Goal: Task Accomplishment & Management: Manage account settings

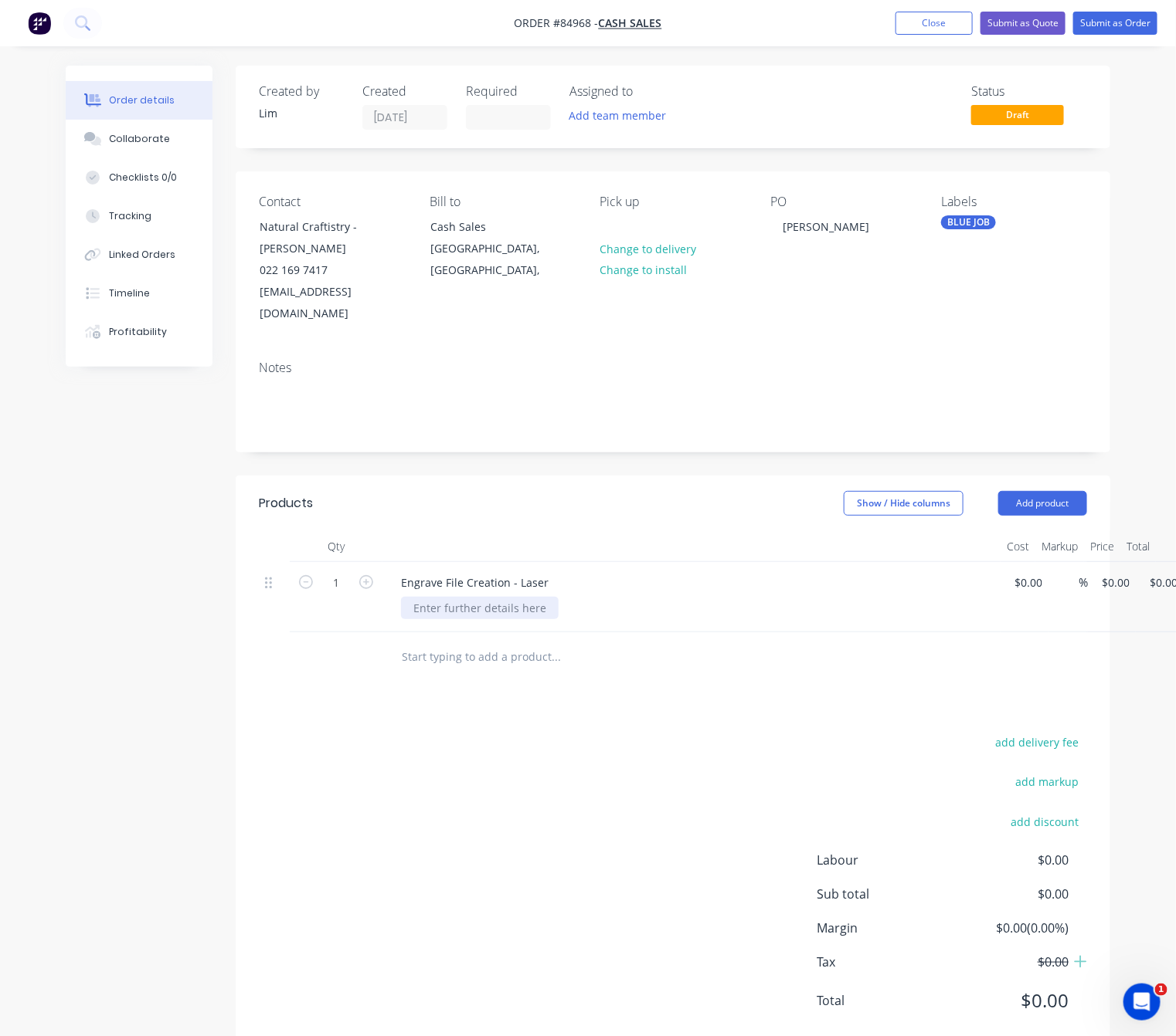
click at [461, 597] on div at bounding box center [480, 608] width 158 height 22
click at [516, 597] on div at bounding box center [480, 608] width 158 height 22
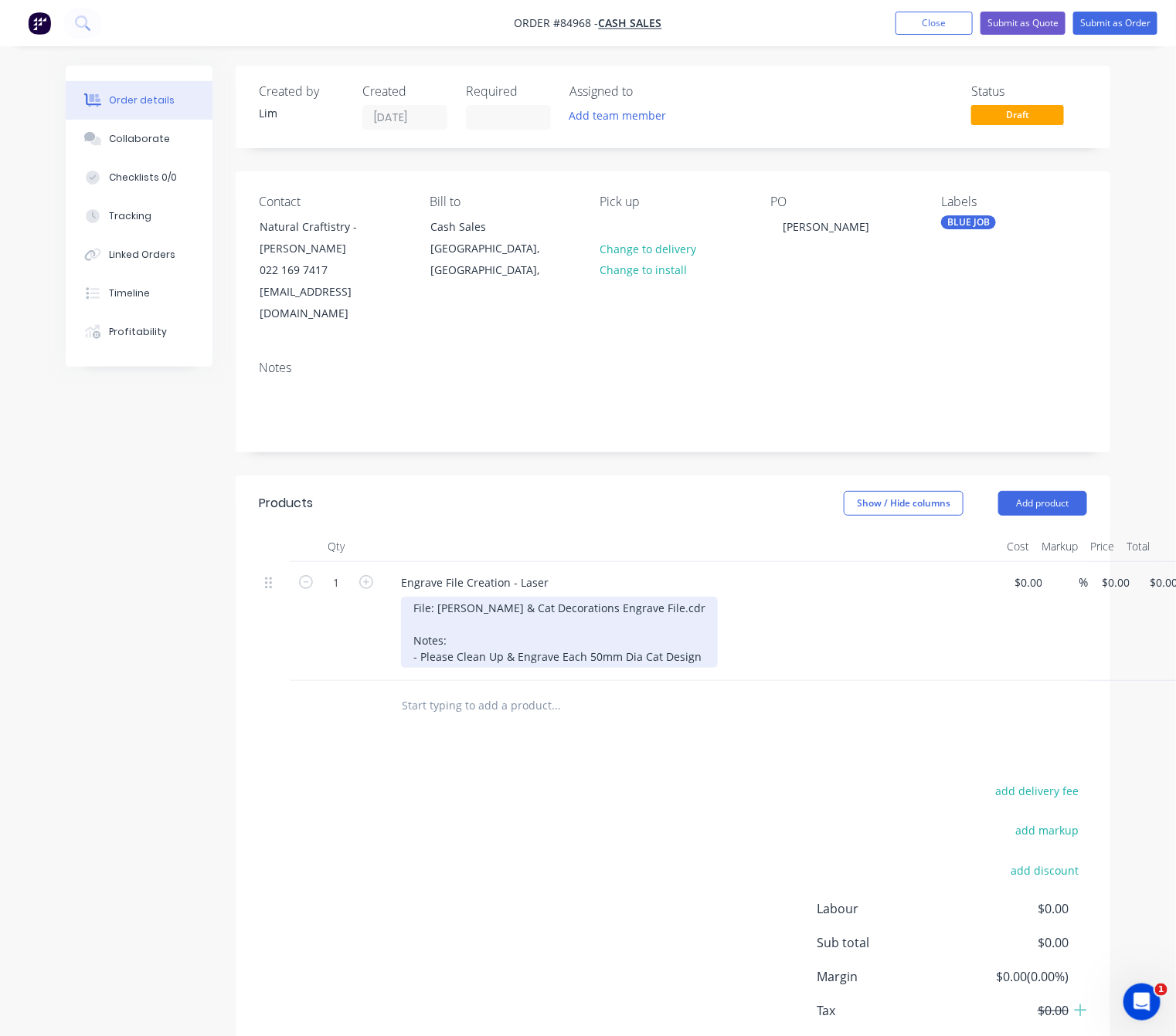
drag, startPoint x: 496, startPoint y: 635, endPoint x: 508, endPoint y: 640, distance: 13.0
click at [496, 636] on div "File: Janet Logo & Cat Decorations Engrave File.cdr Notes: - Please Clean Up & …" at bounding box center [559, 632] width 317 height 71
click at [504, 641] on div "File: Janet Logo & Cat Decorations Engrave File.cdr Notes: - Please Clean Up & …" at bounding box center [559, 632] width 317 height 71
click at [730, 640] on div "File: Janet Logo & Cat Decorations Engrave File.cdr Notes: - Please Clean Up De…" at bounding box center [577, 632] width 352 height 71
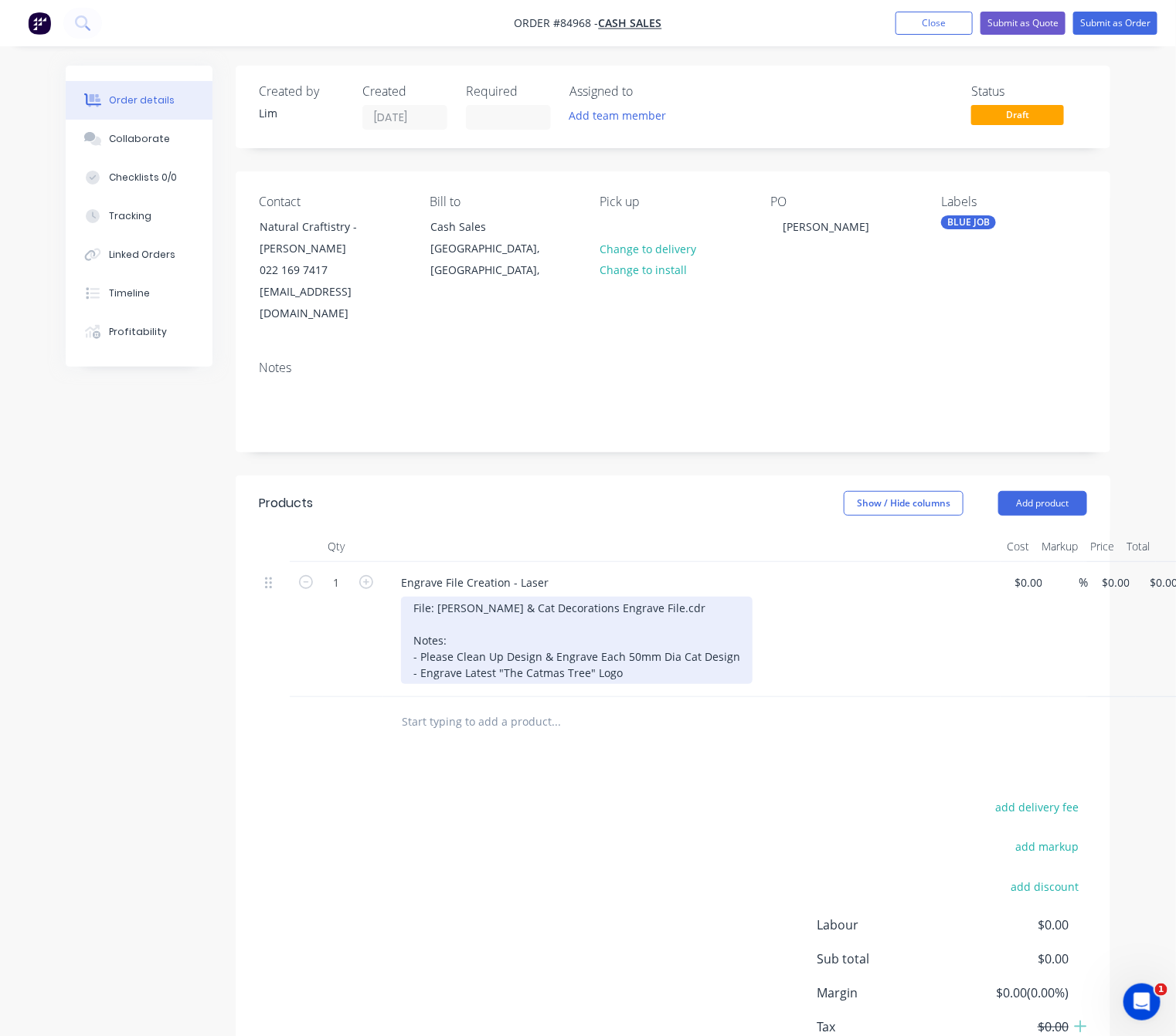
click at [461, 648] on div "File: Janet Logo & Cat Decorations Engrave File.cdr Notes: - Please Clean Up De…" at bounding box center [577, 641] width 352 height 87
drag, startPoint x: 588, startPoint y: 637, endPoint x: 683, endPoint y: 654, distance: 96.5
click at [591, 637] on div "File: Janet Logo & Cat Decorations Engrave File.cdr Notes: - Please Clean Up De…" at bounding box center [577, 641] width 352 height 87
click at [690, 656] on div "File: Janet Logo & Cat Decorations Engrave File.cdr Notes: - Please Clean Up De…" at bounding box center [588, 641] width 373 height 87
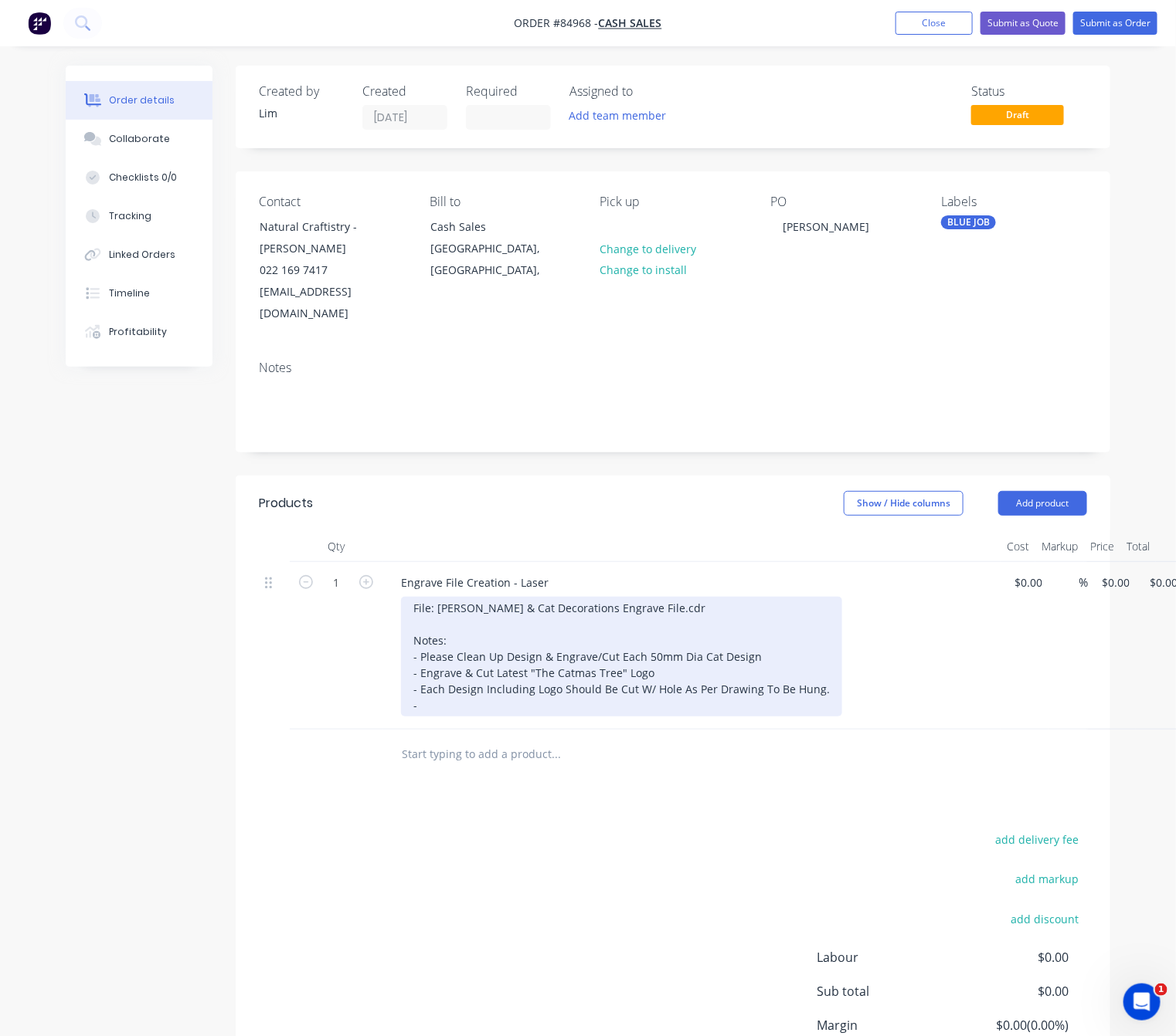
click at [443, 686] on div "File: Janet Logo & Cat Decorations Engrave File.cdr Notes: - Please Clean Up De…" at bounding box center [621, 657] width 441 height 120
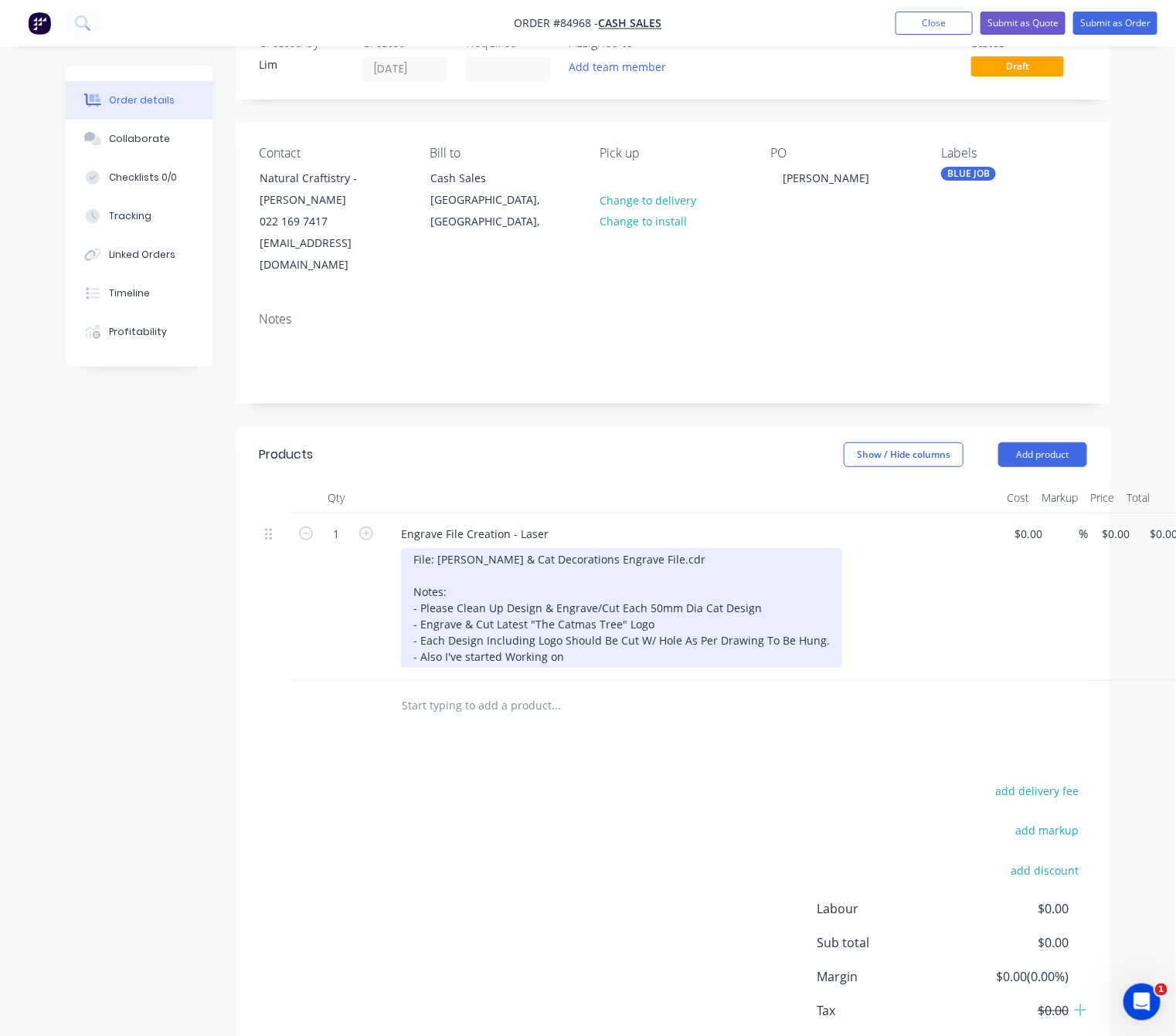
scroll to position [118, 0]
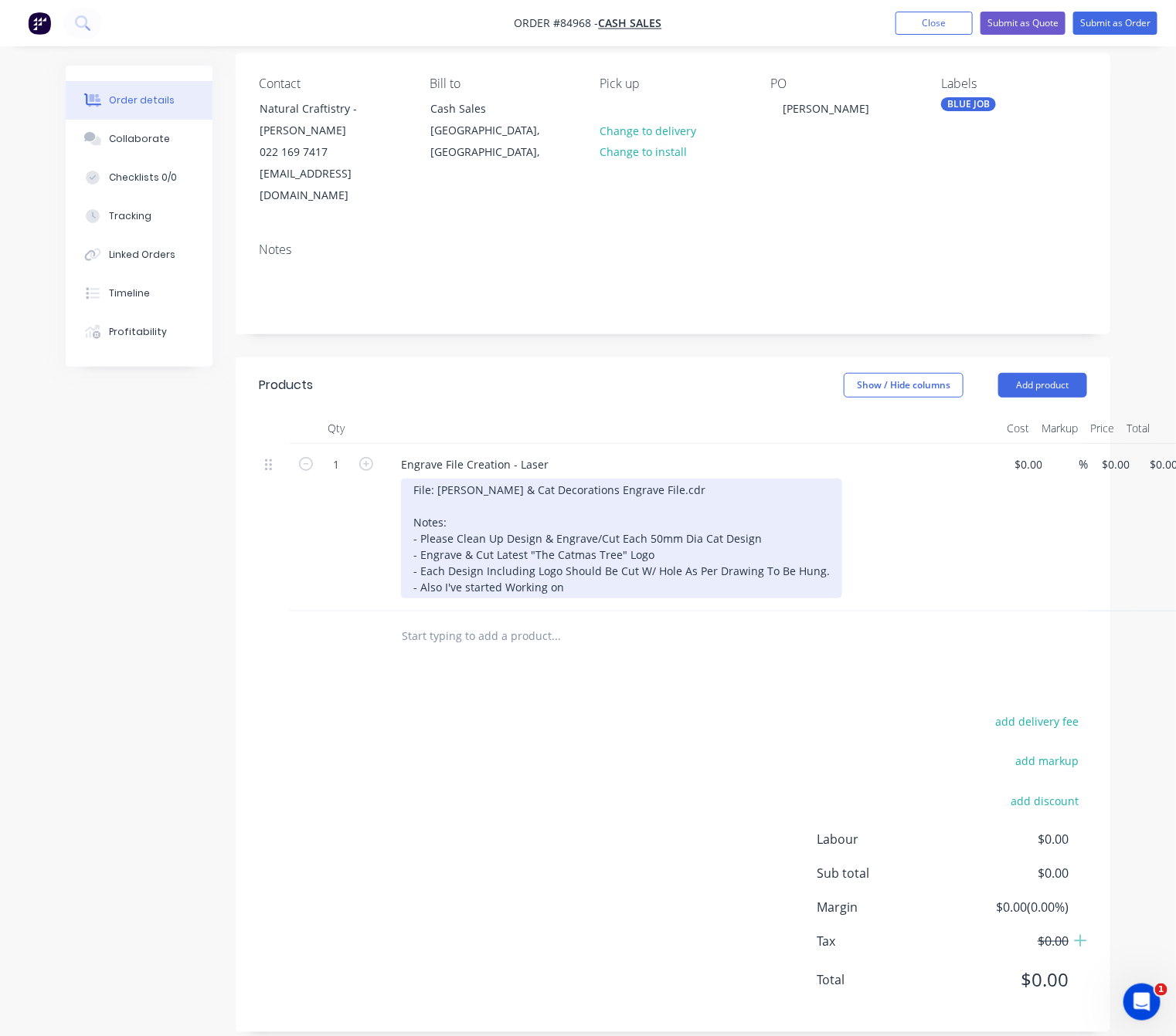
click at [591, 563] on div "File: Janet Logo & Cat Decorations Engrave File.cdr Notes: - Please Clean Up De…" at bounding box center [621, 539] width 441 height 120
drag, startPoint x: 561, startPoint y: 561, endPoint x: 524, endPoint y: 547, distance: 39.6
click at [545, 563] on div "File: Janet Logo & Cat Decorations Engrave File.cdr Notes: - Please Clean Up De…" at bounding box center [621, 539] width 441 height 120
click at [678, 569] on div "File: Janet Logo & Cat Decorations Engrave File.cdr Notes: - Please Clean Up De…" at bounding box center [621, 539] width 441 height 120
click at [691, 569] on div "File: Janet Logo & Cat Decorations Engrave File.cdr Notes: - Please Clean Up De…" at bounding box center [621, 539] width 441 height 120
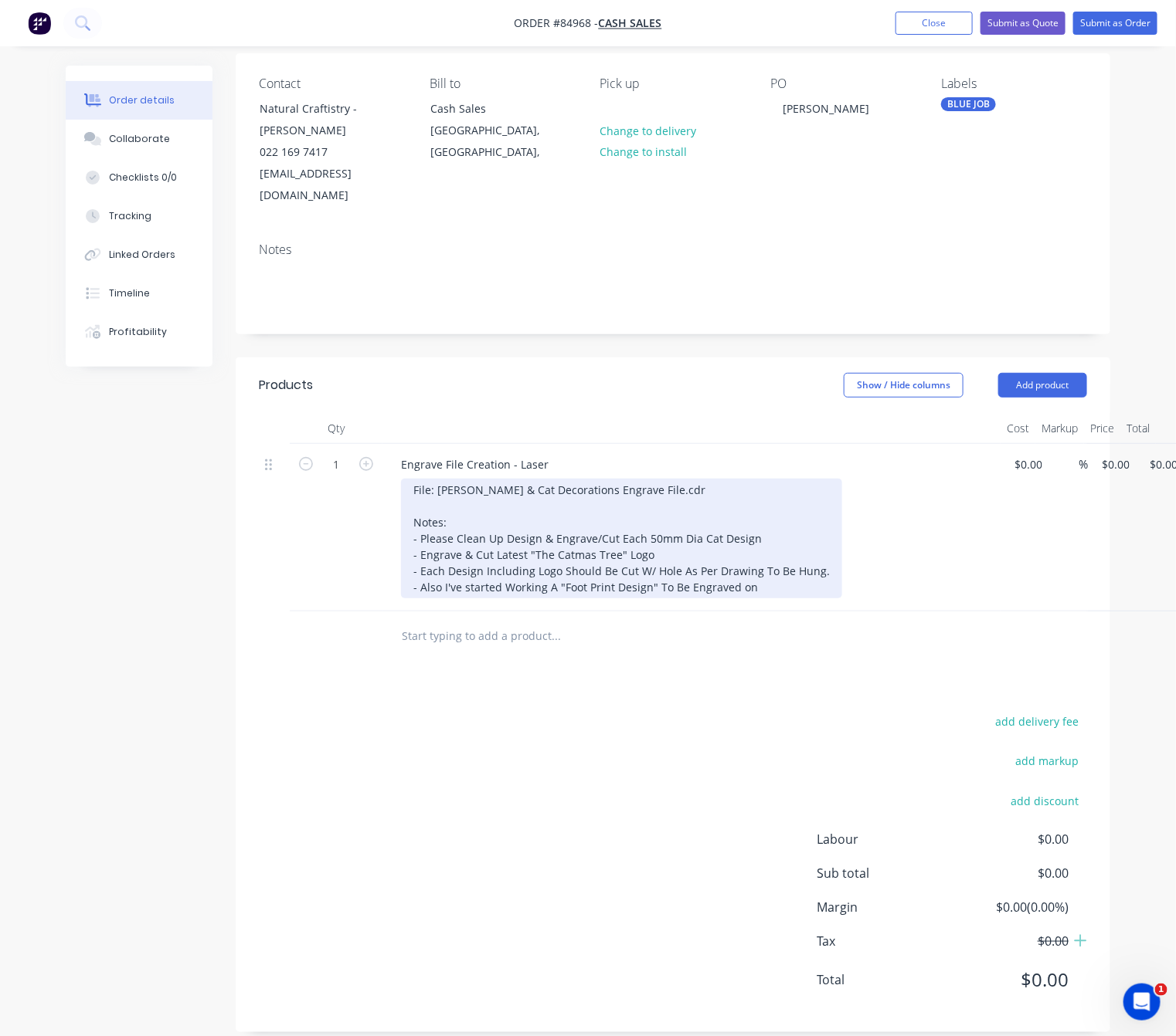
click at [744, 569] on div "File: Janet Logo & Cat Decorations Engrave File.cdr Notes: - Please Clean Up De…" at bounding box center [621, 539] width 441 height 120
click at [778, 571] on div "File: Janet Logo & Cat Decorations Engrave File.cdr Notes: - Please Clean Up De…" at bounding box center [621, 539] width 441 height 120
click at [684, 571] on div "File: Janet Logo & Cat Decorations Engrave File.cdr Notes: - Please Clean Up De…" at bounding box center [621, 539] width 441 height 120
click at [691, 561] on div "File: Janet Logo & Cat Decorations Engrave File.cdr Notes: - Please Clean Up De…" at bounding box center [625, 539] width 448 height 120
click at [828, 570] on div "File: Janet Logo & Cat Decorations Engrave File.cdr Notes: - Please Clean Up De…" at bounding box center [624, 539] width 447 height 120
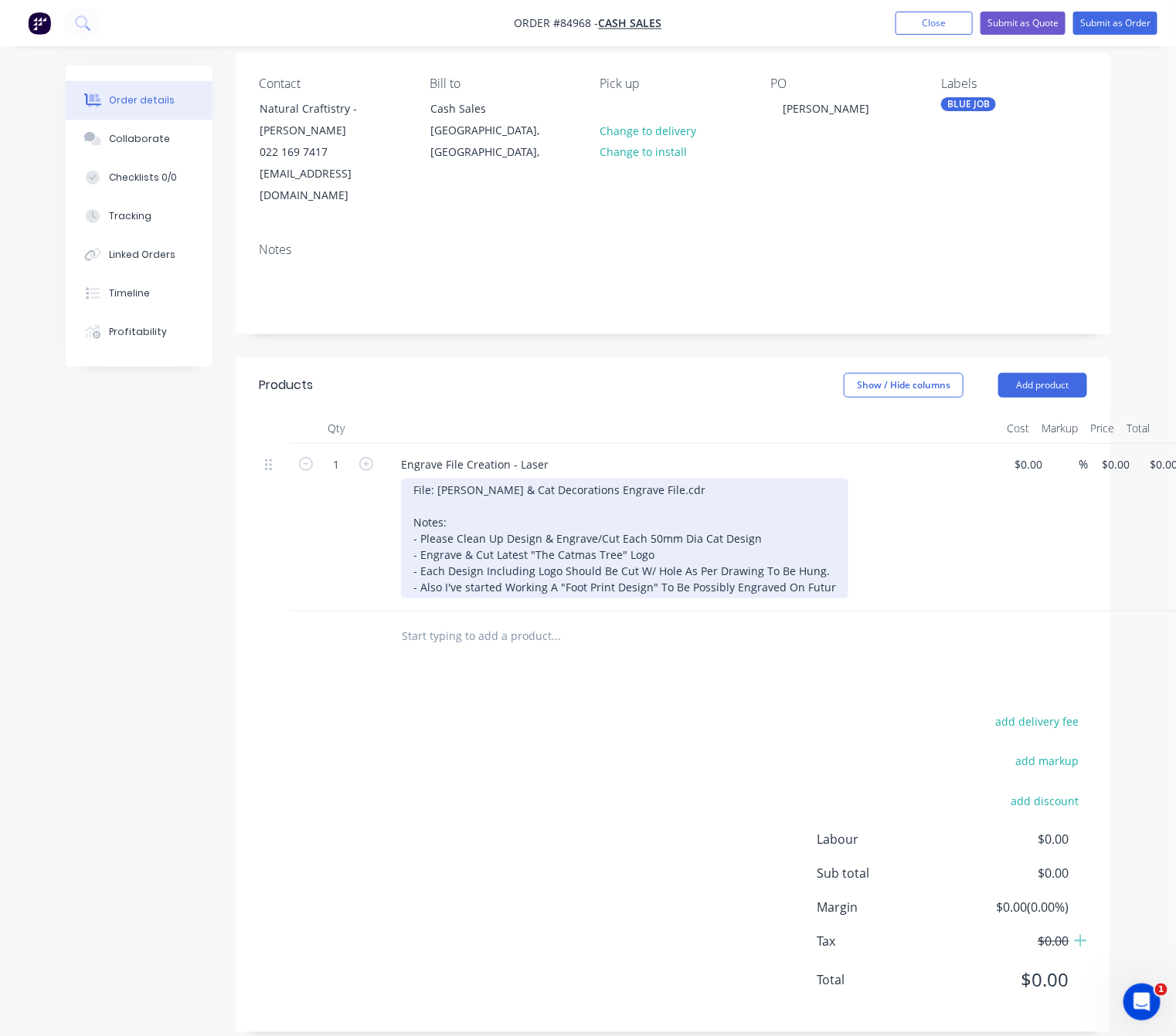
click at [793, 568] on div "File: Janet Logo & Cat Decorations Engrave File.cdr Notes: - Please Clean Up De…" at bounding box center [624, 539] width 447 height 120
click at [793, 570] on div "File: Janet Logo & Cat Decorations Engrave File.cdr Notes: - Please Clean Up De…" at bounding box center [645, 539] width 488 height 120
click at [797, 569] on div "File: Janet Logo & Cat Decorations Engrave File.cdr Notes: - Please Clean Up De…" at bounding box center [631, 539] width 460 height 120
click at [809, 566] on div "File: Janet Logo & Cat Decorations Engrave File.cdr Notes: - Please Clean Up De…" at bounding box center [631, 539] width 461 height 120
click at [831, 569] on div "File: Janet Logo & Cat Decorations Engrave File.cdr Notes: - Please Clean Up De…" at bounding box center [630, 539] width 458 height 120
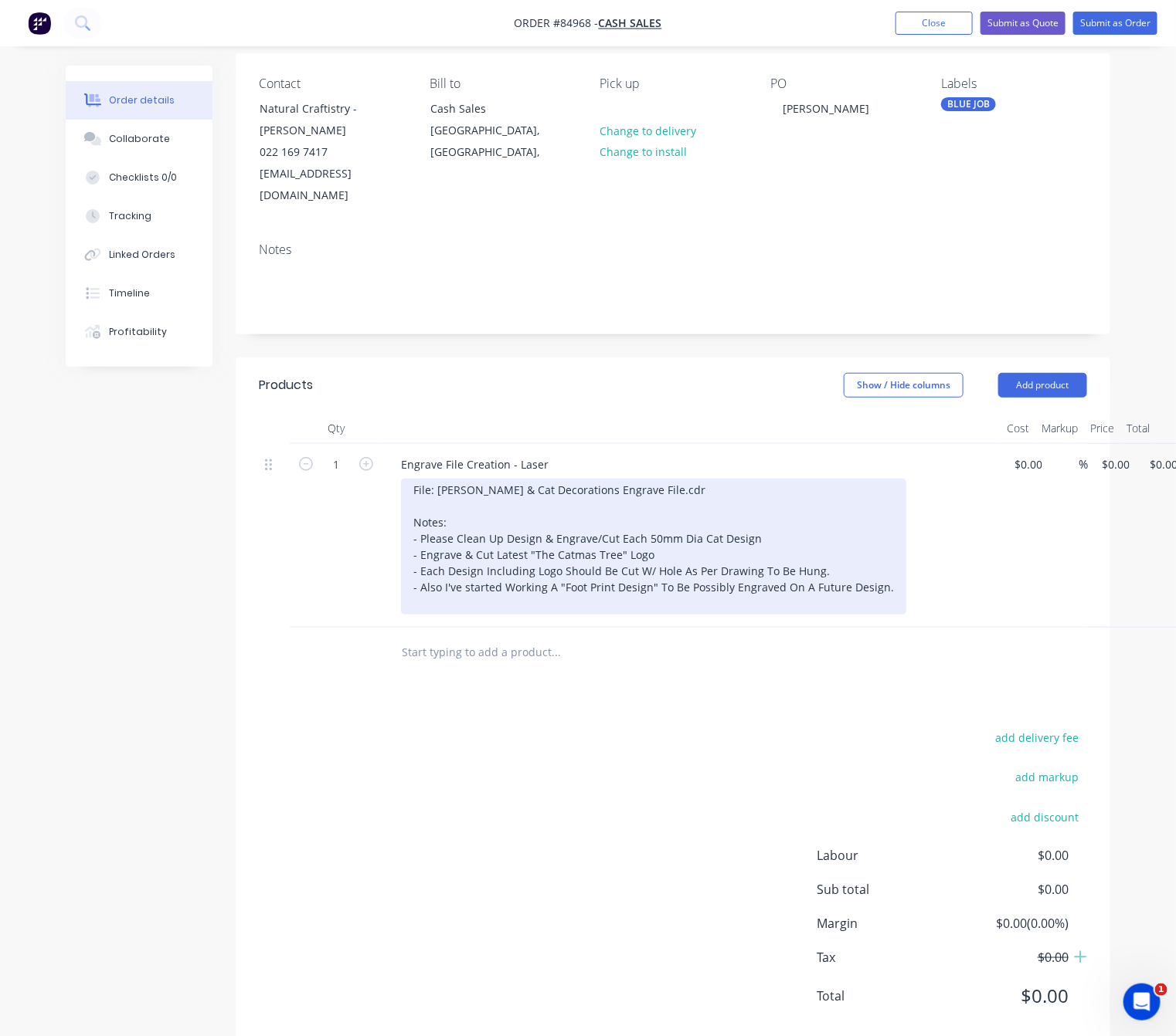
click at [881, 568] on div "File: Janet Logo & Cat Decorations Engrave File.cdr Notes: - Please Clean Up De…" at bounding box center [653, 547] width 505 height 136
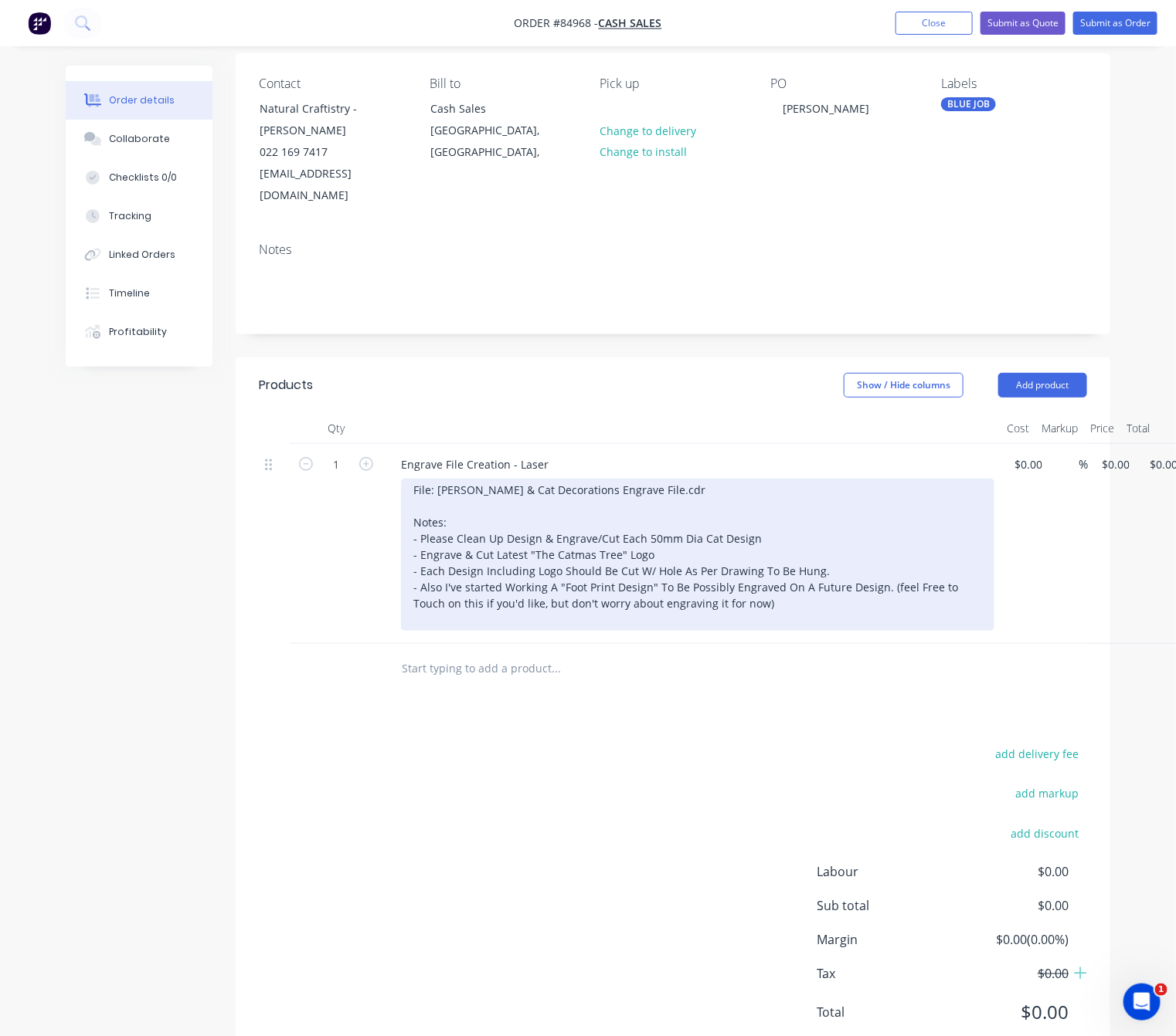
drag, startPoint x: 448, startPoint y: 580, endPoint x: 608, endPoint y: 628, distance: 167.0
click at [450, 578] on div "File: Janet Logo & Cat Decorations Engrave File.cdr Notes: - Please Clean Up De…" at bounding box center [698, 554] width 593 height 152
click at [439, 588] on div "File: Janet Logo & Cat Decorations Engrave File.cdr Notes: - Please Clean Up De…" at bounding box center [698, 554] width 593 height 152
click at [453, 586] on div "File: Janet Logo & Cat Decorations Engrave File.cdr Notes: - Please Clean Up De…" at bounding box center [698, 554] width 593 height 152
click at [445, 586] on div "File: Janet Logo & Cat Decorations Engrave File.cdr Notes: - Please Clean Up De…" at bounding box center [698, 554] width 593 height 152
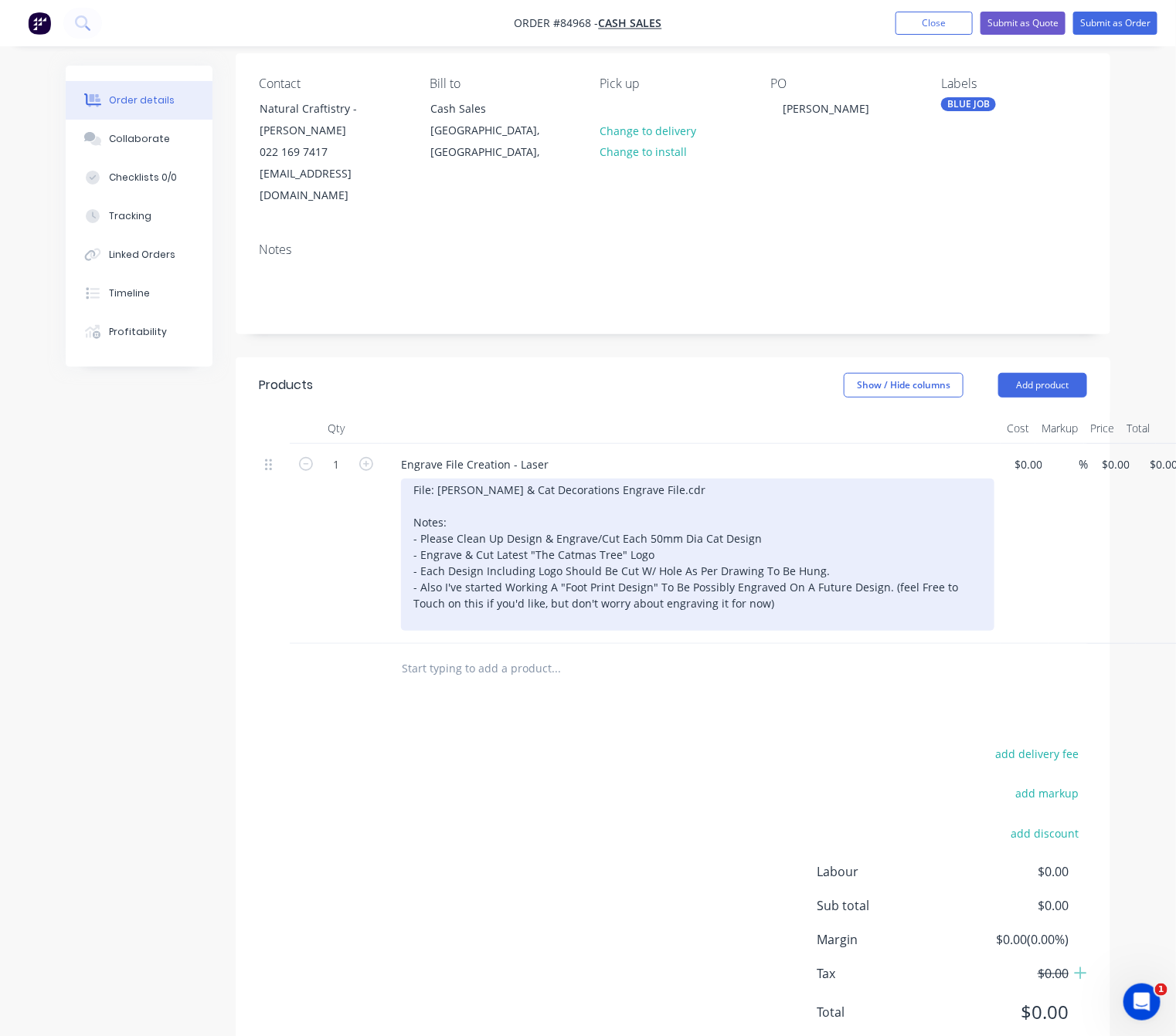
click at [446, 580] on div "File: Janet Logo & Cat Decorations Engrave File.cdr Notes: - Please Clean Up De…" at bounding box center [698, 554] width 593 height 152
drag, startPoint x: 503, startPoint y: 584, endPoint x: 944, endPoint y: 566, distance: 441.4
click at [944, 566] on div "File: Janet Logo & Cat Decorations Engrave File.cdr Notes: - Please Clean Up De…" at bounding box center [698, 554] width 593 height 152
click at [898, 559] on div "File: Janet Logo & Cat Decorations Engrave File.cdr Notes: - Please Clean Up De…" at bounding box center [698, 554] width 593 height 152
click at [890, 564] on div "File: Janet Logo & Cat Decorations Engrave File.cdr Notes: - Please Clean Up De…" at bounding box center [698, 554] width 593 height 152
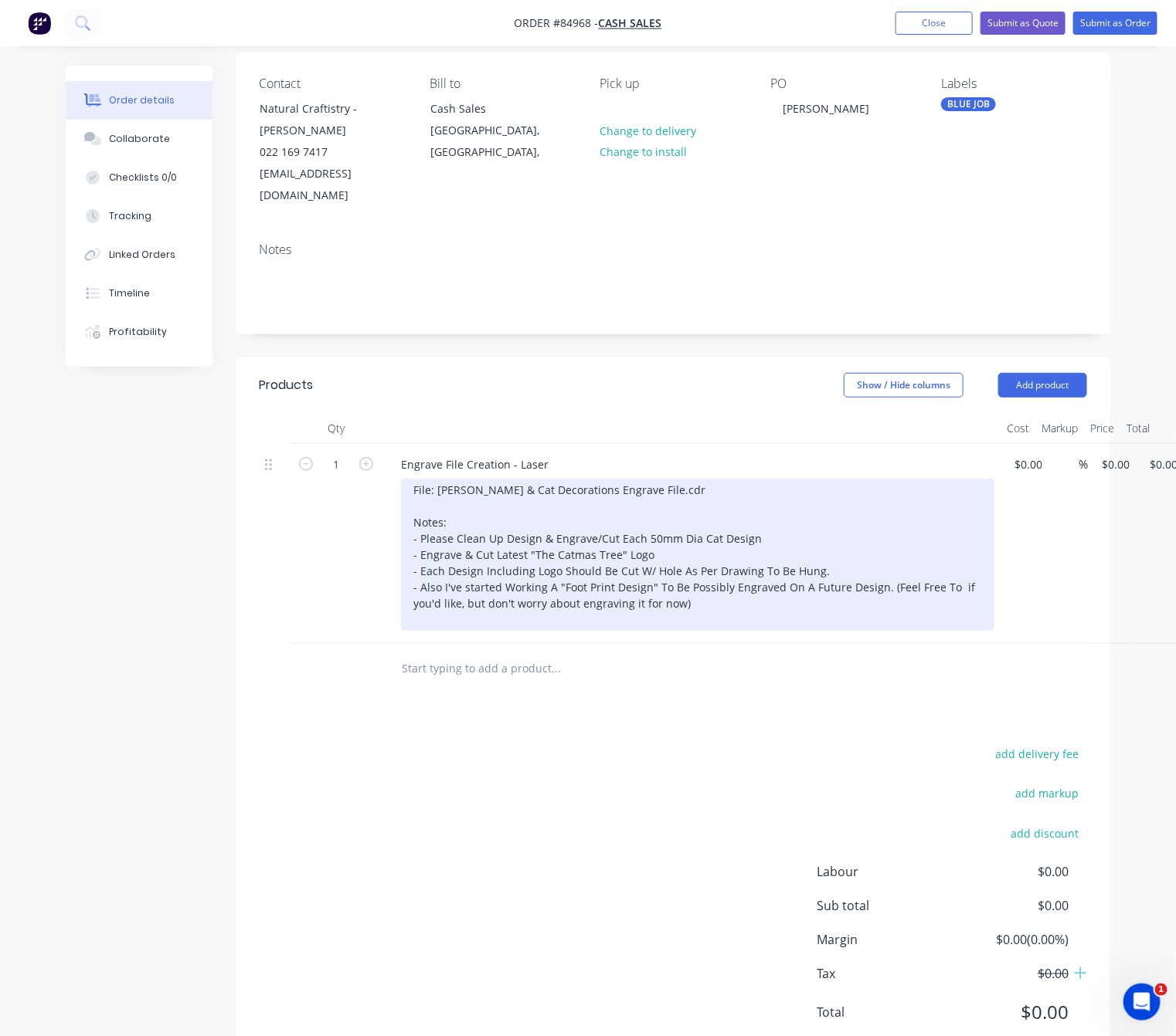
click at [946, 561] on div "File: Janet Logo & Cat Decorations Engrave File.cdr Notes: - Please Clean Up De…" at bounding box center [698, 554] width 593 height 152
drag, startPoint x: 517, startPoint y: 581, endPoint x: 461, endPoint y: 581, distance: 56.0
click at [461, 581] on div "File: Janet Logo & Cat Decorations Engrave File.cdr Notes: - Please Clean Up De…" at bounding box center [698, 554] width 593 height 152
click at [535, 581] on div "File: Janet Logo & Cat Decorations Engrave File.cdr Notes: - Please Clean Up De…" at bounding box center [698, 554] width 593 height 152
click at [554, 582] on div "File: Janet Logo & Cat Decorations Engrave File.cdr Notes: - Please Clean Up De…" at bounding box center [698, 554] width 593 height 152
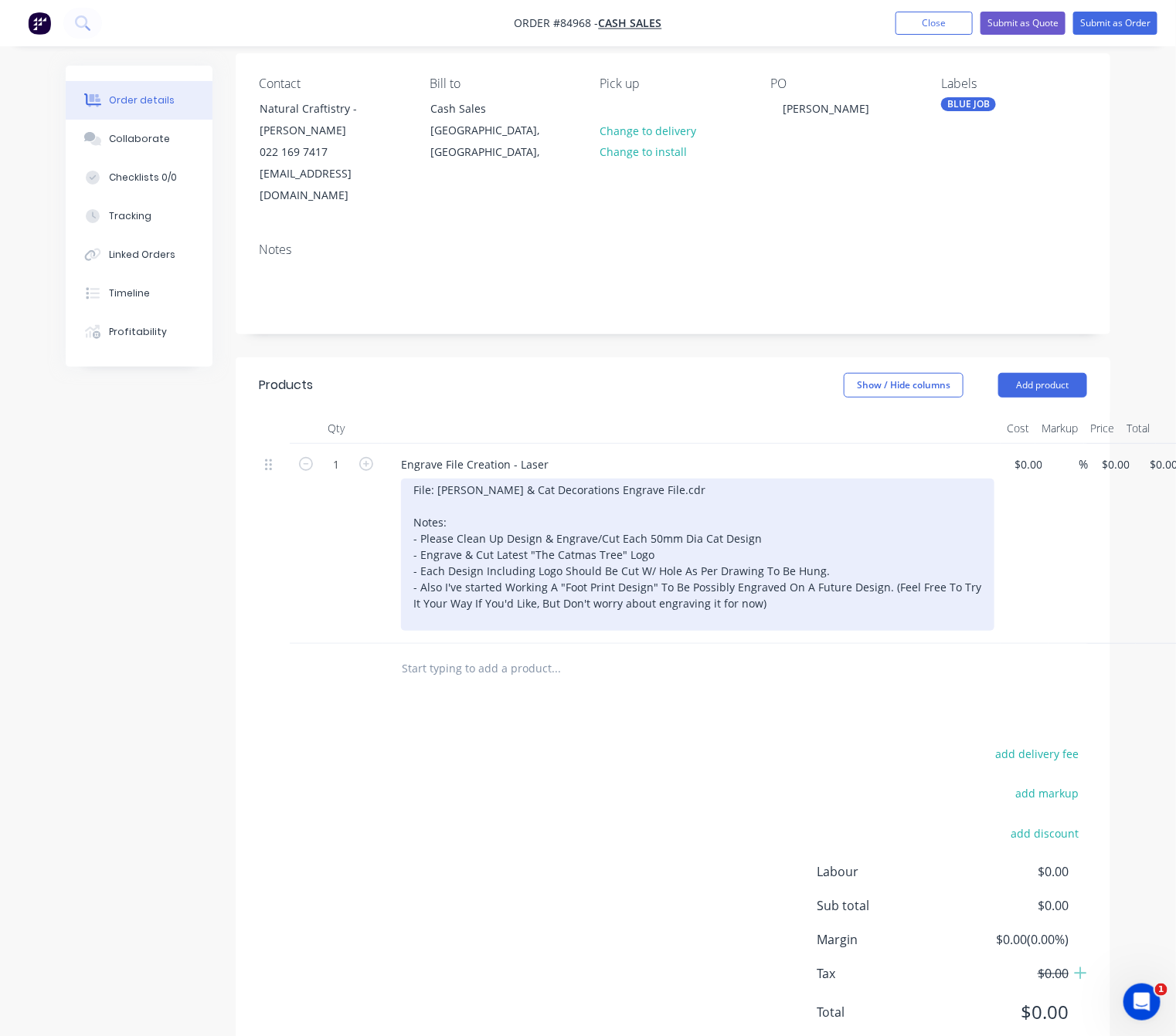
click at [588, 582] on div "File: Janet Logo & Cat Decorations Engrave File.cdr Notes: - Please Clean Up De…" at bounding box center [698, 554] width 593 height 152
click at [619, 587] on div "File: Janet Logo & Cat Decorations Engrave File.cdr Notes: - Please Clean Up De…" at bounding box center [698, 554] width 593 height 152
click at [649, 583] on div "File: Janet Logo & Cat Decorations Engrave File.cdr Notes: - Please Clean Up De…" at bounding box center [698, 554] width 593 height 152
click at [700, 580] on div "File: Janet Logo & Cat Decorations Engrave File.cdr Notes: - Please Clean Up De…" at bounding box center [698, 554] width 593 height 152
click at [707, 580] on div "File: Janet Logo & Cat Decorations Engrave File.cdr Notes: - Please Clean Up De…" at bounding box center [698, 554] width 593 height 152
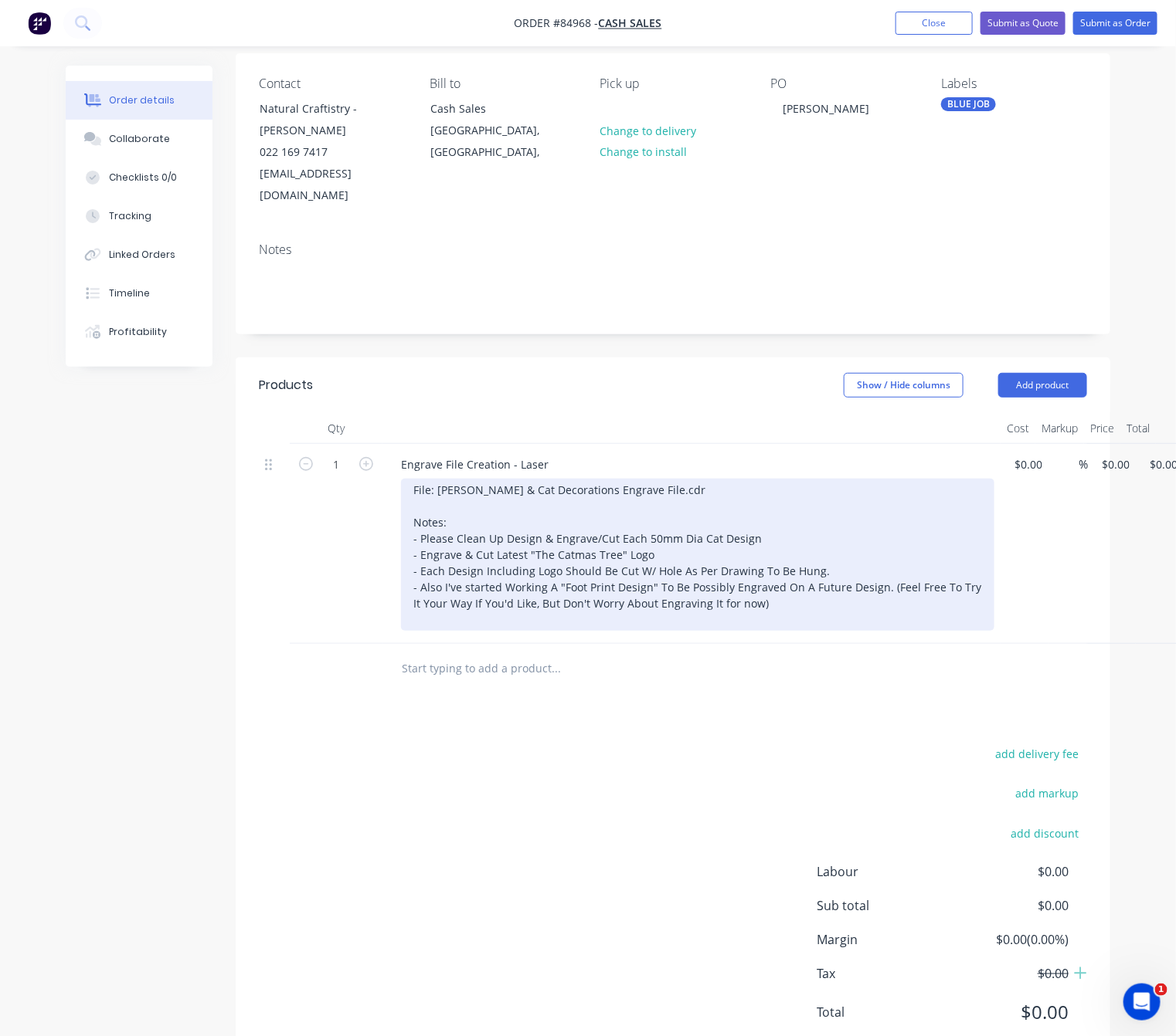
click at [713, 580] on div "File: Janet Logo & Cat Decorations Engrave File.cdr Notes: - Please Clean Up De…" at bounding box center [698, 554] width 593 height 152
click at [735, 583] on div "File: Janet Logo & Cat Decorations Engrave File.cdr Notes: - Please Clean Up De…" at bounding box center [698, 554] width 593 height 152
click at [550, 588] on div "File: Janet Logo & Cat Decorations Engrave File.cdr Notes: - Please Clean Up De…" at bounding box center [698, 554] width 593 height 152
drag, startPoint x: 874, startPoint y: 566, endPoint x: 843, endPoint y: 566, distance: 31.0
click at [843, 566] on div "File: Janet Logo & Cat Decorations Engrave File.cdr Notes: - Please Clean Up De…" at bounding box center [698, 554] width 593 height 152
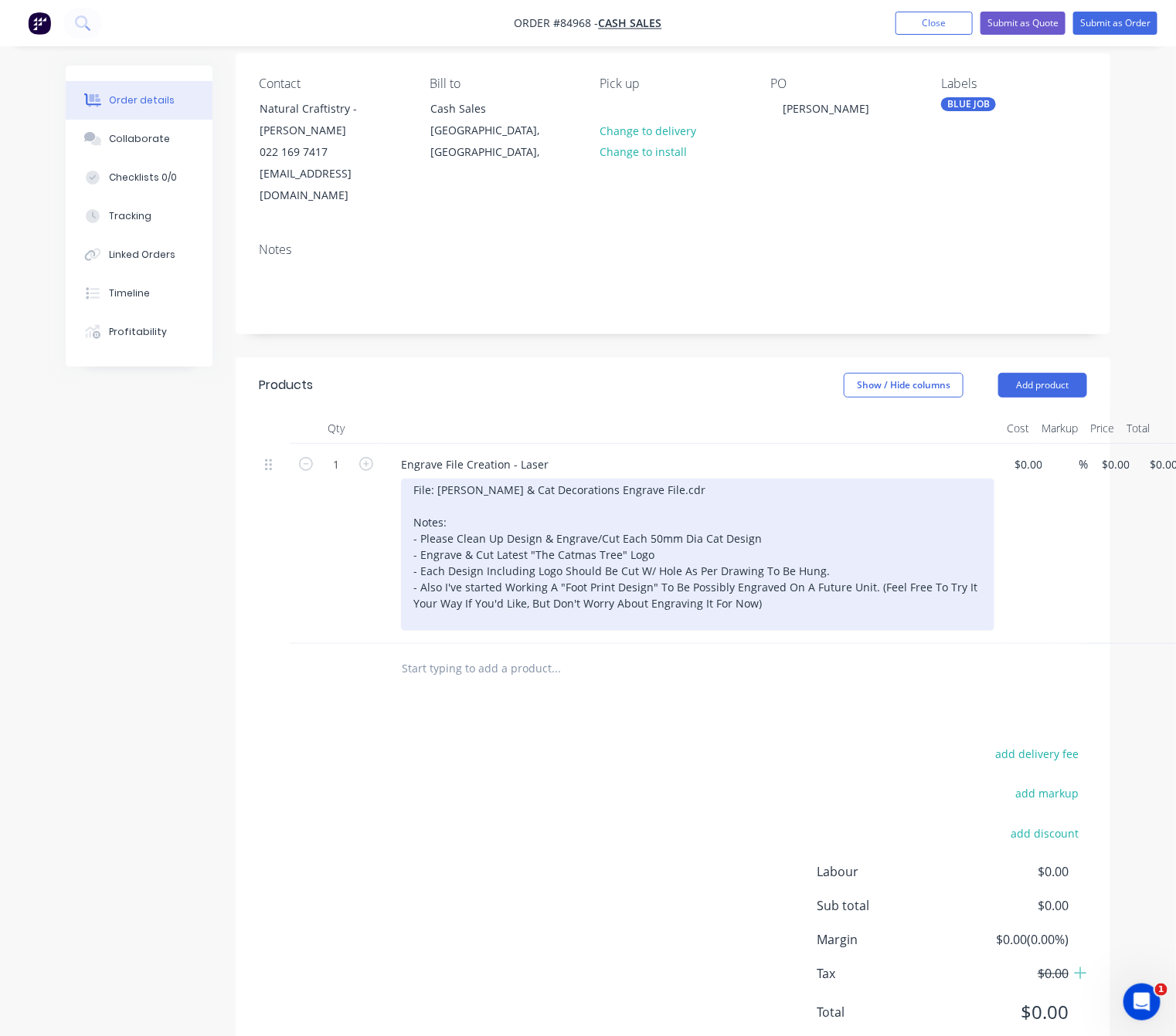
click at [862, 570] on div "File: Janet Logo & Cat Decorations Engrave File.cdr Notes: - Please Clean Up De…" at bounding box center [698, 554] width 593 height 152
click at [916, 582] on div "File: Janet Logo & Cat Decorations Engrave File.cdr Notes: - Please Clean Up De…" at bounding box center [698, 554] width 593 height 152
click at [925, 573] on div "File: Janet Logo & Cat Decorations Engrave File.cdr Notes: - Please Clean Up De…" at bounding box center [698, 554] width 593 height 152
click at [675, 563] on div "File: Janet Logo & Cat Decorations Engrave File.cdr Notes: - Please Clean Up De…" at bounding box center [698, 554] width 593 height 152
drag, startPoint x: 683, startPoint y: 568, endPoint x: 670, endPoint y: 570, distance: 13.2
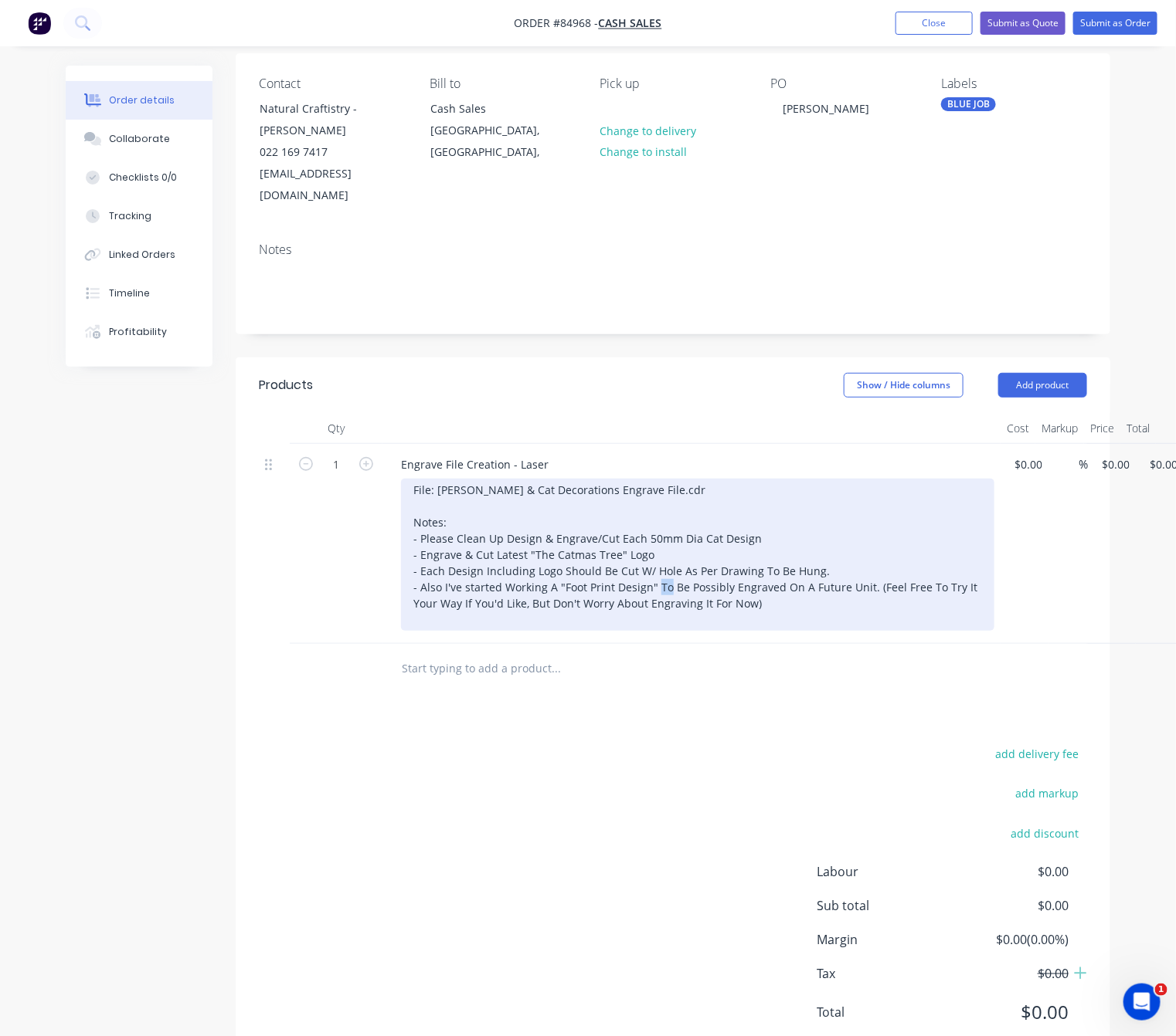
click at [670, 568] on div "File: Janet Logo & Cat Decorations Engrave File.cdr Notes: - Please Clean Up De…" at bounding box center [698, 554] width 593 height 152
drag, startPoint x: 710, startPoint y: 565, endPoint x: 763, endPoint y: 577, distance: 54.3
click at [710, 564] on div "File: Janet Logo & Cat Decorations Engrave File.cdr Notes: - Please Clean Up De…" at bounding box center [698, 554] width 593 height 152
click at [803, 563] on div "File: Janet Logo & Cat Decorations Engrave File.cdr Notes: - Please Clean Up De…" at bounding box center [698, 554] width 593 height 152
click at [935, 561] on div "File: Janet Logo & Cat Decorations Engrave File.cdr Notes: - Please Clean Up De…" at bounding box center [698, 554] width 593 height 152
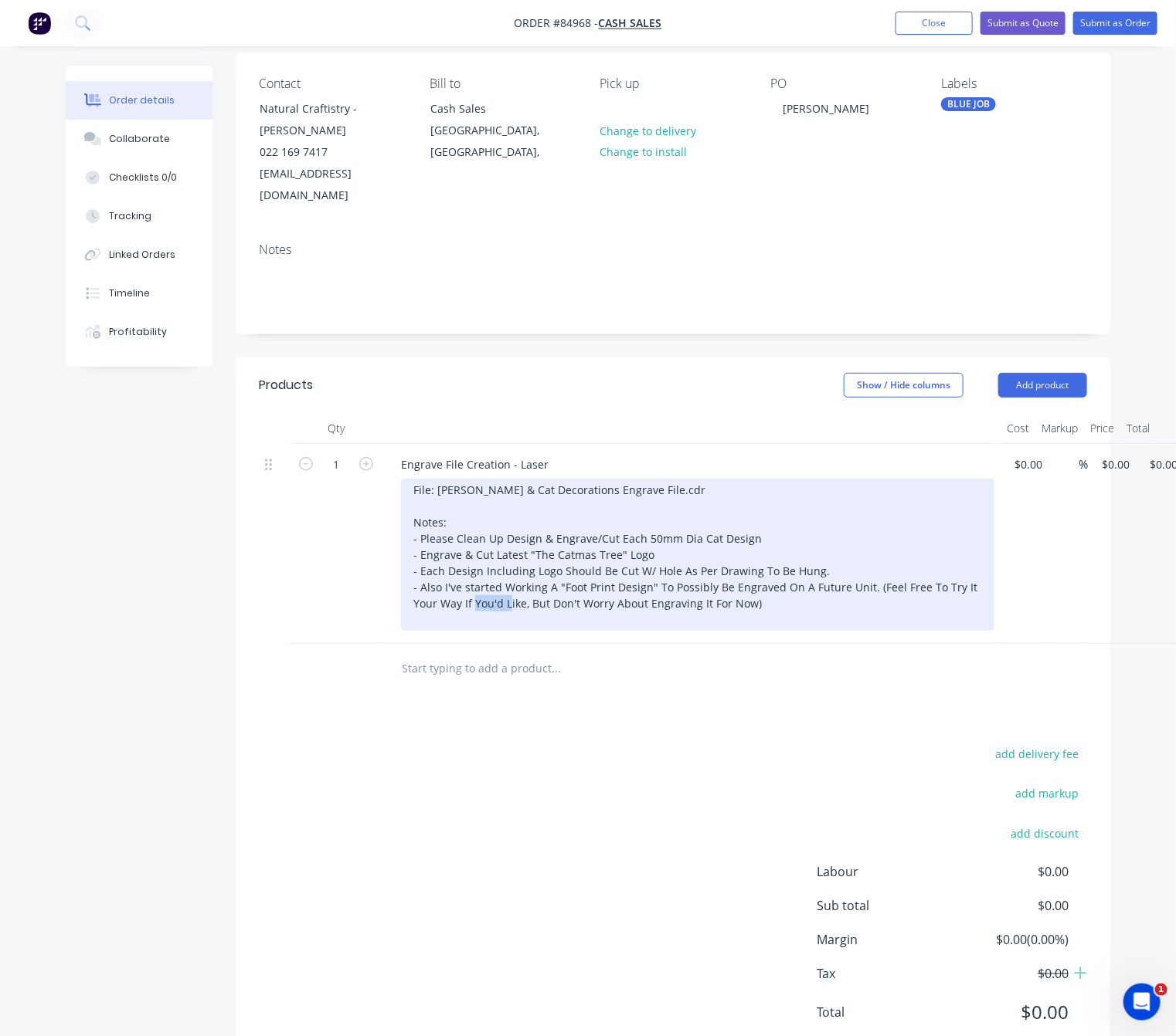
drag, startPoint x: 523, startPoint y: 583, endPoint x: 489, endPoint y: 581, distance: 34.1
click at [489, 581] on div "File: Janet Logo & Cat Decorations Engrave File.cdr Notes: - Please Clean Up De…" at bounding box center [698, 554] width 593 height 152
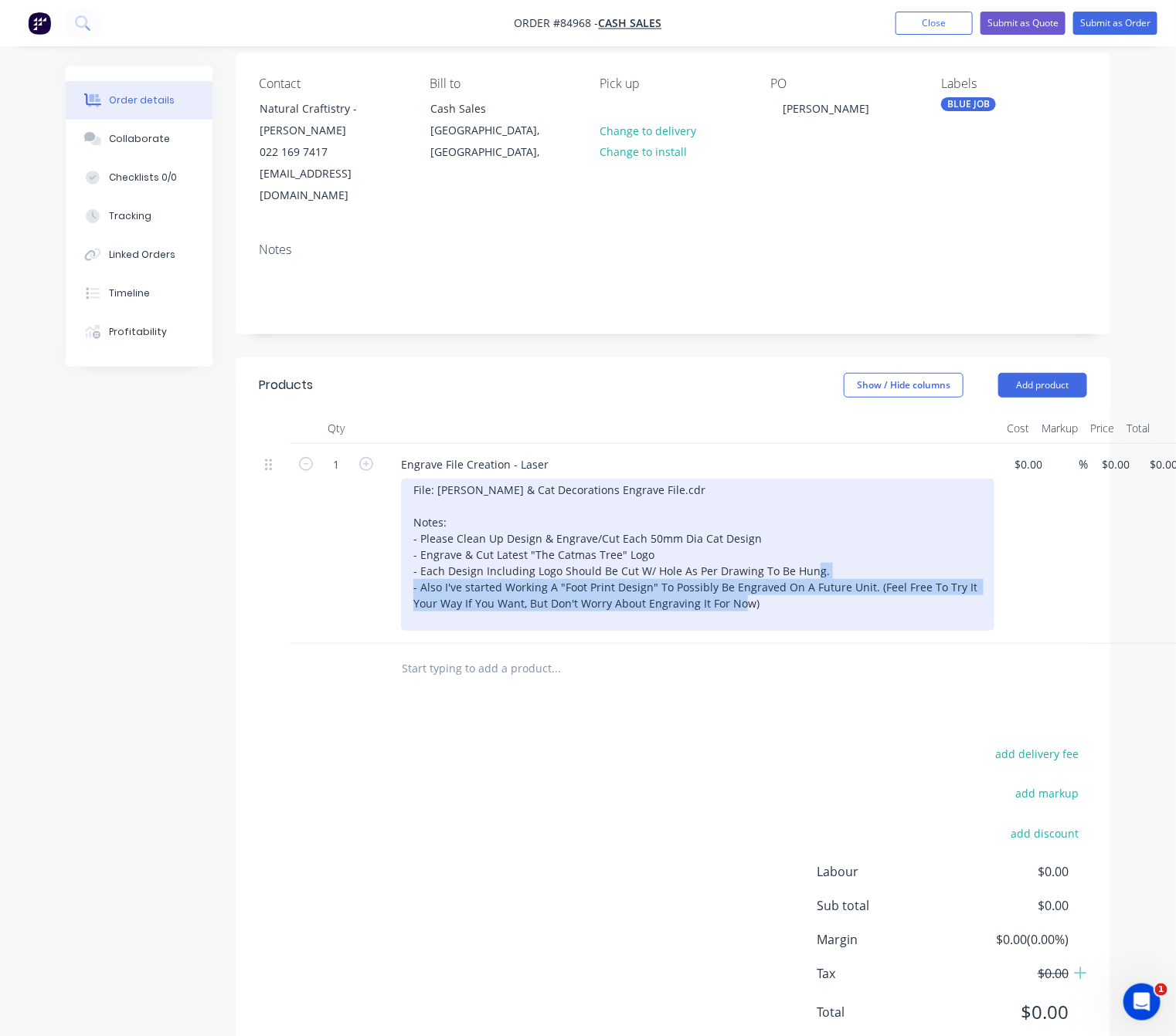
drag, startPoint x: 789, startPoint y: 588, endPoint x: 406, endPoint y: 565, distance: 383.7
click at [406, 565] on div "File: Janet Logo & Cat Decorations Engrave File.cdr Notes: - Please Clean Up De…" at bounding box center [698, 554] width 593 height 152
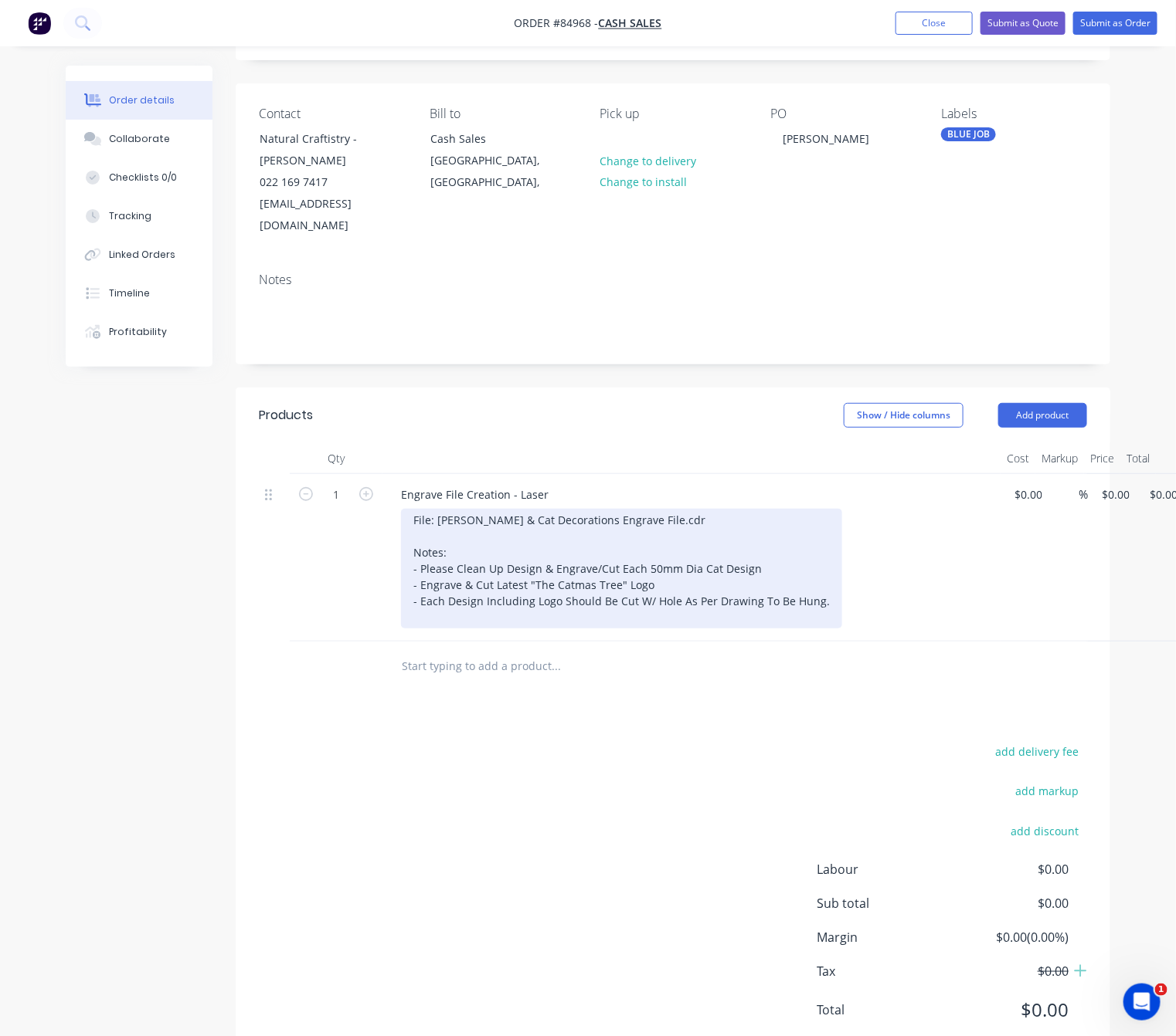
scroll to position [135, 0]
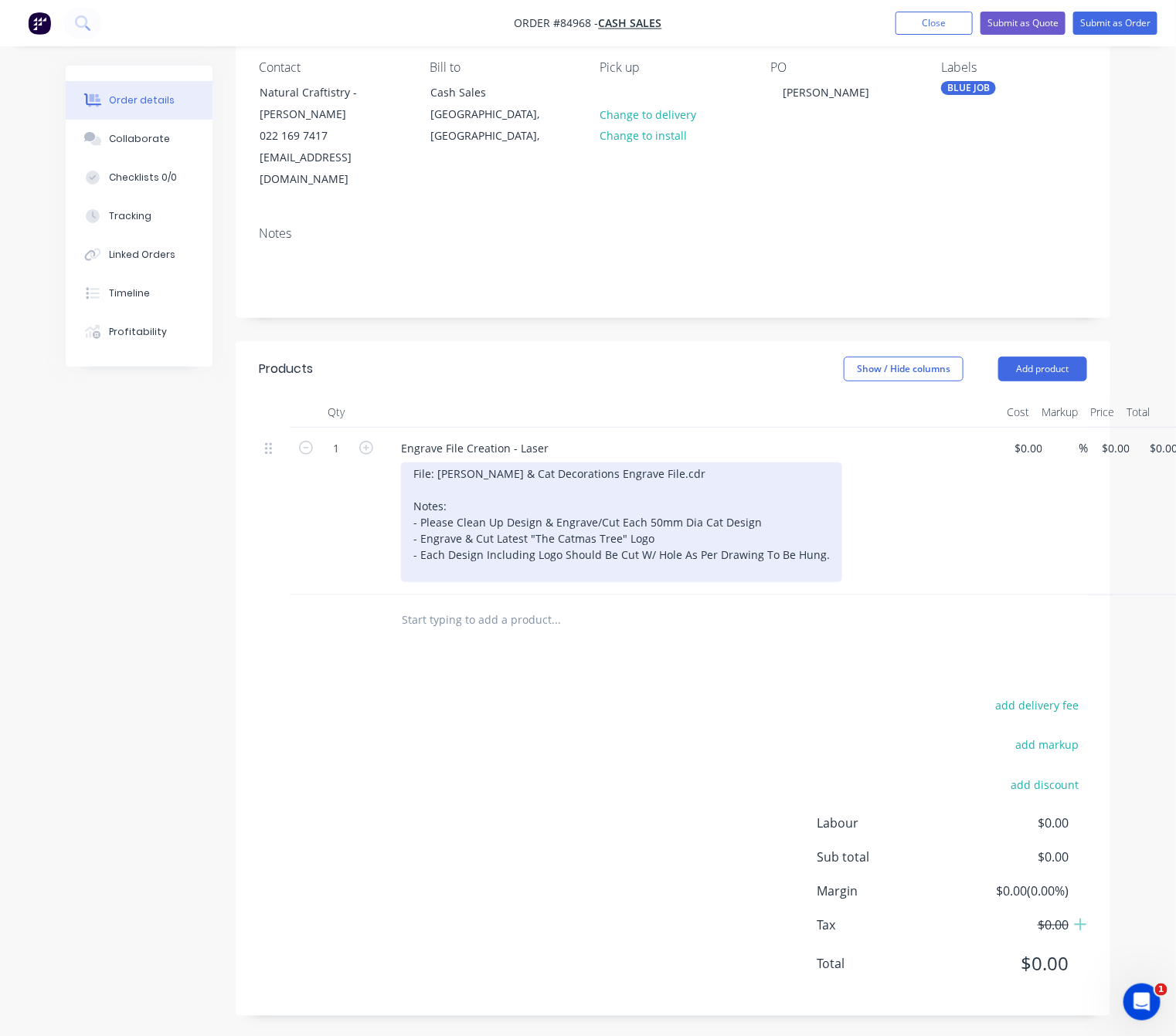
click at [675, 501] on div "File: Janet Logo & Cat Decorations Engrave File.cdr Notes: - Please Clean Up De…" at bounding box center [621, 522] width 441 height 120
click at [702, 504] on div "File: Janet Logo & Cat Decorations Engrave File.cdr Notes: - Please Clean Up De…" at bounding box center [621, 522] width 441 height 120
click at [693, 504] on div "File: Janet Logo & Cat Decorations Engrave File.cdr Notes: - Please Clean Up De…" at bounding box center [621, 522] width 441 height 120
click at [789, 505] on div "File: Janet Logo & Cat Decorations Engrave File.cdr Notes: - Please Clean Up De…" at bounding box center [621, 522] width 441 height 120
drag, startPoint x: 665, startPoint y: 523, endPoint x: 675, endPoint y: 519, distance: 10.8
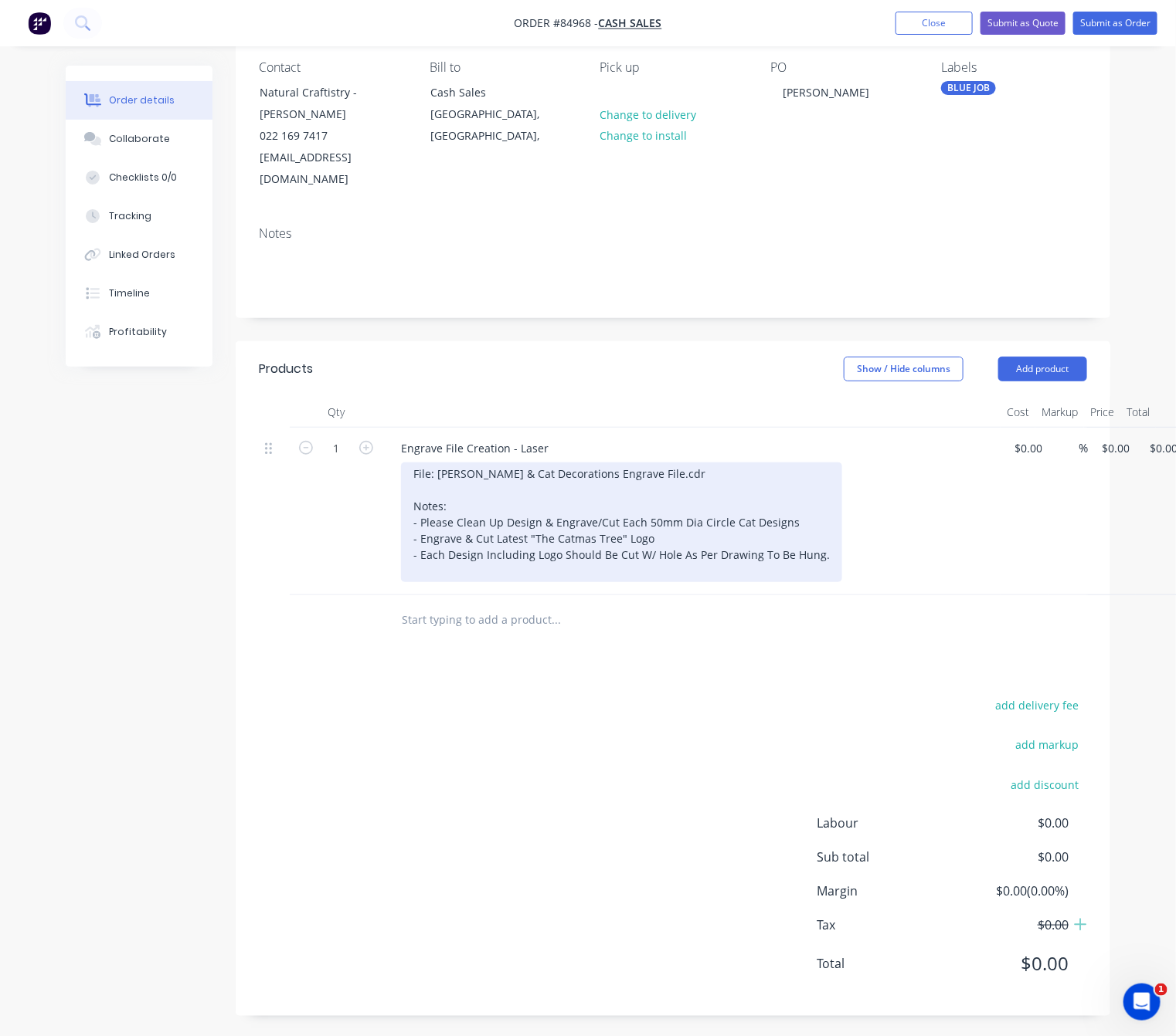
click at [664, 522] on div "File: Janet Logo & Cat Decorations Engrave File.cdr Notes: - Please Clean Up De…" at bounding box center [621, 522] width 441 height 120
click at [728, 523] on div "File: Janet Logo & Cat Decorations Engrave File.cdr Notes: - Please Clean Up De…" at bounding box center [621, 522] width 441 height 120
click at [753, 518] on div "File: Janet Logo & Cat Decorations Engrave File.cdr Notes: - Please Clean Up De…" at bounding box center [621, 522] width 441 height 120
click at [770, 516] on div "File: Janet Logo & Cat Decorations Engrave File.cdr Notes: - Please Clean Up De…" at bounding box center [621, 522] width 441 height 120
click at [650, 519] on div "File: Janet Logo & Cat Decorations Engrave File.cdr Notes: - Please Clean Up De…" at bounding box center [646, 522] width 489 height 120
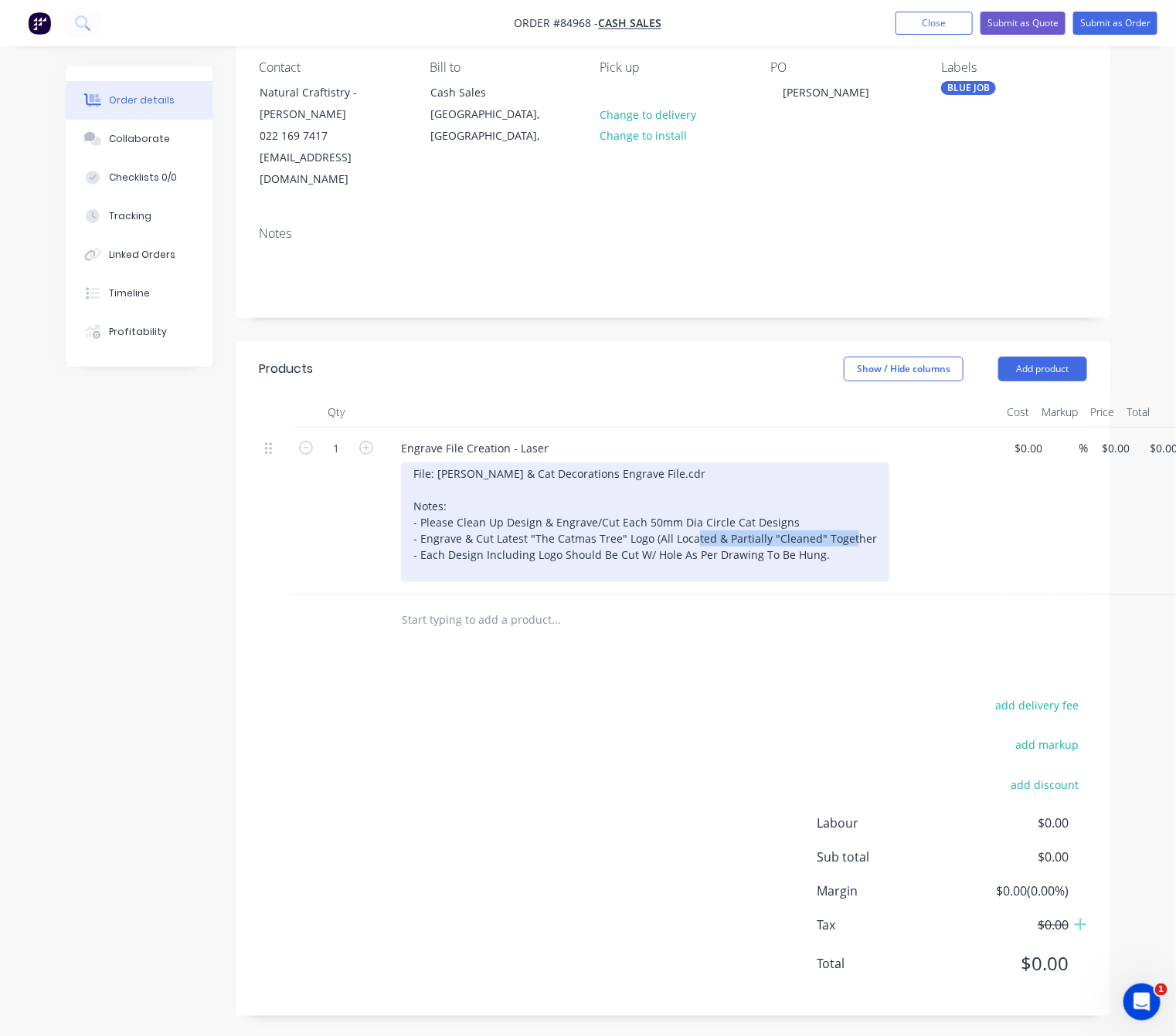
drag, startPoint x: 863, startPoint y: 518, endPoint x: 707, endPoint y: 522, distance: 156.1
click at [707, 522] on div "File: Janet Logo & Cat Decorations Engrave File.cdr Notes: - Please Clean Up De…" at bounding box center [646, 522] width 489 height 120
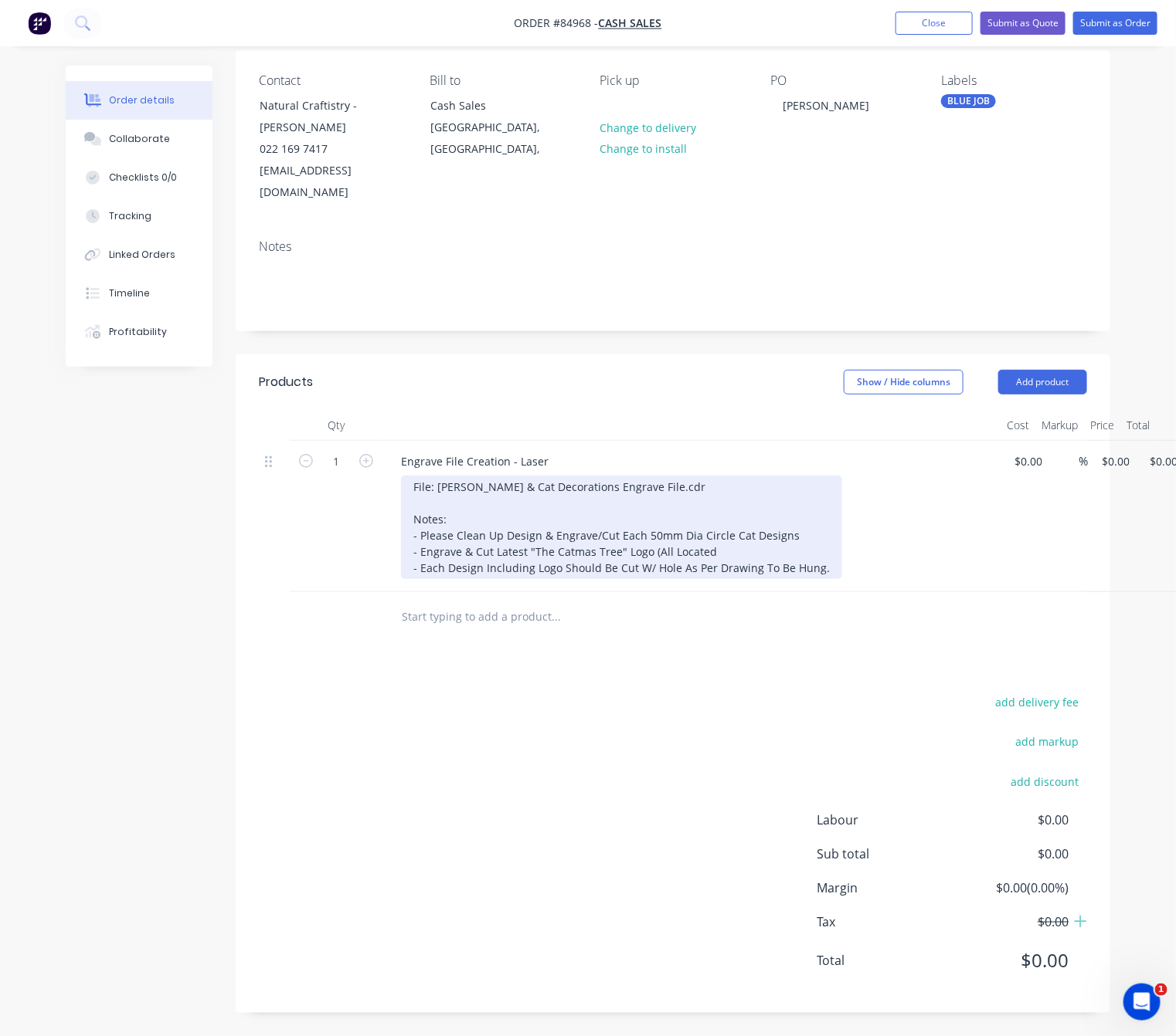
scroll to position [102, 0]
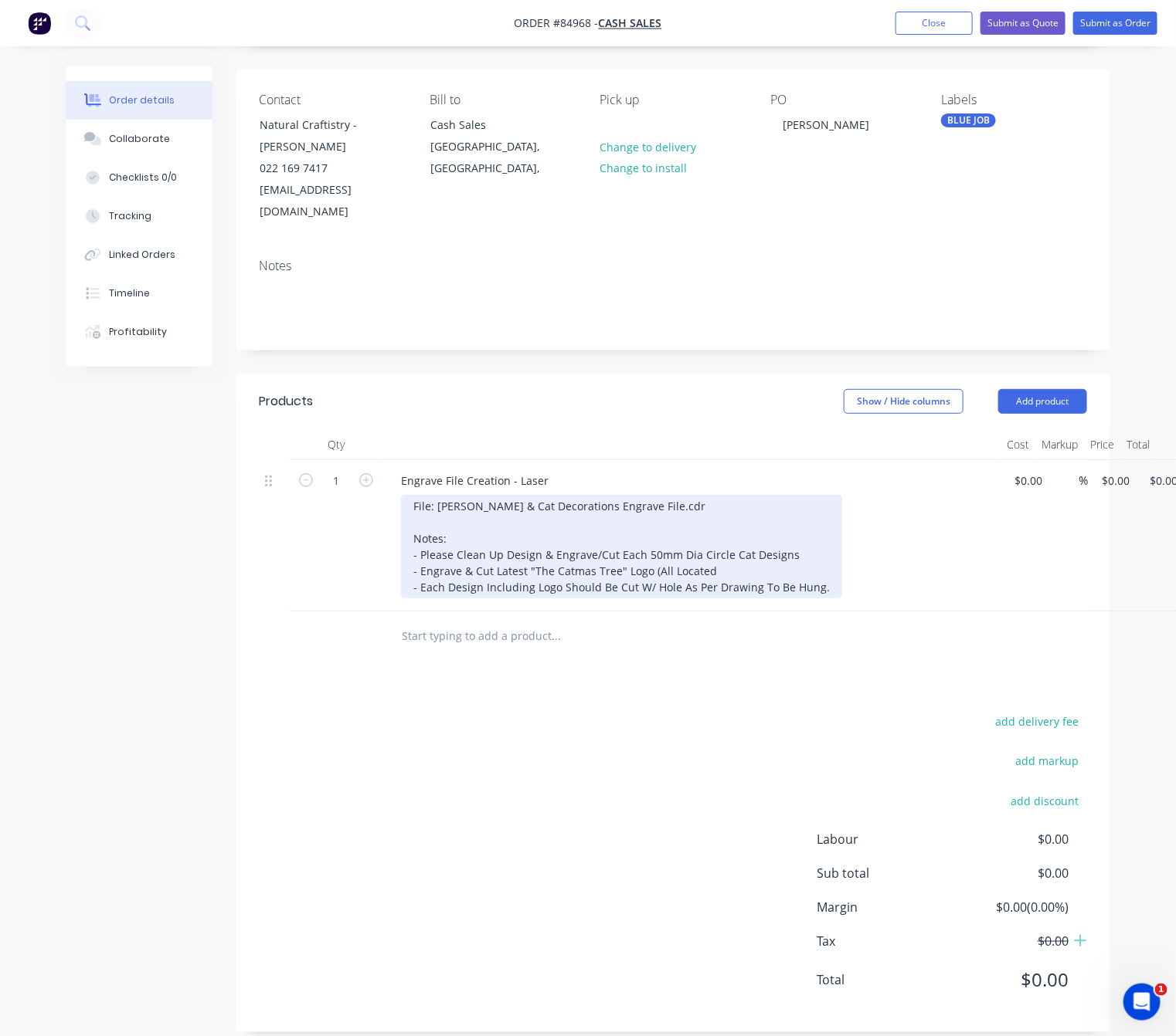
click at [823, 569] on div "File: Janet Logo & Cat Decorations Engrave File.cdr Notes: - Please Clean Up De…" at bounding box center [621, 547] width 441 height 104
click at [713, 495] on div "File: Janet Logo & Cat Decorations Engrave File.cdr Notes: - Please Clean Up De…" at bounding box center [621, 547] width 441 height 104
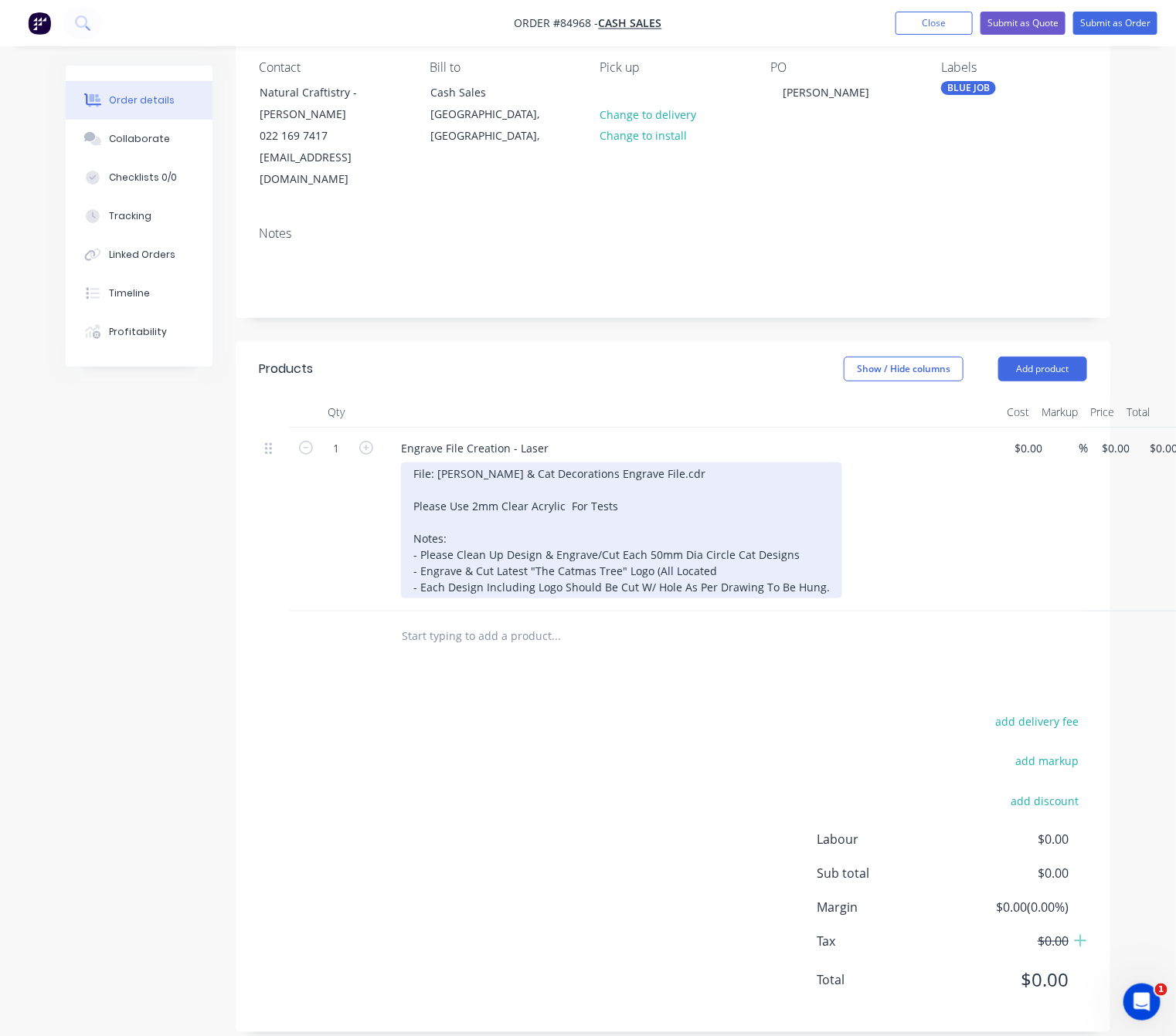
click at [566, 491] on div "File: Janet Logo & Cat Decorations Engrave File.cdr Please Use 2mm Clear Acryli…" at bounding box center [621, 530] width 441 height 136
click at [603, 483] on div "File: Janet Logo & Cat Decorations Engrave File.cdr Please Use 2mm Clear Acryli…" at bounding box center [621, 530] width 441 height 136
click at [608, 485] on div "File: Janet Logo & Cat Decorations Engrave File.cdr Please Use 2mm Clear Acryli…" at bounding box center [621, 530] width 441 height 136
click at [557, 477] on div "File: Janet Logo & Cat Decorations Engrave File.cdr Please Use 2mm Clear Acryli…" at bounding box center [621, 530] width 441 height 136
click at [564, 485] on div "File: Janet Logo & Cat Decorations Engrave File.cdr Please Use 2mm Clear Acryli…" at bounding box center [621, 530] width 441 height 136
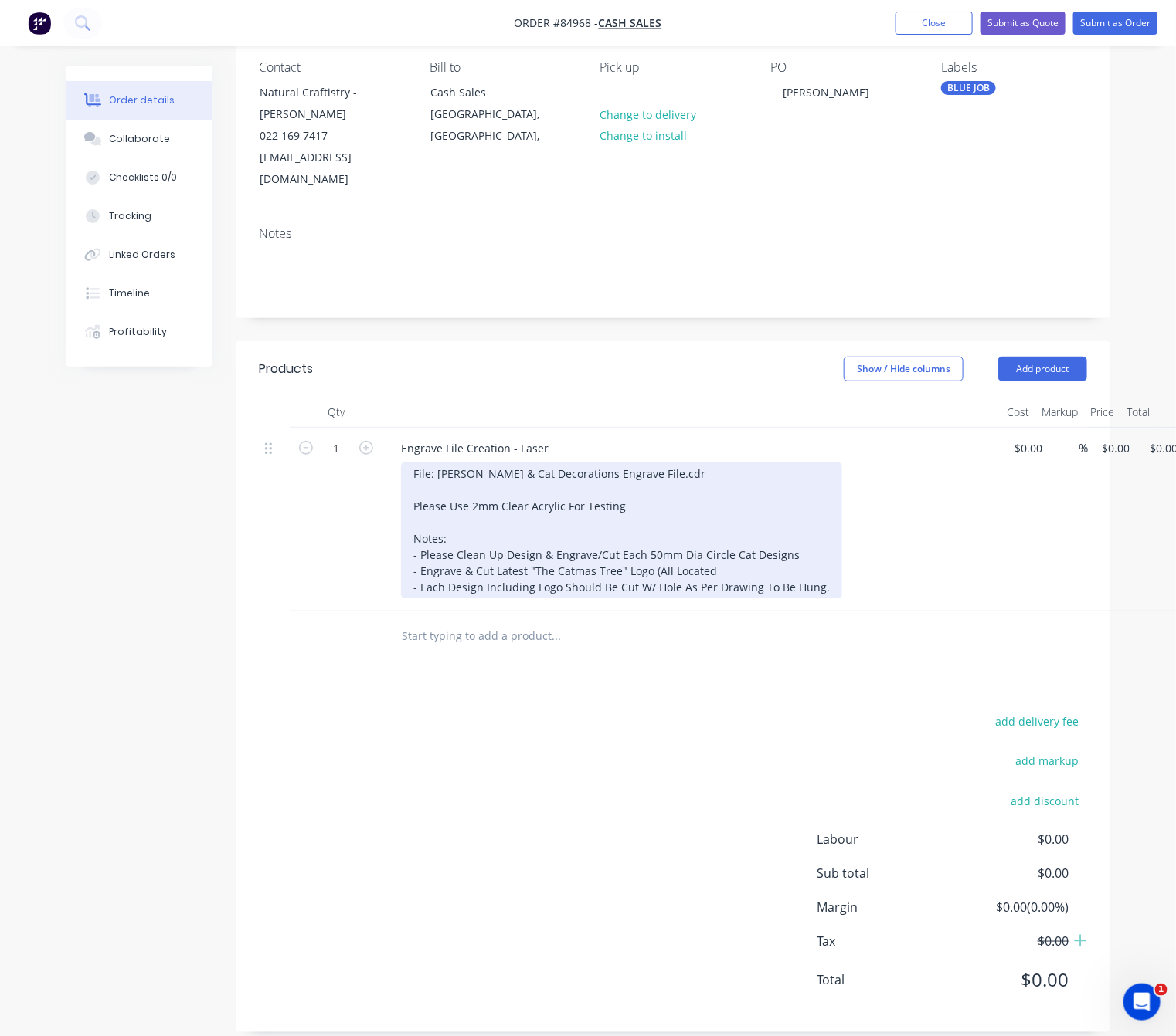
click at [526, 485] on div "File: Janet Logo & Cat Decorations Engrave File.cdr Please Use 2mm Clear Acryli…" at bounding box center [621, 530] width 441 height 136
click at [536, 488] on div "File: Janet Logo & Cat Decorations Engrave File.cdr Please Use 2mm Clear Acryli…" at bounding box center [621, 530] width 441 height 136
click at [526, 485] on div "File: Janet Logo & Cat Decorations Engrave File.cdr Please Use 2mm Clear Acryli…" at bounding box center [621, 530] width 441 height 136
drag, startPoint x: 601, startPoint y: 483, endPoint x: 540, endPoint y: 487, distance: 61.1
click at [540, 487] on div "File: Janet Logo & Cat Decorations Engrave File.cdr Please Use 2mm Clear or Un-…" at bounding box center [621, 530] width 441 height 136
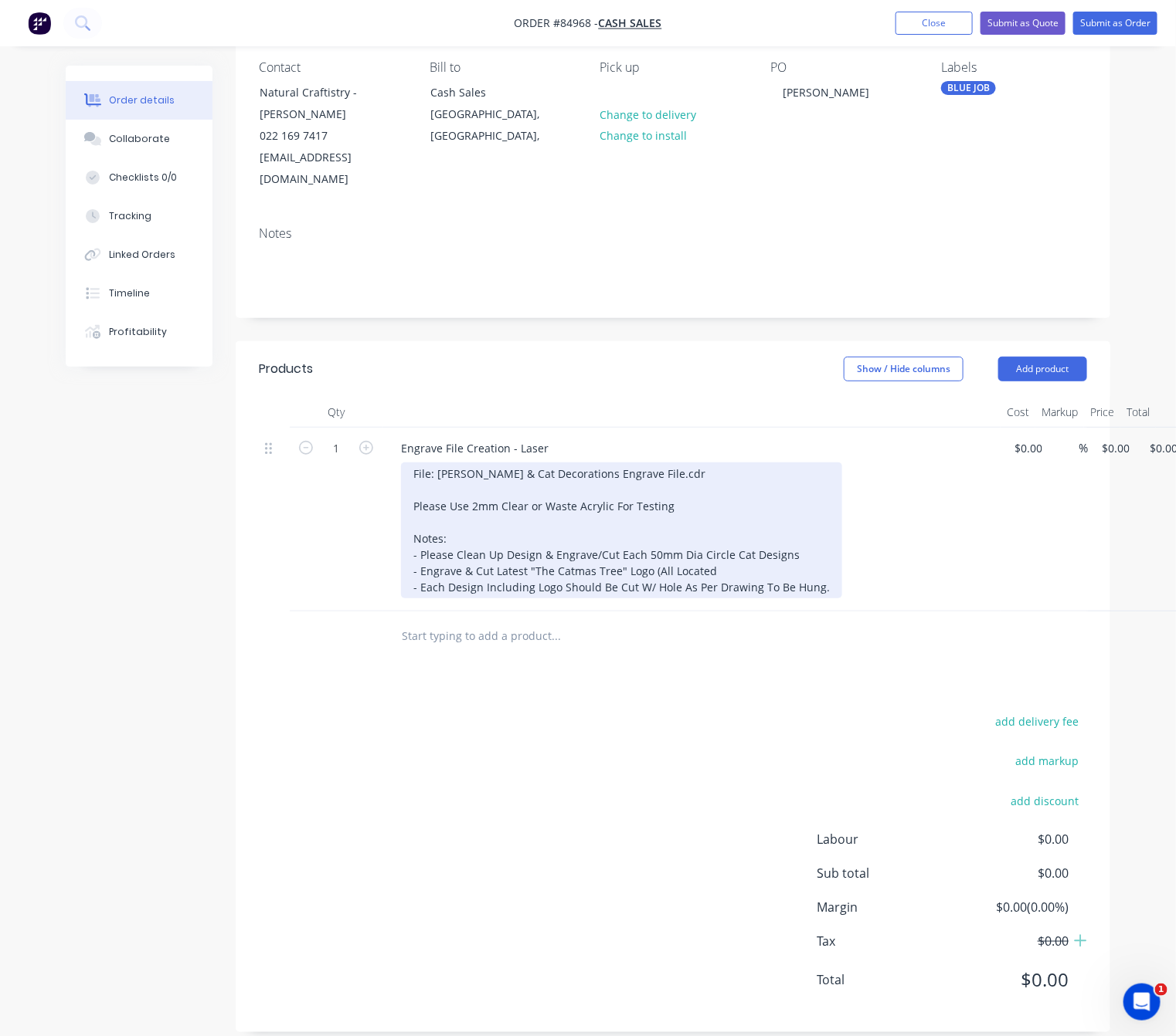
click at [715, 481] on div "File: Janet Logo & Cat Decorations Engrave File.cdr Please Use 2mm Clear or Was…" at bounding box center [621, 530] width 441 height 136
click at [411, 487] on div "File: Janet Logo & Cat Decorations Engrave File.cdr Please Use 2mm Clear or Was…" at bounding box center [621, 530] width 441 height 136
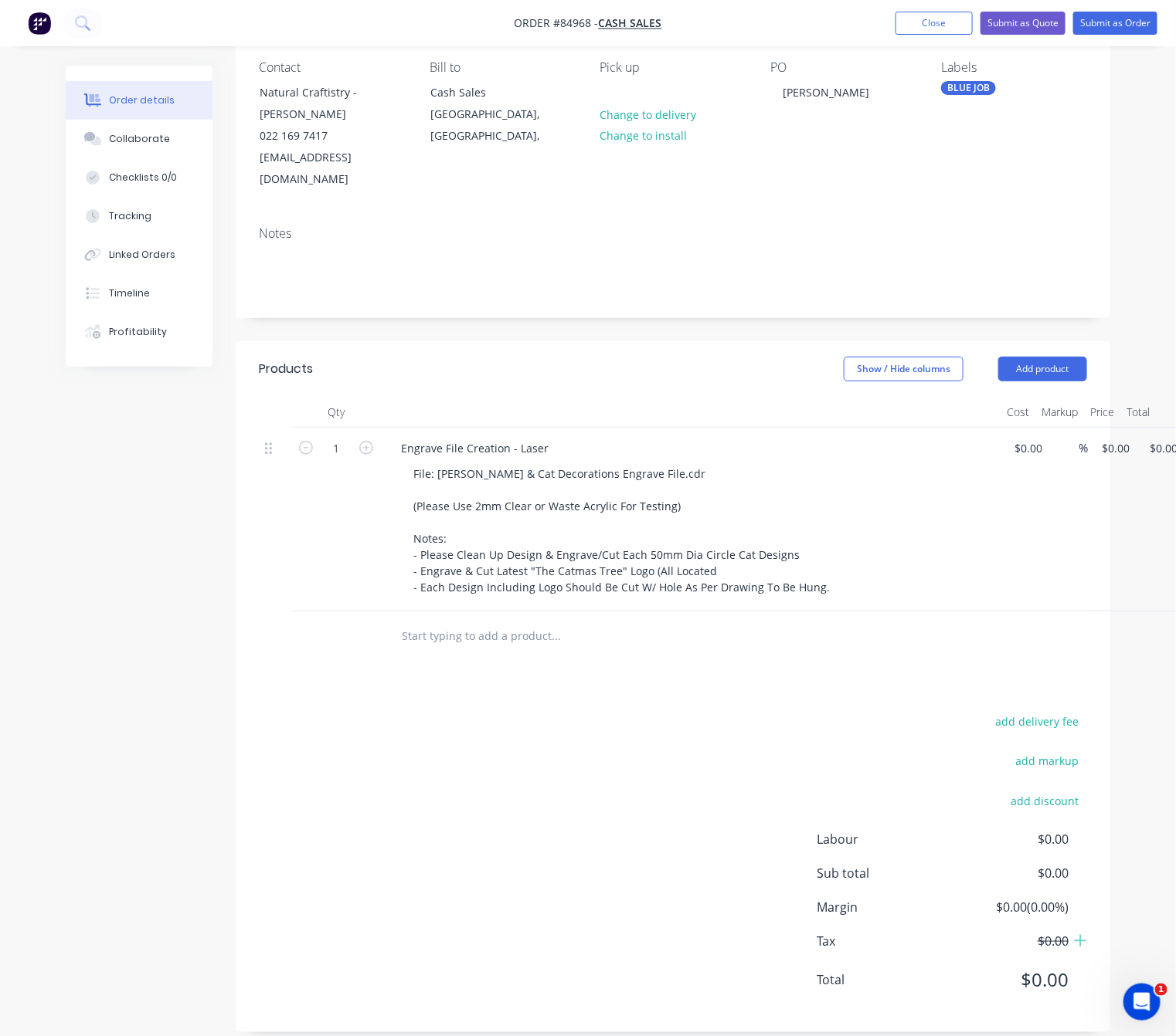
click at [500, 735] on div "add delivery fee add markup add discount Labour $0.00 Sub total $0.00 Margin $0…" at bounding box center [673, 861] width 828 height 298
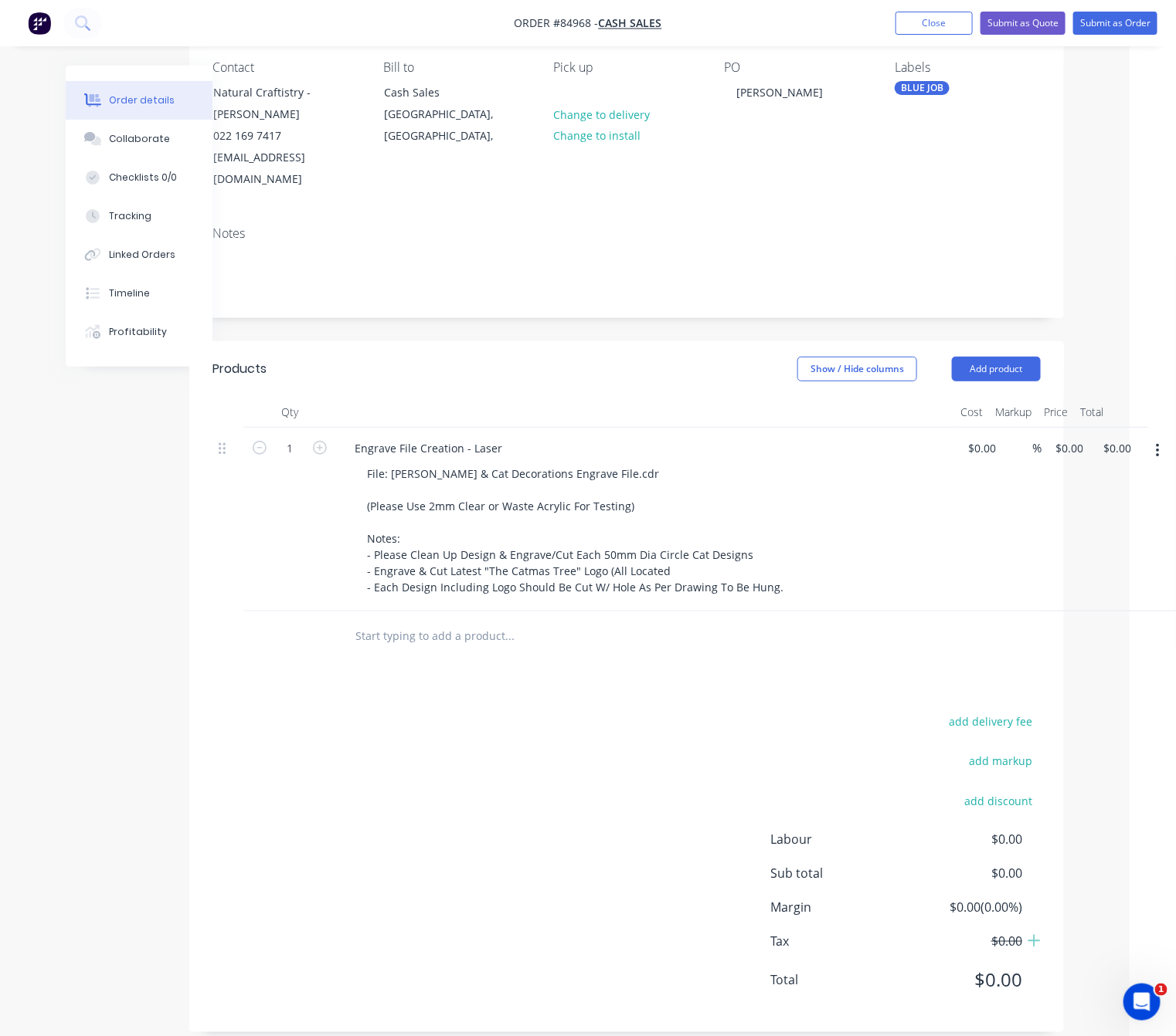
scroll to position [0, 47]
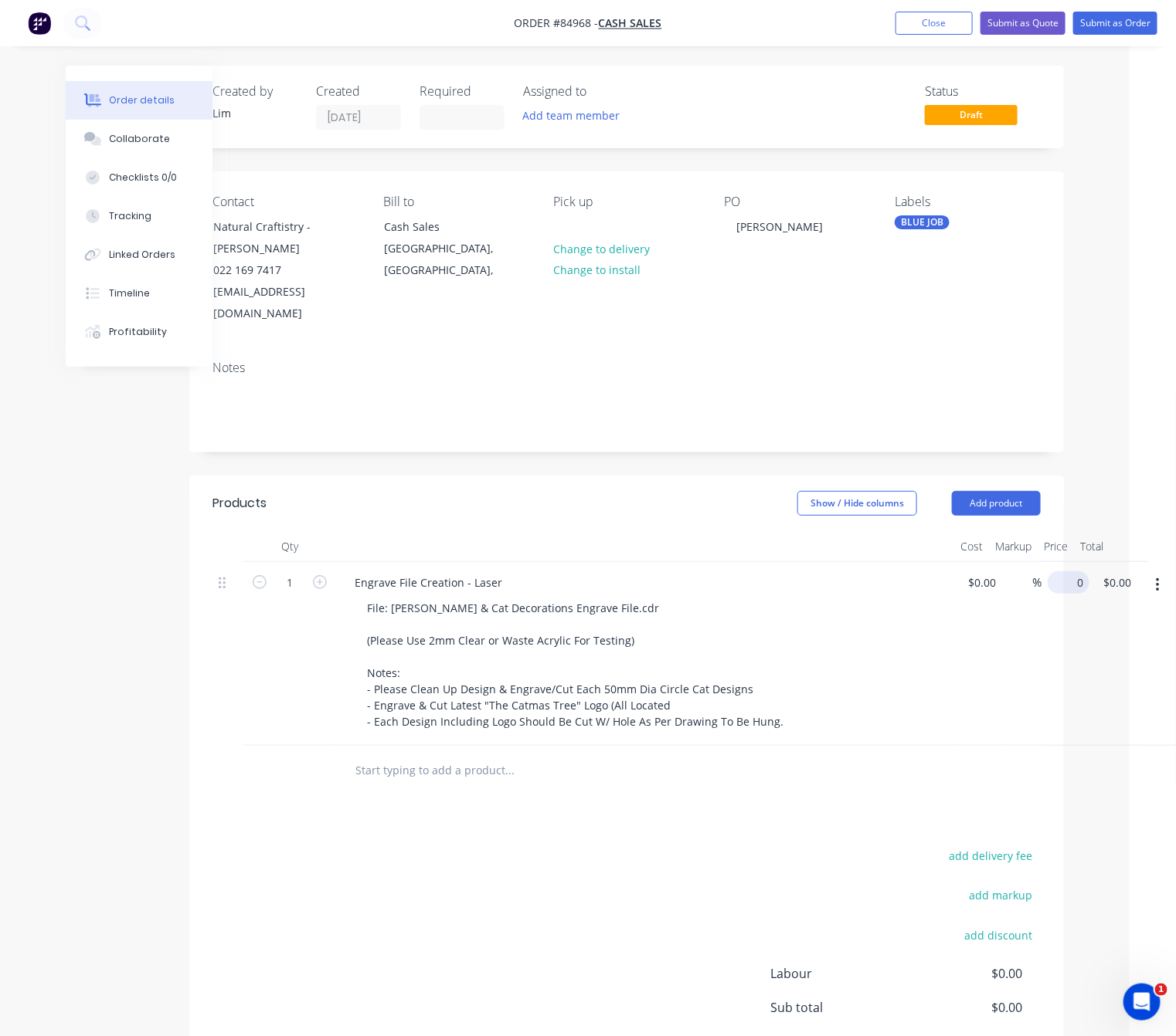
click at [1075, 572] on input "0" at bounding box center [1071, 582] width 36 height 22
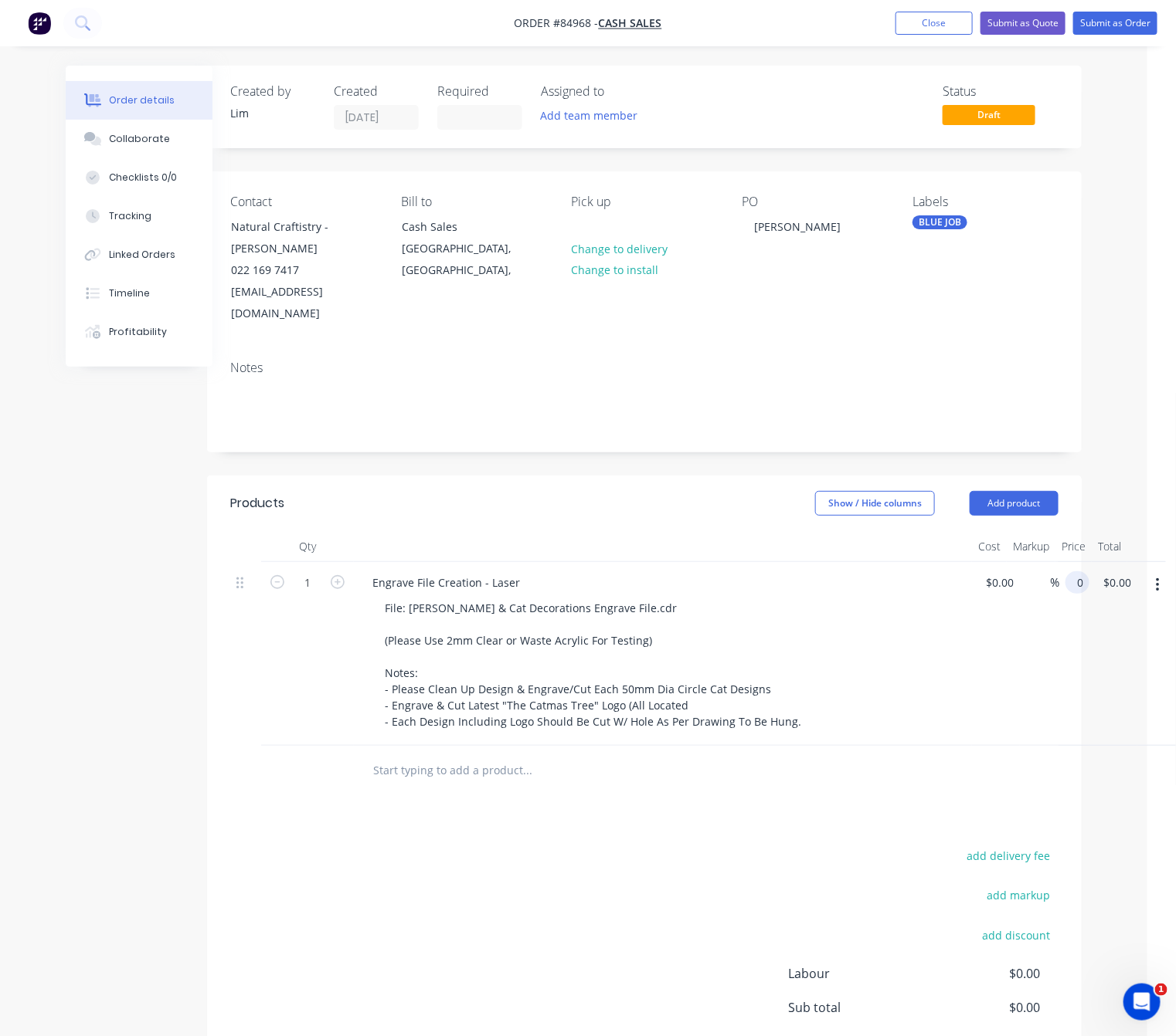
scroll to position [0, 28]
type input "$125.00"
click at [594, 846] on div "add delivery fee add markup add discount Labour $0.00 Sub total $0.00 Margin $0…" at bounding box center [644, 995] width 828 height 298
click at [1131, 24] on button "Submit as Order" at bounding box center [1115, 23] width 84 height 23
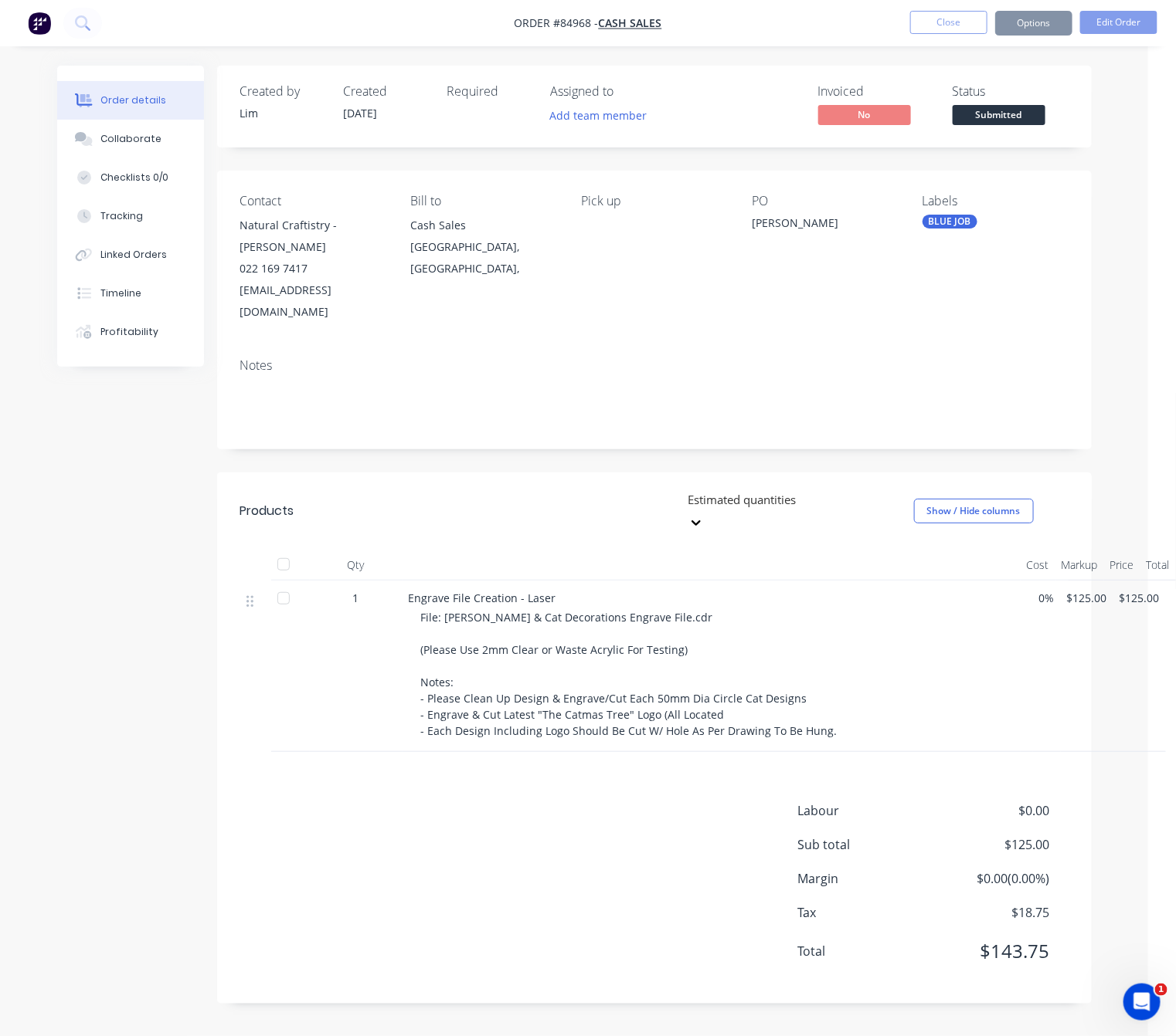
scroll to position [0, 0]
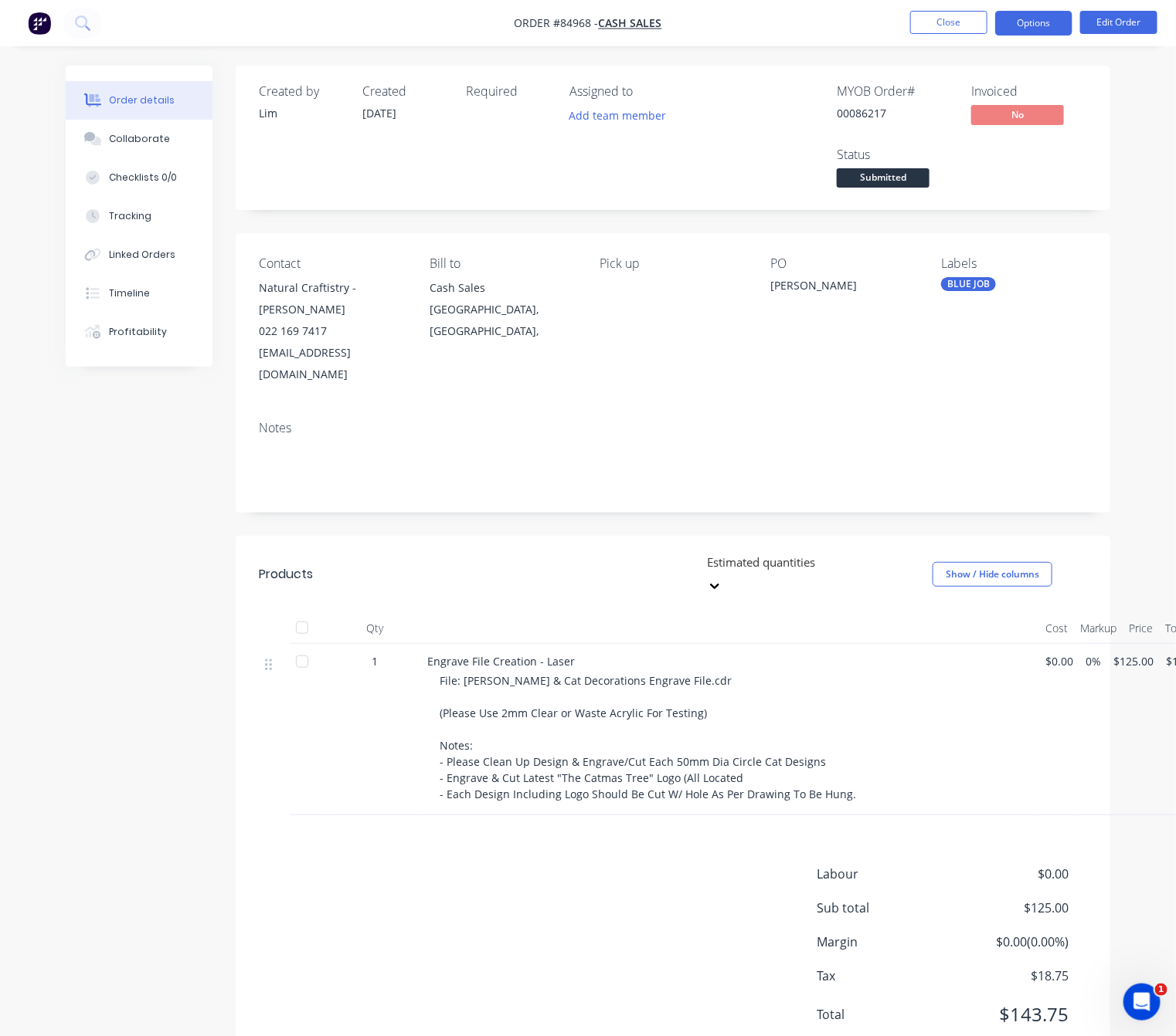
click at [1028, 25] on button "Options" at bounding box center [1033, 23] width 78 height 25
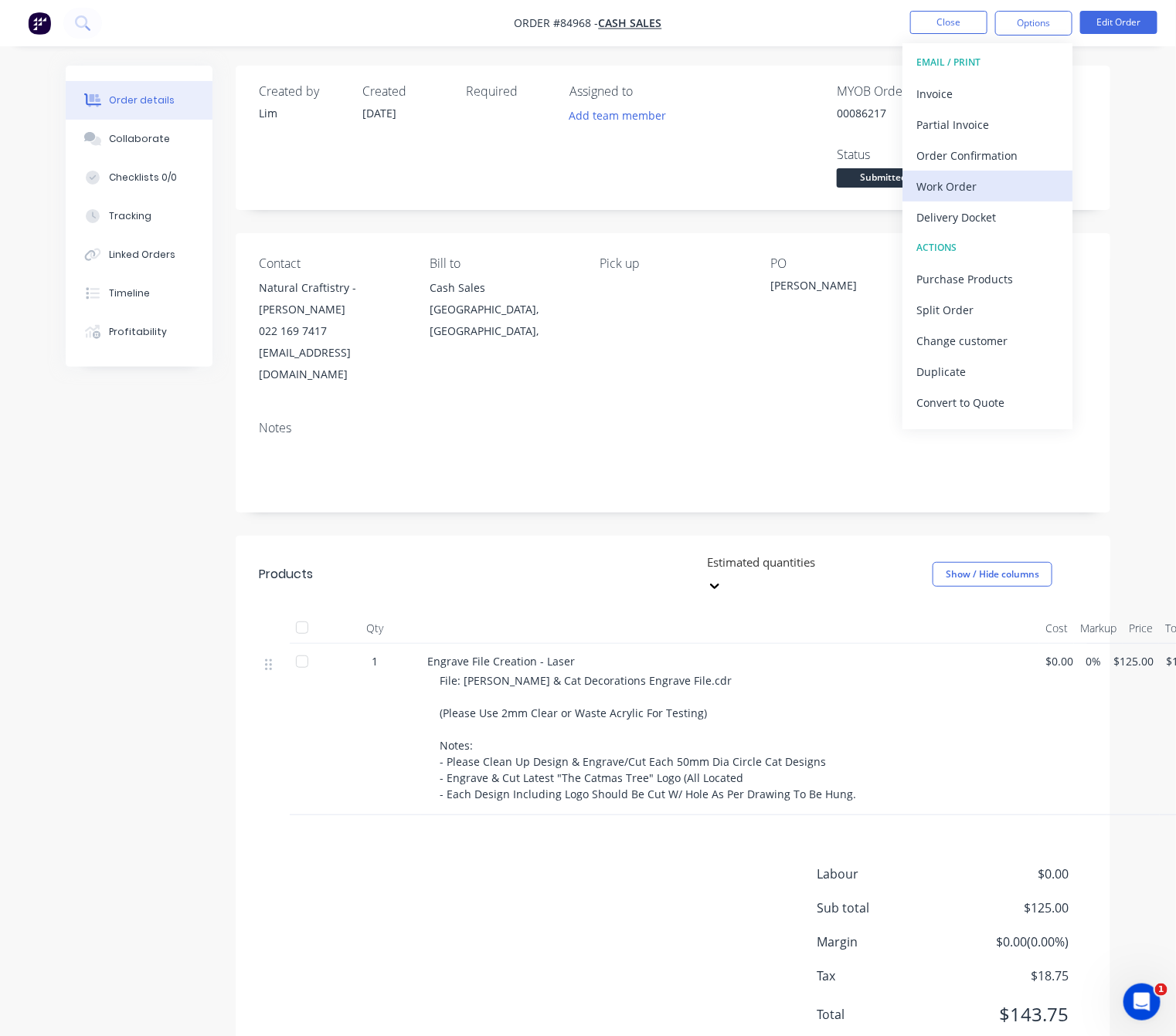
click at [986, 180] on div "Work Order" at bounding box center [987, 186] width 143 height 22
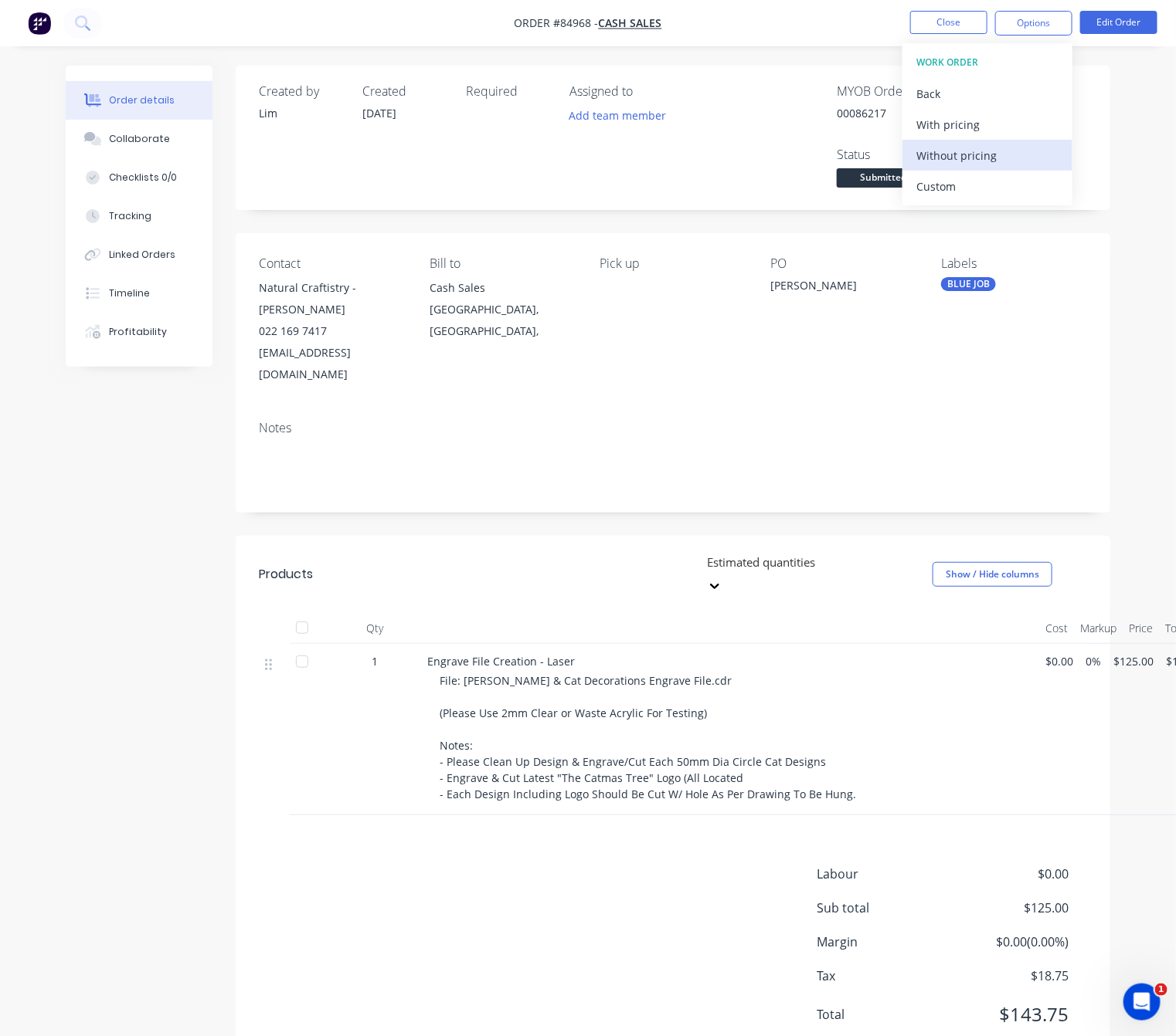
click at [992, 161] on div "Without pricing" at bounding box center [987, 155] width 143 height 22
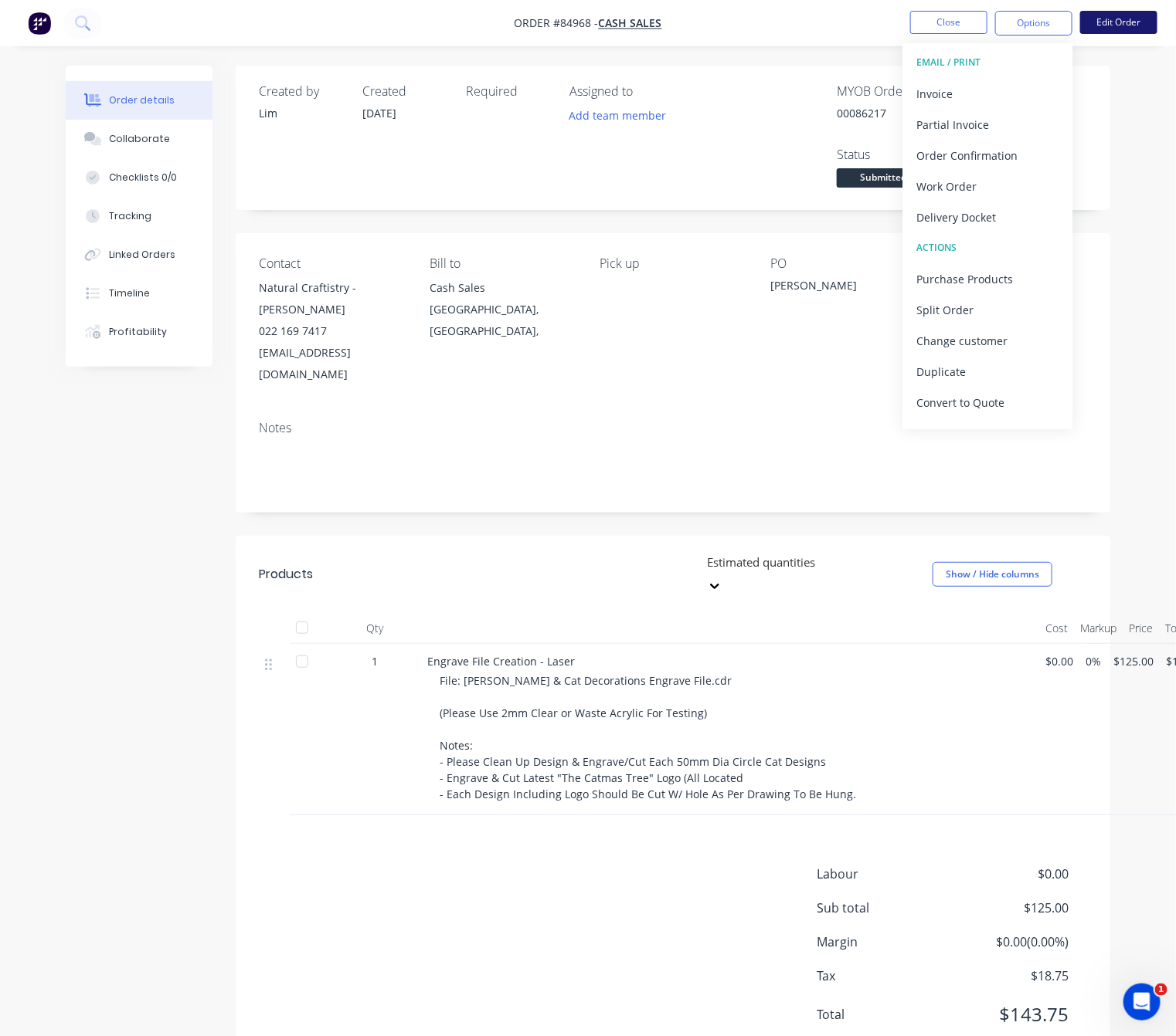
click at [1110, 21] on button "Edit Order" at bounding box center [1119, 22] width 78 height 23
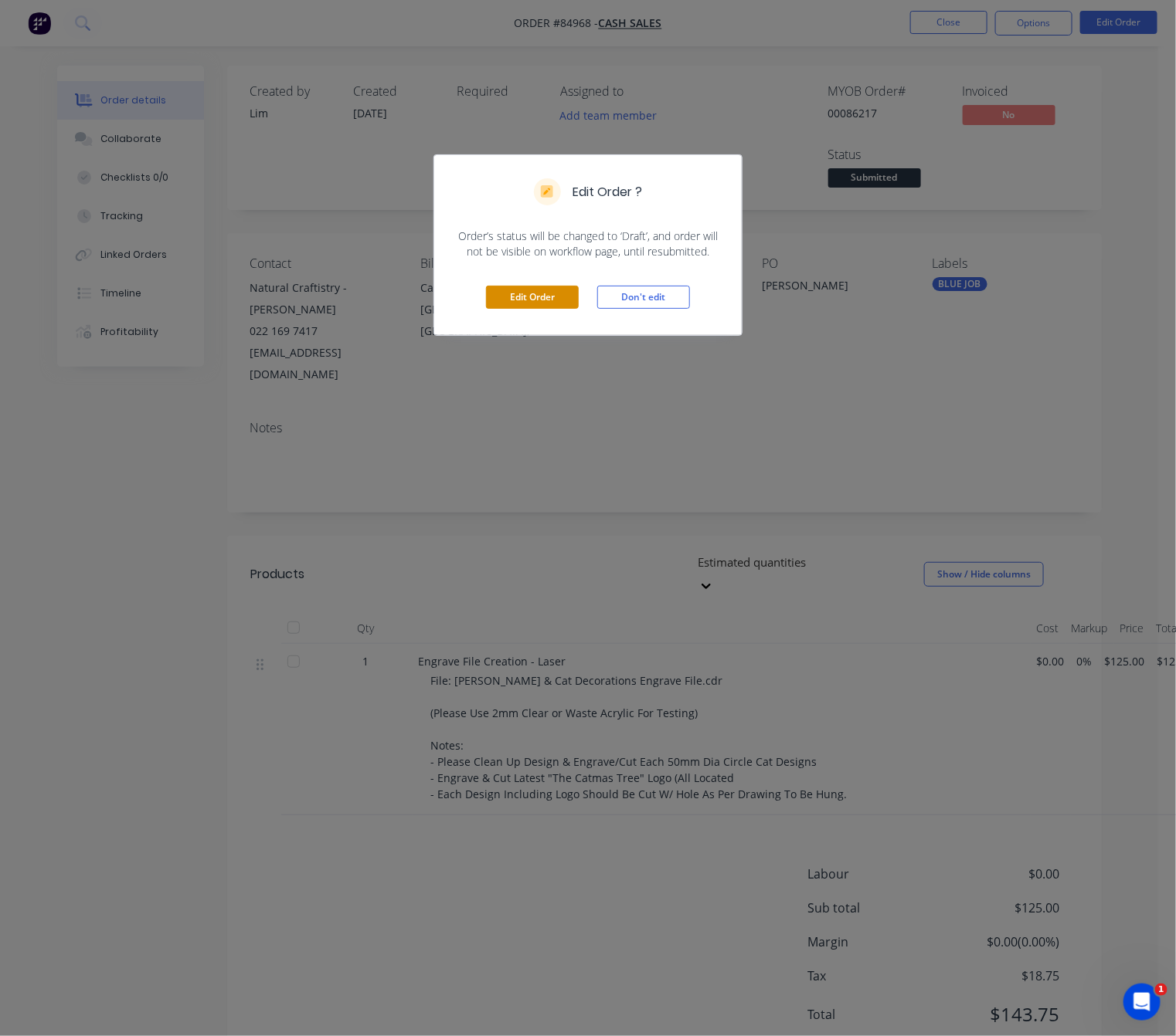
click at [526, 301] on button "Edit Order" at bounding box center [532, 298] width 93 height 23
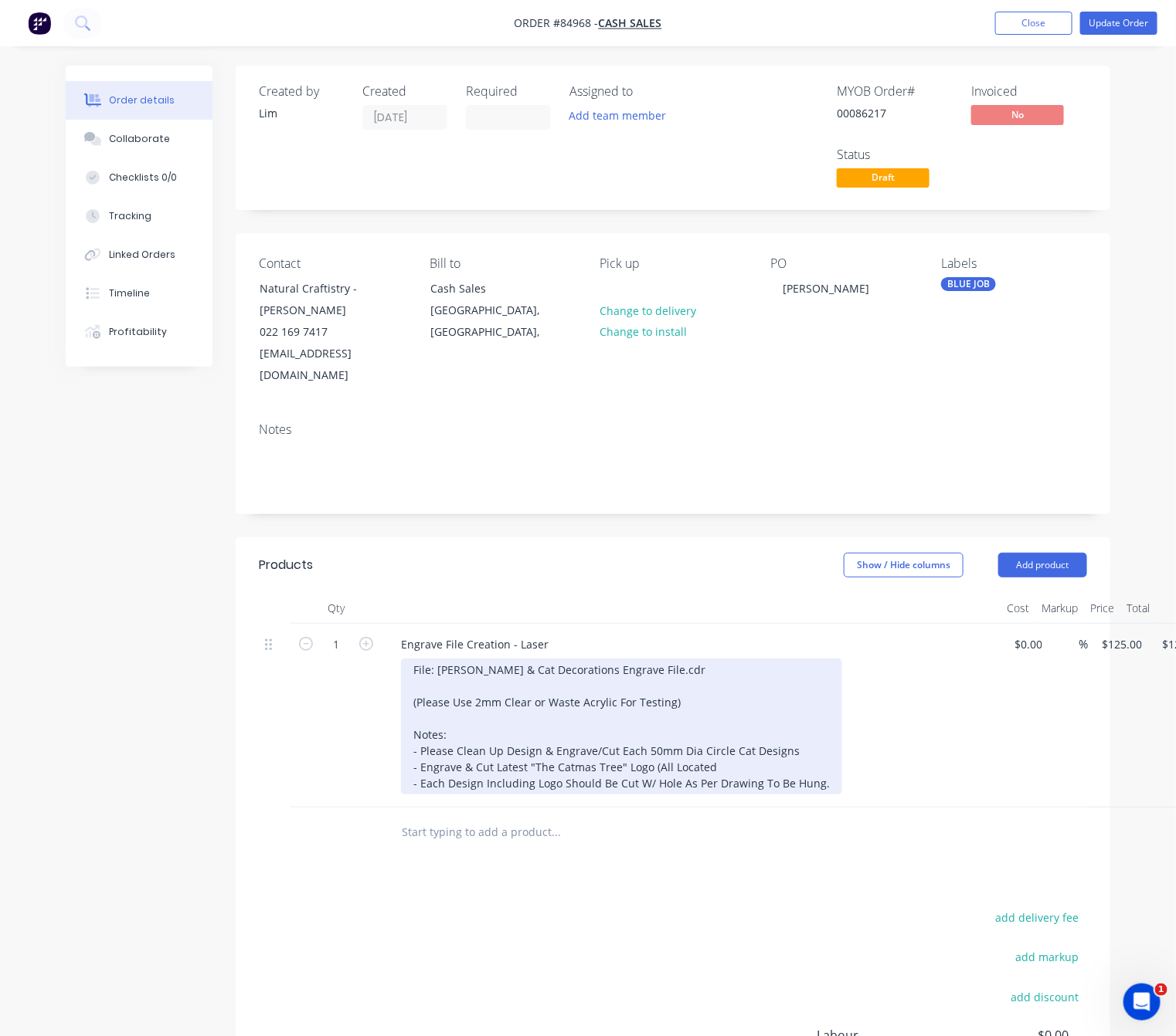
click at [538, 731] on div "File: Janet Logo & Cat Decorations Engrave File.cdr (Please Use 2mm Clear or Wa…" at bounding box center [621, 727] width 441 height 136
click at [649, 737] on div "File: Janet Logo & Cat Decorations Engrave File.cdr (Please Use 2mm Clear or Wa…" at bounding box center [621, 727] width 441 height 136
click at [793, 737] on div "File: Janet Logo & Cat Decorations Engrave File.cdr (Please Use 2mm Clear or Wa…" at bounding box center [621, 727] width 441 height 136
drag, startPoint x: 715, startPoint y: 744, endPoint x: 649, endPoint y: 746, distance: 66.0
click at [649, 746] on div "File: Janet Logo & Cat Decorations Engrave File.cdr (Please Use 2mm Clear or Wa…" at bounding box center [621, 727] width 441 height 136
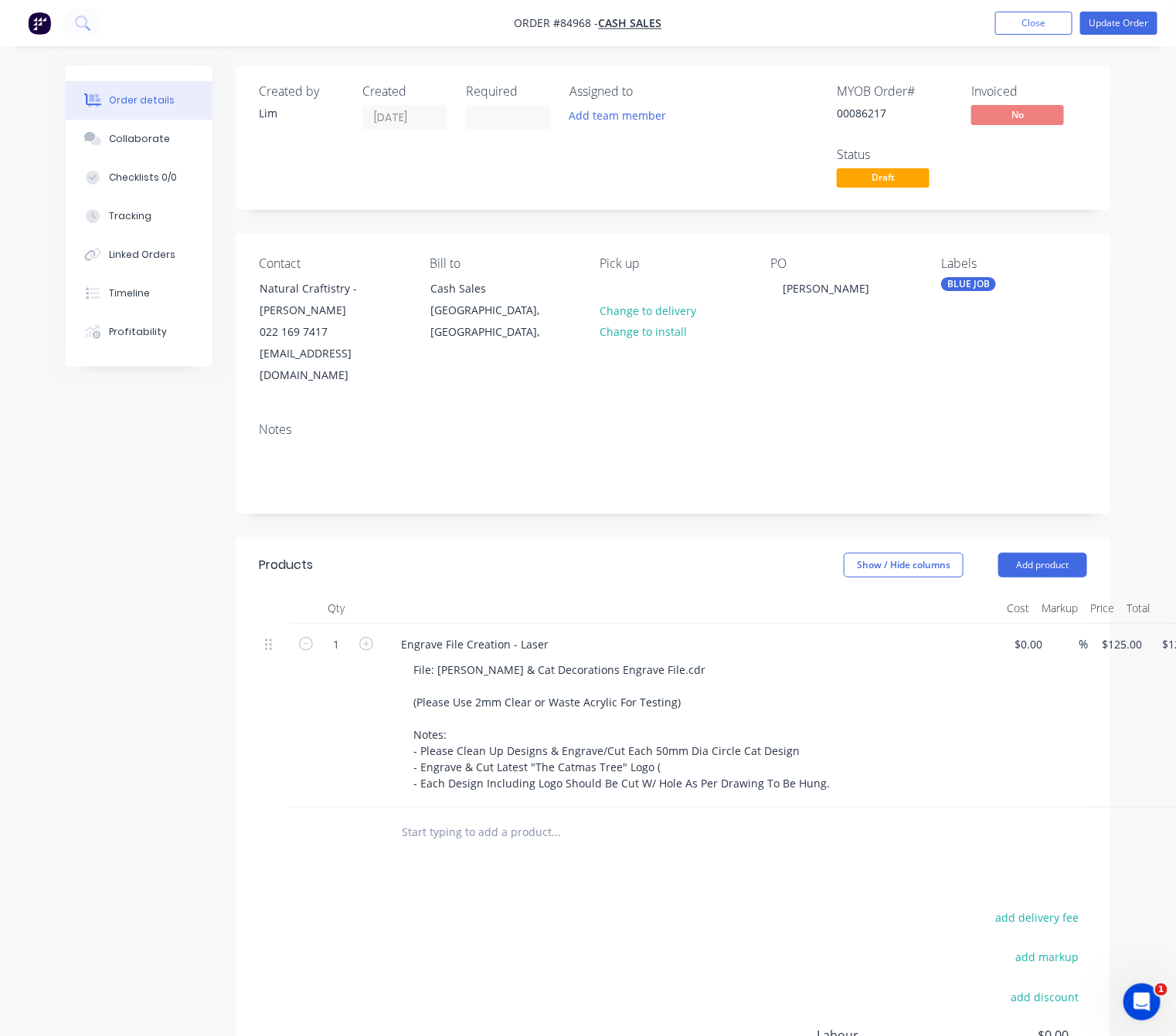
drag, startPoint x: 550, startPoint y: 1034, endPoint x: 48, endPoint y: 783, distance: 561.3
click at [48, 783] on div "Order details Collaborate Checklists 0/0 Tracking Linked Orders Timeline Profit…" at bounding box center [588, 626] width 1176 height 1252
click at [618, 932] on div "add delivery fee add markup add discount Labour $0.00 Sub total $125.00 Margin …" at bounding box center [673, 1056] width 828 height 298
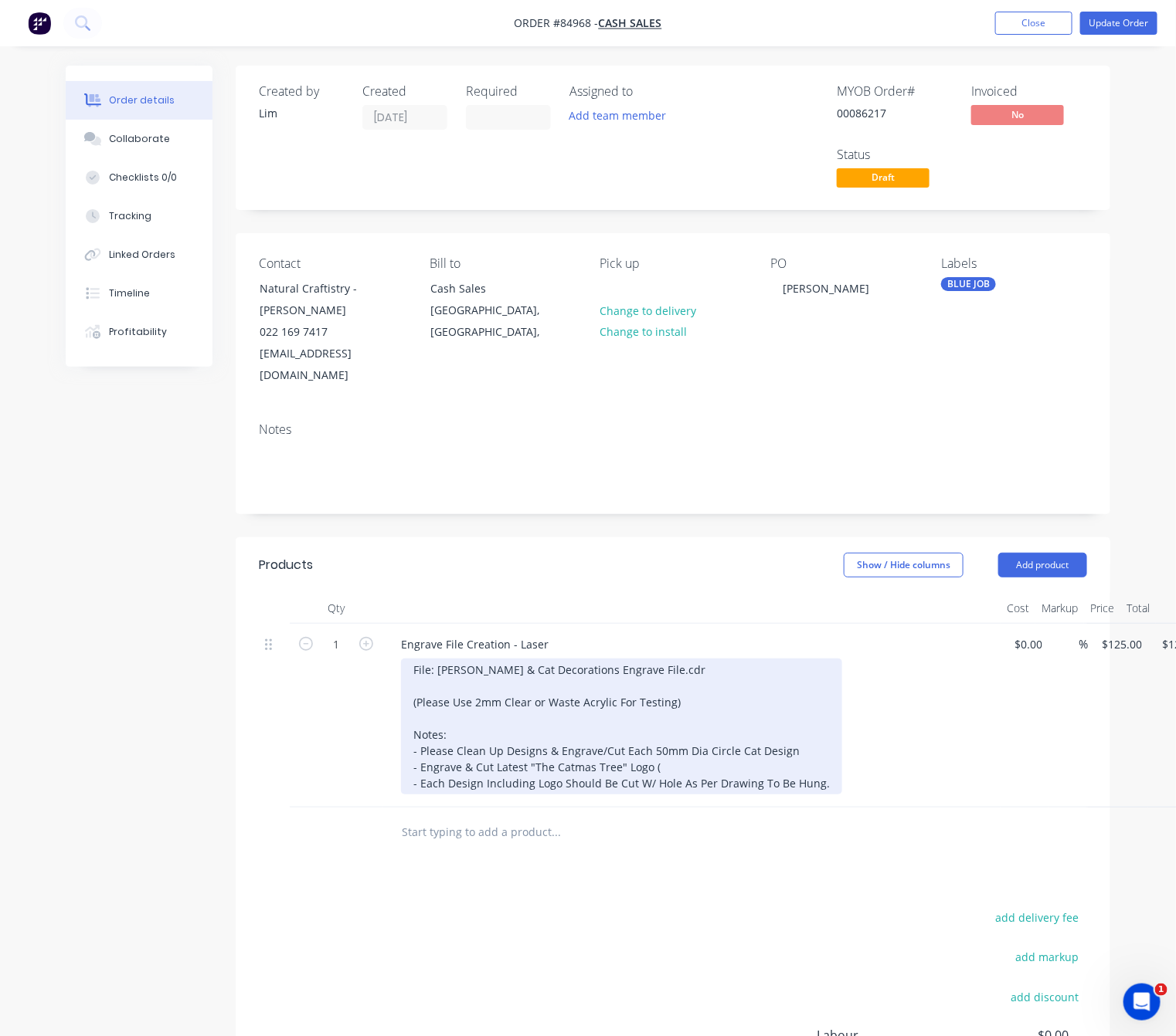
click at [671, 751] on div "File: Janet Logo & Cat Decorations Engrave File.cdr (Please Use 2mm Clear or Wa…" at bounding box center [621, 727] width 441 height 136
click at [420, 746] on div "File: Janet Logo & Cat Decorations Engrave File.cdr (Please Use 2mm Clear or Wa…" at bounding box center [621, 727] width 441 height 136
click at [528, 746] on div "File: Janet Logo & Cat Decorations Engrave File.cdr (Please Use 2mm Clear or Wa…" at bounding box center [621, 727] width 441 height 136
click at [561, 744] on div "File: Janet Logo & Cat Decorations Engrave File.cdr (Please Use 2mm Clear or Wa…" at bounding box center [621, 727] width 441 height 136
click at [566, 749] on div "File: Janet Logo & Cat Decorations Engrave File.cdr (Please Use 2mm Clear or Wa…" at bounding box center [621, 727] width 441 height 136
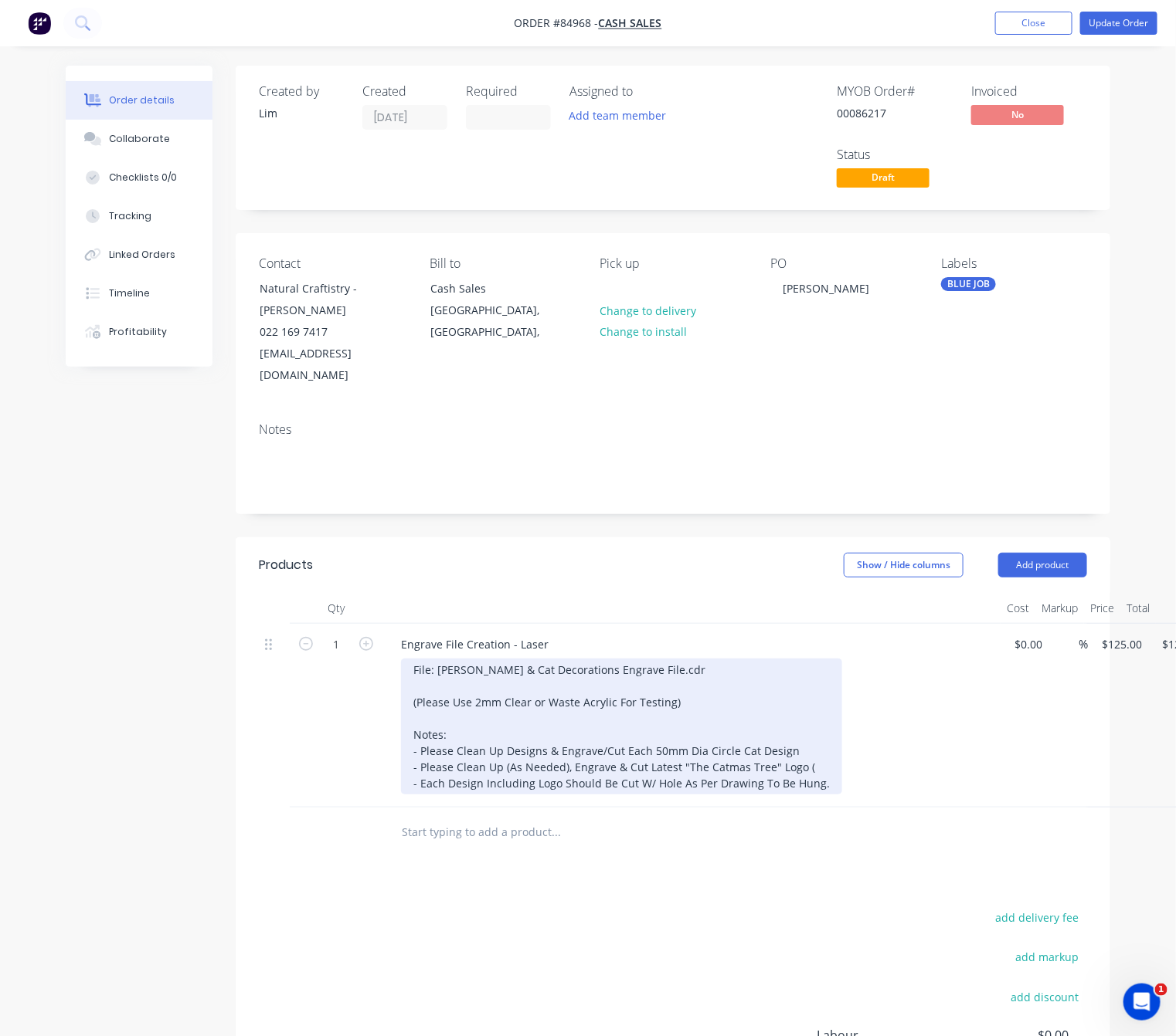
click at [621, 749] on div "File: Janet Logo & Cat Decorations Engrave File.cdr (Please Use 2mm Clear or Wa…" at bounding box center [621, 727] width 441 height 136
drag, startPoint x: 800, startPoint y: 743, endPoint x: 835, endPoint y: 760, distance: 38.9
click at [800, 742] on div "File: Janet Logo & Cat Decorations Engrave File.cdr (Please Use 2mm Clear or Wa…" at bounding box center [621, 727] width 441 height 136
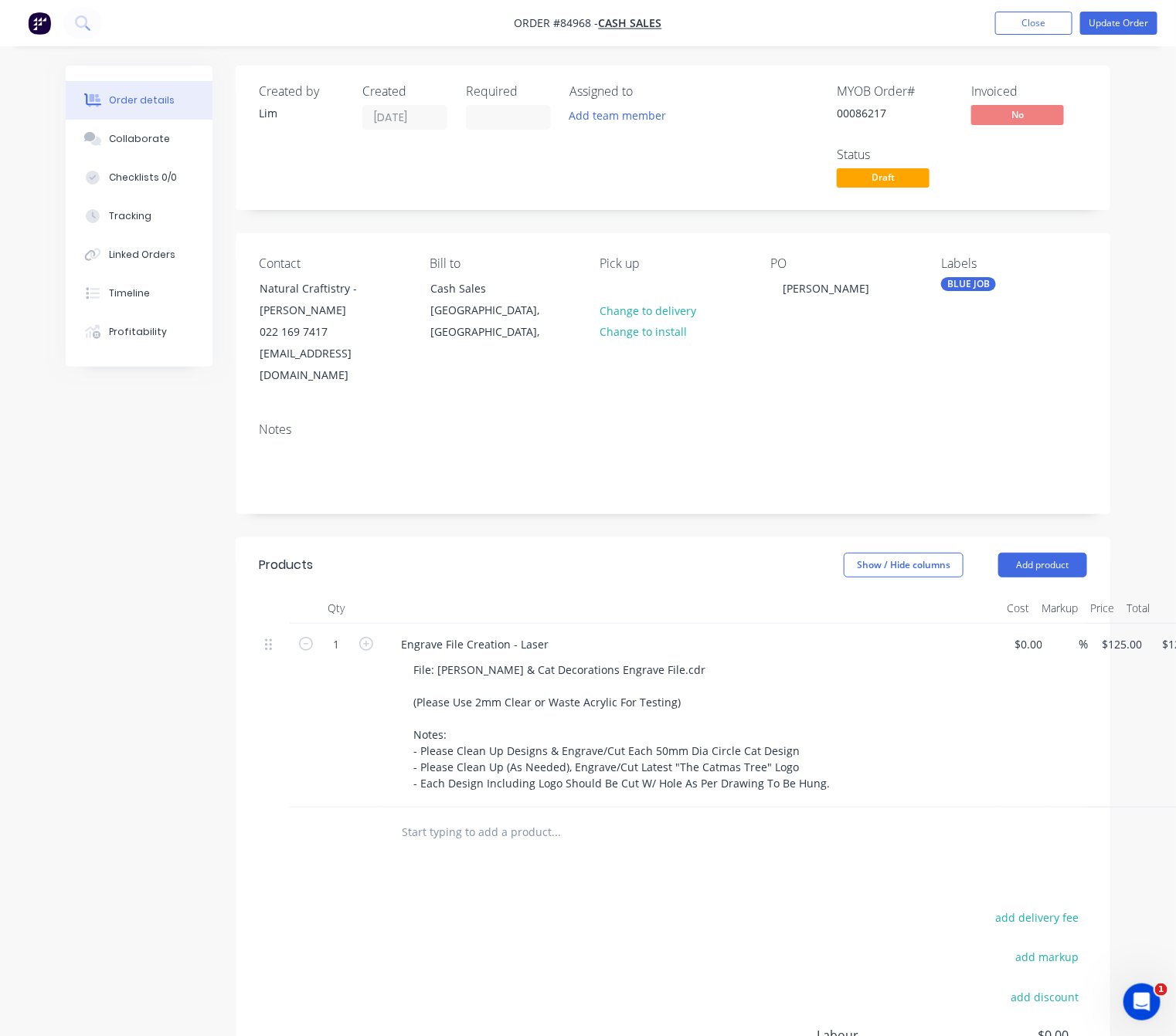
click at [816, 883] on div "Products Show / Hide columns Add product Qty Cost Markup Price Total 1 Engrave …" at bounding box center [673, 883] width 874 height 691
click at [1121, 24] on button "Update Order" at bounding box center [1119, 23] width 78 height 23
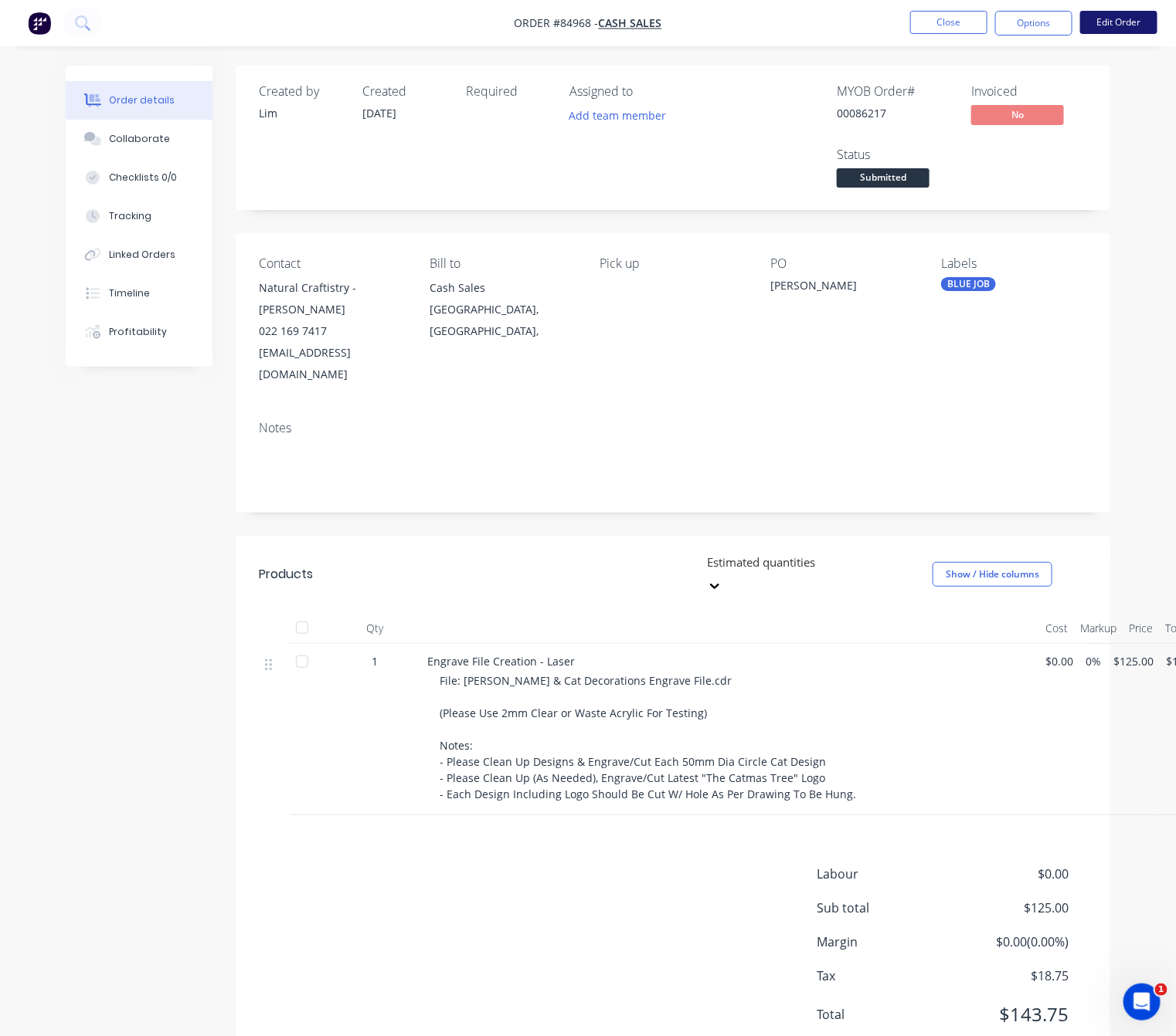
click at [1123, 18] on button "Edit Order" at bounding box center [1119, 22] width 78 height 23
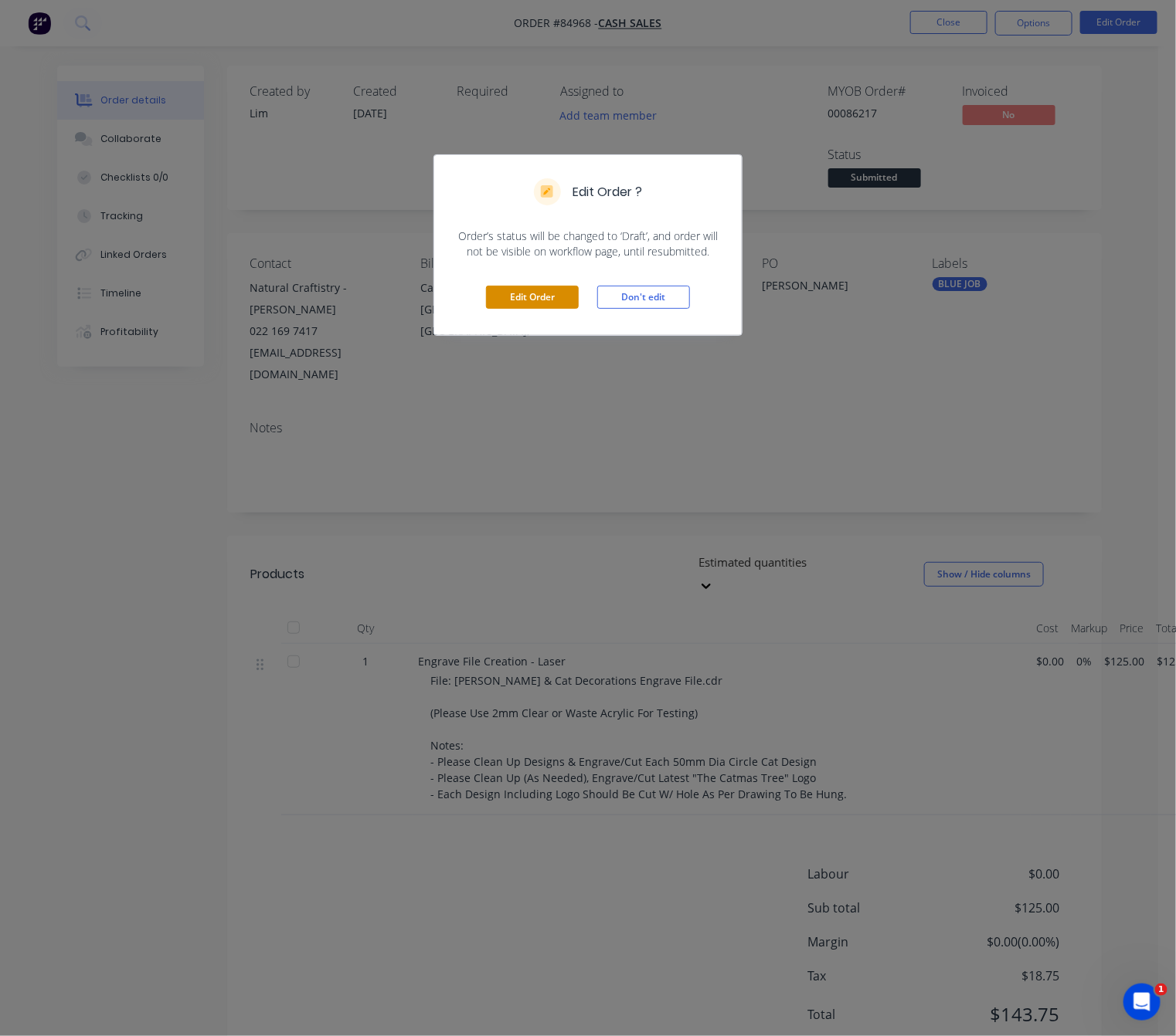
click at [543, 298] on button "Edit Order" at bounding box center [532, 298] width 93 height 23
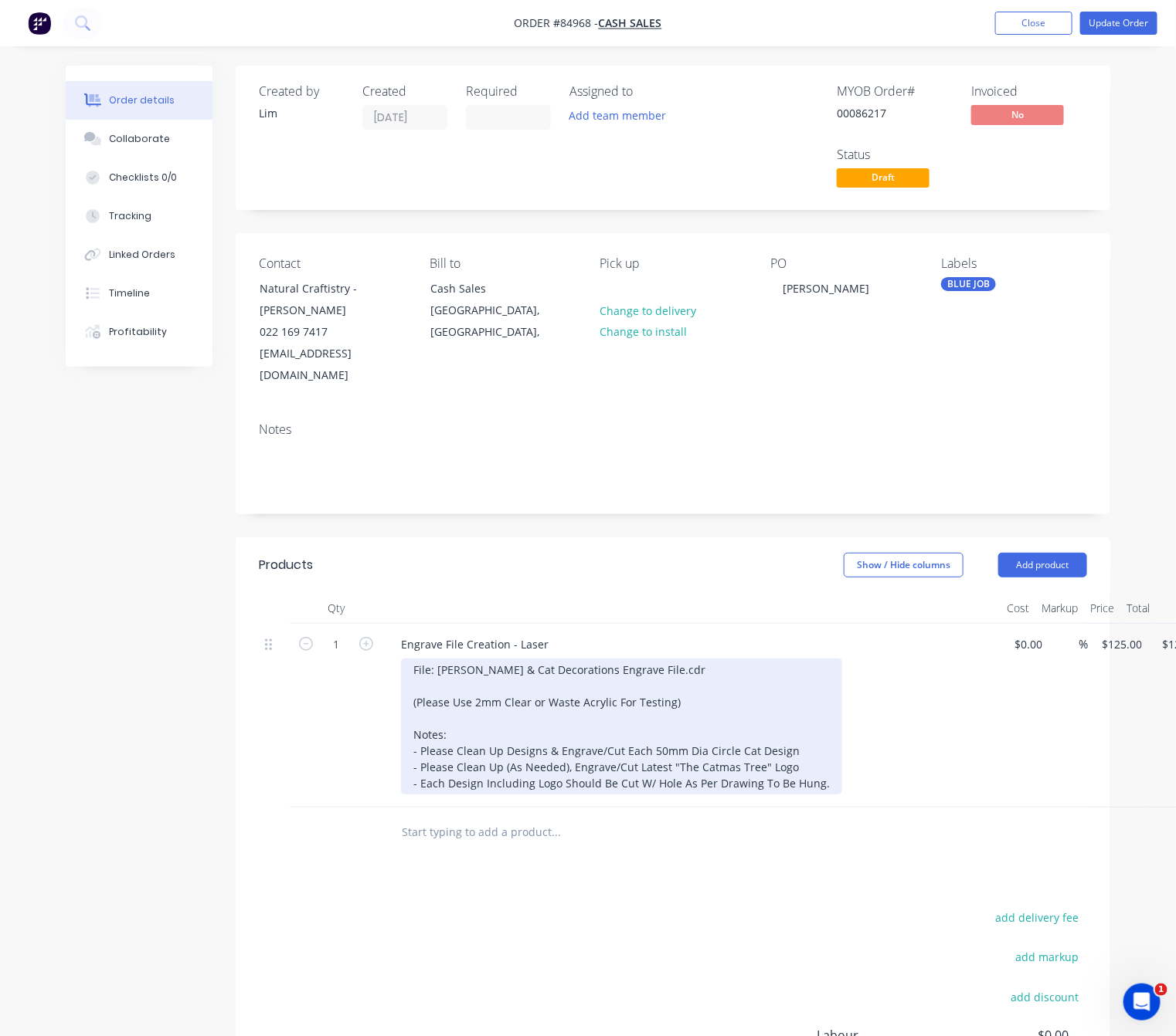
click at [700, 688] on div "File: Janet Logo & Cat Decorations Engrave File.cdr (Please Use 2mm Clear or Wa…" at bounding box center [621, 727] width 441 height 136
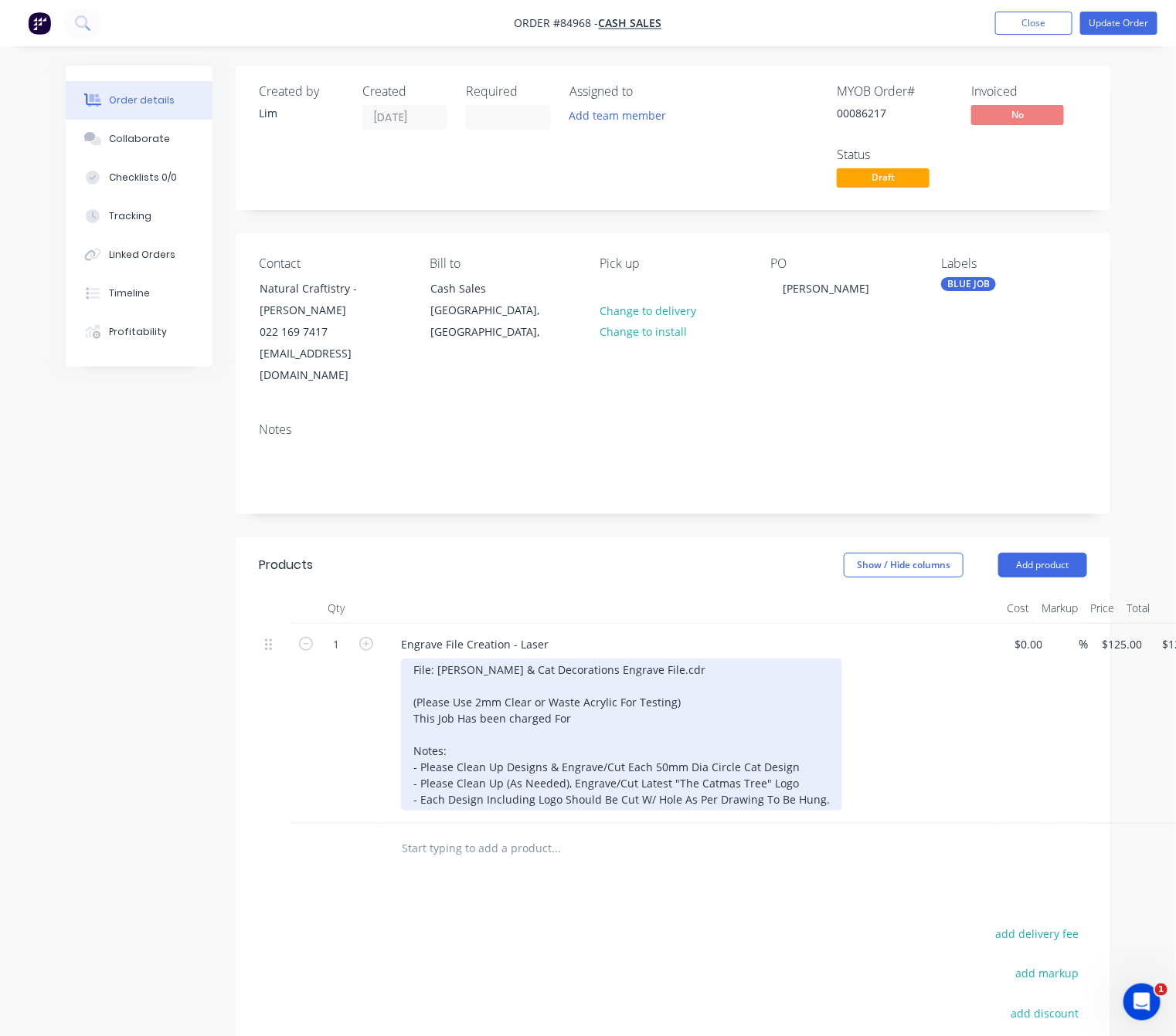
drag, startPoint x: 508, startPoint y: 701, endPoint x: 517, endPoint y: 706, distance: 10.3
click at [508, 700] on div "File: Janet Logo & Cat Decorations Engrave File.cdr (Please Use 2mm Clear or Wa…" at bounding box center [621, 735] width 441 height 152
click at [481, 693] on div "File: Janet Logo & Cat Decorations Engrave File.cdr (Please Use 2mm Clear or Wa…" at bounding box center [621, 735] width 441 height 152
click at [596, 695] on div "File: Janet Logo & Cat Decorations Engrave File.cdr (Please Use 2mm Clear or Wa…" at bounding box center [621, 735] width 441 height 152
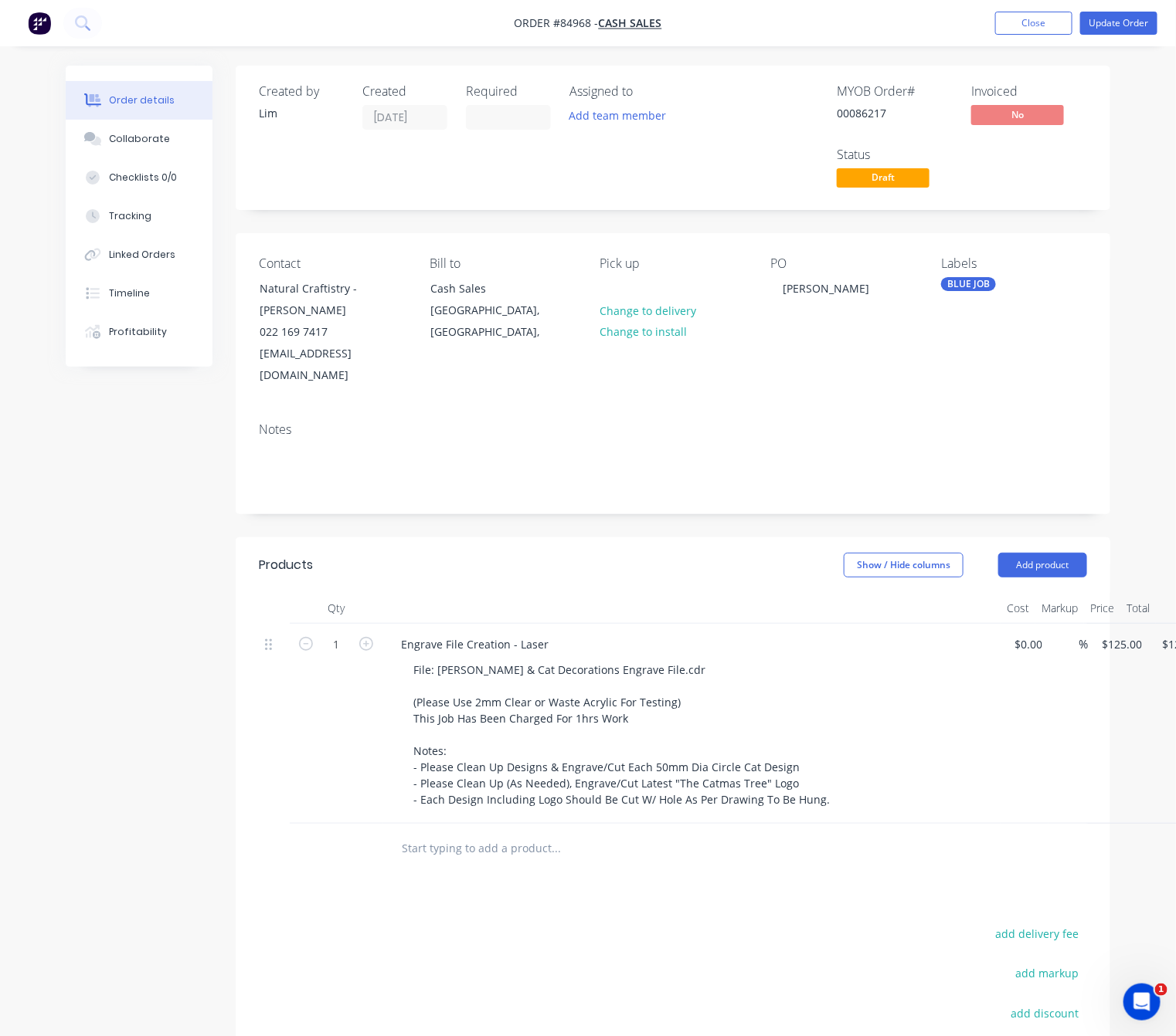
click at [652, 851] on div at bounding box center [660, 849] width 556 height 50
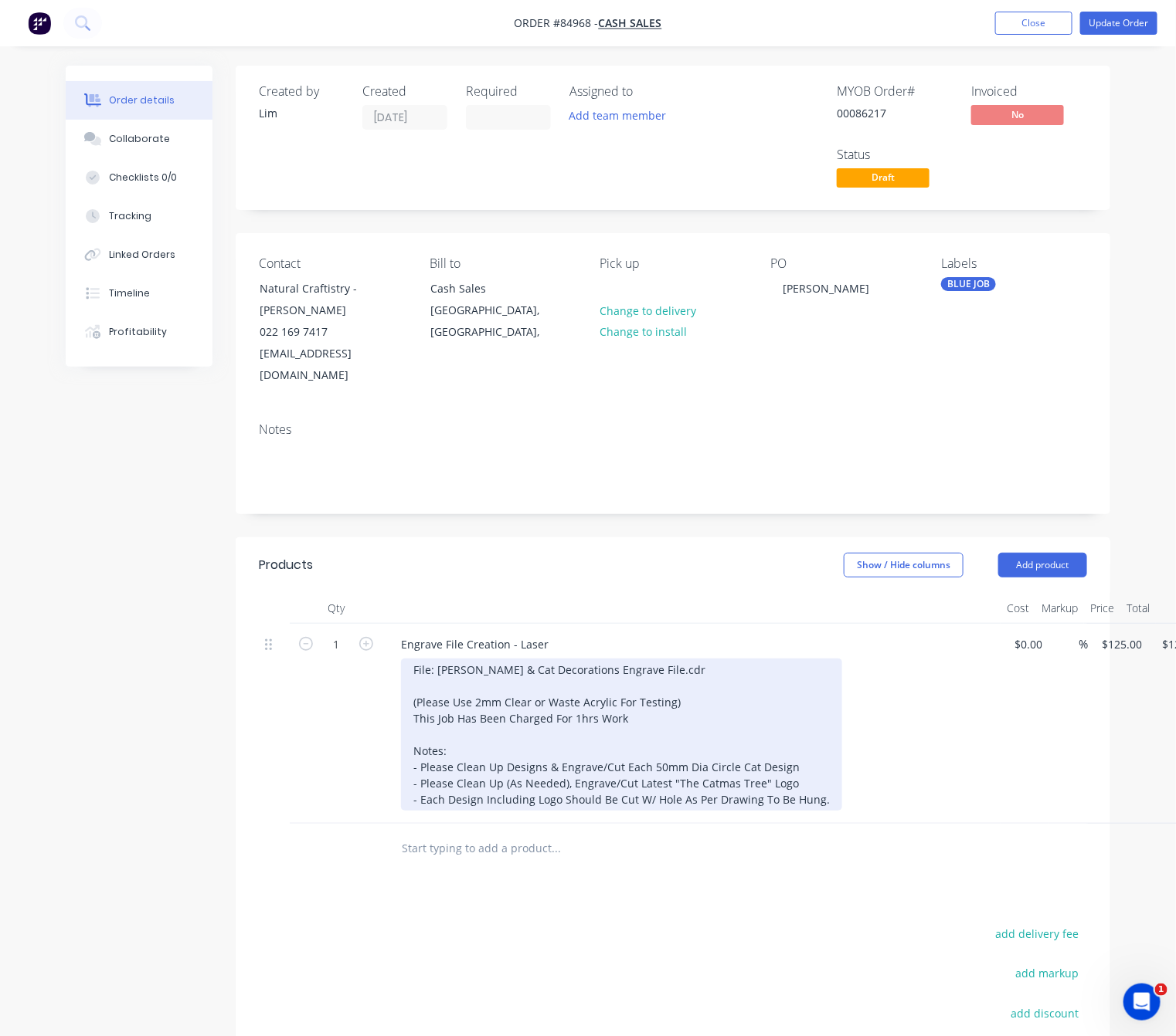
click at [626, 698] on div "File: Janet Logo & Cat Decorations Engrave File.cdr (Please Use 2mm Clear or Wa…" at bounding box center [621, 735] width 441 height 152
click at [591, 700] on div "File: Janet Logo & Cat Decorations Engrave File.cdr (Please Use 2mm Clear or Wa…" at bounding box center [621, 735] width 441 height 152
click at [595, 698] on div "File: Janet Logo & Cat Decorations Engrave File.cdr (Please Use 2mm Clear or Wa…" at bounding box center [621, 735] width 441 height 152
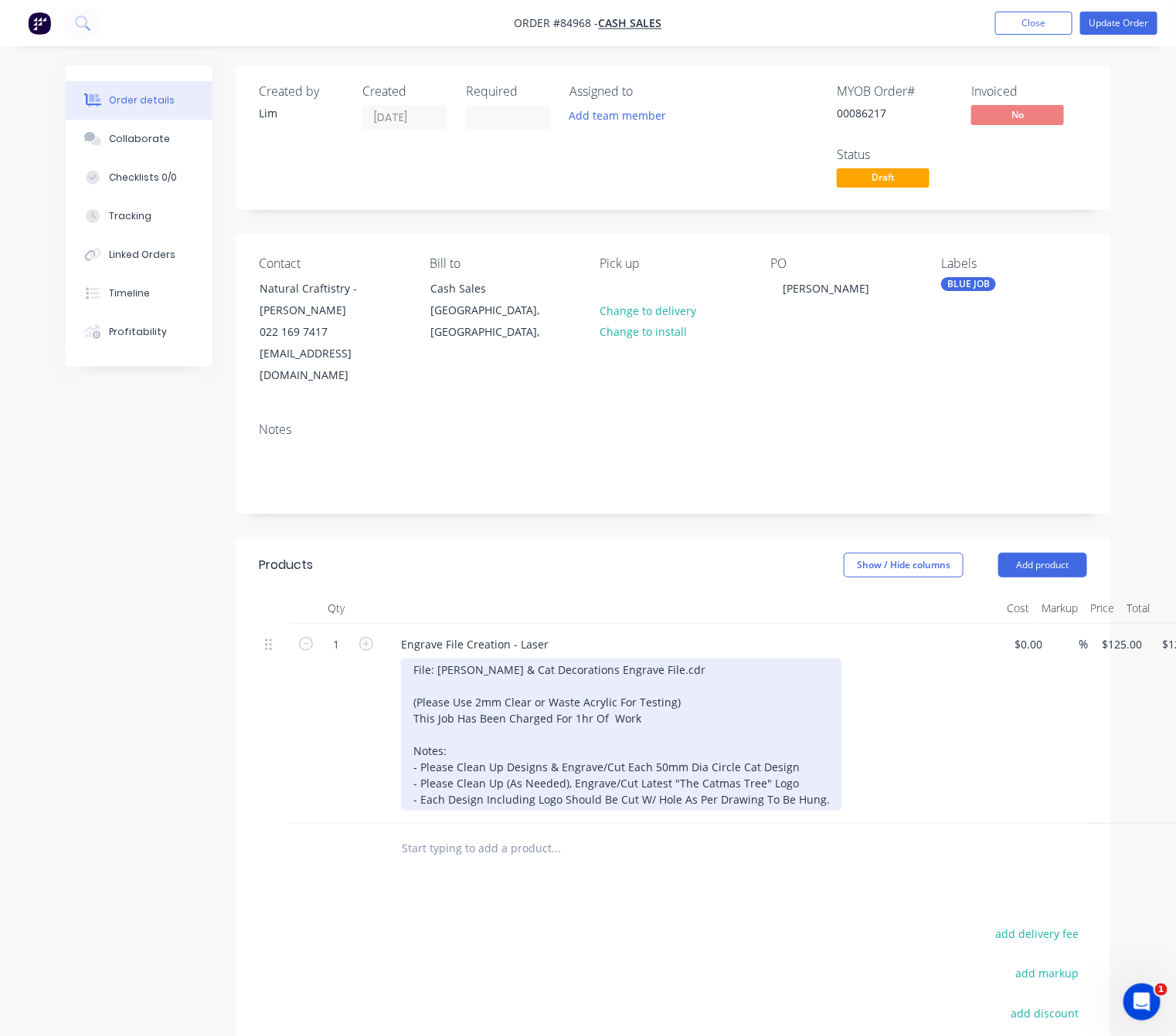
click at [680, 711] on div "File: Janet Logo & Cat Decorations Engrave File.cdr (Please Use 2mm Clear or Wa…" at bounding box center [621, 735] width 441 height 152
click at [668, 705] on div "File: Janet Logo & Cat Decorations Engrave File.cdr (Please Use 2mm Clear or Wa…" at bounding box center [621, 735] width 441 height 152
click at [565, 696] on div "File: Janet Logo & Cat Decorations Engrave File.cdr (Please Use 2mm Clear or Wa…" at bounding box center [621, 735] width 441 height 152
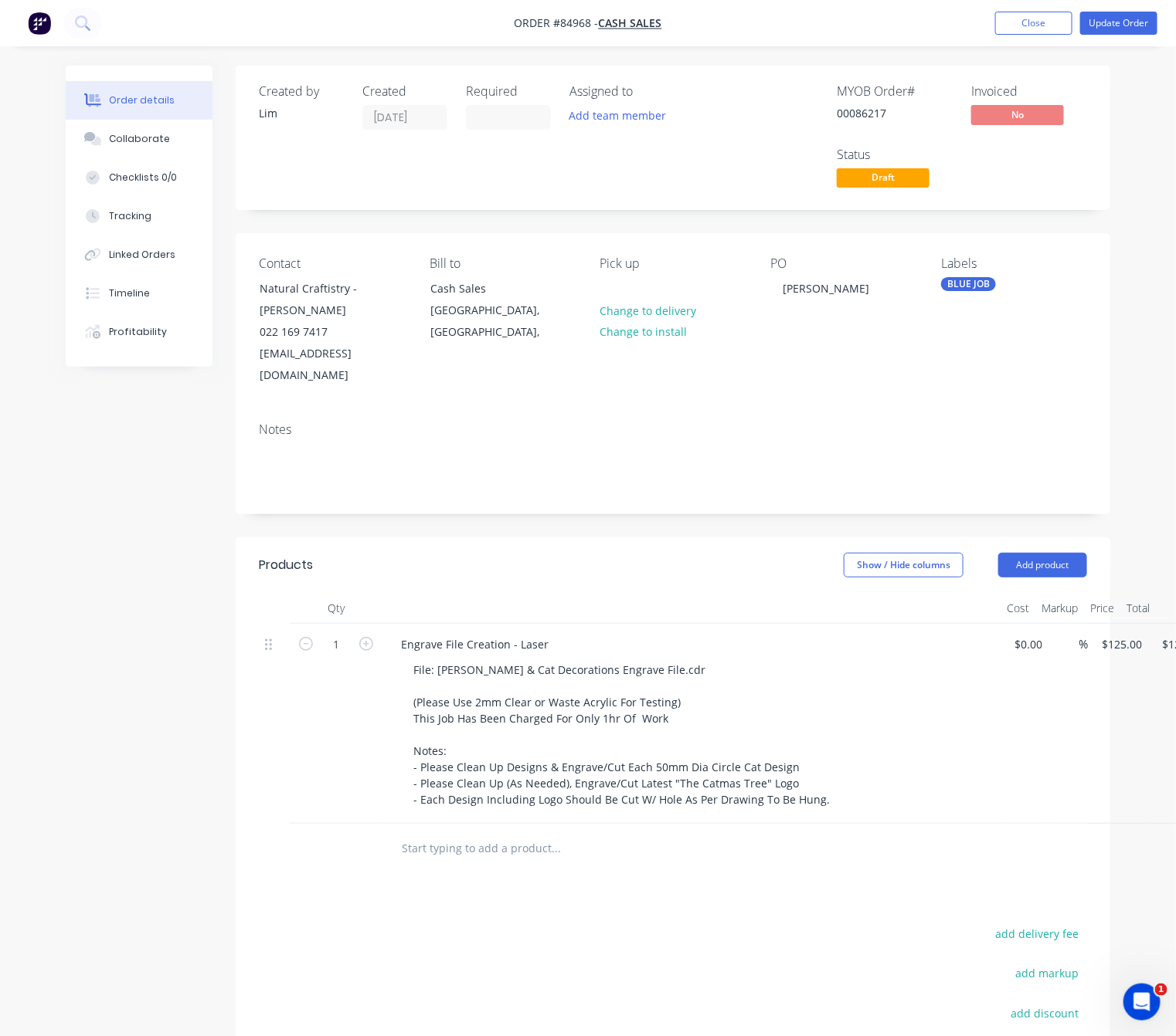
click at [612, 885] on div "Products Show / Hide columns Add product Qty Cost Markup Price Total 1 Engrave …" at bounding box center [673, 892] width 874 height 707
click at [1128, 14] on button "Update Order" at bounding box center [1119, 23] width 78 height 23
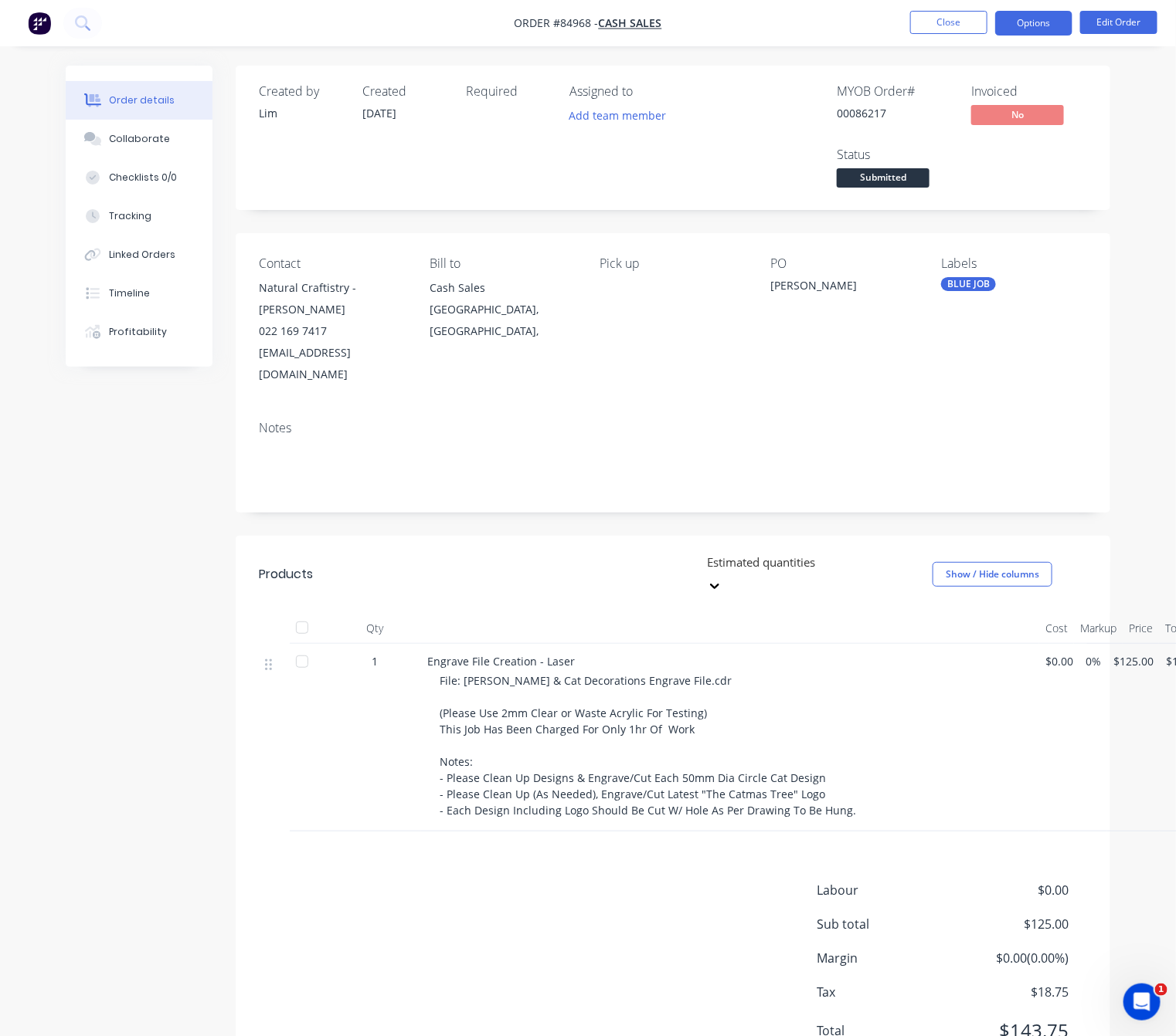
click at [1048, 31] on button "Options" at bounding box center [1033, 23] width 78 height 25
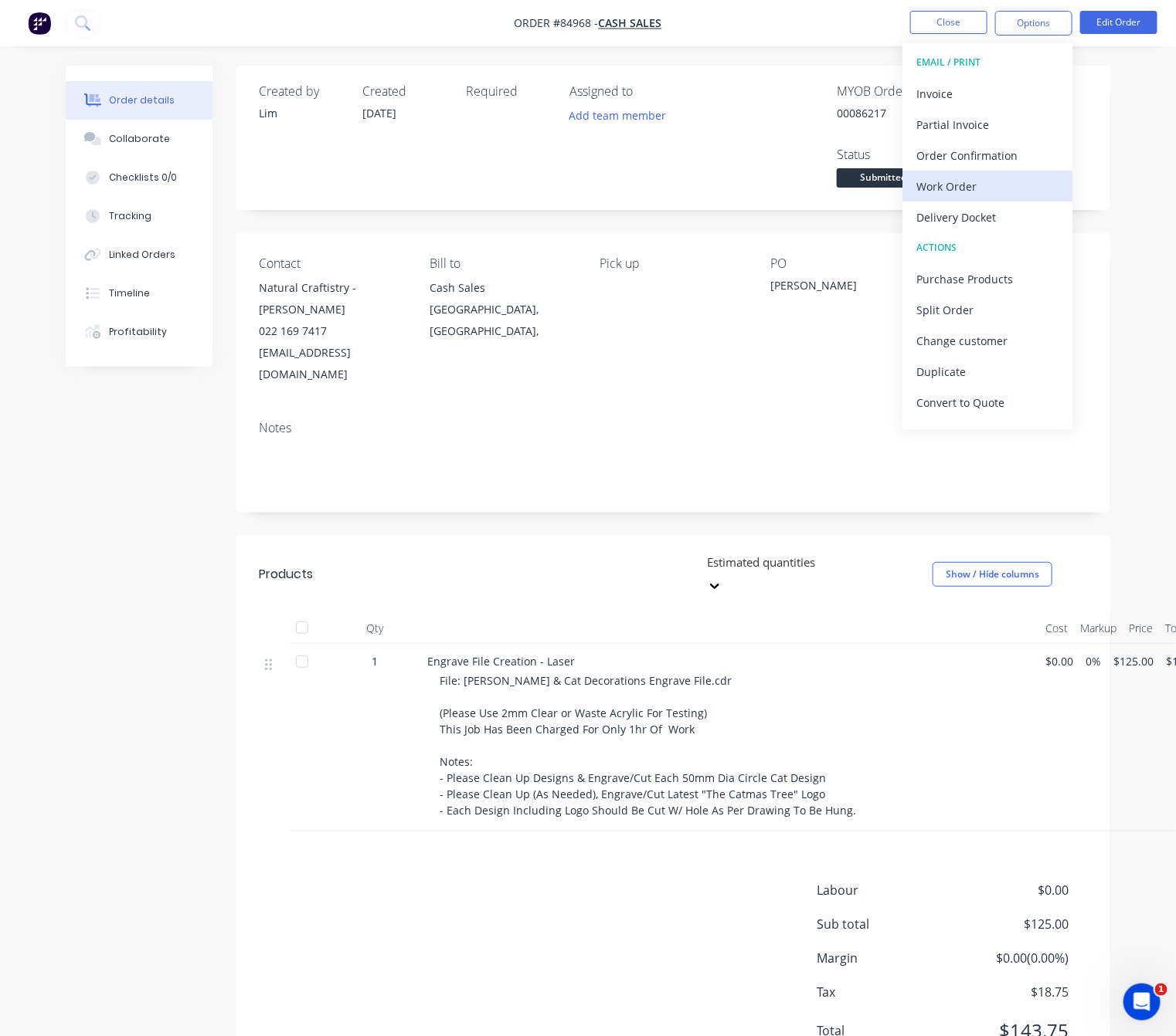
click at [1006, 184] on div "Work Order" at bounding box center [987, 186] width 143 height 22
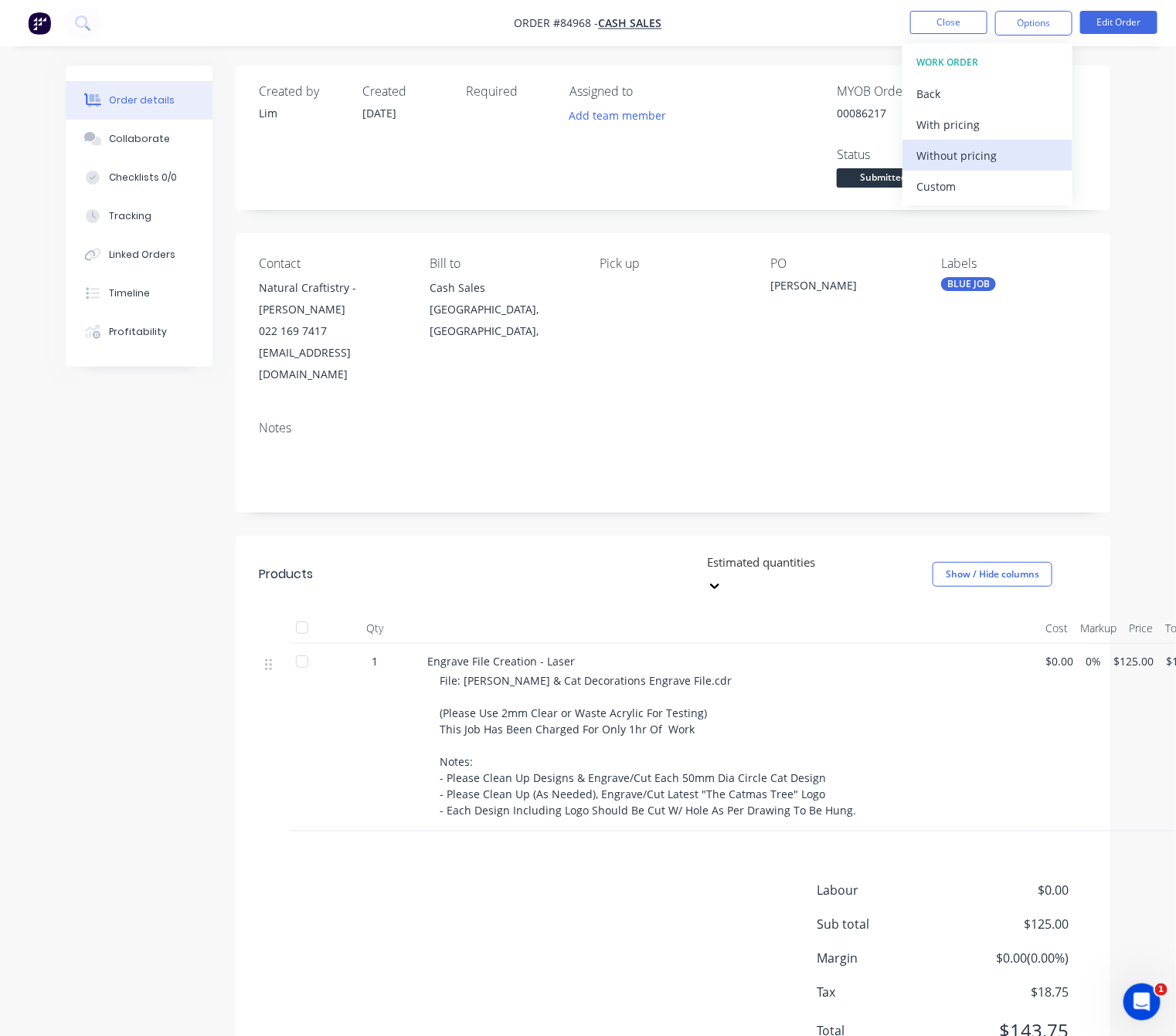
click at [995, 142] on button "Without pricing" at bounding box center [987, 155] width 170 height 31
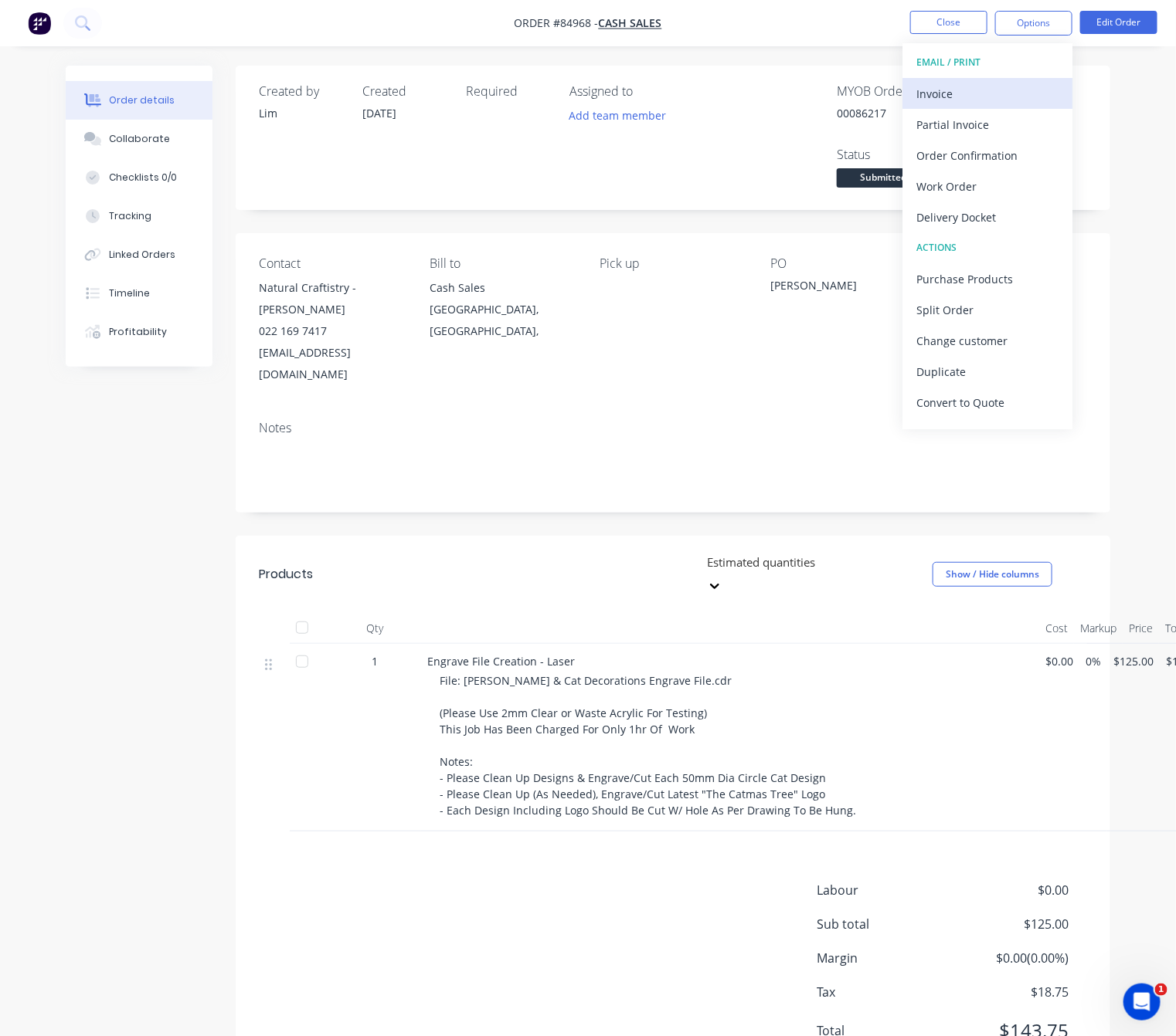
click at [956, 102] on div "Invoice" at bounding box center [987, 93] width 143 height 22
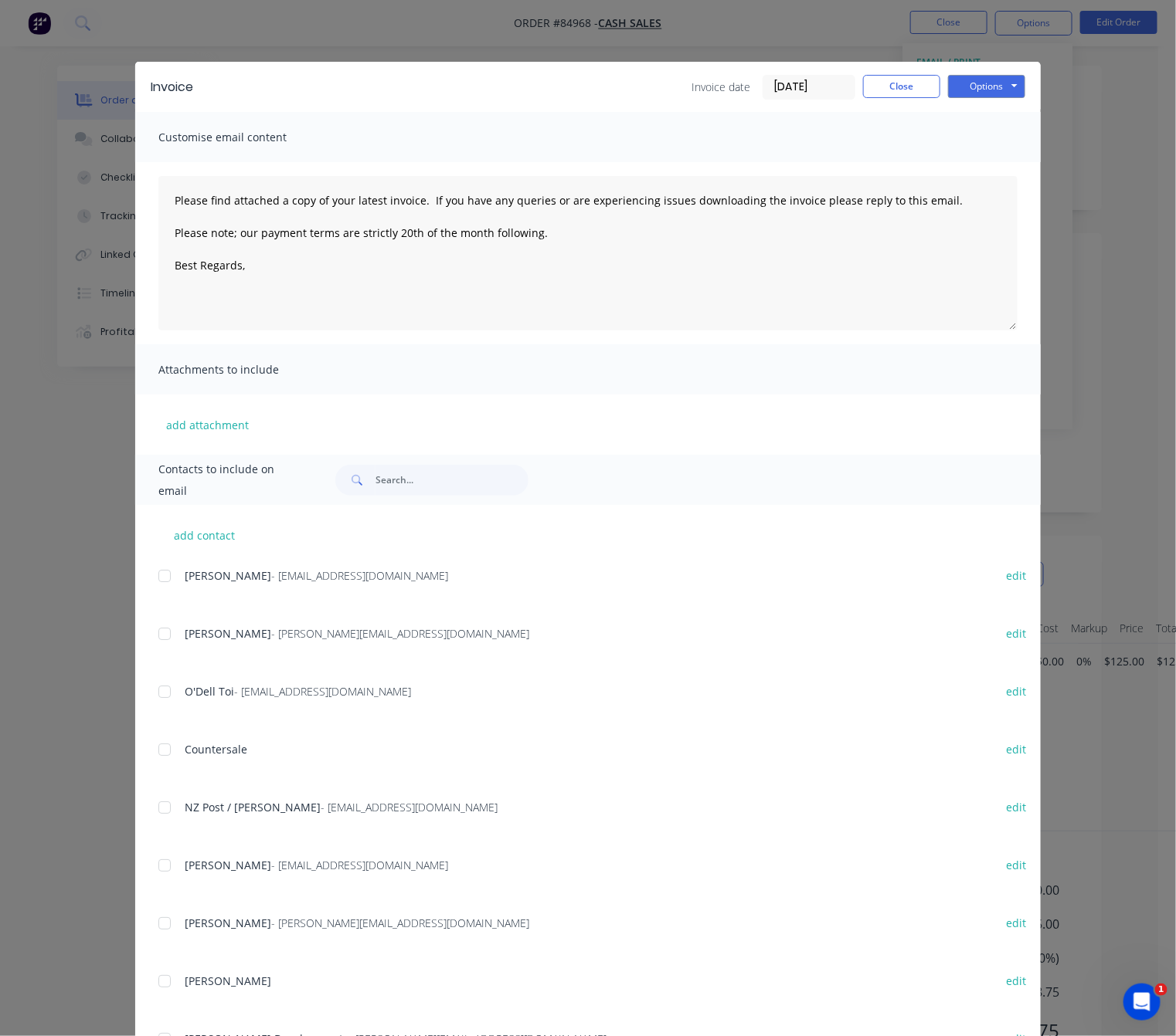
click at [973, 98] on div "Options Preview Print Email" at bounding box center [987, 87] width 78 height 25
click at [1000, 86] on button "Options" at bounding box center [987, 86] width 78 height 23
click at [1006, 120] on button "Preview" at bounding box center [998, 113] width 99 height 25
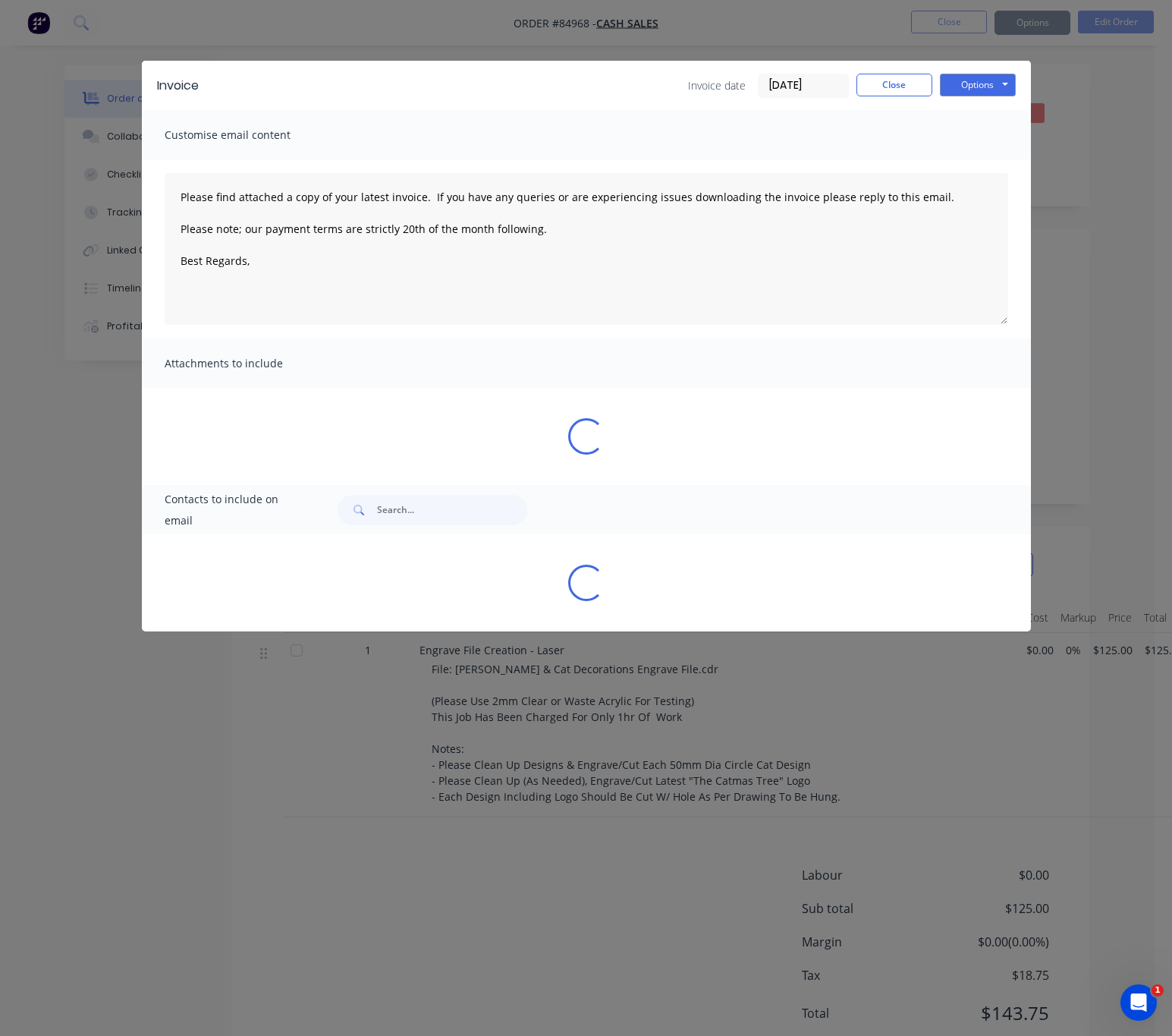
type textarea "Please find attached a copy of your latest invoice. If you have any queries or …"
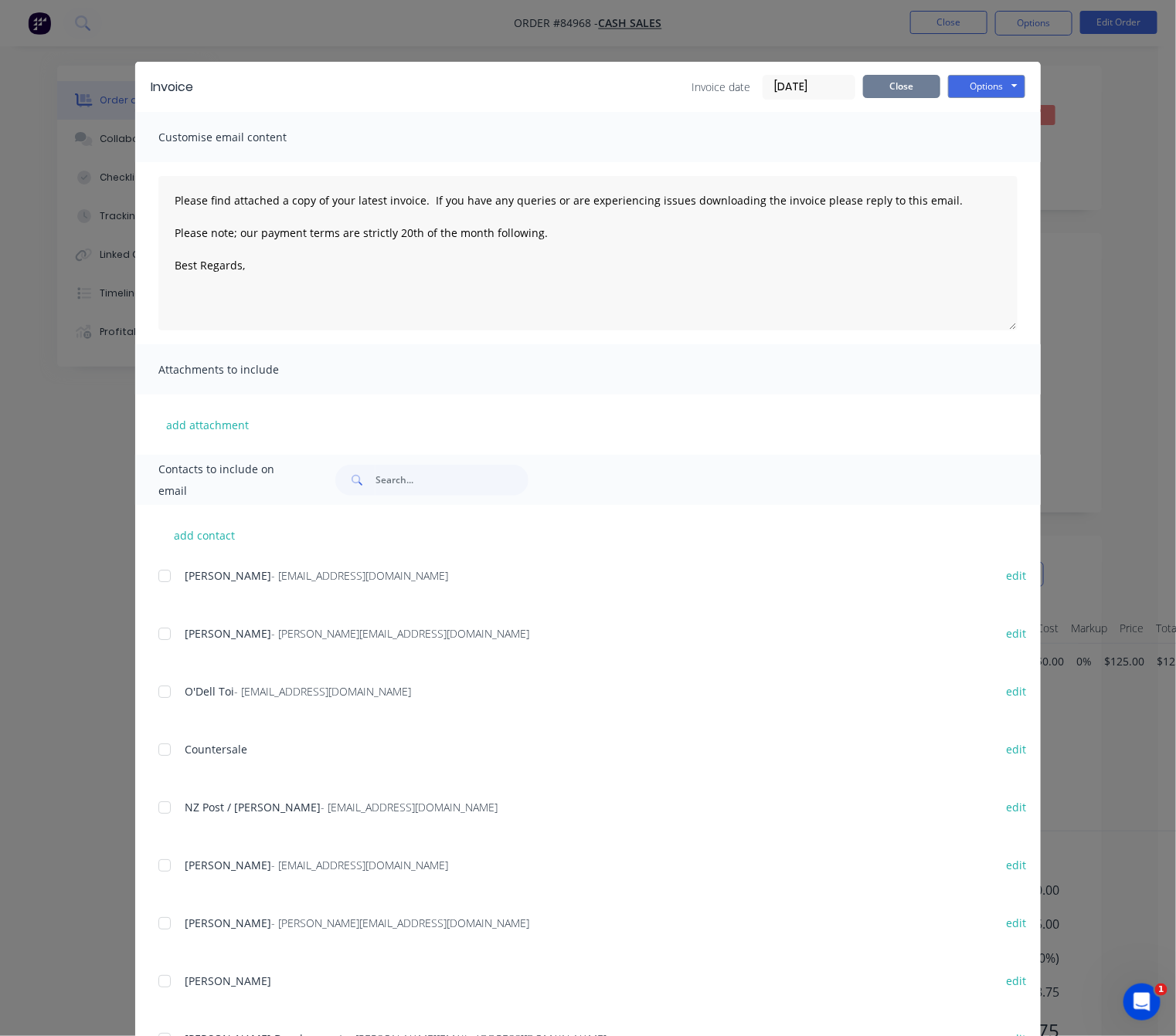
click at [902, 83] on button "Close" at bounding box center [902, 86] width 78 height 23
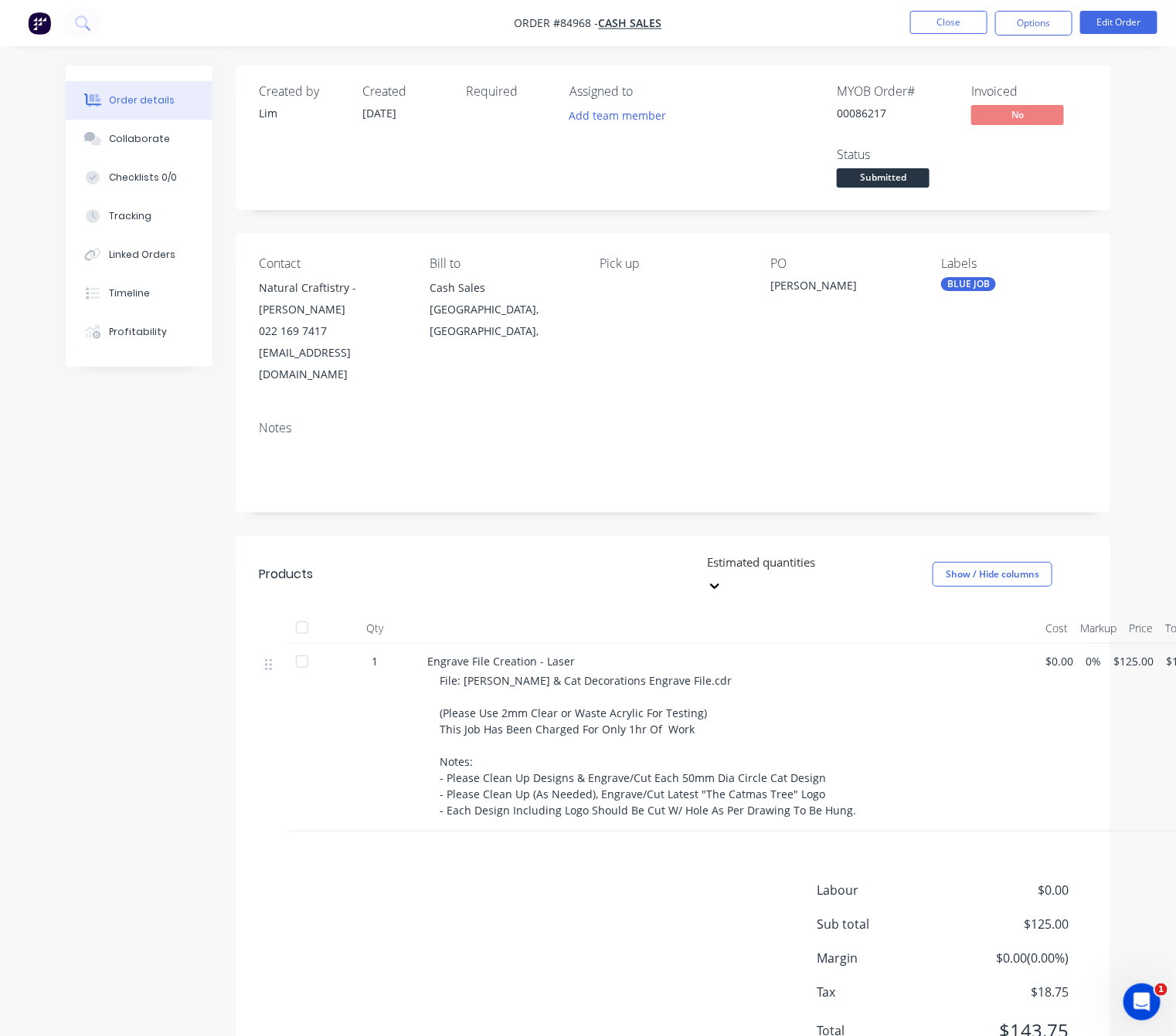
drag, startPoint x: 85, startPoint y: 535, endPoint x: 203, endPoint y: 405, distance: 175.6
click at [86, 533] on div "Created by Lim Created 01/10/25 Required Assigned to Add team member MYOB Order…" at bounding box center [588, 586] width 1044 height 1041
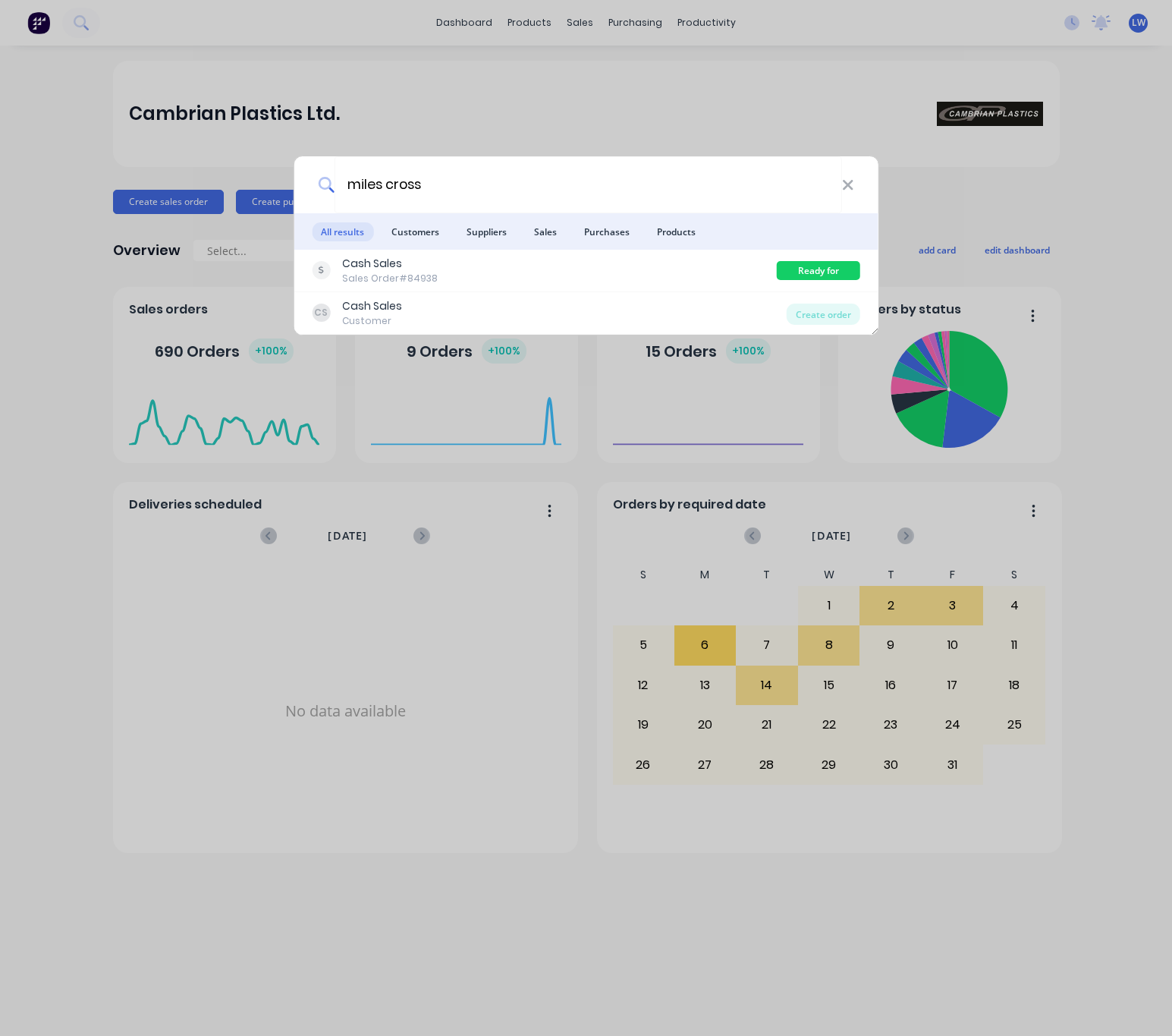
type input "miles cross"
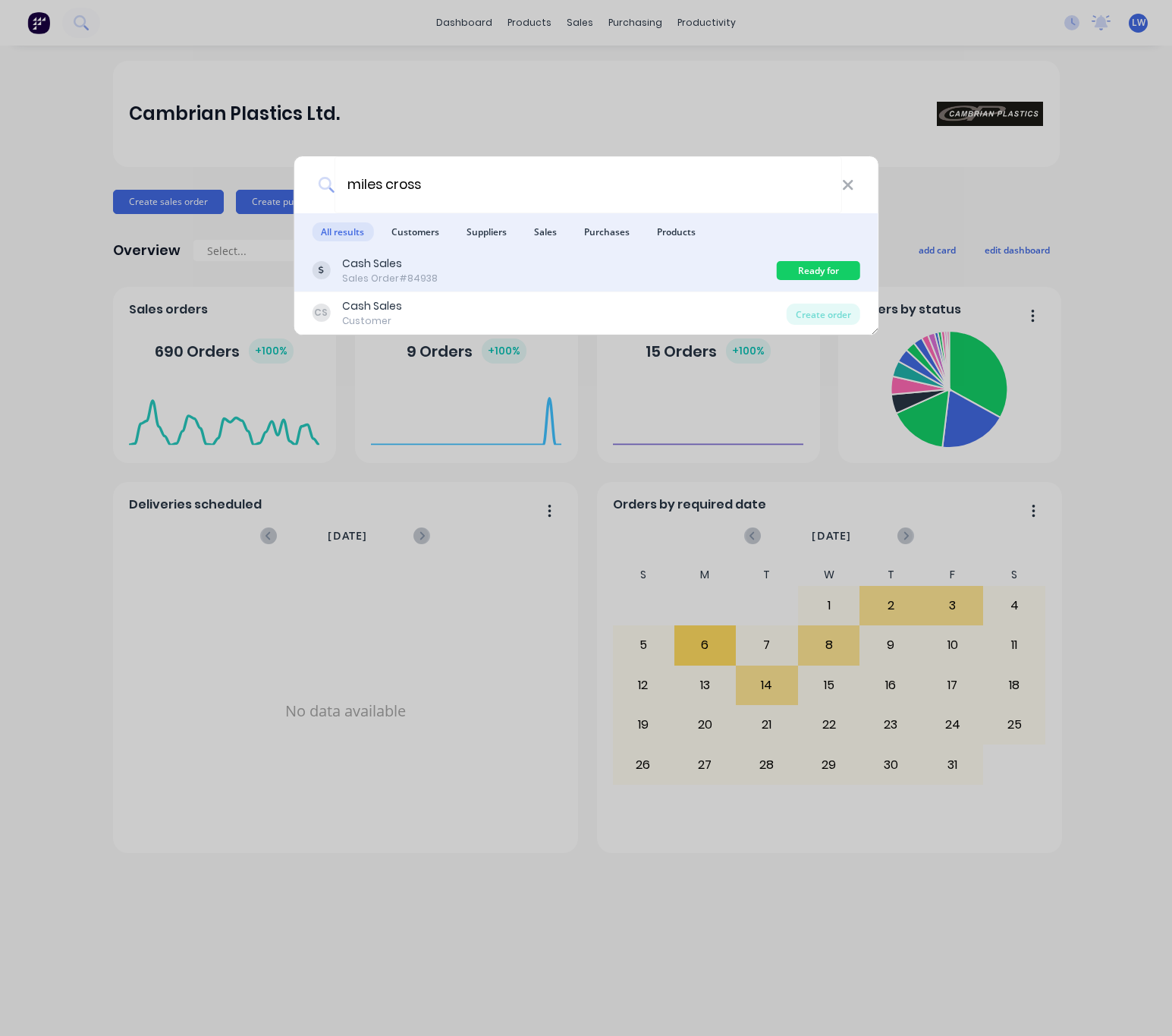
click at [506, 273] on div "Cash Sales Sales Order #84938" at bounding box center [545, 270] width 466 height 30
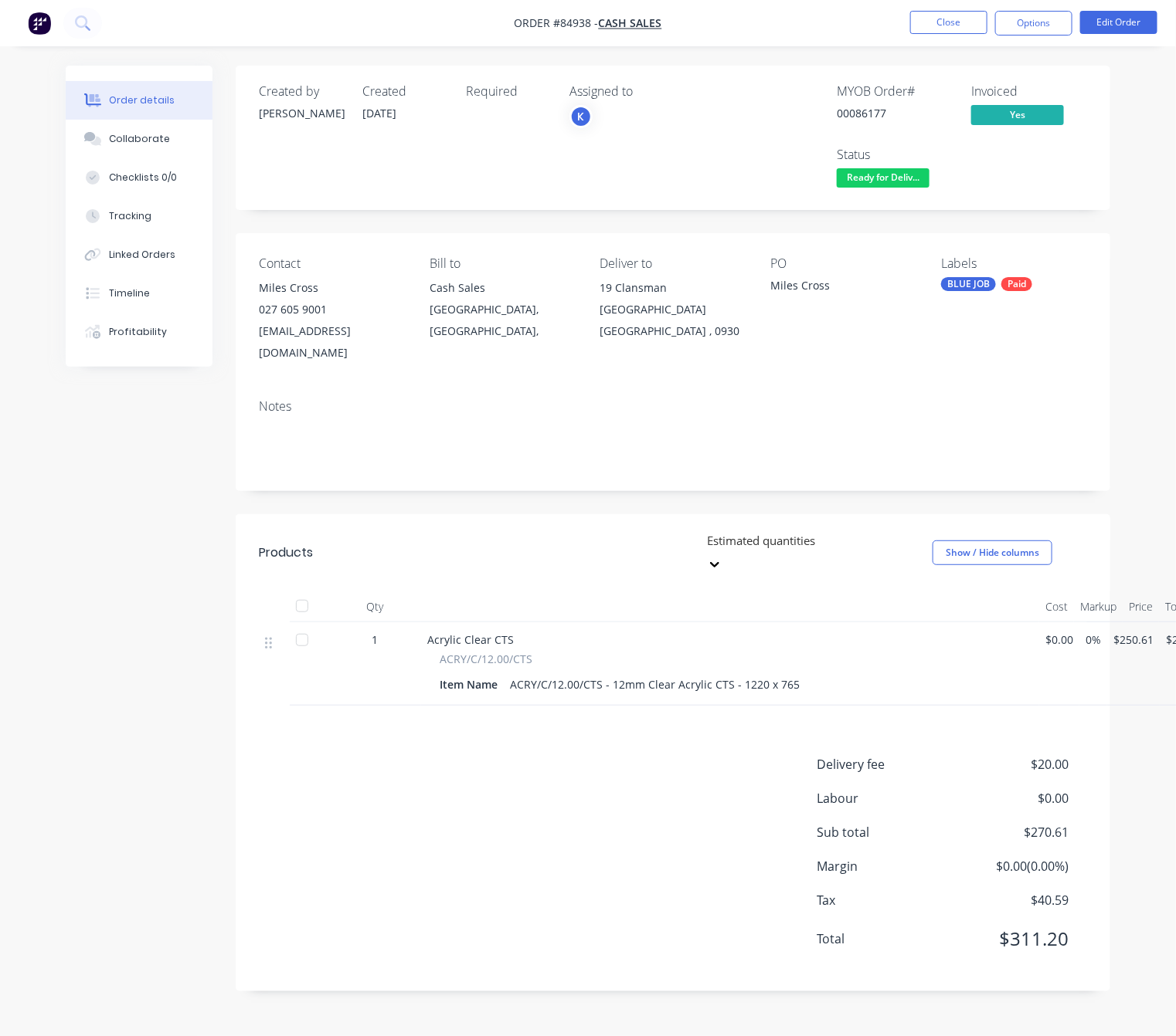
click at [906, 184] on span "Ready for Deliv..." at bounding box center [883, 178] width 93 height 19
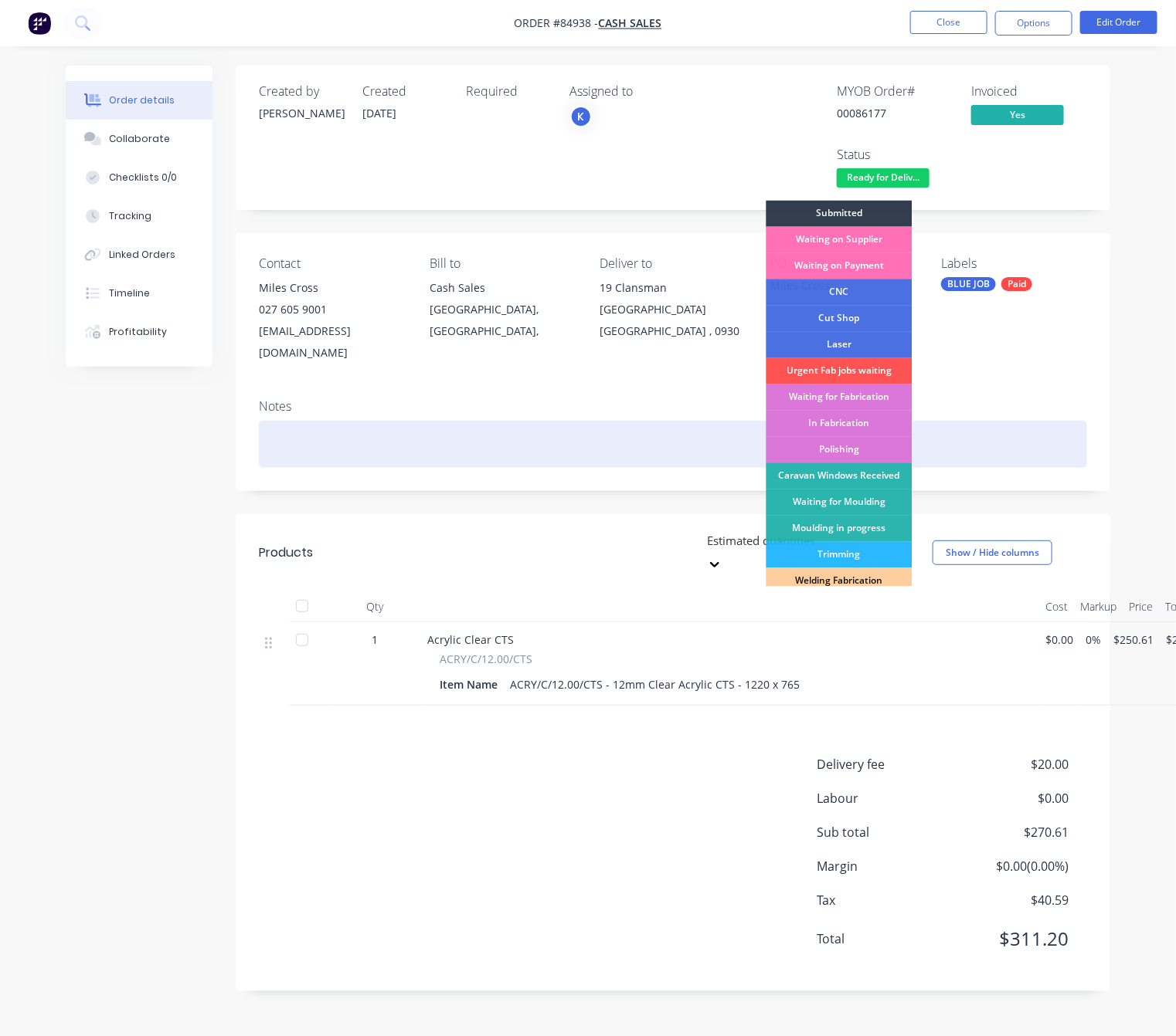
scroll to position [17, 0]
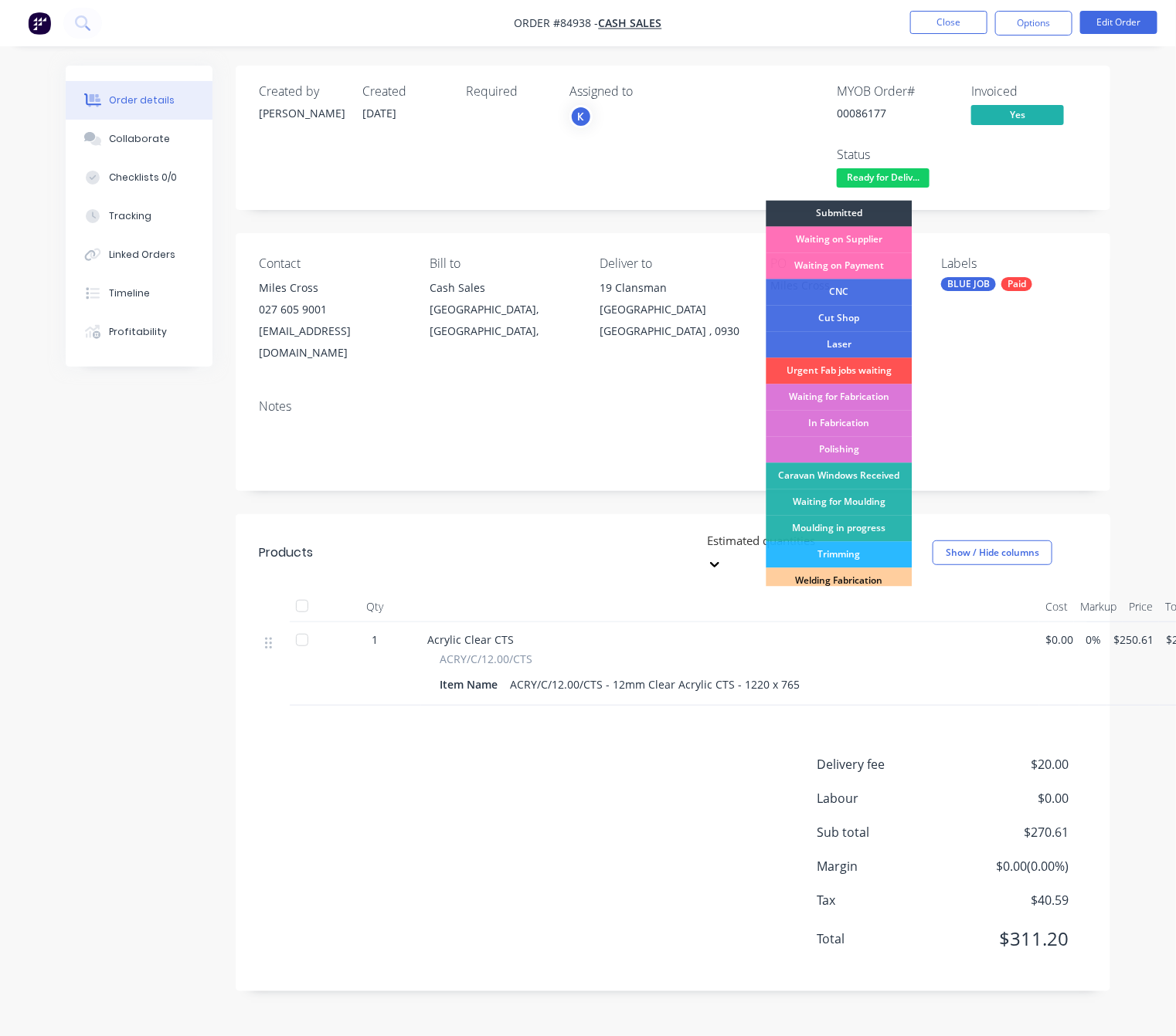
click at [48, 623] on div "Order details Collaborate Checklists 0/0 Tracking Linked Orders Timeline Profit…" at bounding box center [588, 518] width 1176 height 1036
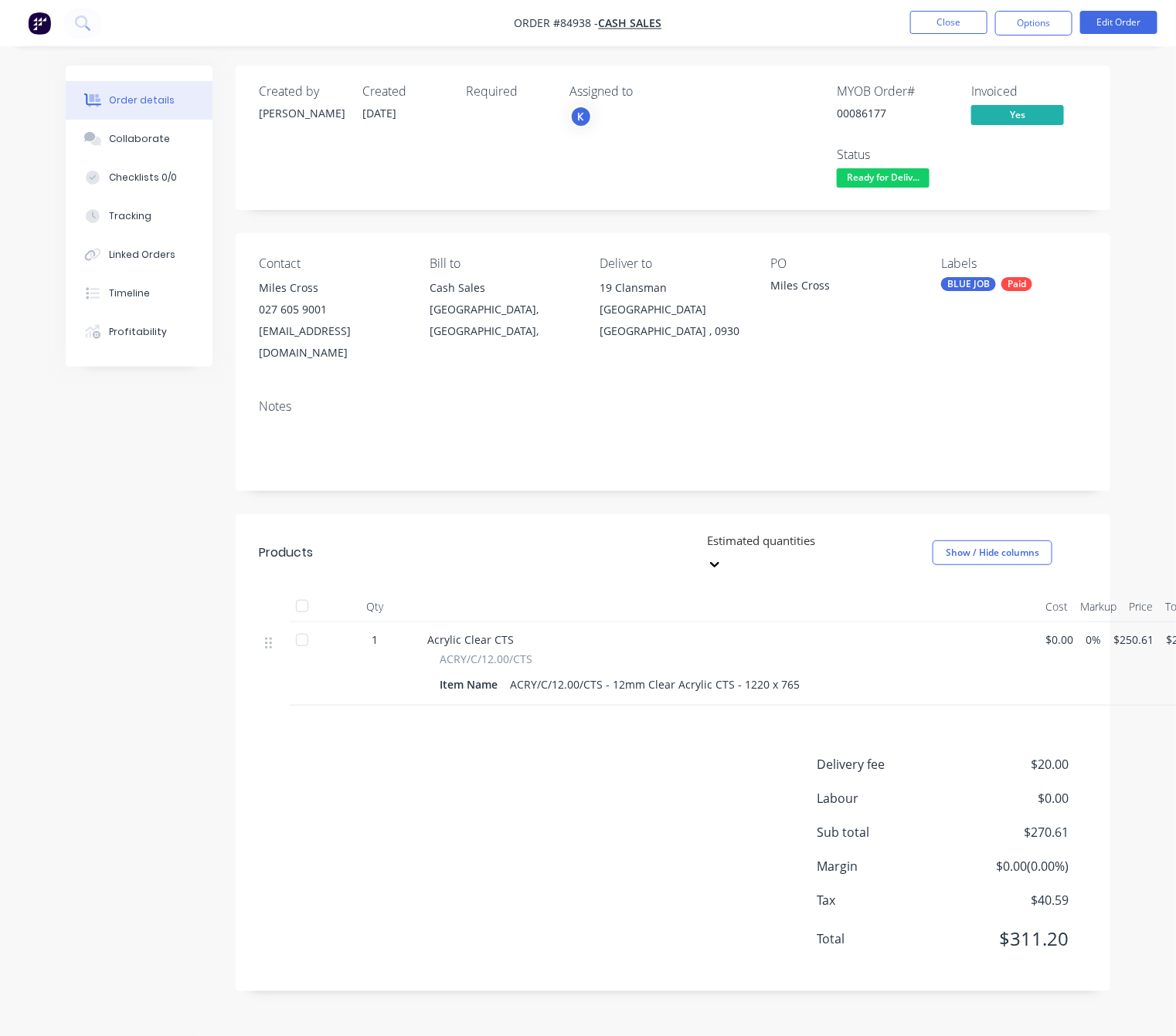
scroll to position [0, 0]
click at [1028, 286] on div "Paid" at bounding box center [1017, 284] width 31 height 14
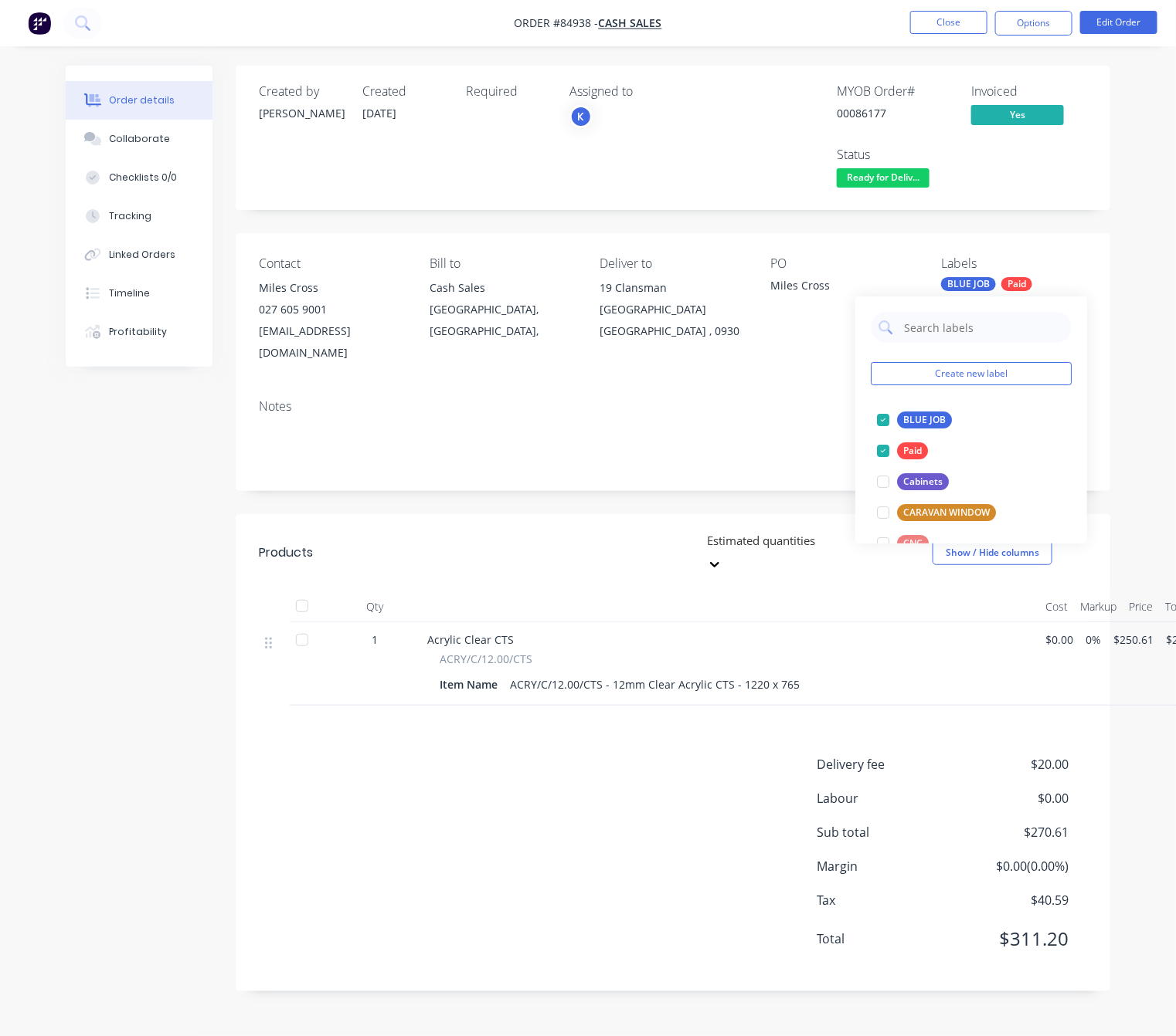
click at [172, 549] on div "Created by Jess Created 29/09/25 Required Assigned to K MYOB Order # 00086177 I…" at bounding box center [588, 540] width 1044 height 949
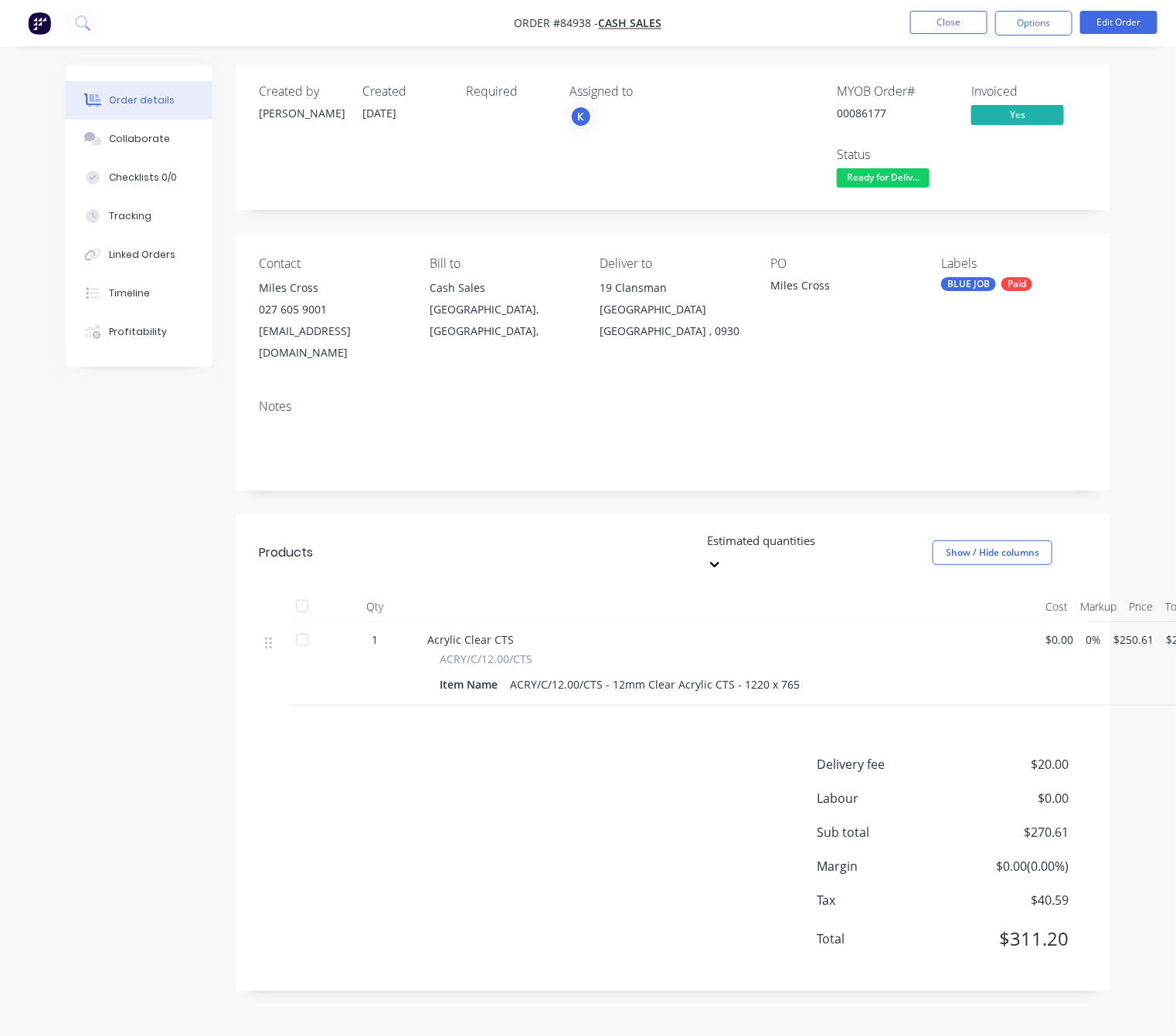
click at [585, 701] on div "Products Estimated quantities Show / Hide columns Qty Cost Markup Price Total 1…" at bounding box center [673, 753] width 874 height 477
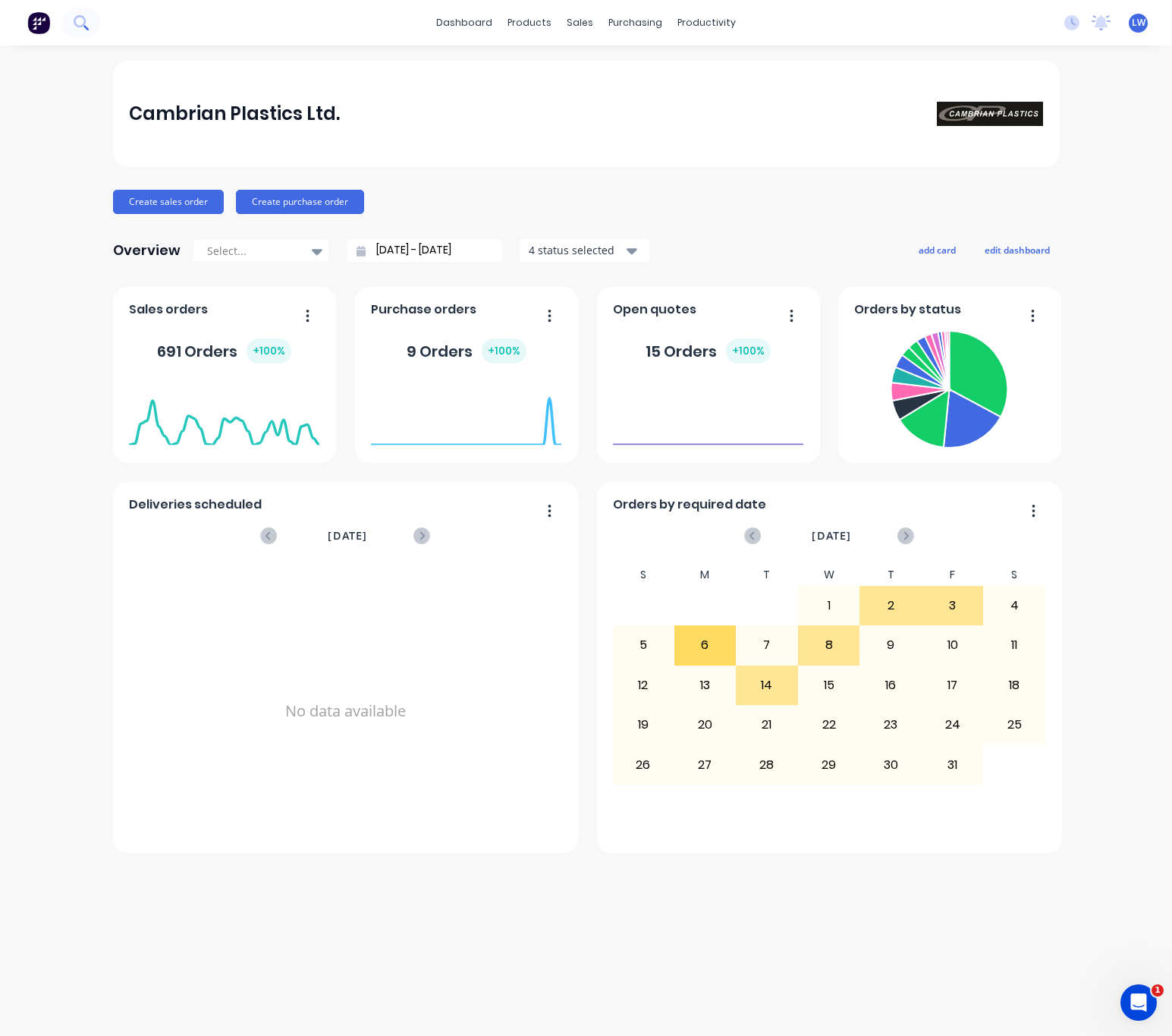
click at [95, 30] on button at bounding box center [81, 23] width 38 height 30
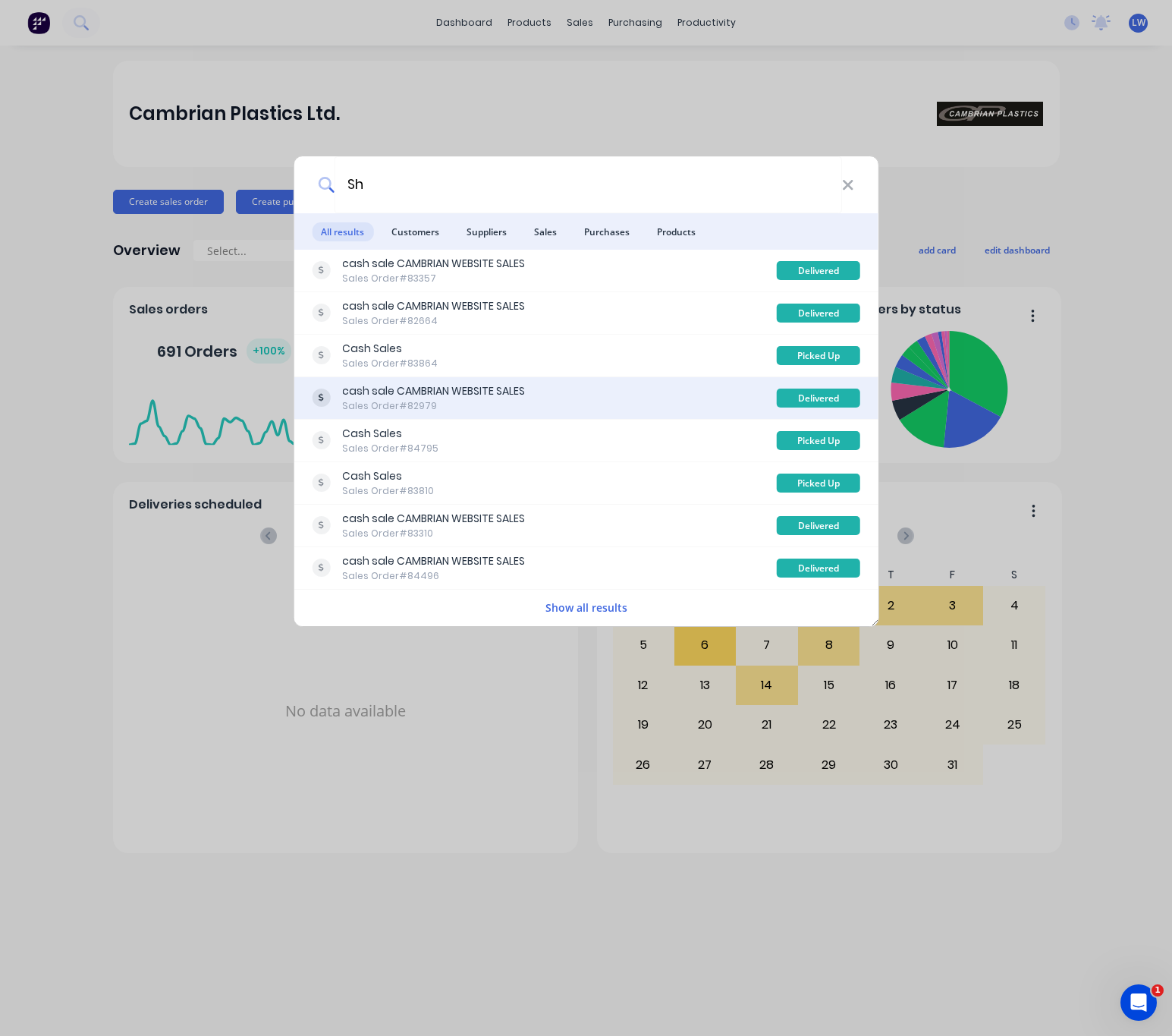
type input "S"
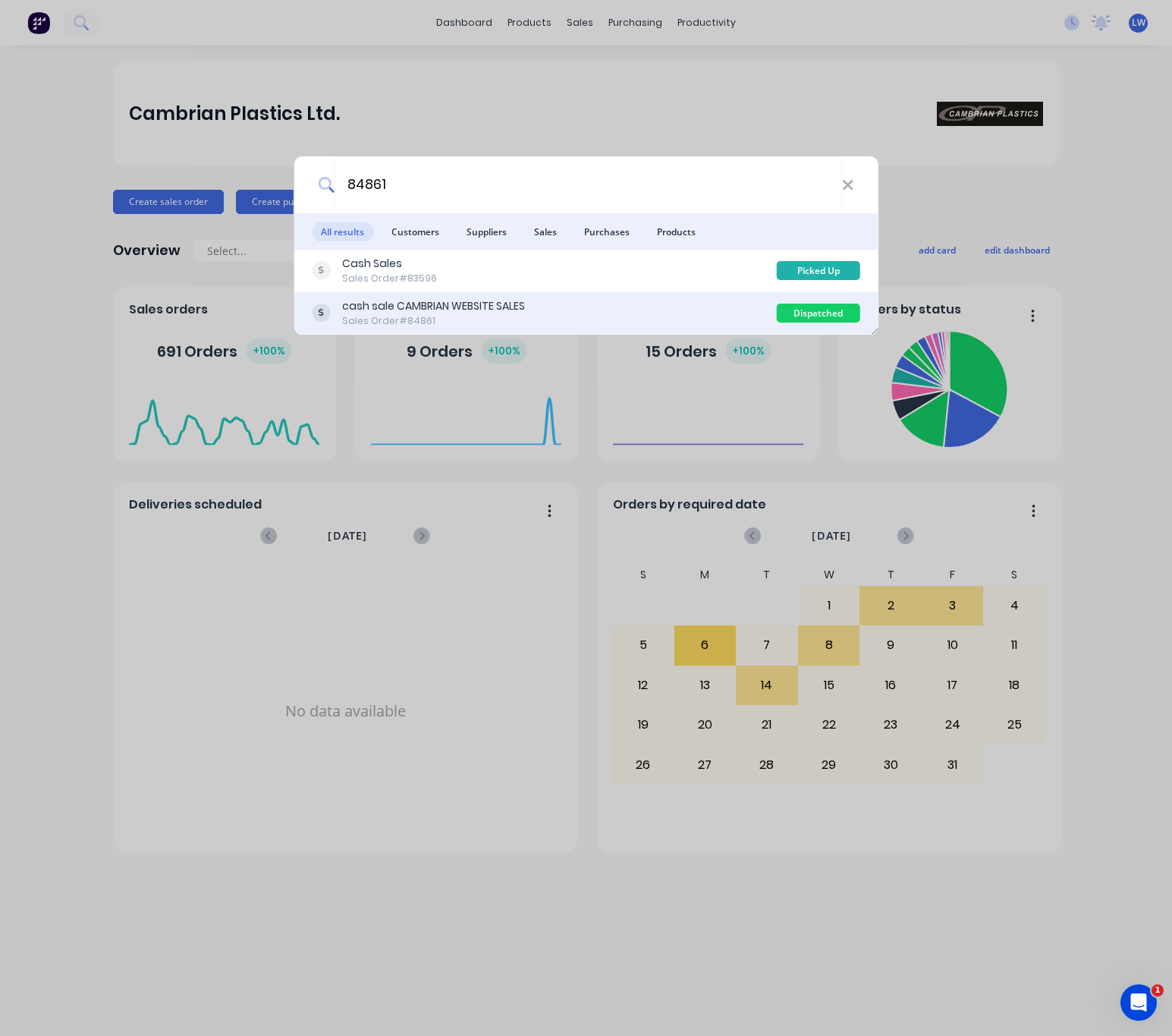
type input "84861"
click at [566, 297] on div "cash sale CAMBRIAN WEBSITE SALES Sales Order #84861 Dispatched" at bounding box center [586, 313] width 585 height 43
click at [537, 312] on div "cash sale CAMBRIAN WEBSITE SALES Sales Order #84861" at bounding box center [545, 312] width 466 height 30
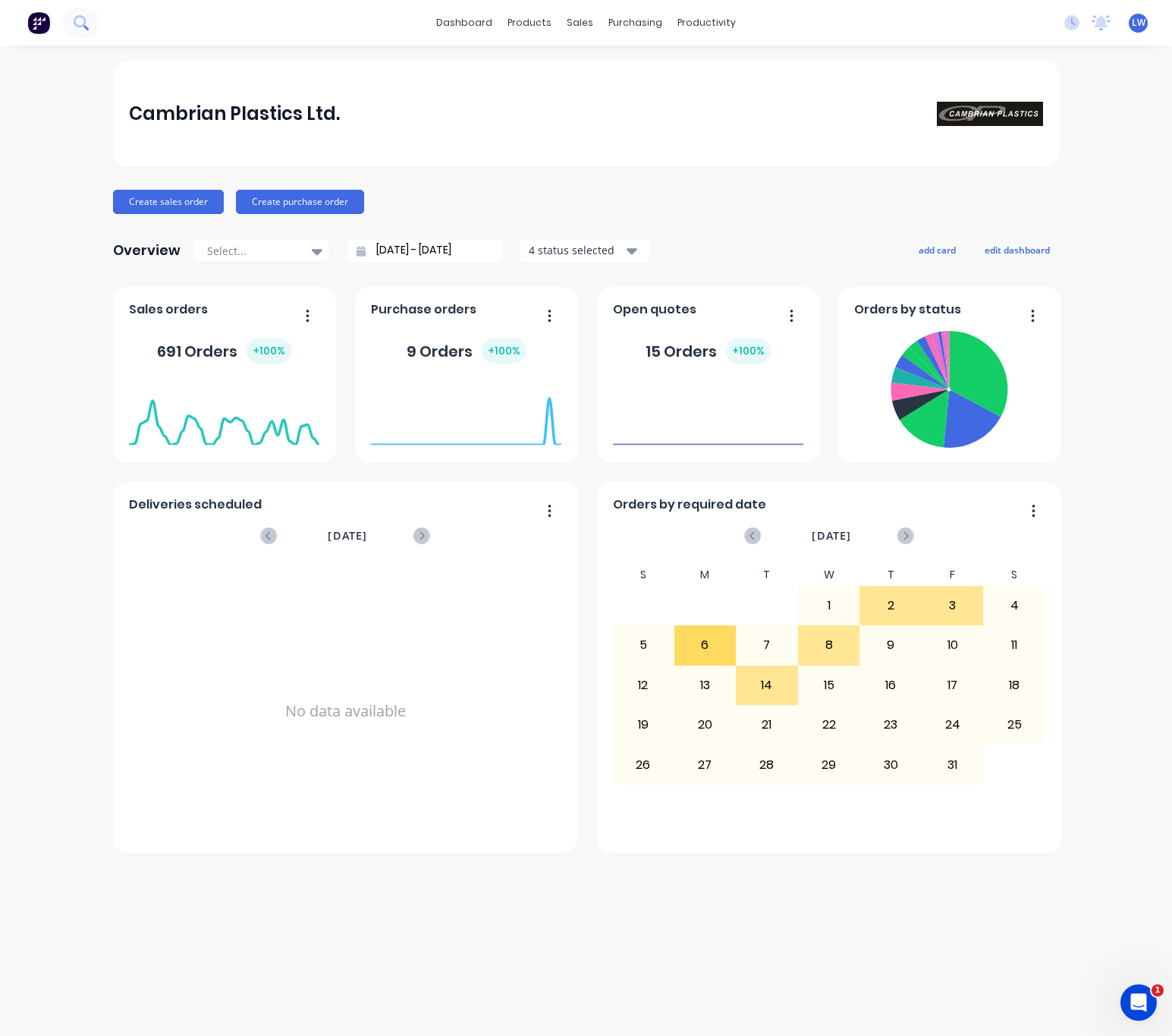
click at [85, 28] on button at bounding box center [81, 23] width 38 height 30
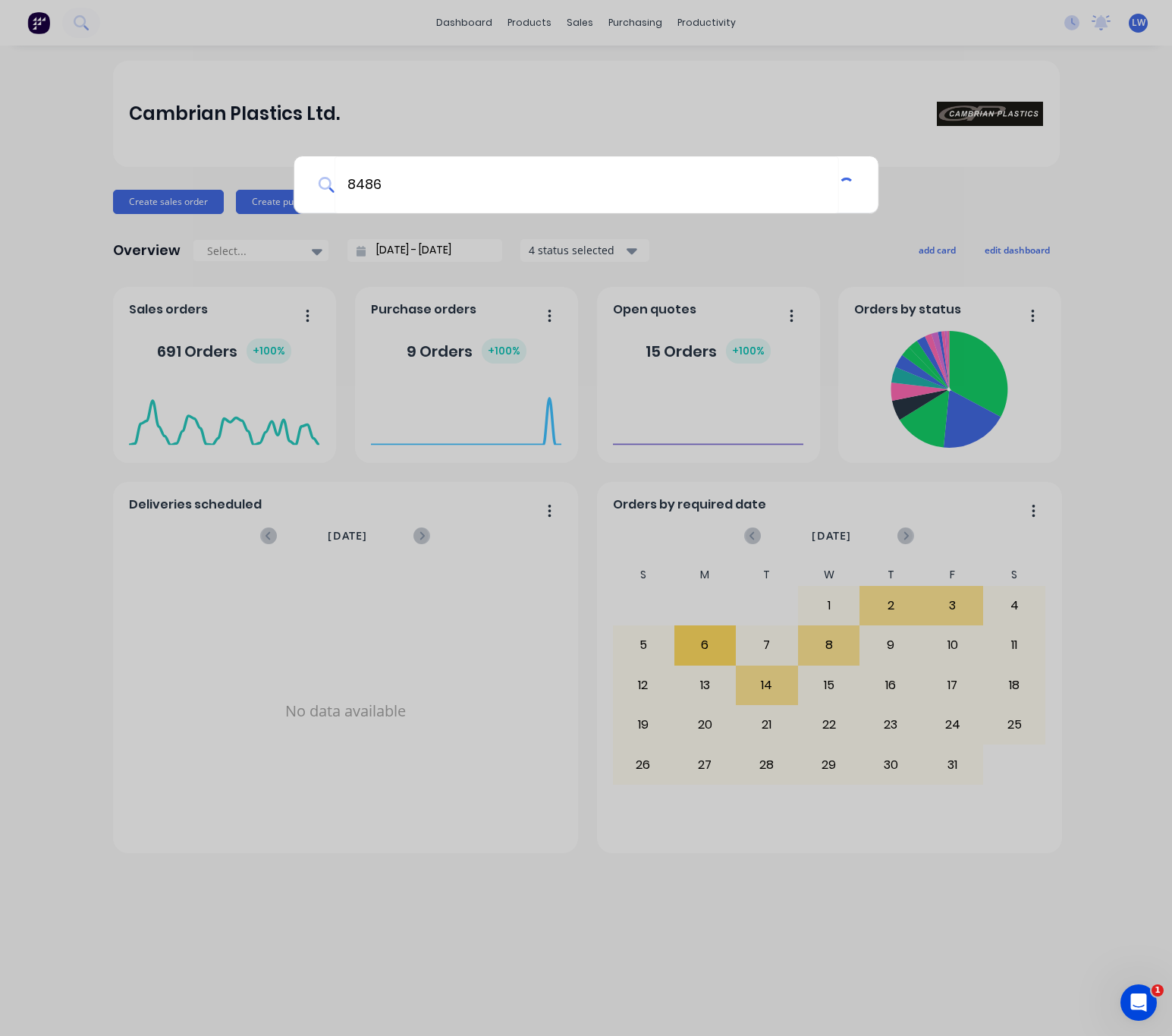
type input "84861"
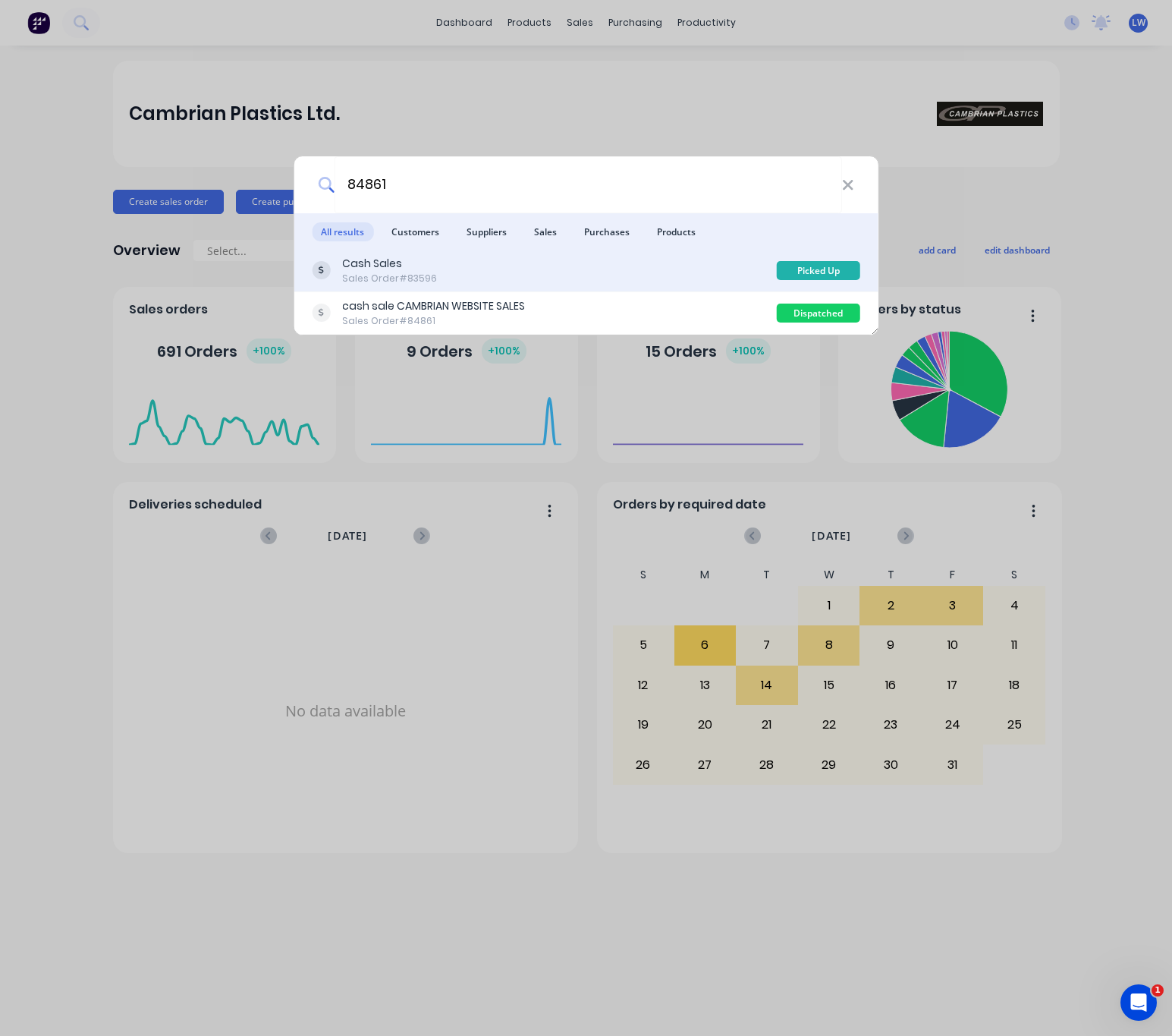
click at [560, 271] on div "Cash Sales Sales Order #83596" at bounding box center [545, 270] width 466 height 30
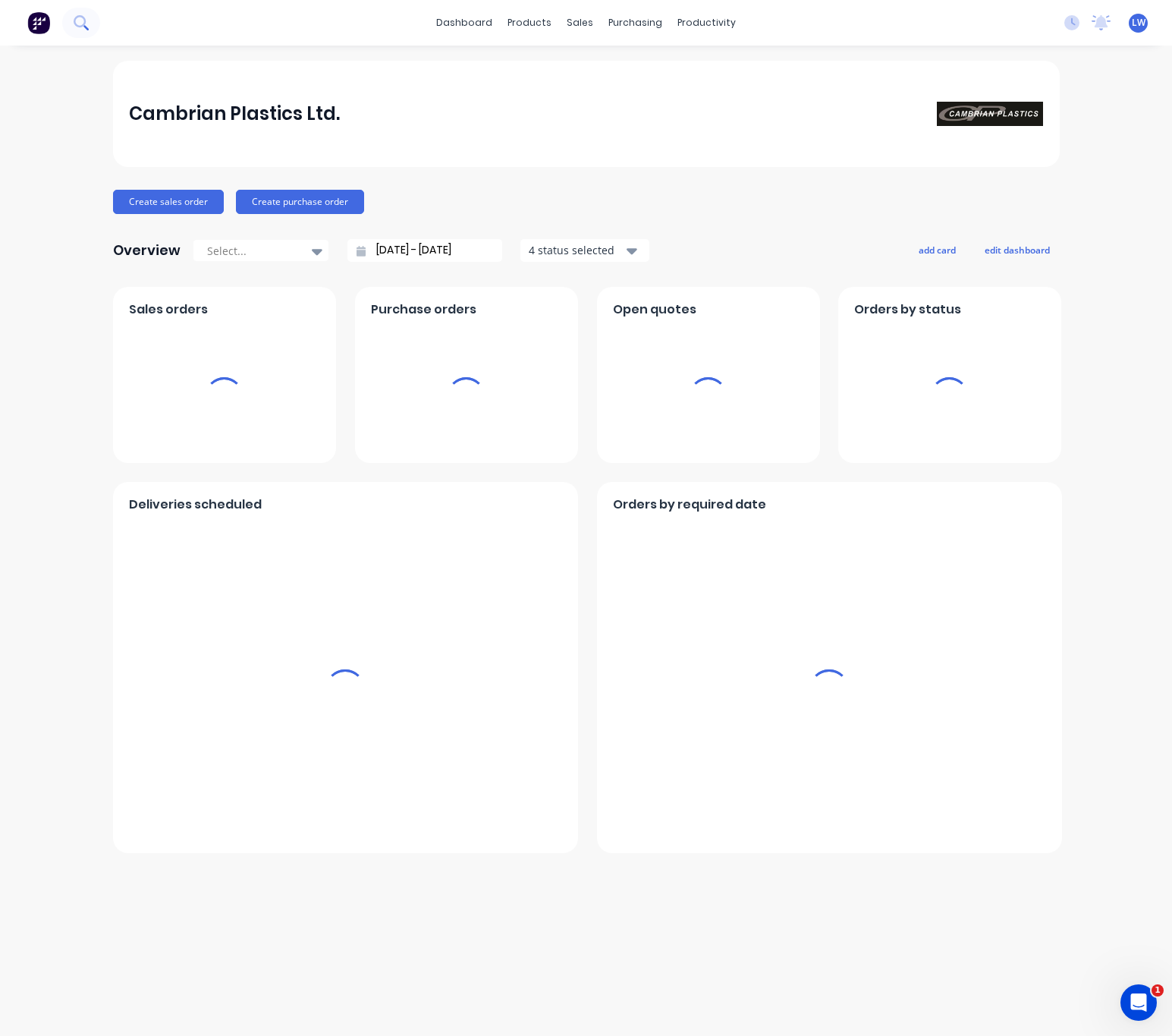
click at [89, 18] on button at bounding box center [81, 23] width 38 height 30
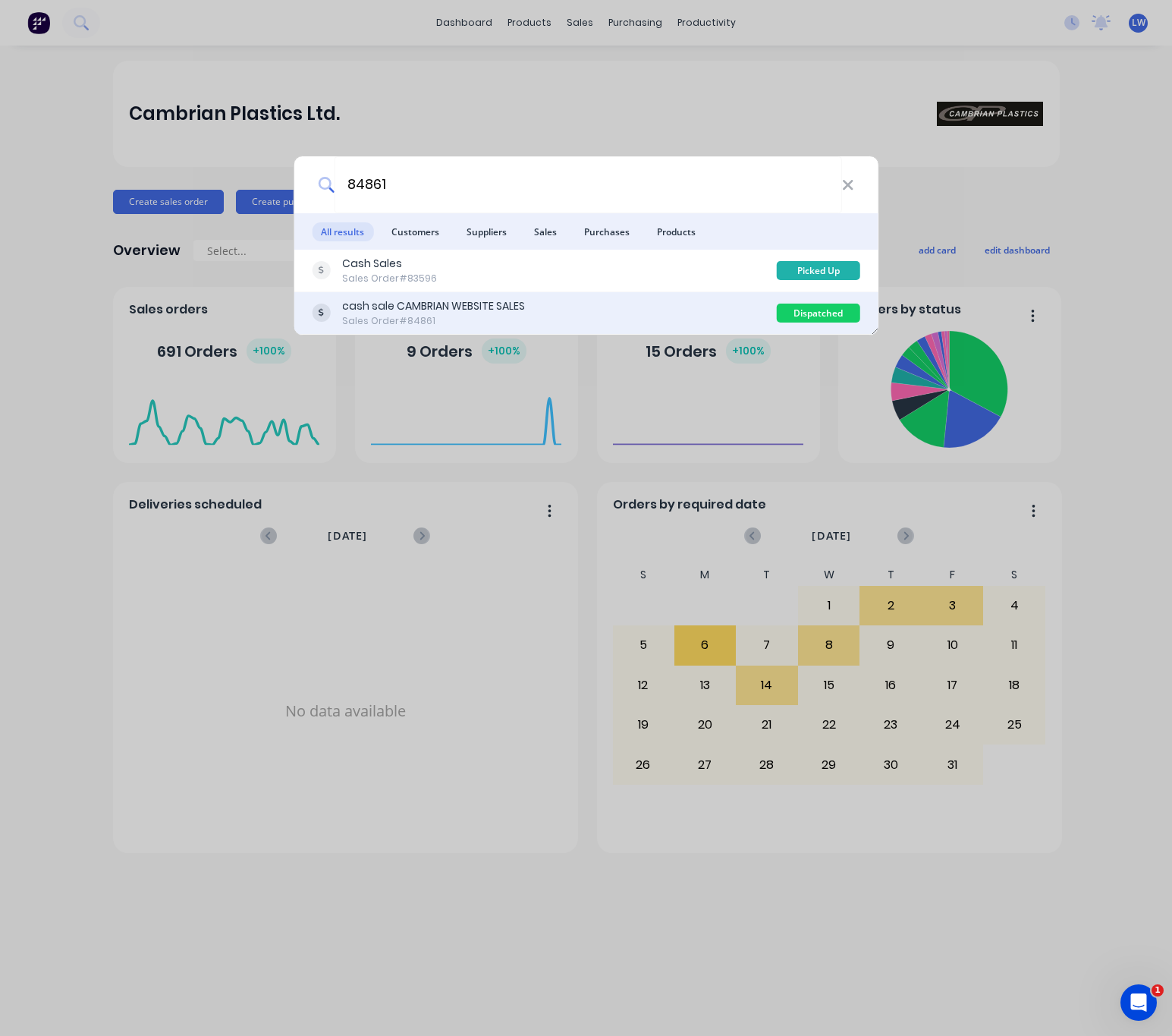
type input "84861"
click at [495, 306] on div "cash sale CAMBRIAN WEBSITE SALES" at bounding box center [433, 306] width 183 height 16
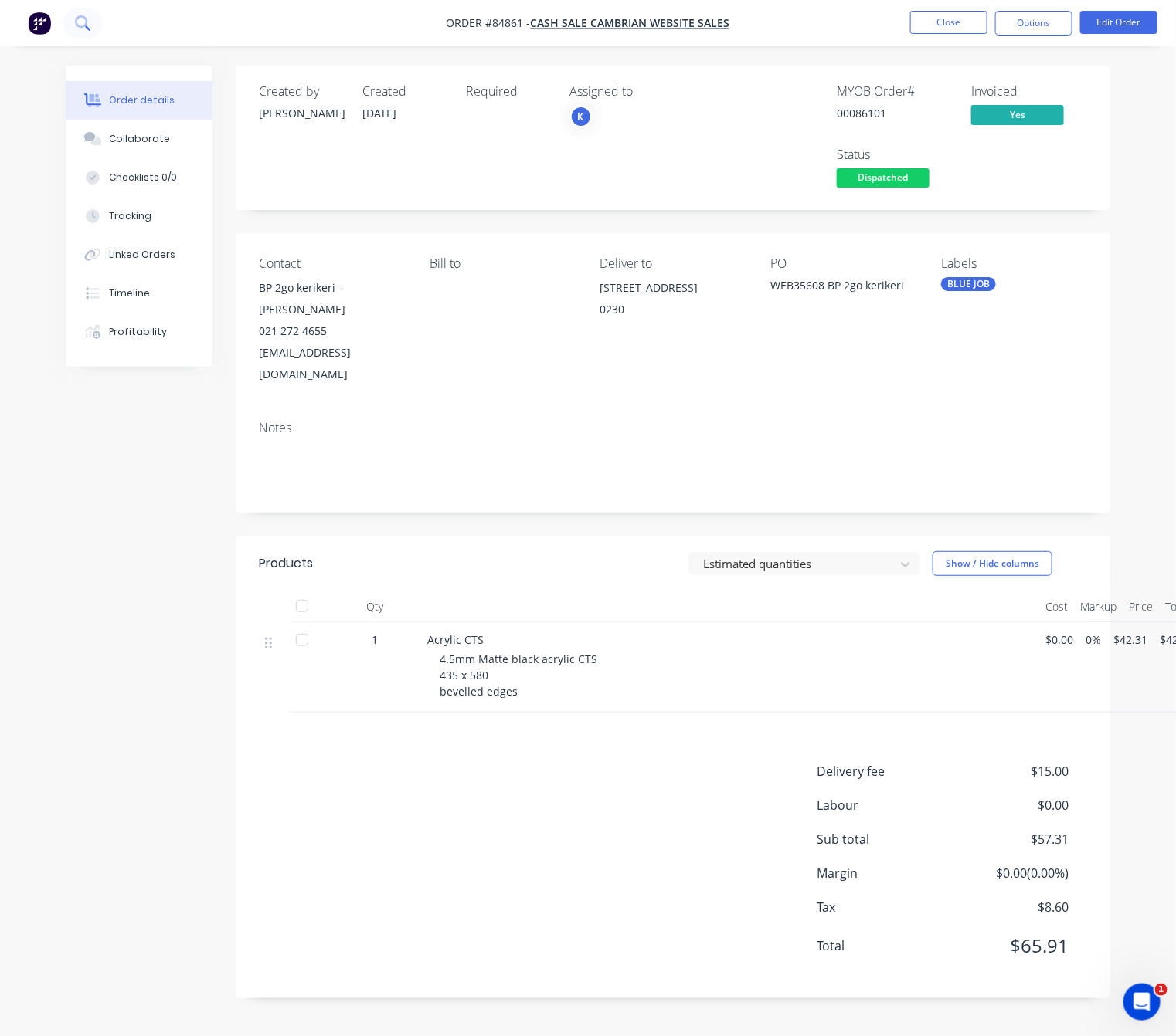
click at [70, 23] on button at bounding box center [82, 23] width 39 height 31
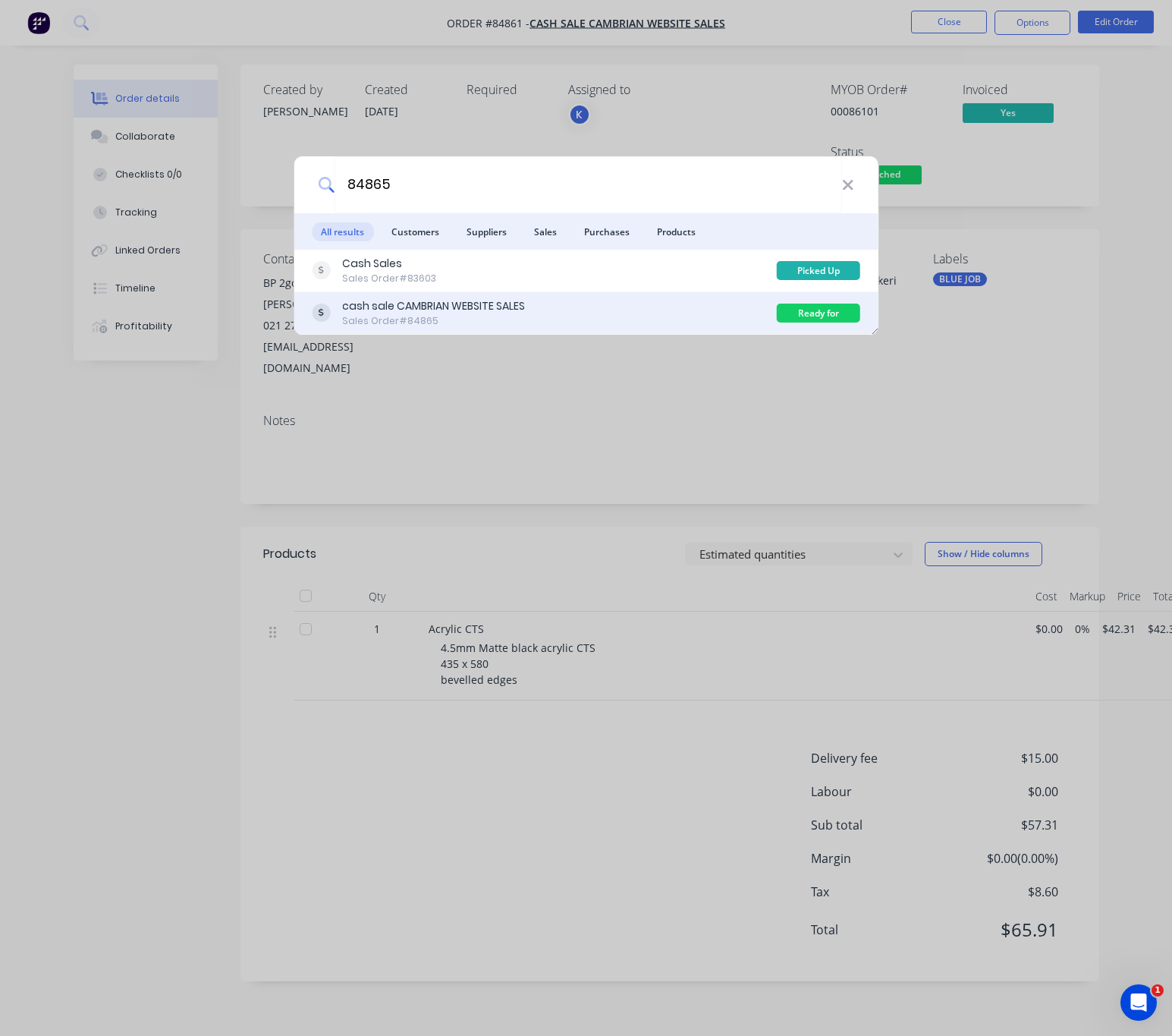
type input "84865"
click at [659, 316] on div "cash sale CAMBRIAN WEBSITE SALES Sales Order #84865" at bounding box center [545, 312] width 466 height 30
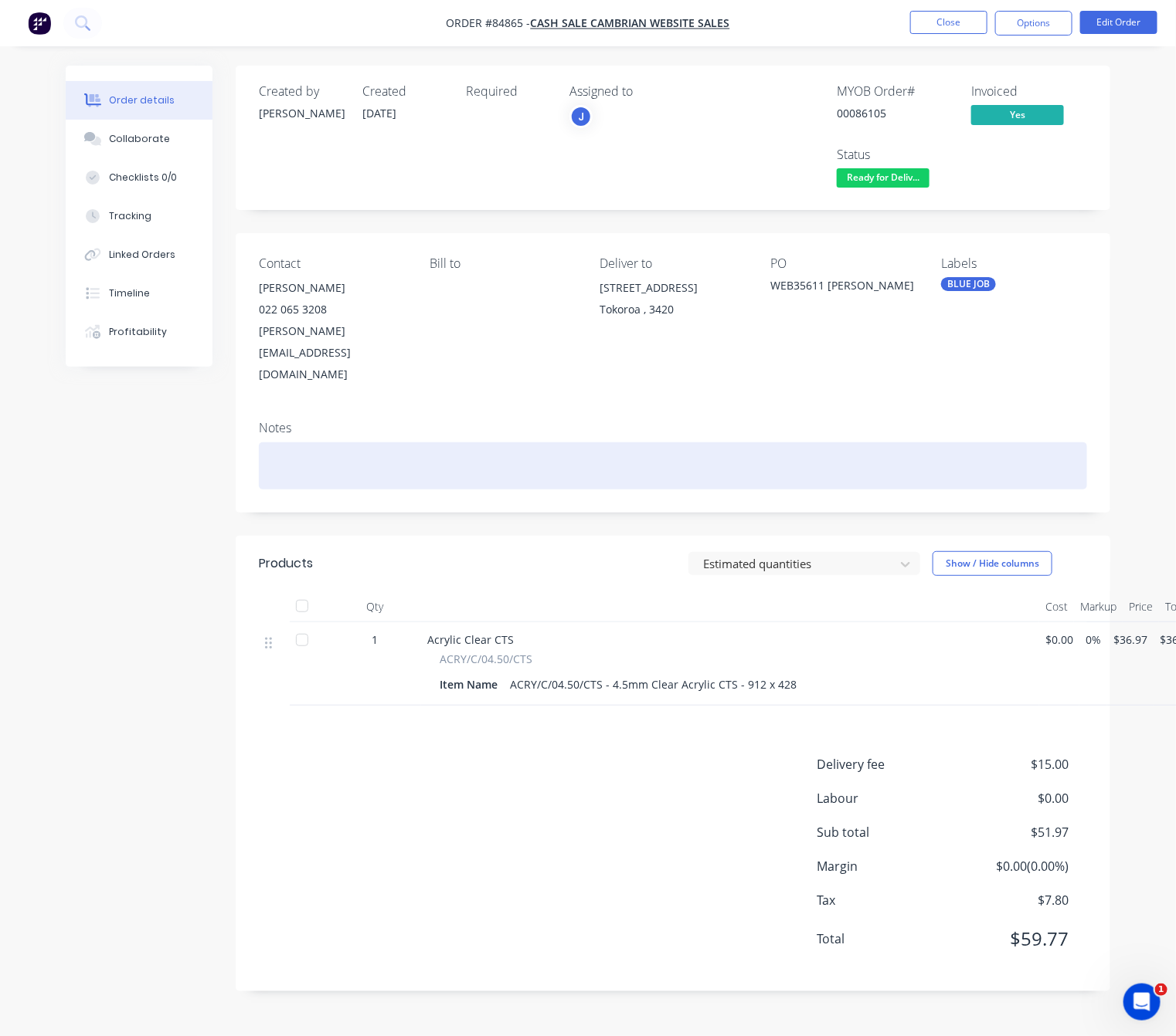
scroll to position [17, 0]
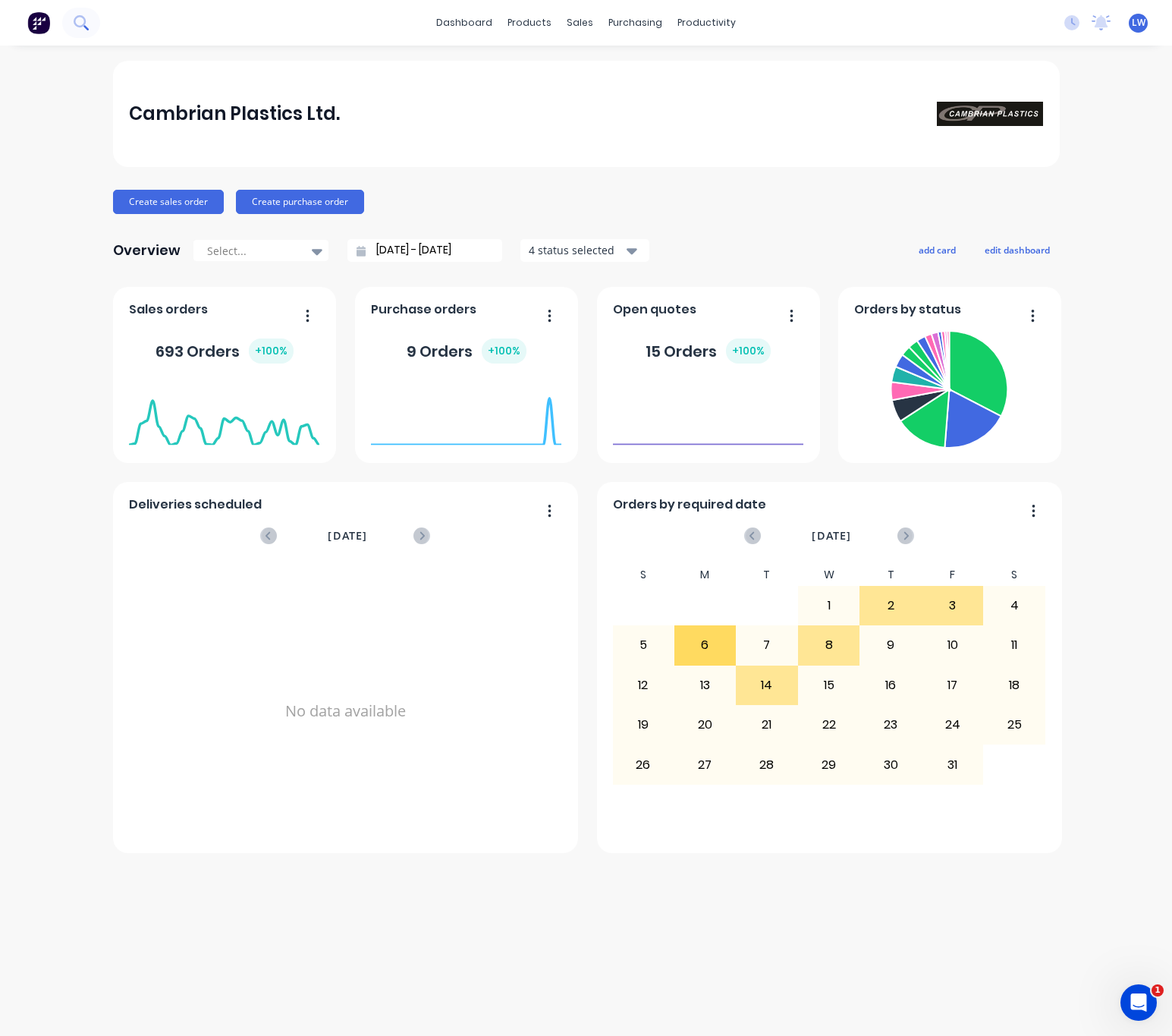
click at [85, 24] on icon at bounding box center [80, 22] width 14 height 14
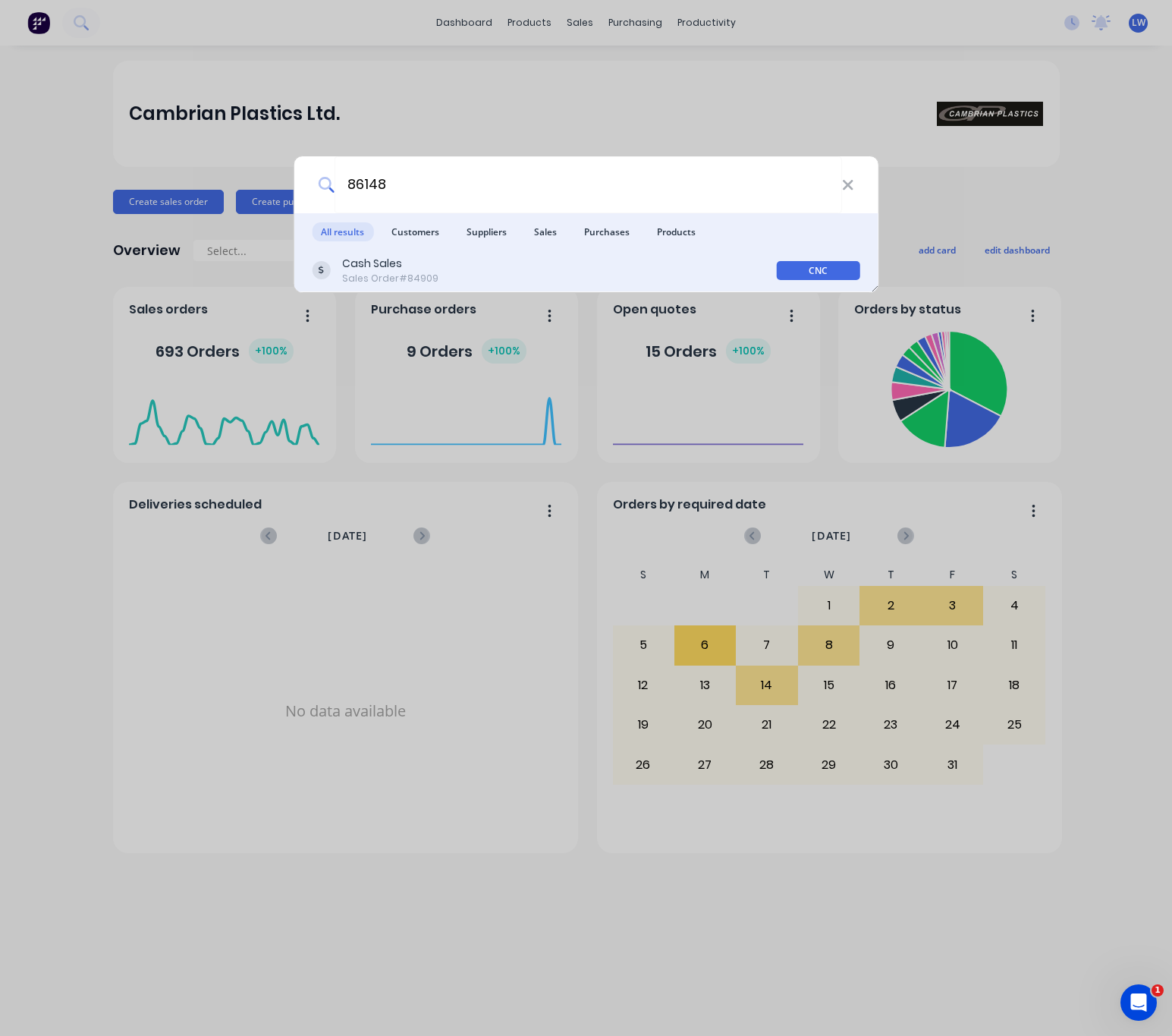
type input "86148"
click at [618, 274] on div "Cash Sales Sales Order #84909" at bounding box center [545, 270] width 466 height 30
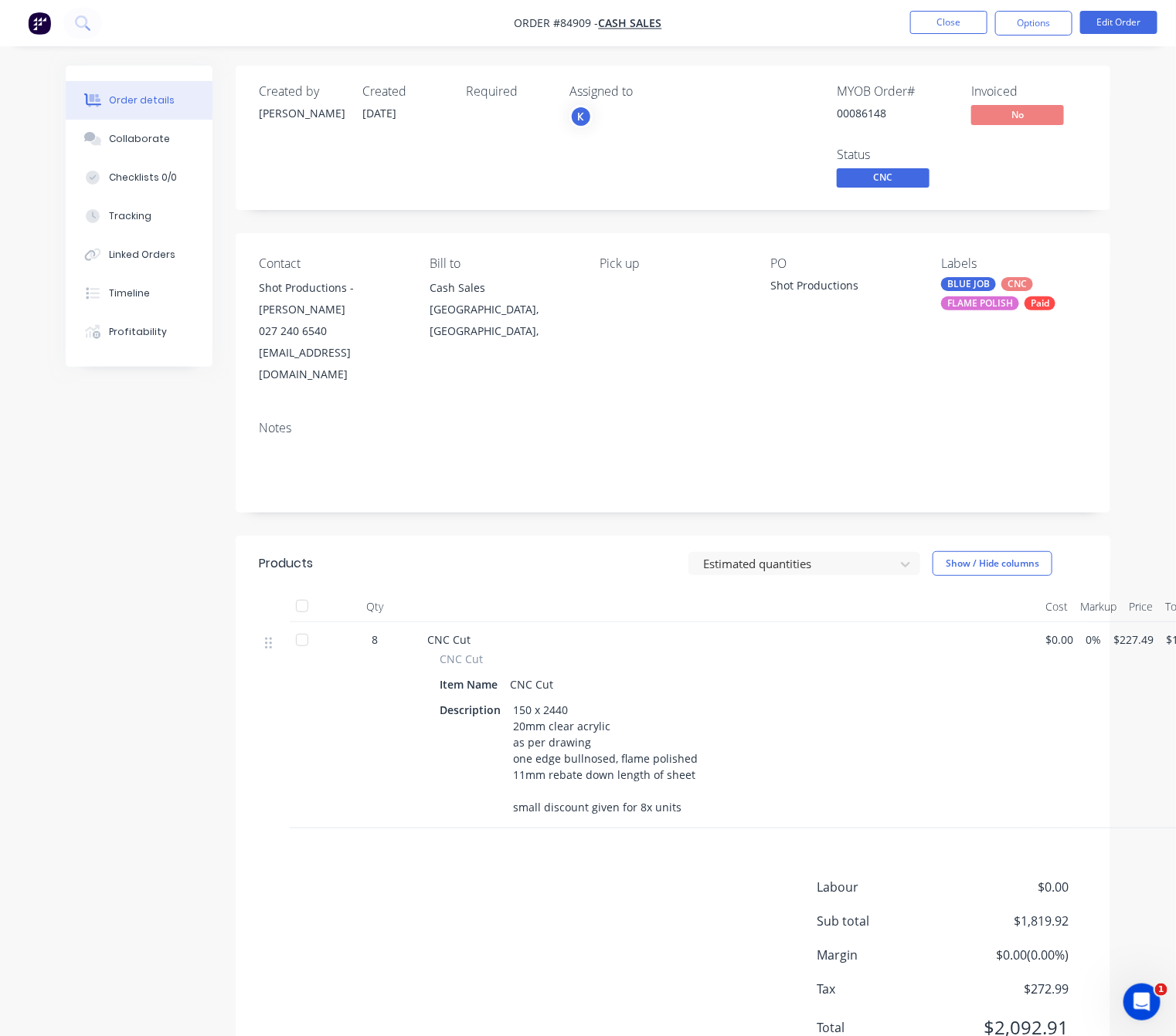
click at [992, 306] on div "FLAME POLISH" at bounding box center [980, 303] width 78 height 14
click at [132, 523] on div "Created by Jess Created 29/09/25 Required Assigned to K MYOB Order # 00086148 I…" at bounding box center [588, 584] width 1044 height 1038
click at [576, 911] on div "Labour $0.00 Sub total $1,819.92 Margin $0.00 ( 0.00 %) Tax $272.99 Total $2,09…" at bounding box center [673, 967] width 828 height 179
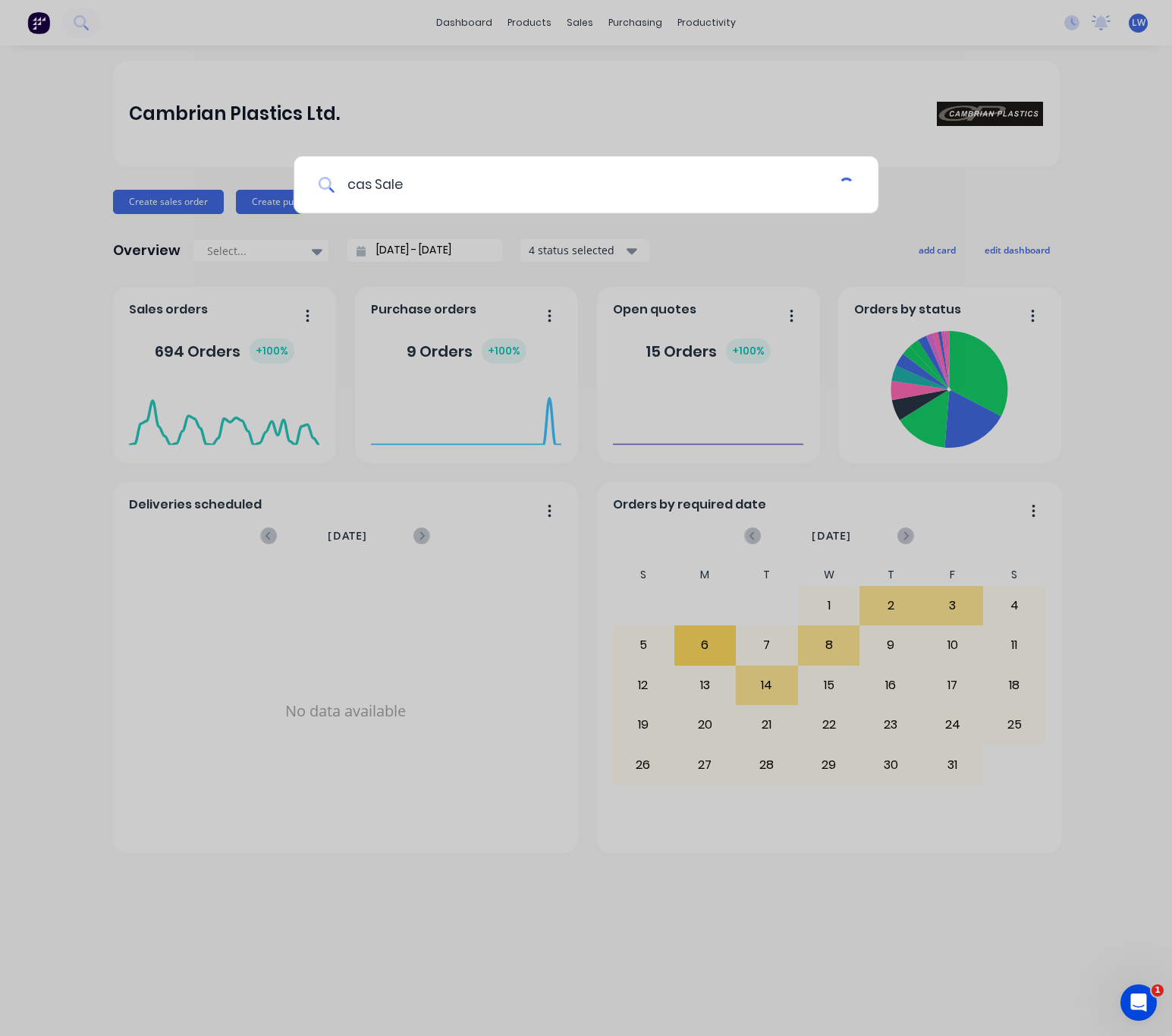
click at [371, 183] on input "cas Sale" at bounding box center [586, 185] width 505 height 57
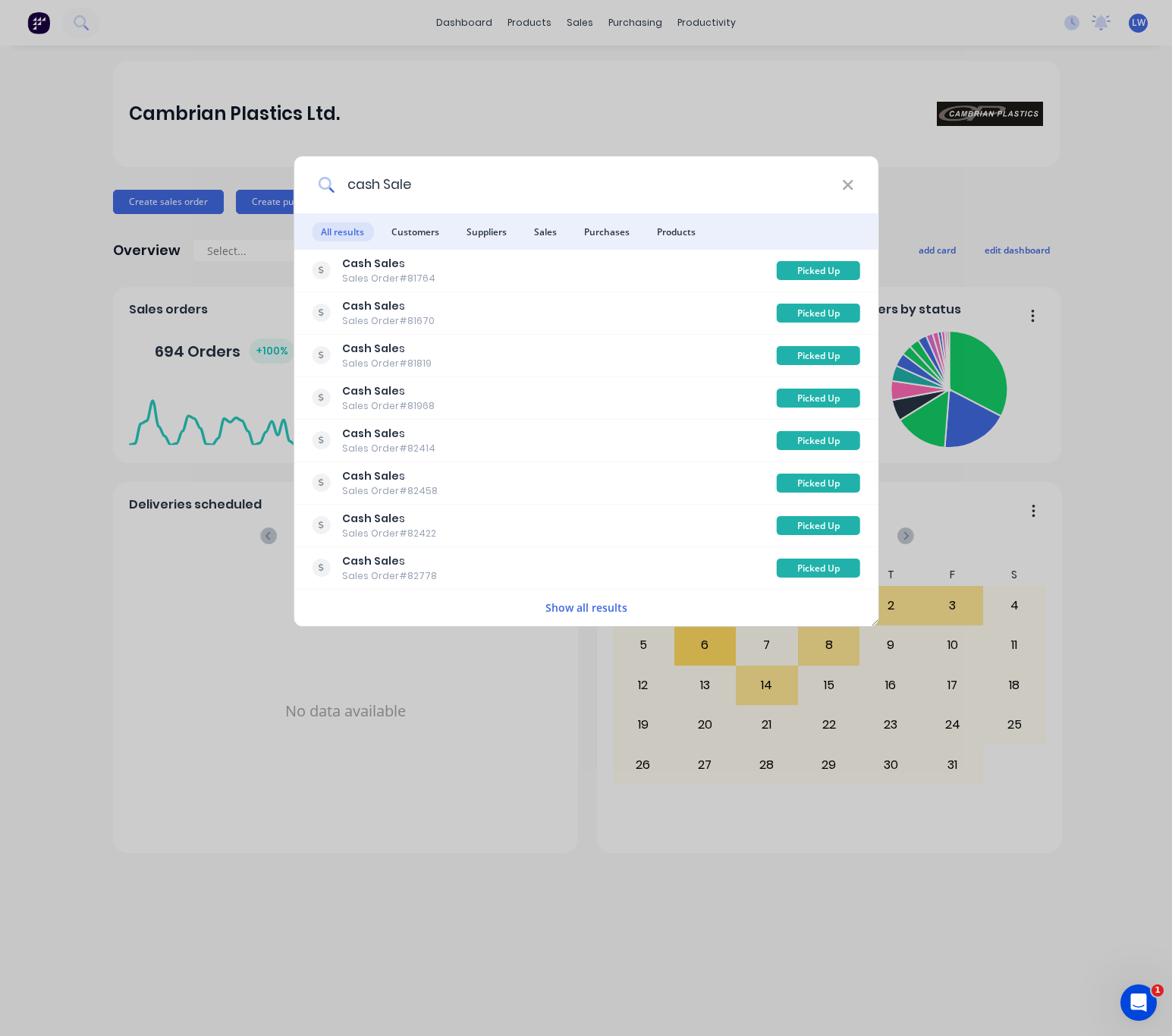
drag, startPoint x: 553, startPoint y: 165, endPoint x: 543, endPoint y: 191, distance: 27.9
click at [551, 167] on input "cash Sale" at bounding box center [587, 185] width 507 height 57
type input "cash Sale"
click at [544, 49] on div "cash Sale All results Customers Suppliers Sales Purchases Products Cash Sale s …" at bounding box center [586, 518] width 1172 height 1036
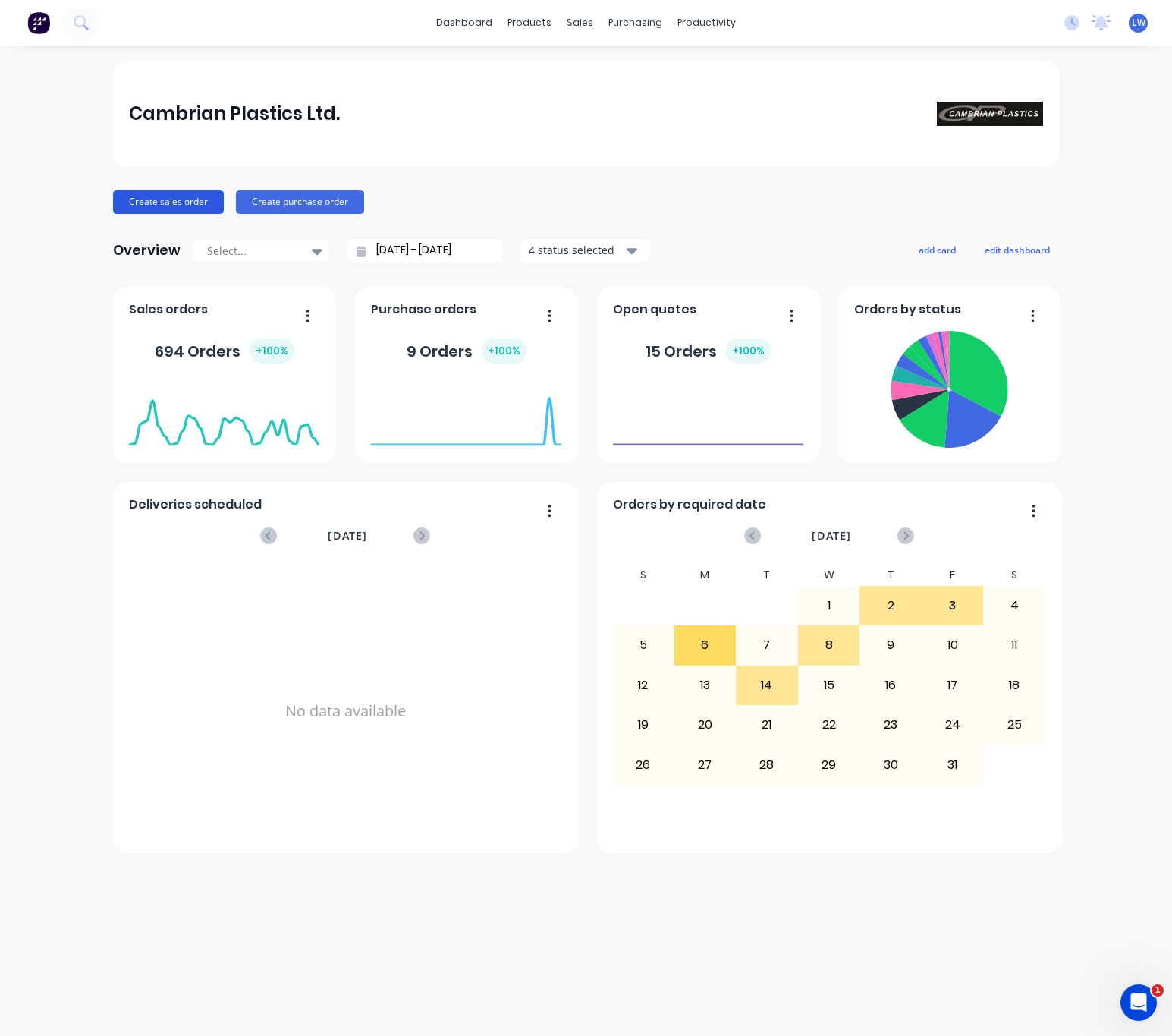
click at [173, 205] on button "Create sales order" at bounding box center [169, 202] width 110 height 25
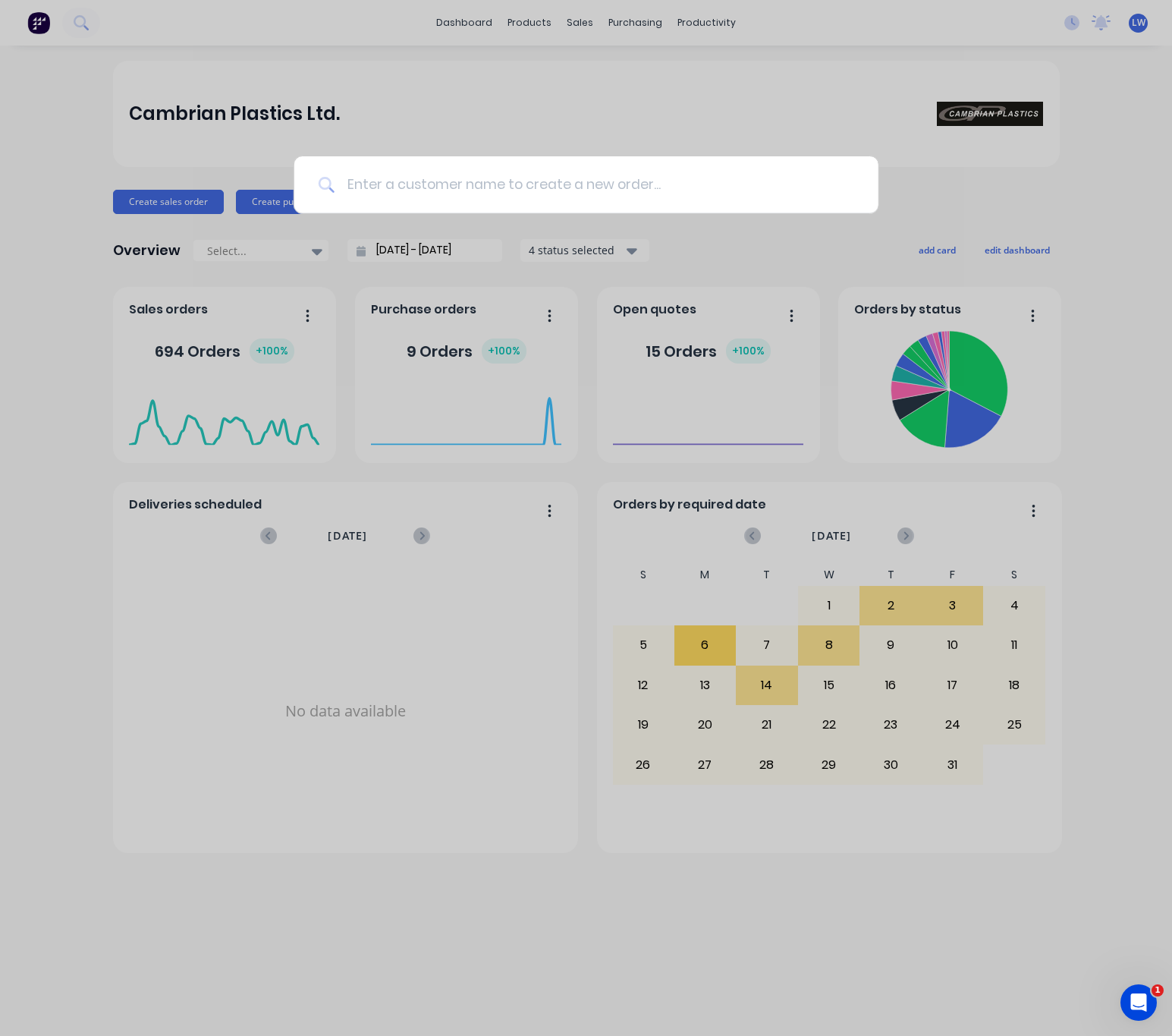
click at [375, 176] on input at bounding box center [594, 185] width 520 height 57
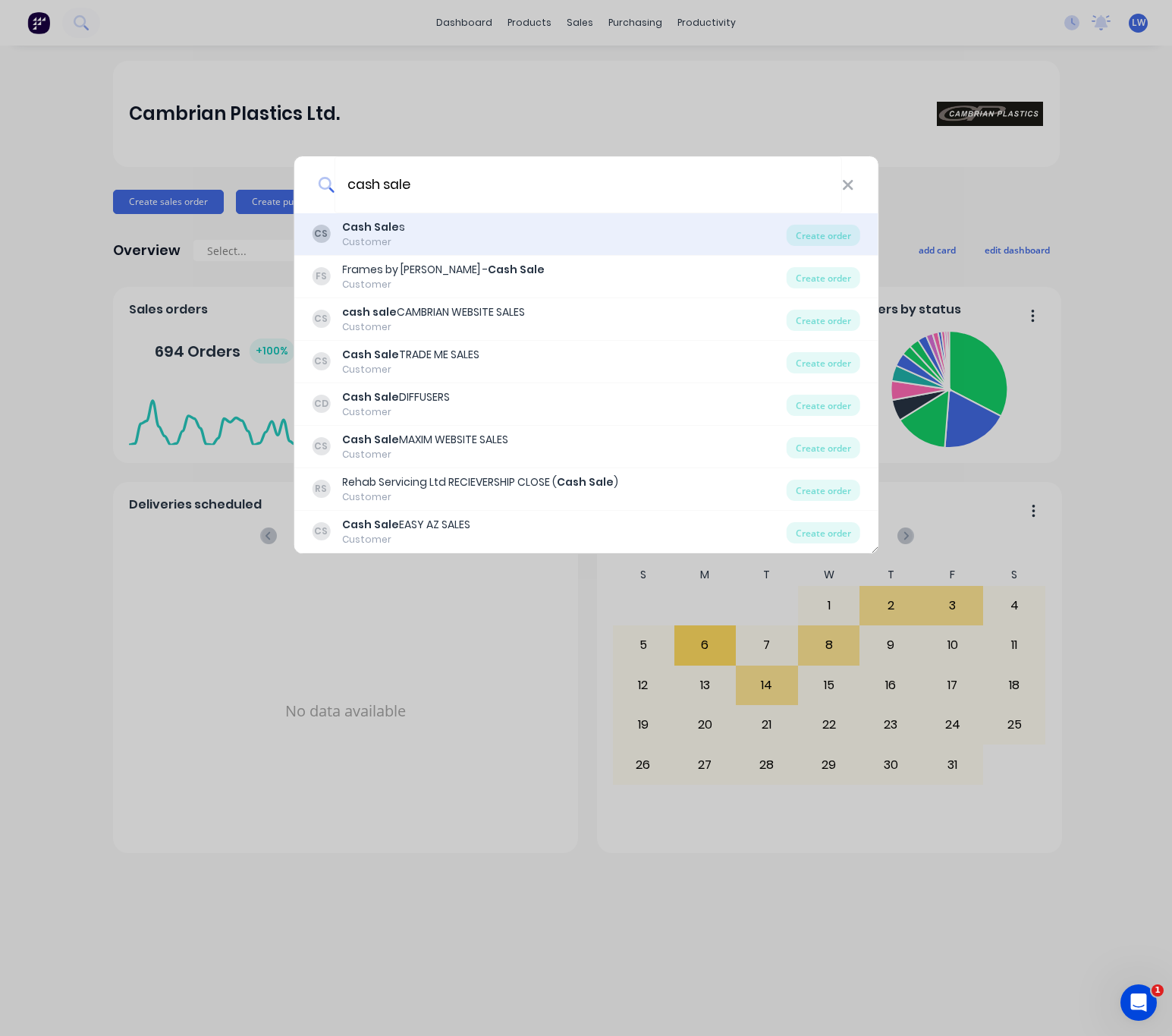
type input "cash sale"
click at [535, 222] on div "CS Cash Sale s Customer" at bounding box center [549, 233] width 475 height 30
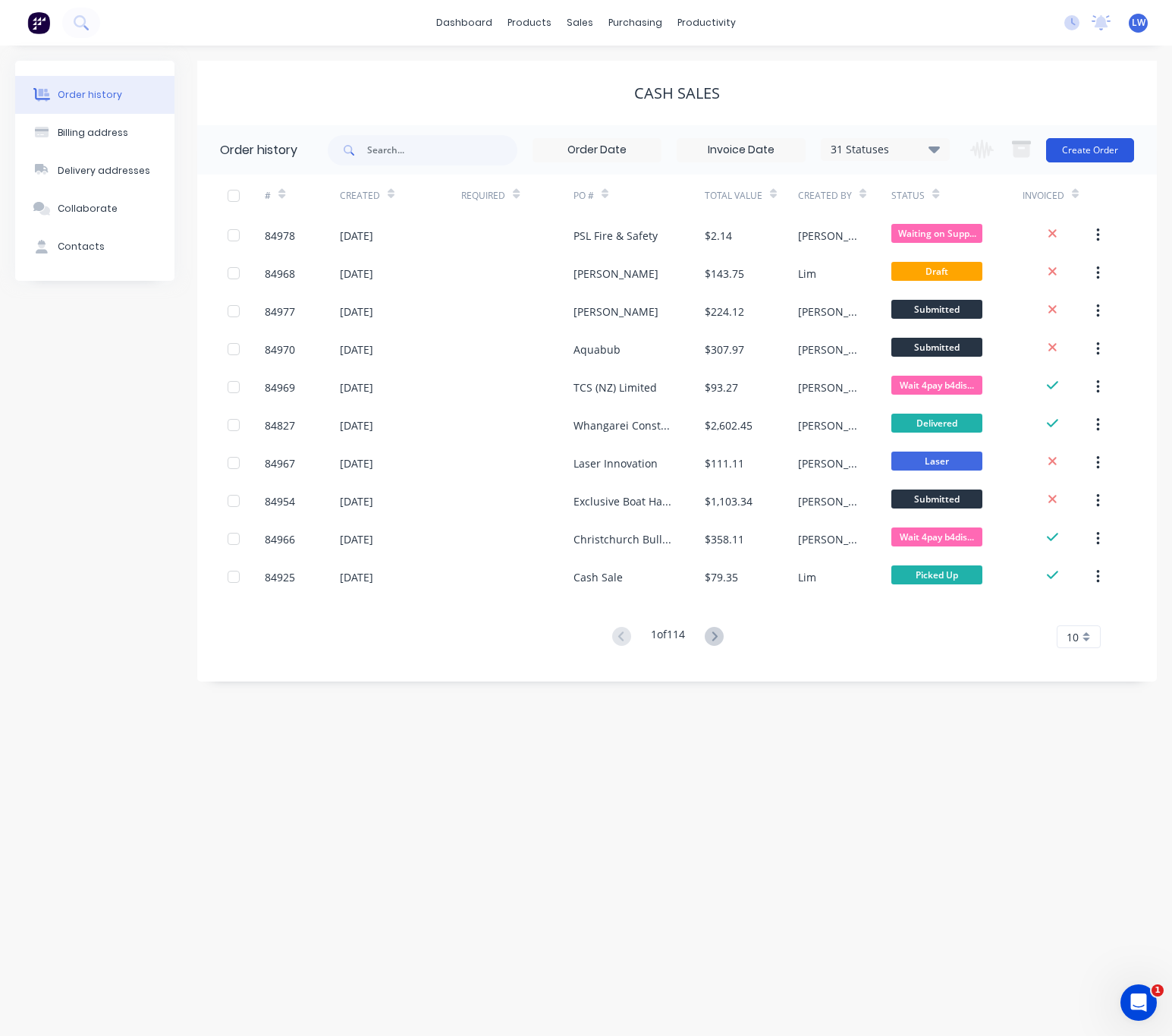
click at [1106, 138] on button "Create Order" at bounding box center [1090, 150] width 88 height 25
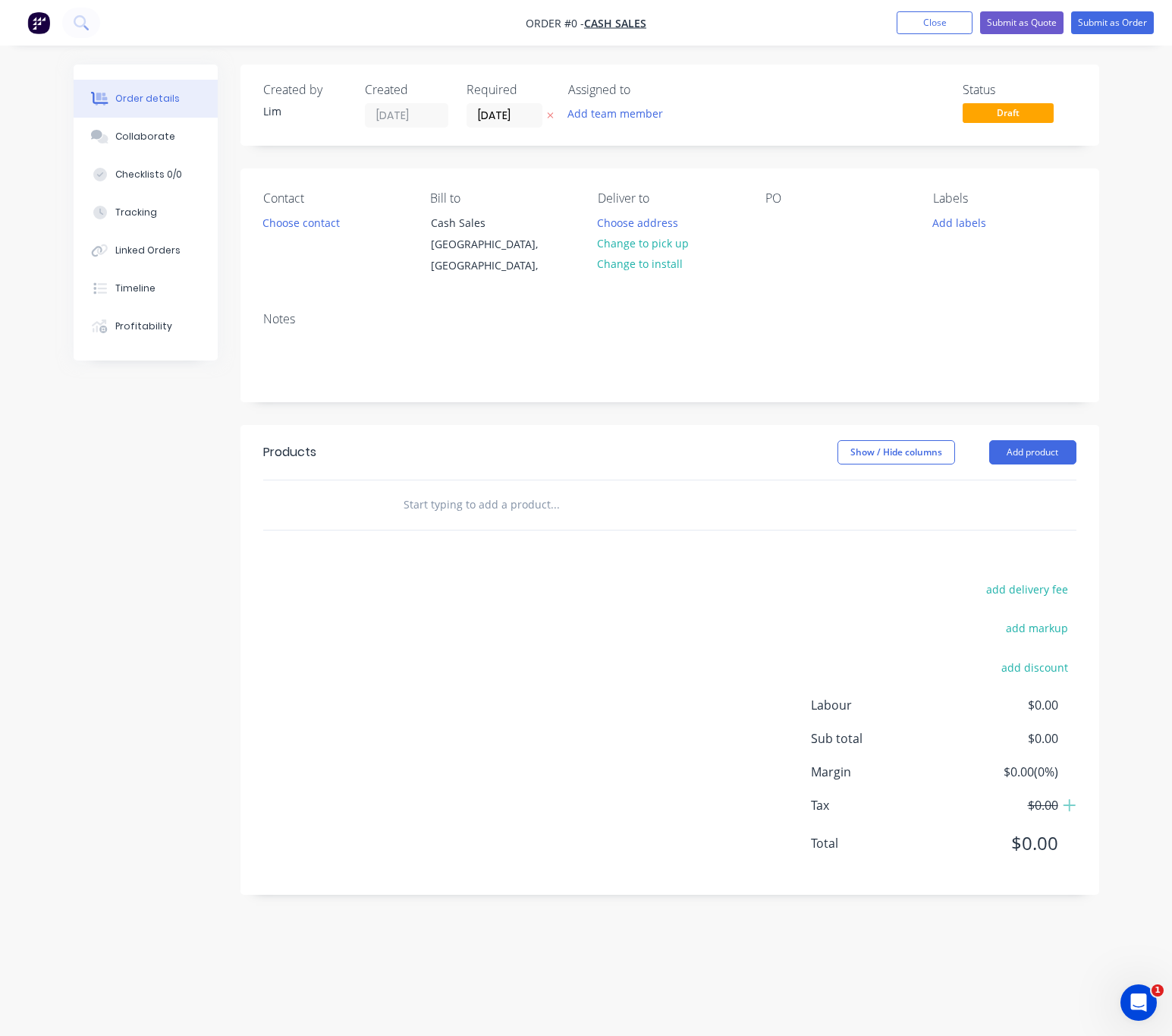
click at [546, 110] on button "button" at bounding box center [550, 115] width 16 height 17
click at [317, 222] on button "Choose contact" at bounding box center [301, 222] width 93 height 21
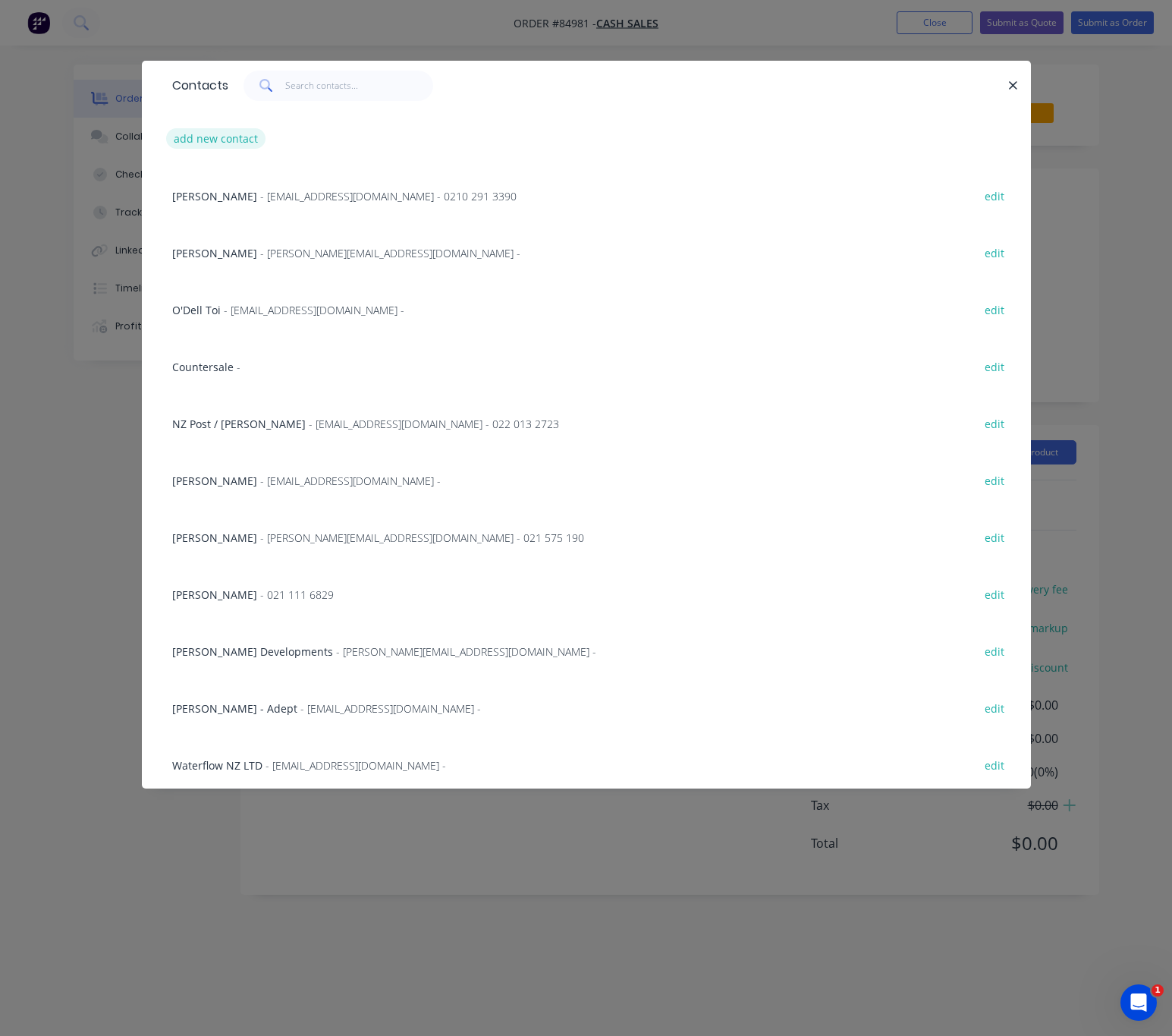
click at [247, 132] on button "add new contact" at bounding box center [216, 139] width 100 height 21
select select "AU"
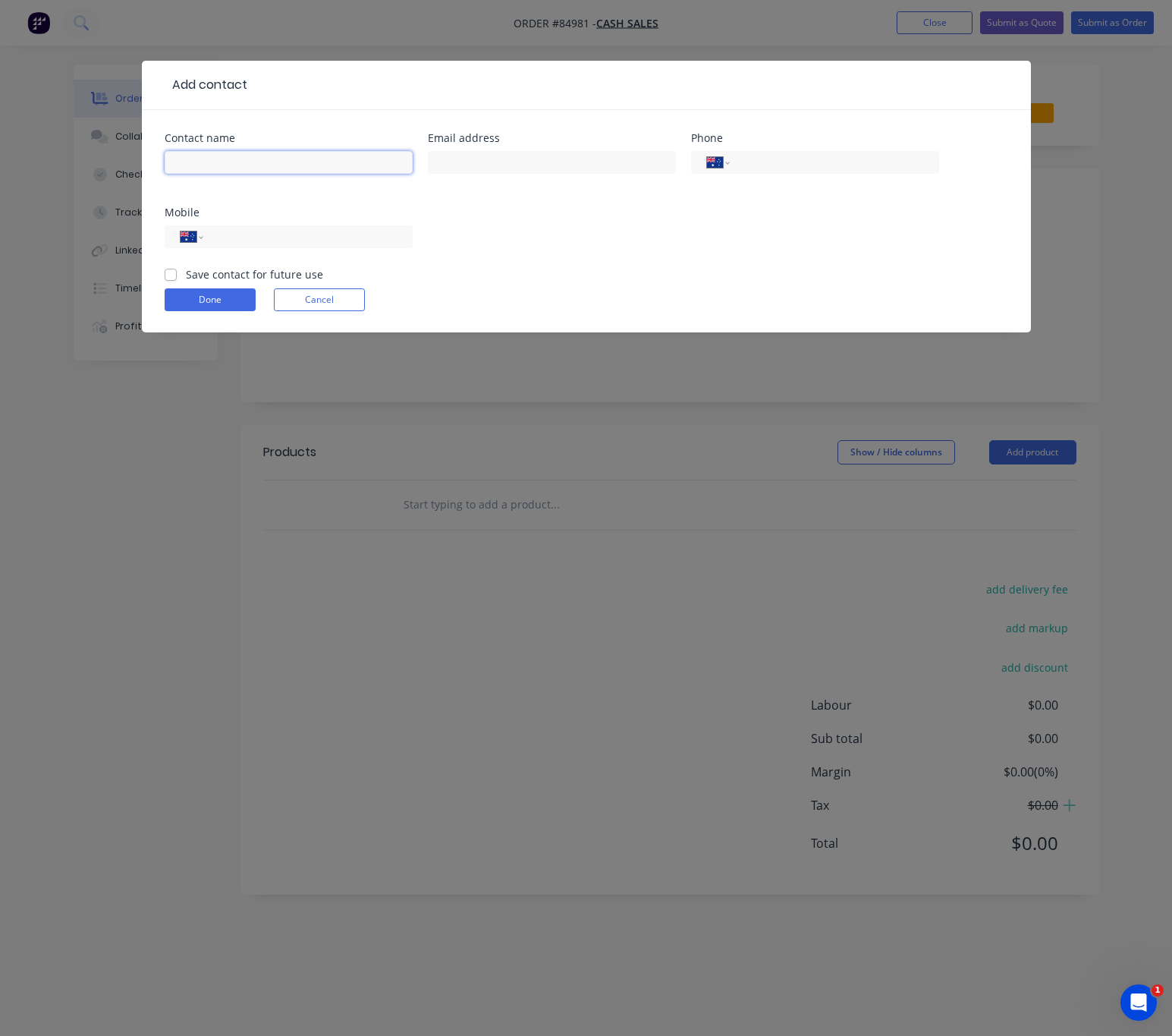
click at [269, 155] on input "text" at bounding box center [288, 163] width 248 height 23
type input "[PERSON_NAME]"
click at [472, 158] on input "text" at bounding box center [551, 163] width 248 height 23
type input "[EMAIL_ADDRESS][DOMAIN_NAME]"
click at [344, 229] on input "tel" at bounding box center [305, 237] width 182 height 17
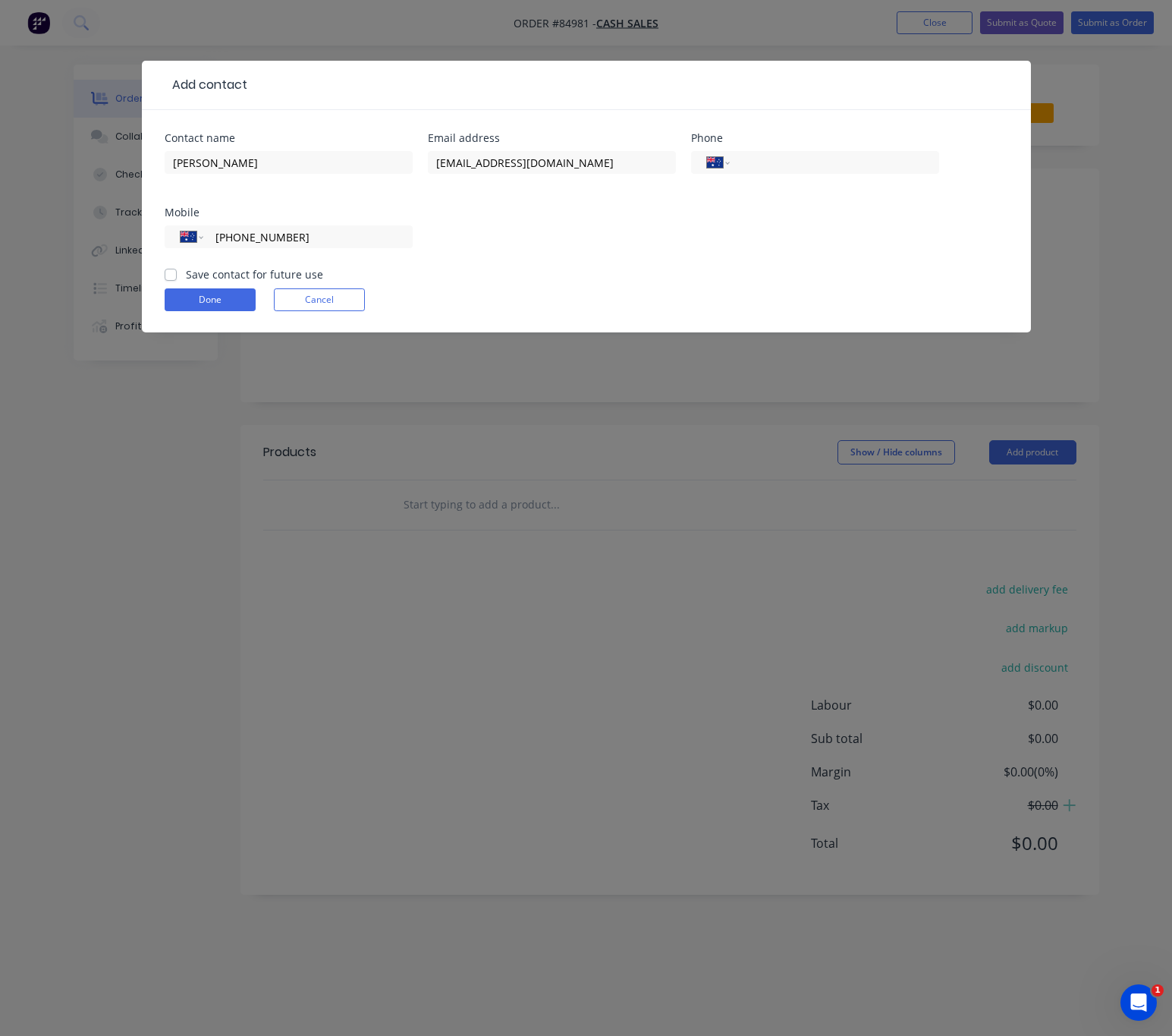
type input "[PHONE_NUMBER]"
click at [186, 274] on label "Save contact for future use" at bounding box center [254, 274] width 137 height 16
click at [167, 274] on input "Save contact for future use" at bounding box center [170, 273] width 12 height 14
checkbox input "true"
click at [229, 289] on button "Done" at bounding box center [210, 300] width 91 height 23
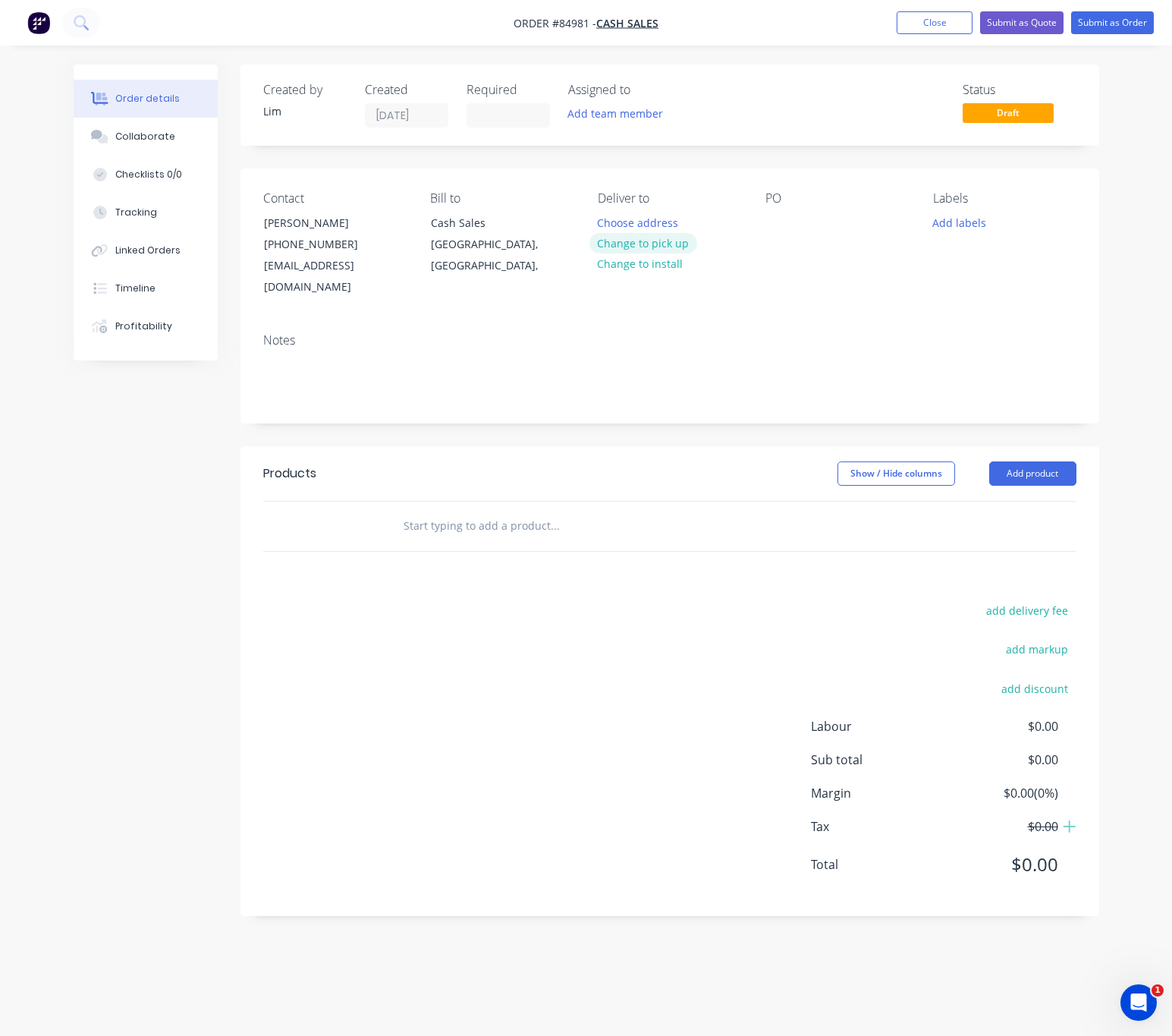
click at [667, 249] on button "Change to pick up" at bounding box center [643, 244] width 108 height 21
click at [774, 221] on div at bounding box center [778, 222] width 25 height 22
click at [977, 222] on button "Add labels" at bounding box center [959, 222] width 70 height 21
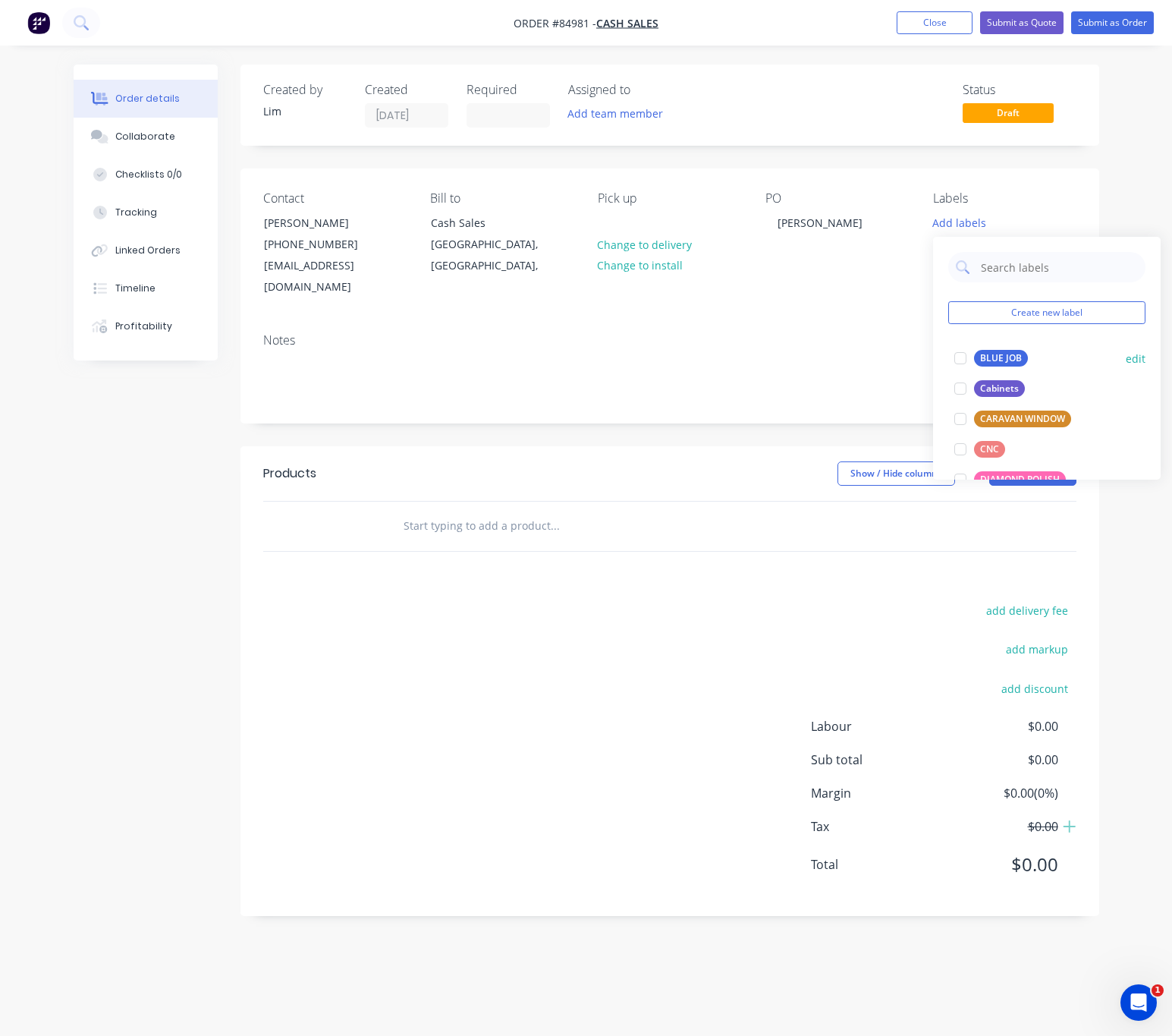
drag, startPoint x: 1014, startPoint y: 357, endPoint x: 1021, endPoint y: 369, distance: 13.9
click at [1015, 358] on div "BLUE JOB" at bounding box center [1001, 358] width 54 height 17
click at [730, 447] on header "Products Show / Hide columns Add product" at bounding box center [670, 473] width 859 height 54
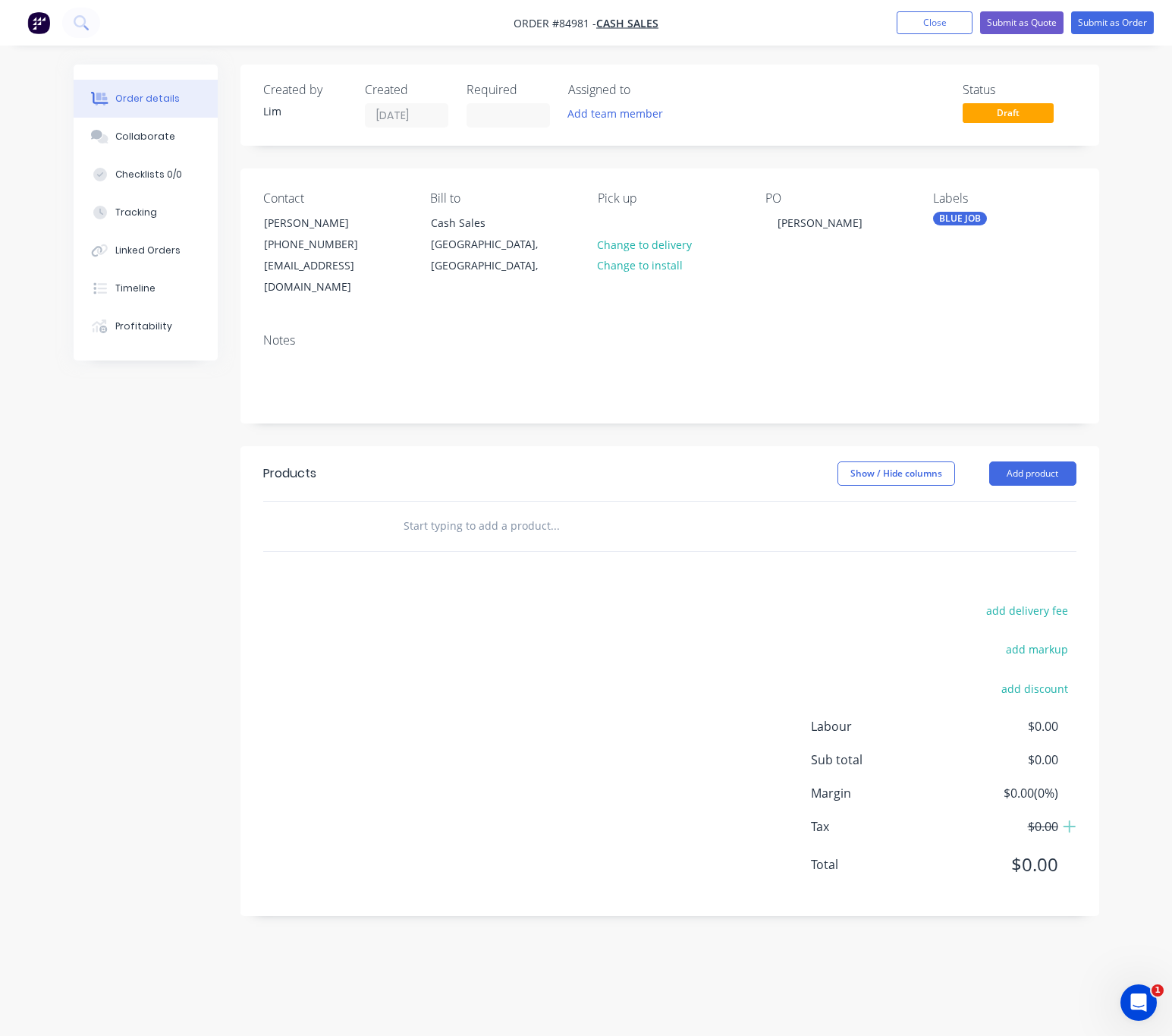
click at [510, 510] on input "text" at bounding box center [554, 526] width 304 height 30
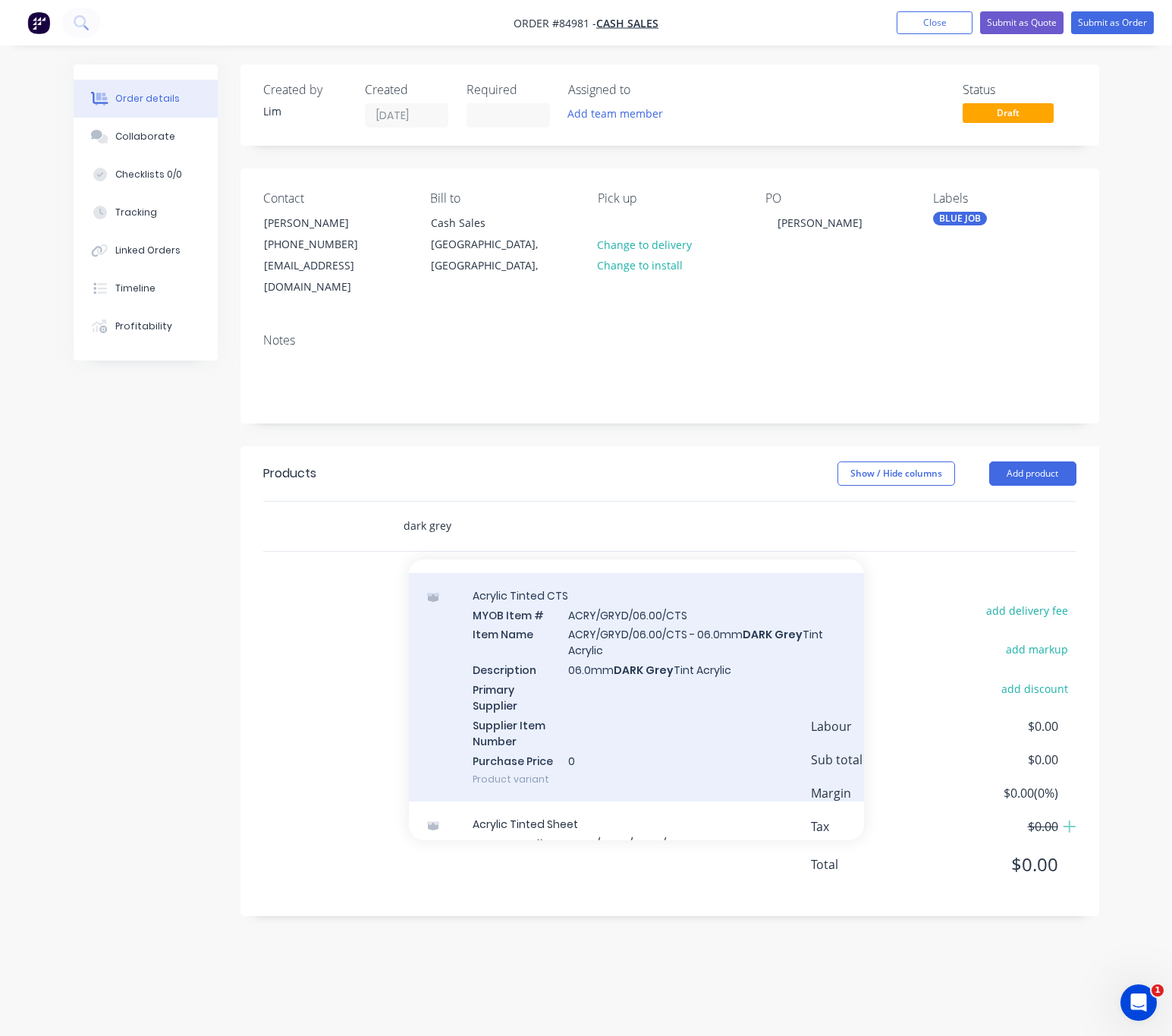
scroll to position [910, 0]
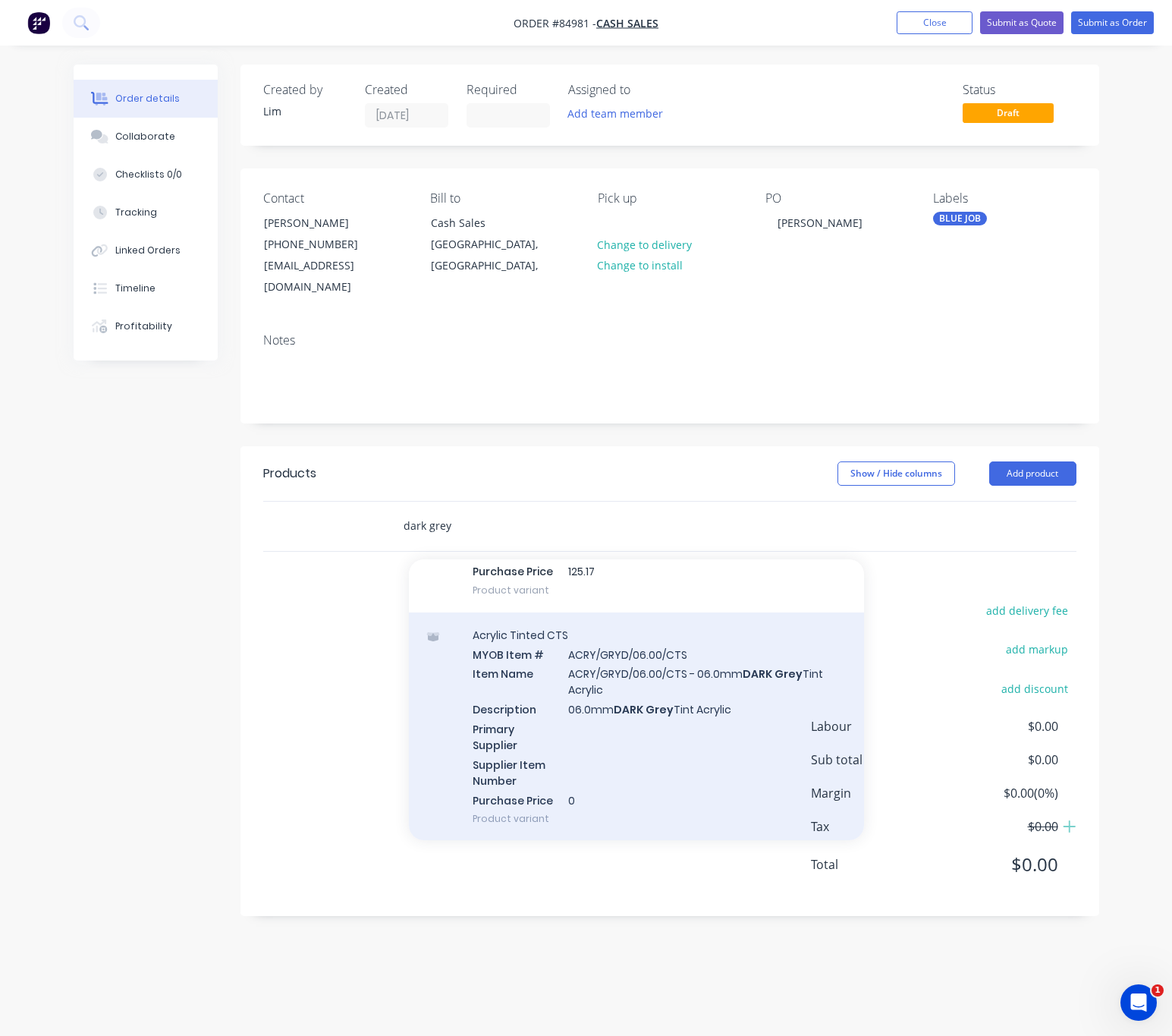
type input "dark grey"
click at [758, 697] on div "Acrylic Tinted CTS MYOB Item # ACRY/GRYD/06.00/CTS Item Name ACRY/GRYD/06.00/CT…" at bounding box center [637, 727] width 455 height 229
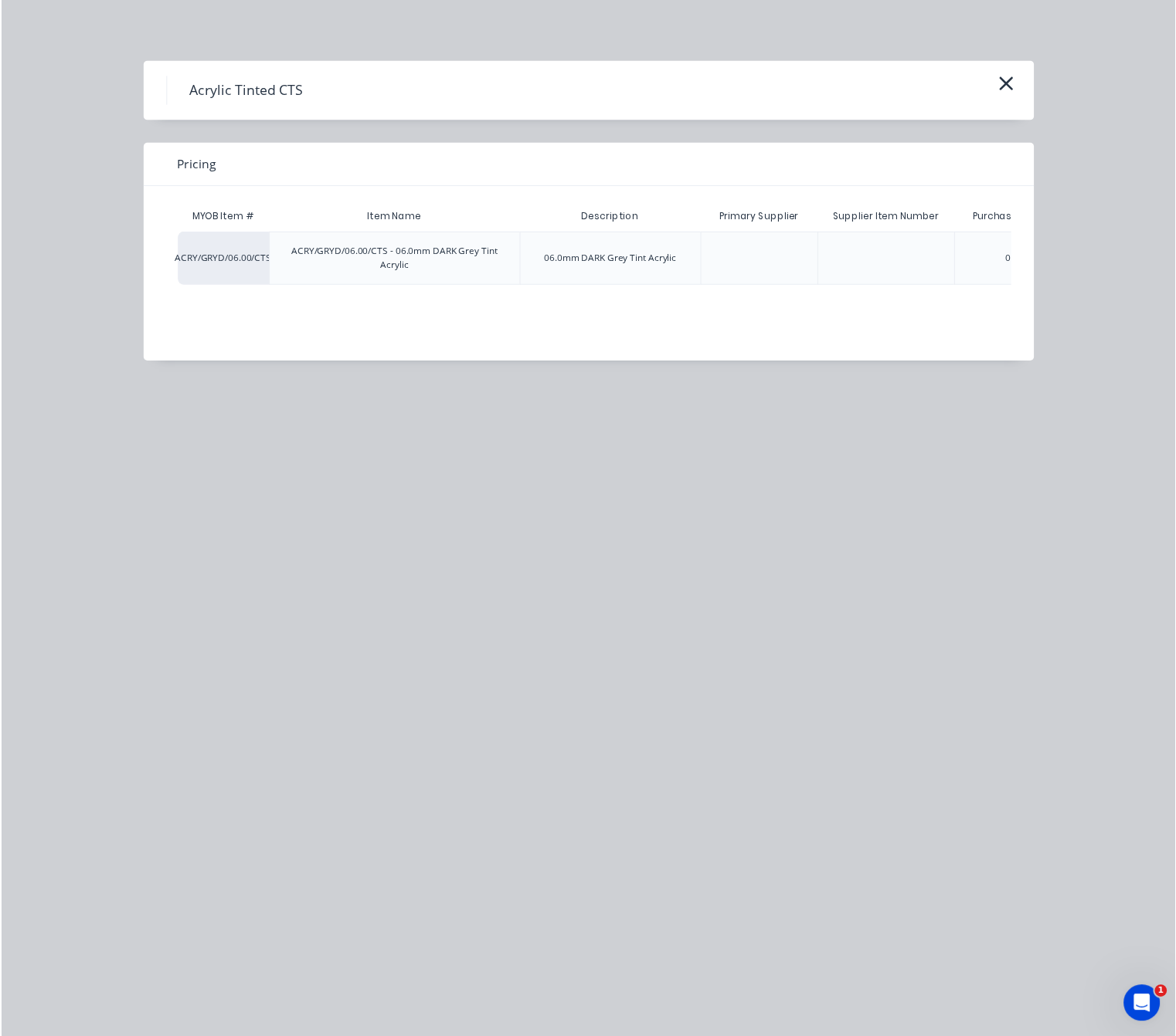
scroll to position [0, 130]
drag, startPoint x: 1003, startPoint y: 273, endPoint x: 953, endPoint y: 318, distance: 67.3
click at [1000, 271] on div "$0.00" at bounding box center [988, 263] width 78 height 52
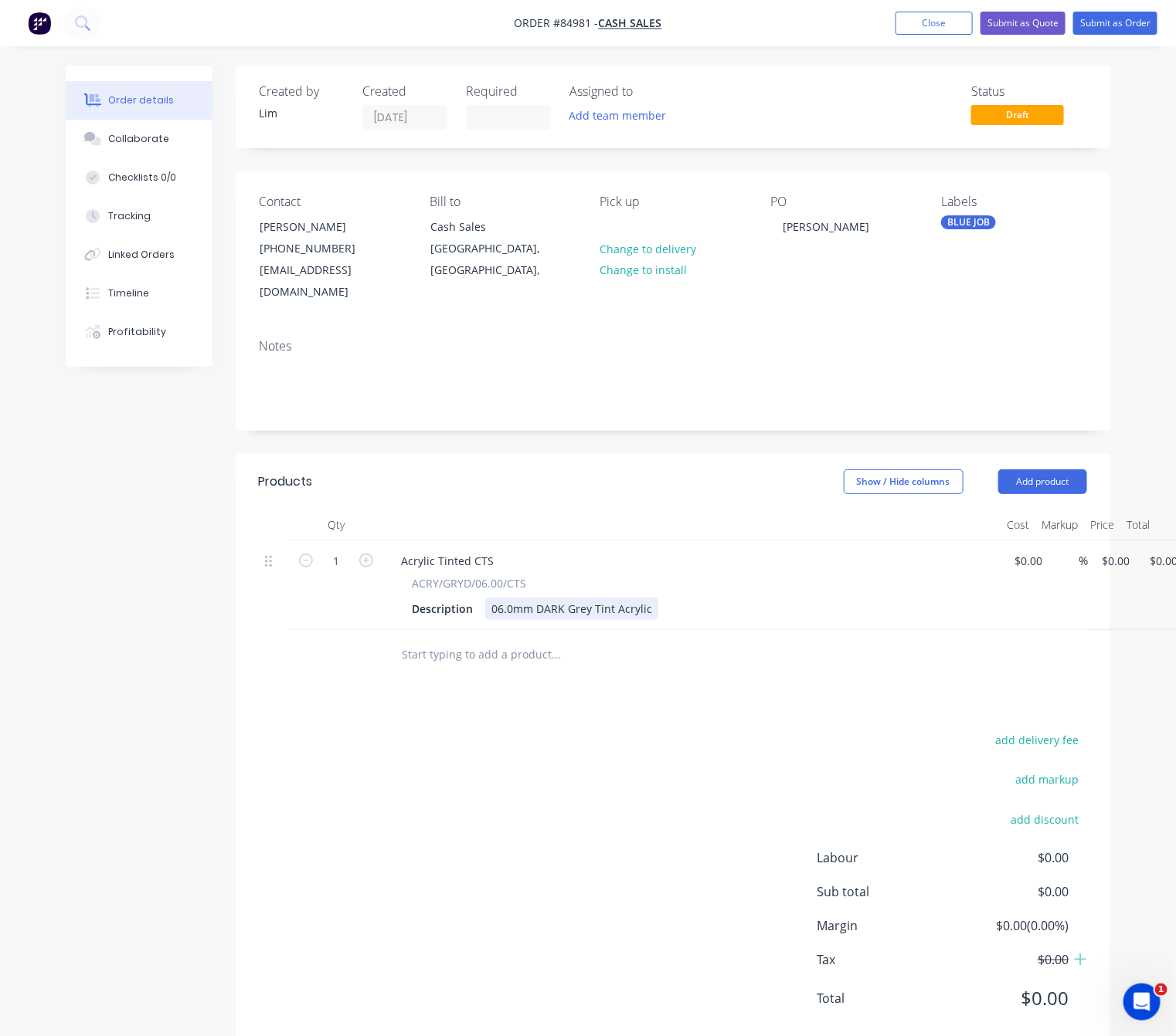
click at [648, 598] on div "06.0mm DARK Grey Tint Acrylic" at bounding box center [571, 609] width 174 height 22
click at [649, 754] on div "add delivery fee add markup add discount Labour $0.00 Sub total $0.00 Margin $0…" at bounding box center [673, 879] width 828 height 298
click at [708, 598] on div "06.0mm DARK Grey Tint Acrylic - 1430 x 735" at bounding box center [603, 609] width 238 height 22
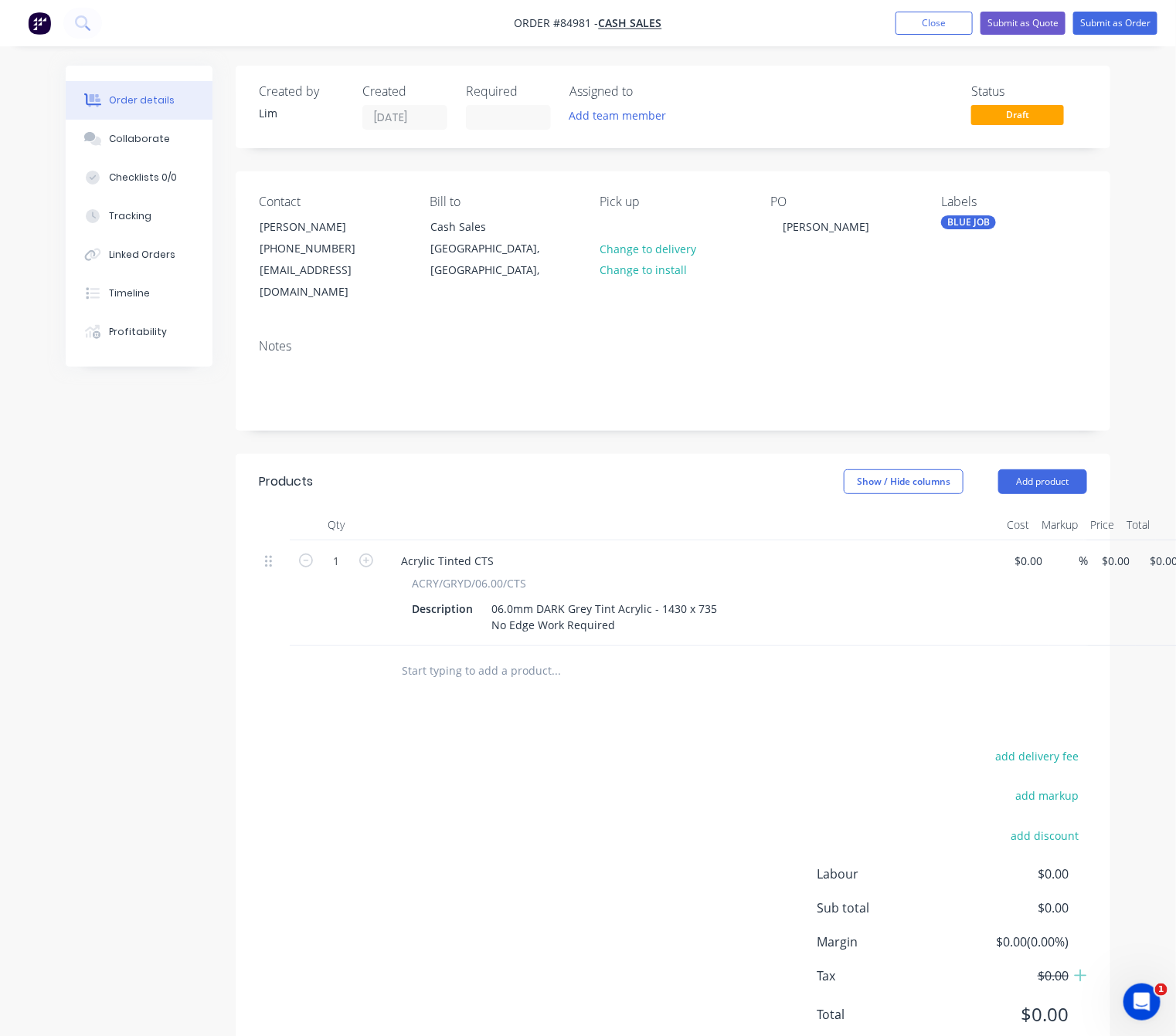
click at [640, 801] on div "add delivery fee add markup add discount Labour $0.00 Sub total $0.00 Margin $0…" at bounding box center [673, 895] width 828 height 298
click at [487, 603] on div "06.0mm DARK Grey Tint Acrylic - 1430 x 735 No Edge Work Required" at bounding box center [603, 617] width 238 height 39
click at [672, 603] on div "06.0mm DARK Grey Tint Acrylic - 1430 x 735 "No Edge Work Required" at bounding box center [603, 617] width 238 height 39
drag, startPoint x: 671, startPoint y: 751, endPoint x: 855, endPoint y: 719, distance: 186.8
click at [670, 753] on div "add delivery fee add markup add discount Labour $0.00 Sub total $0.00 Margin $0…" at bounding box center [673, 895] width 828 height 298
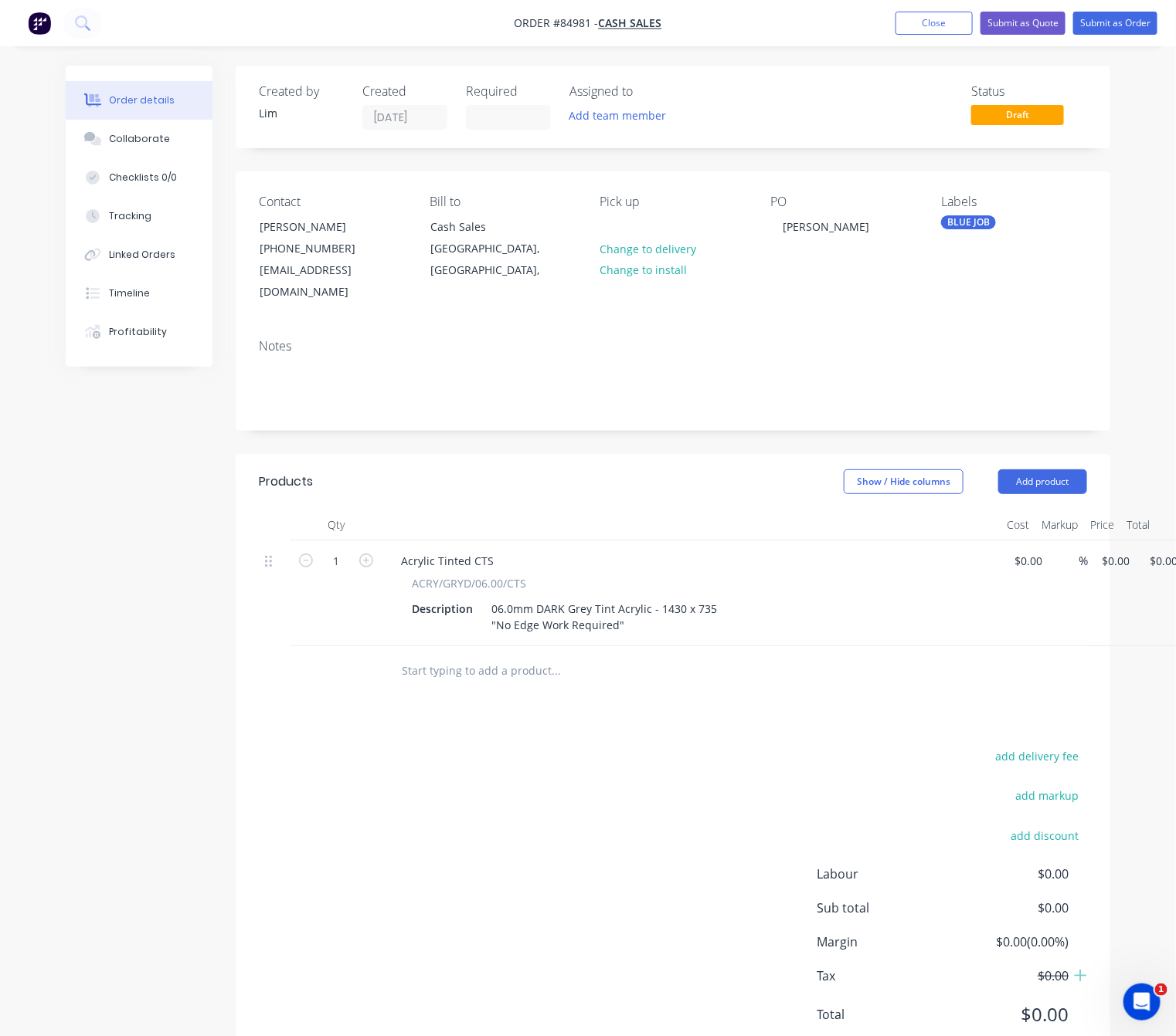
click at [927, 695] on div "Products Show / Hide columns Add product Qty Cost Markup Price Total 1 Acrylic …" at bounding box center [673, 761] width 874 height 613
click at [1087, 541] on div "1 Acrylic Tinted CTS ACRY/GRYD/06.00/CTS Description 06.0mm DARK Grey Tint Acry…" at bounding box center [673, 593] width 828 height 106
type input "$157.51"
click at [459, 828] on div "add delivery fee add markup add discount Labour $0.00 Sub total $0.00 Margin $0…" at bounding box center [673, 895] width 828 height 298
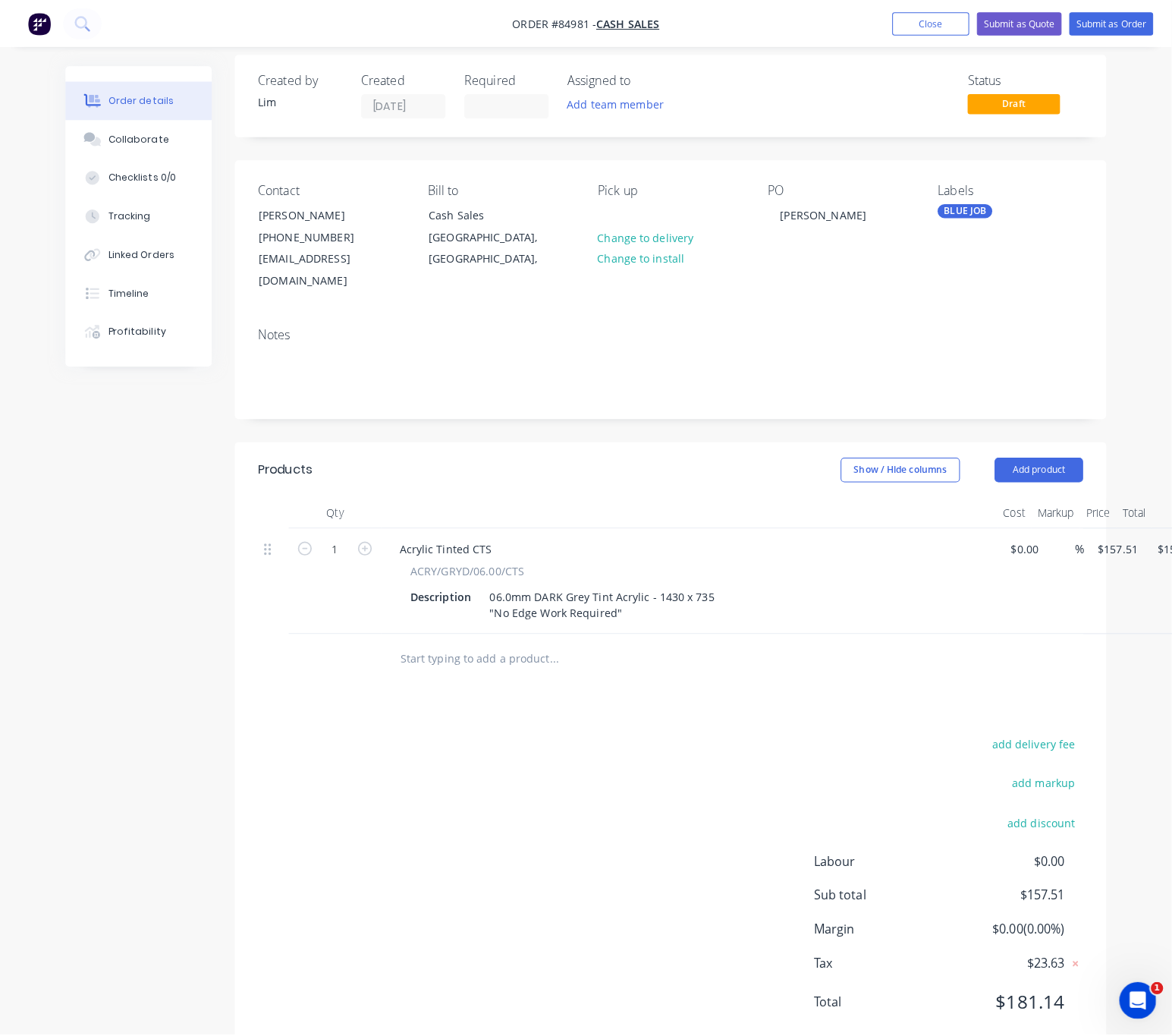
scroll to position [0, 0]
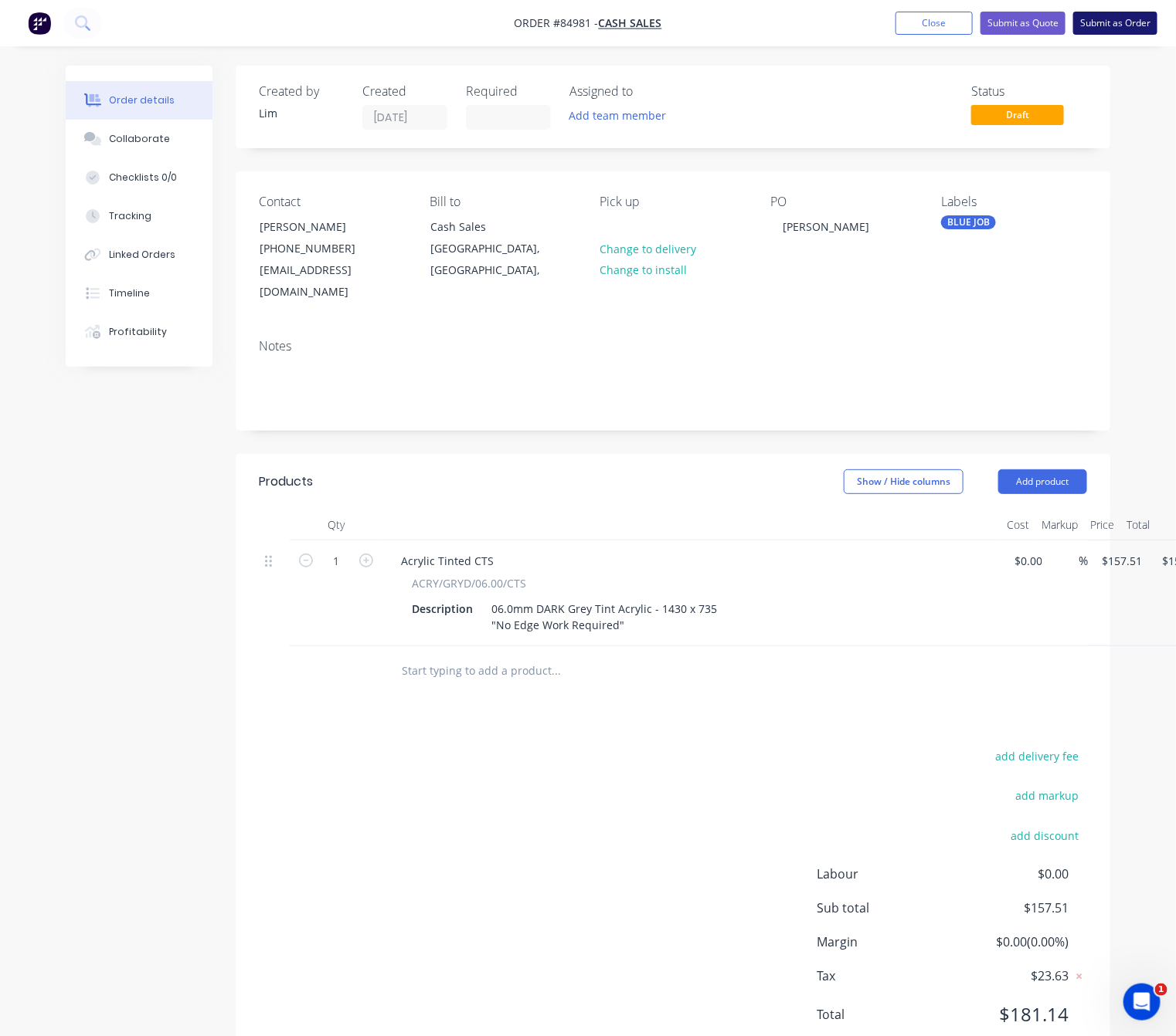
click at [1118, 21] on button "Submit as Order" at bounding box center [1115, 23] width 84 height 23
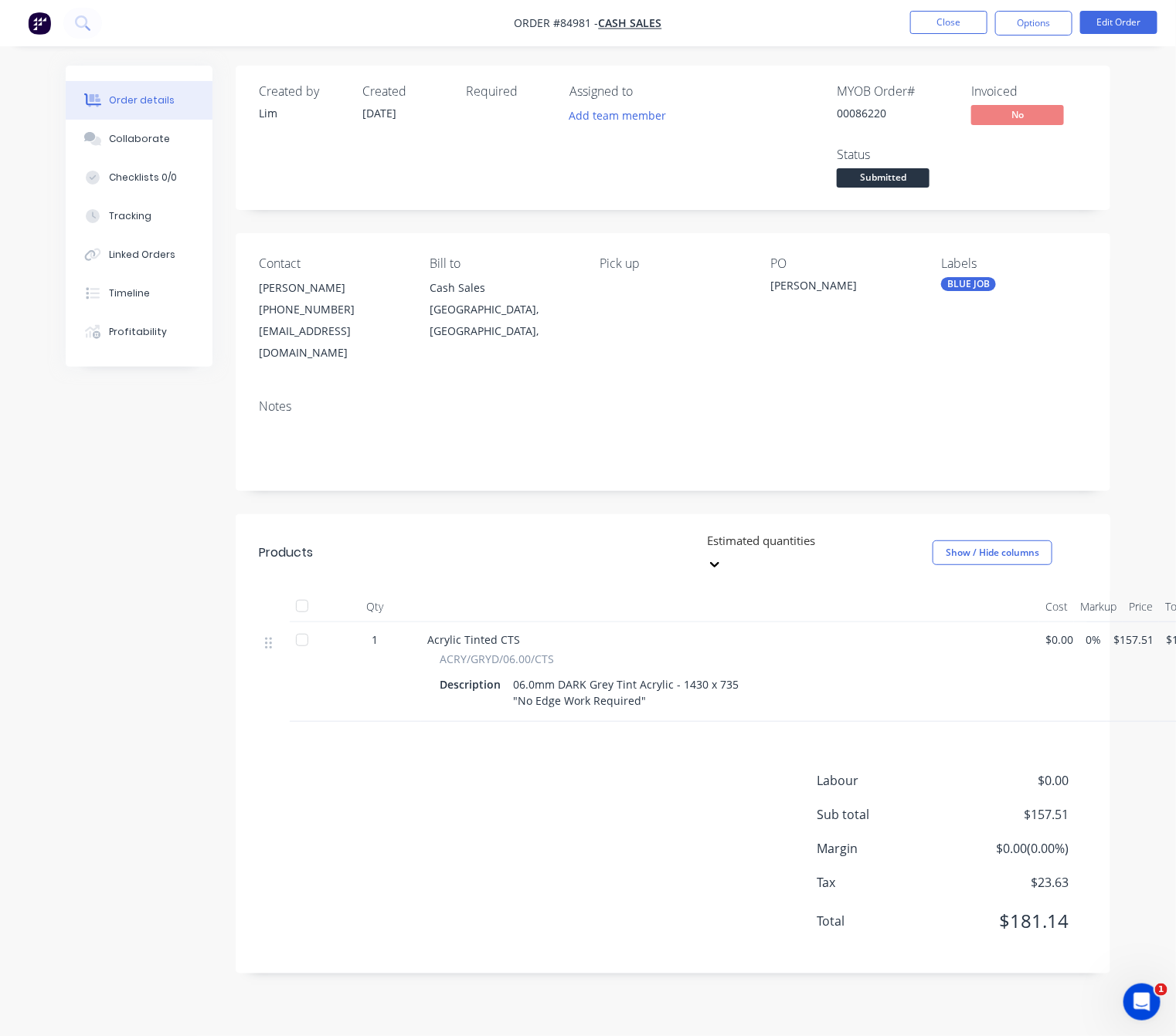
click at [1033, 17] on button "Options" at bounding box center [1033, 23] width 78 height 25
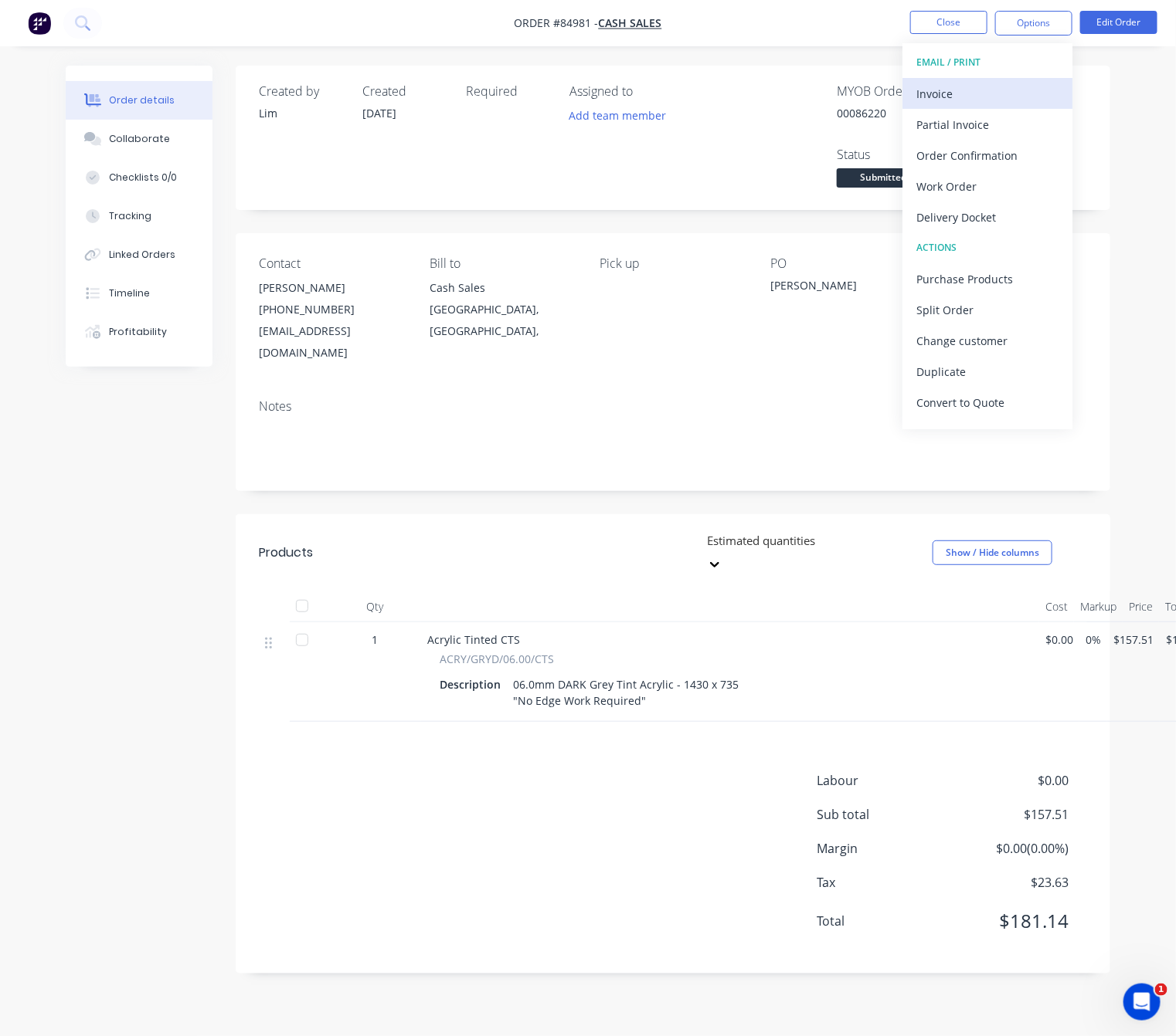
click at [991, 83] on div "Invoice" at bounding box center [987, 93] width 143 height 22
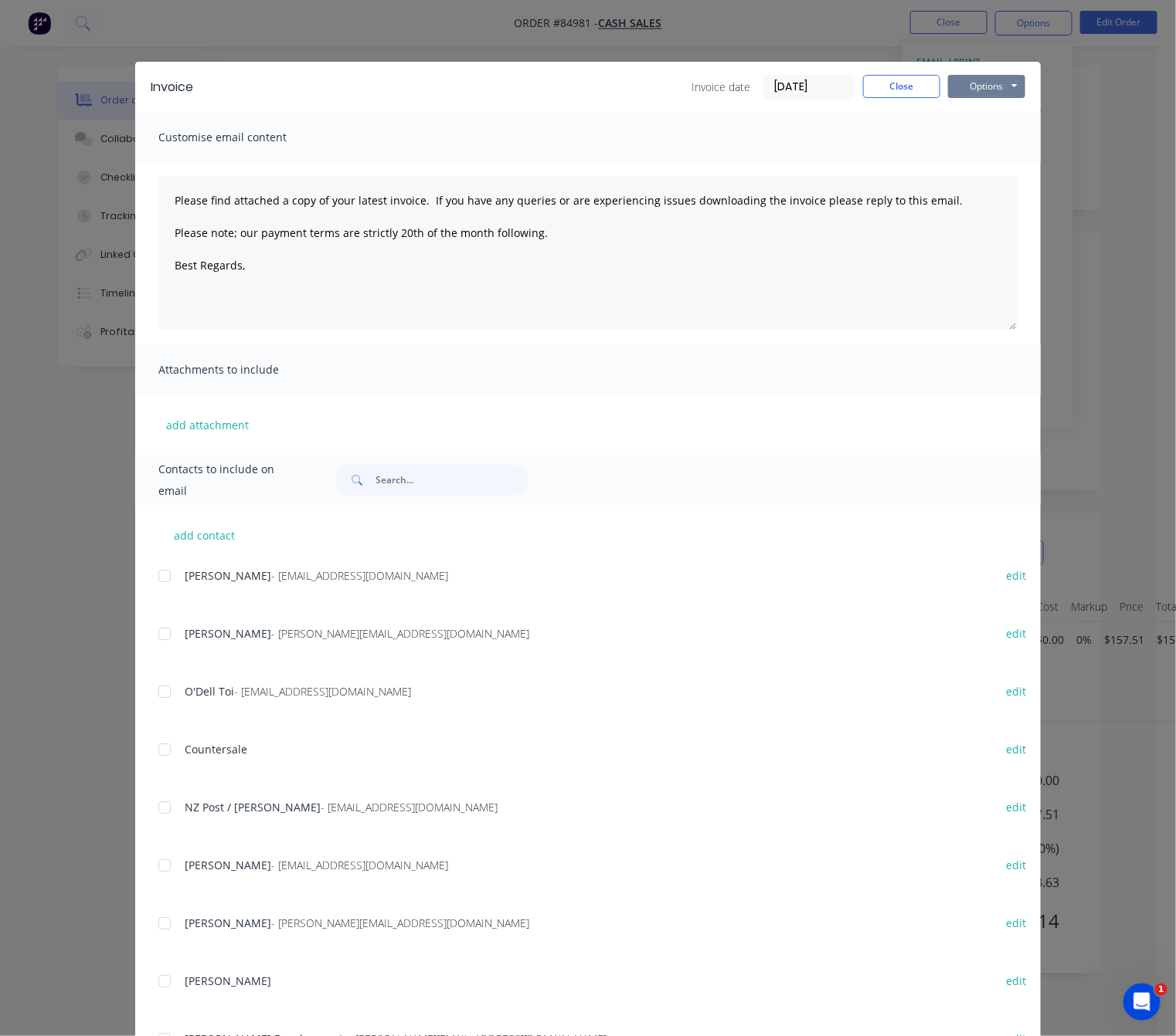
click at [991, 84] on button "Options" at bounding box center [987, 86] width 78 height 23
click at [997, 111] on button "Preview" at bounding box center [998, 113] width 99 height 25
click at [905, 72] on div "Invoice Invoice date 01/10/25 Close Options Preview Print Email" at bounding box center [588, 87] width 906 height 50
click at [905, 78] on button "Close" at bounding box center [902, 86] width 78 height 23
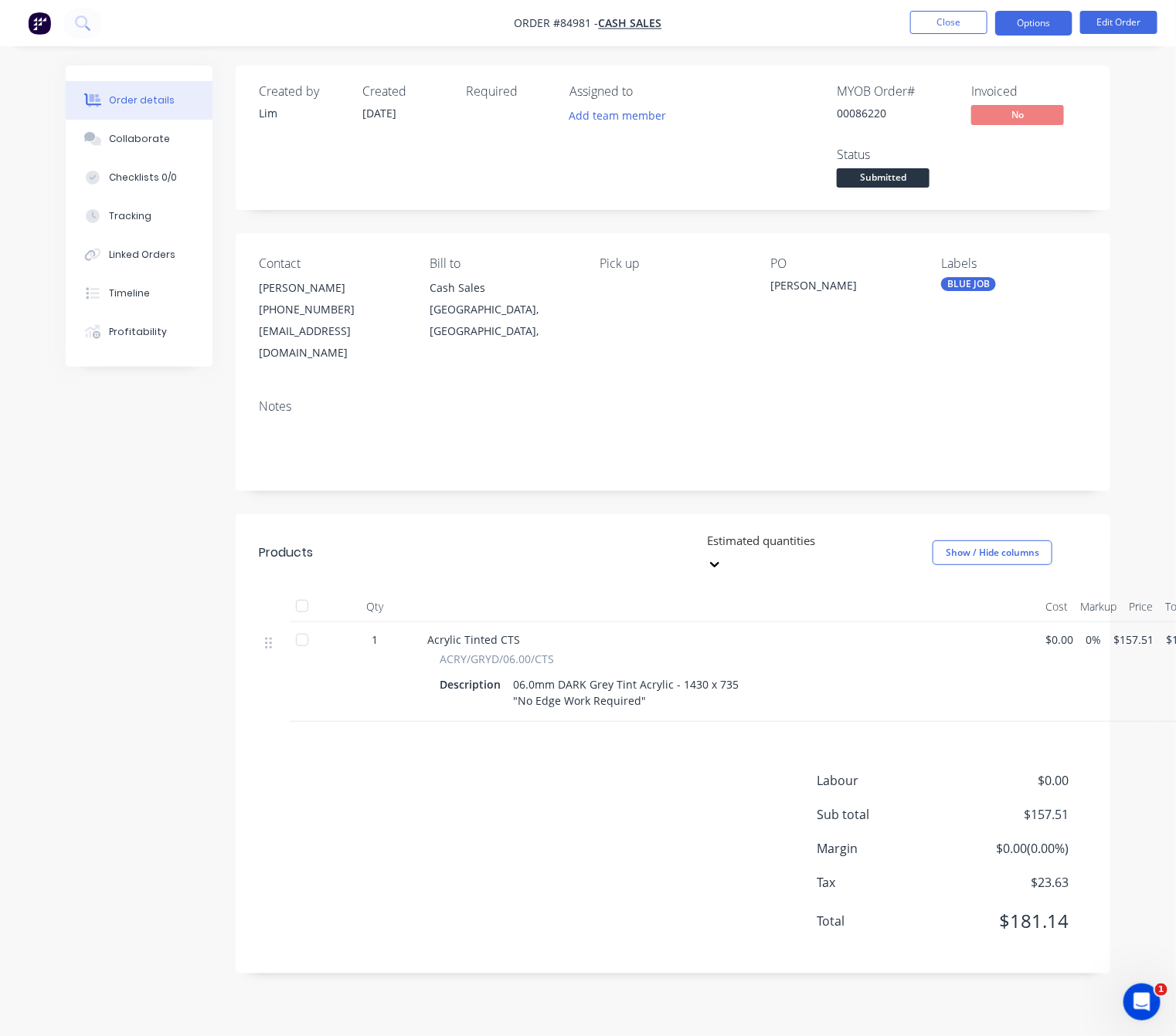
click at [1048, 30] on button "Options" at bounding box center [1033, 23] width 78 height 25
drag, startPoint x: 150, startPoint y: 540, endPoint x: 858, endPoint y: 148, distance: 809.3
click at [148, 540] on div "Created by Lim Created 01/10/25 Required Assigned to Add team member MYOB Order…" at bounding box center [588, 531] width 1044 height 931
click at [1057, 21] on button "Options" at bounding box center [1033, 23] width 78 height 25
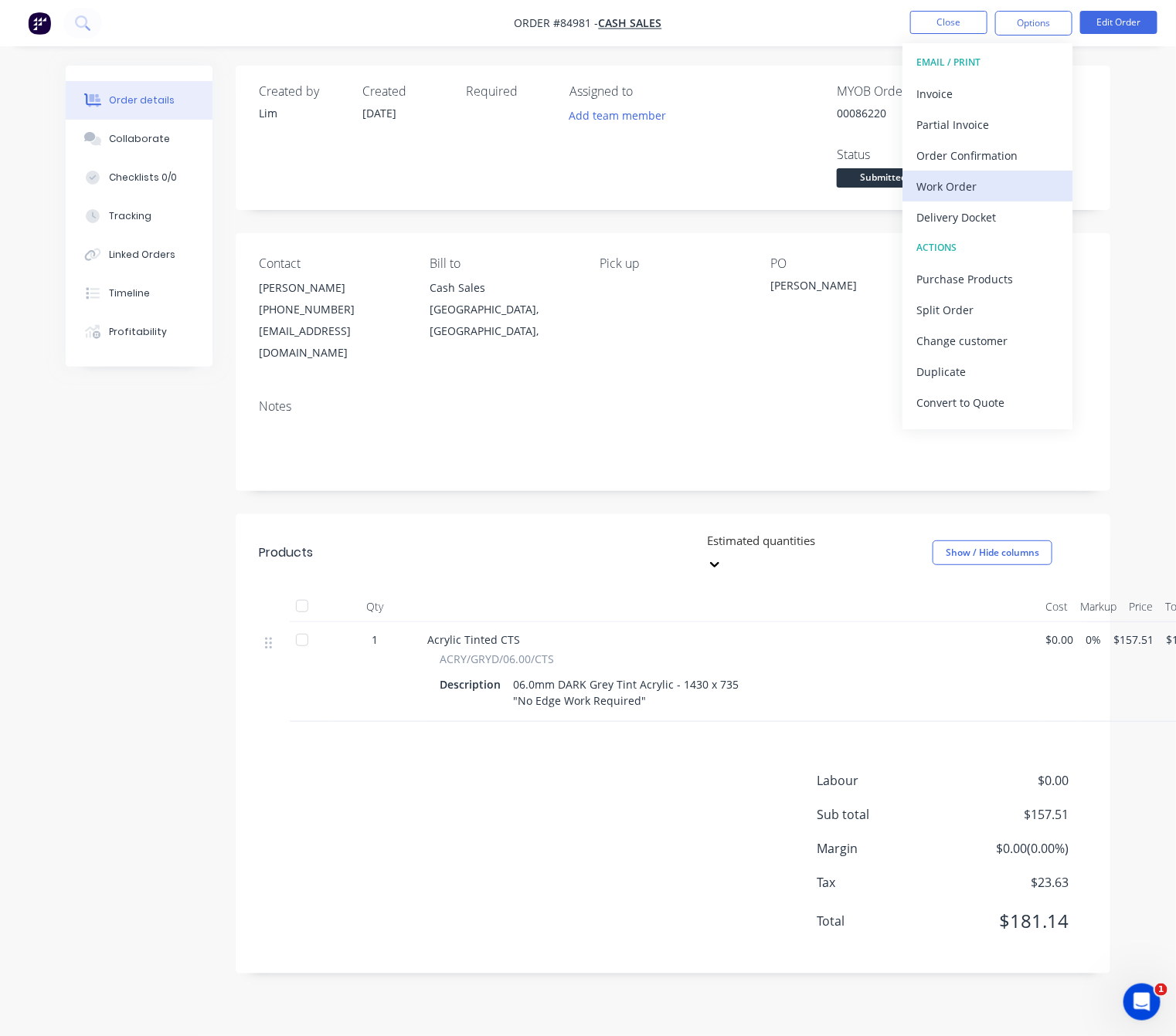
click at [965, 178] on div "Work Order" at bounding box center [987, 186] width 143 height 22
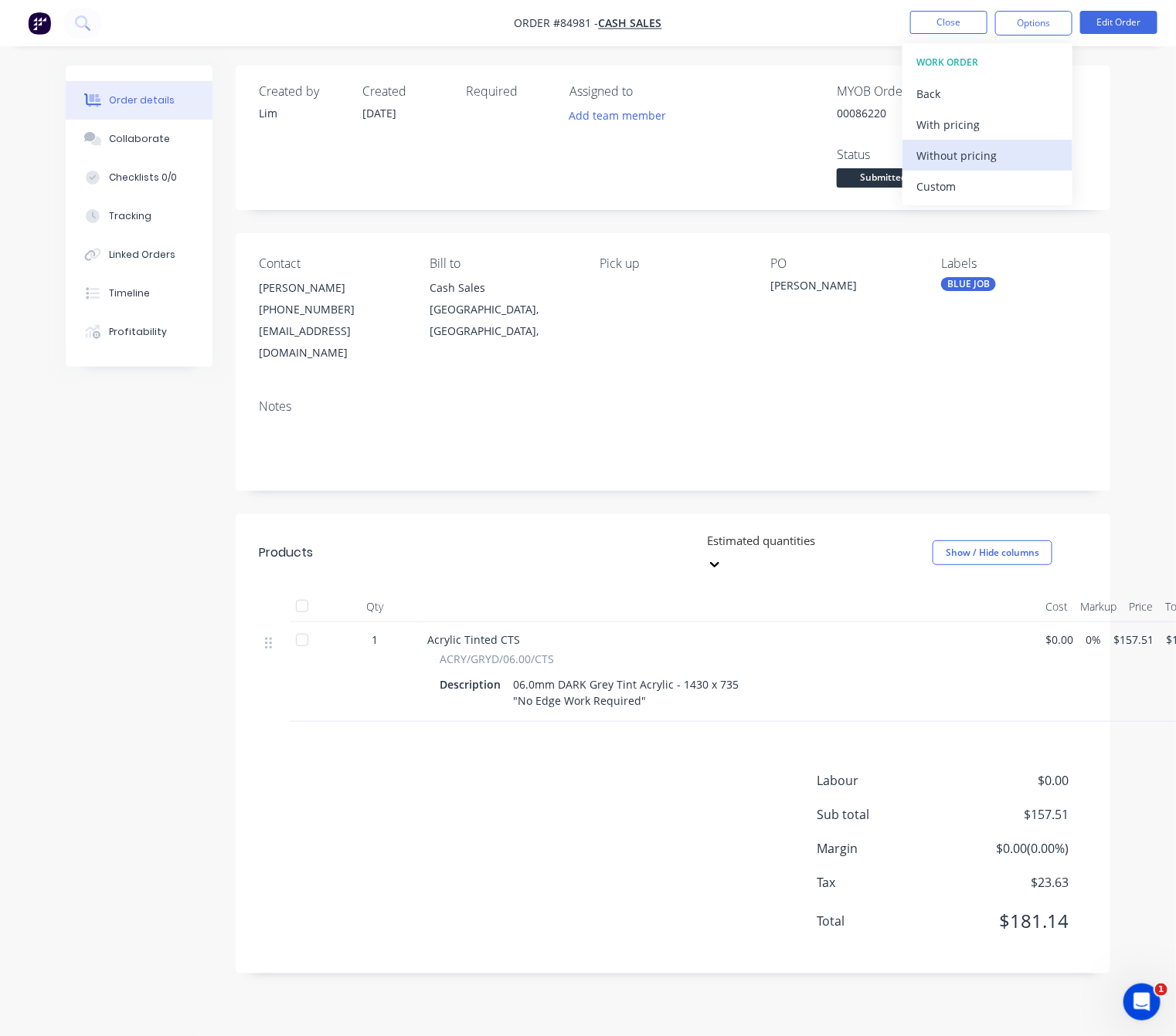
click at [971, 151] on div "Without pricing" at bounding box center [987, 155] width 143 height 22
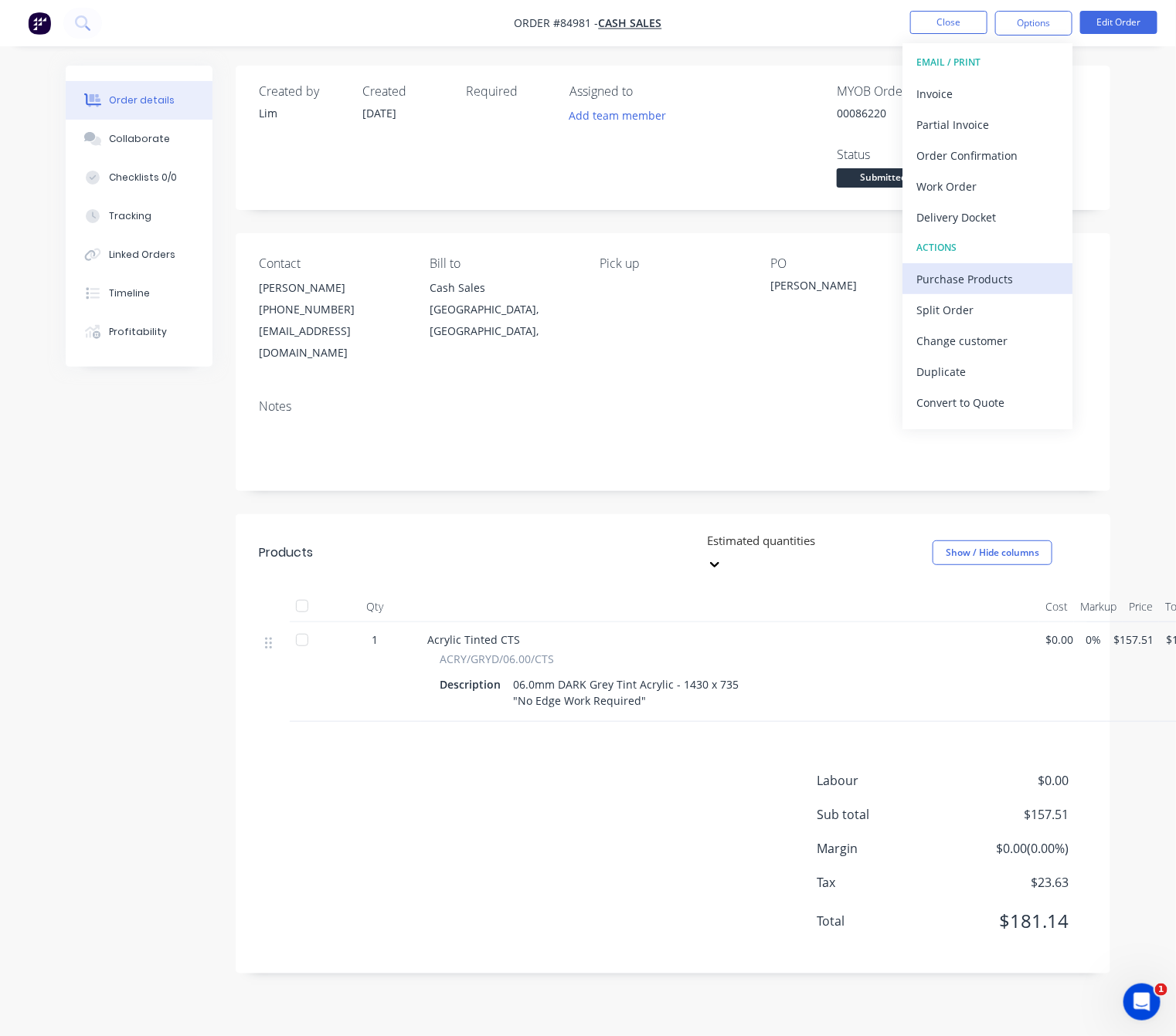
click at [1020, 280] on div "Purchase Products" at bounding box center [987, 279] width 143 height 22
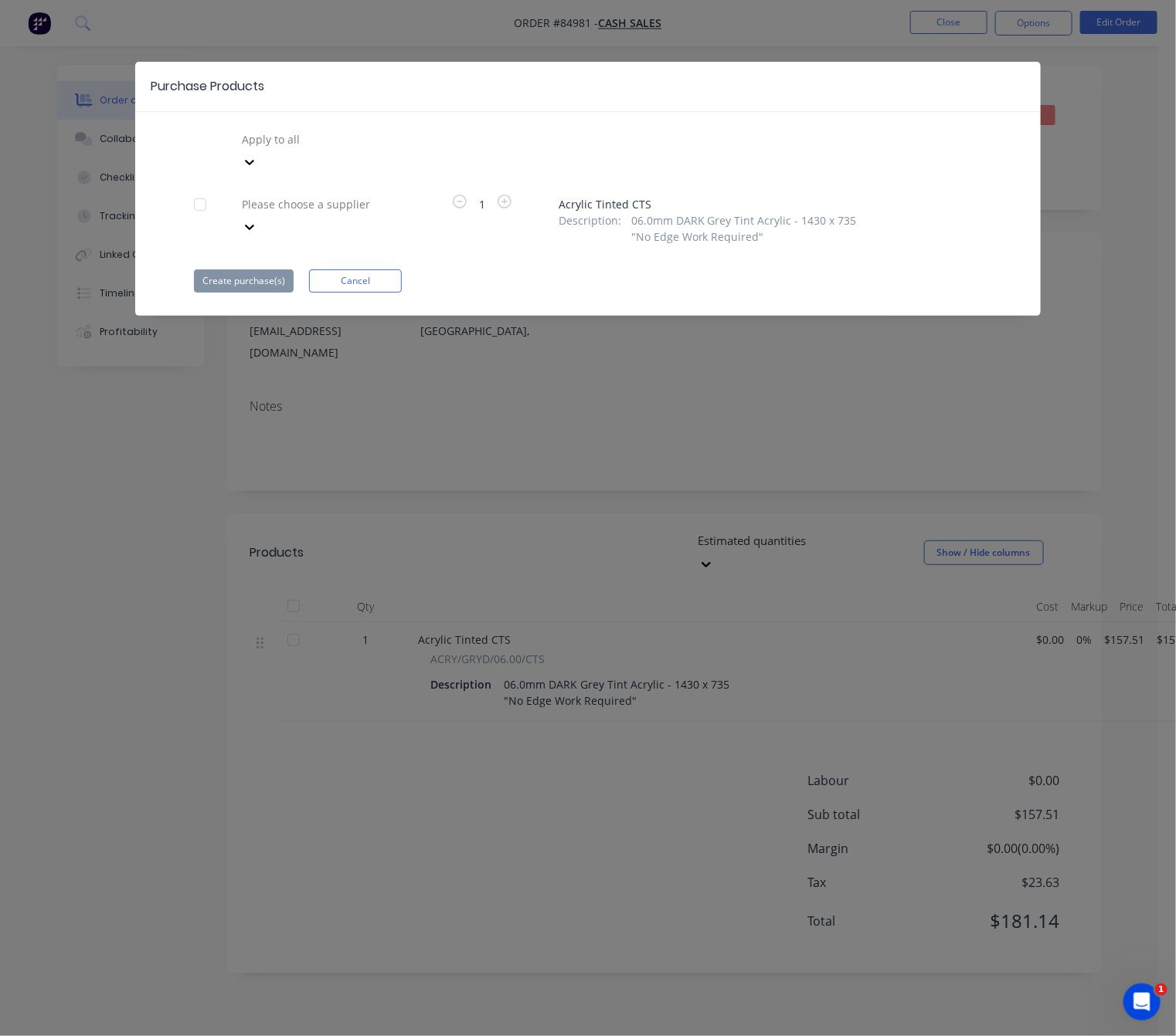
drag, startPoint x: 203, startPoint y: 180, endPoint x: 221, endPoint y: 180, distance: 18.0
click at [203, 189] on div at bounding box center [200, 204] width 31 height 31
click at [360, 141] on div at bounding box center [352, 140] width 223 height 19
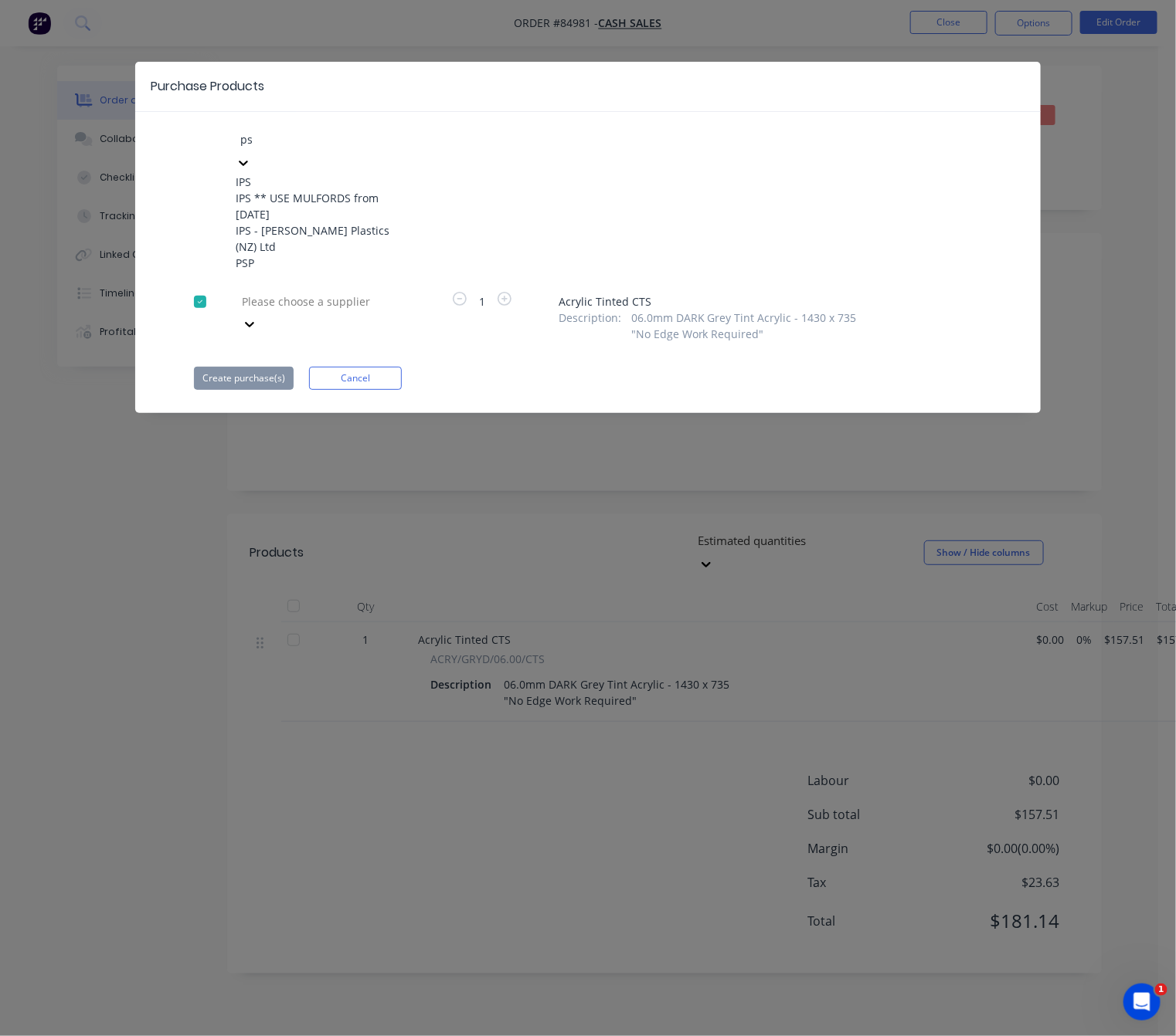
type input "psp"
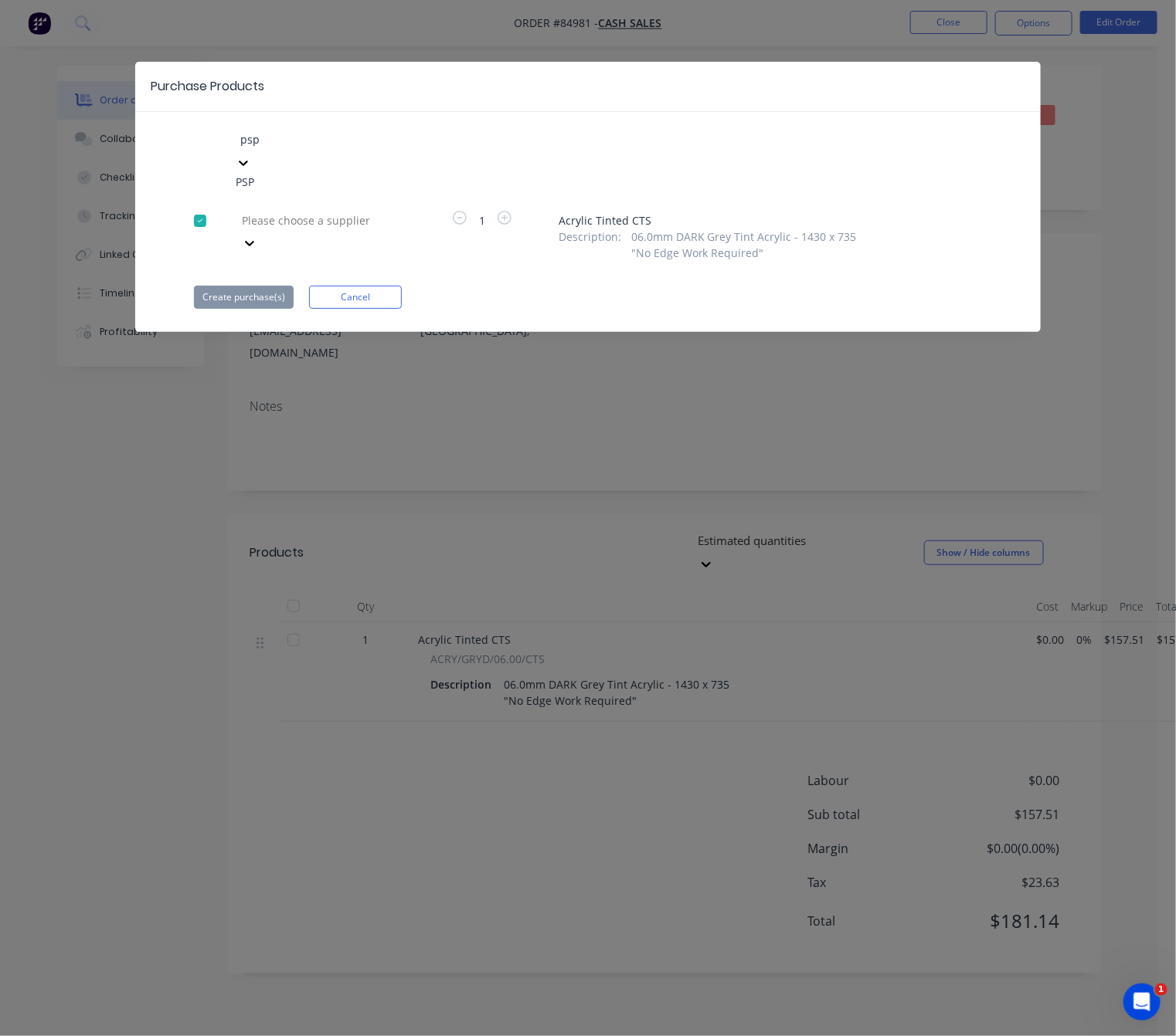
click at [336, 181] on div "PSP" at bounding box center [320, 181] width 170 height 16
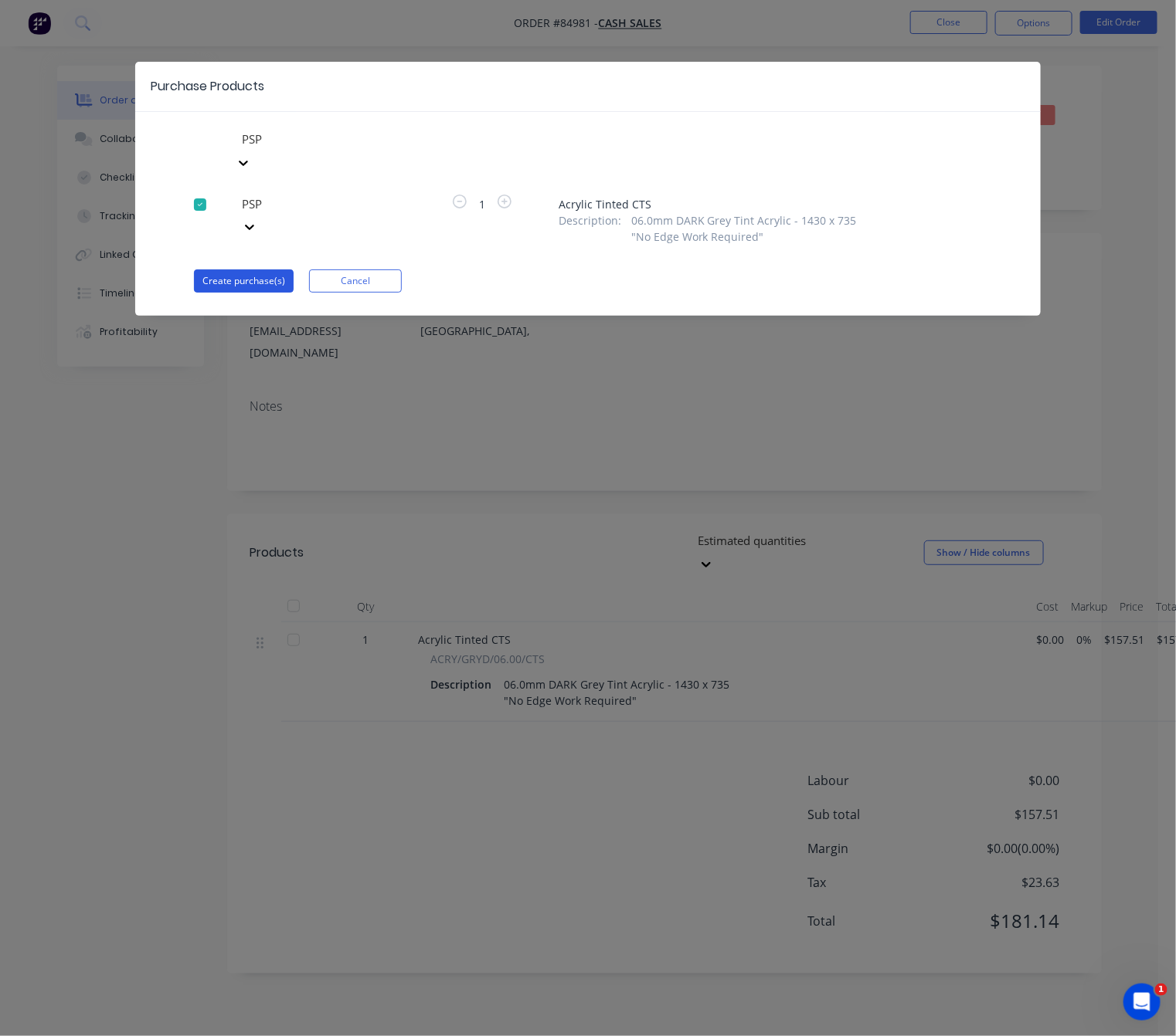
click at [274, 269] on button "Create purchase(s)" at bounding box center [243, 281] width 100 height 23
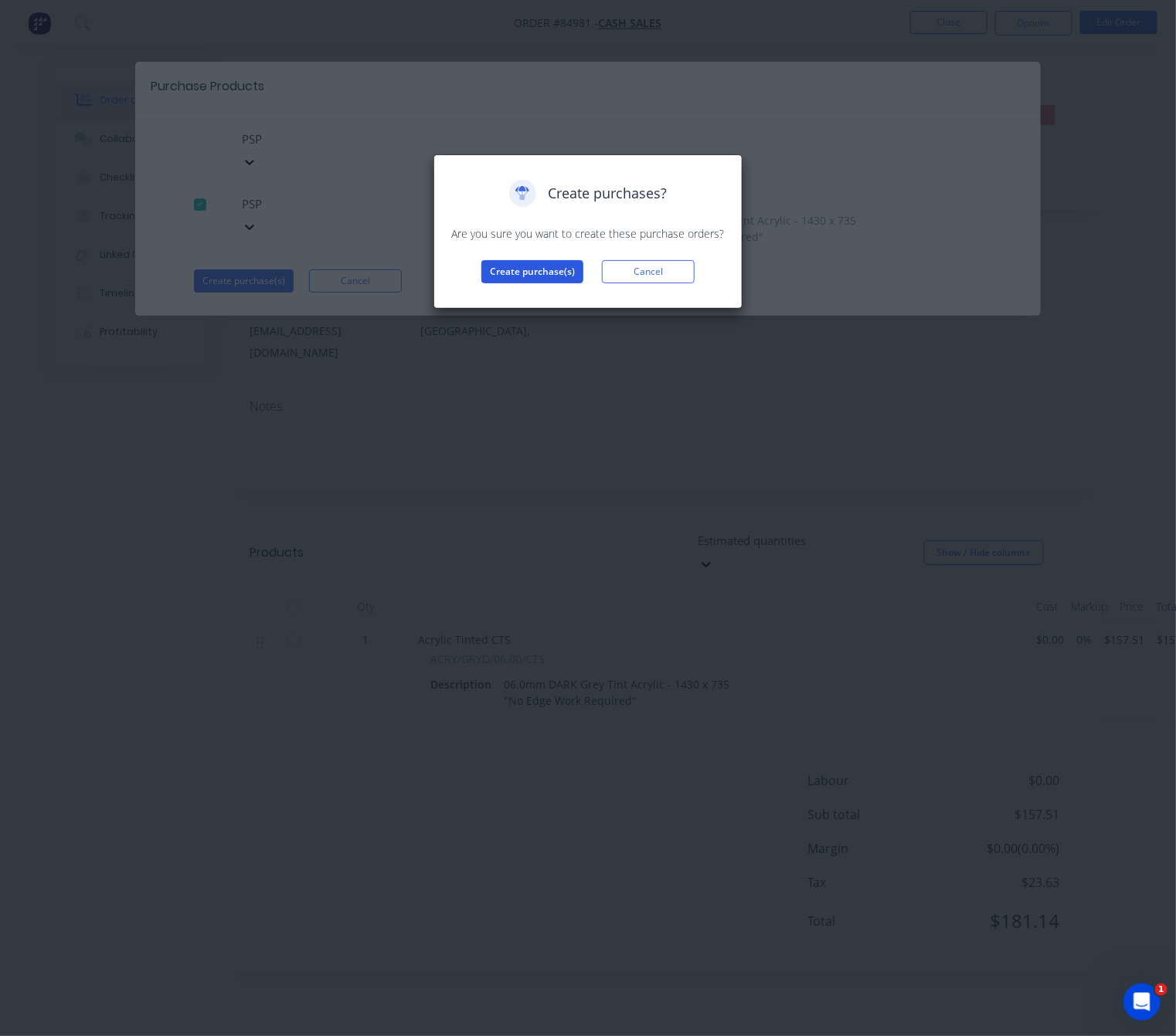
click at [573, 273] on button "Create purchase(s)" at bounding box center [531, 272] width 102 height 23
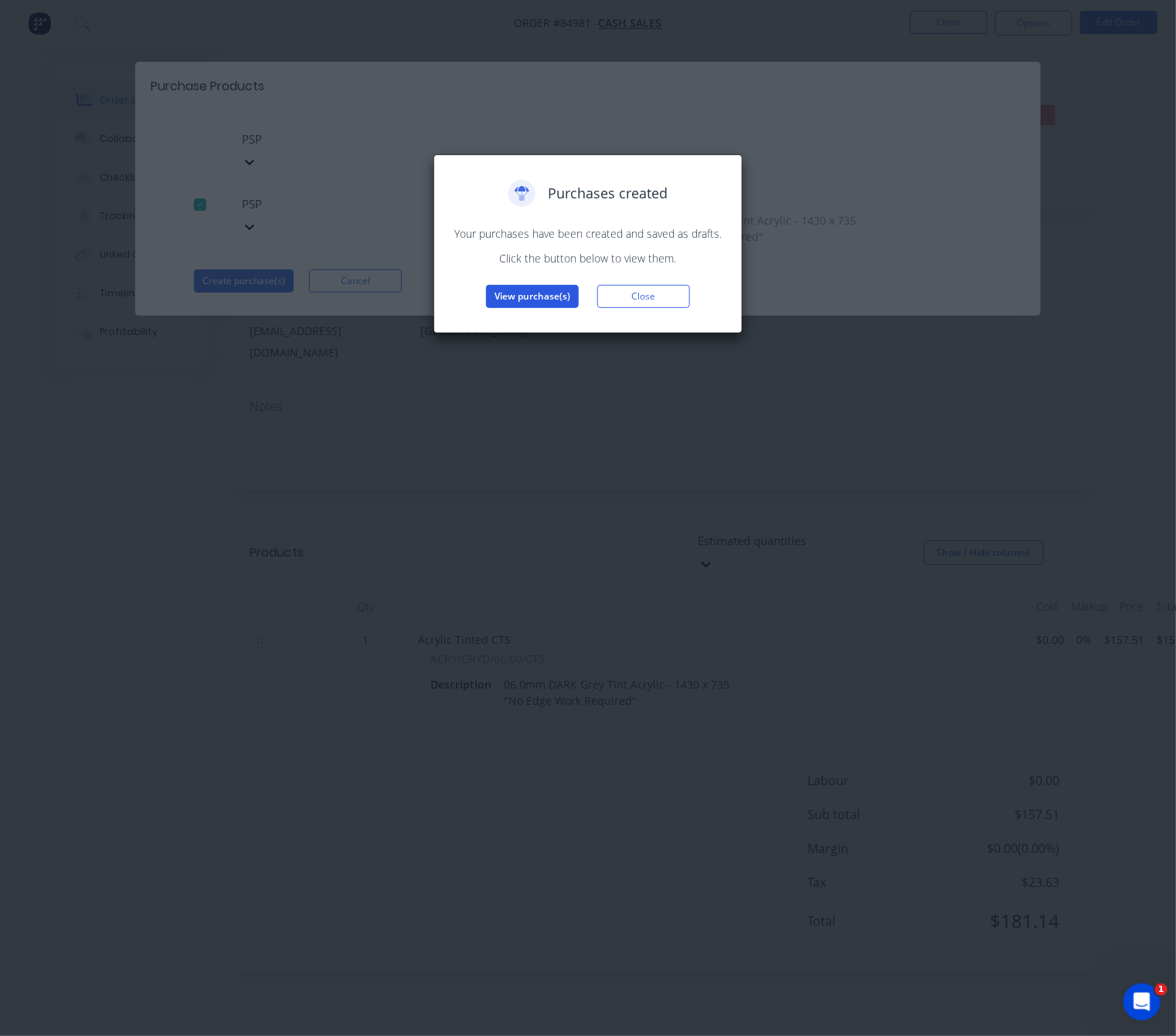
click at [550, 293] on button "View purchase(s)" at bounding box center [532, 297] width 93 height 23
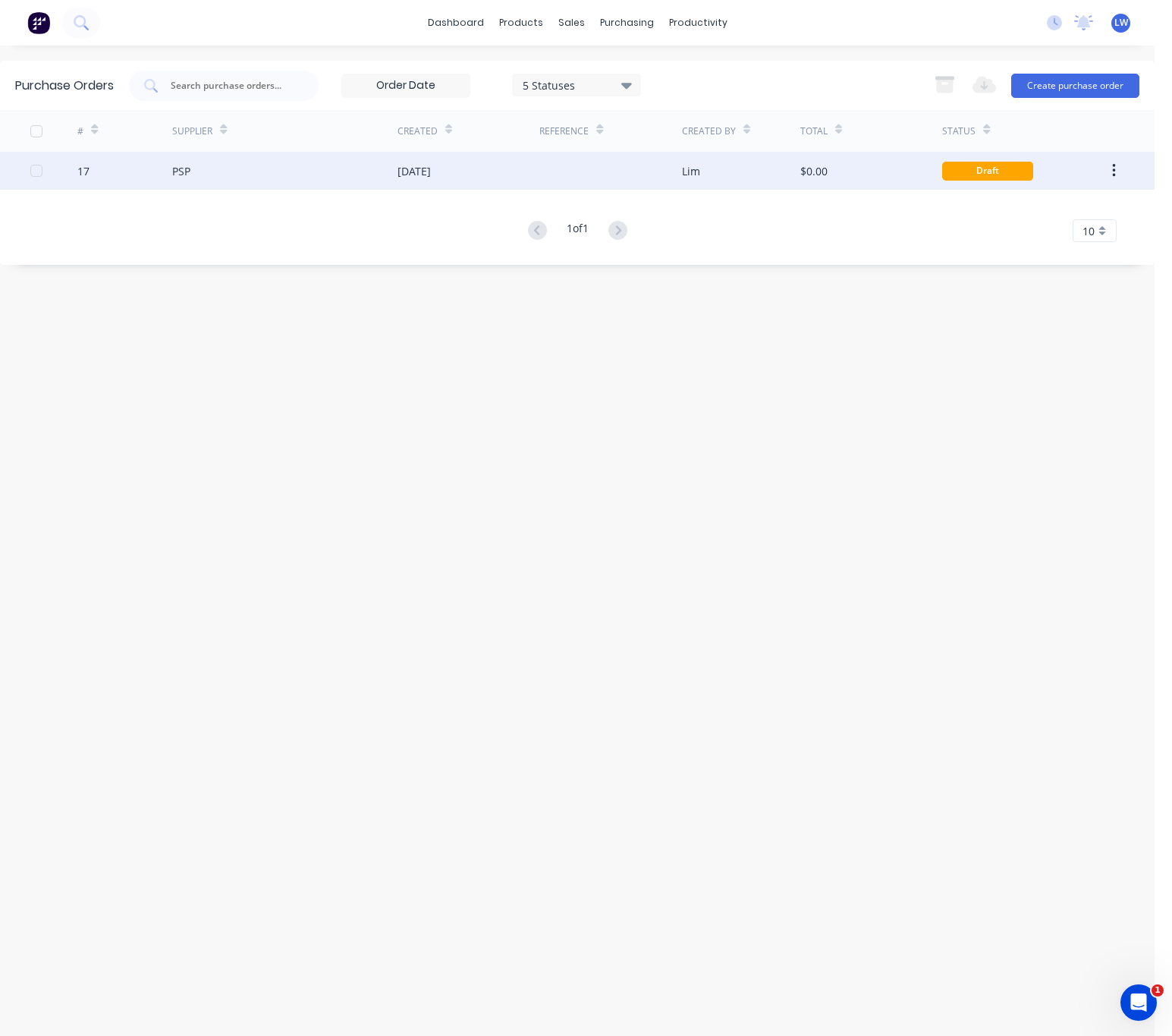
click at [604, 187] on div at bounding box center [610, 170] width 142 height 38
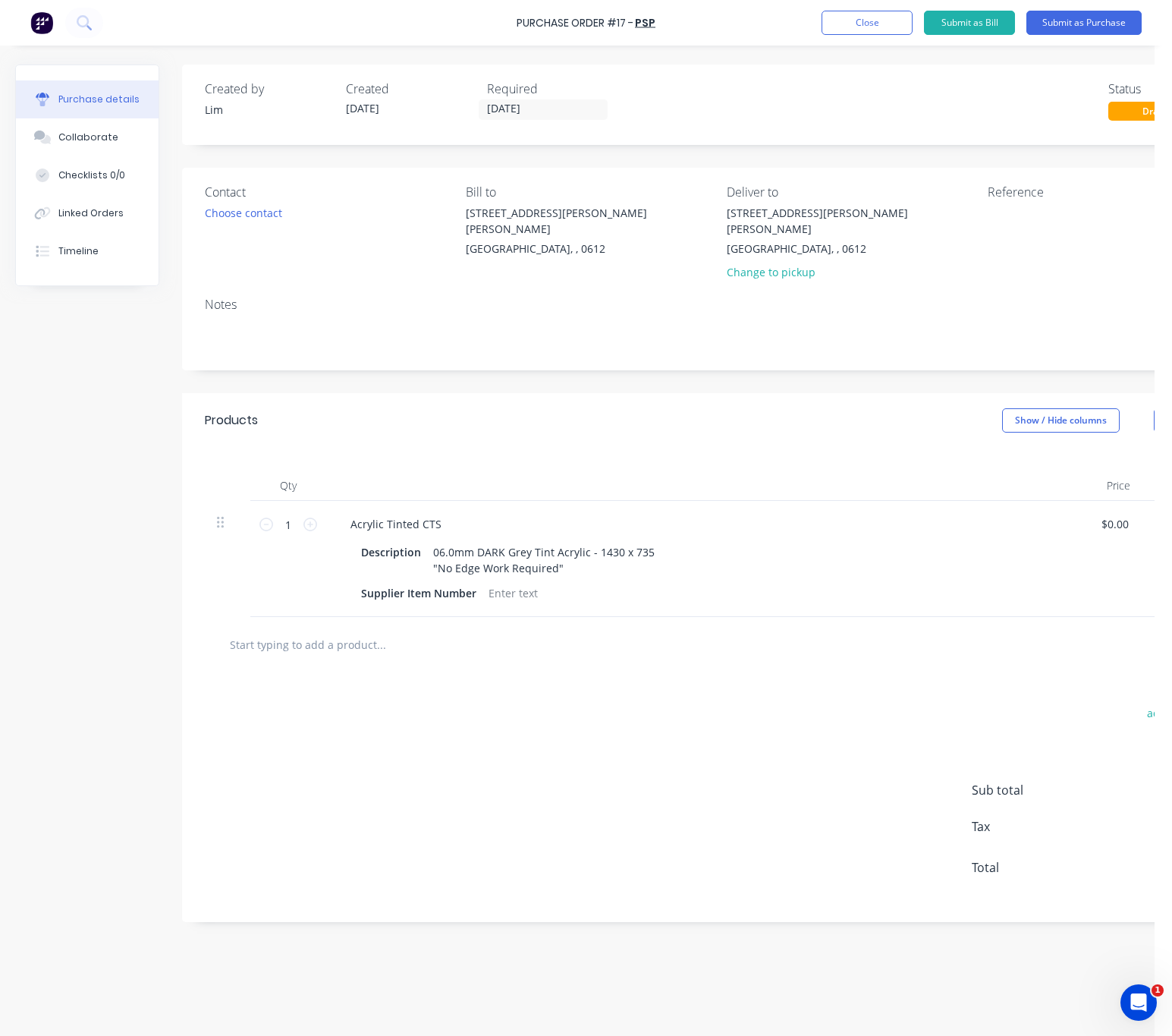
click at [251, 226] on div "Contact Choose contact" at bounding box center [329, 235] width 249 height 105
click at [260, 211] on div "Choose contact" at bounding box center [243, 212] width 77 height 16
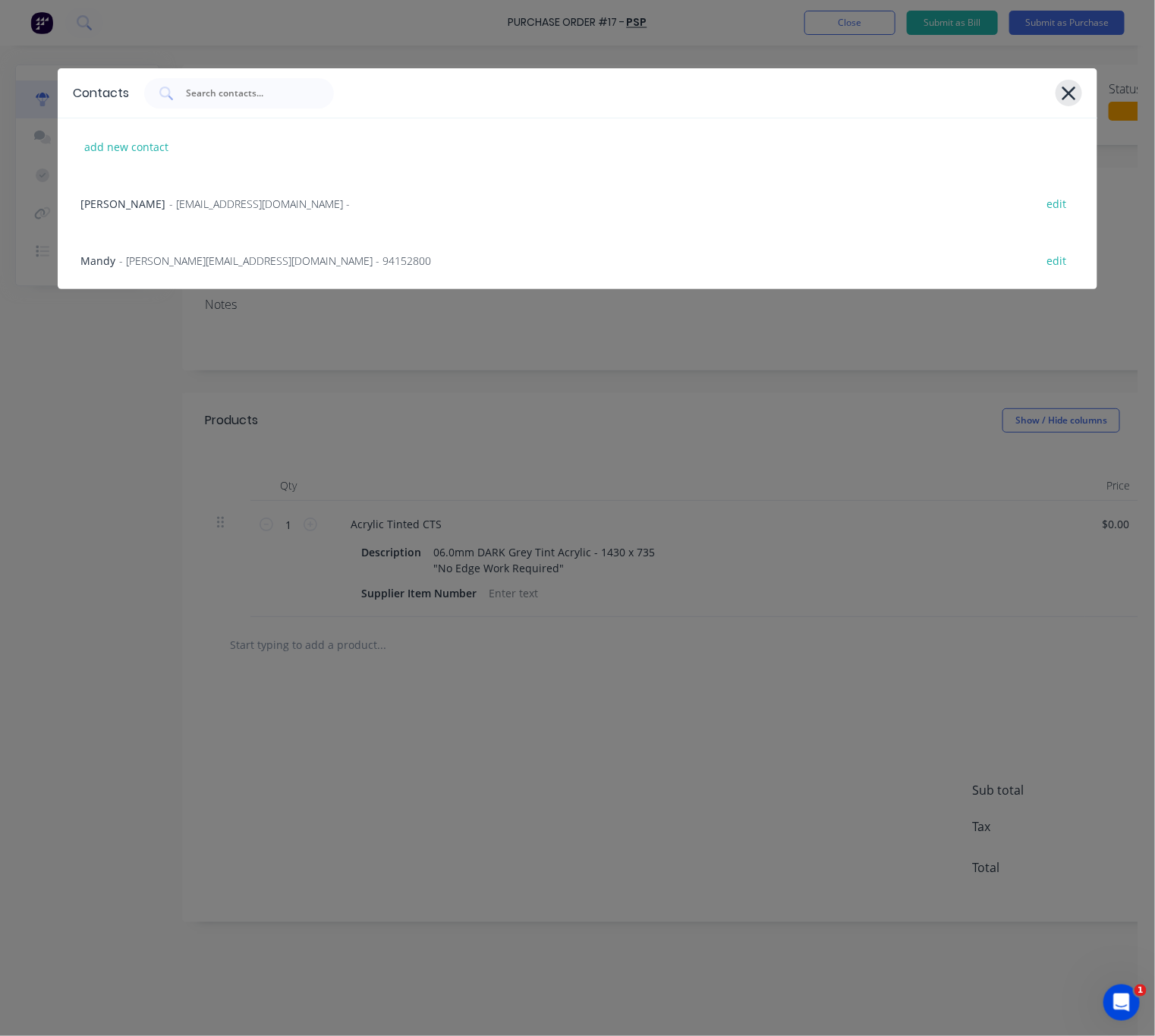
click at [1074, 90] on icon at bounding box center [1068, 93] width 16 height 21
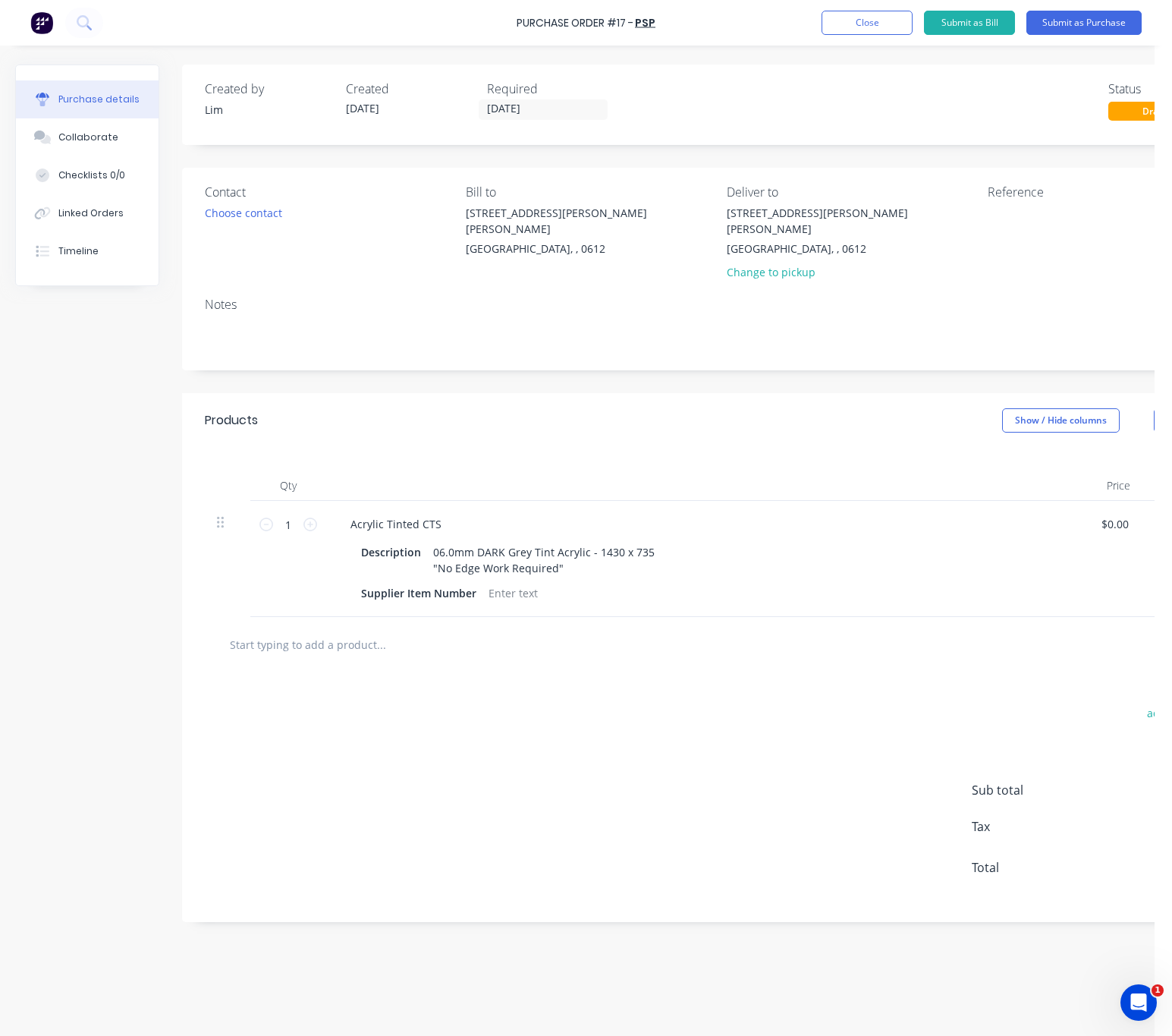
scroll to position [0, 122]
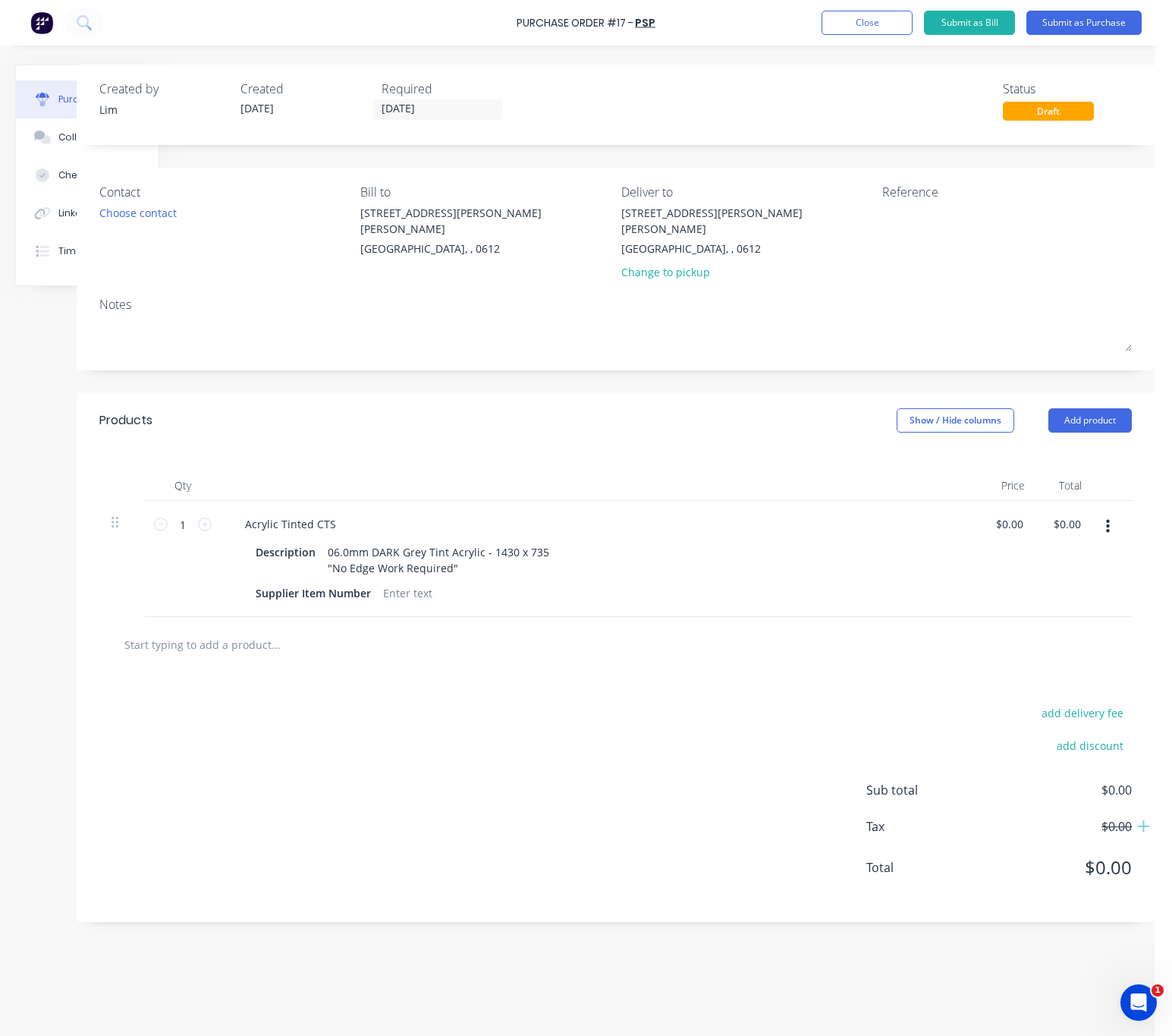
click at [1043, 124] on div "Created by Lim Created 01/10/25 Required 30/09/25 Status Draft" at bounding box center [615, 105] width 1078 height 80
click at [906, 121] on div "Created by Lim Created 01/10/25 Required 30/09/25 Status Draft" at bounding box center [615, 105] width 1078 height 80
click at [895, 12] on button "Close" at bounding box center [867, 23] width 91 height 25
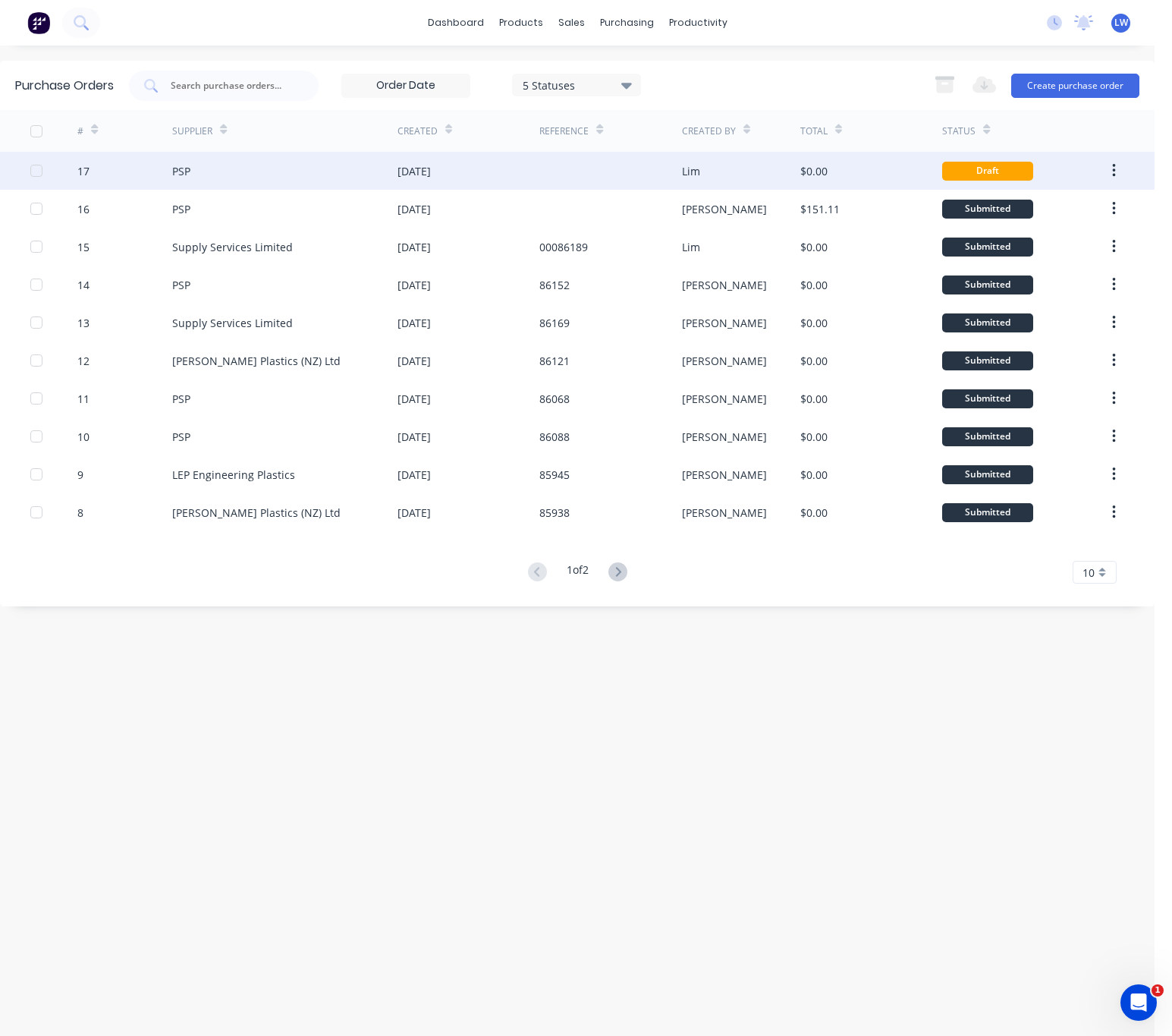
click at [884, 178] on div "$0.00" at bounding box center [871, 170] width 142 height 38
click at [1122, 170] on button "button" at bounding box center [1114, 170] width 35 height 28
click at [656, 169] on div at bounding box center [610, 170] width 142 height 38
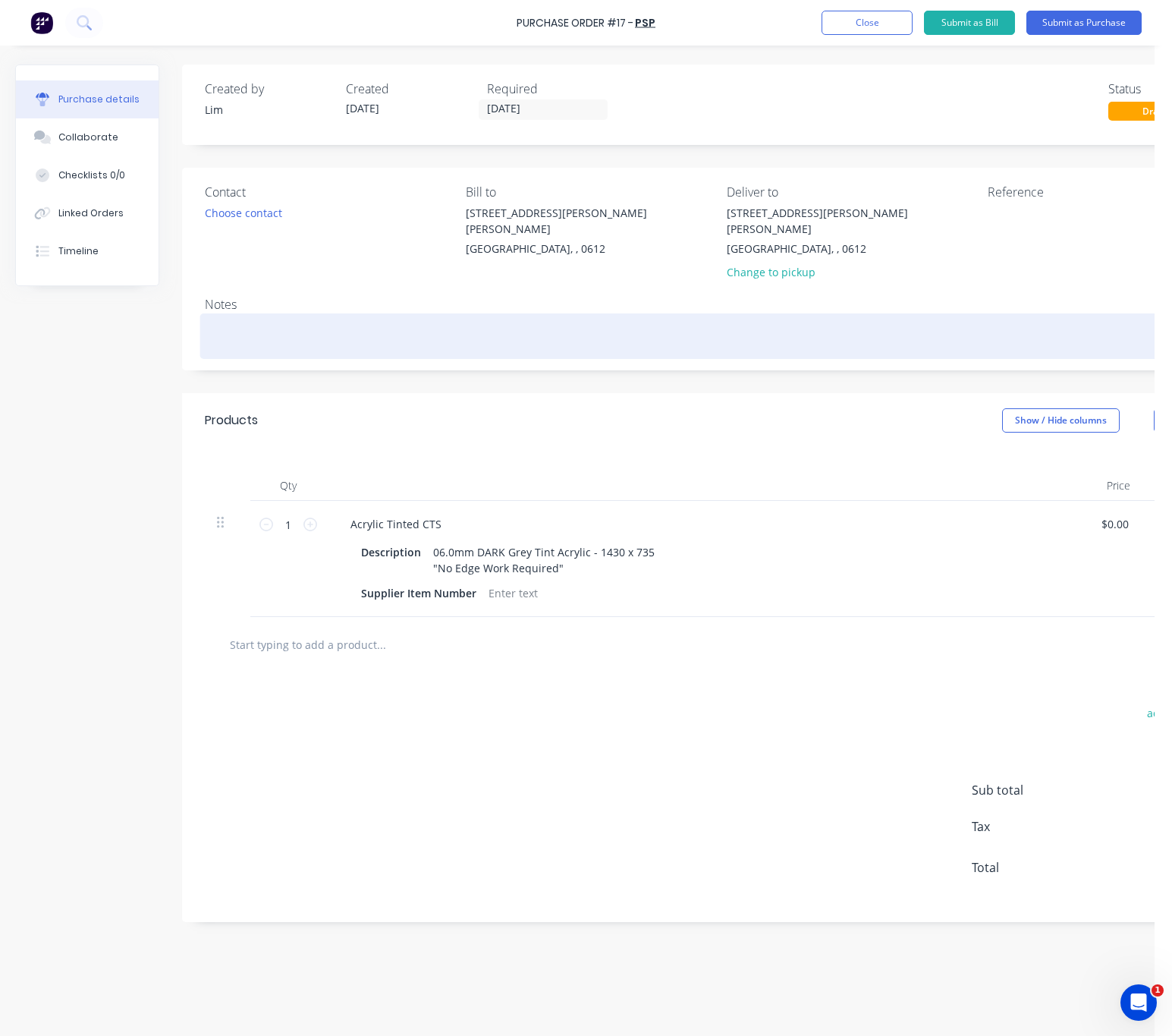
click at [258, 317] on textarea at bounding box center [721, 334] width 1033 height 34
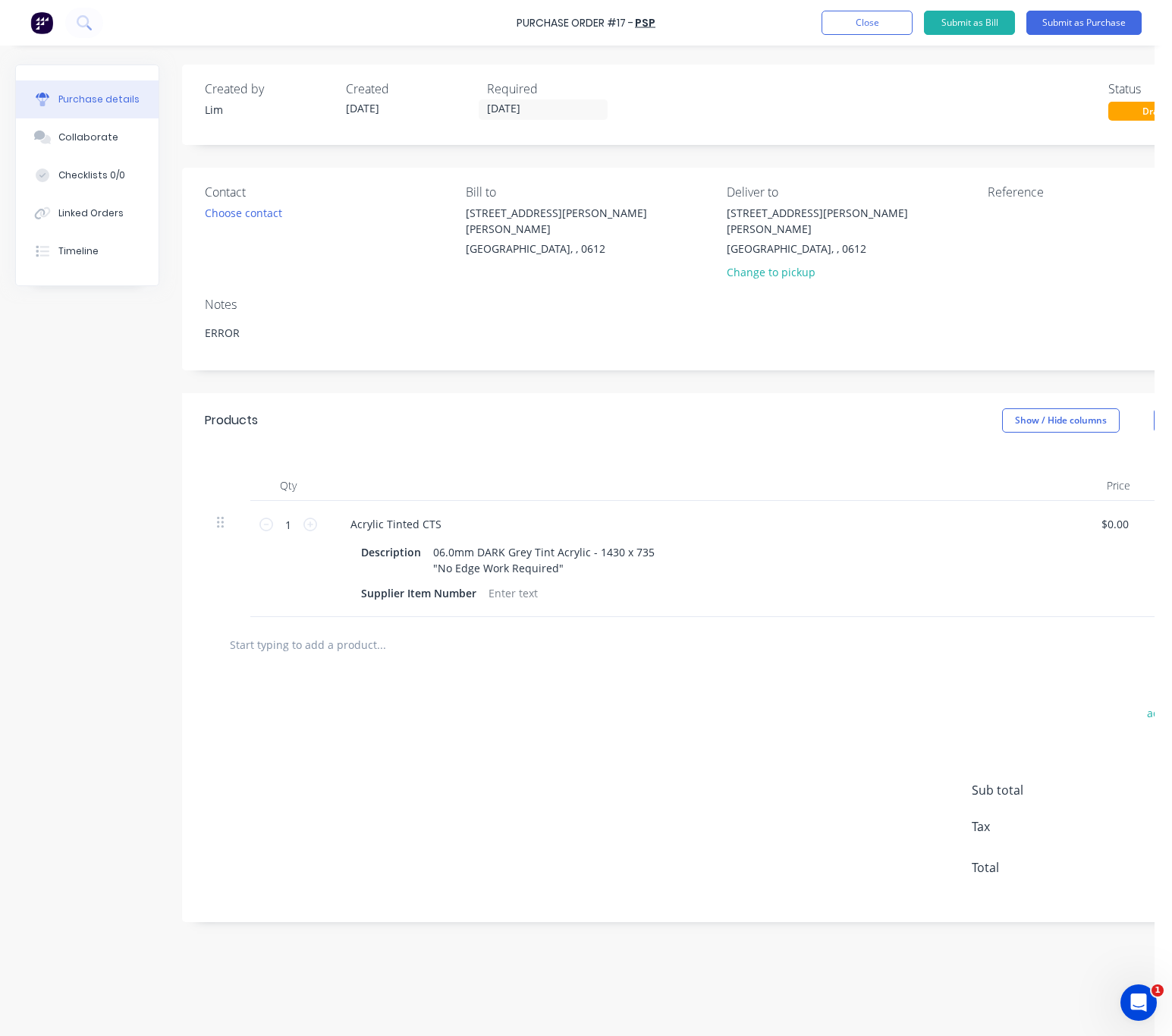
type textarea "ERROR"
click at [774, 656] on div at bounding box center [721, 645] width 1033 height 55
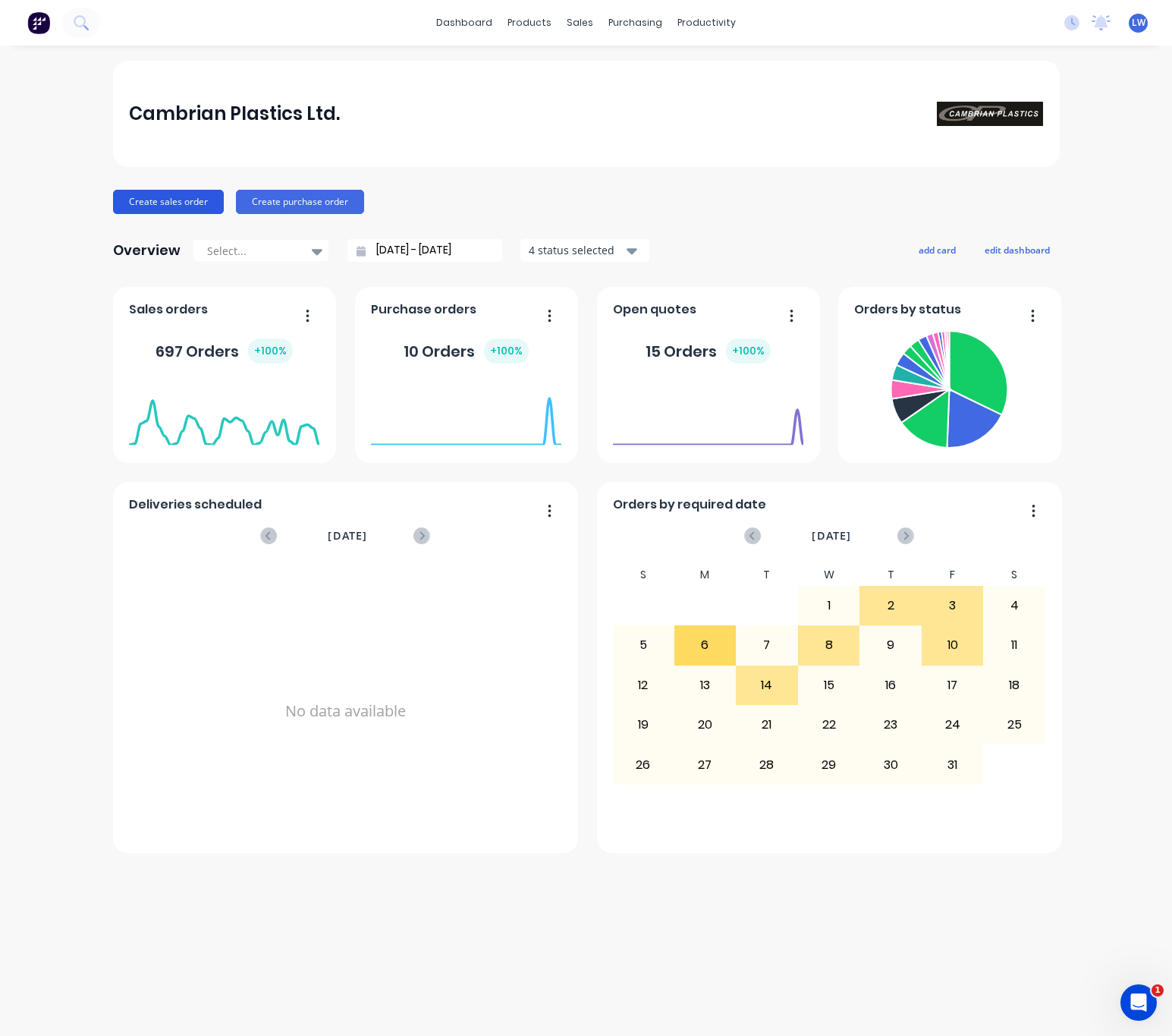
click at [189, 208] on button "Create sales order" at bounding box center [169, 202] width 110 height 25
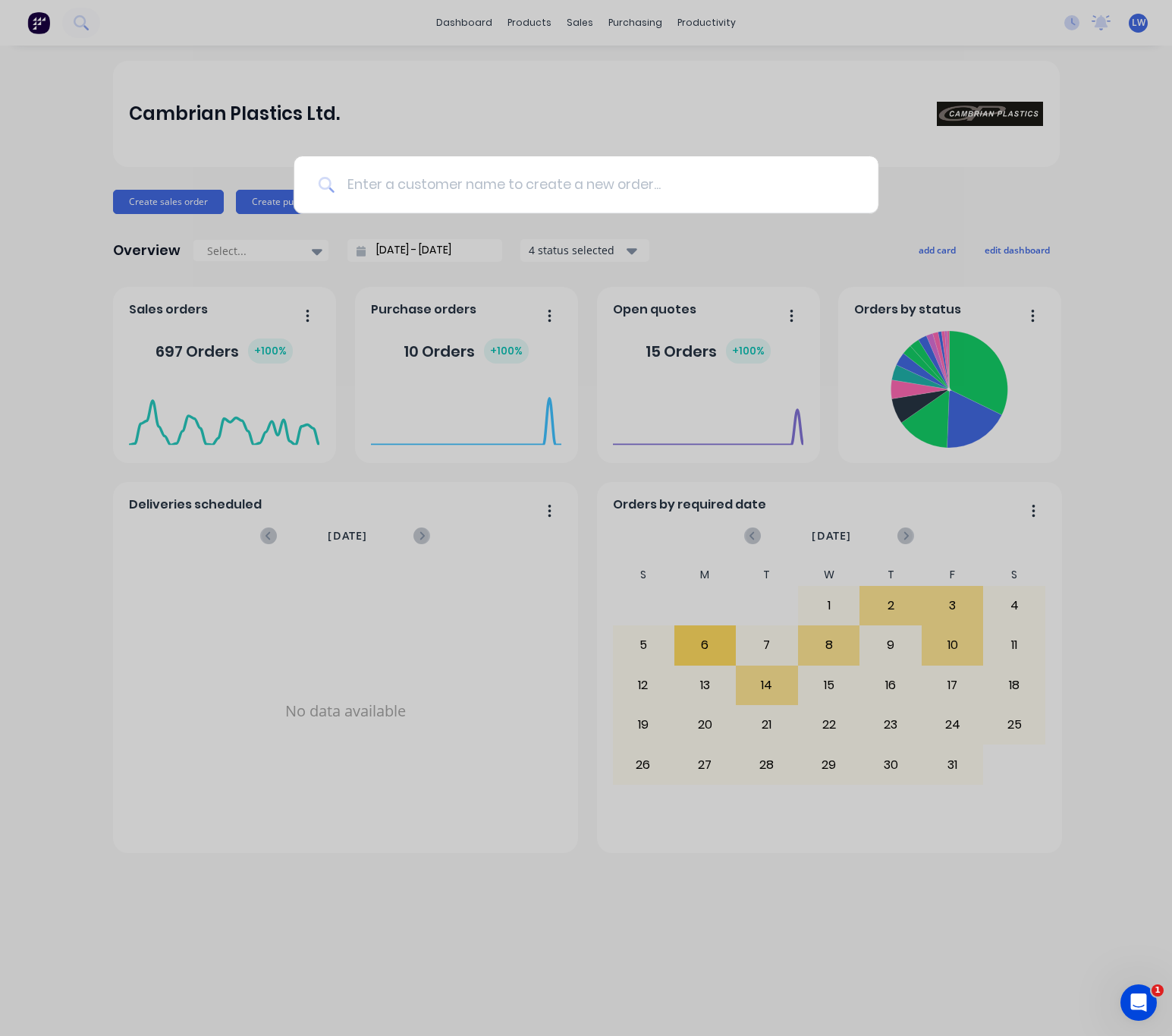
click at [398, 194] on input at bounding box center [594, 185] width 520 height 57
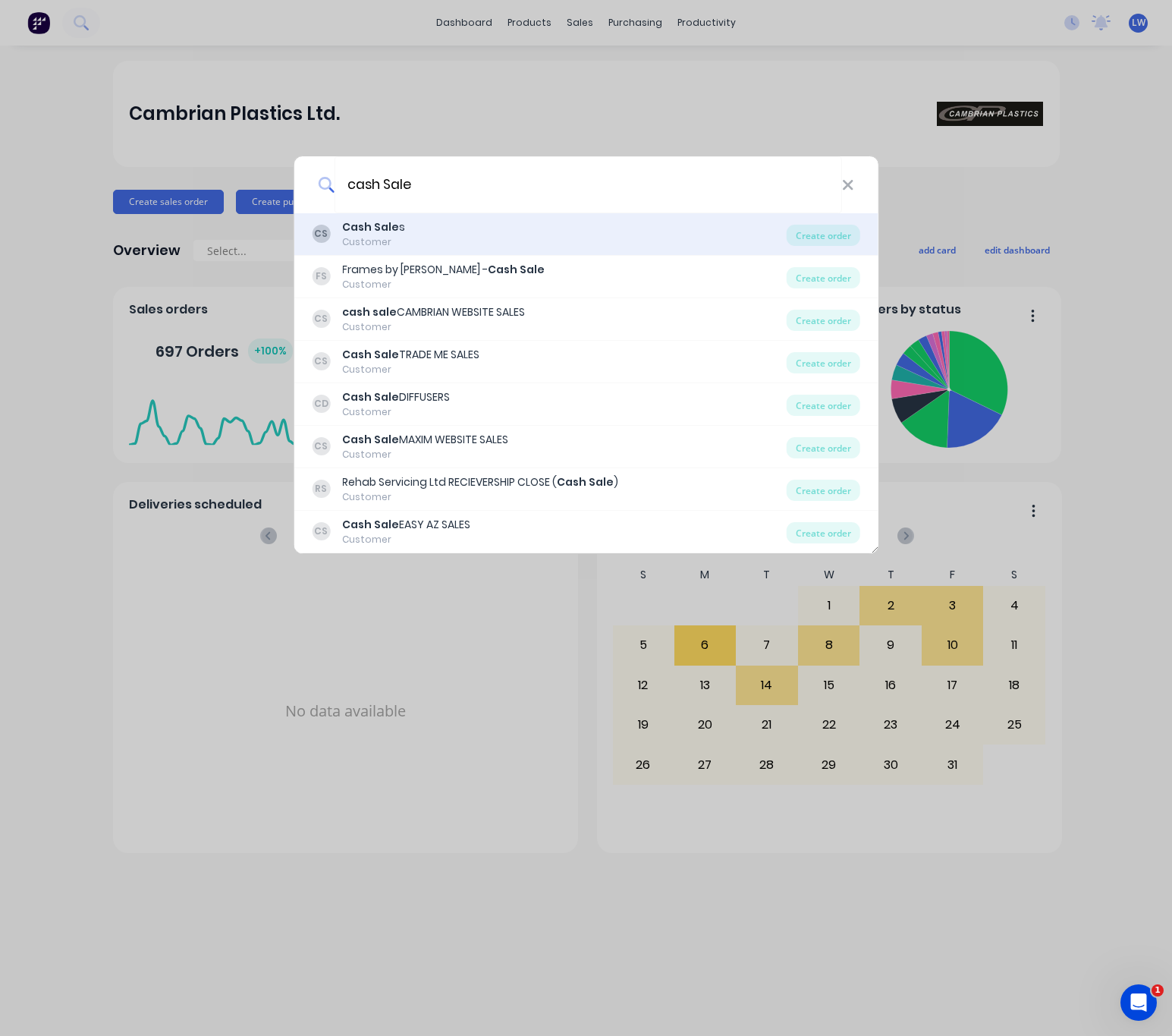
type input "cash Sale"
click at [480, 249] on div "CS Cash Sale s Customer" at bounding box center [549, 233] width 475 height 30
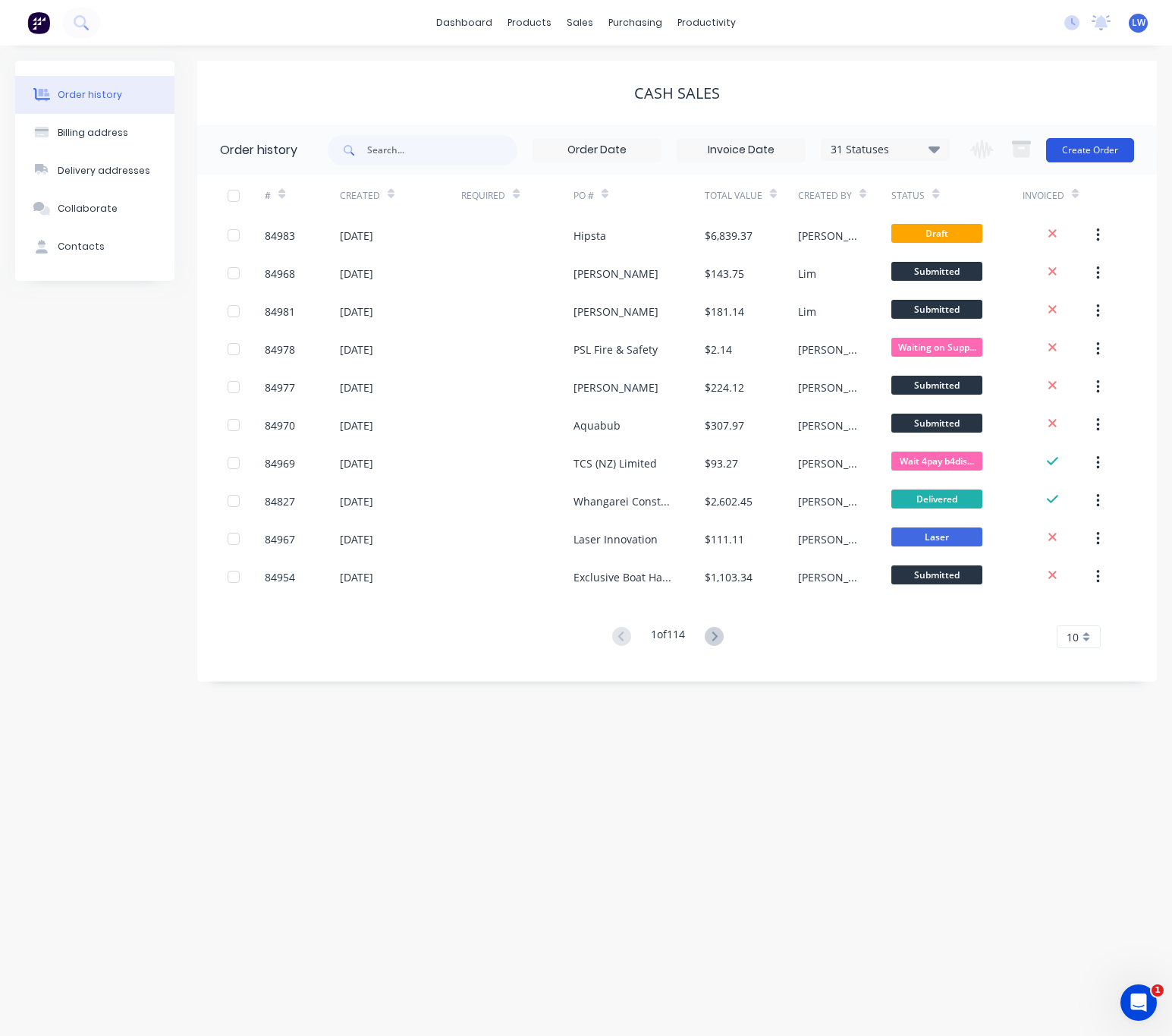
click at [1111, 138] on button "Create Order" at bounding box center [1090, 150] width 88 height 25
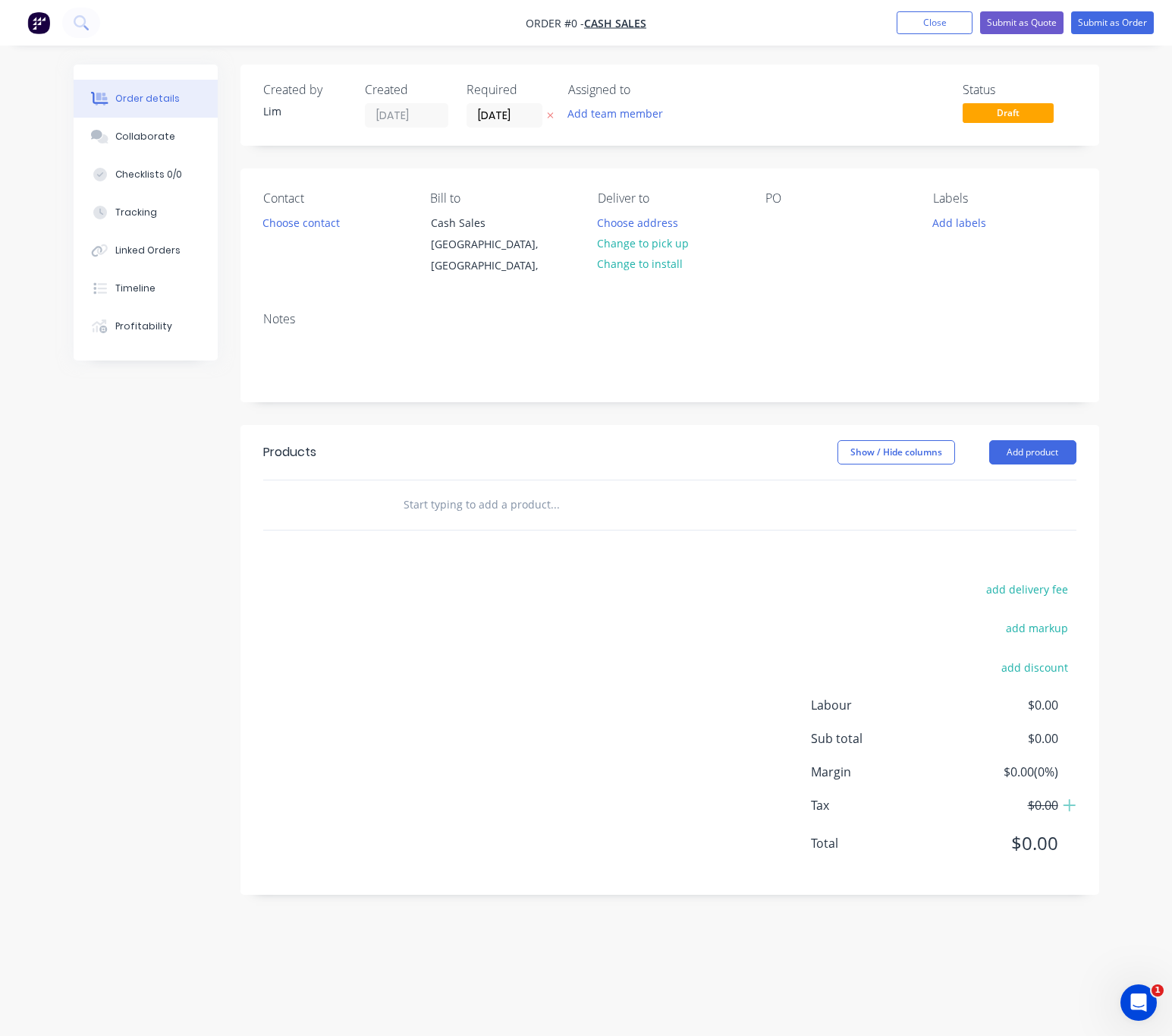
click at [553, 118] on icon "button" at bounding box center [550, 115] width 7 height 10
click at [297, 224] on button "Choose contact" at bounding box center [301, 222] width 93 height 21
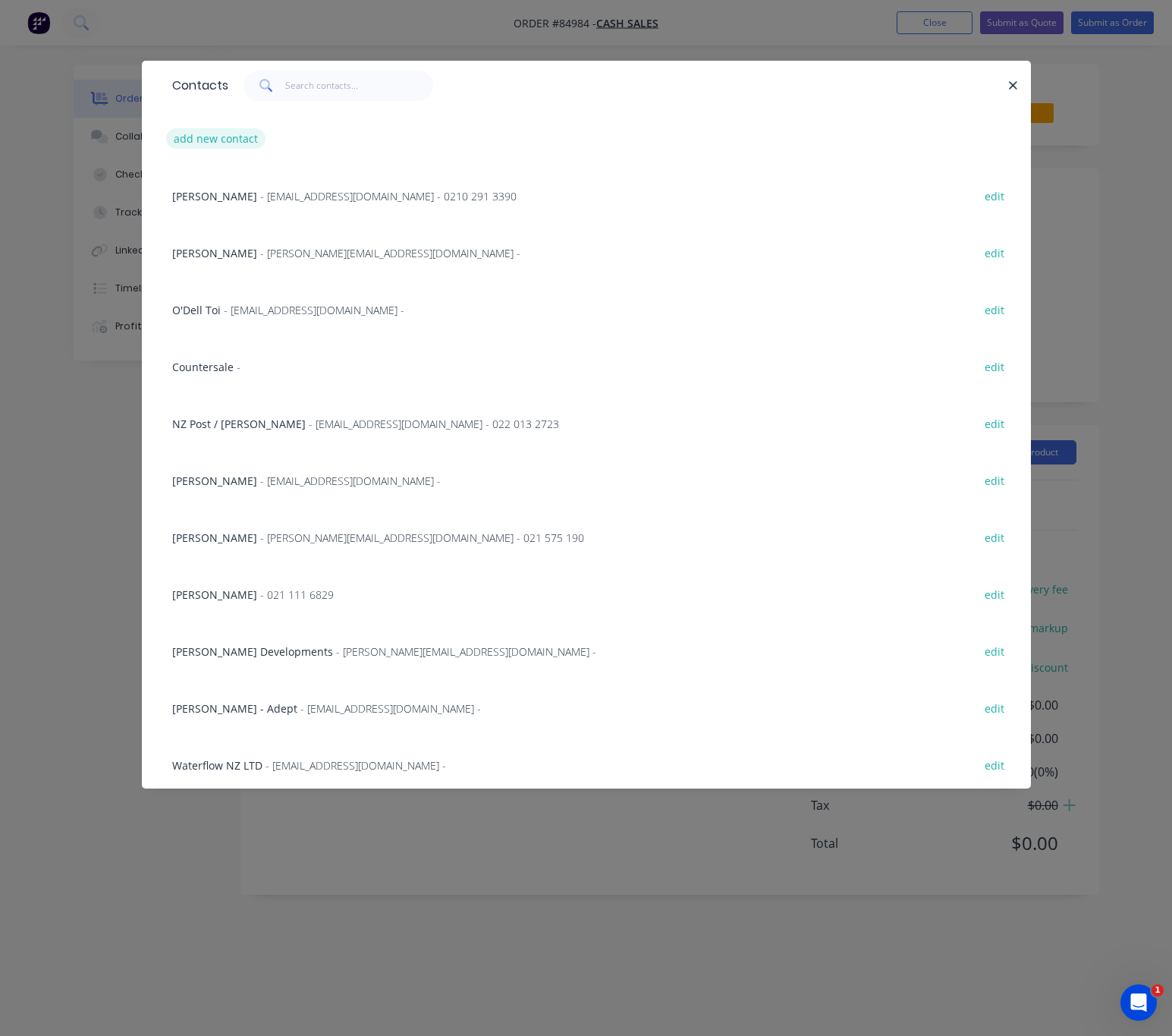
click at [232, 139] on button "add new contact" at bounding box center [216, 139] width 100 height 21
select select "AU"
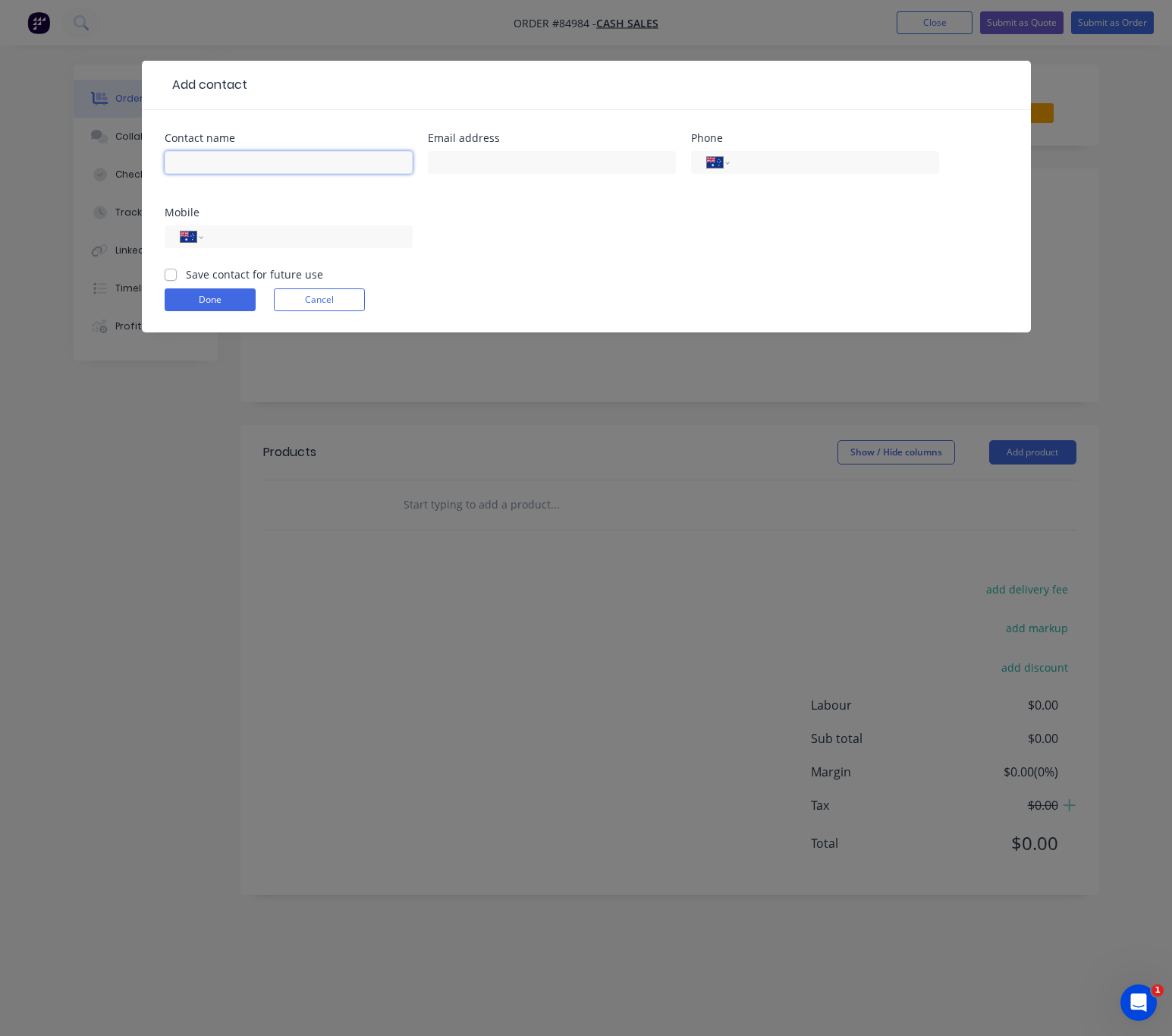
click at [250, 152] on input "text" at bounding box center [288, 163] width 248 height 23
type input "Cash Sale"
click at [221, 304] on button "Done" at bounding box center [210, 300] width 91 height 23
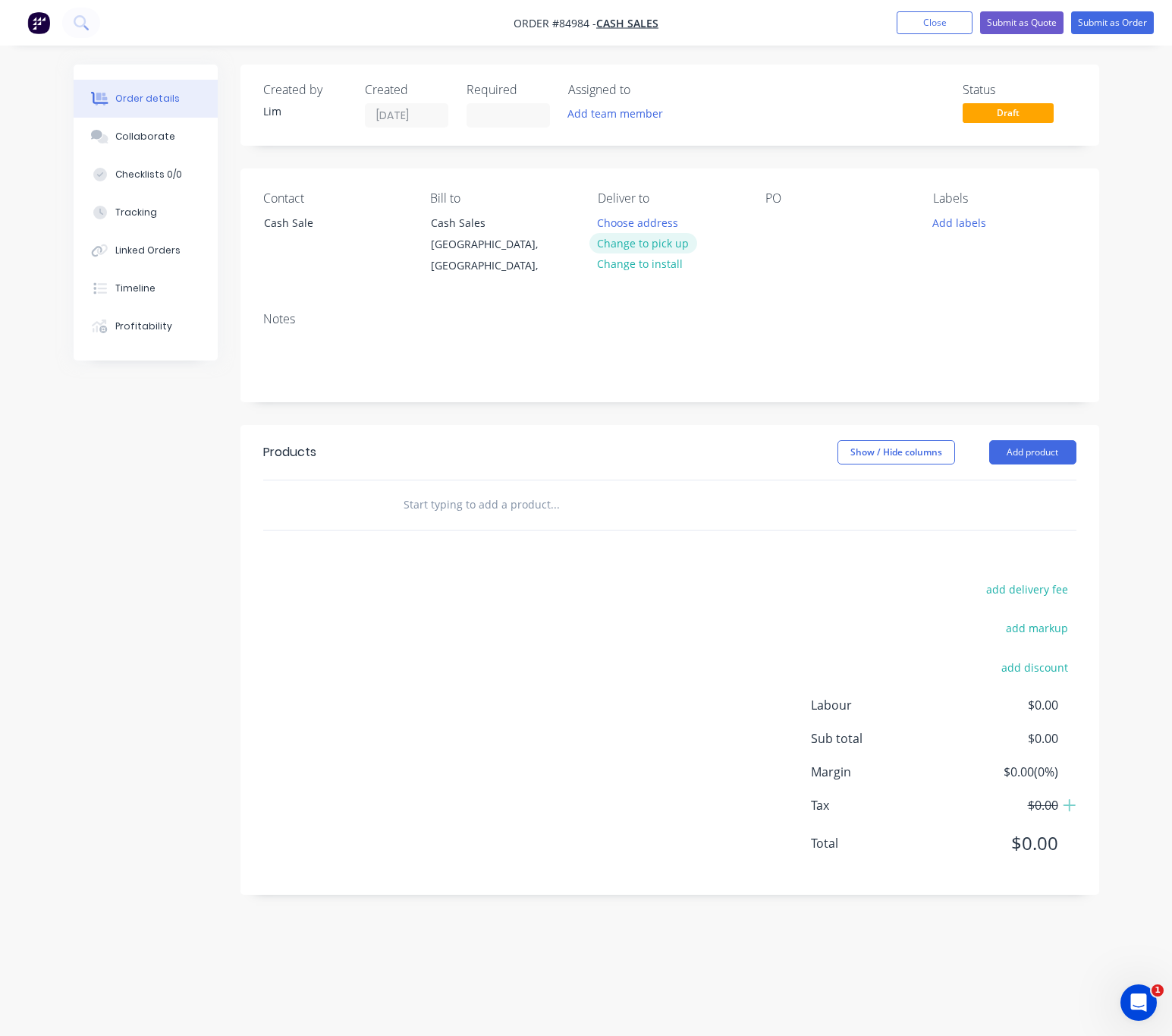
click at [638, 244] on button "Change to pick up" at bounding box center [643, 244] width 108 height 21
click at [776, 214] on div at bounding box center [778, 222] width 25 height 22
click at [965, 224] on button "Add labels" at bounding box center [959, 222] width 70 height 21
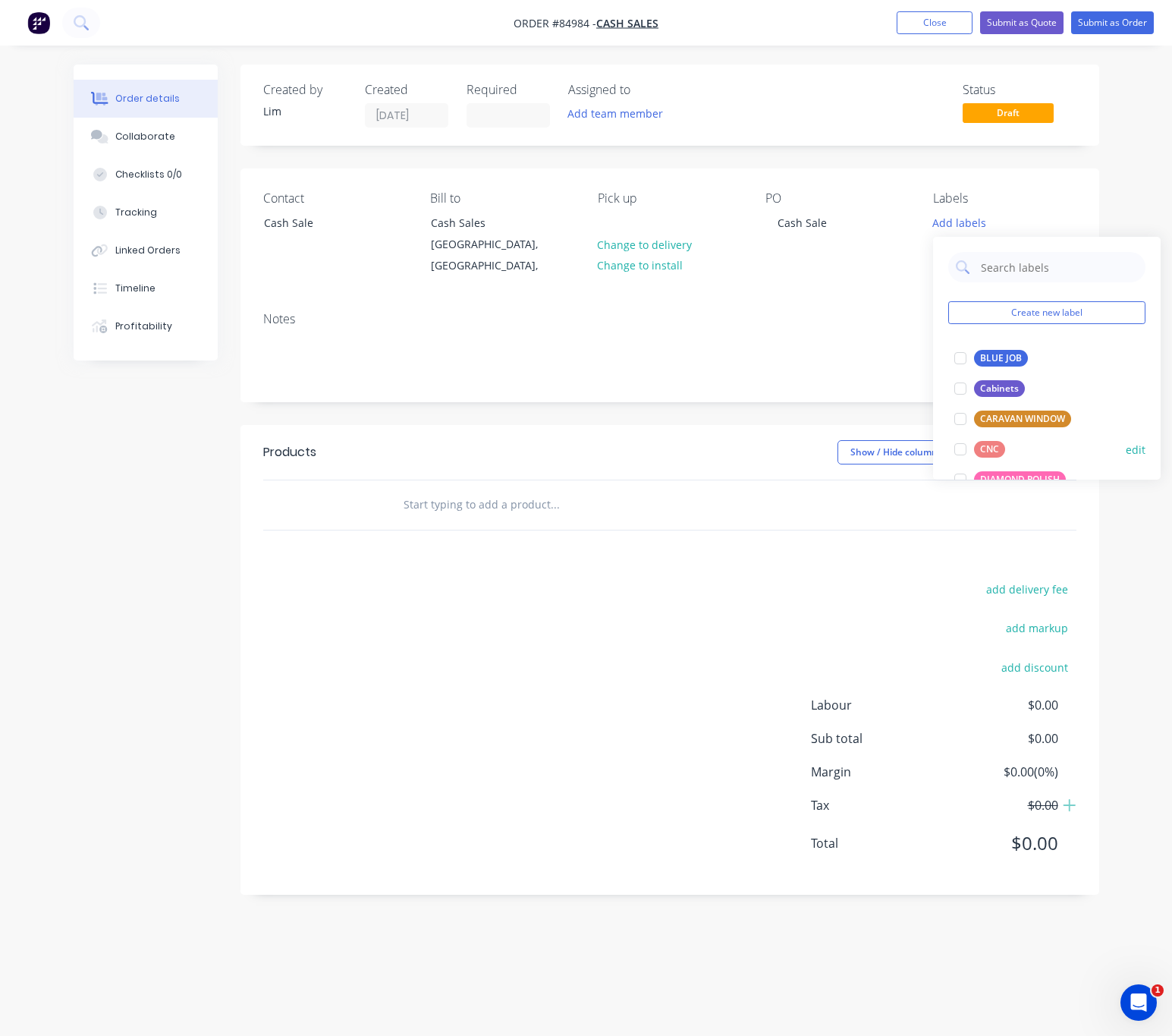
drag, startPoint x: 995, startPoint y: 356, endPoint x: 959, endPoint y: 448, distance: 98.8
click at [995, 357] on div "BLUE JOB" at bounding box center [1001, 358] width 54 height 17
drag, startPoint x: 786, startPoint y: 581, endPoint x: 722, endPoint y: 581, distance: 64.0
click at [779, 581] on div "add delivery fee add markup add discount Labour $0.00 Sub total $0.00 Margin $0…" at bounding box center [670, 726] width 813 height 293
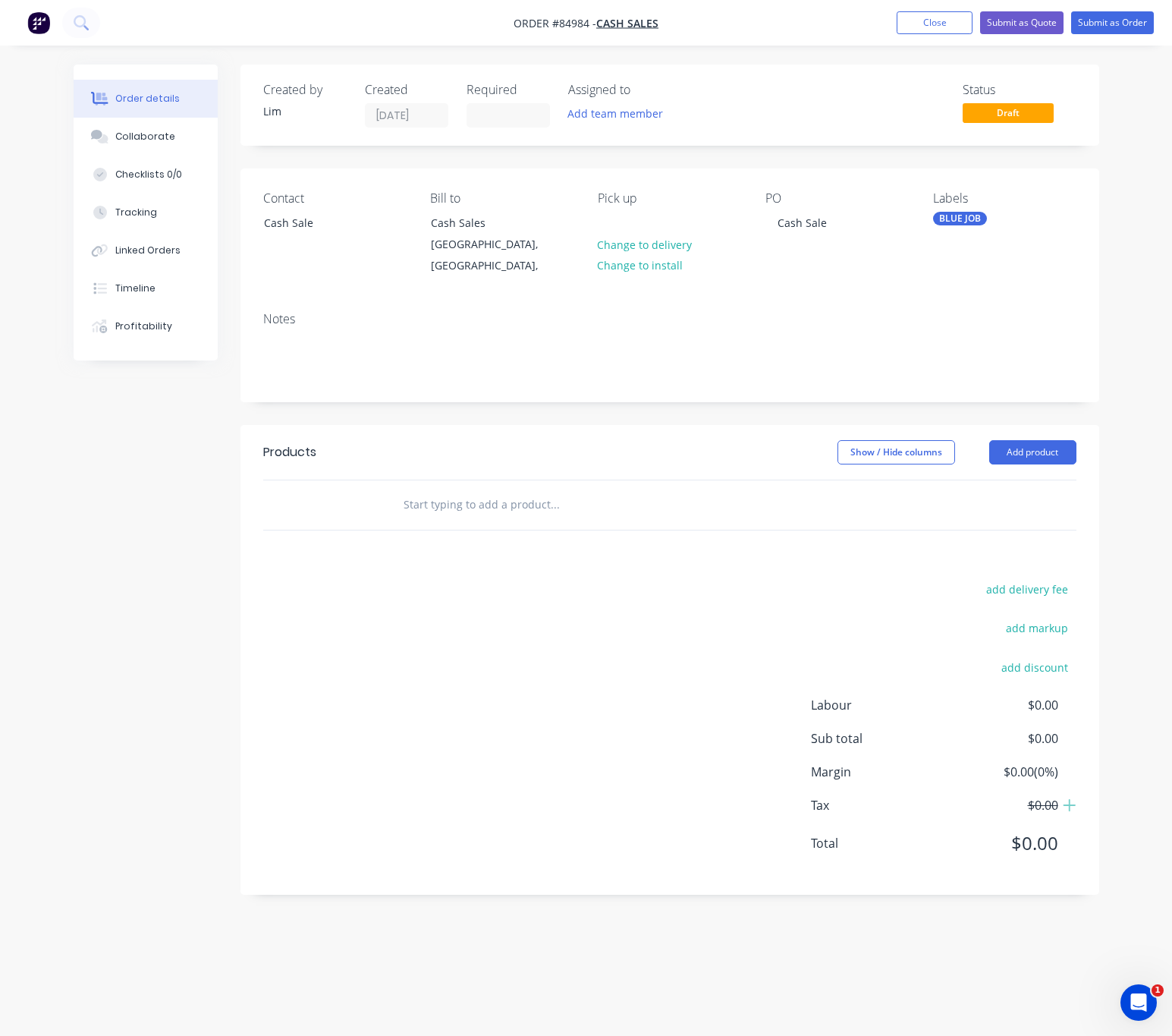
click at [503, 489] on input "text" at bounding box center [554, 505] width 304 height 30
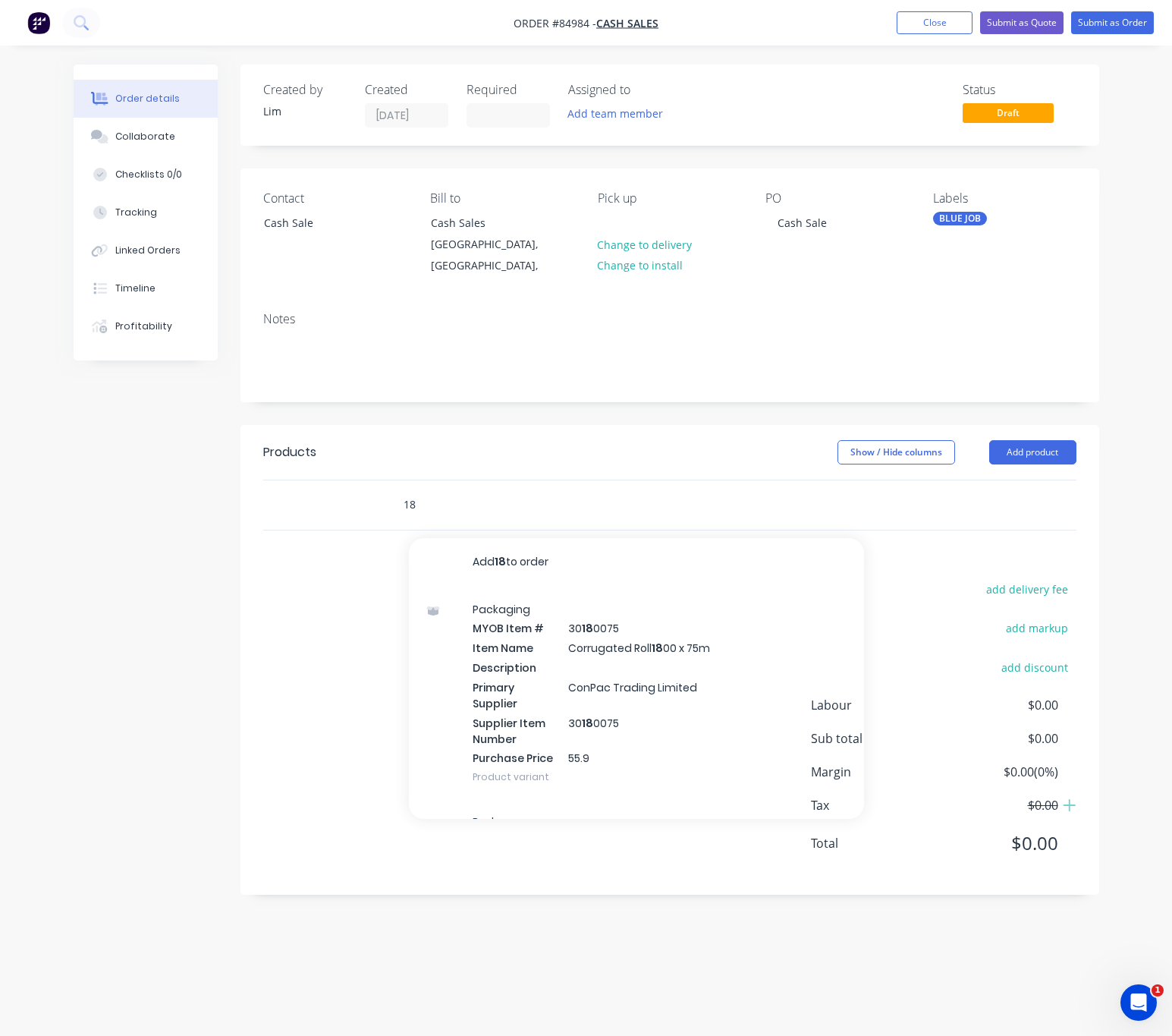
type input "1"
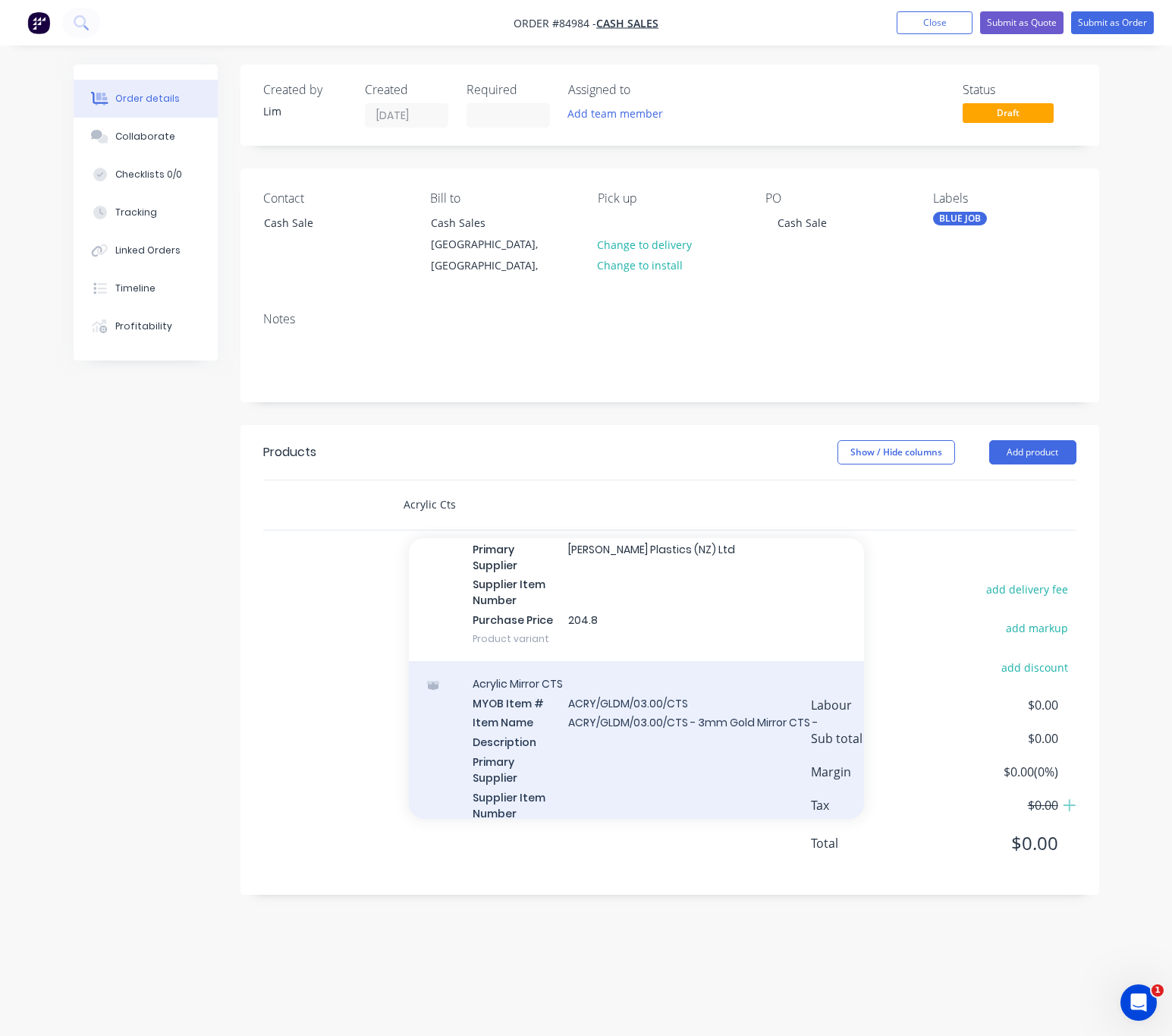
scroll to position [2959, 0]
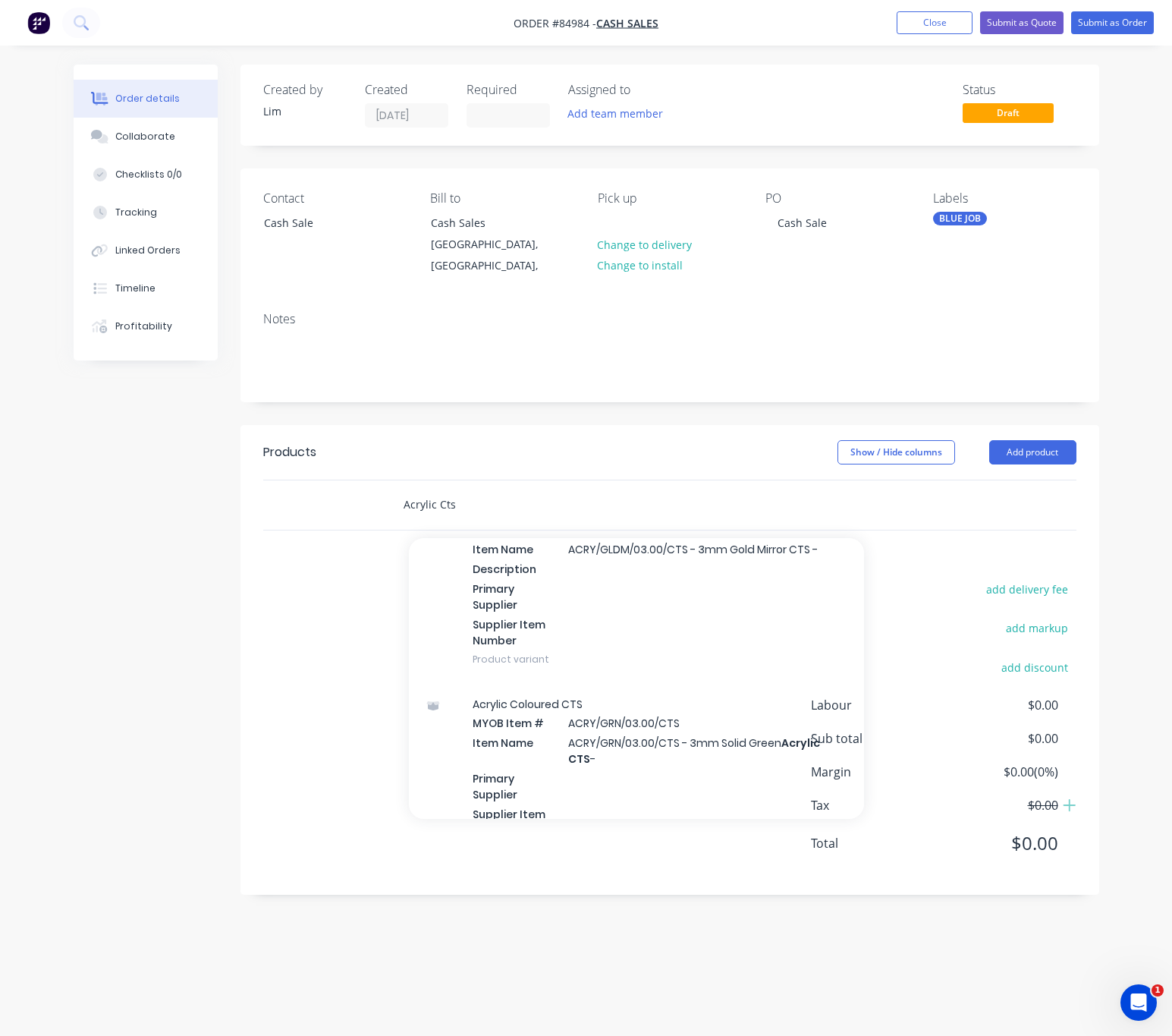
click at [407, 489] on input "Acrylic Cts" at bounding box center [554, 505] width 304 height 30
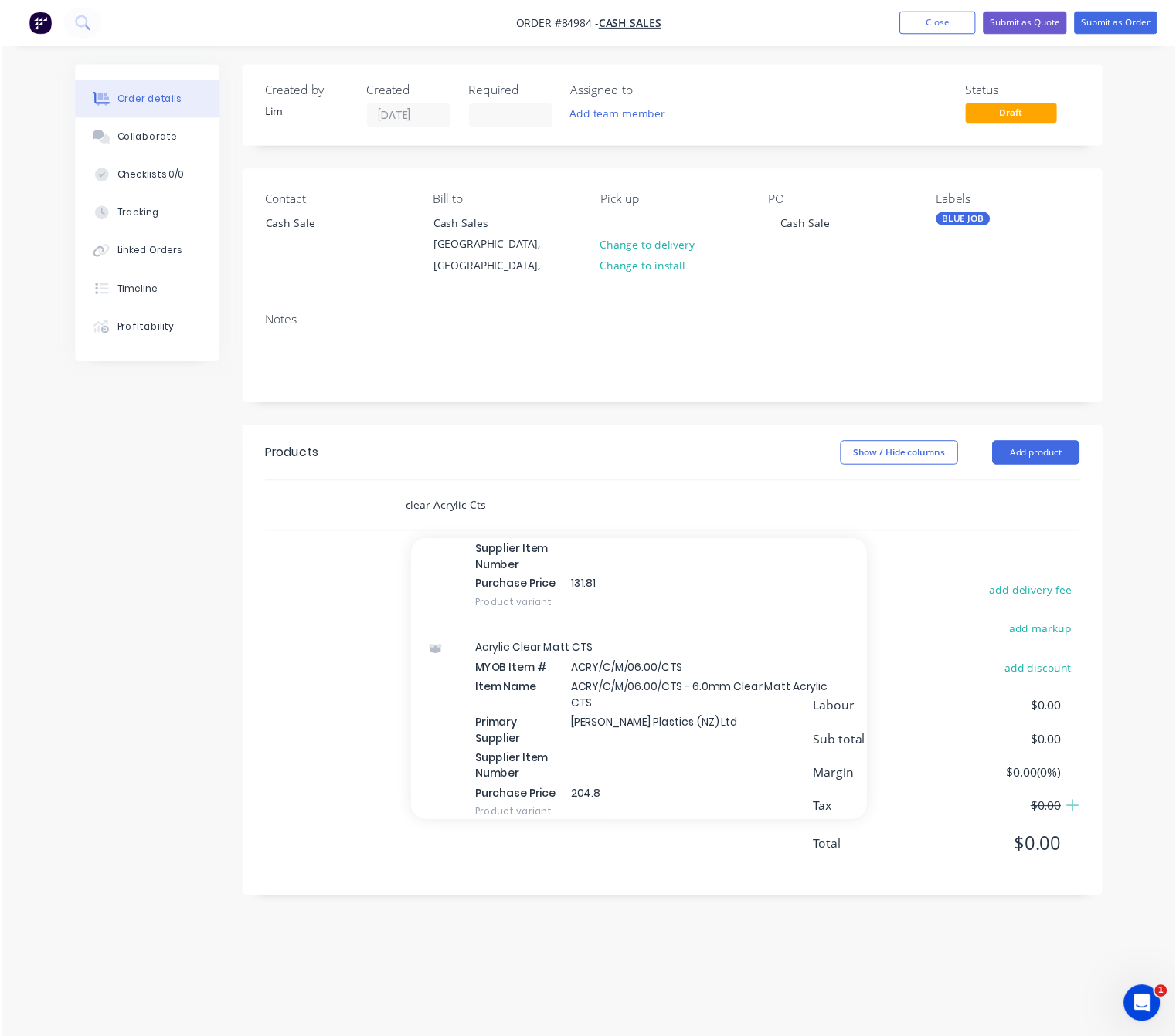
scroll to position [530, 0]
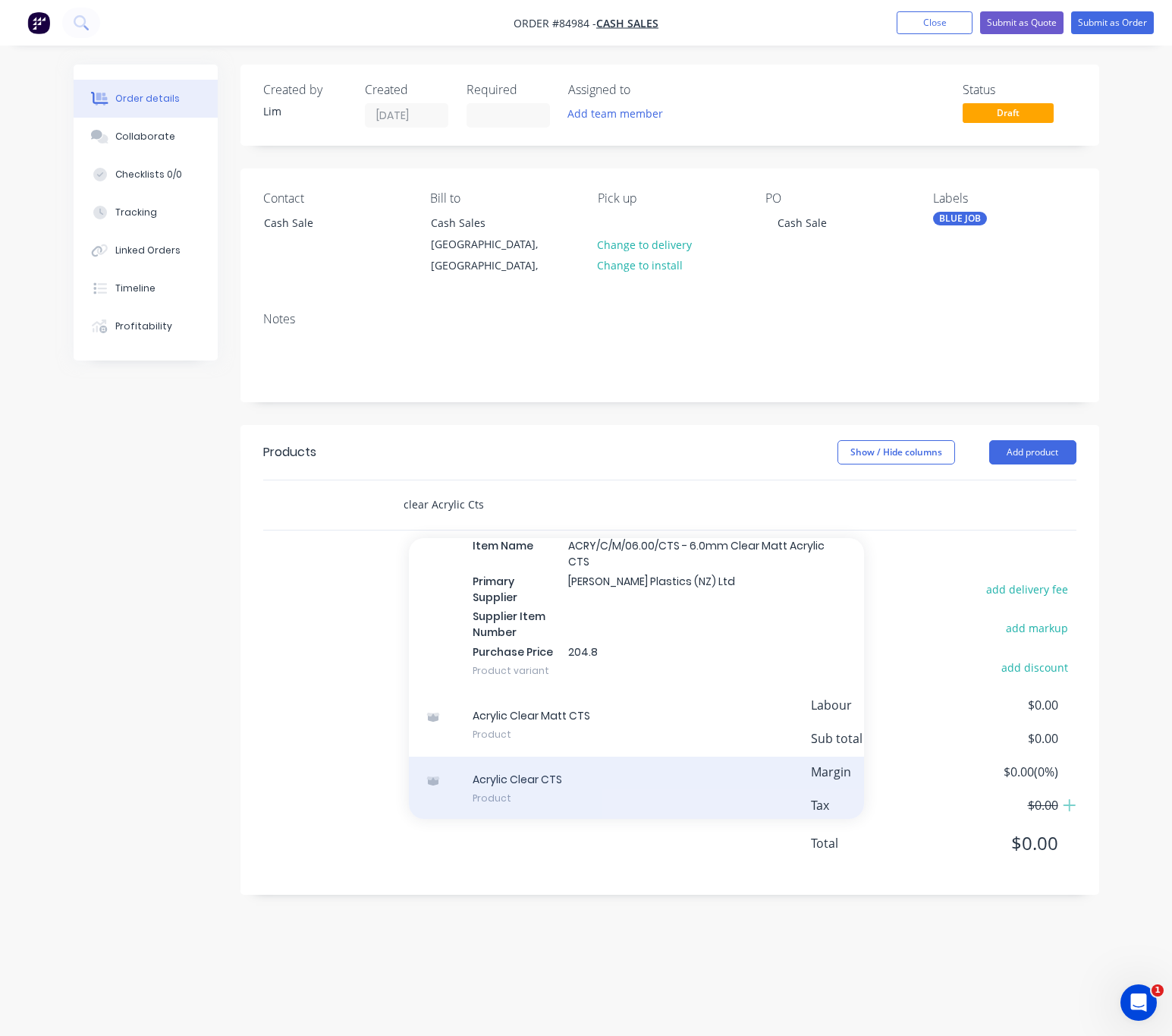
type input "clear Acrylic Cts"
click at [620, 774] on div "Acrylic Clear CTS Product" at bounding box center [637, 788] width 455 height 64
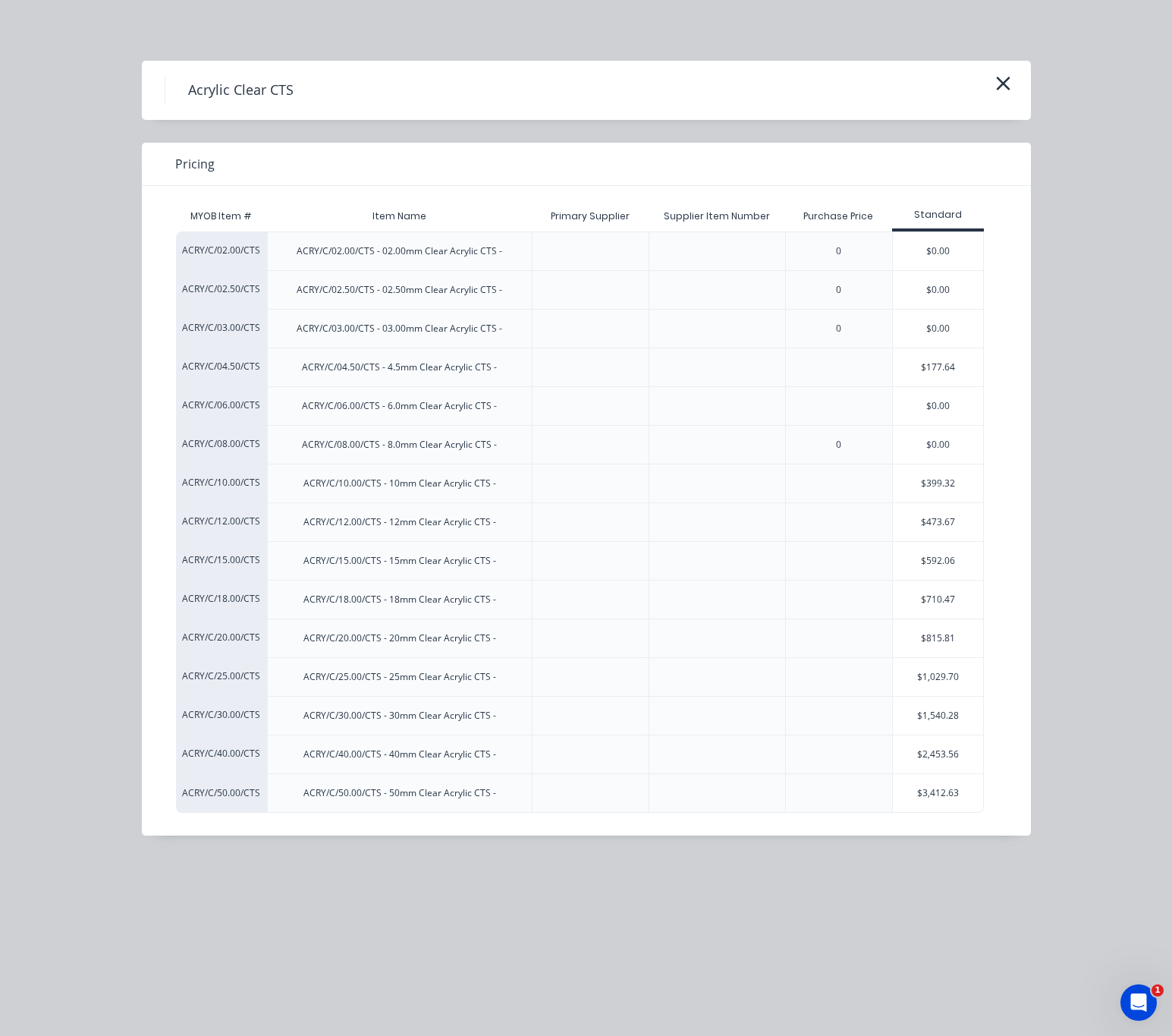
click at [943, 599] on div "$710.47" at bounding box center [939, 600] width 91 height 38
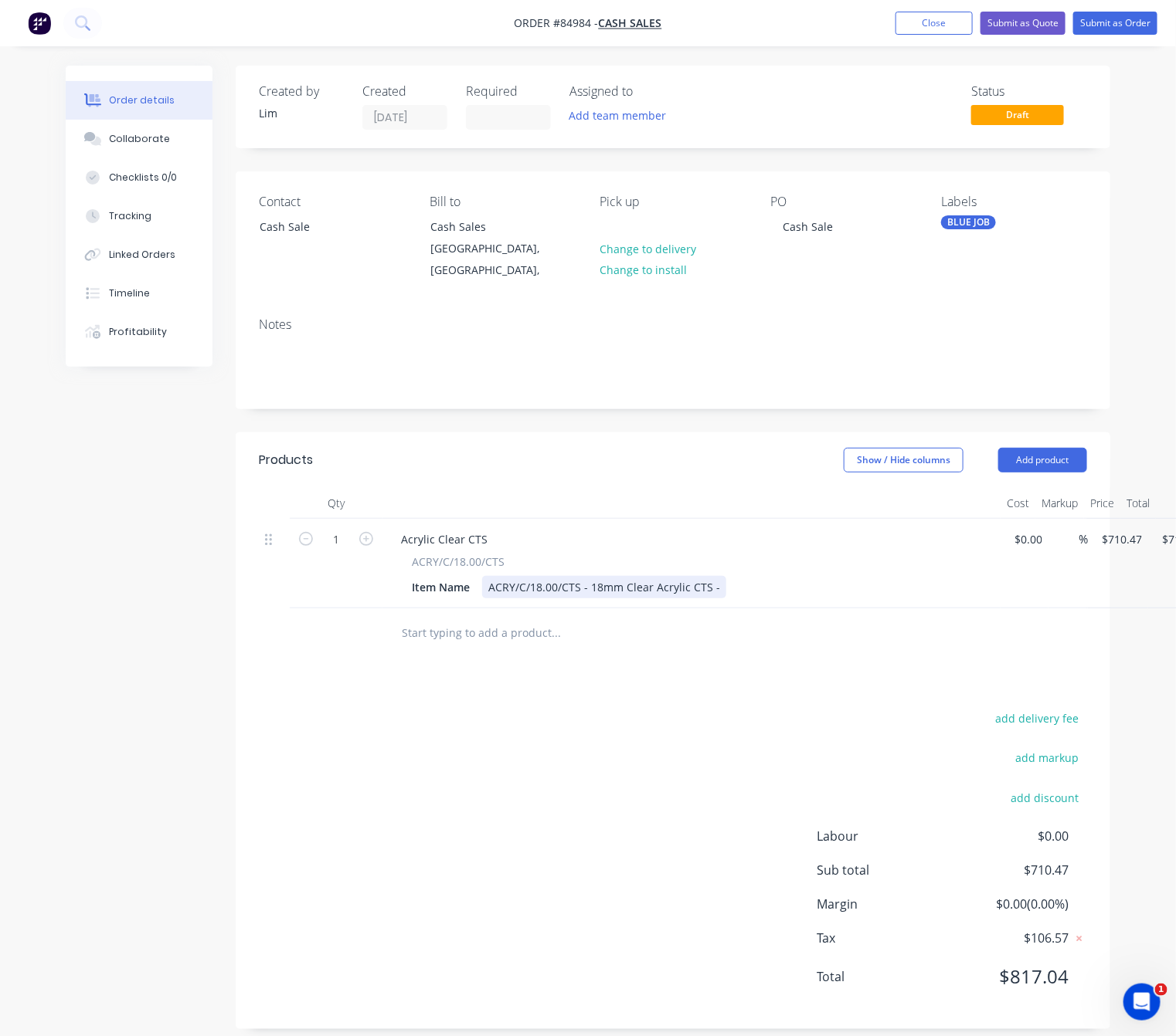
click at [716, 576] on div "ACRY/C/18.00/CTS - 18mm Clear Acrylic CTS -" at bounding box center [604, 586] width 244 height 22
click at [1125, 528] on input "710.47" at bounding box center [1124, 539] width 48 height 22
type input "$25.00"
drag, startPoint x: 563, startPoint y: 763, endPoint x: 557, endPoint y: 771, distance: 10.0
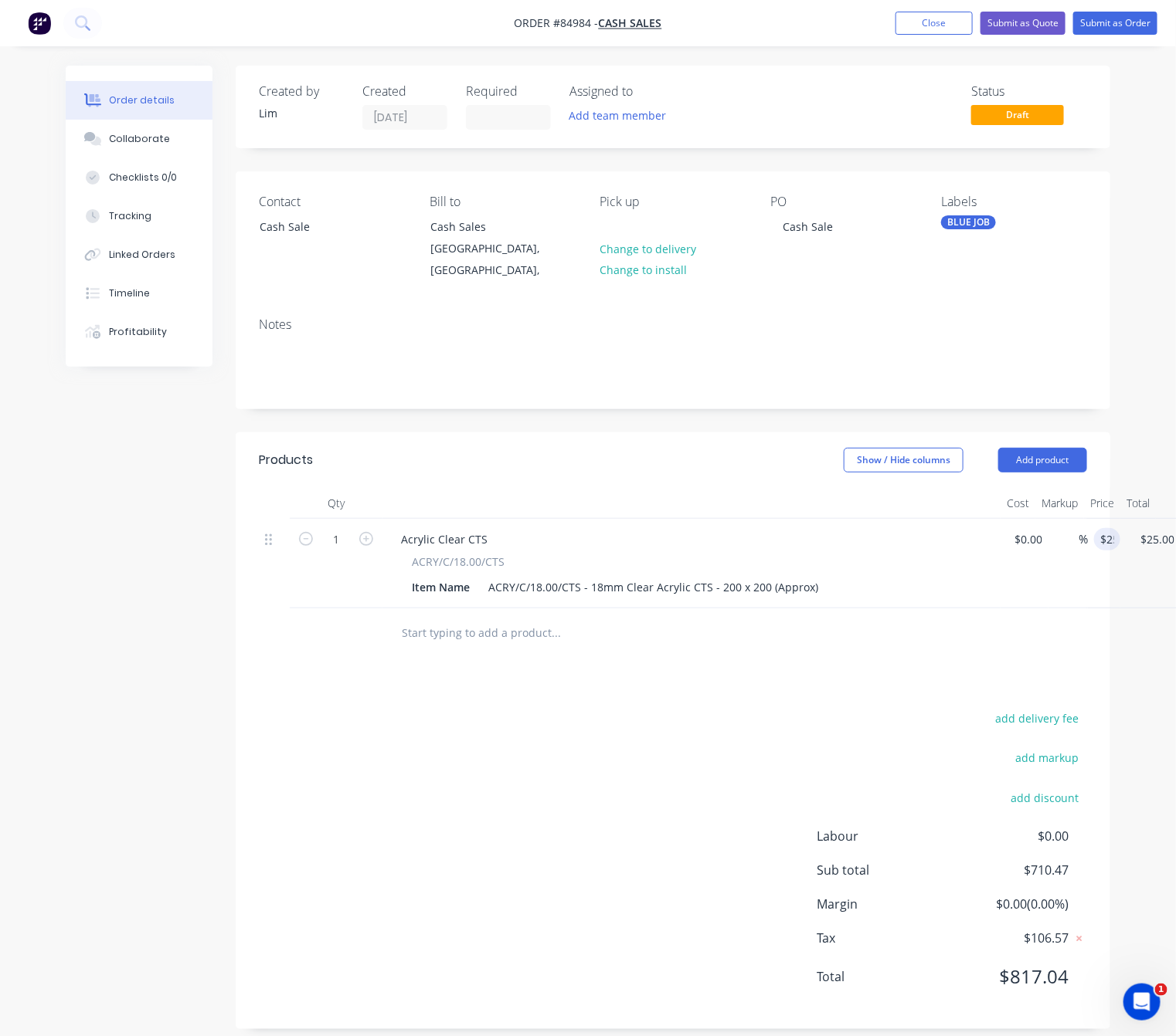
click at [557, 763] on div "add delivery fee add markup add discount Labour $0.00 Sub total $710.47 Margin …" at bounding box center [673, 858] width 828 height 298
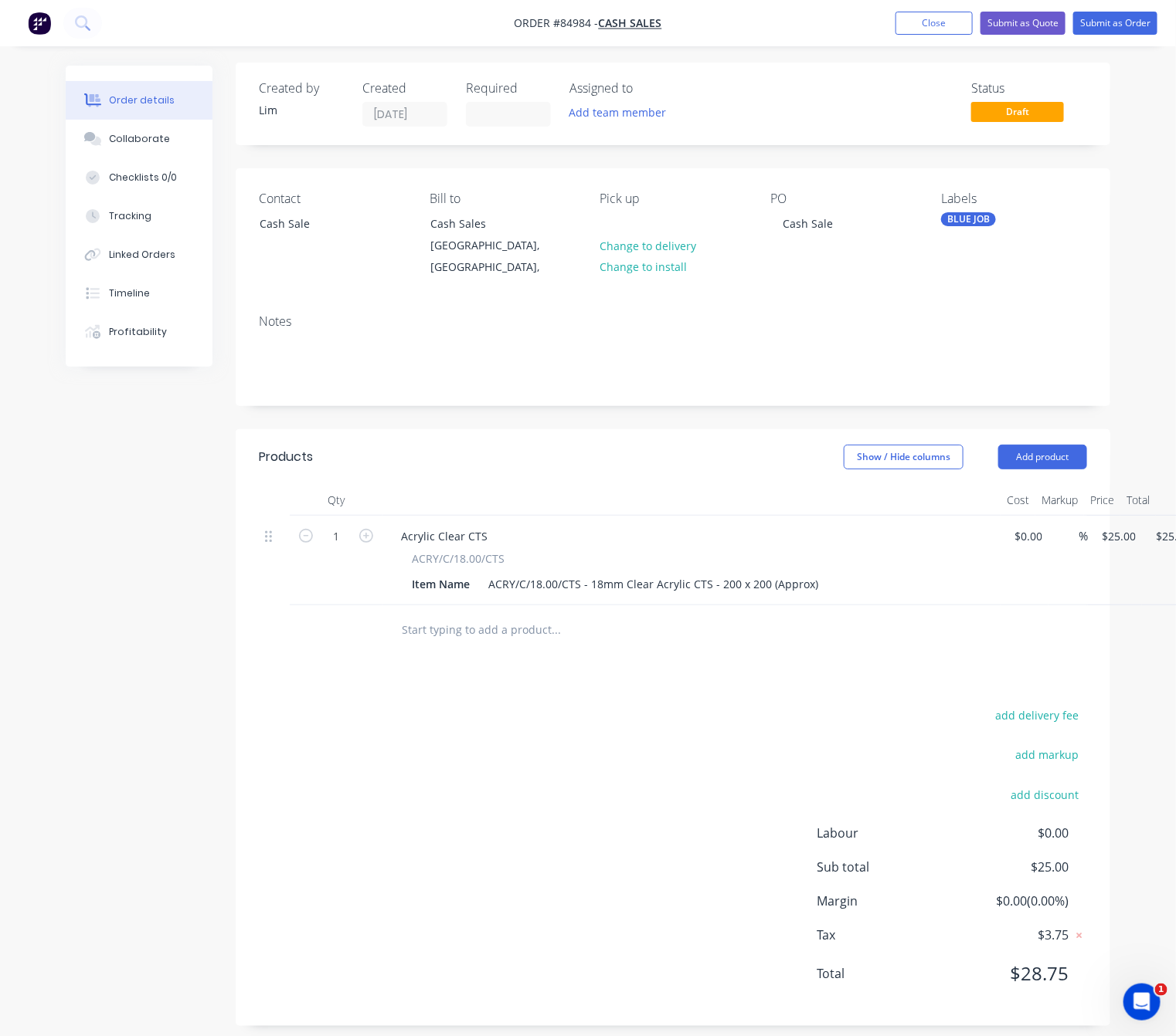
scroll to position [0, 0]
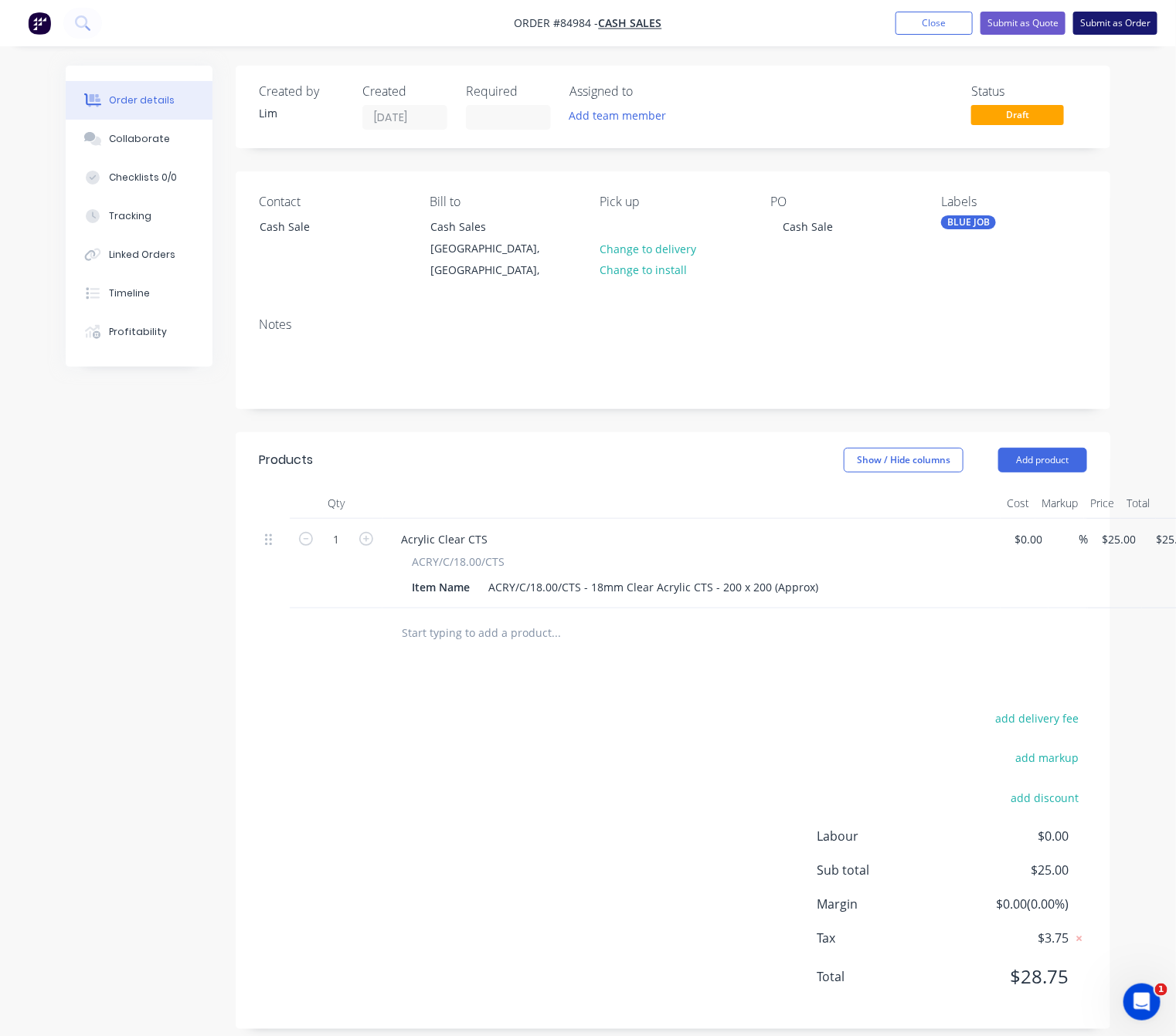
click at [1127, 24] on button "Submit as Order" at bounding box center [1115, 23] width 84 height 23
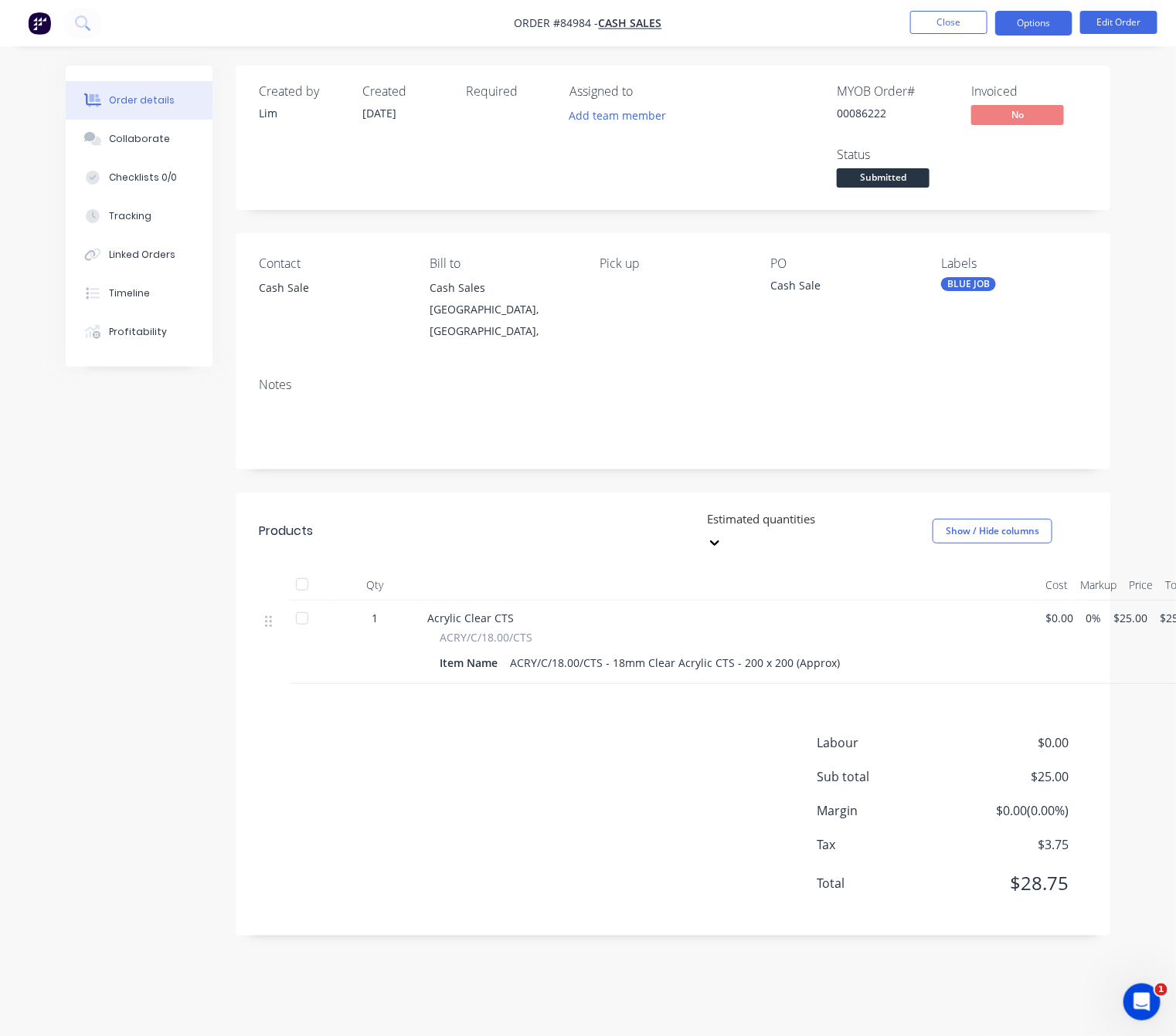
click at [1048, 11] on button "Options" at bounding box center [1033, 23] width 78 height 25
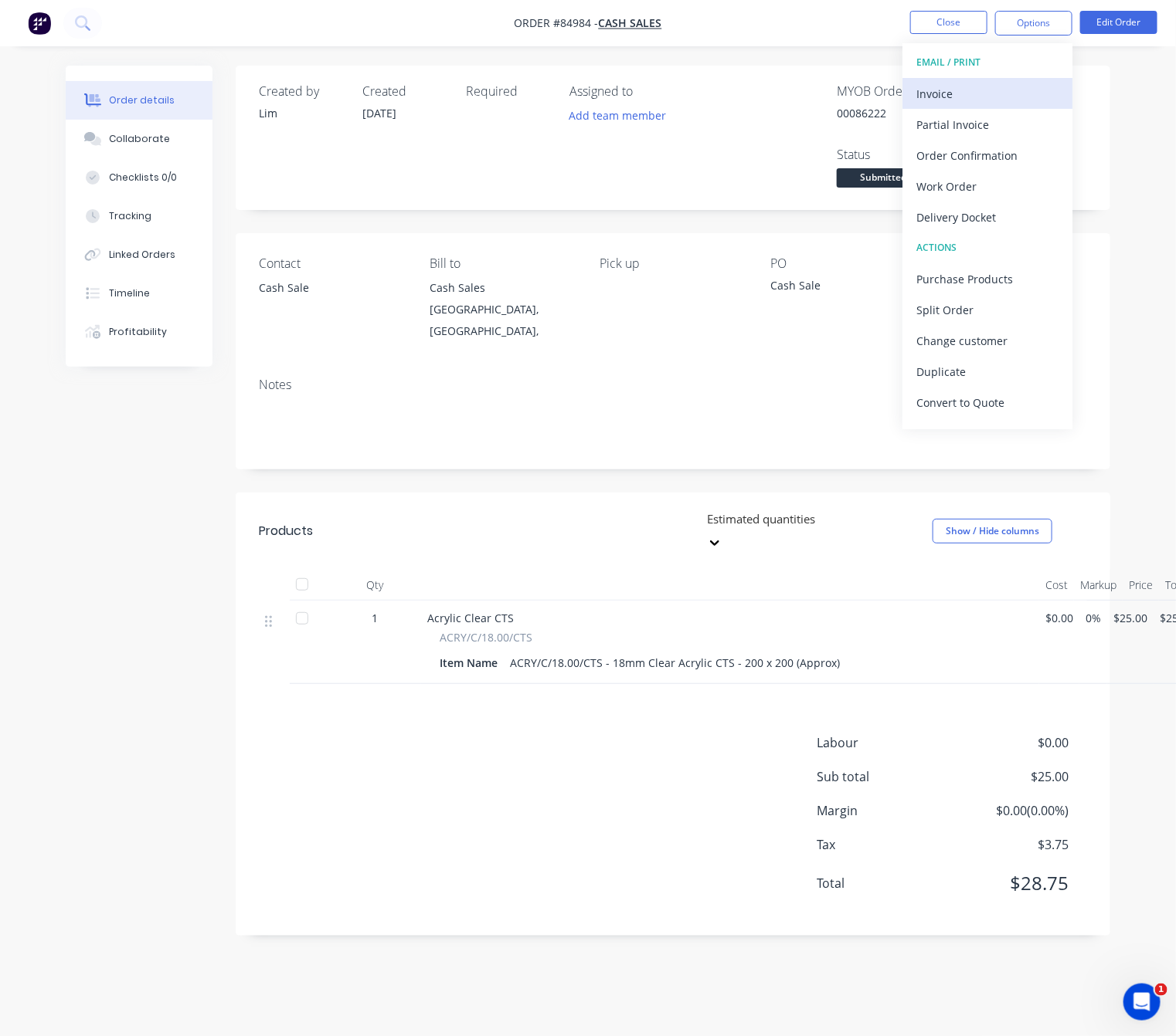
click at [999, 98] on div "Invoice" at bounding box center [987, 93] width 143 height 22
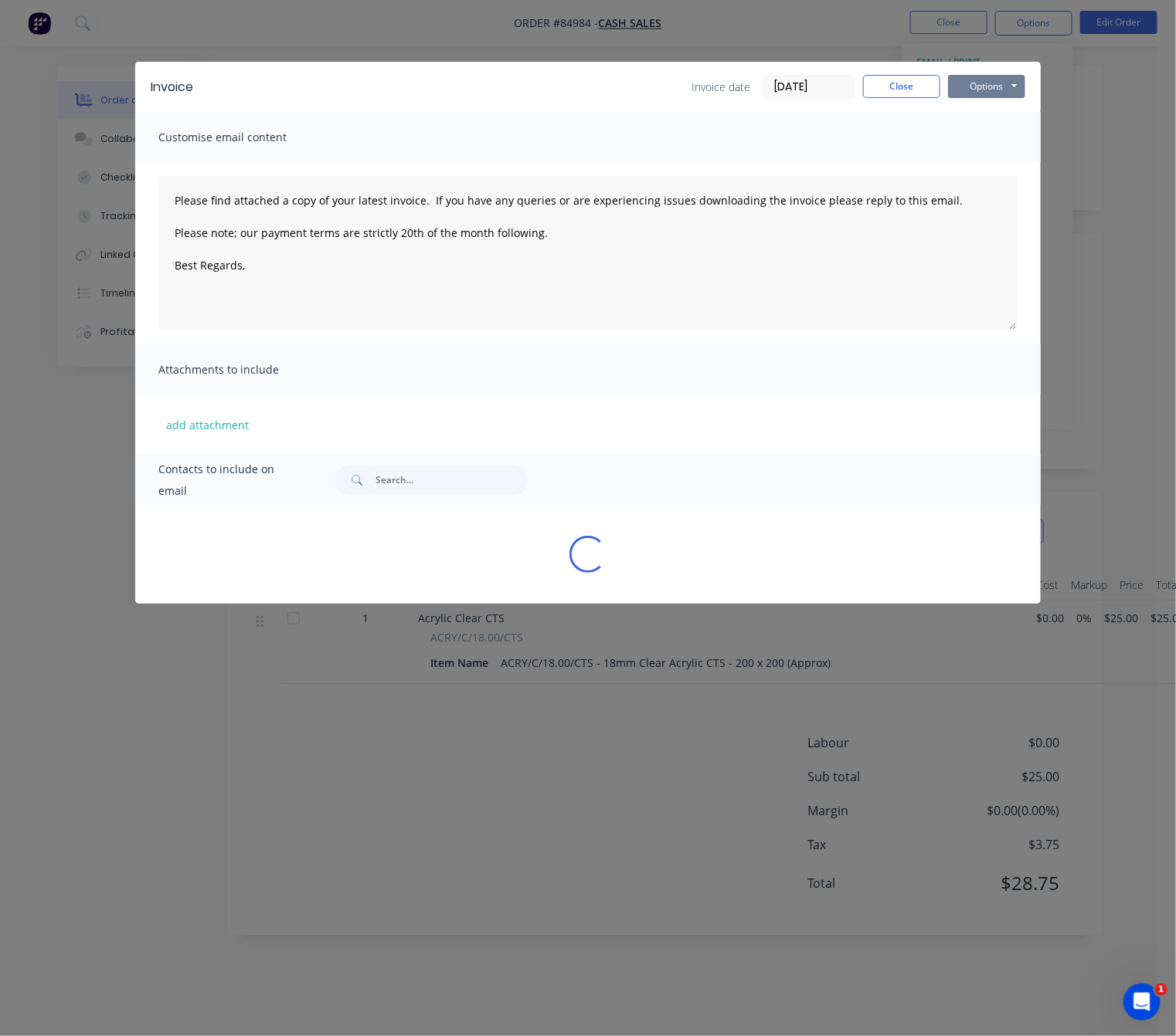
click at [999, 91] on button "Options" at bounding box center [987, 86] width 78 height 23
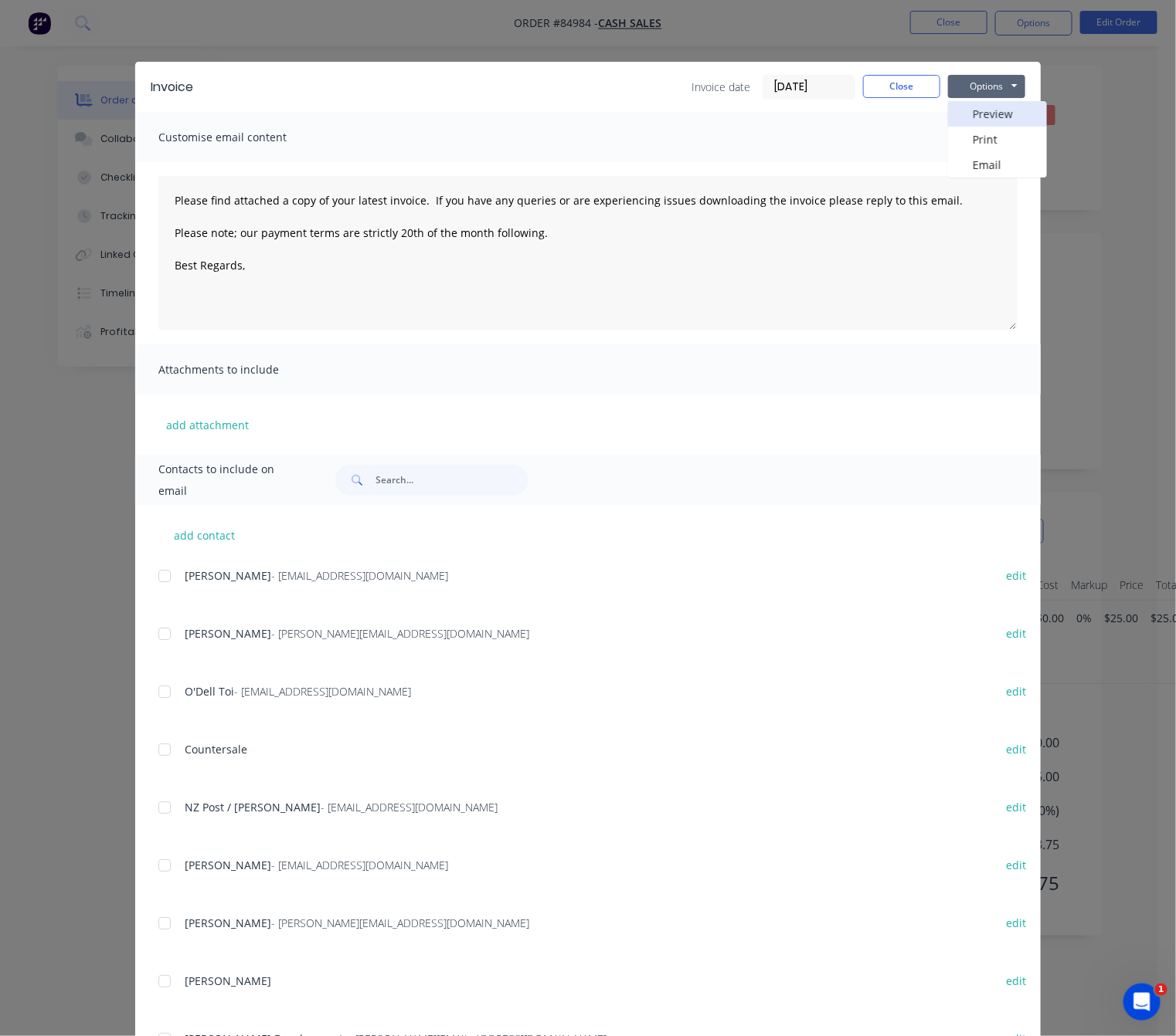
click at [1002, 103] on button "Preview" at bounding box center [998, 113] width 99 height 25
click at [893, 78] on button "Close" at bounding box center [902, 86] width 78 height 23
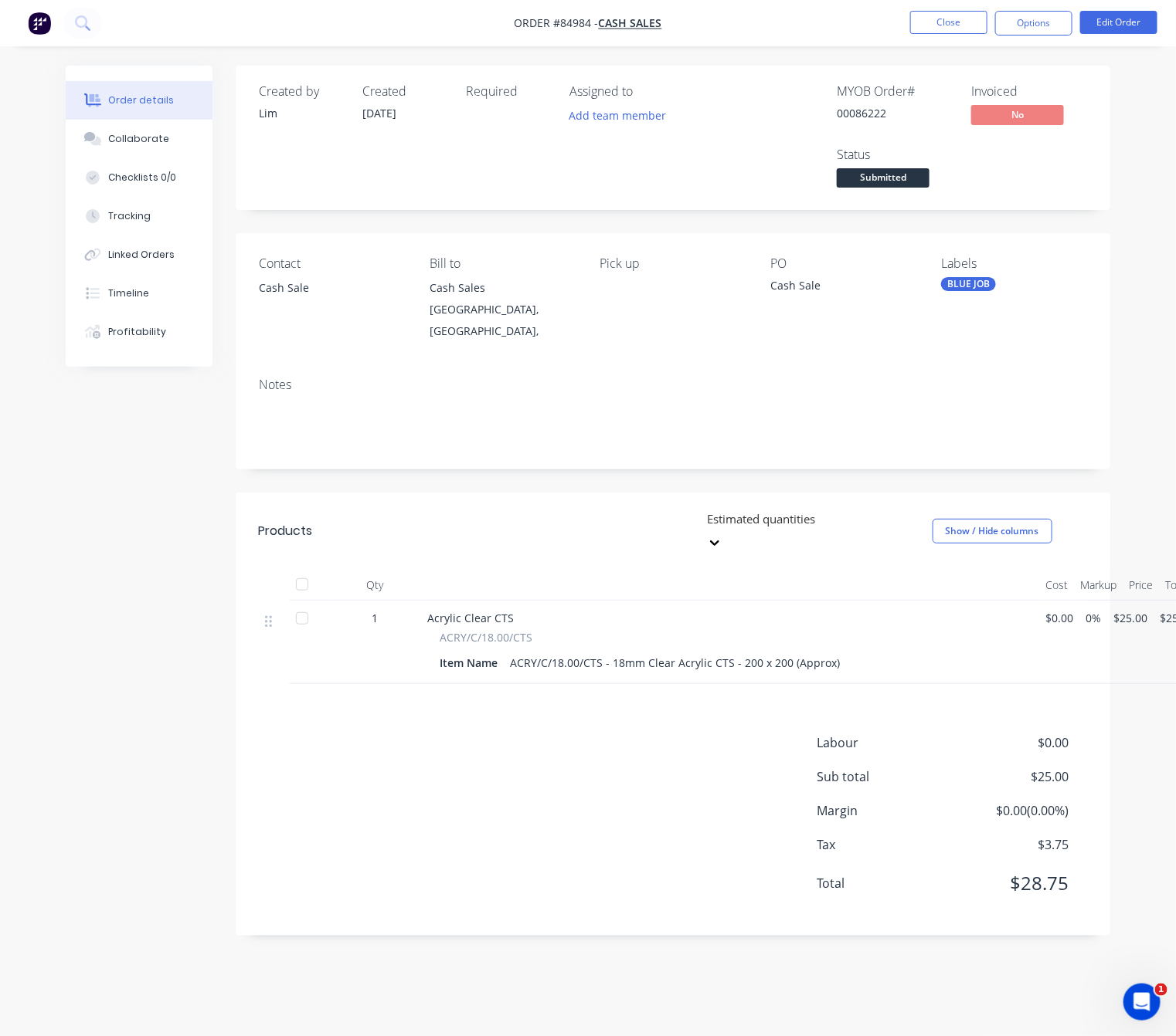
click at [893, 181] on span "Submitted" at bounding box center [883, 178] width 93 height 19
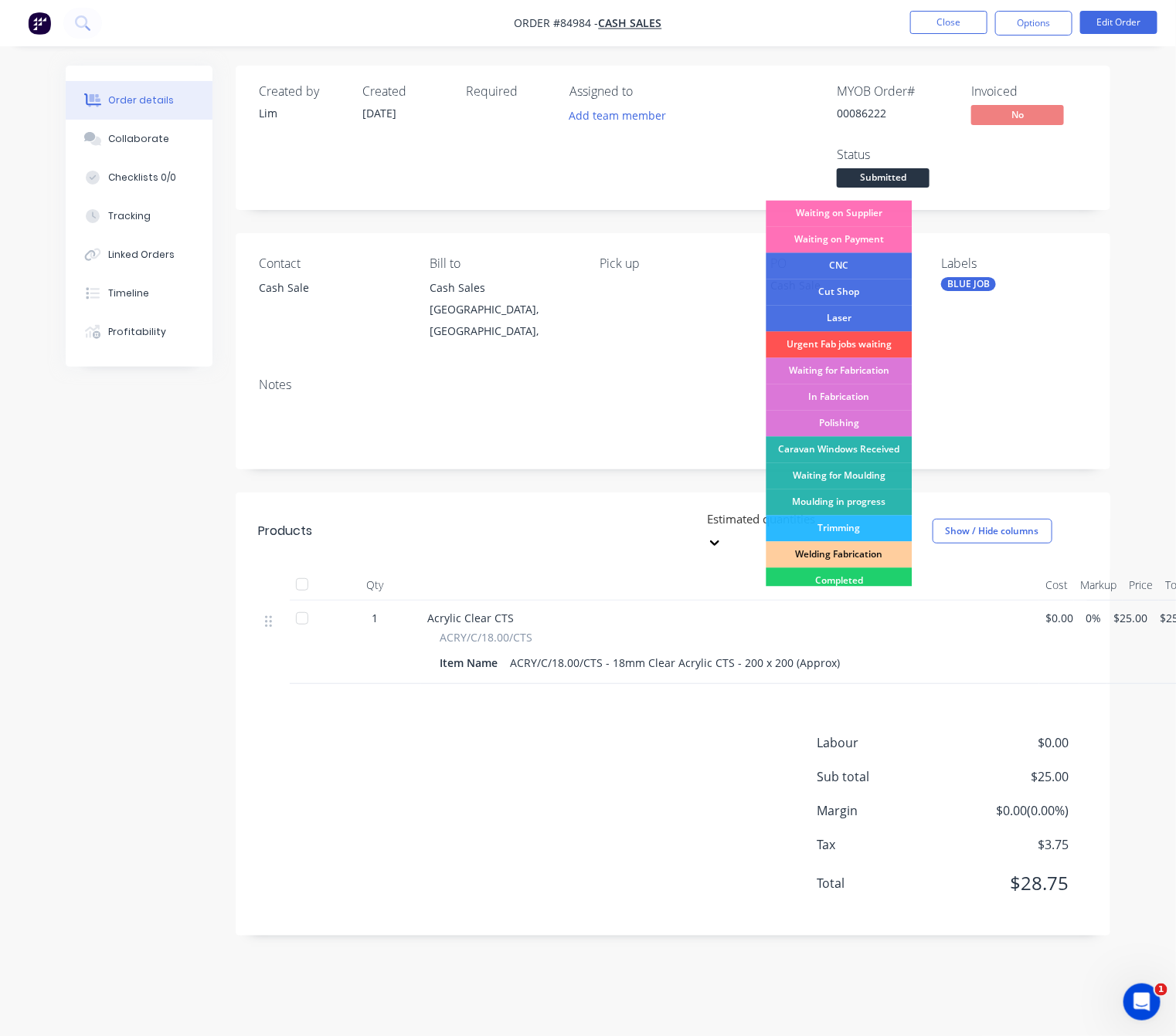
scroll to position [269, 0]
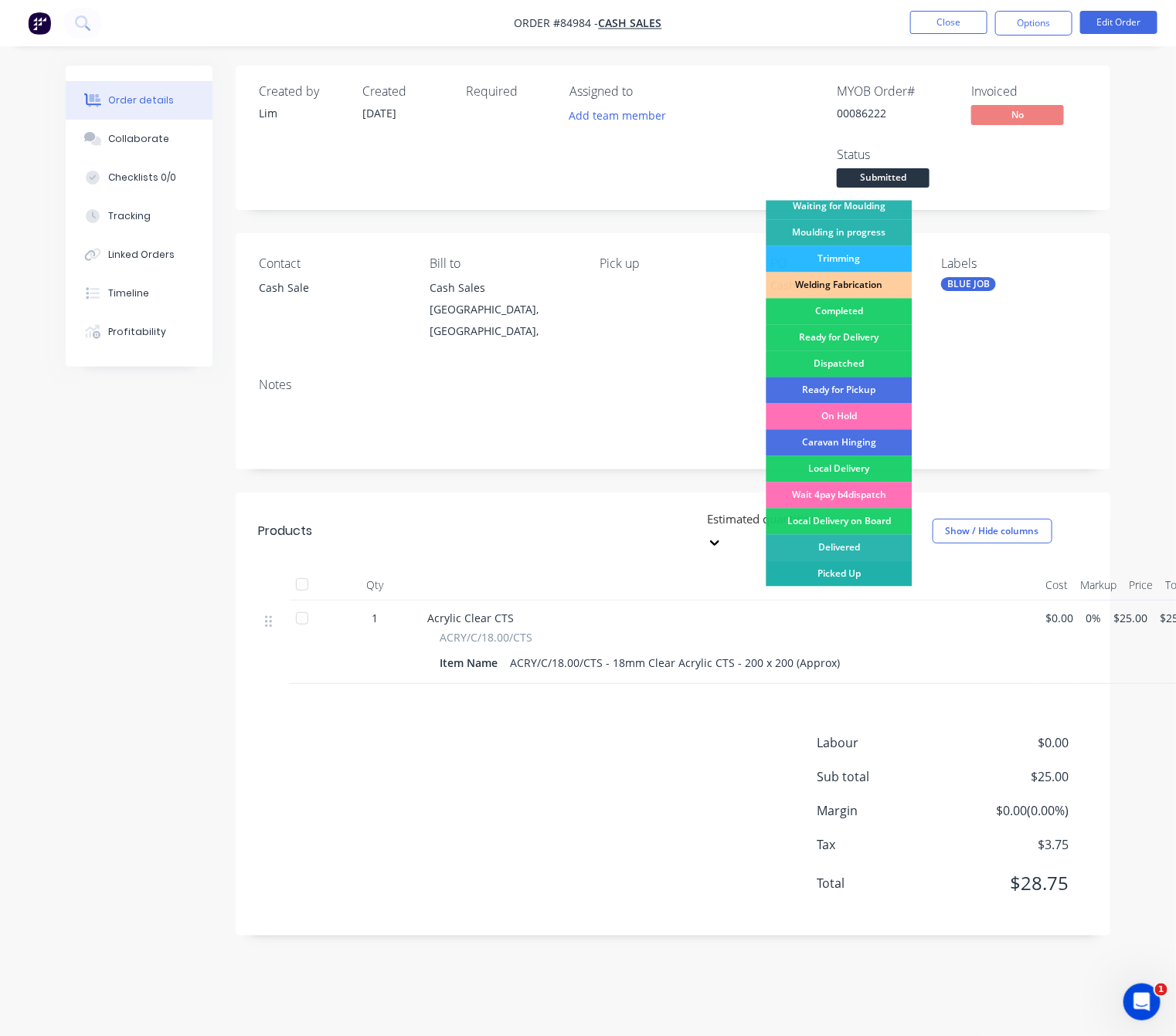
click at [868, 580] on div "Picked Up" at bounding box center [840, 574] width 146 height 26
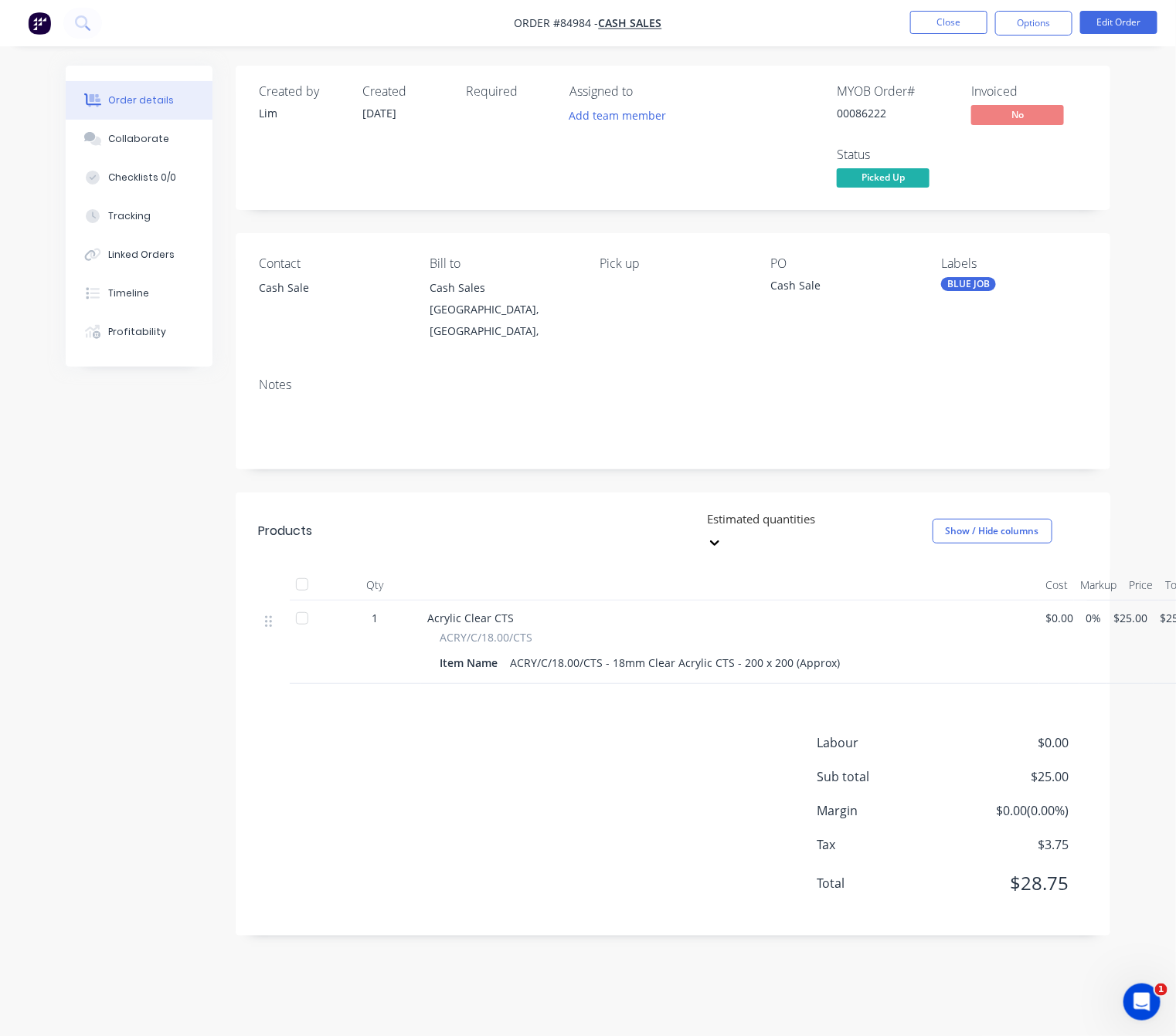
click at [116, 523] on div "Created by Lim Created 01/10/25 Required Assigned to Add team member MYOB Order…" at bounding box center [588, 513] width 1044 height 894
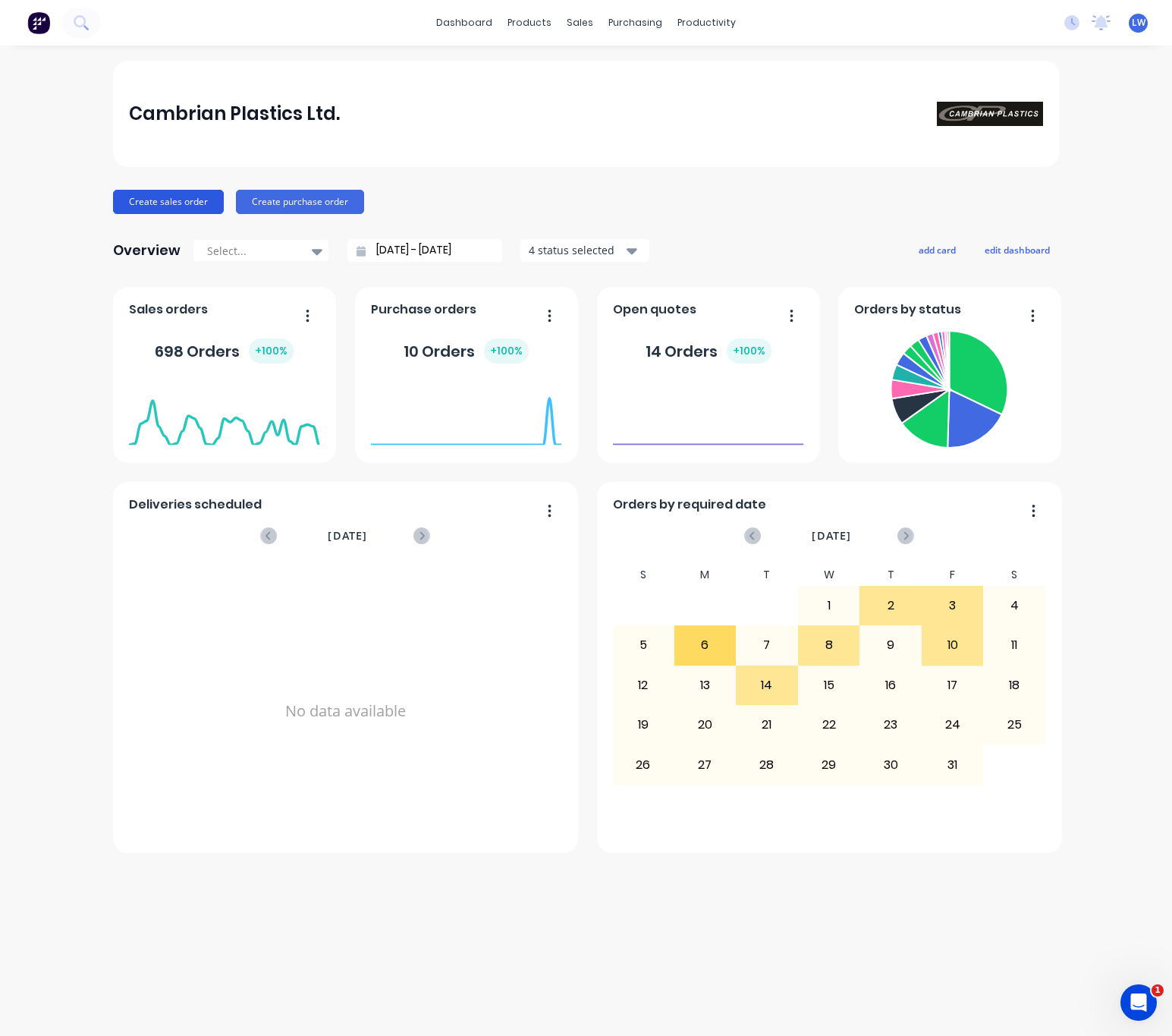
click at [157, 205] on button "Create sales order" at bounding box center [169, 202] width 110 height 25
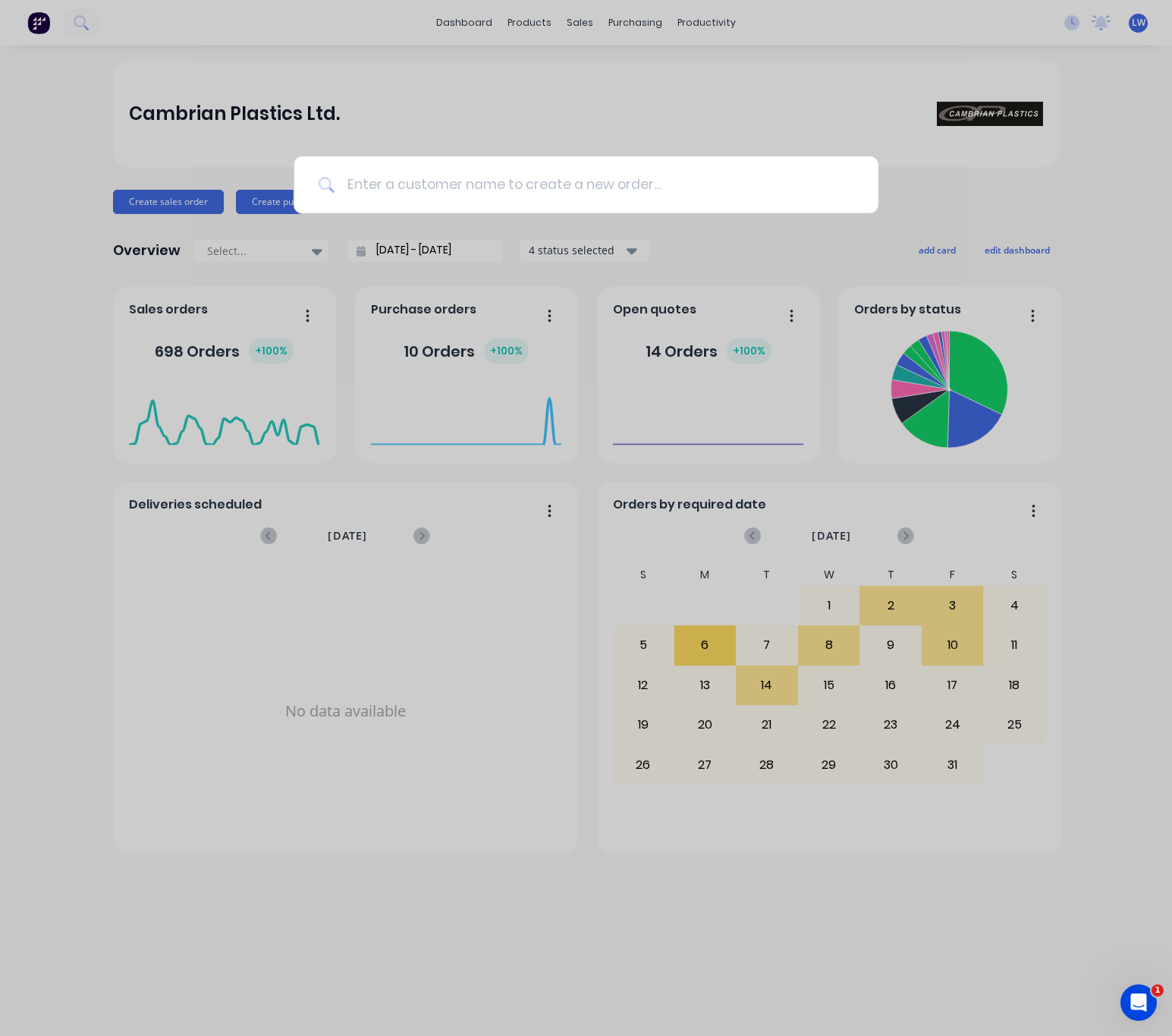
click at [422, 187] on input at bounding box center [594, 185] width 520 height 57
type input "cash Sale"
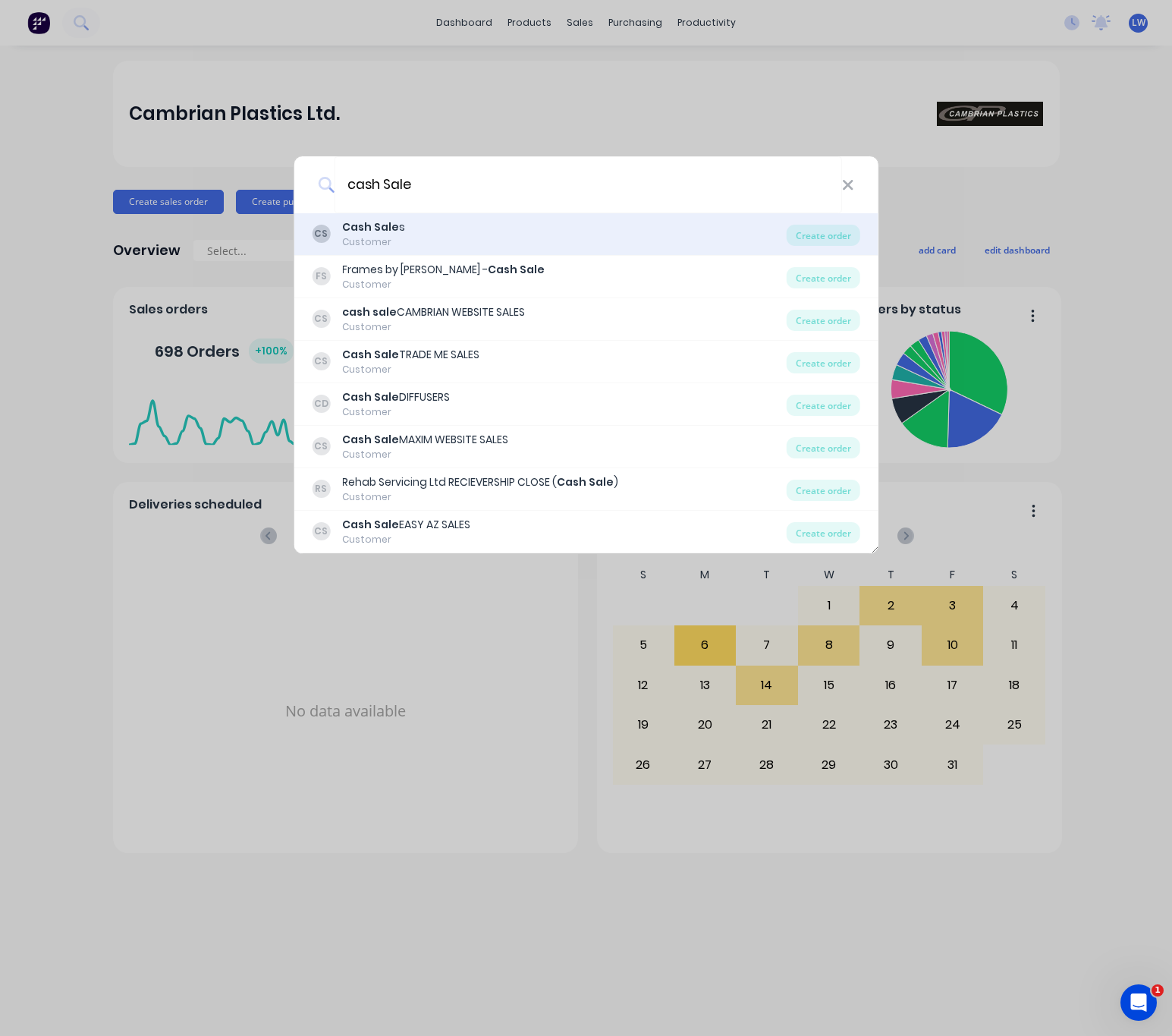
click at [540, 237] on div "CS Cash Sale s Customer" at bounding box center [549, 233] width 475 height 30
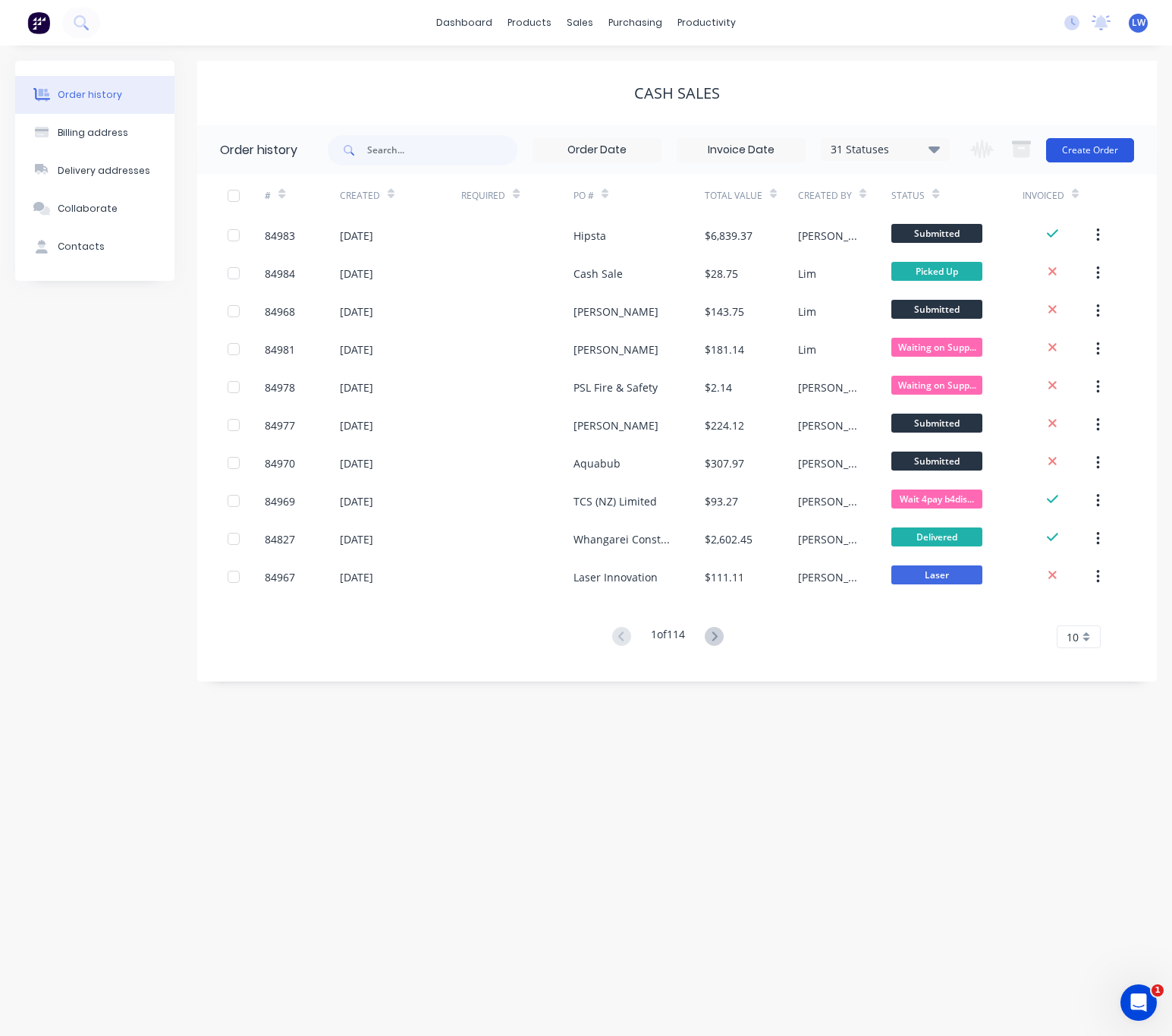
click at [1059, 147] on button "Create Order" at bounding box center [1090, 150] width 88 height 25
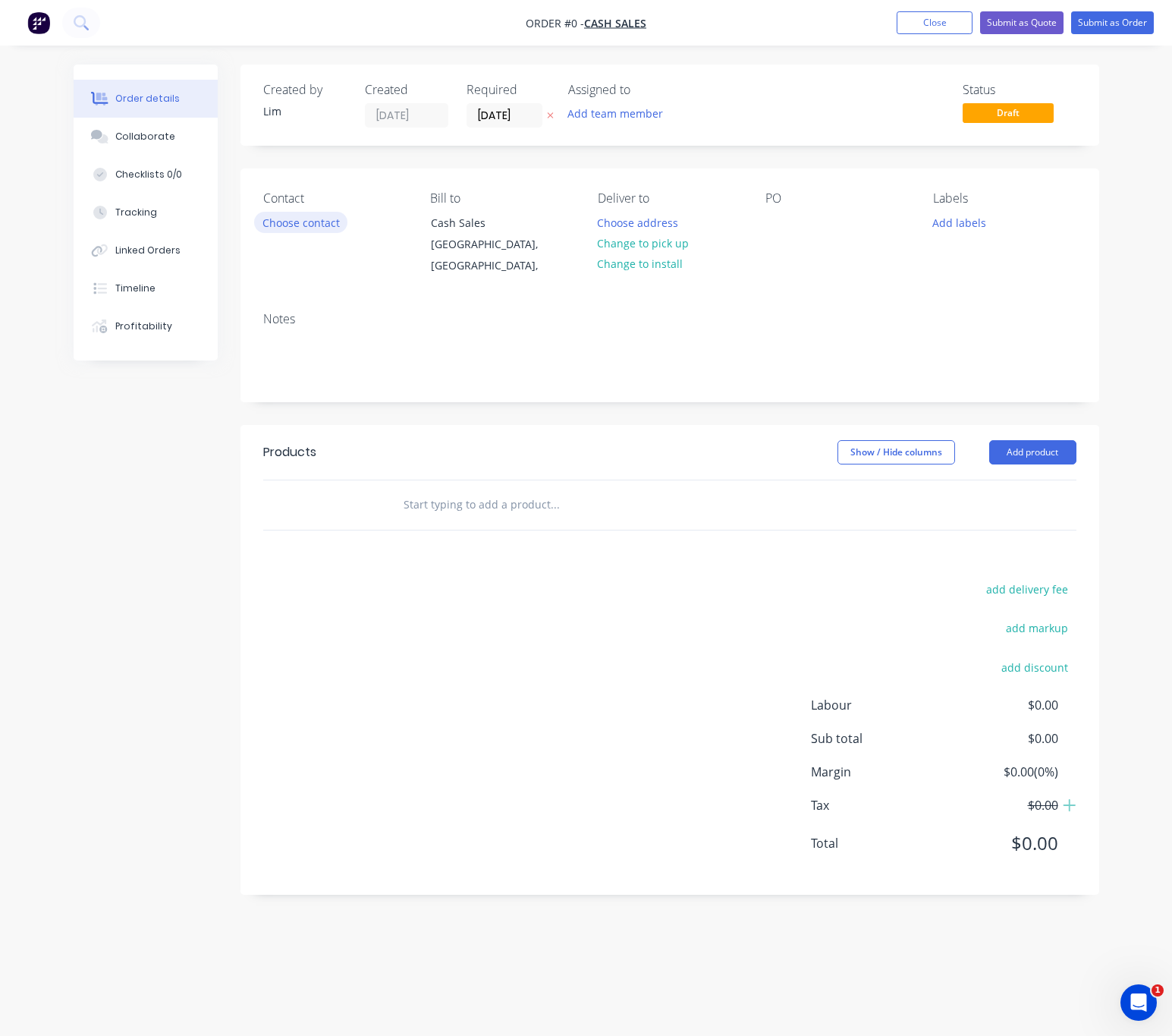
click at [322, 221] on button "Choose contact" at bounding box center [301, 222] width 93 height 21
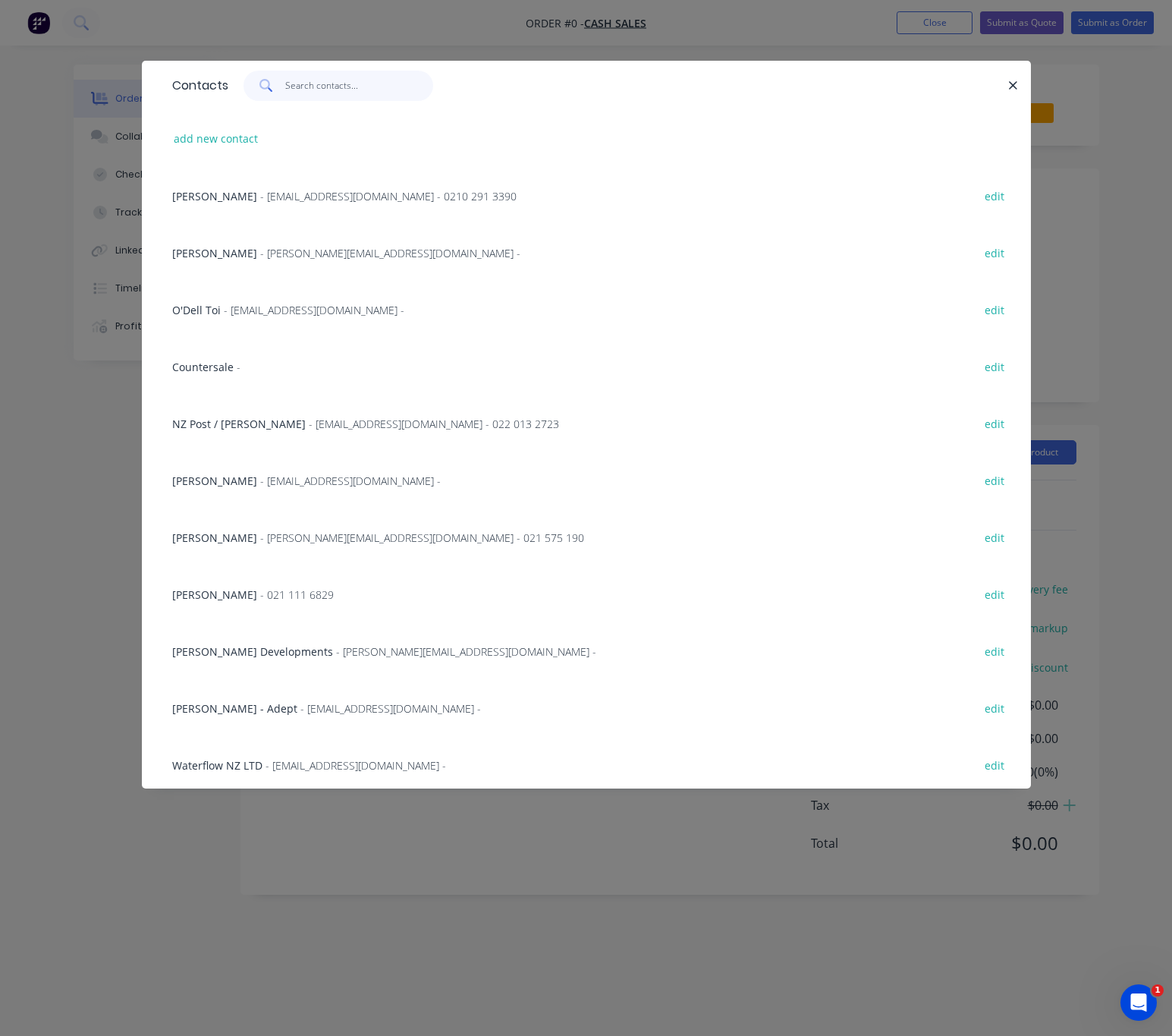
click at [316, 87] on input "text" at bounding box center [359, 86] width 148 height 30
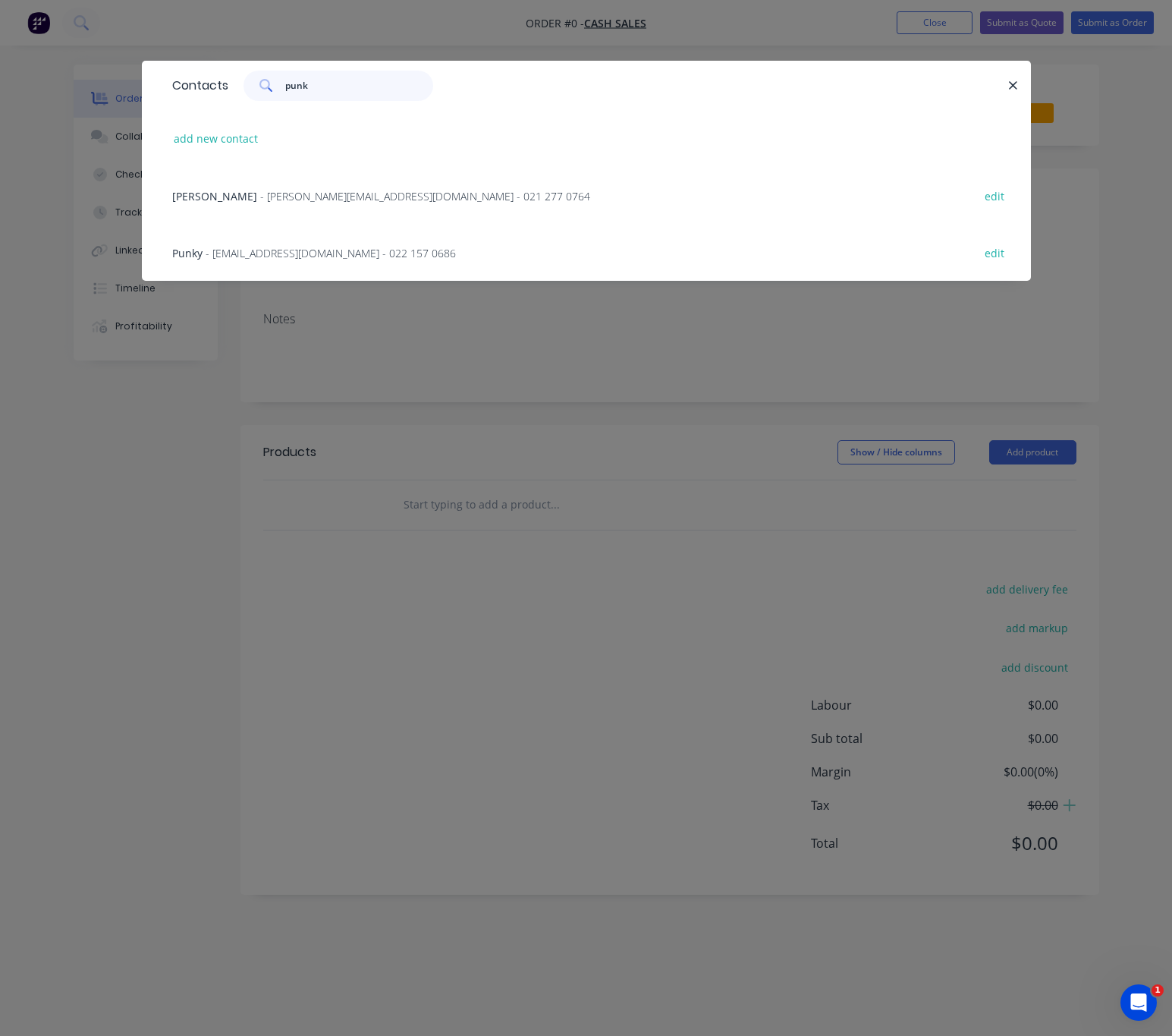
type input "punk"
click at [326, 249] on span "- [EMAIL_ADDRESS][DOMAIN_NAME] - 022 157 0686" at bounding box center [330, 252] width 250 height 14
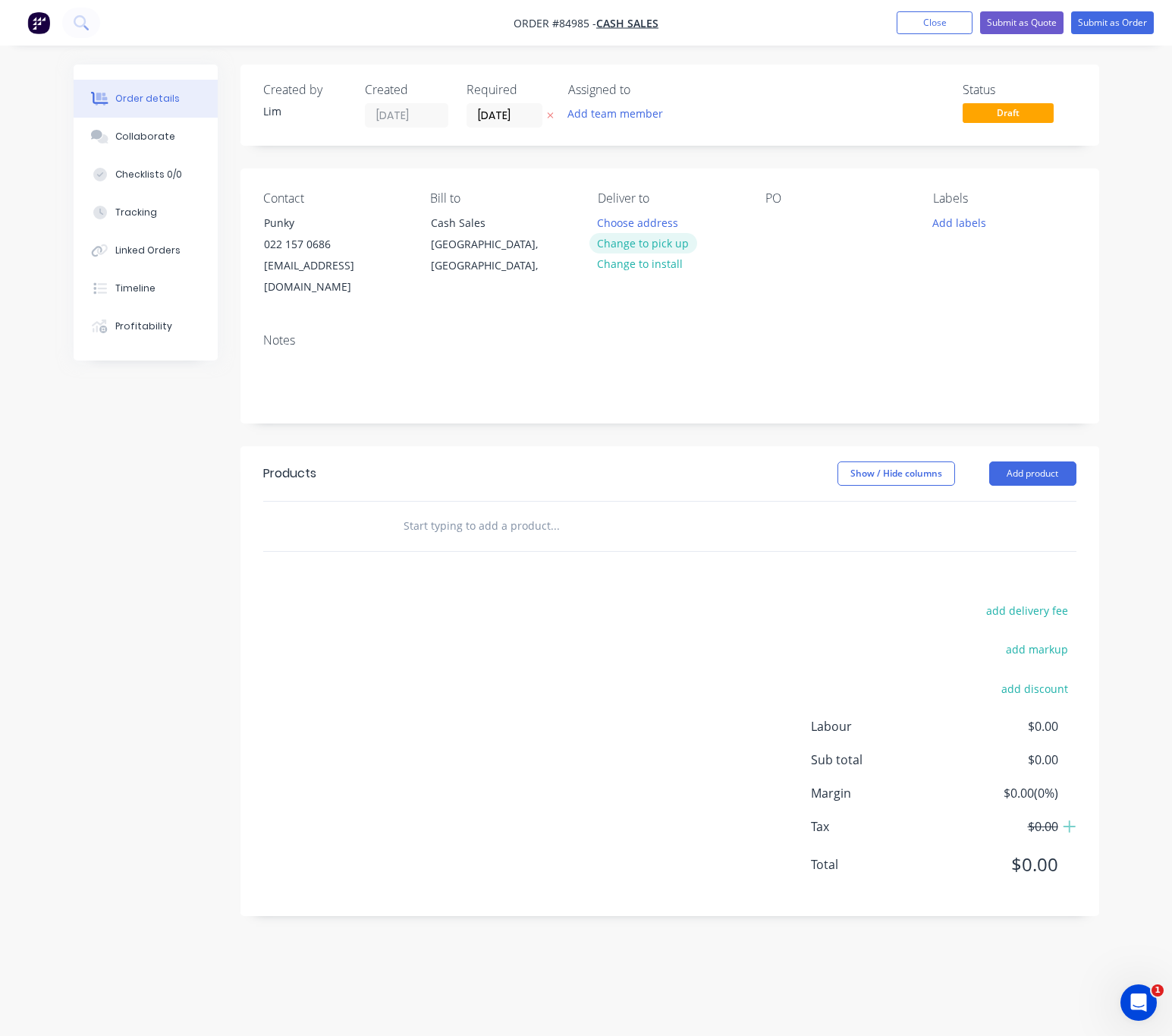
click at [678, 245] on button "Change to pick up" at bounding box center [643, 244] width 108 height 21
click at [548, 117] on icon "button" at bounding box center [550, 115] width 7 height 10
click at [788, 224] on div at bounding box center [778, 222] width 25 height 22
click at [972, 219] on button "Add labels" at bounding box center [959, 222] width 70 height 21
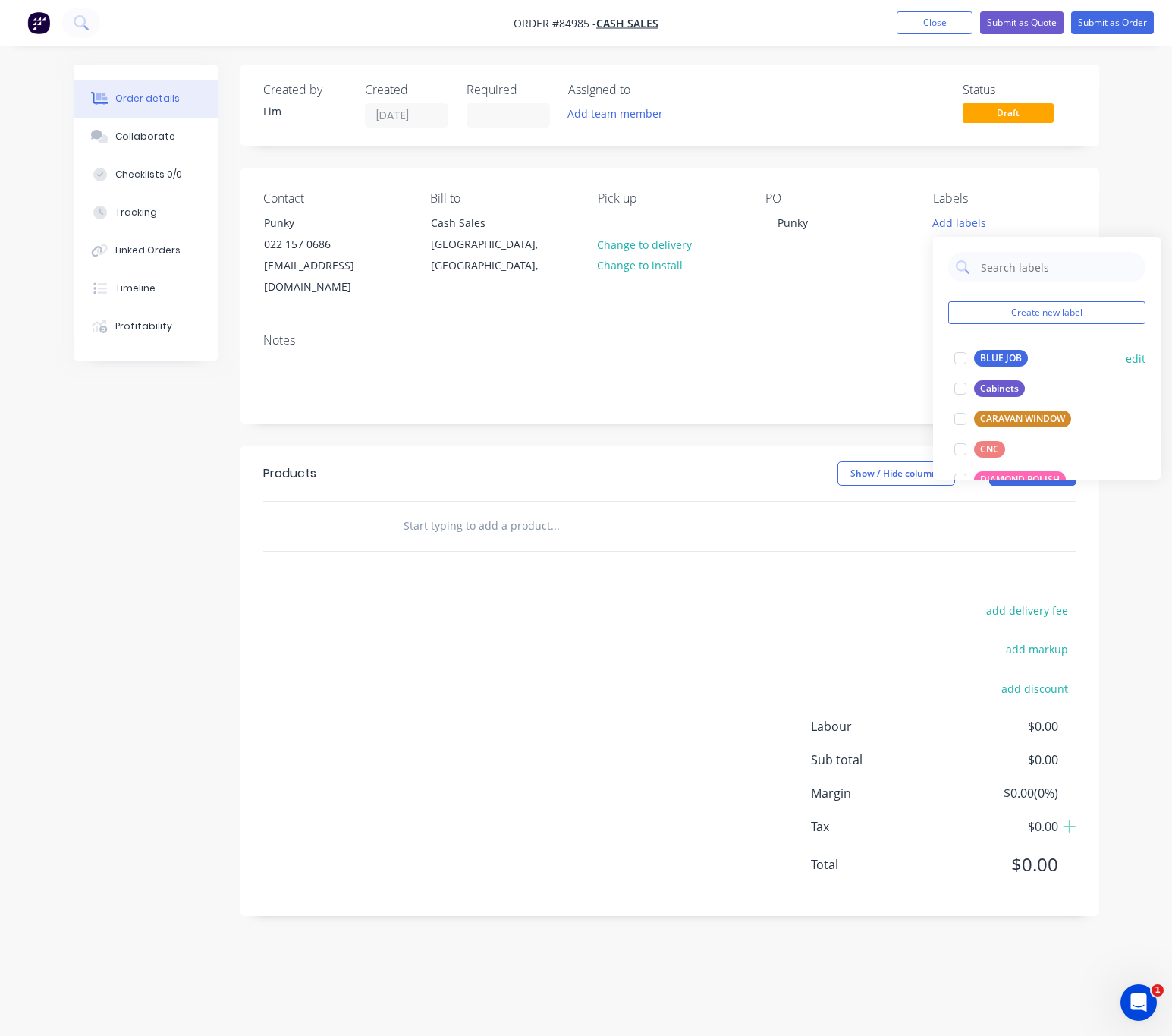
click at [1007, 357] on div "BLUE JOB" at bounding box center [1001, 358] width 54 height 17
drag, startPoint x: 608, startPoint y: 674, endPoint x: 460, endPoint y: 496, distance: 231.5
click at [604, 674] on div "add delivery fee add markup add discount Labour $0.00 Sub total $0.00 Margin $0…" at bounding box center [670, 747] width 813 height 293
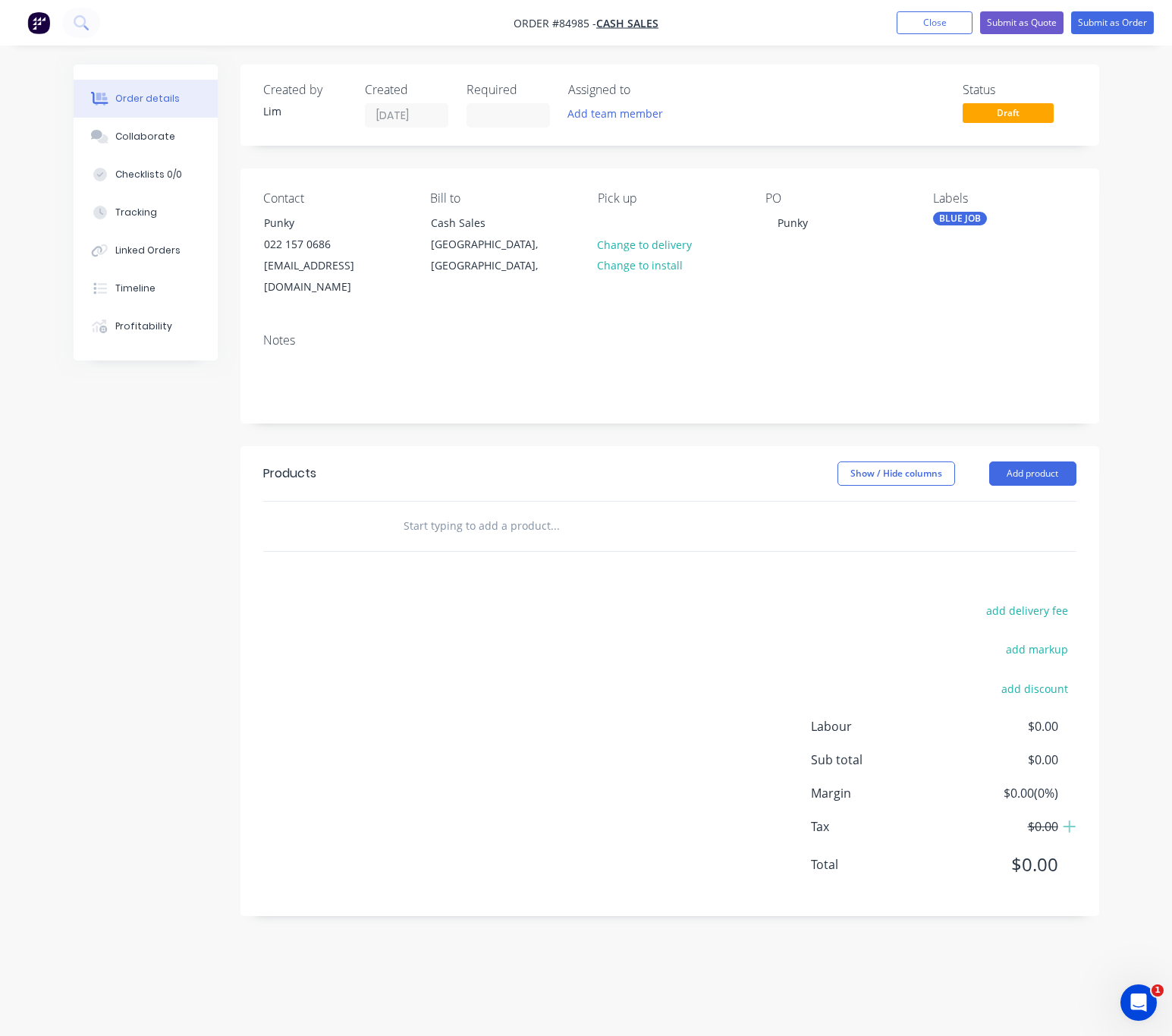
click at [461, 510] on input "text" at bounding box center [554, 526] width 304 height 30
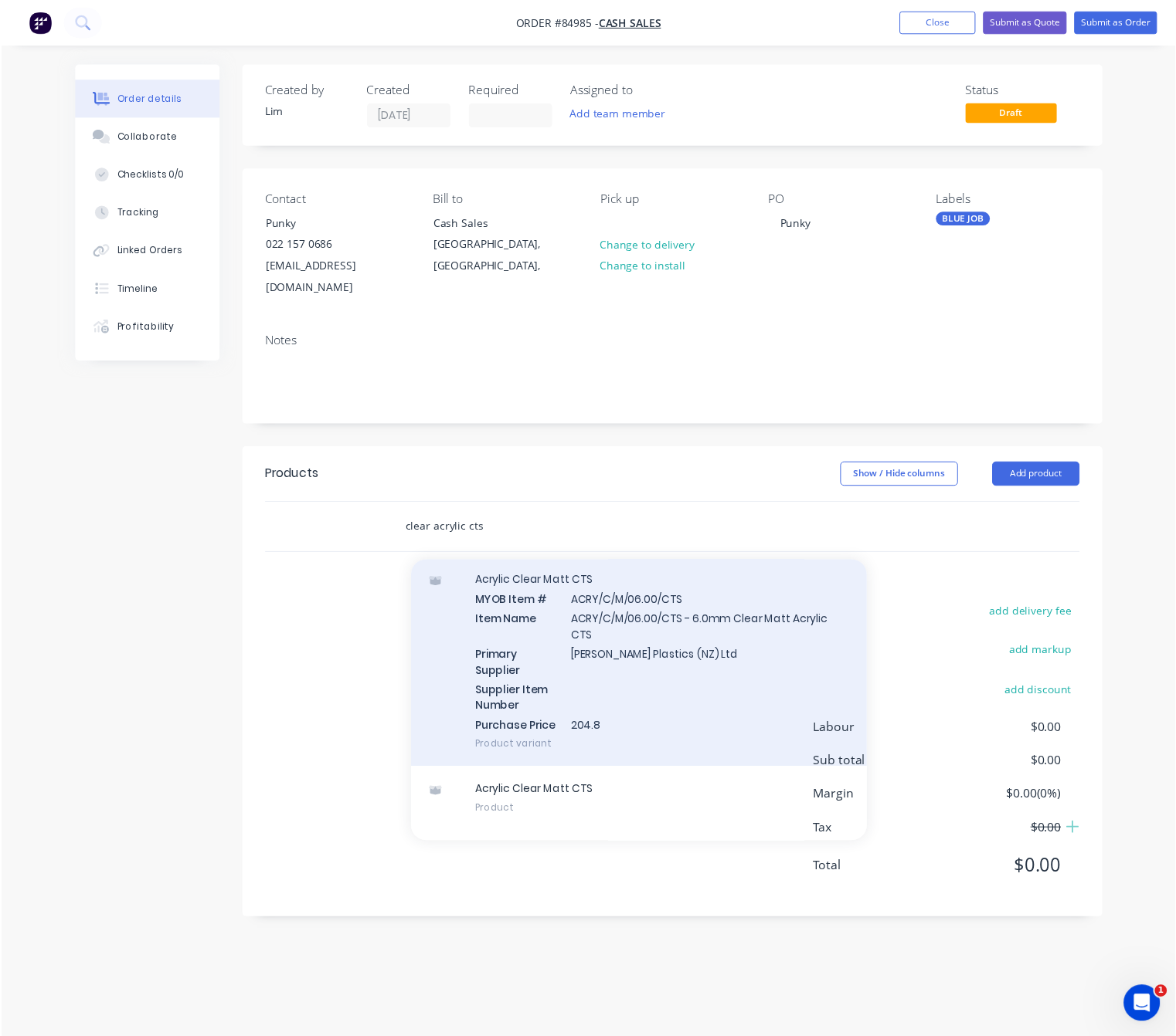
scroll to position [530, 0]
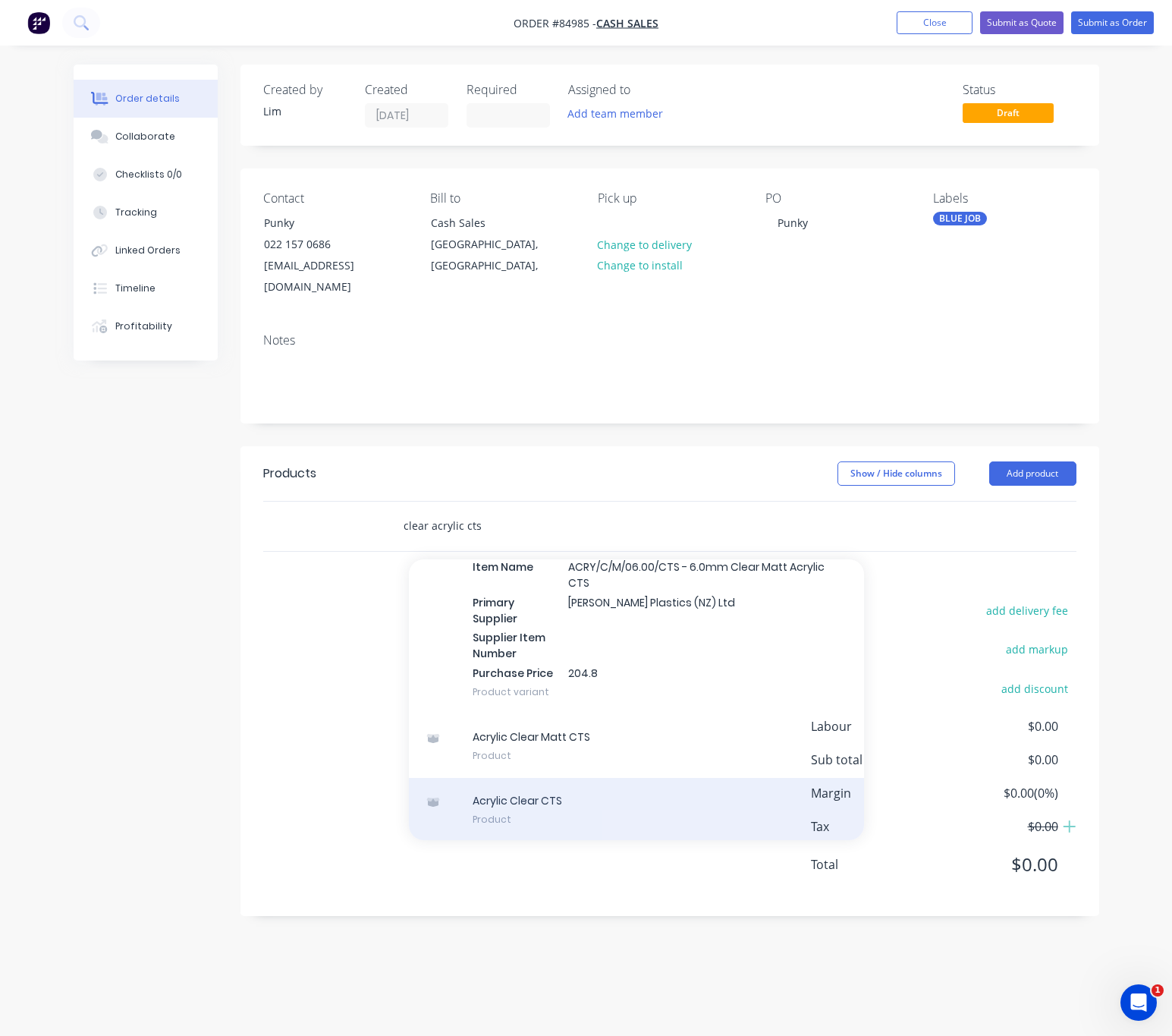
type input "clear acrylic cts"
click at [610, 782] on div "Acrylic Clear CTS Product" at bounding box center [637, 809] width 455 height 64
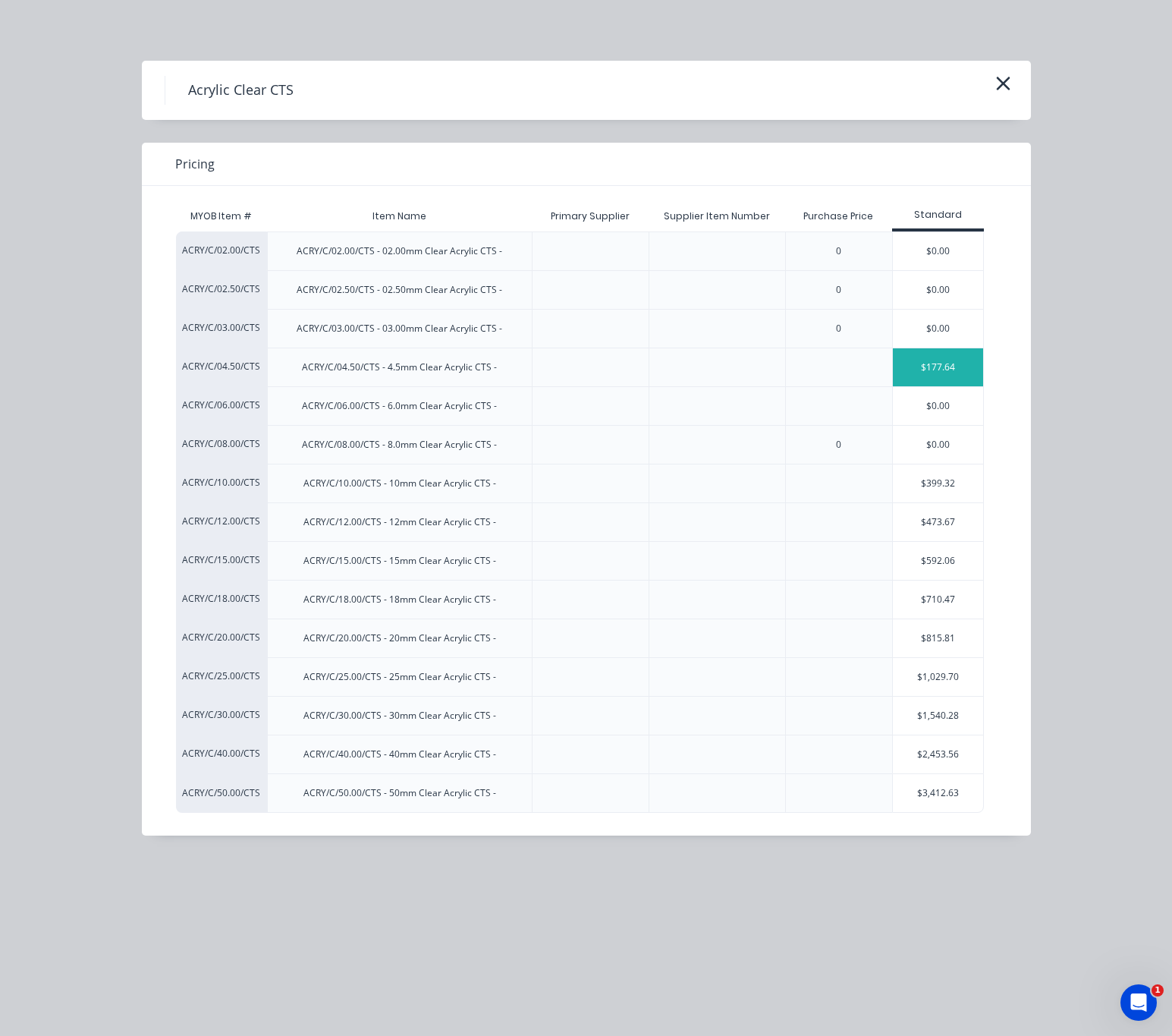
click at [934, 369] on div "$177.64" at bounding box center [939, 368] width 91 height 38
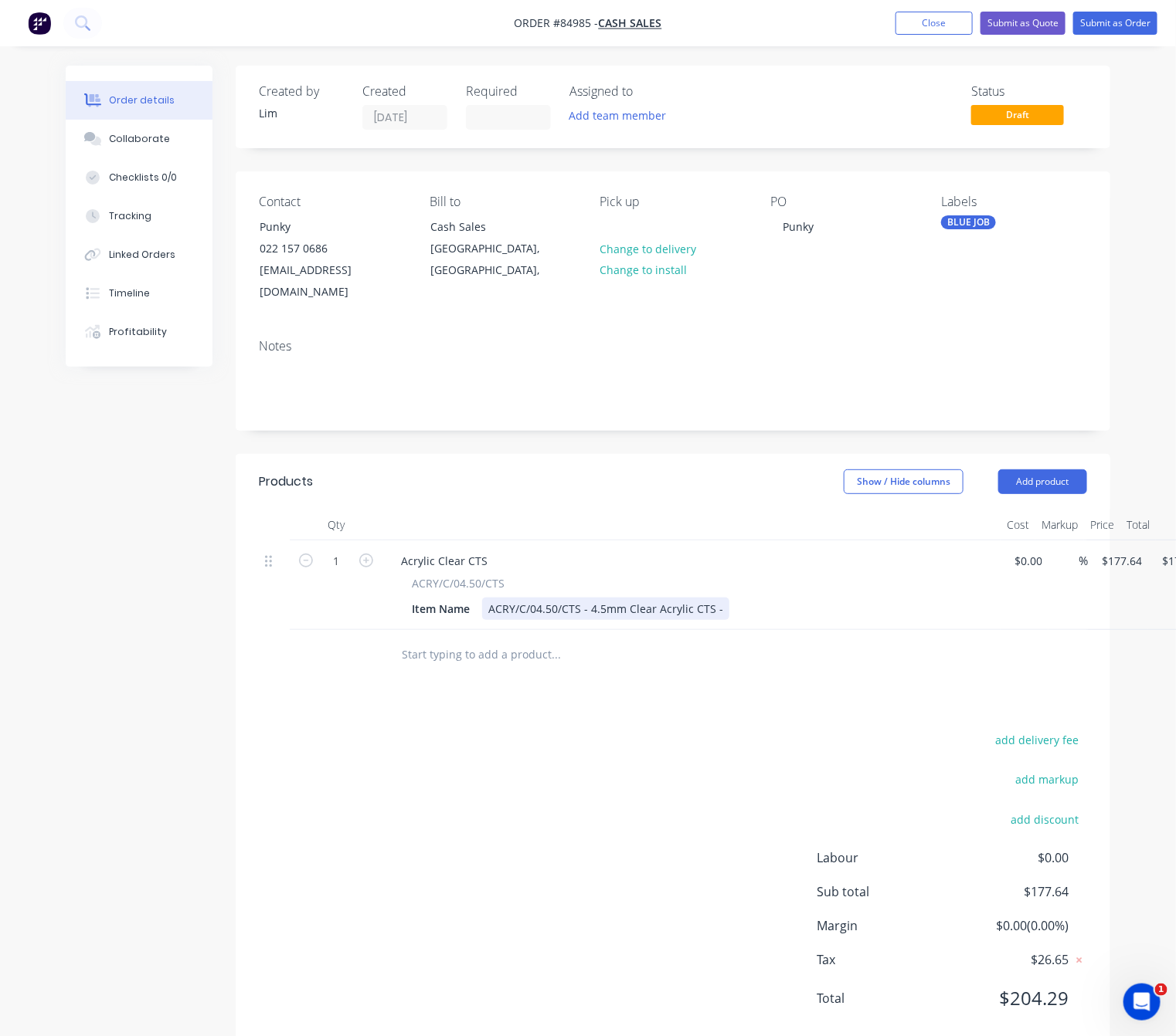
click at [715, 598] on div "ACRY/C/04.50/CTS - 4.5mm Clear Acrylic CTS -" at bounding box center [605, 609] width 247 height 22
click at [591, 598] on div "ACRY/C/04.50/CTS - 4.5mm Clear Acrylic CTS -" at bounding box center [605, 609] width 247 height 22
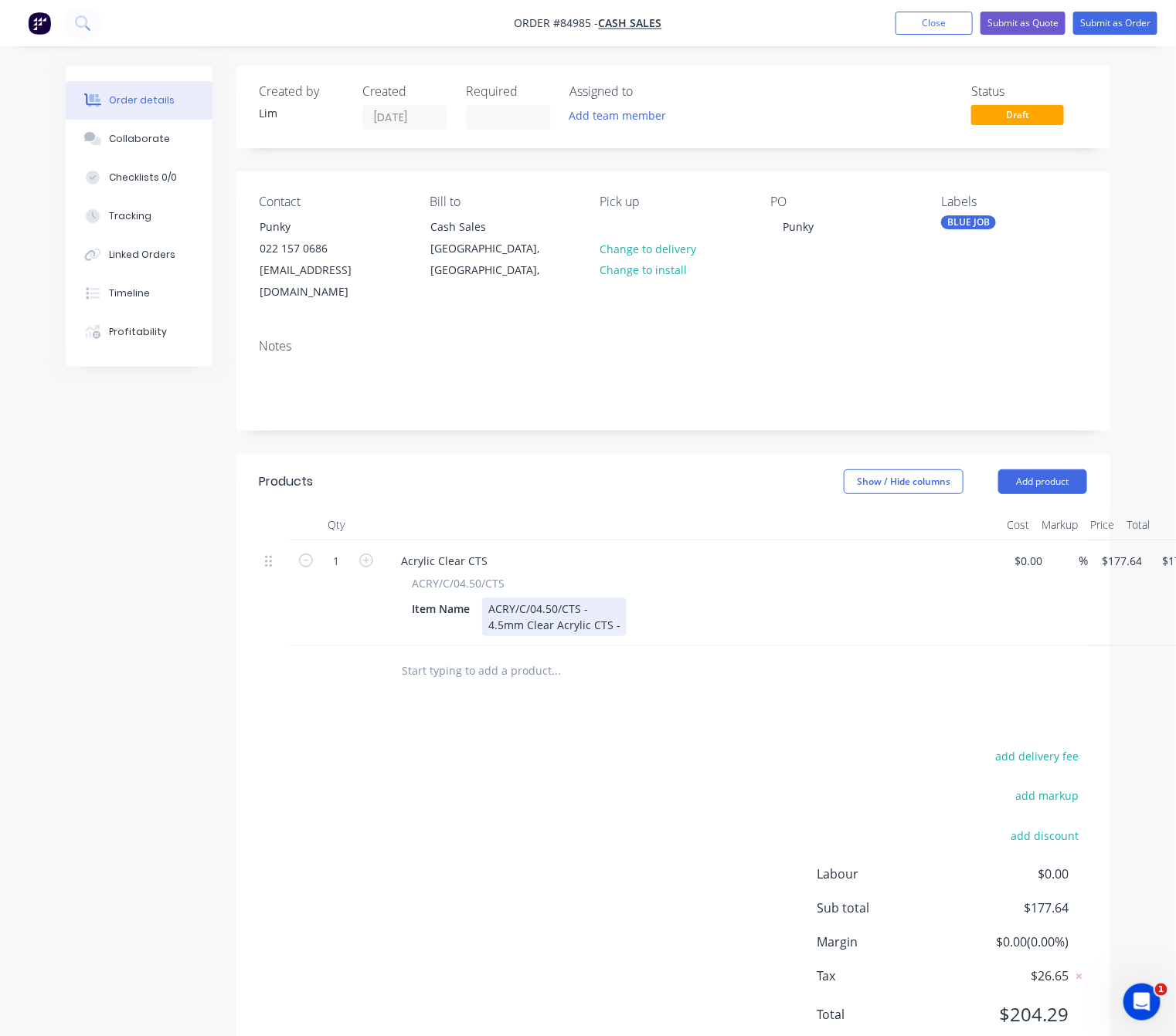
click at [595, 598] on div "ACRY/C/04.50/CTS - 4.5mm Clear Acrylic CTS -" at bounding box center [554, 617] width 144 height 39
click at [621, 607] on div "ACRY/C/04.50/CTS 4.5mm Clear Acrylic CTS -" at bounding box center [554, 617] width 144 height 39
click at [548, 761] on div "add delivery fee add markup add discount Labour $0.00 Sub total $177.64 Margin …" at bounding box center [673, 895] width 828 height 298
click at [1134, 549] on input "177.64" at bounding box center [1124, 560] width 48 height 22
type input "$25.00"
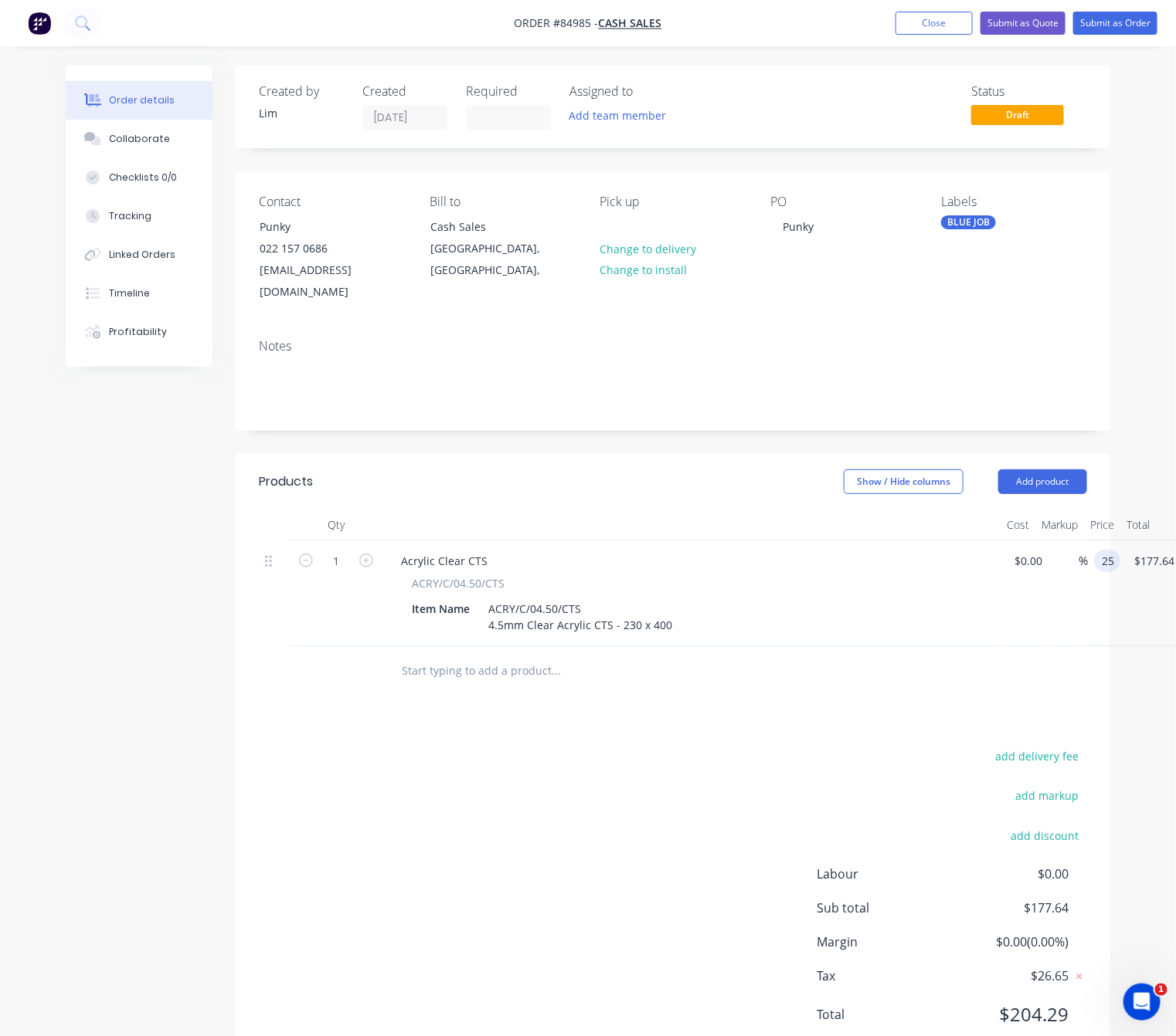
type input "$25.00"
click at [536, 846] on div "add delivery fee add markup add discount Labour $0.00 Sub total $177.64 Margin …" at bounding box center [673, 895] width 828 height 298
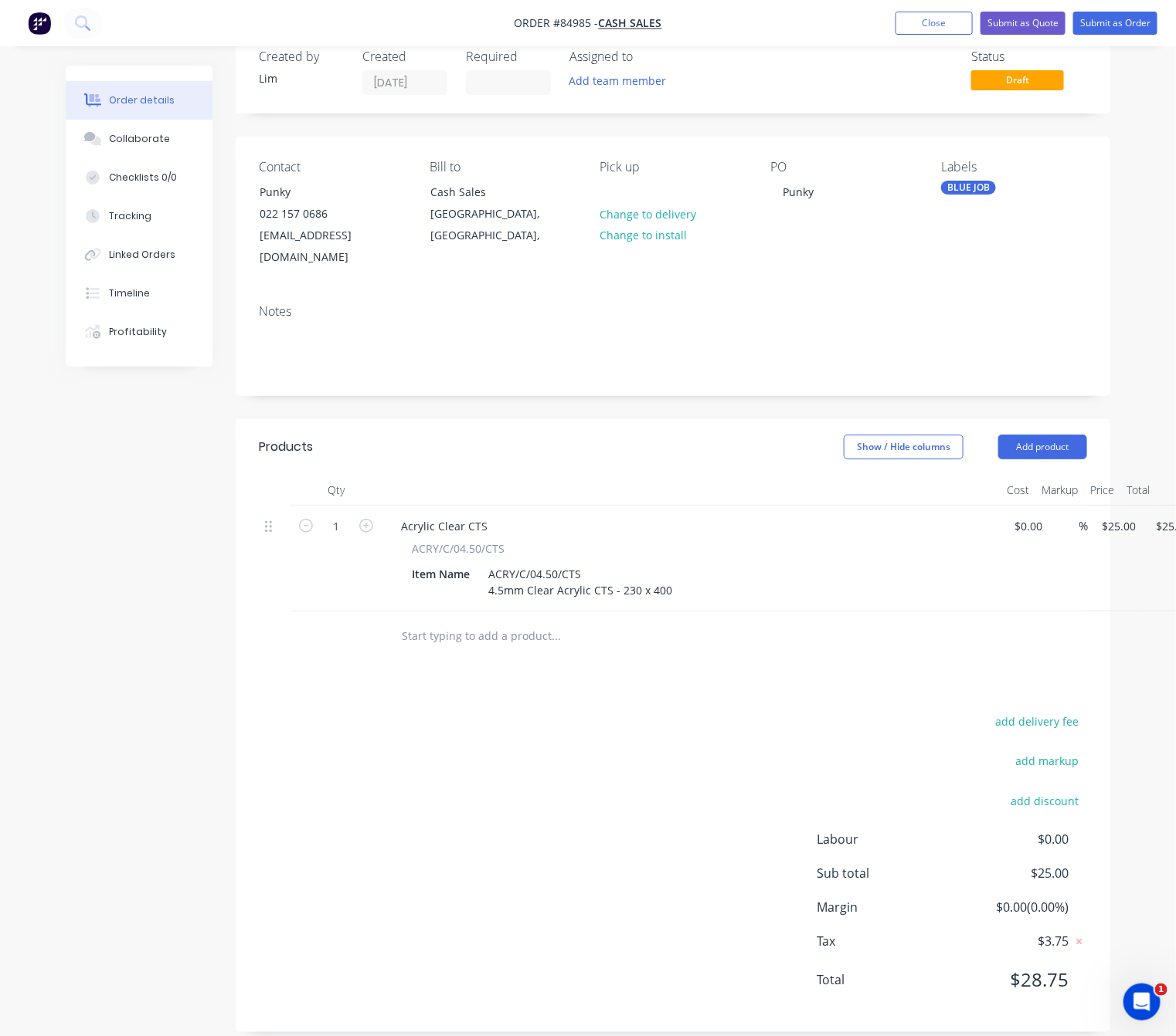
scroll to position [35, 59]
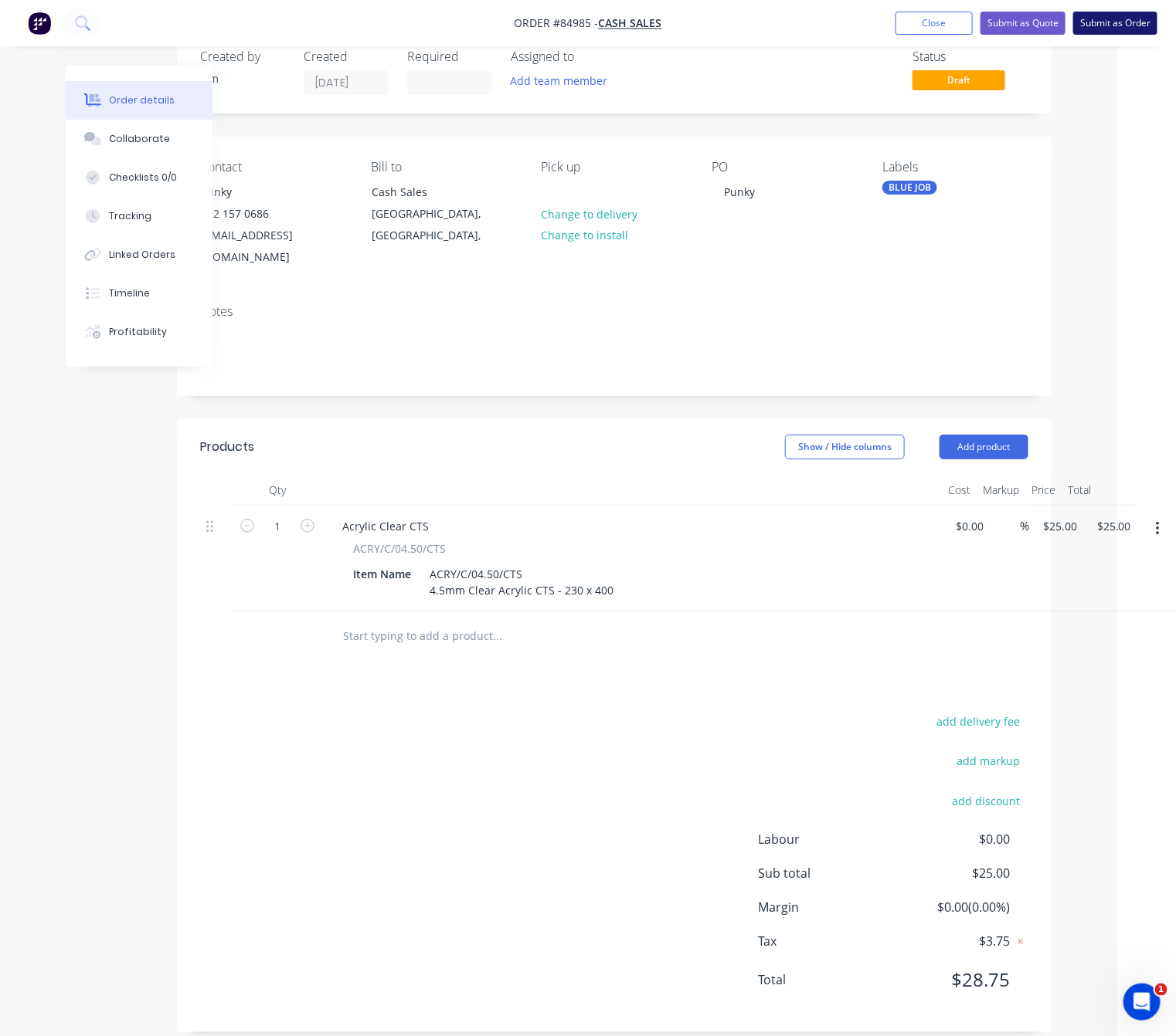
click at [1118, 26] on button "Submit as Order" at bounding box center [1115, 23] width 84 height 23
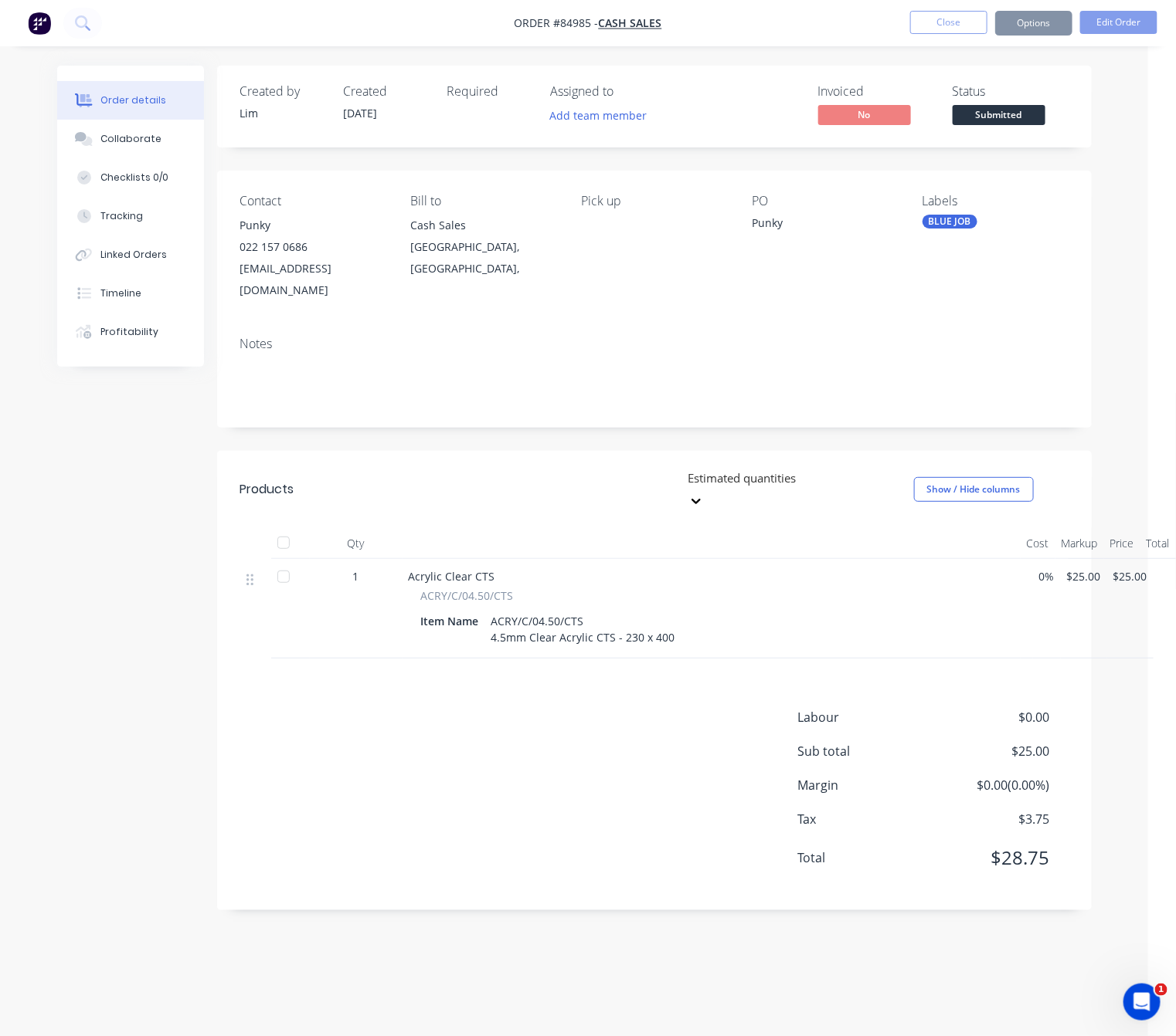
scroll to position [0, 0]
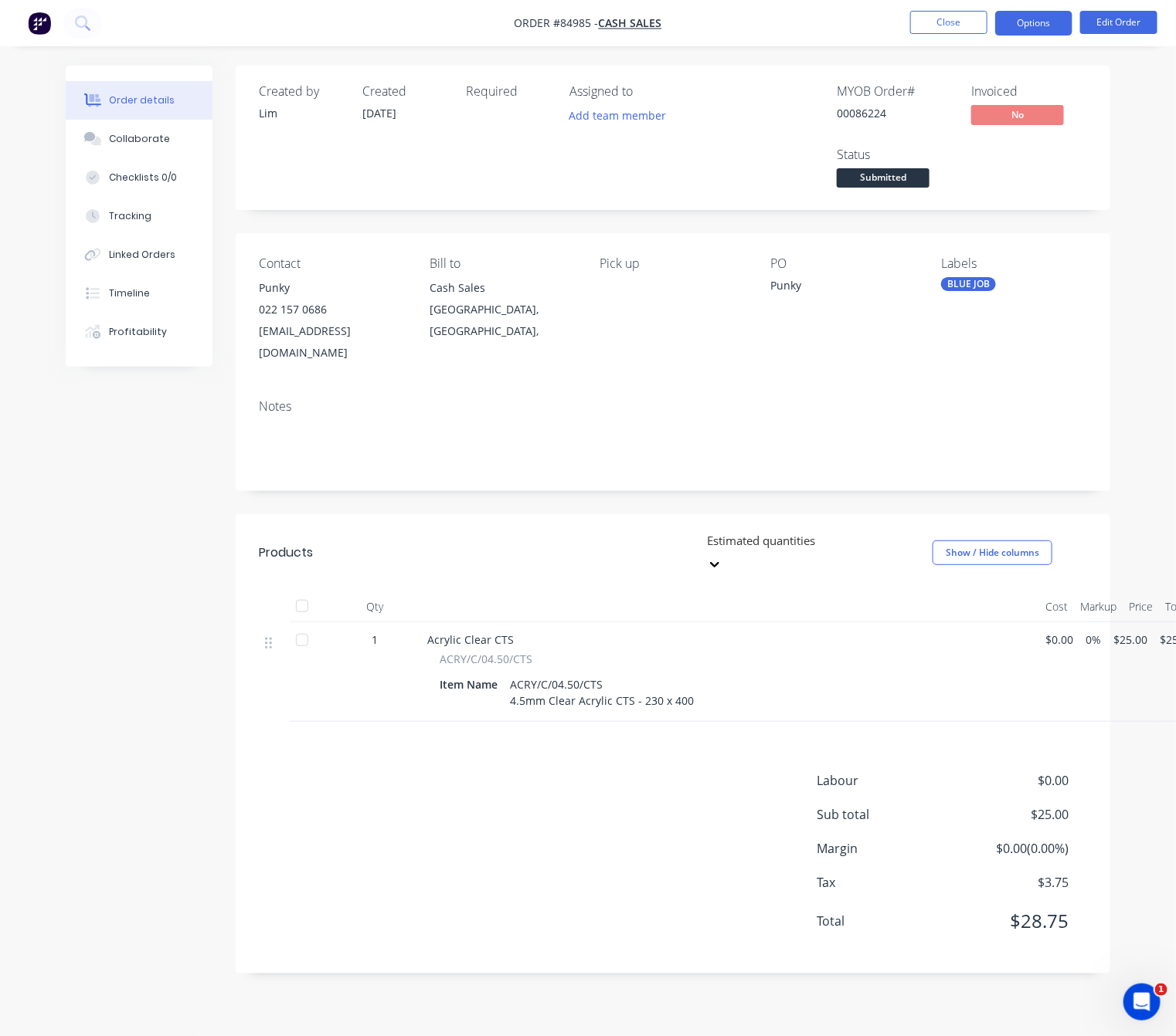
click at [1032, 18] on button "Options" at bounding box center [1033, 23] width 78 height 25
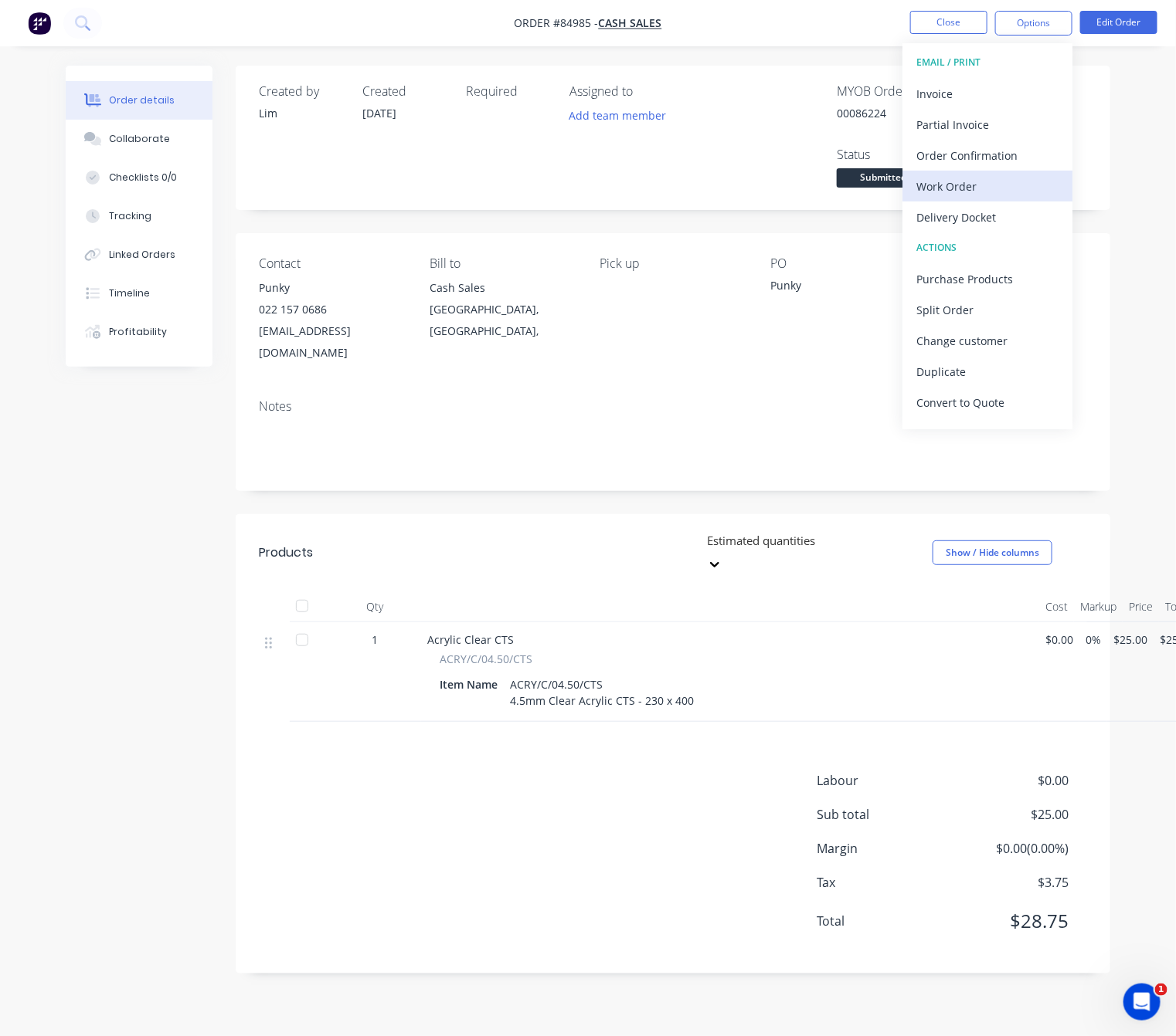
click at [1015, 179] on div "Work Order" at bounding box center [987, 186] width 143 height 22
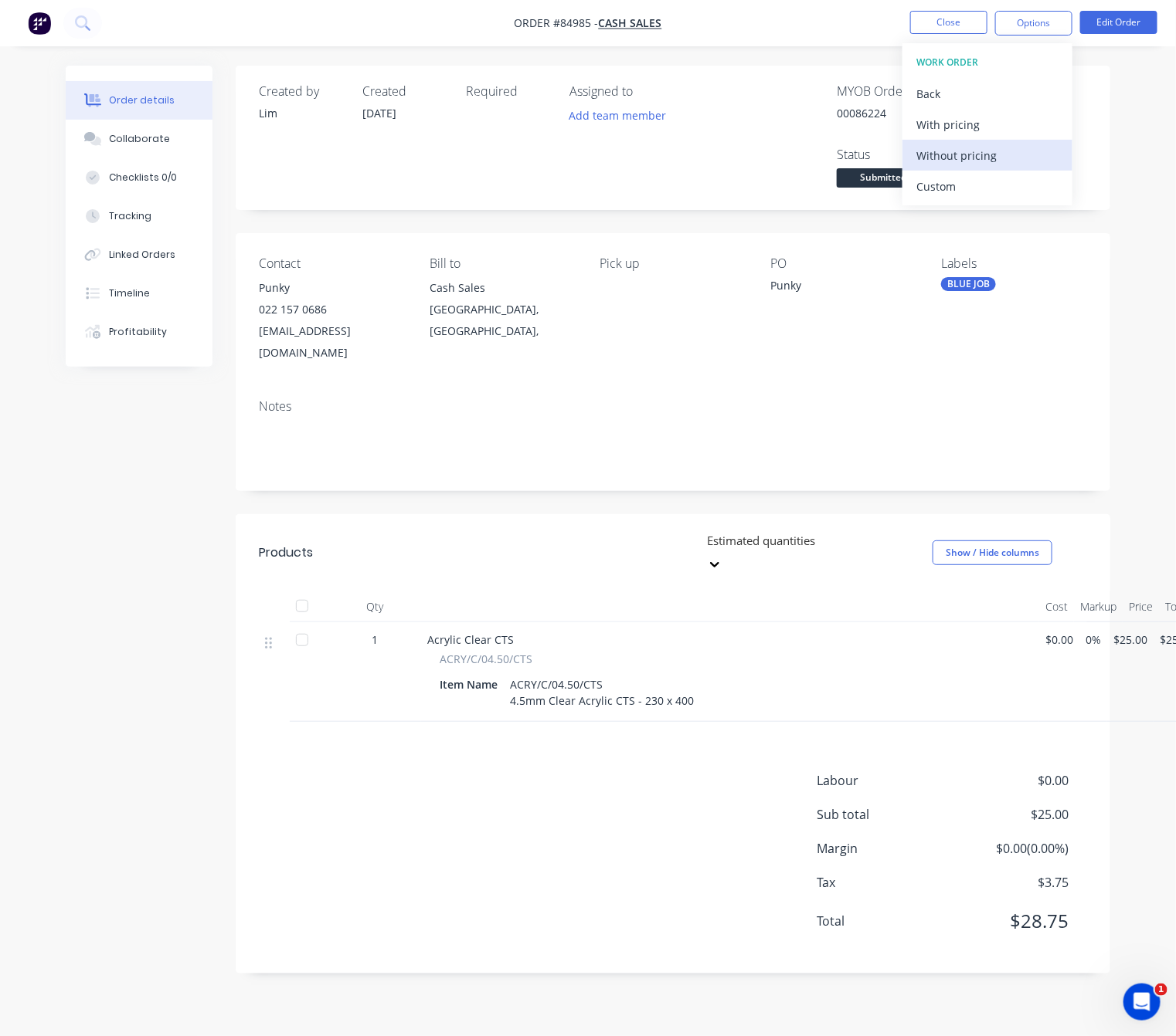
click at [1000, 155] on div "Without pricing" at bounding box center [987, 155] width 143 height 22
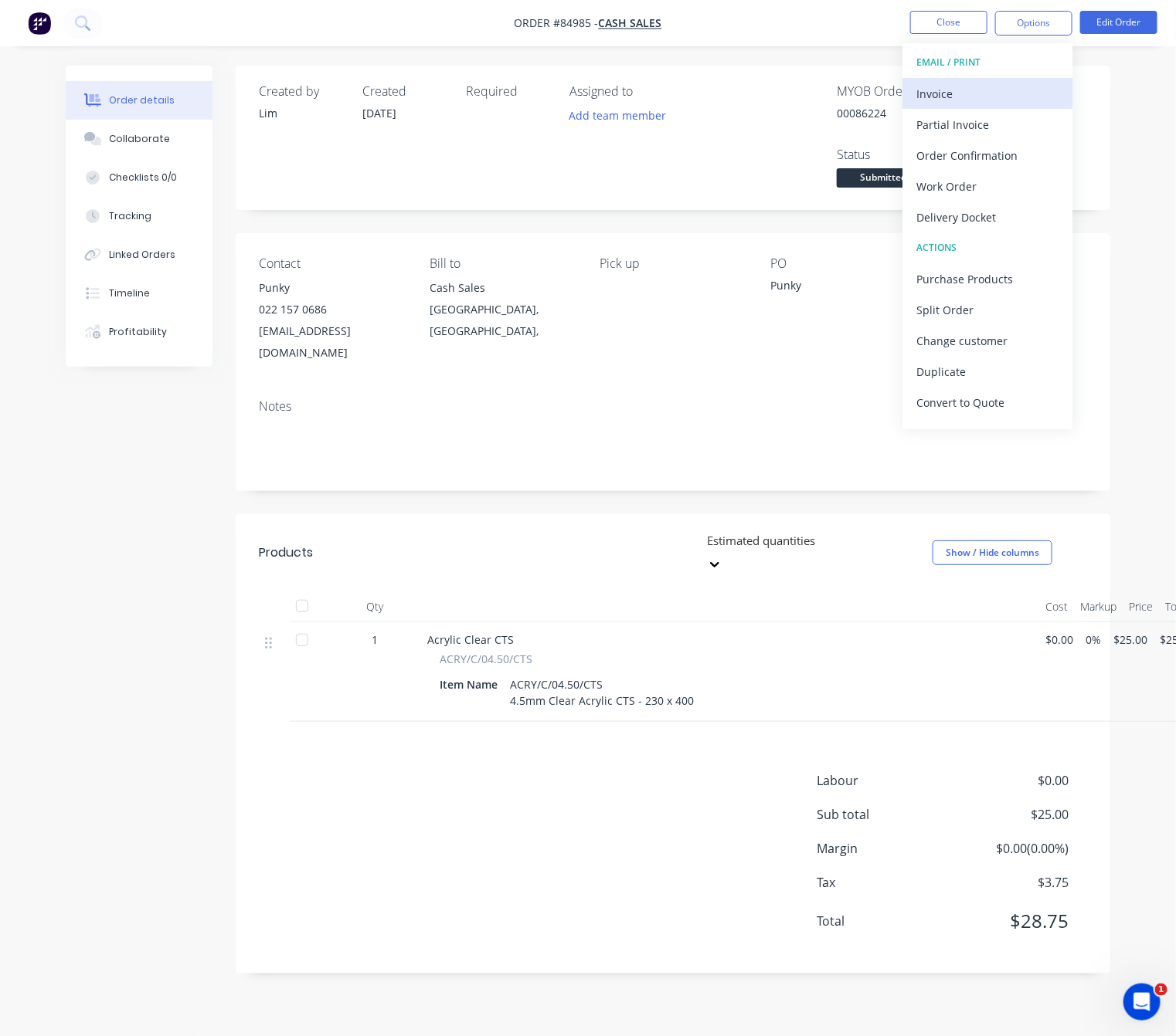
click at [960, 93] on div "Invoice" at bounding box center [987, 93] width 143 height 22
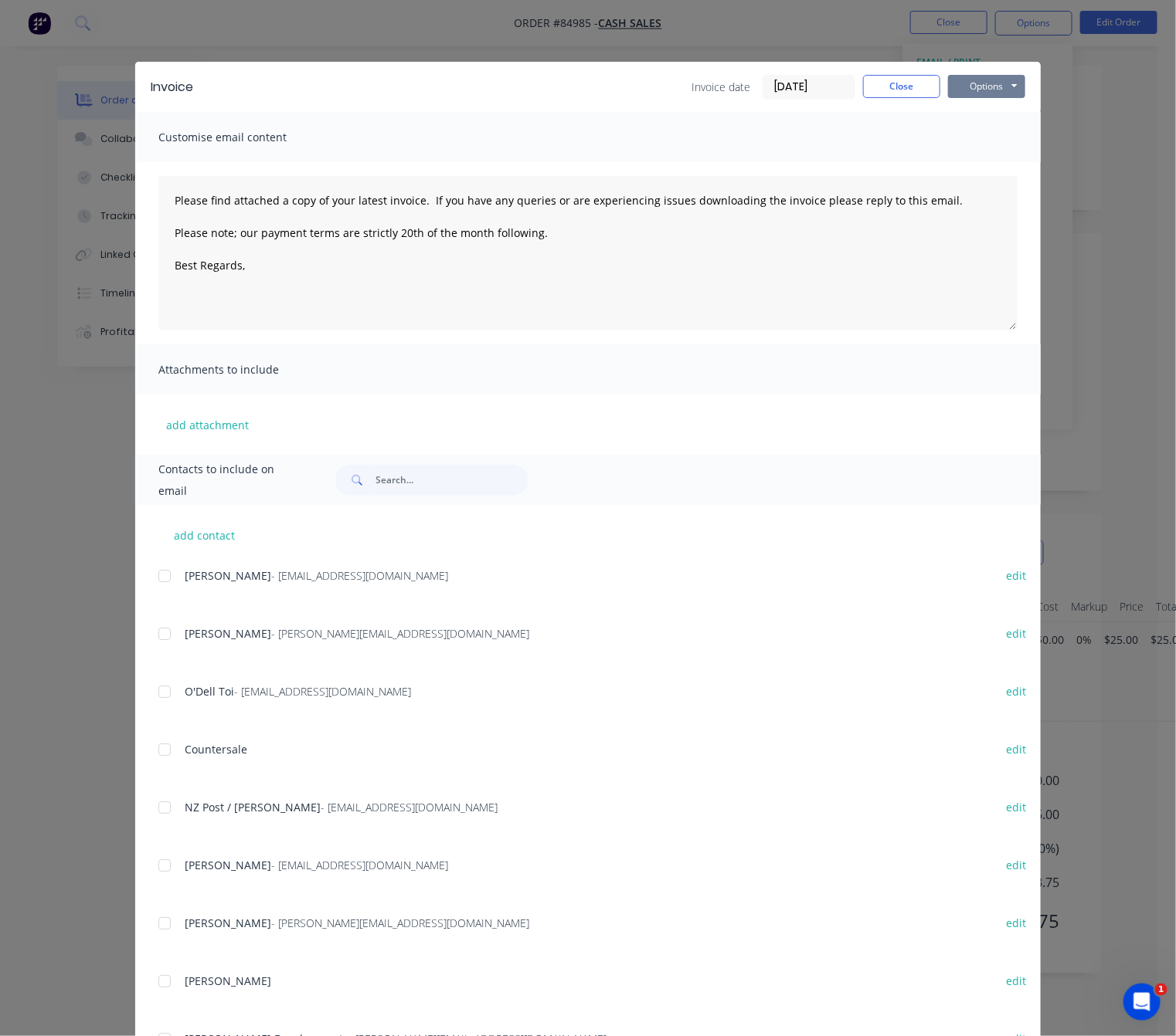
click at [983, 95] on button "Options" at bounding box center [987, 86] width 78 height 23
click at [998, 107] on button "Preview" at bounding box center [998, 113] width 99 height 25
click at [903, 84] on button "Close" at bounding box center [902, 86] width 78 height 23
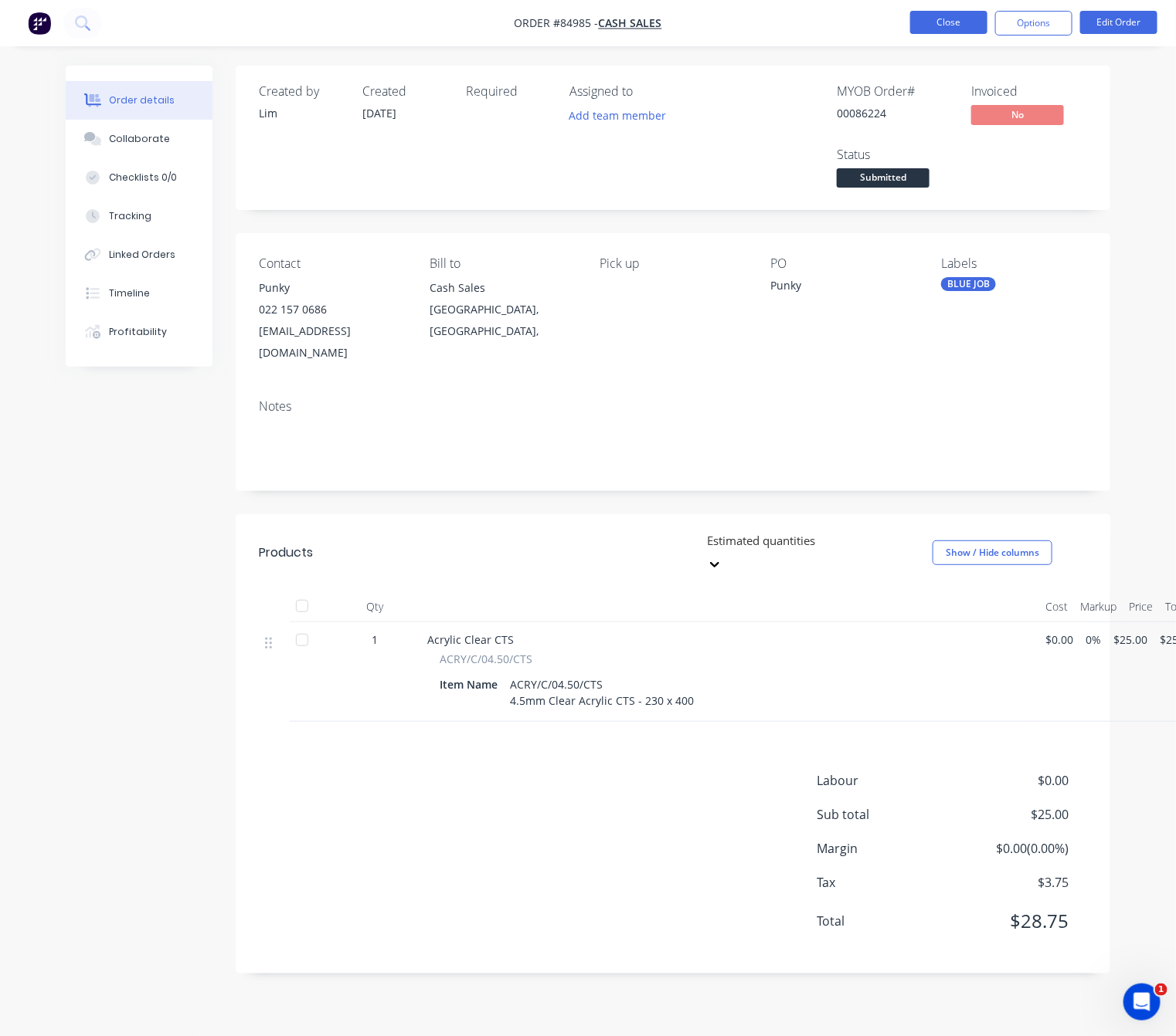
click at [951, 21] on button "Close" at bounding box center [949, 22] width 78 height 23
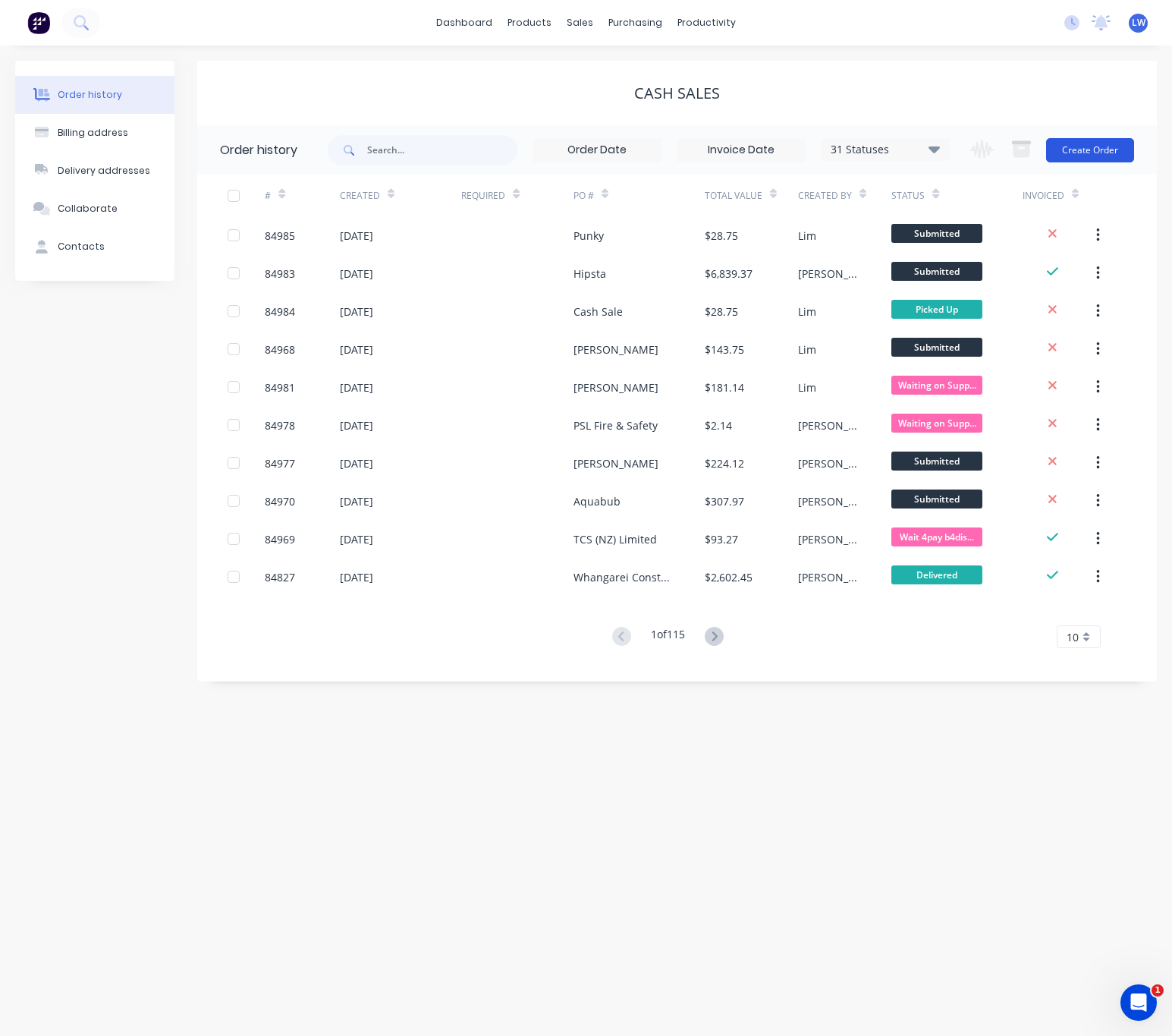
click at [1104, 150] on button "Create Order" at bounding box center [1090, 150] width 88 height 25
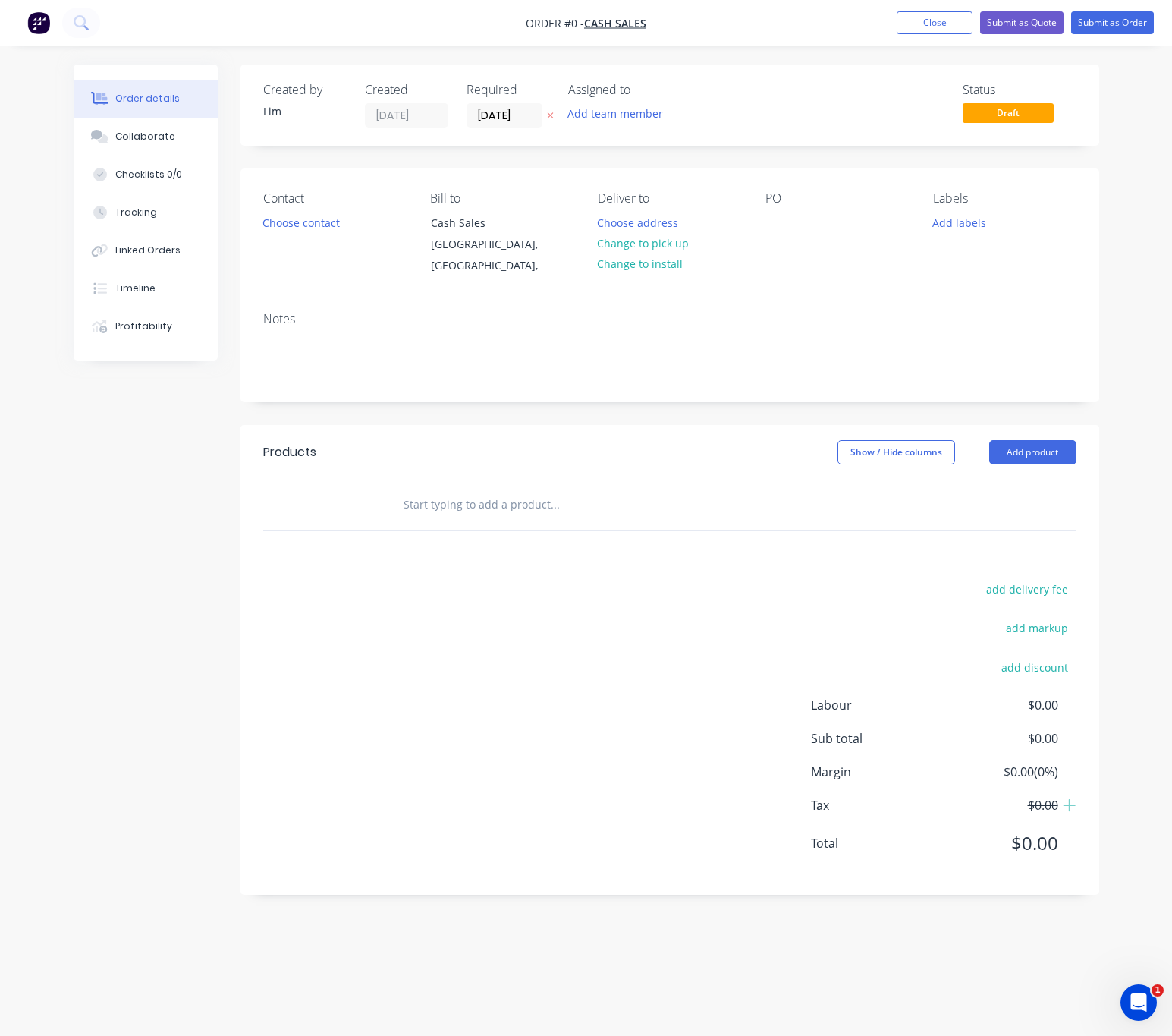
click at [547, 114] on icon "button" at bounding box center [550, 115] width 7 height 10
click at [301, 224] on button "Choose contact" at bounding box center [301, 222] width 93 height 21
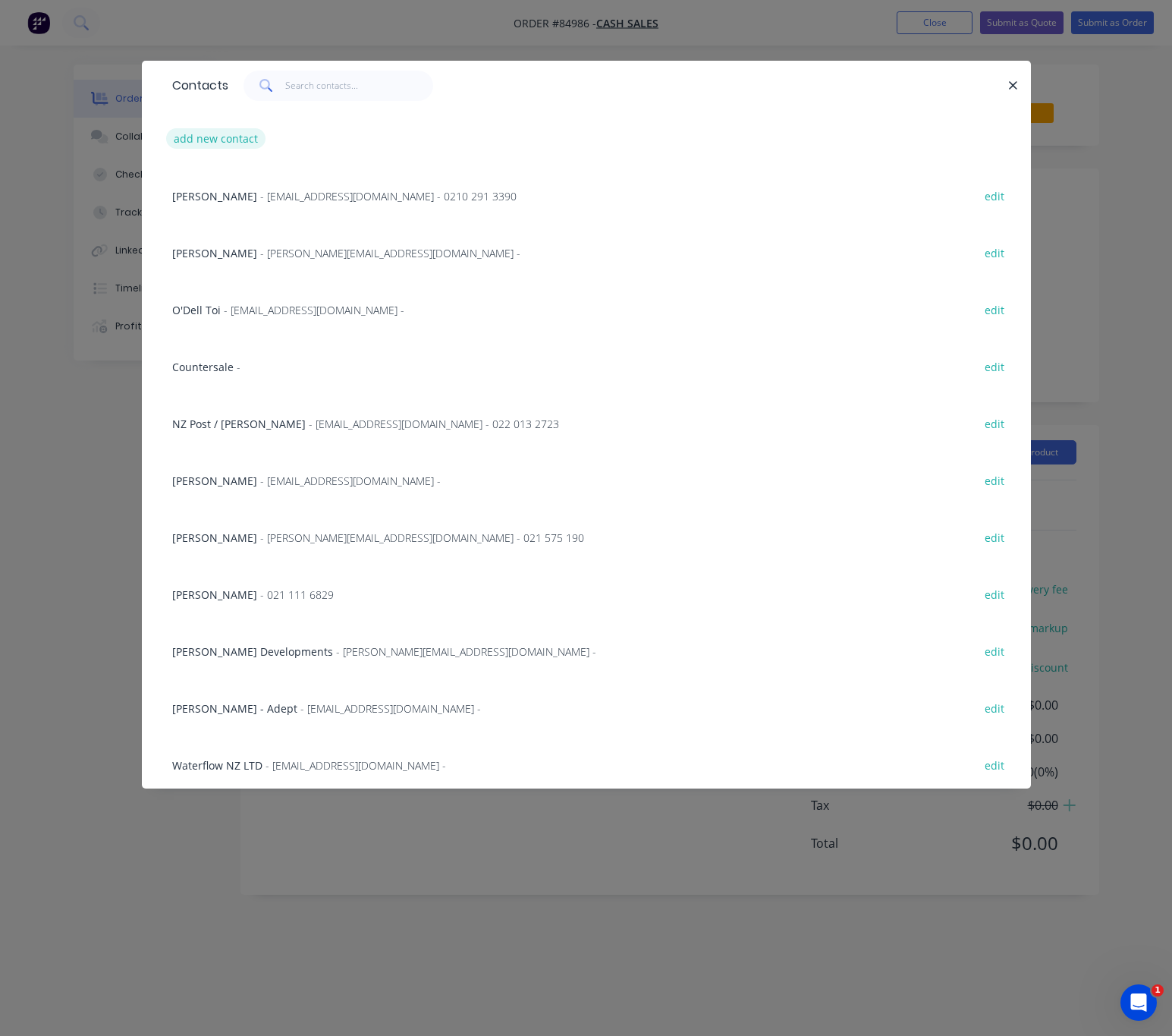
click at [239, 144] on button "add new contact" at bounding box center [216, 139] width 100 height 21
select select "AU"
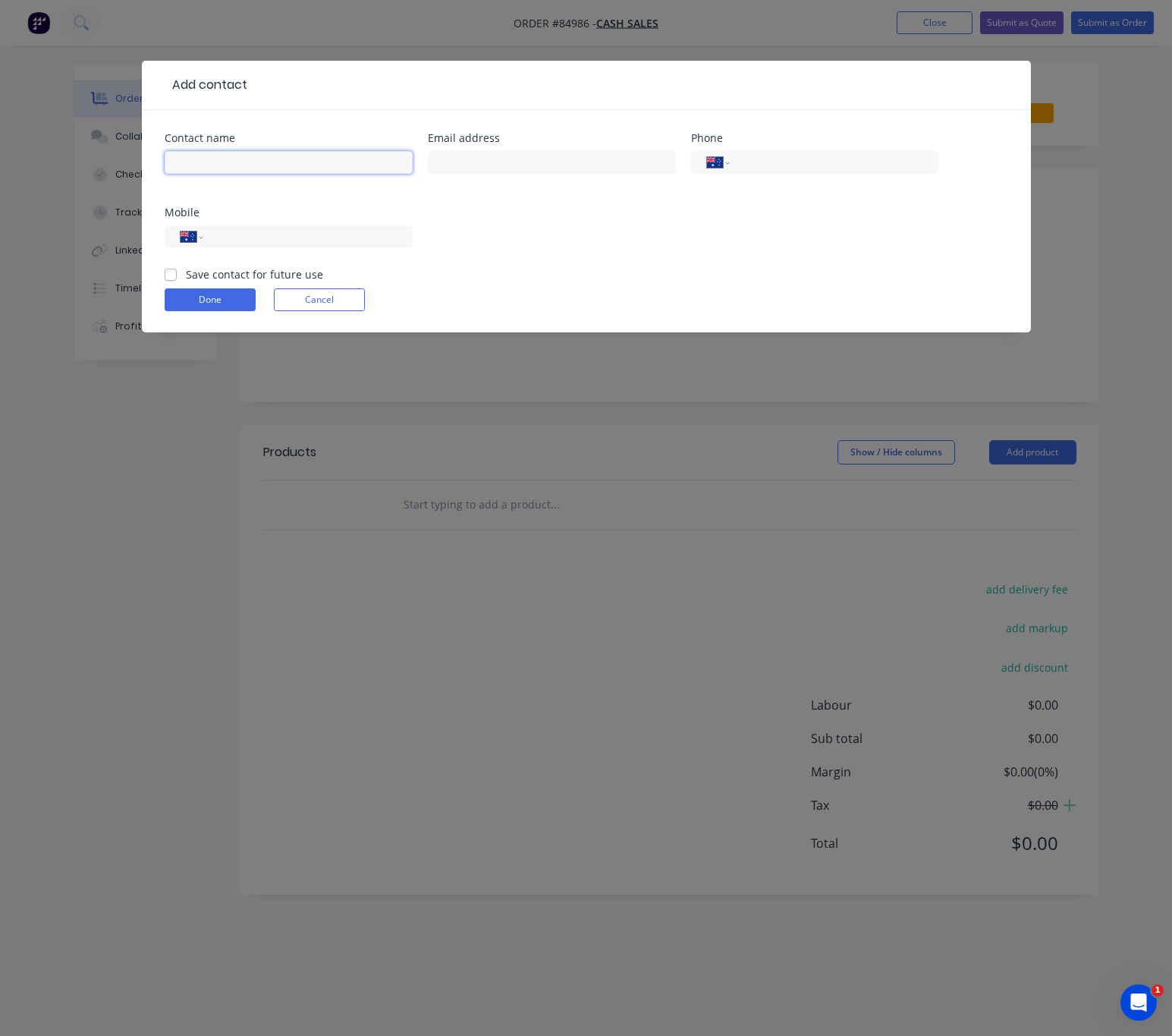
click at [256, 155] on input "text" at bounding box center [288, 163] width 248 height 23
type input "Andrew Vance"
click at [491, 146] on div "Email address" at bounding box center [551, 162] width 248 height 59
click at [495, 167] on input "text" at bounding box center [551, 163] width 248 height 23
type input "andrewnvance@hotmail.com"
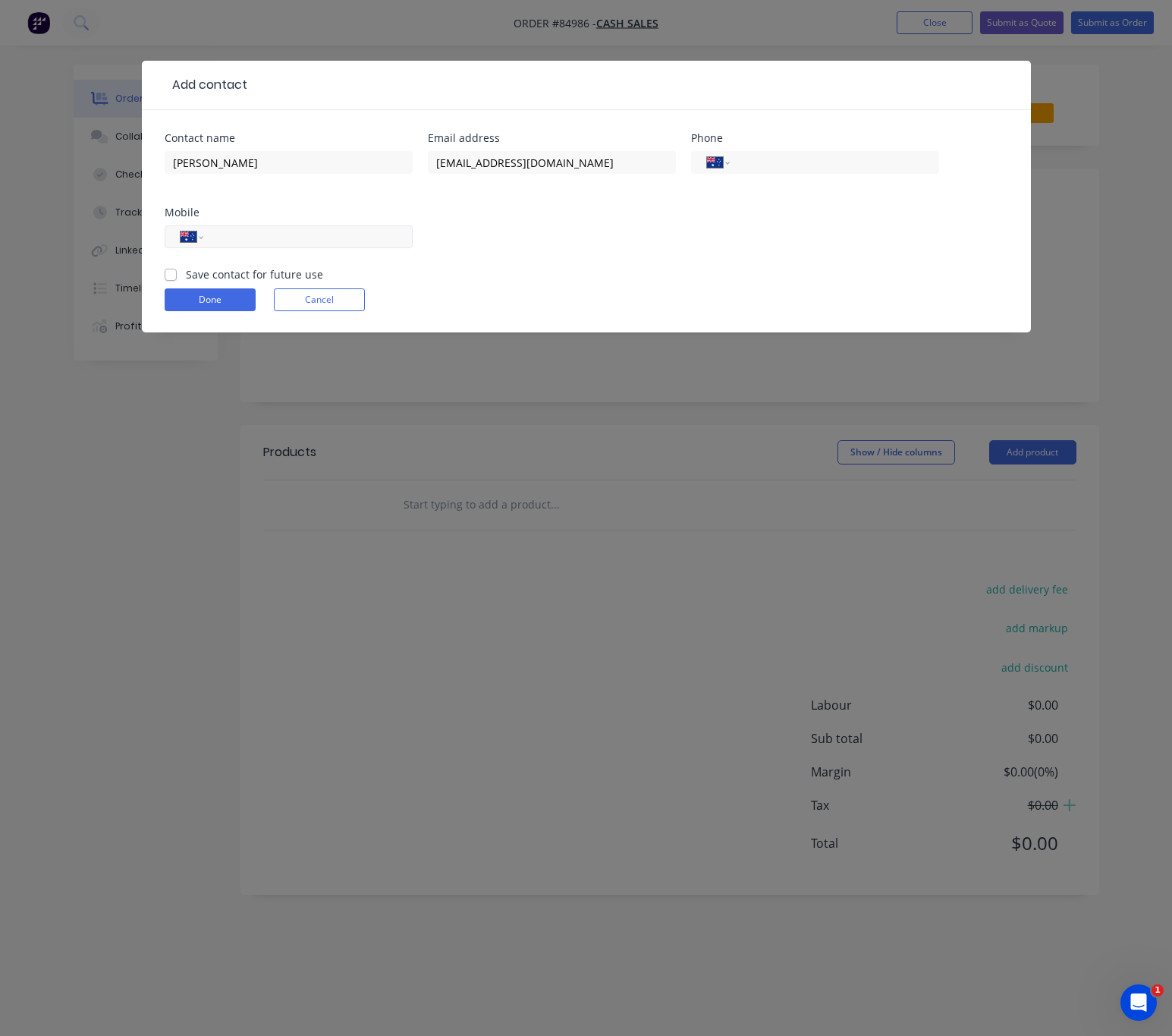
click at [286, 235] on input "tel" at bounding box center [305, 237] width 182 height 17
type input "(02) 2320 5037"
click at [186, 273] on label "Save contact for future use" at bounding box center [254, 274] width 137 height 16
click at [169, 273] on input "Save contact for future use" at bounding box center [170, 273] width 12 height 14
checkbox input "true"
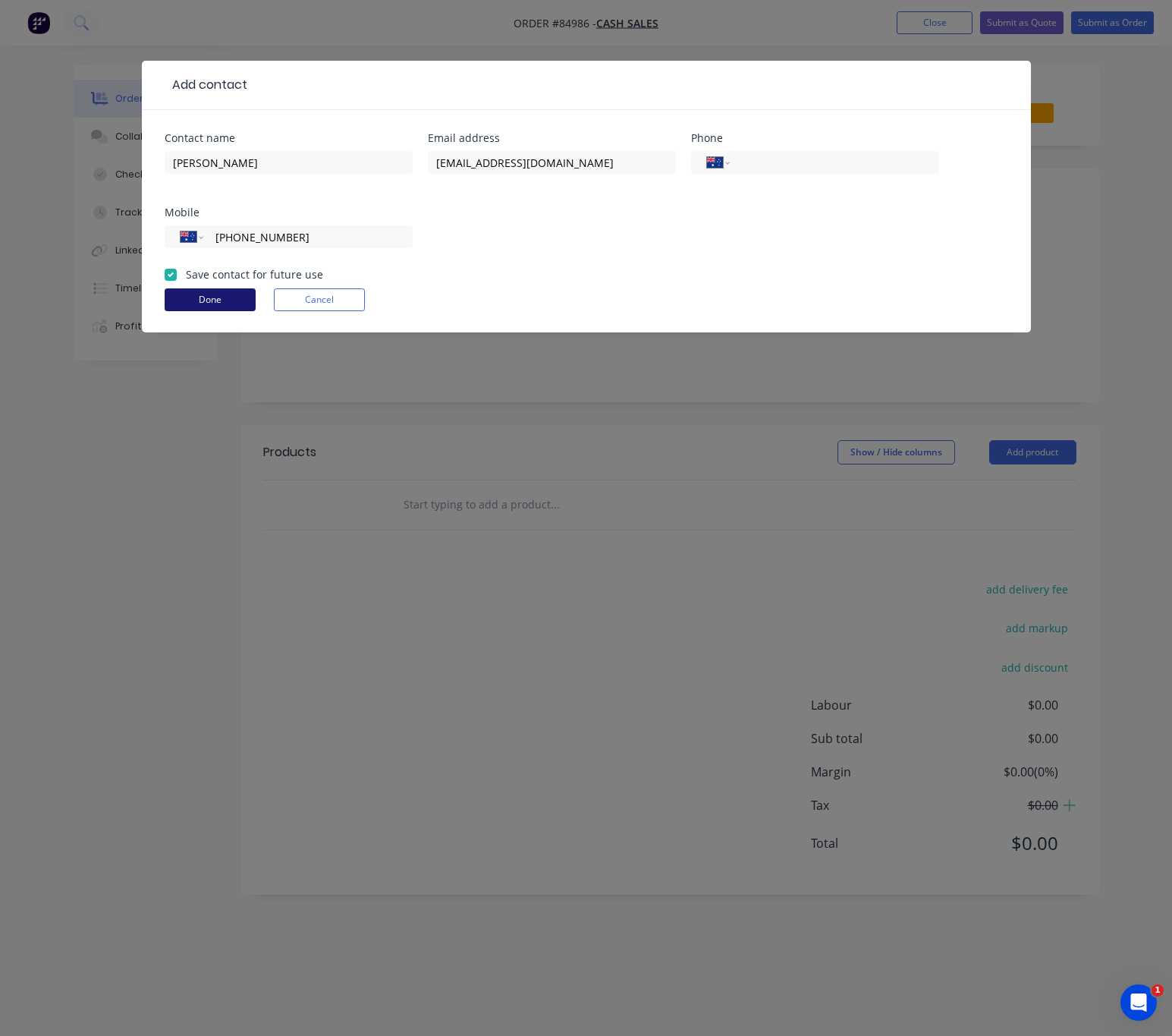
click at [208, 304] on button "Done" at bounding box center [210, 300] width 91 height 23
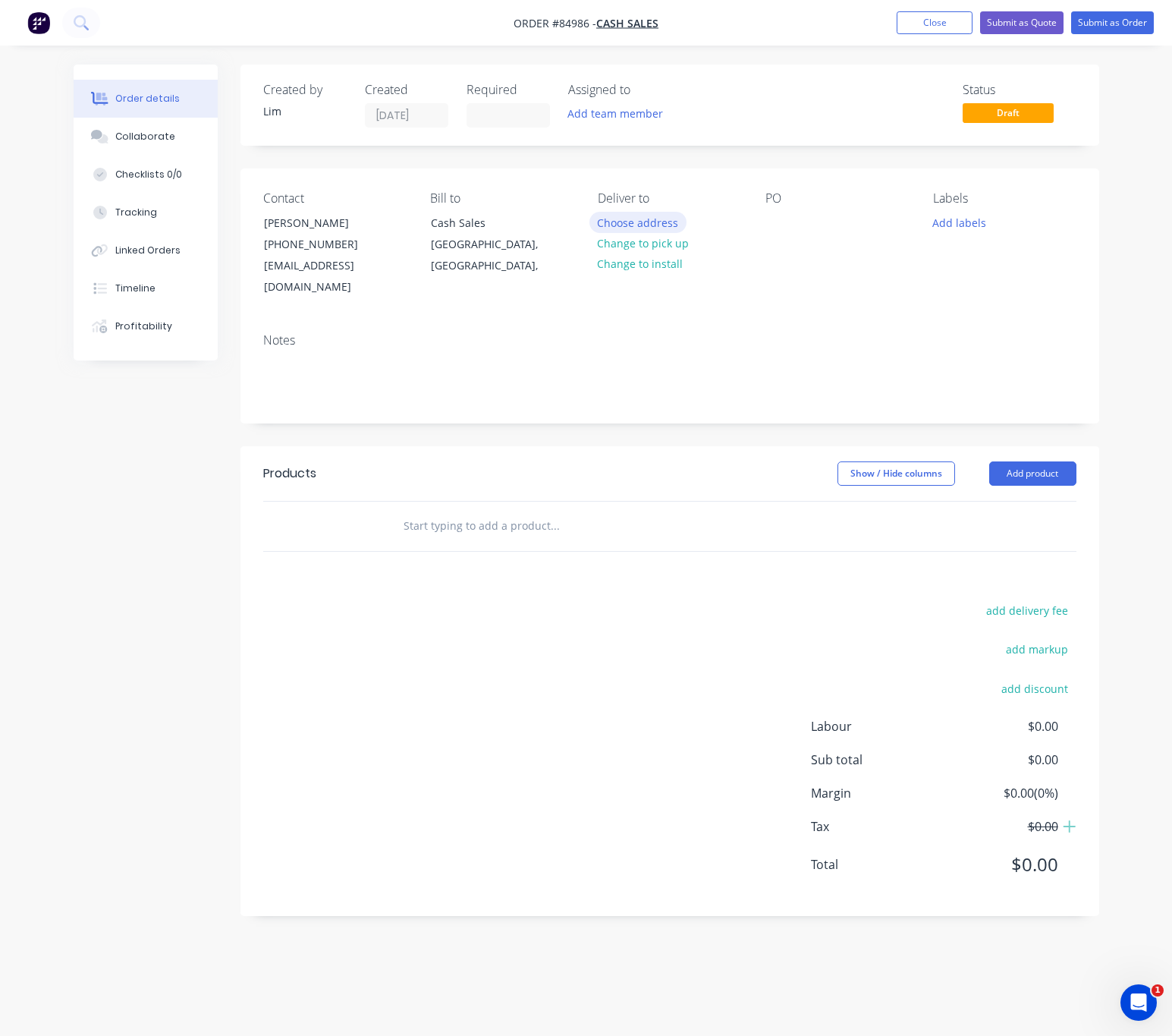
click at [654, 219] on button "Choose address" at bounding box center [638, 222] width 97 height 21
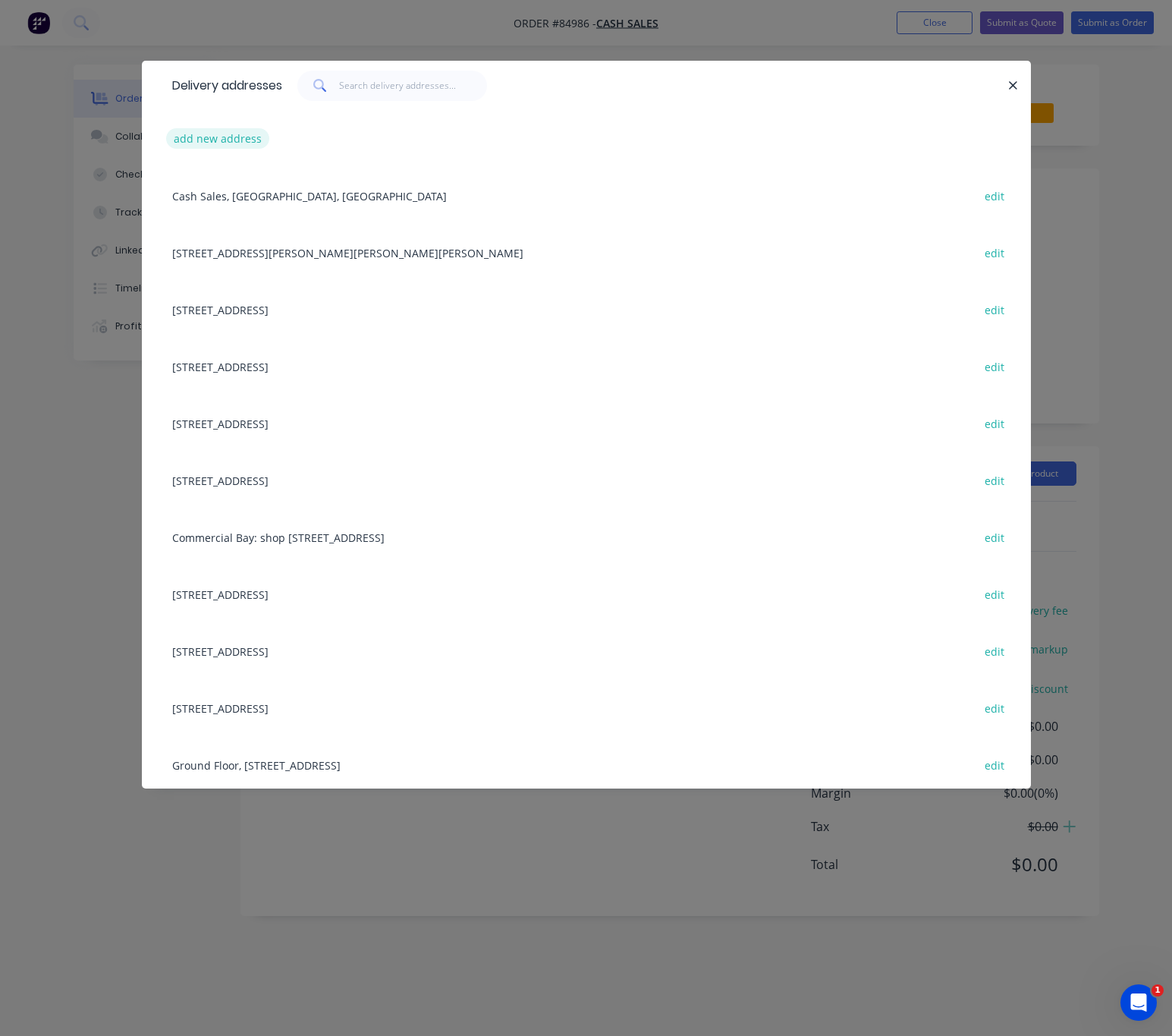
click at [212, 130] on button "add new address" at bounding box center [218, 139] width 104 height 21
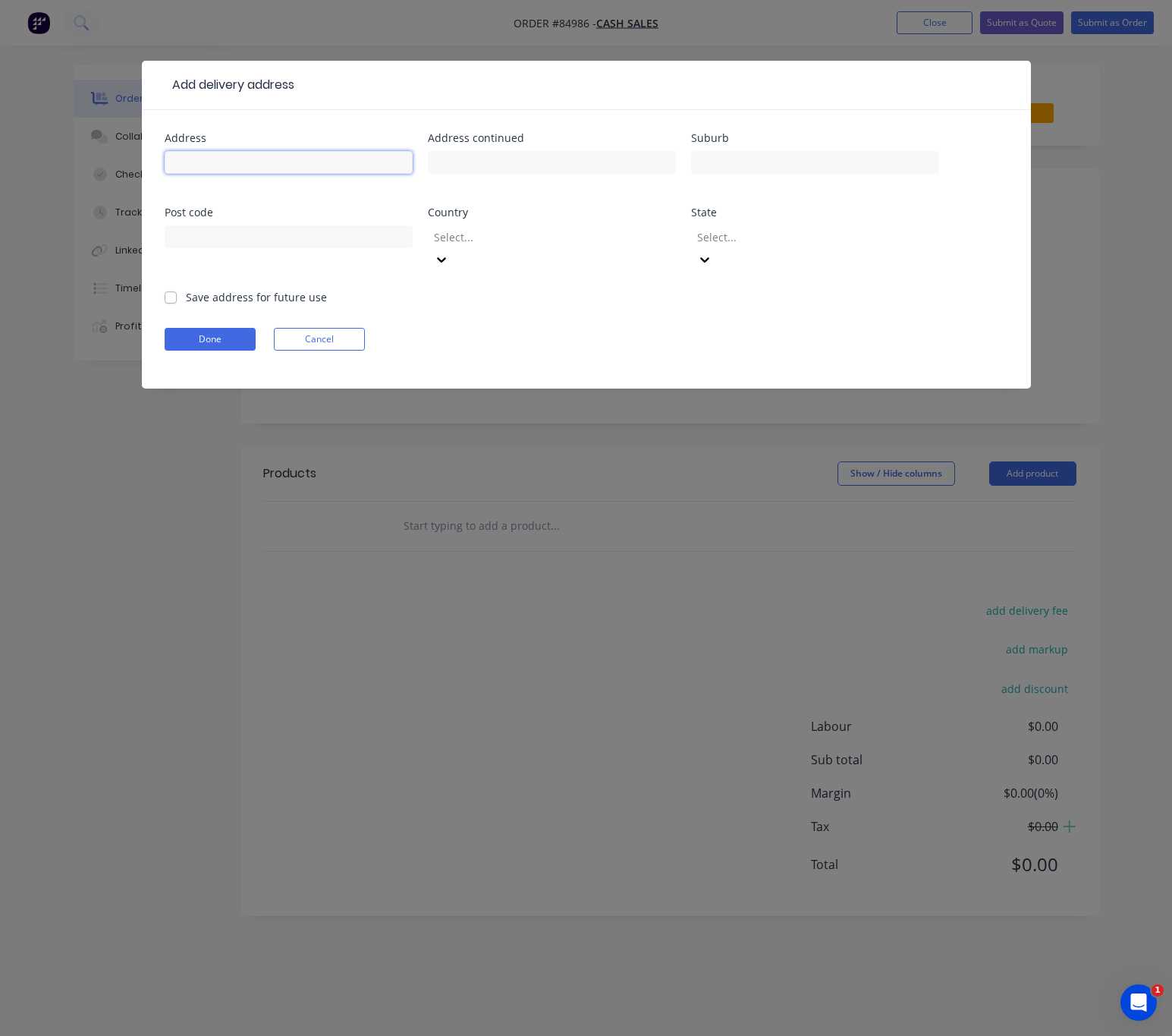
click at [264, 164] on input "text" at bounding box center [288, 163] width 248 height 23
type input "100 Oneheke Road"
click at [835, 160] on input "text" at bounding box center [815, 163] width 248 height 23
type input "Keri Keri"
drag, startPoint x: 282, startPoint y: 169, endPoint x: 126, endPoint y: 169, distance: 156.0
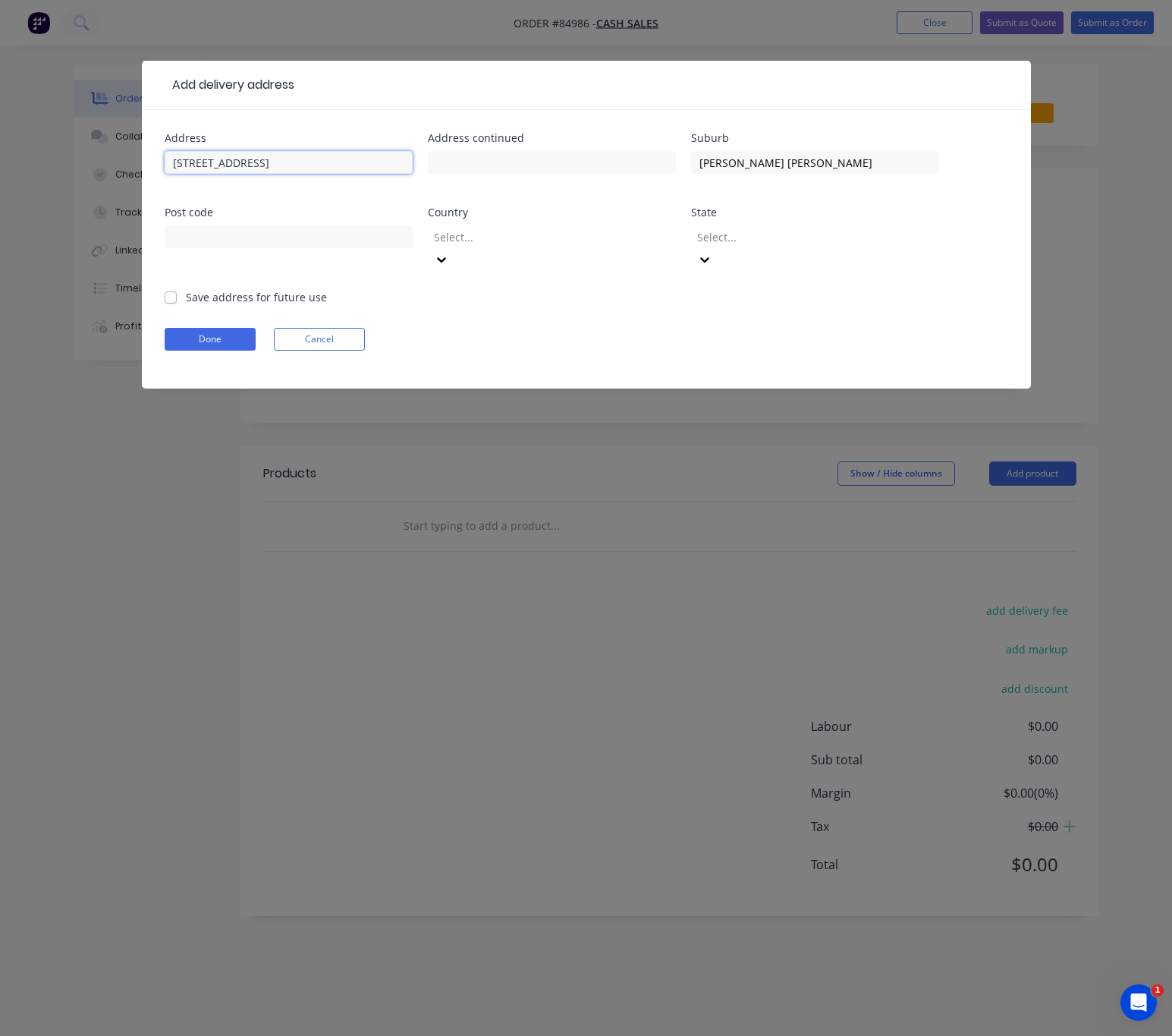
click at [105, 169] on div "Add delivery address Address 100 Oneheke Road Address continued Suburb Keri Ker…" at bounding box center [586, 518] width 1172 height 1036
paste input "Hone H"
type input "100 Hone Heke Road"
click at [383, 235] on input "text" at bounding box center [288, 237] width 248 height 23
type input "0230"
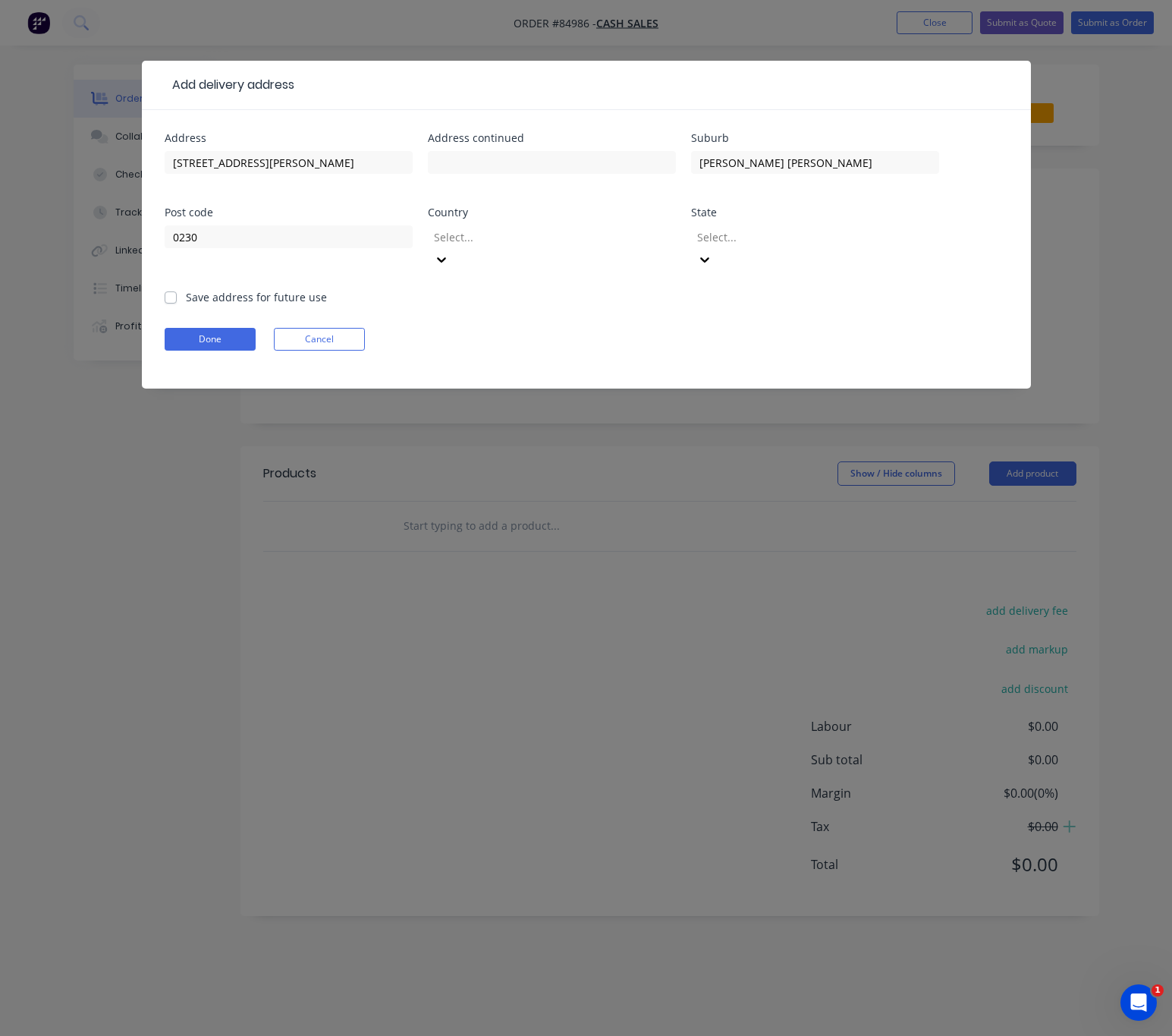
click at [473, 232] on div at bounding box center [542, 237] width 219 height 19
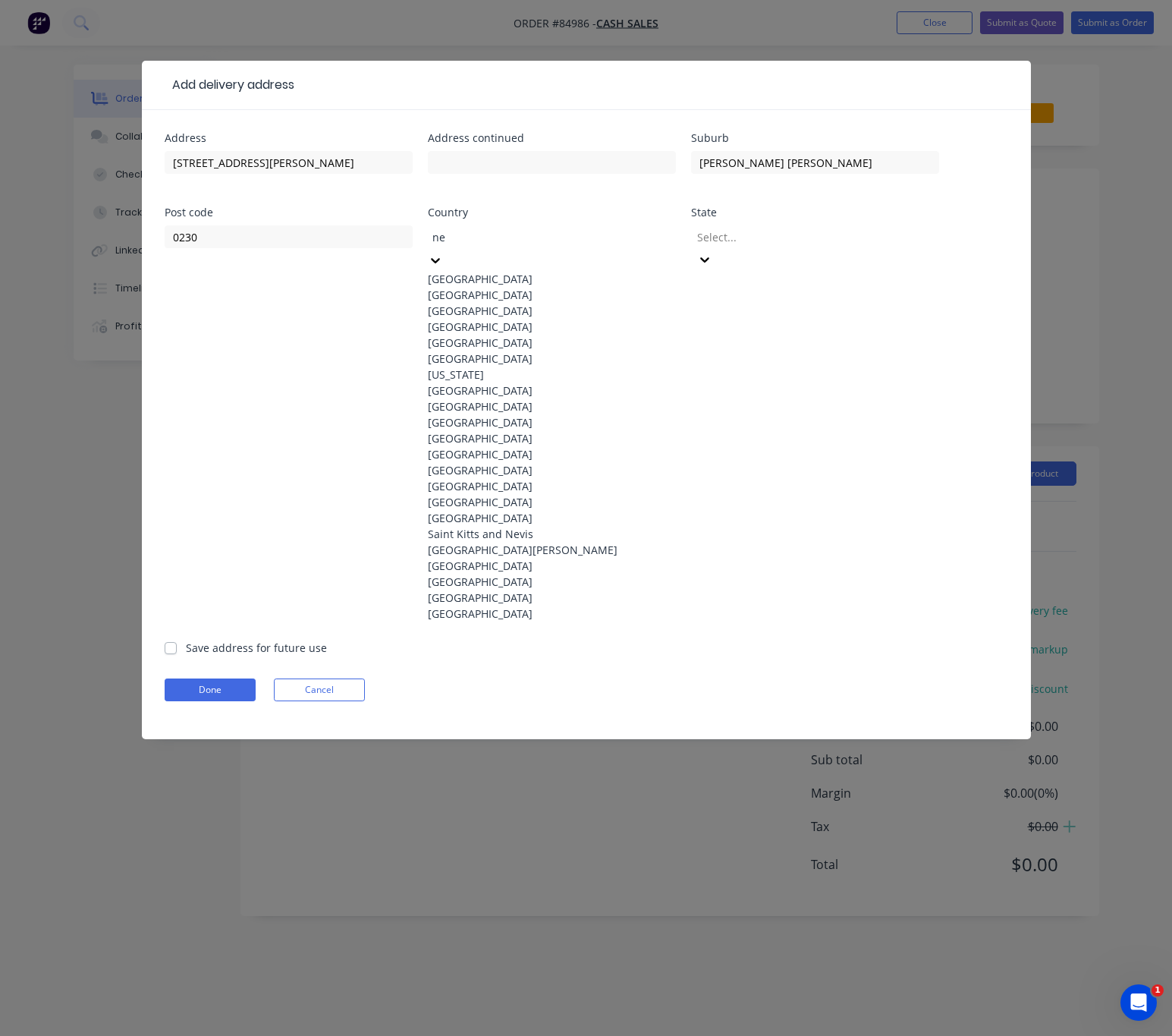
type input "new"
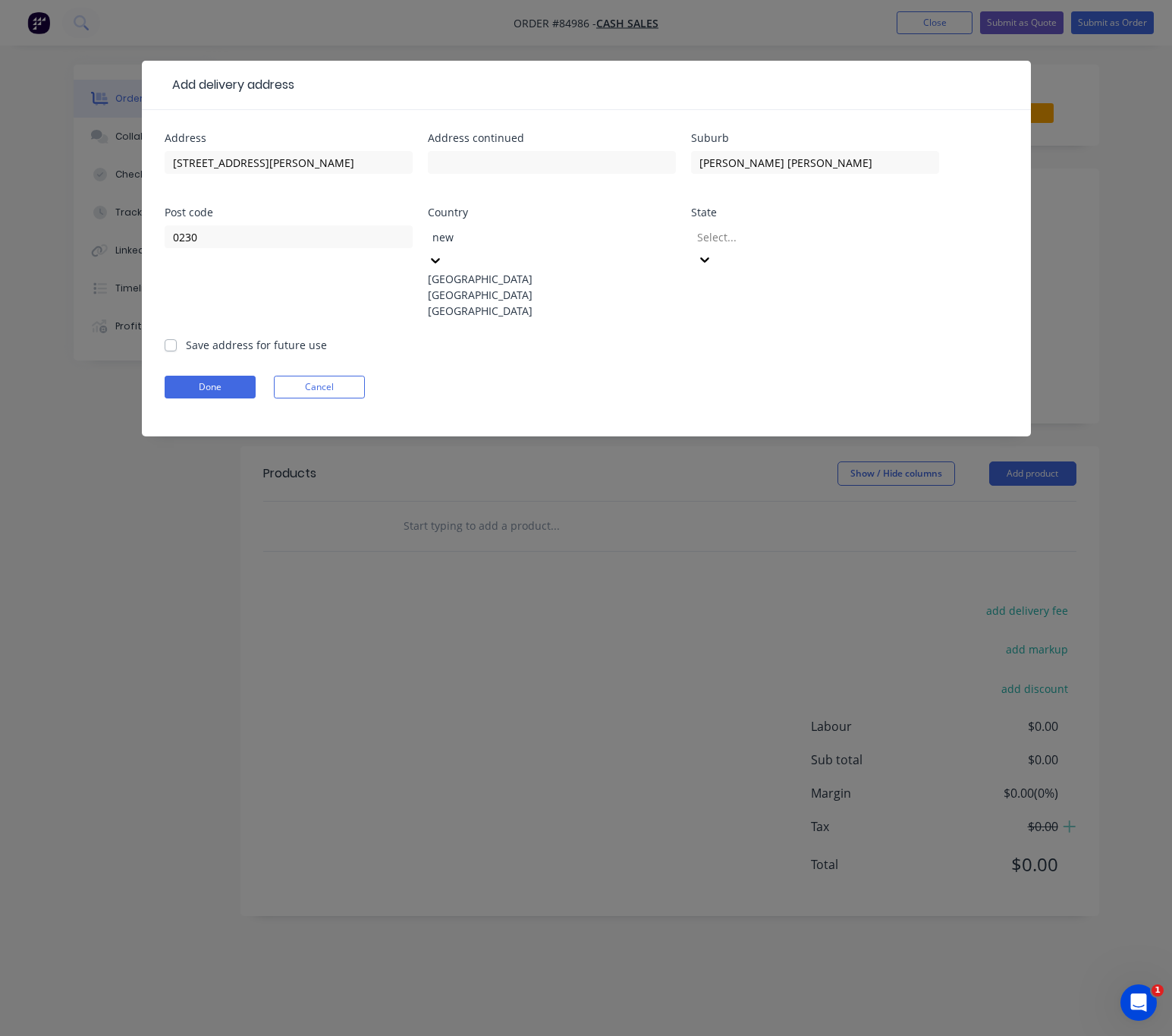
click at [501, 289] on div "New Zealand" at bounding box center [551, 294] width 248 height 16
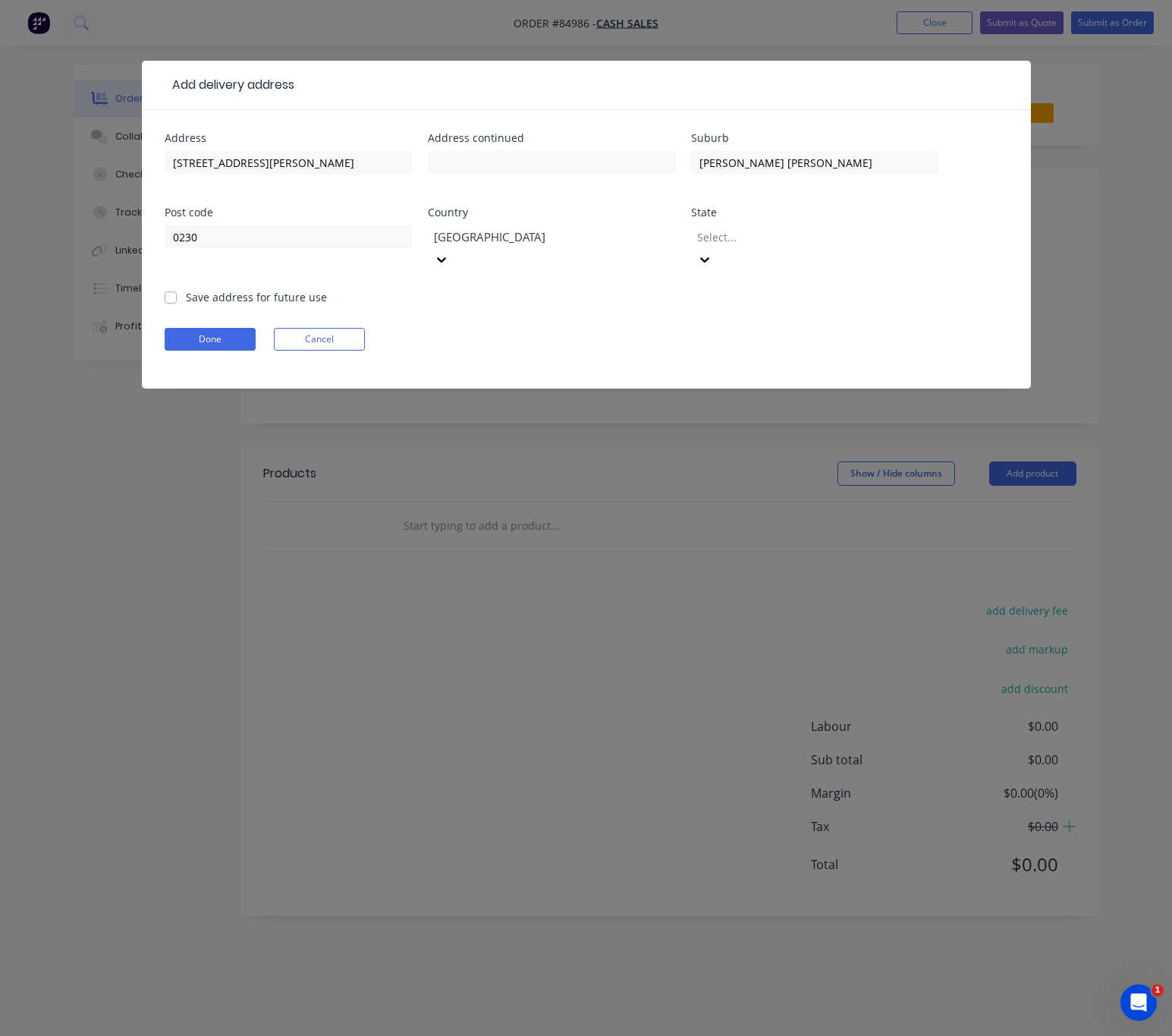
click at [751, 237] on div at bounding box center [805, 237] width 219 height 19
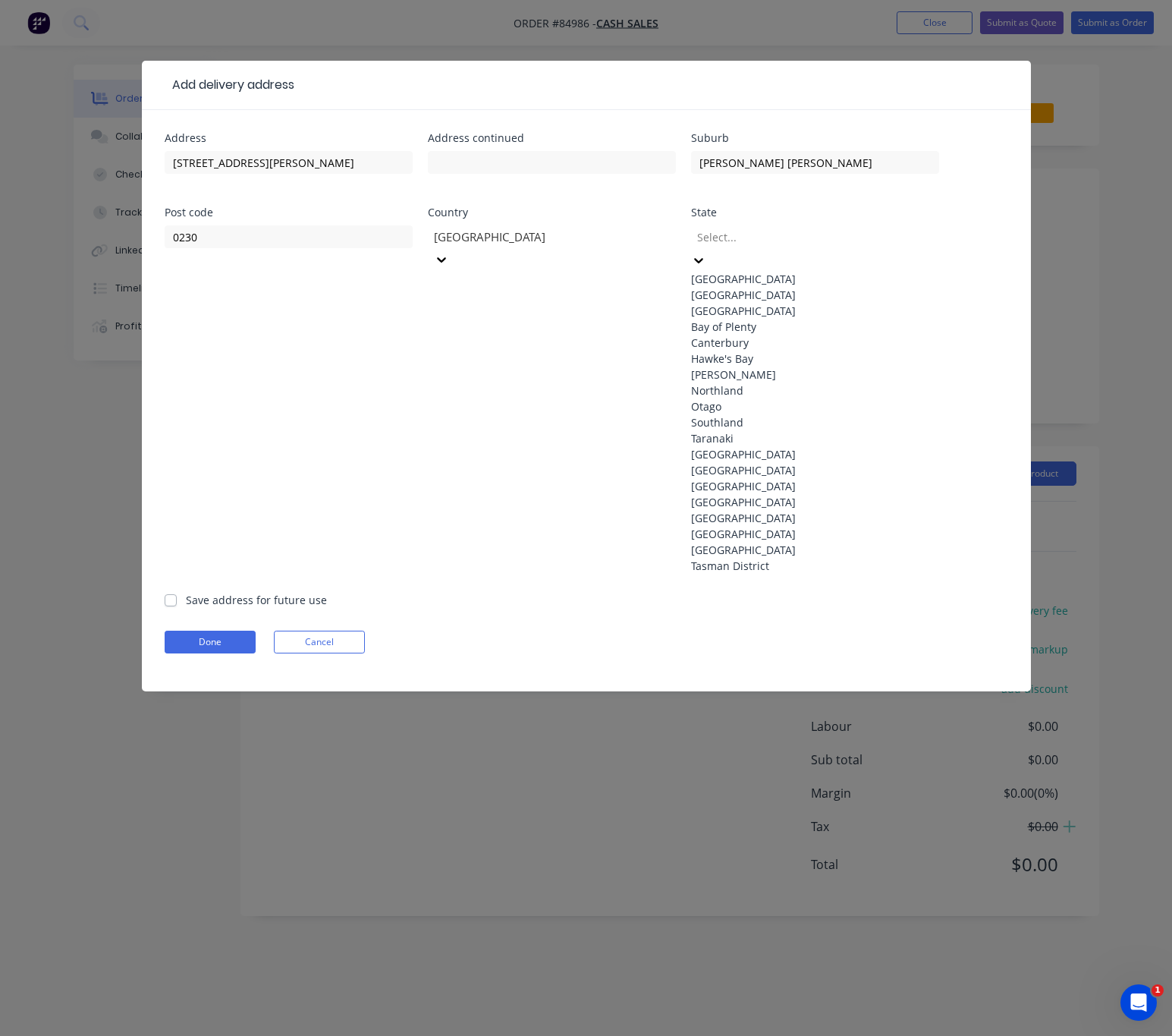
click at [761, 280] on div "North Island" at bounding box center [815, 278] width 248 height 16
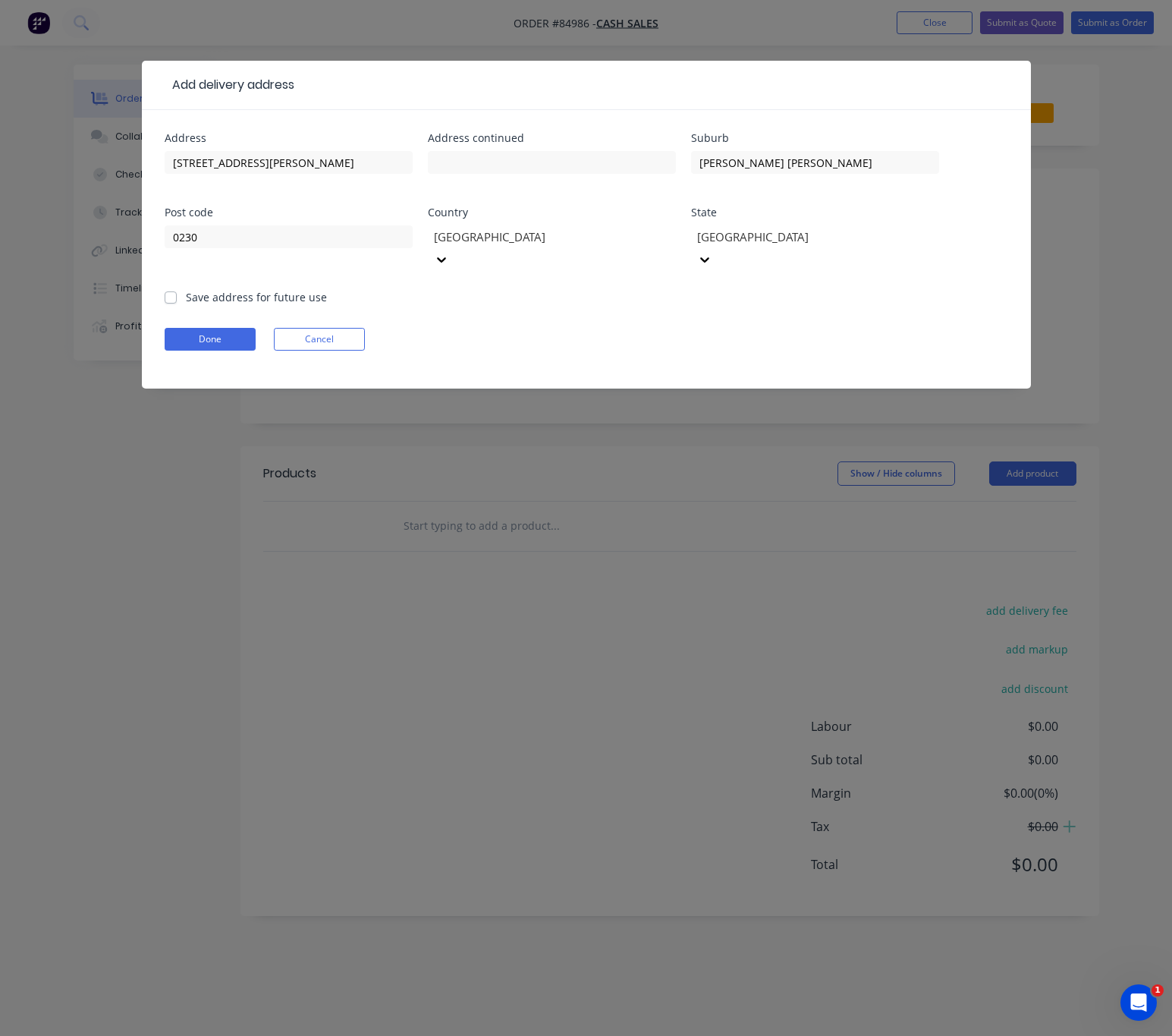
click at [186, 289] on label "Save address for future use" at bounding box center [256, 297] width 141 height 16
click at [169, 289] on input "Save address for future use" at bounding box center [170, 296] width 12 height 14
checkbox input "true"
click at [196, 328] on button "Done" at bounding box center [210, 339] width 91 height 23
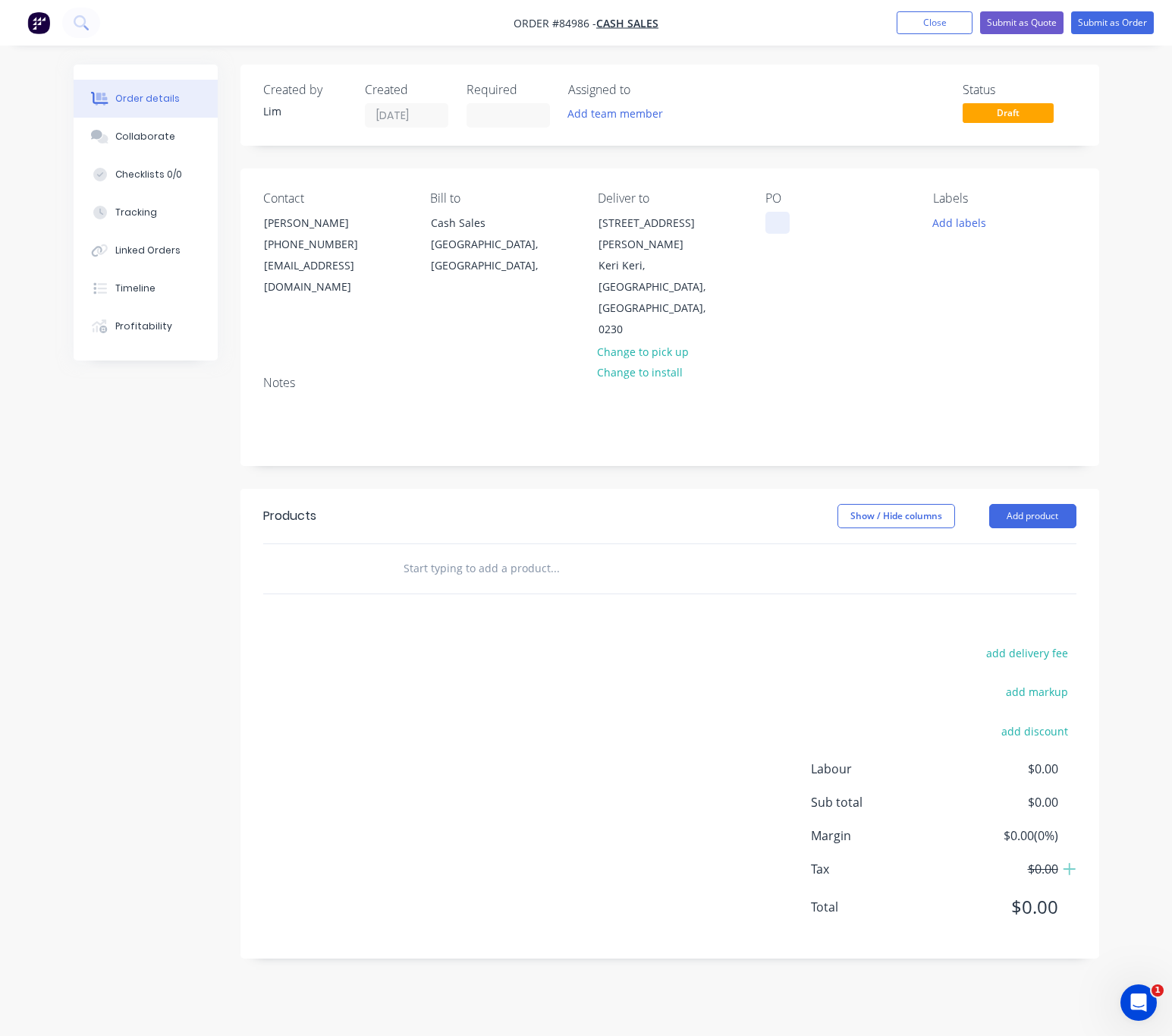
click at [785, 221] on div at bounding box center [778, 222] width 25 height 22
click at [949, 222] on button "Add labels" at bounding box center [959, 222] width 70 height 21
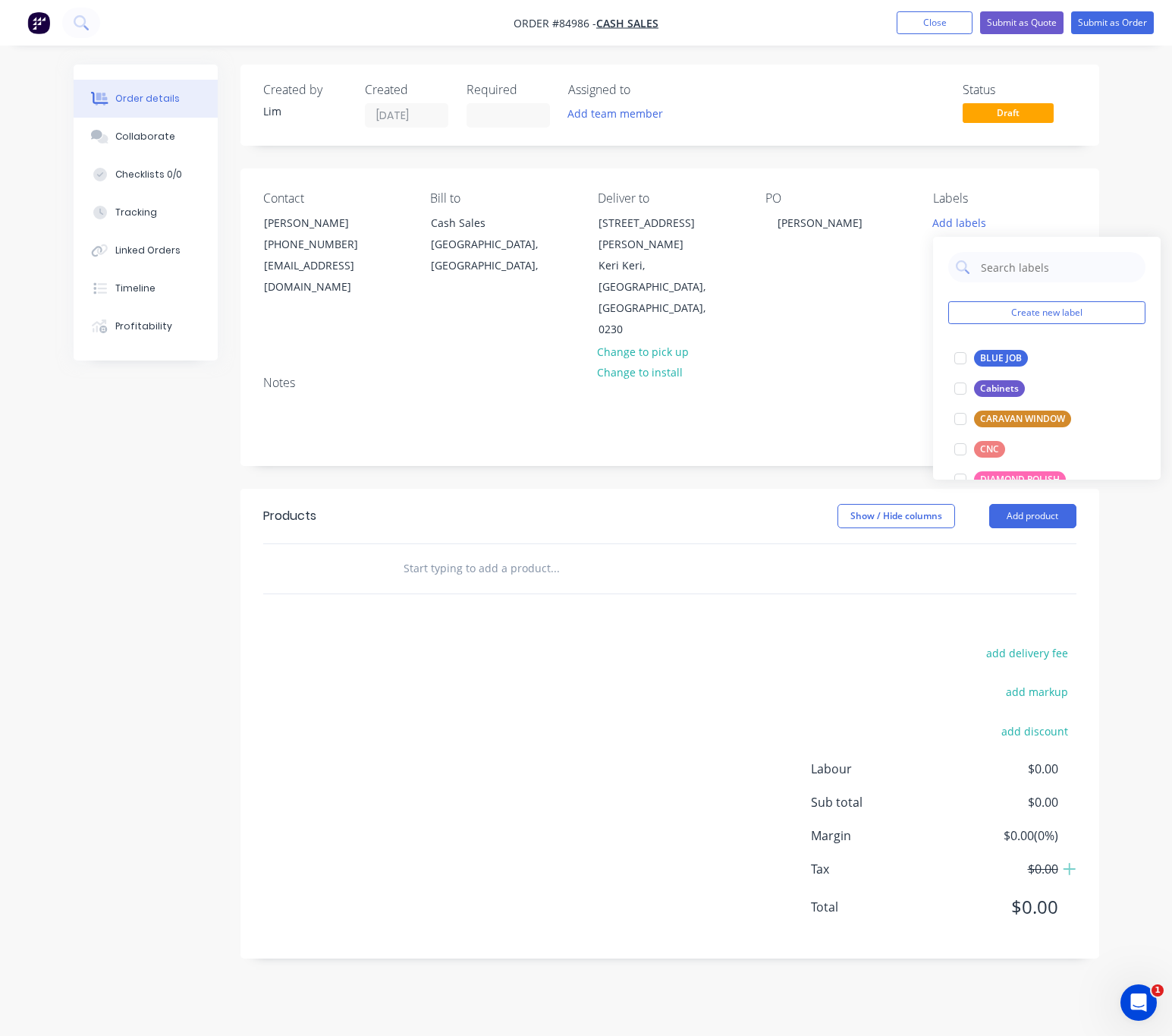
drag, startPoint x: 1010, startPoint y: 362, endPoint x: 1157, endPoint y: 361, distance: 147.0
click at [1010, 361] on div "BLUE JOB" at bounding box center [1001, 358] width 54 height 17
click at [679, 559] on div "Products Show / Hide columns Add product add delivery fee add markup add discou…" at bounding box center [670, 723] width 859 height 469
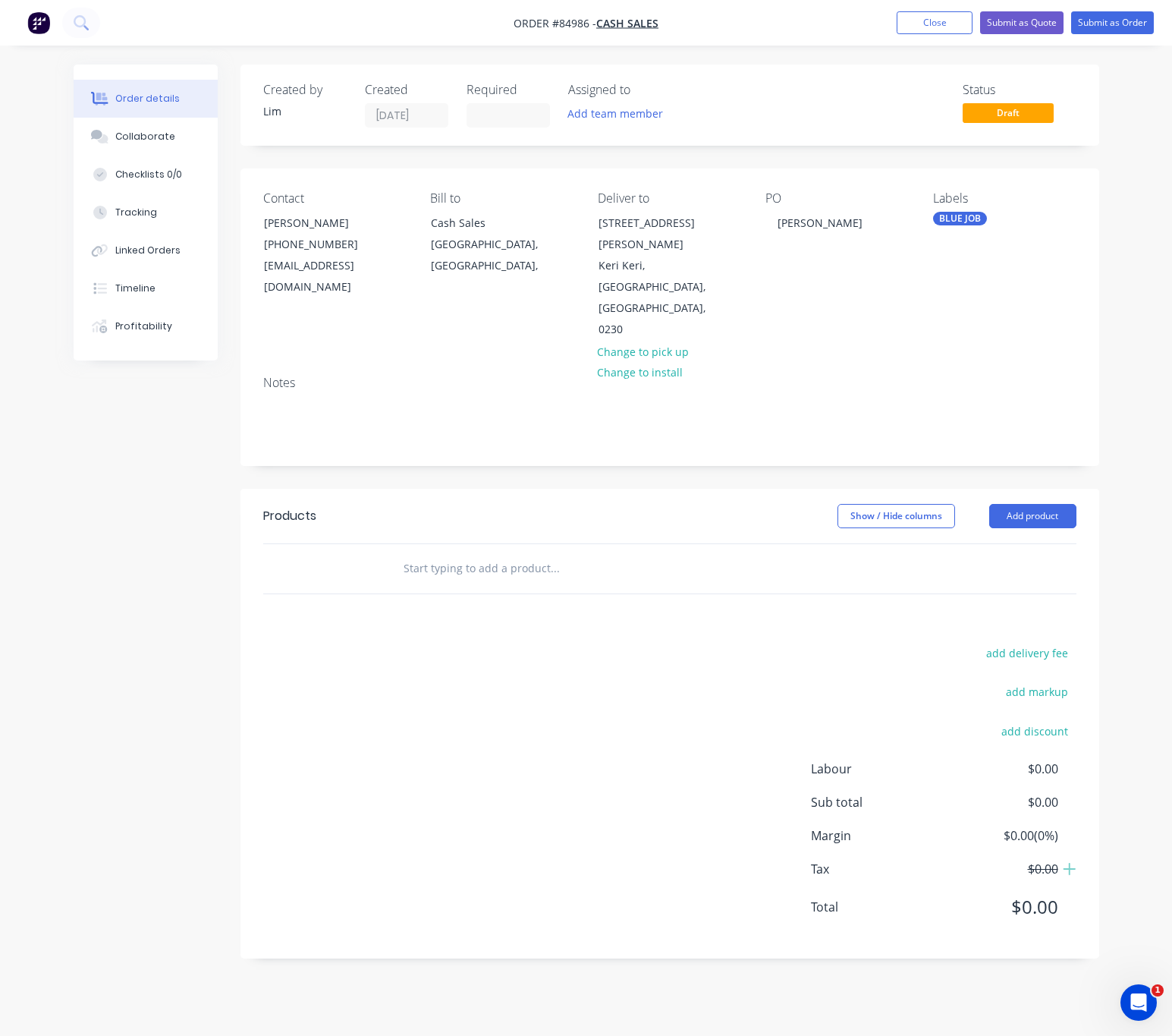
drag, startPoint x: 490, startPoint y: 508, endPoint x: 574, endPoint y: 499, distance: 84.5
click at [487, 553] on input "text" at bounding box center [554, 568] width 304 height 30
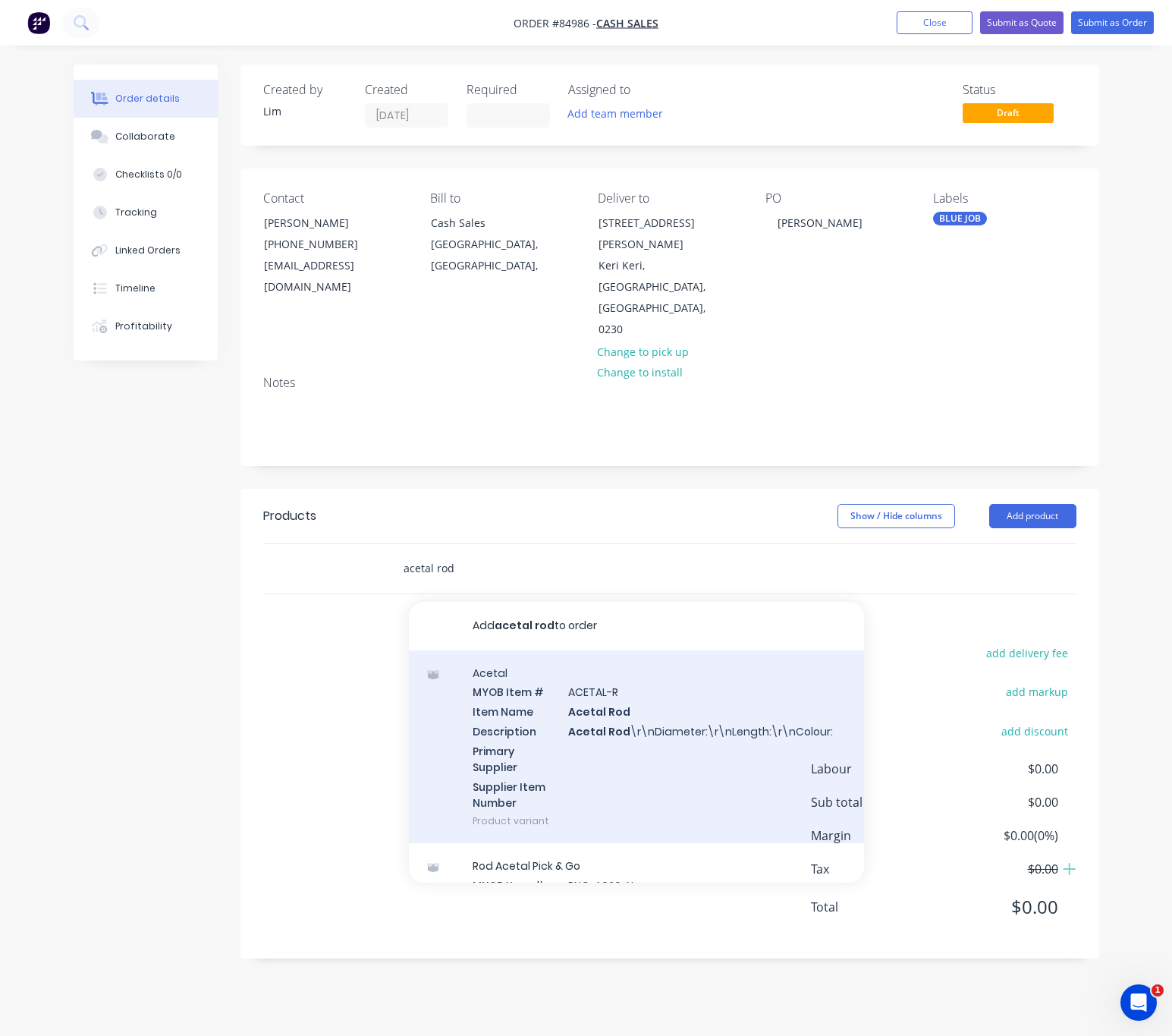
type input "acetal rod"
click at [702, 708] on div "Acetal MYOB Item # ACETAL-R Item Name Acetal Rod Description Acetal Rod \r\nDia…" at bounding box center [637, 747] width 455 height 193
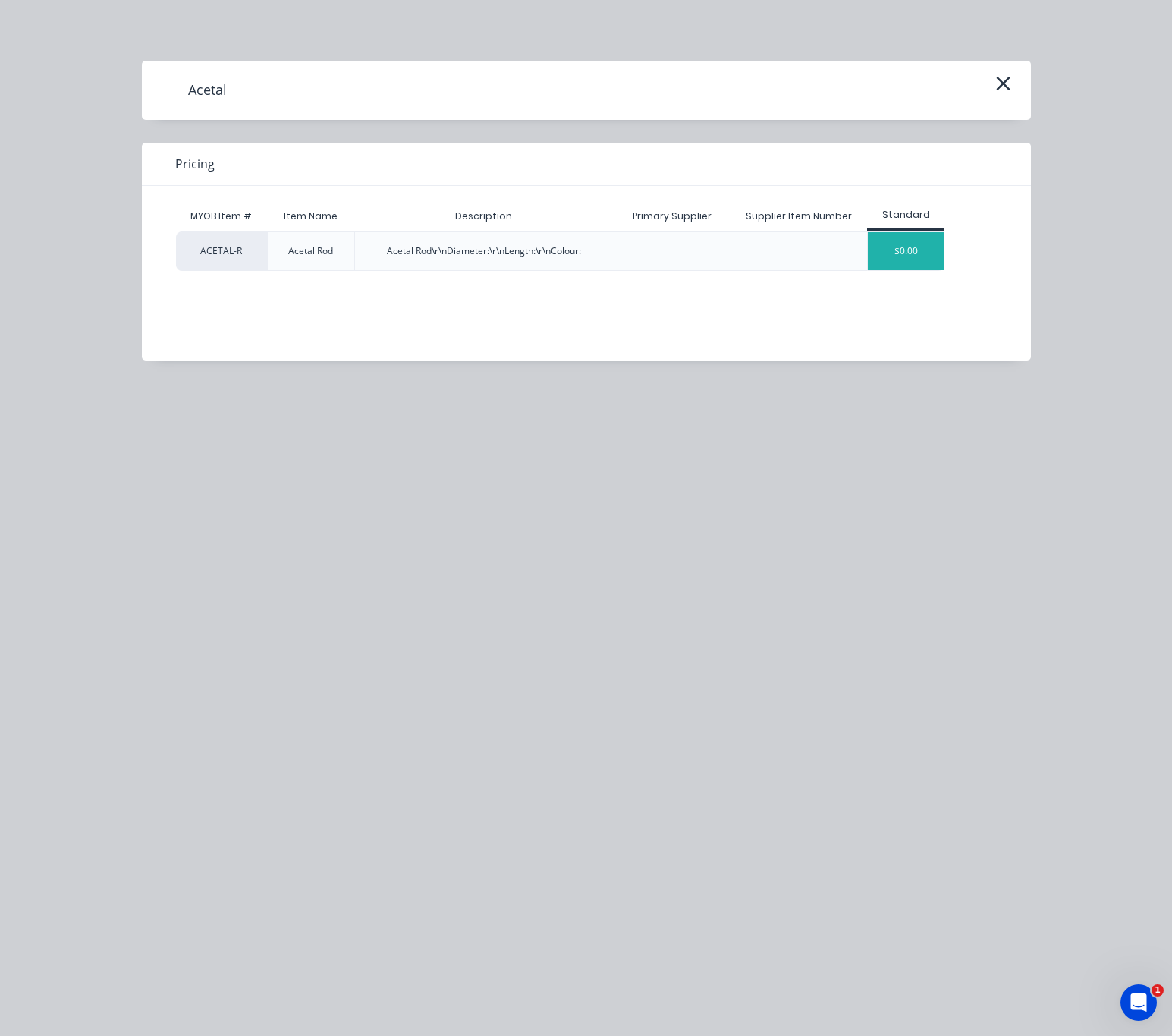
click at [910, 249] on div "$0.00" at bounding box center [906, 251] width 76 height 38
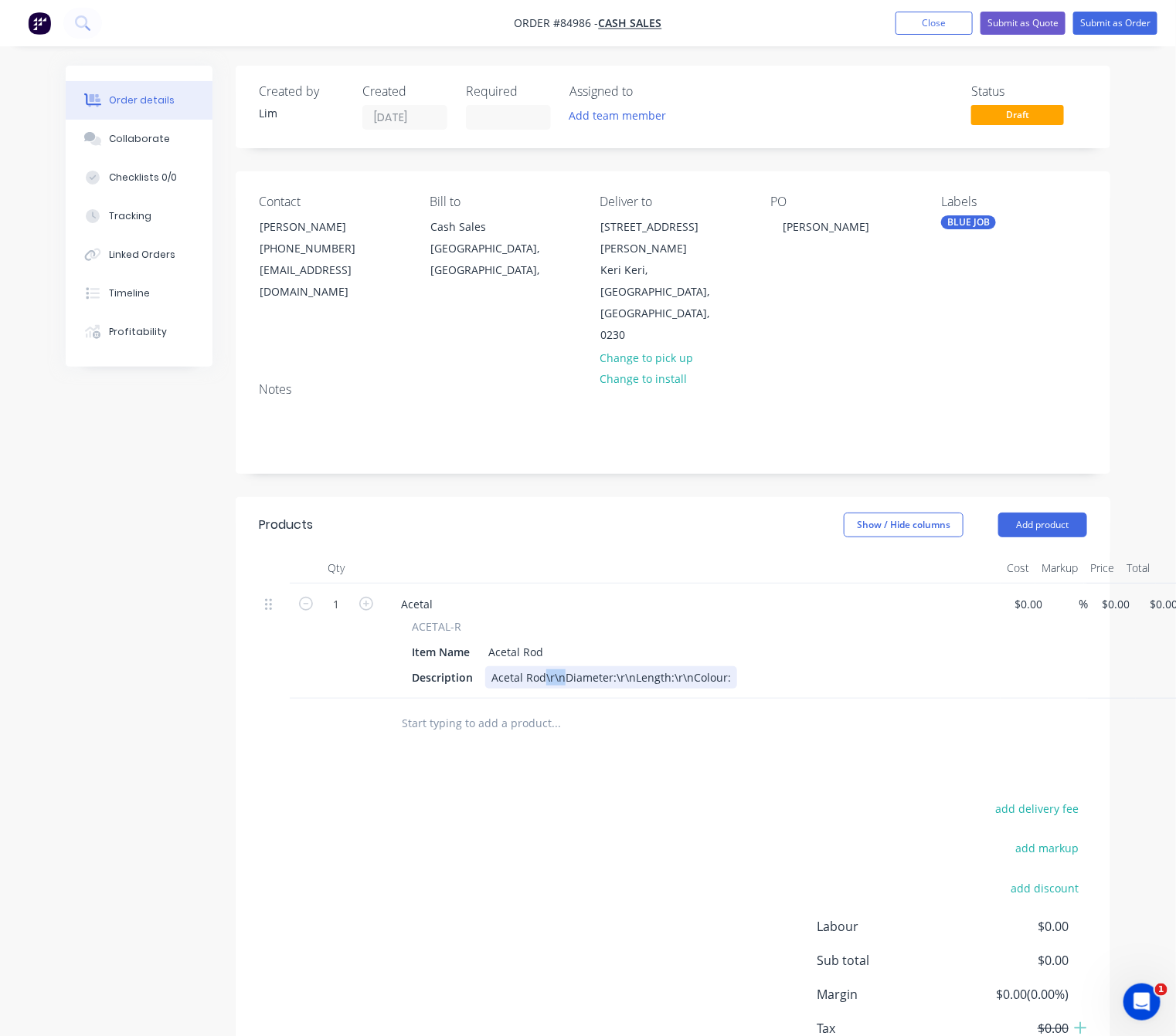
drag, startPoint x: 561, startPoint y: 612, endPoint x: 545, endPoint y: 612, distance: 16.0
click at [545, 667] on div "Acetal Rod\r\nDiameter:\r\nLength:\r\nColour:" at bounding box center [611, 677] width 252 height 22
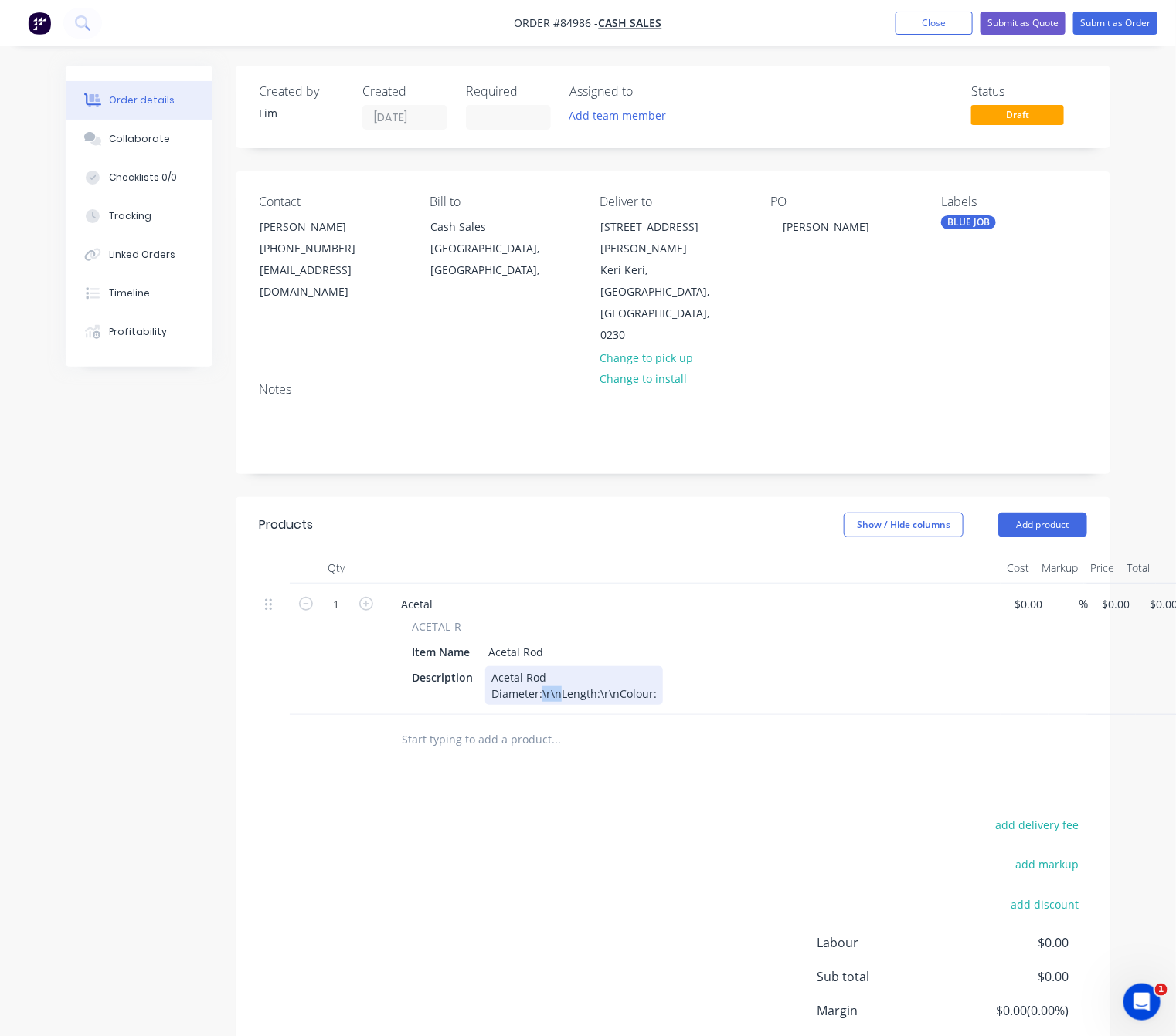
drag, startPoint x: 558, startPoint y: 630, endPoint x: 541, endPoint y: 629, distance: 17.0
click at [541, 667] on div "Acetal Rod Diameter:\r\nLength:\r\nColour:" at bounding box center [573, 686] width 177 height 39
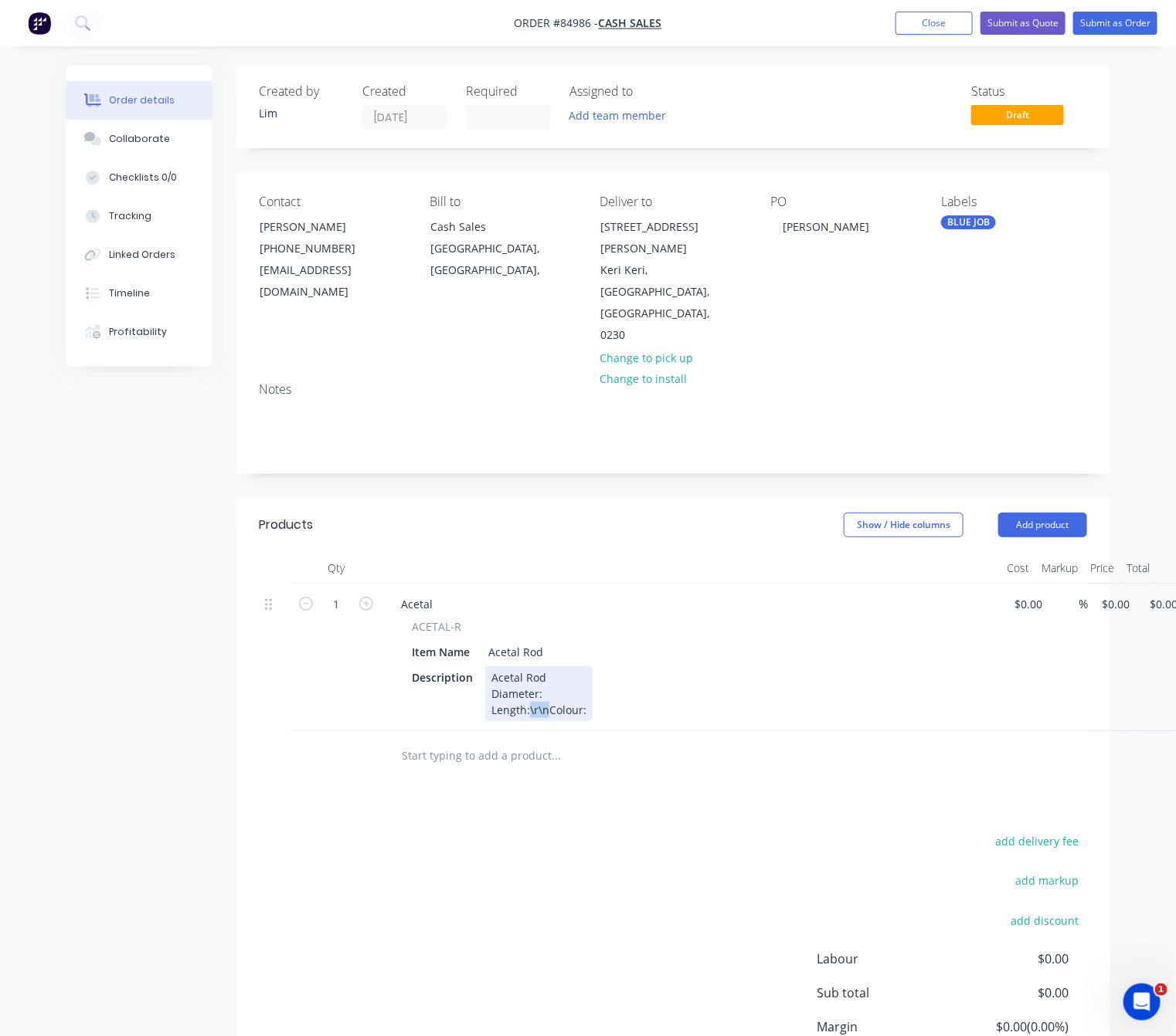
drag, startPoint x: 548, startPoint y: 644, endPoint x: 529, endPoint y: 641, distance: 19.2
click at [529, 667] on div "Acetal Rod Diameter: Length:\r\nColour:" at bounding box center [538, 694] width 108 height 55
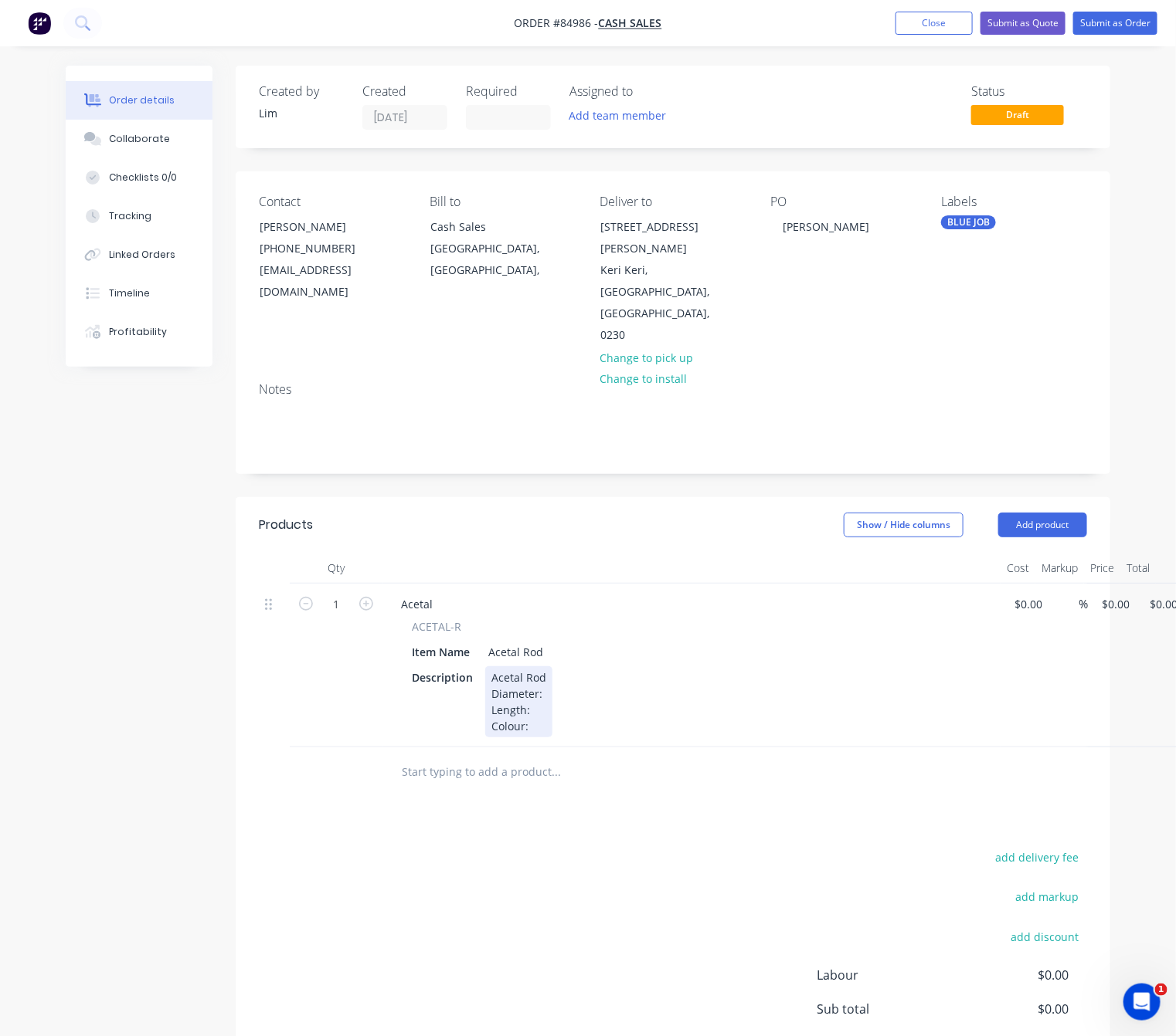
click at [548, 667] on div "Acetal Rod Diameter: Length: Colour:" at bounding box center [518, 702] width 67 height 71
click at [548, 667] on div "Acetal Rod Diameter: 8mm Length: Colour:" at bounding box center [531, 702] width 93 height 71
click at [541, 667] on div "Acetal Rod Diameter: 8mm Length: 1000mm Colour:" at bounding box center [534, 702] width 99 height 71
click at [546, 784] on div "Products Show / Hide columns Add product Qty Cost Markup Price Total 1 Acetal A…" at bounding box center [673, 832] width 874 height 672
click at [561, 667] on div "Acetal Rod Diameter: 8mm Length: 1000mm Colour: Black" at bounding box center [534, 702] width 99 height 71
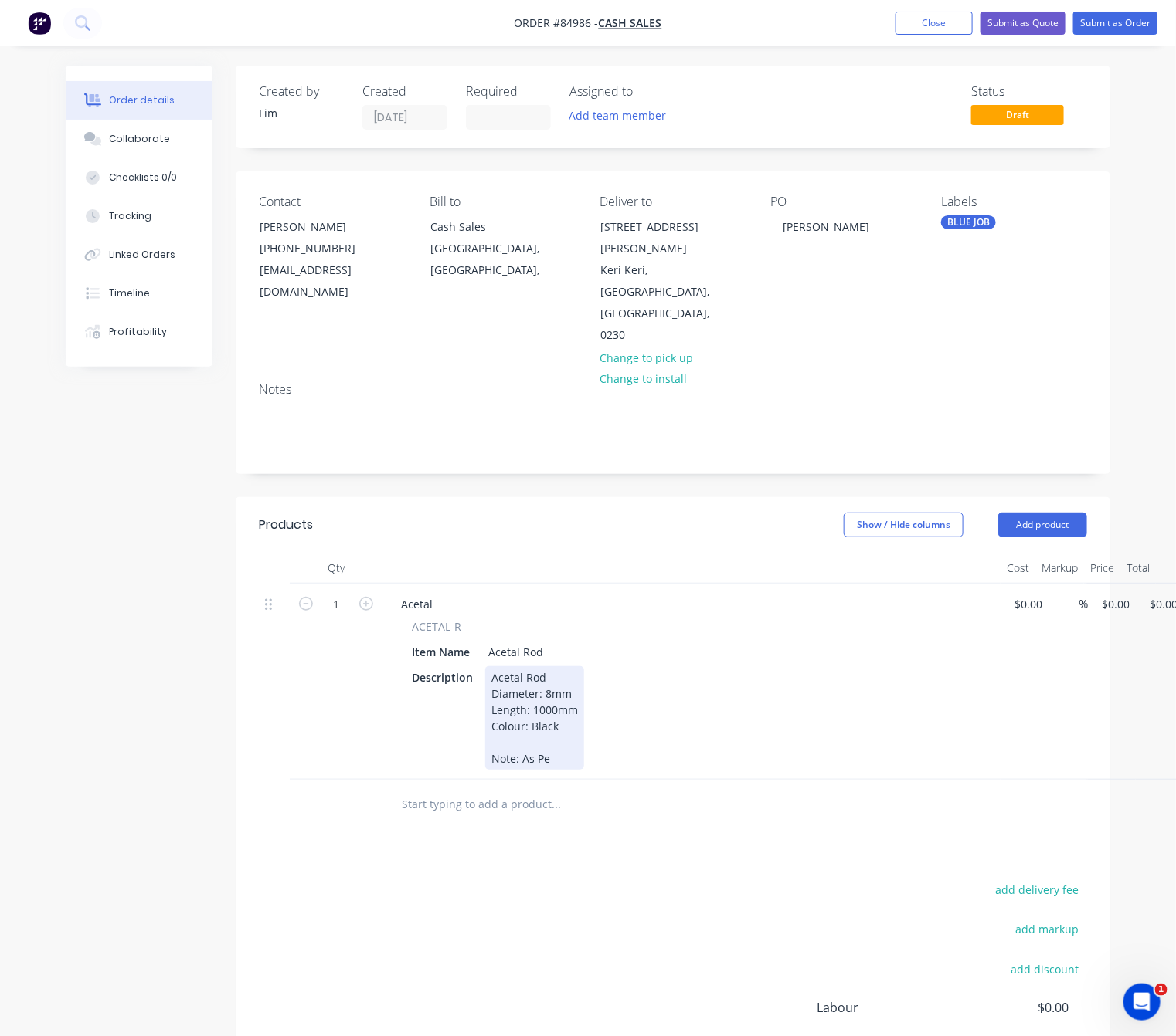
click at [559, 691] on div "Acetal Rod Diameter: 8mm Length: 1000mm Colour: Black Note: As Pe" at bounding box center [534, 718] width 99 height 104
drag, startPoint x: 543, startPoint y: 702, endPoint x: 464, endPoint y: 690, distance: 79.9
click at [469, 688] on div "Description Acetal Rod Diameter: 8mm Length: 1000mm Colour: Black Note: As Pe" at bounding box center [687, 718] width 565 height 104
click at [576, 686] on div "Acetal Rod Diameter: 8mm Length: 1000mm Colour: Black Note: As Pe" at bounding box center [534, 718] width 99 height 104
drag, startPoint x: 553, startPoint y: 705, endPoint x: 523, endPoint y: 701, distance: 30.3
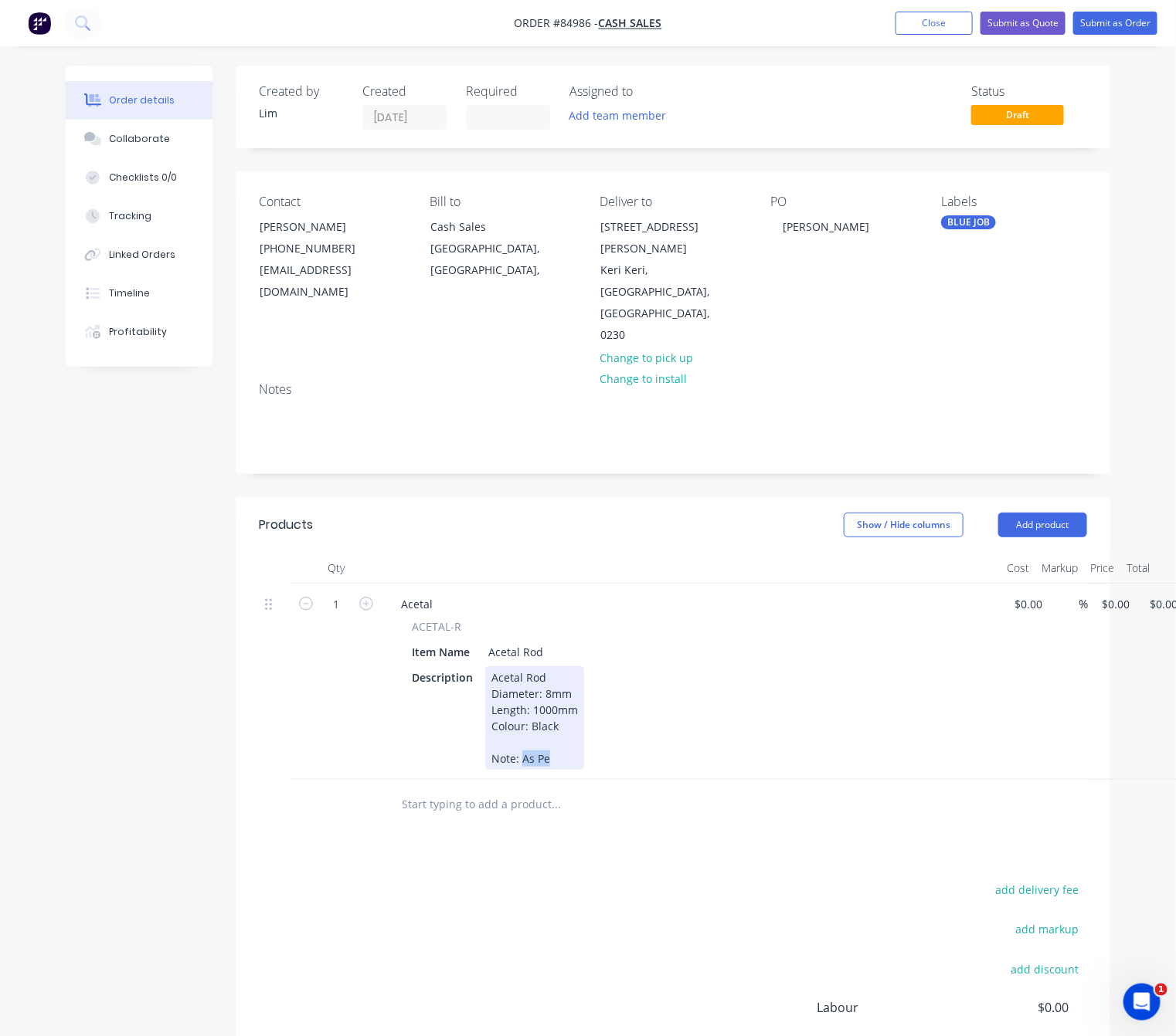
click at [523, 701] on div "Acetal Rod Diameter: 8mm Length: 1000mm Colour: Black Note: As Pe" at bounding box center [534, 718] width 99 height 104
click at [573, 691] on div "Acetal Rod Diameter: 8mm Length: 1000mm Colour: Black Note: x3 Units required" at bounding box center [552, 718] width 134 height 104
click at [612, 691] on div "Acetal Rod Diameter: 8mm Length: 1000mm Colour: Black Note: x3 Units Required" at bounding box center [553, 718] width 136 height 104
drag, startPoint x: 698, startPoint y: 695, endPoint x: 652, endPoint y: 698, distance: 46.1
click at [652, 698] on div "Acetal Rod Diameter: 8mm Length: 1000mm Colour: Black Note: x3 Units Required A…" at bounding box center [597, 718] width 226 height 104
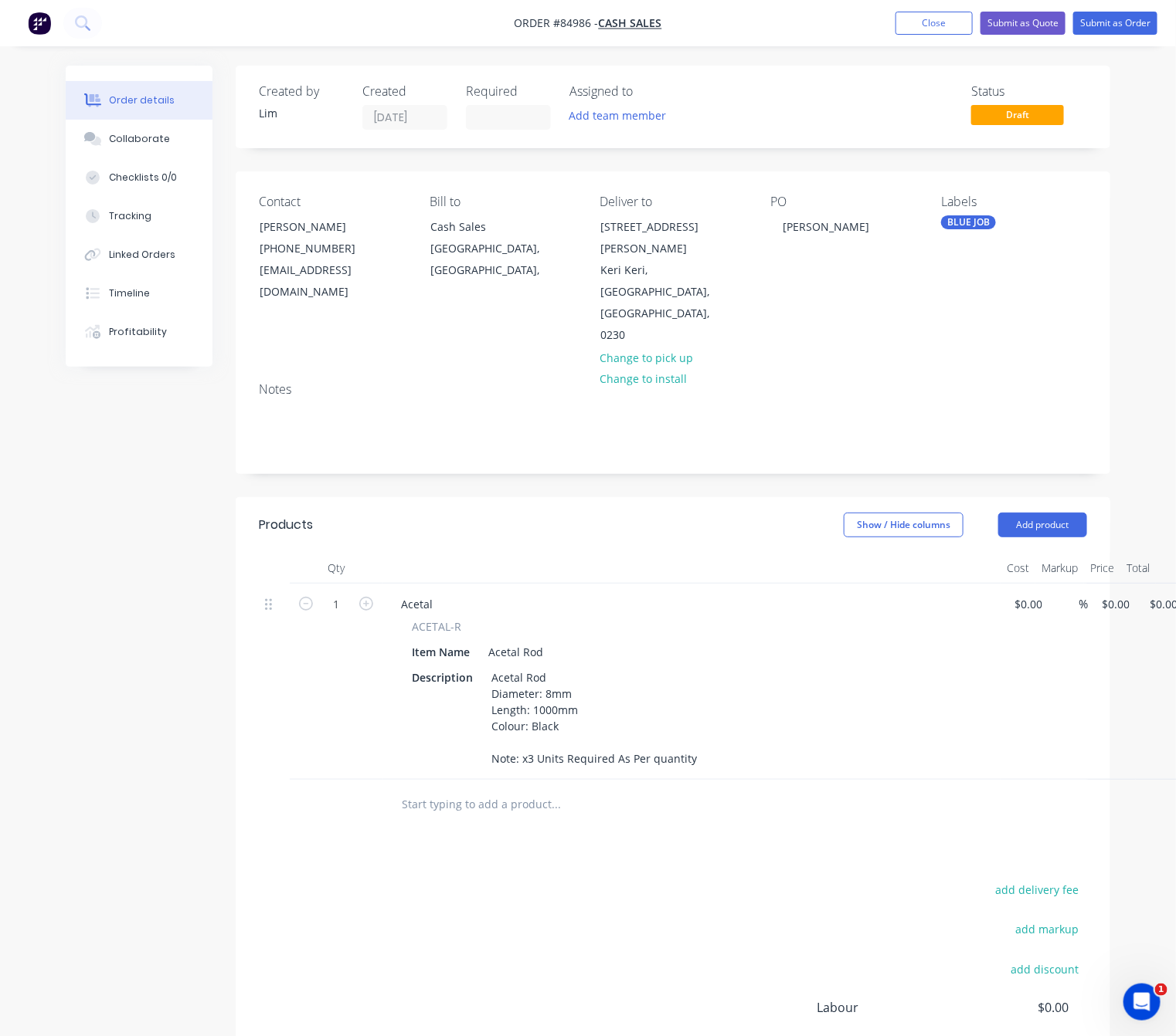
click at [633, 880] on div "add delivery fee add markup add discount Labour $0.00 Sub total $0.00 Margin $0…" at bounding box center [673, 1029] width 828 height 298
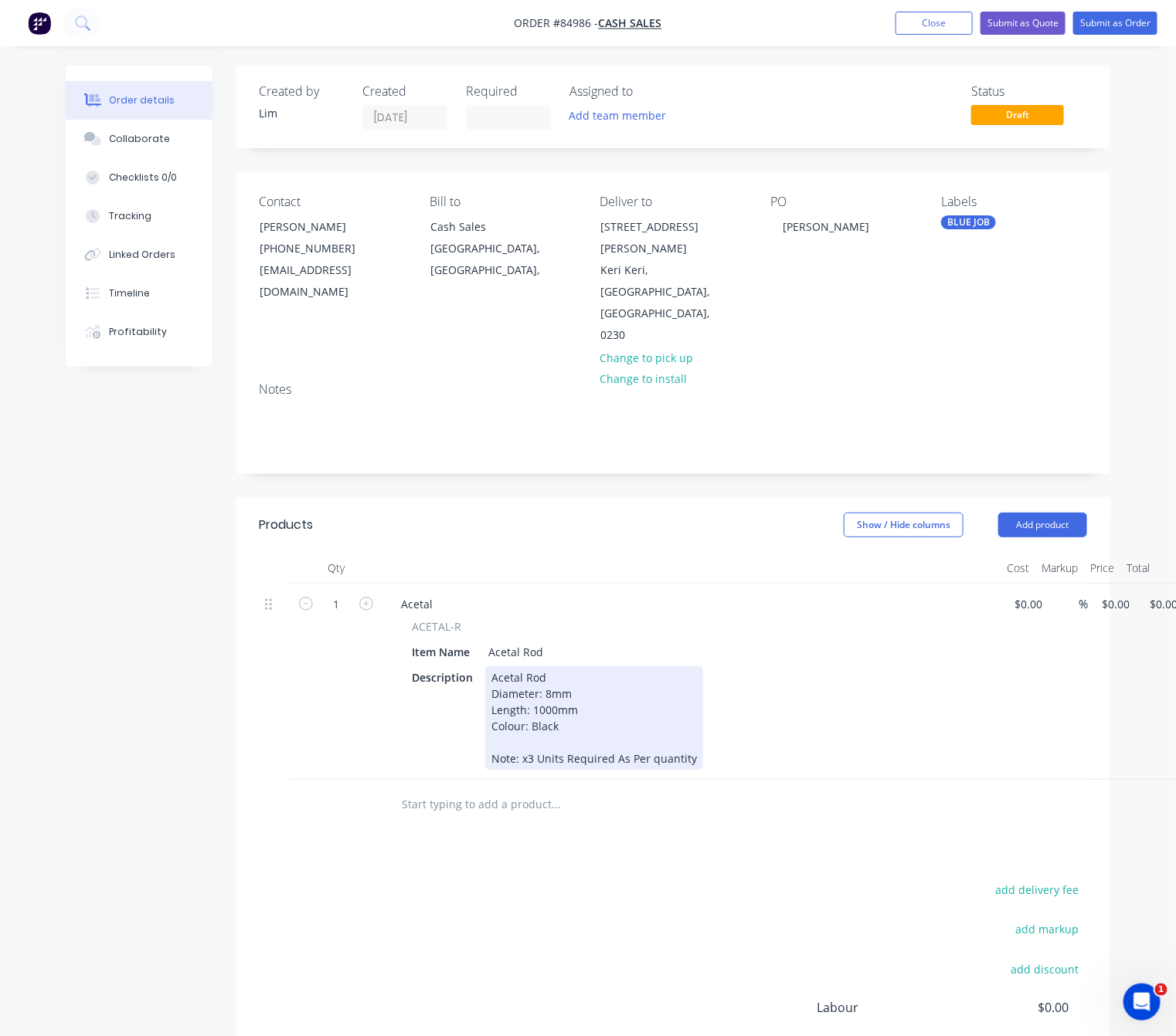
click at [654, 698] on div "Acetal Rod Diameter: 8mm Length: 1000mm Colour: Black Note: x3 Units Required A…" at bounding box center [593, 718] width 218 height 104
click at [693, 695] on div "Acetal Rod Diameter: 8mm Length: 1000mm Colour: Black Note: x3 Units Required A…" at bounding box center [594, 718] width 219 height 104
drag, startPoint x: 559, startPoint y: 712, endPoint x: 376, endPoint y: 730, distance: 183.9
click at [378, 730] on div "1 Acetal ACETAL-R Item Name Acetal Rod Description Acetal Rod Diameter: 8mm Len…" at bounding box center [673, 689] width 828 height 212
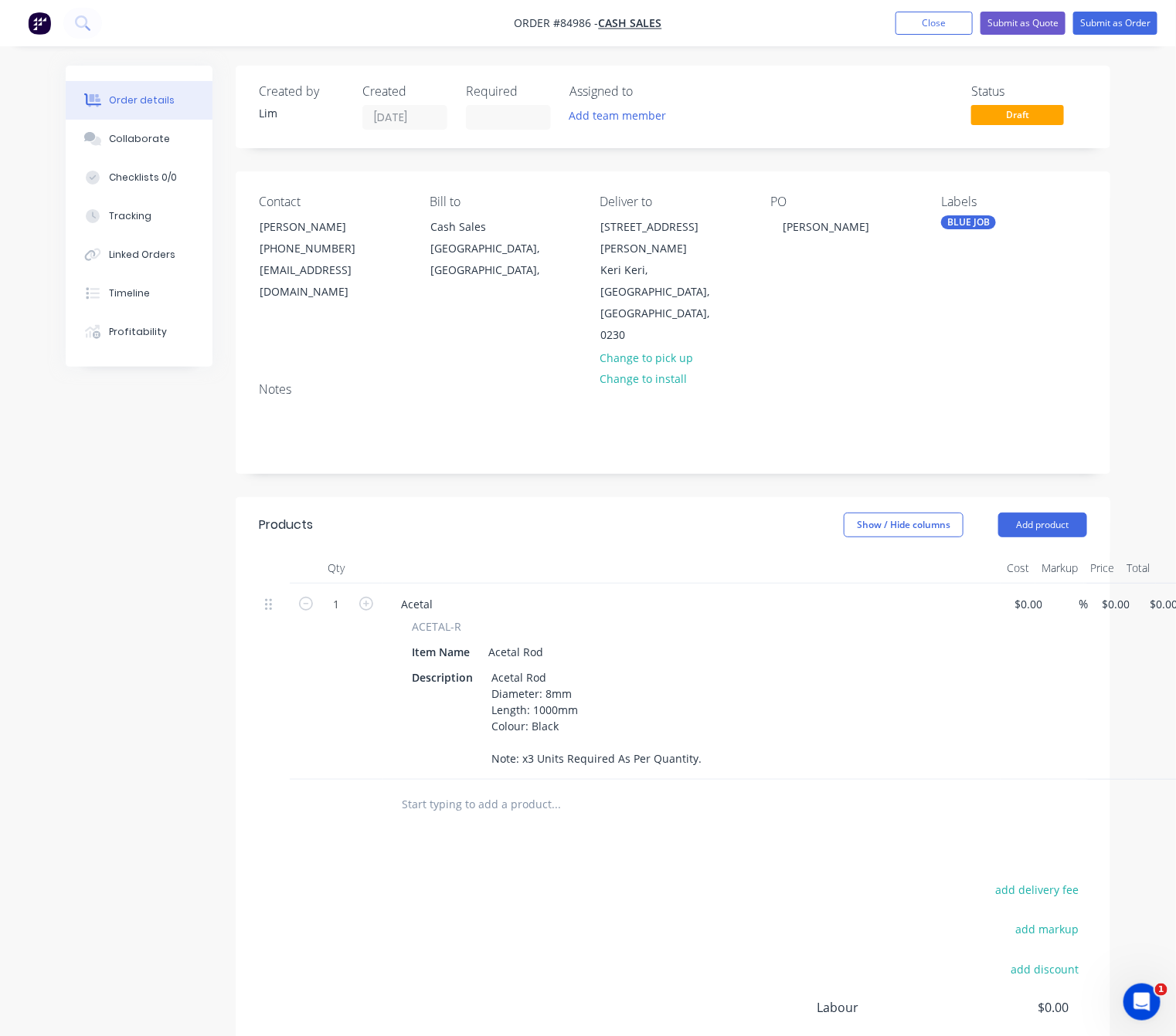
click at [475, 789] on input "text" at bounding box center [556, 804] width 309 height 31
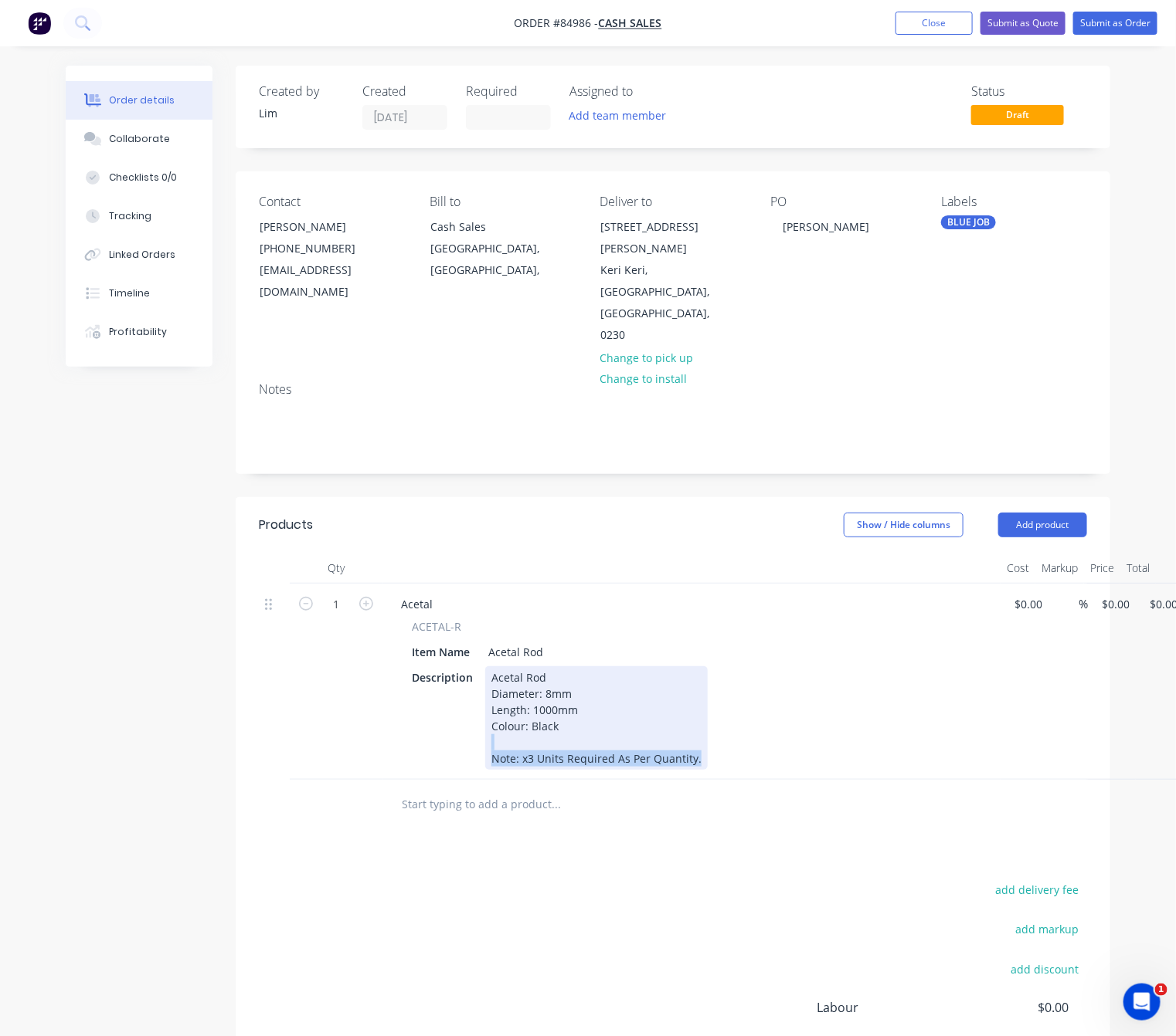
drag, startPoint x: 695, startPoint y: 693, endPoint x: 434, endPoint y: 686, distance: 261.1
click at [436, 686] on div "Description Acetal Rod Diameter: 8mm Length: 1000mm Colour: Black Note: x3 Unit…" at bounding box center [687, 718] width 565 height 104
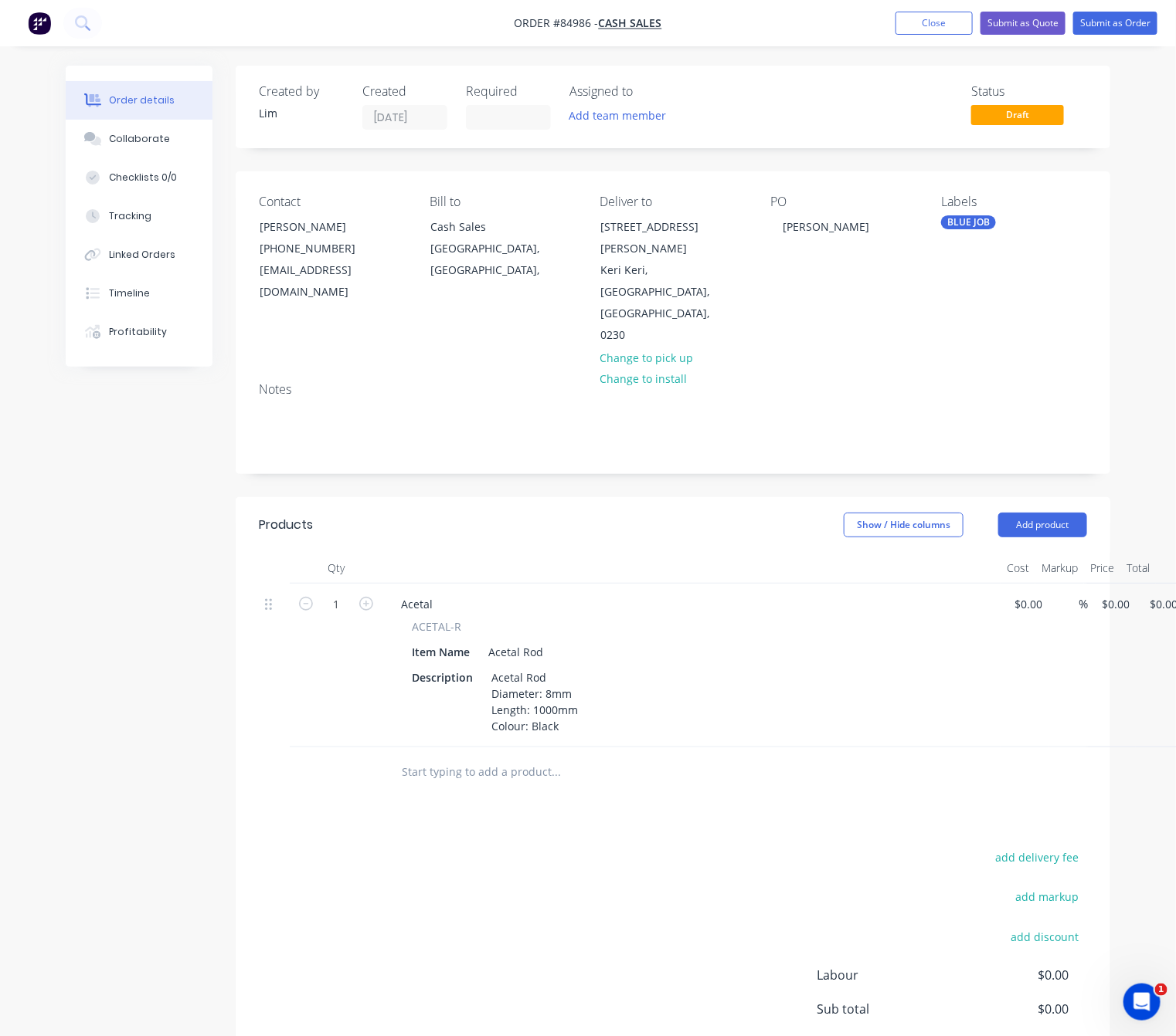
click at [508, 757] on input "text" at bounding box center [556, 772] width 309 height 31
type input "a"
click at [573, 667] on div "Acetal Rod Diameter: 8mm Length: 1000mm Colour: Black" at bounding box center [534, 702] width 99 height 71
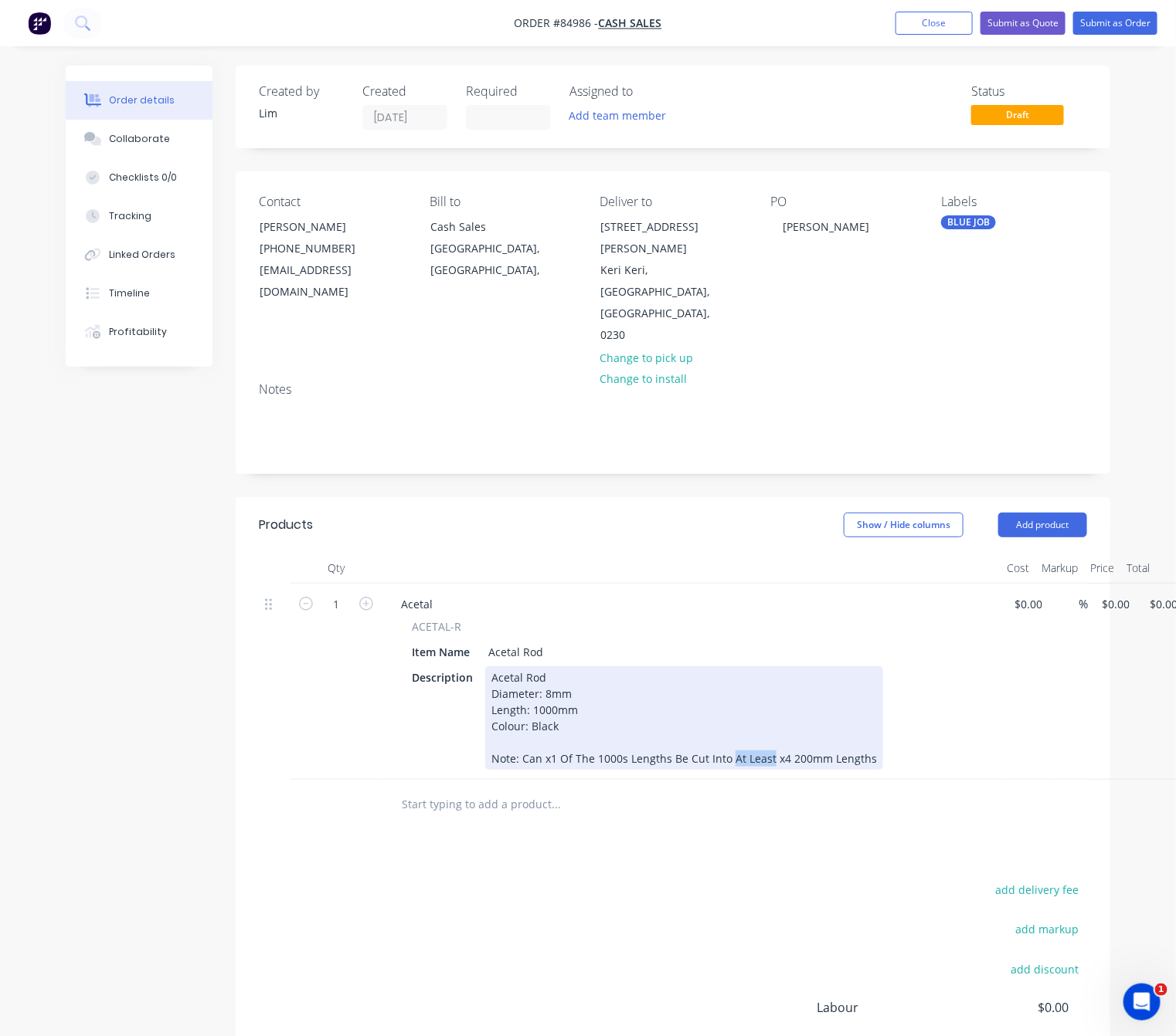
drag, startPoint x: 770, startPoint y: 694, endPoint x: 728, endPoint y: 694, distance: 42.0
click at [728, 694] on div "Acetal Rod Diameter: 8mm Length: 1000mm Colour: Black Note: Can x1 Of The 1000s…" at bounding box center [683, 718] width 397 height 104
click at [820, 700] on div "Acetal Rod Diameter: 8mm Length: 1000mm Colour: Black Note: Can x1 Of The 1000s…" at bounding box center [661, 718] width 354 height 104
click at [818, 686] on div "Acetal Rod Diameter: 8mm Length: 1000mm Colour: Black Note: Can x1 Of The 1000s…" at bounding box center [661, 718] width 354 height 104
click at [831, 691] on div "Acetal Rod Diameter: 8mm Length: 1000mm Colour: Black Note: Can x1 Of The 1000s…" at bounding box center [661, 718] width 354 height 104
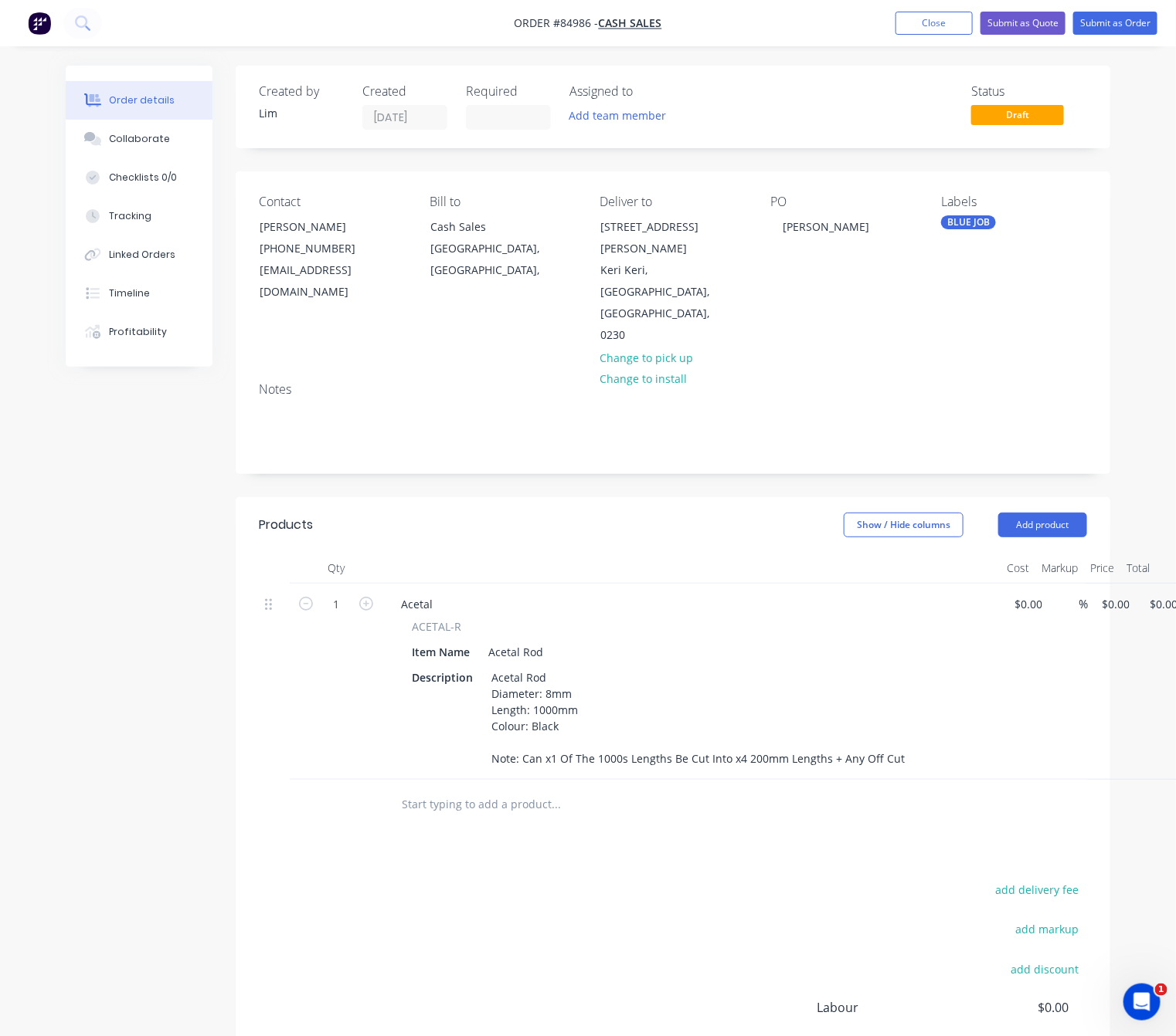
click at [356, 888] on div "add delivery fee add markup add discount Labour $0.00 Sub total $0.00 Margin $0…" at bounding box center [673, 1029] width 828 height 298
click at [366, 597] on icon "button" at bounding box center [366, 604] width 14 height 14
type input "3"
click at [478, 880] on div "add delivery fee add markup add discount Labour $0.00 Sub total $0.00 Margin $0…" at bounding box center [673, 1029] width 828 height 298
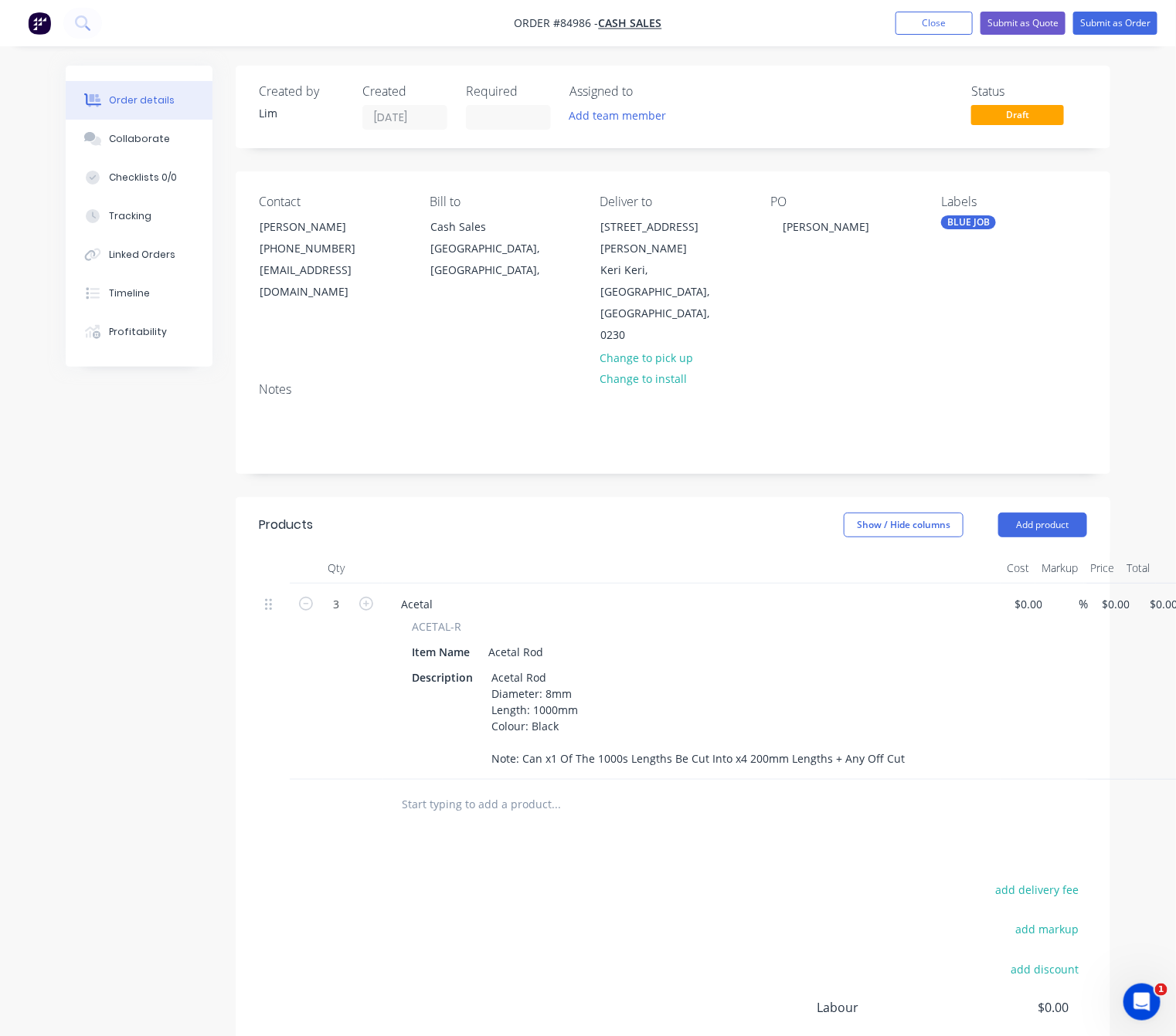
click at [558, 919] on div "add delivery fee add markup add discount Labour $0.00 Sub total $0.00 Margin $0…" at bounding box center [673, 1029] width 828 height 298
click at [1108, 593] on input "0" at bounding box center [1118, 604] width 36 height 22
type input "$9.65"
type input "$28.95"
click at [648, 886] on div "add delivery fee add markup add discount Labour $0.00 Sub total $28.95 Margin $…" at bounding box center [673, 1029] width 828 height 298
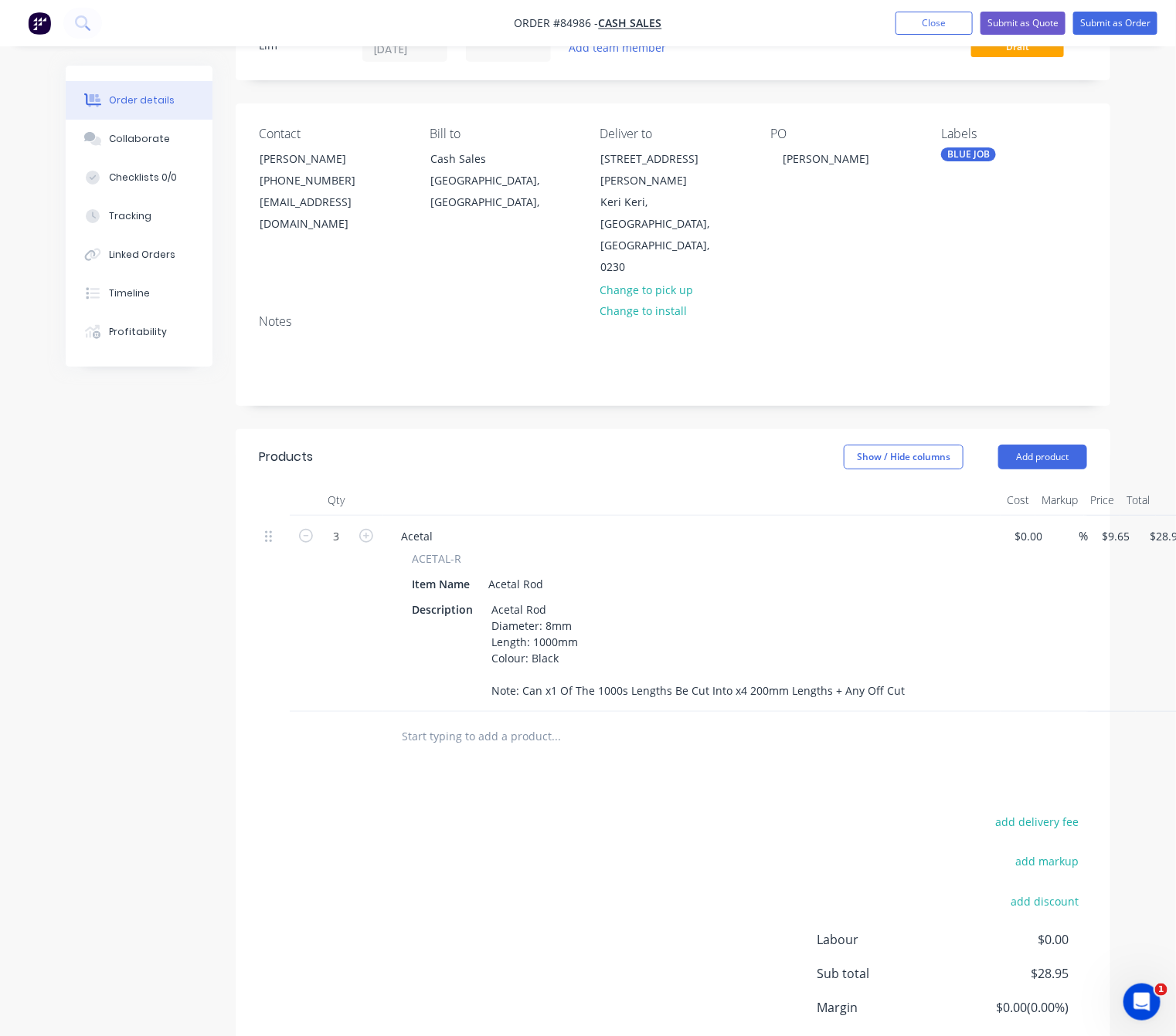
scroll to position [125, 0]
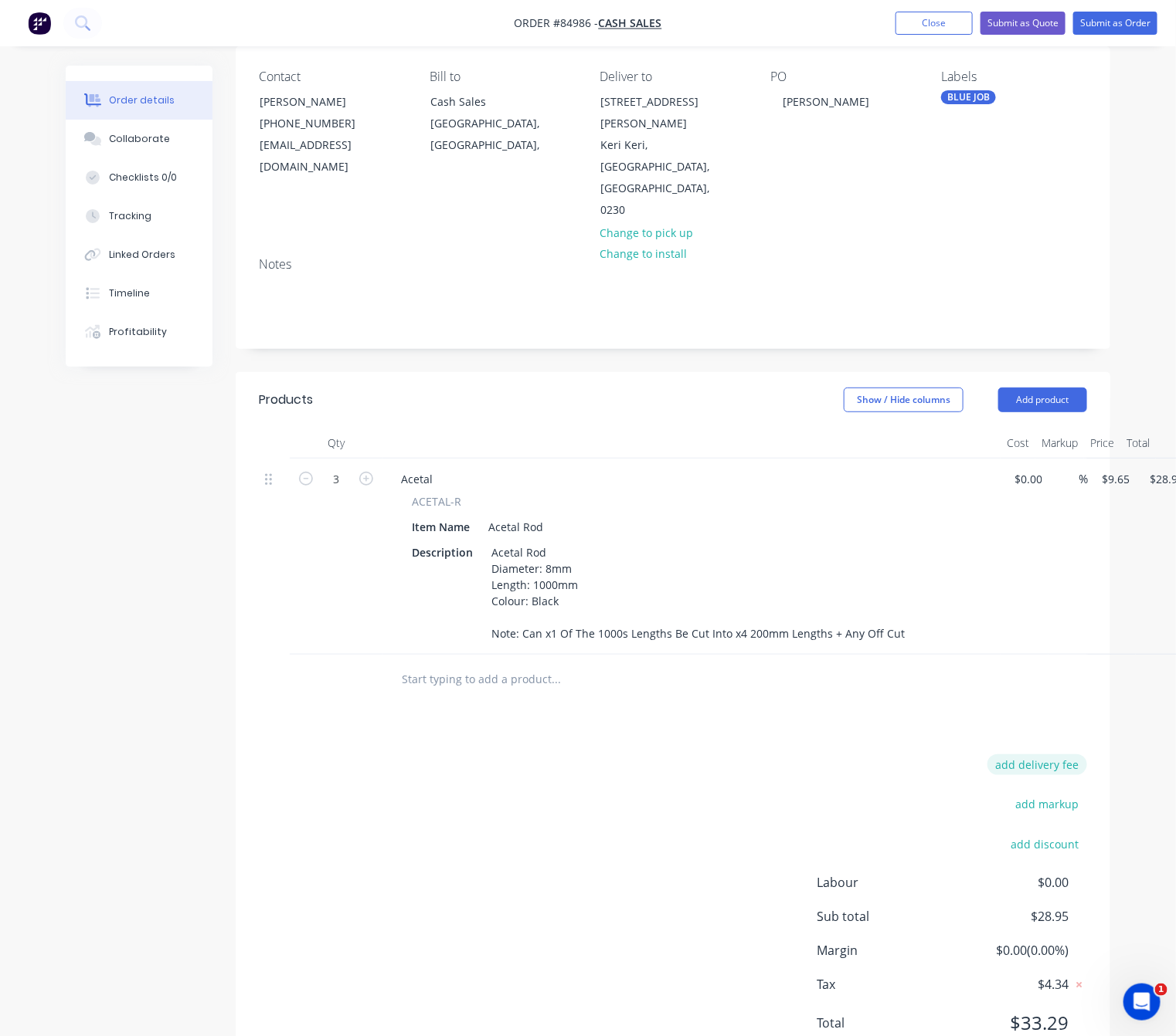
click at [1058, 755] on button "add delivery fee" at bounding box center [1036, 766] width 100 height 21
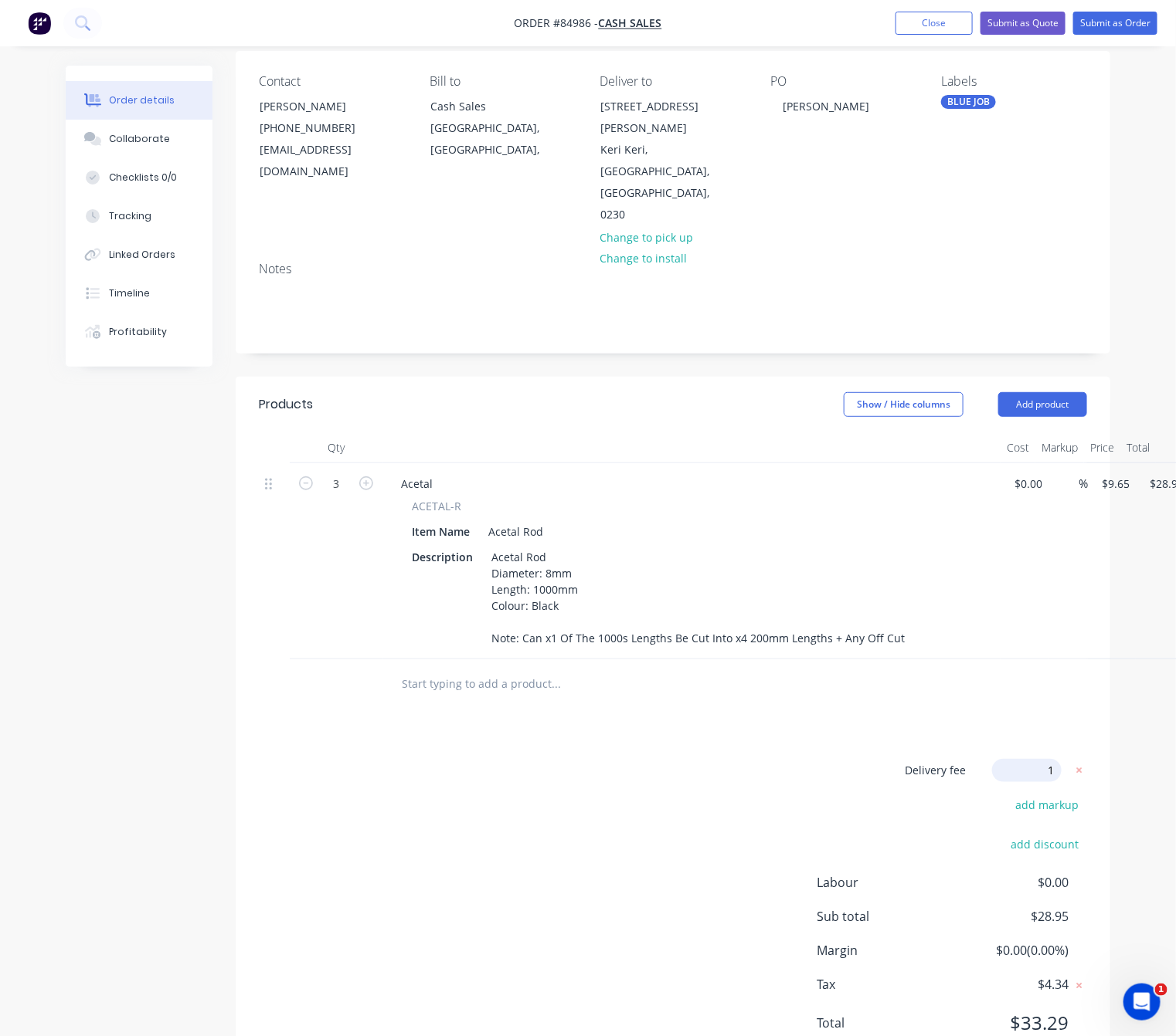
type input "18"
click at [660, 874] on div "Delivery fee Delivery fee Delivery fee name (Optional) 18 18 $0 add markup add …" at bounding box center [673, 906] width 828 height 295
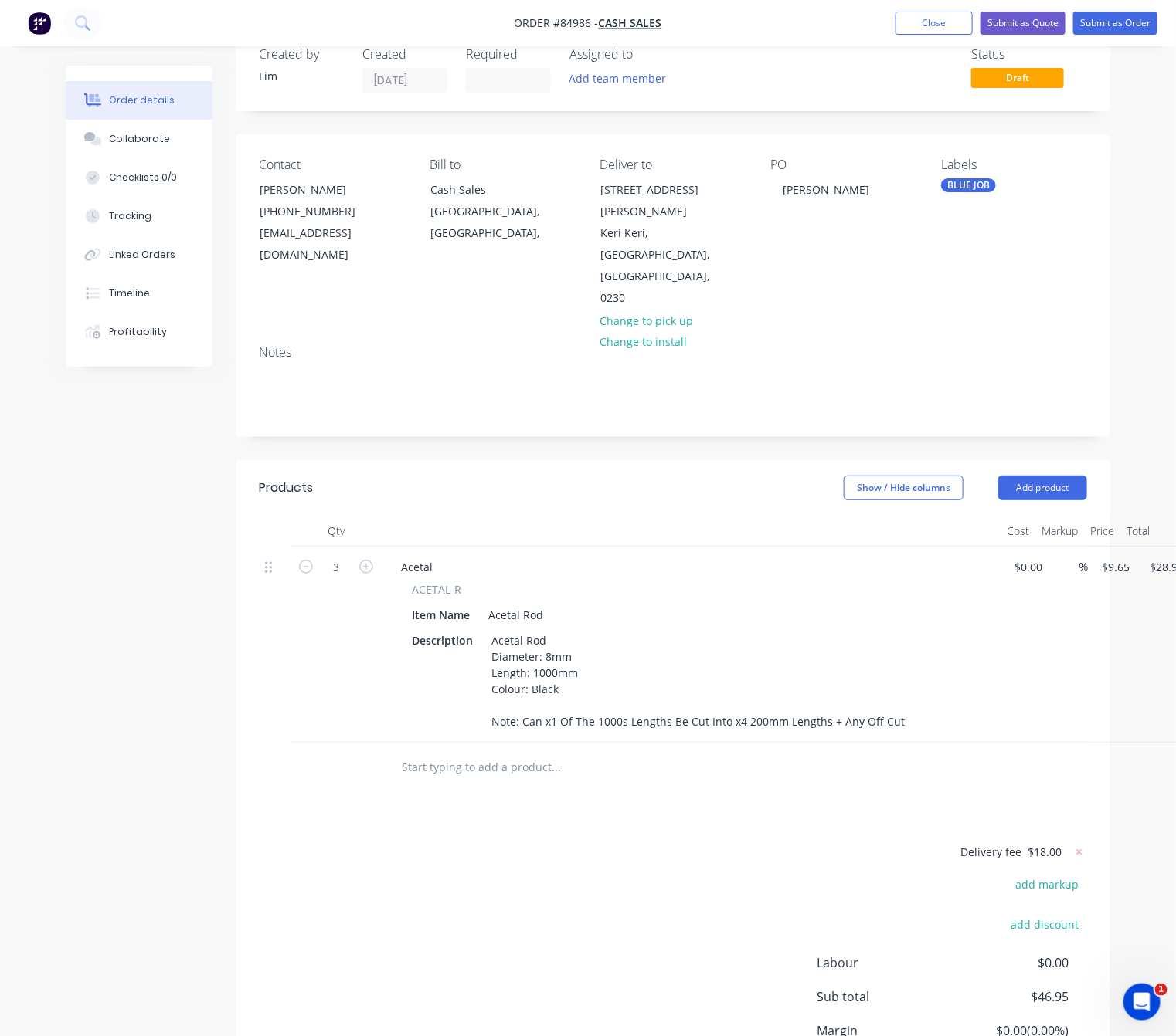
scroll to position [0, 0]
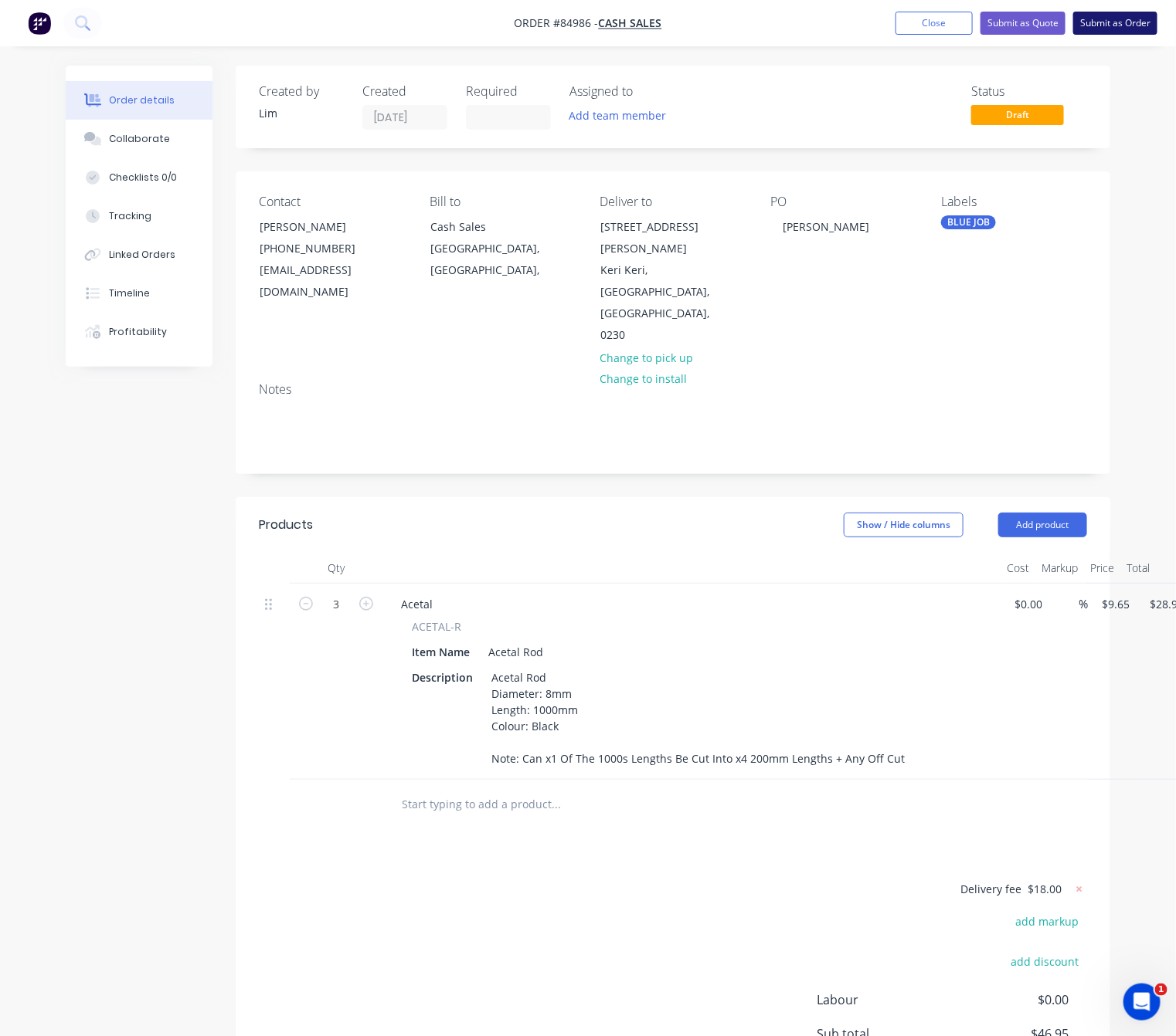
click at [1128, 21] on button "Submit as Order" at bounding box center [1115, 23] width 84 height 23
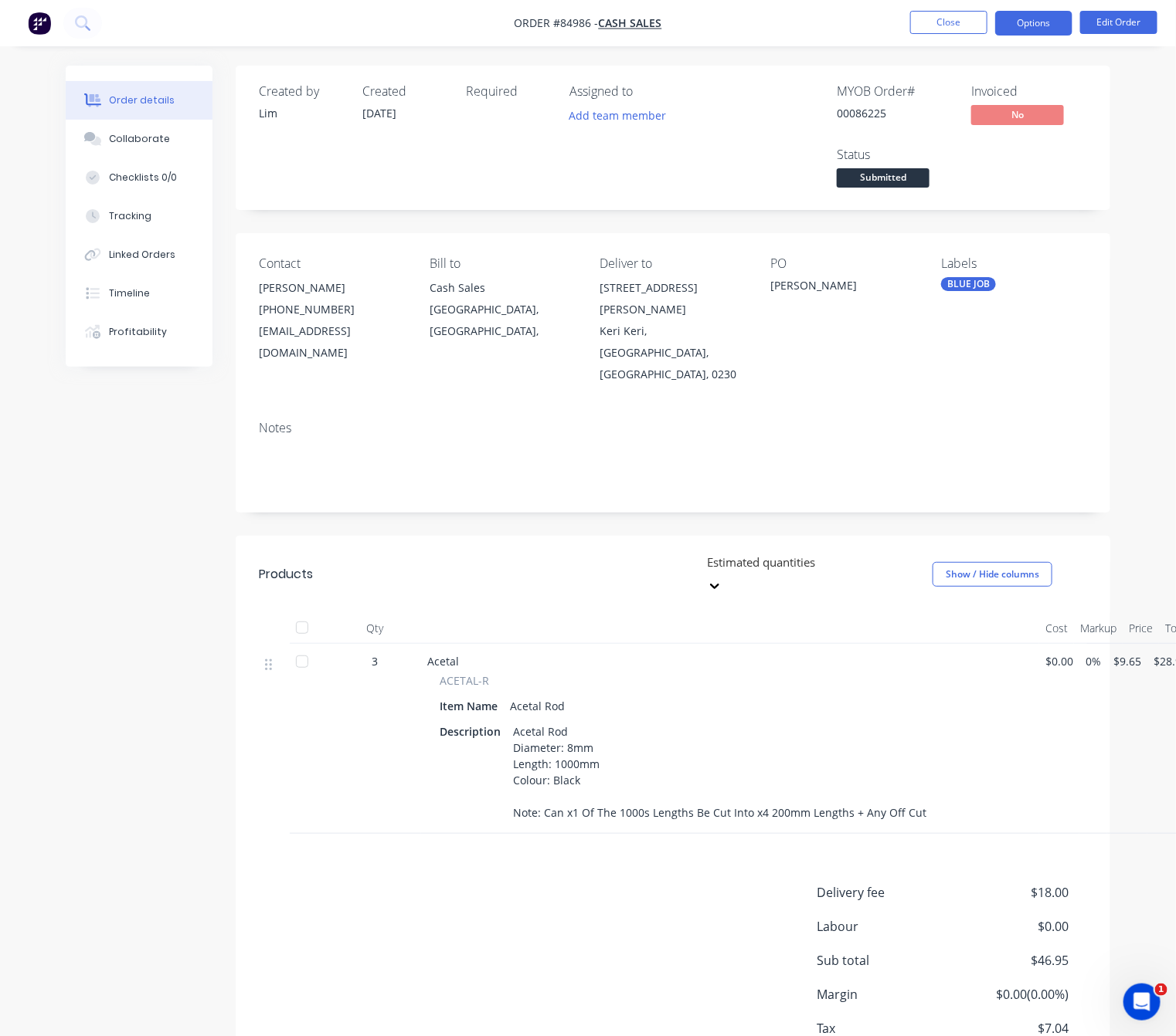
click at [1044, 28] on button "Options" at bounding box center [1033, 23] width 78 height 25
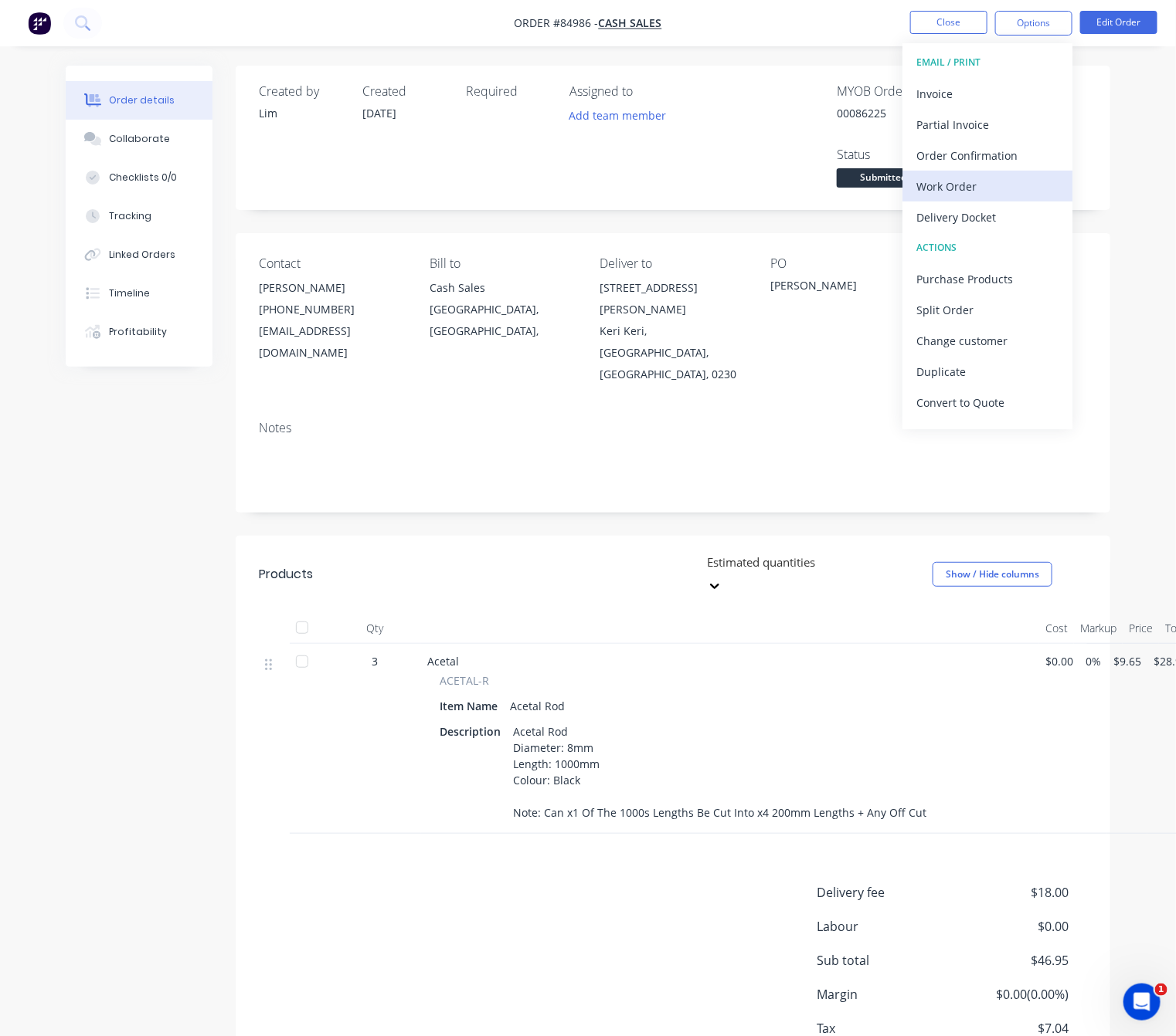
click at [983, 191] on div "Work Order" at bounding box center [987, 186] width 143 height 22
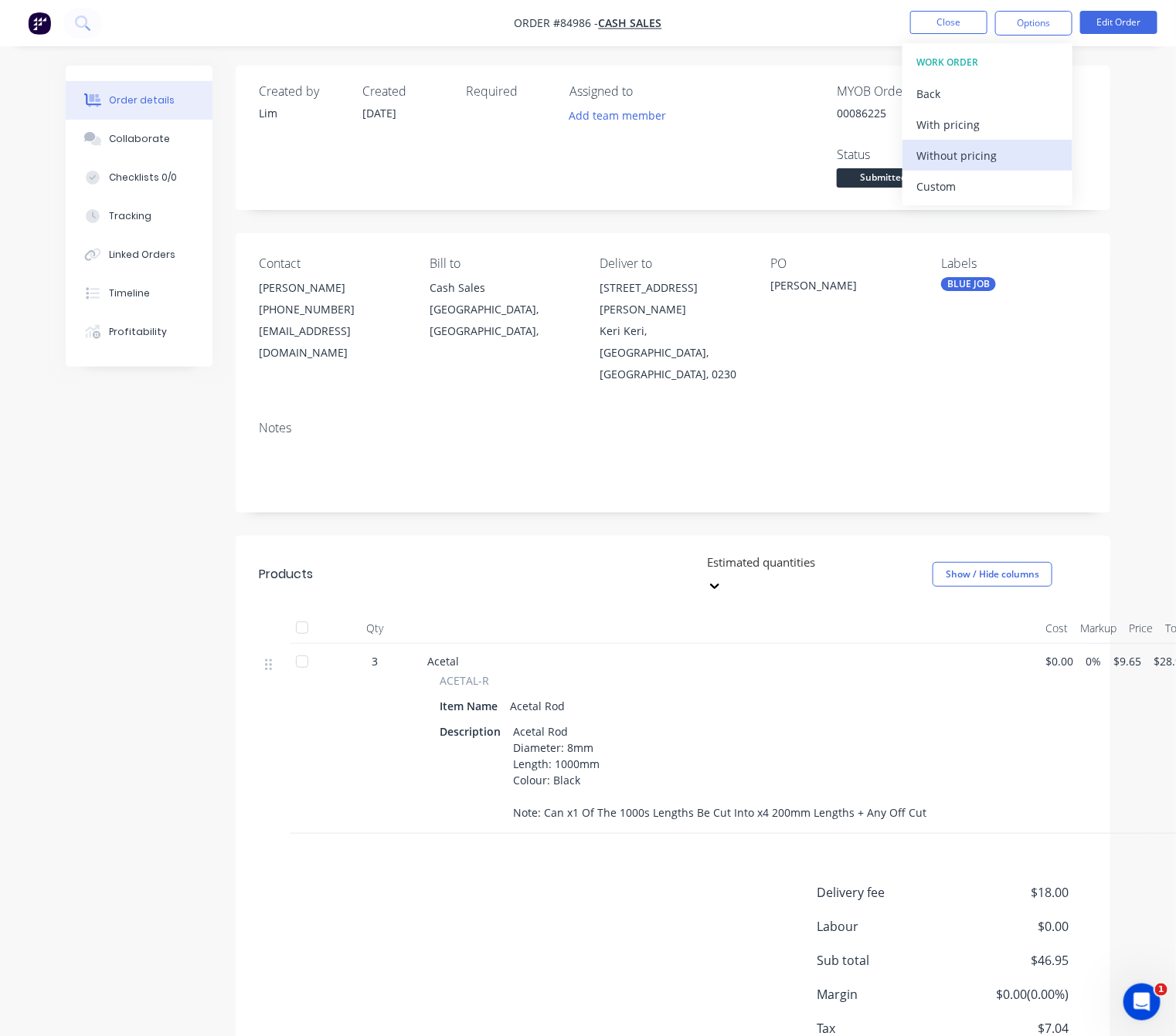
click at [992, 158] on div "Without pricing" at bounding box center [987, 155] width 143 height 22
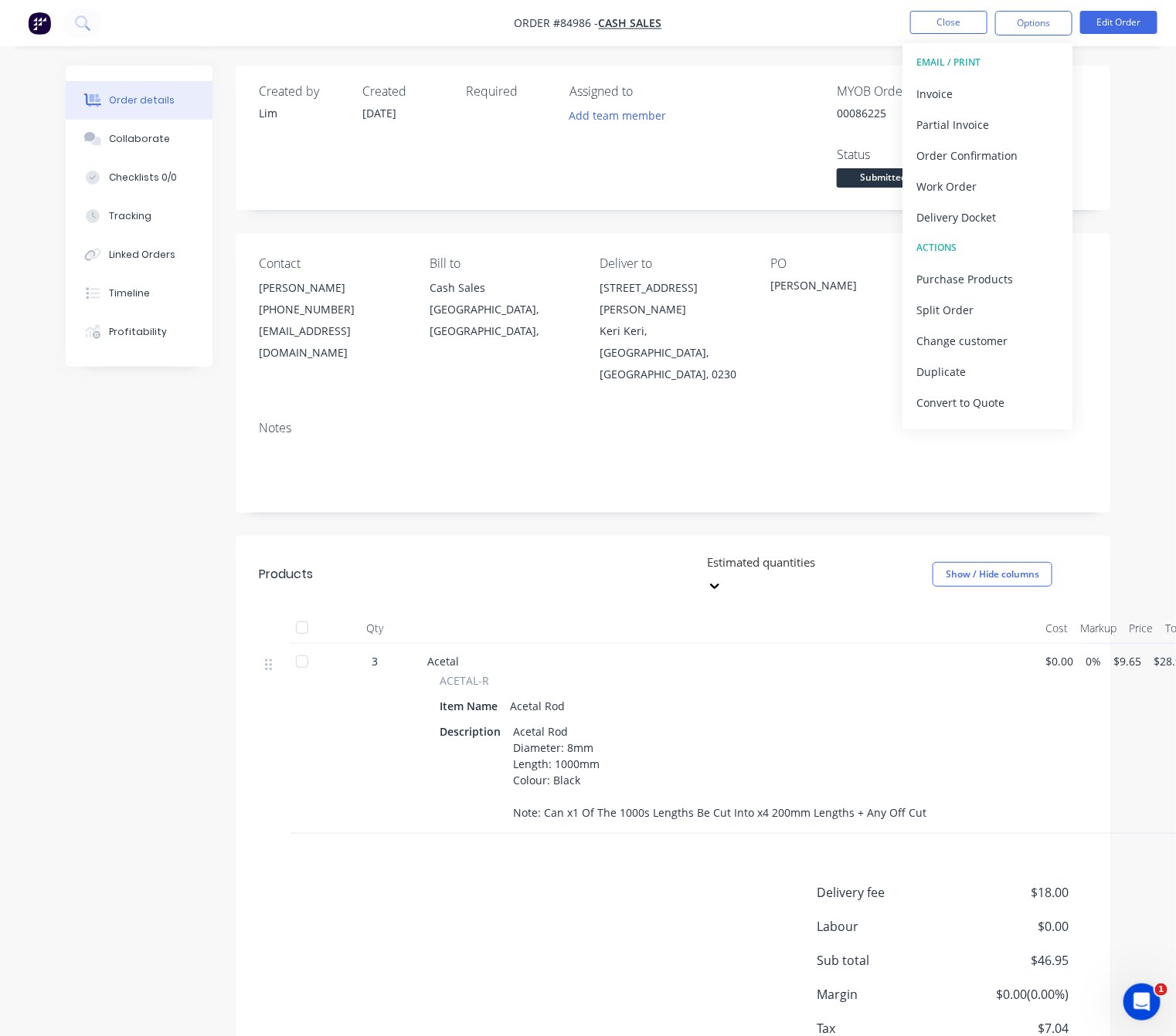
click at [439, 884] on div "Delivery fee $18.00 Labour $0.00 Sub total $46.95 Margin $0.00 ( 0.00 %) Tax $7…" at bounding box center [673, 990] width 828 height 213
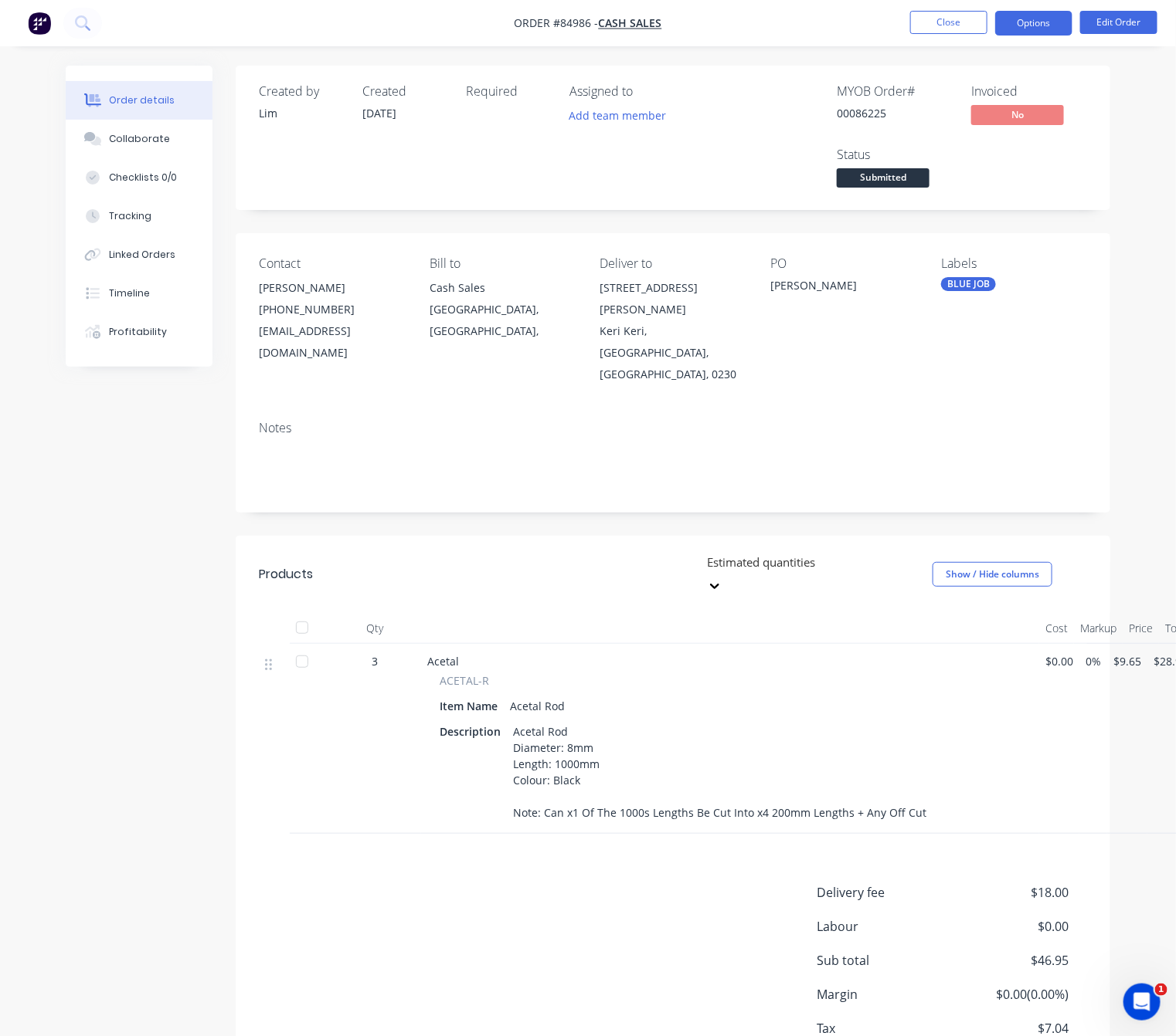
click at [1046, 21] on button "Options" at bounding box center [1033, 23] width 78 height 25
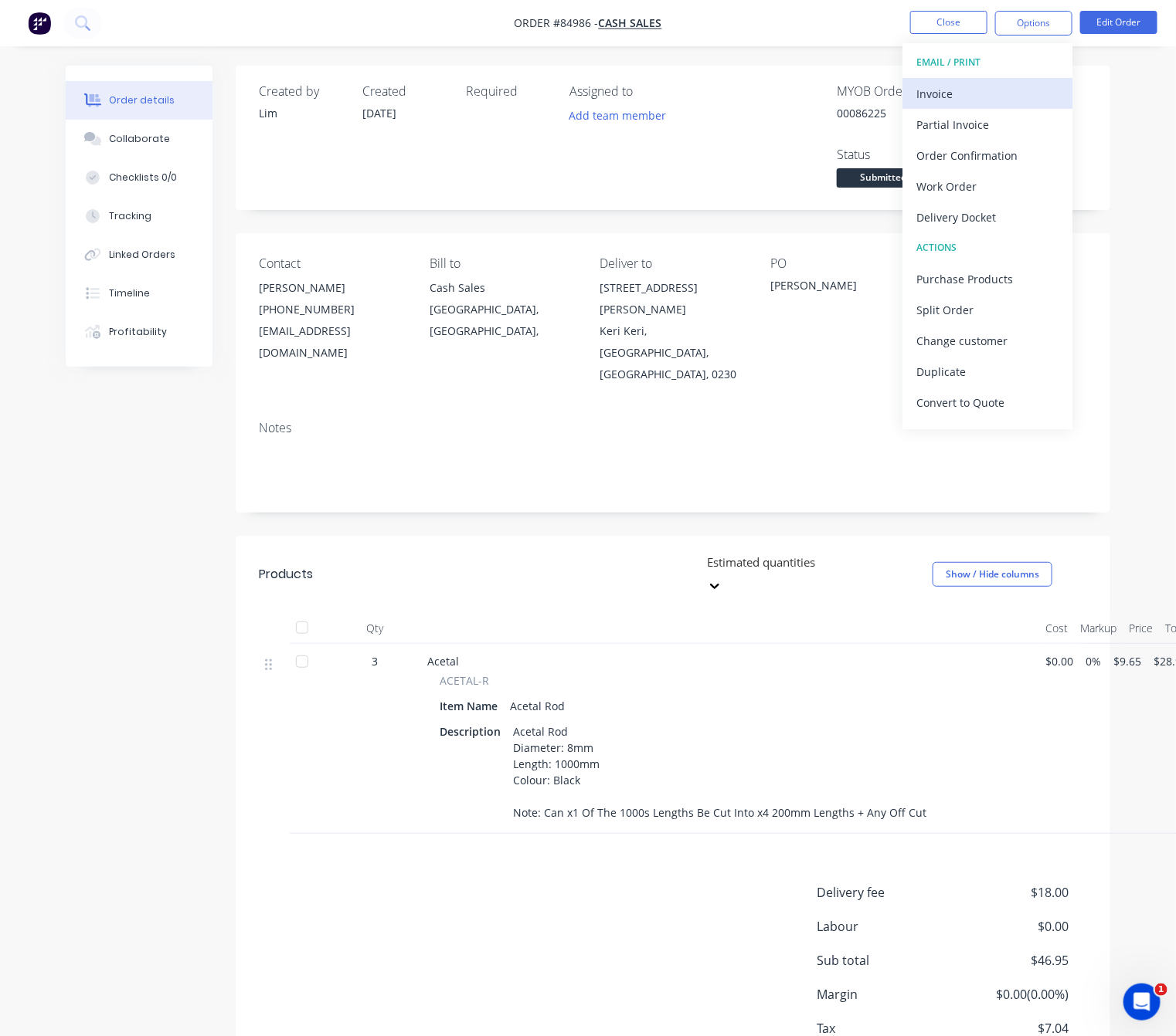
click at [1023, 93] on div "Invoice" at bounding box center [987, 93] width 143 height 22
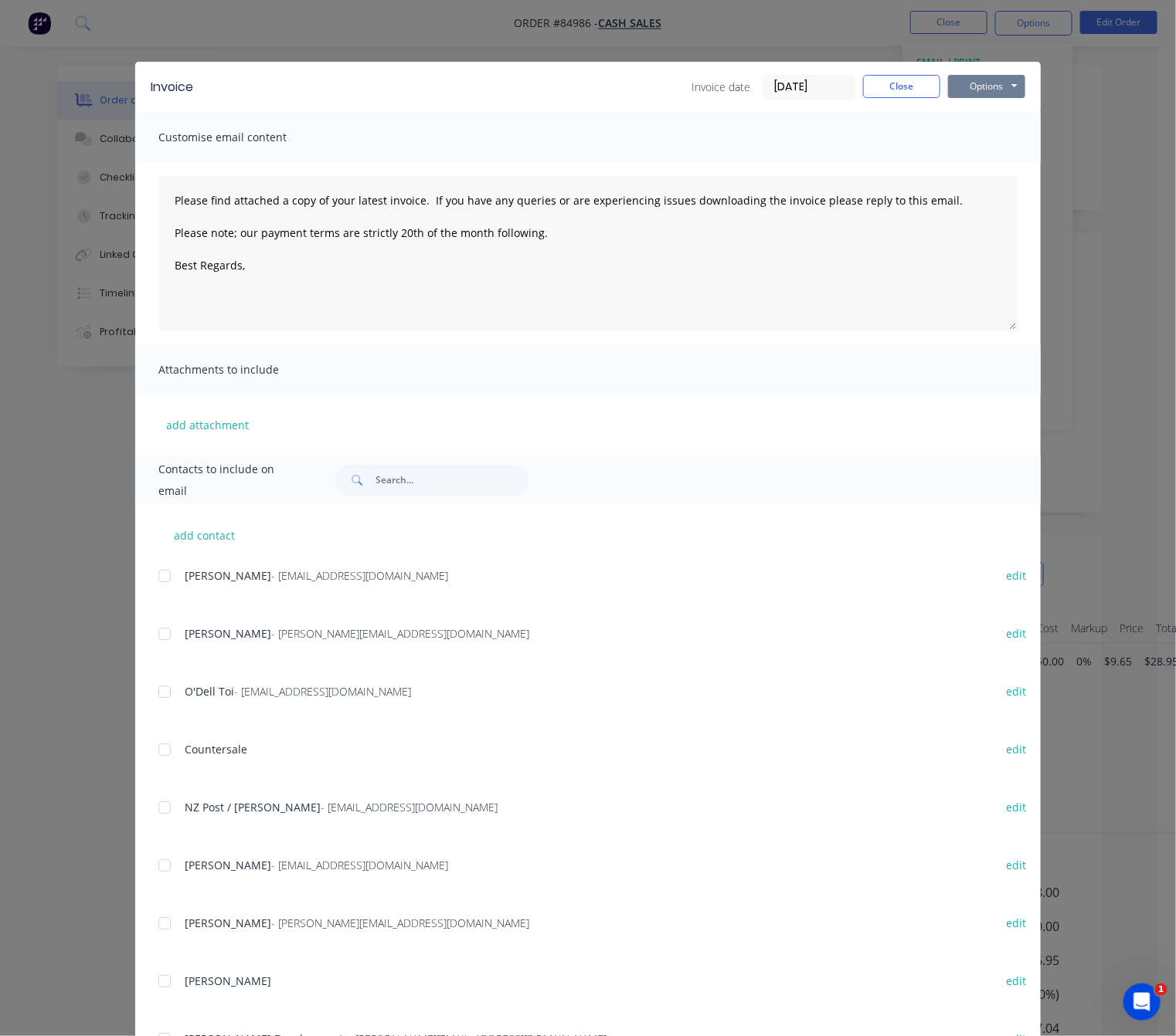
click at [972, 91] on button "Options" at bounding box center [987, 86] width 78 height 23
click at [997, 108] on button "Preview" at bounding box center [998, 113] width 99 height 25
click at [893, 75] on button "Close" at bounding box center [902, 86] width 78 height 23
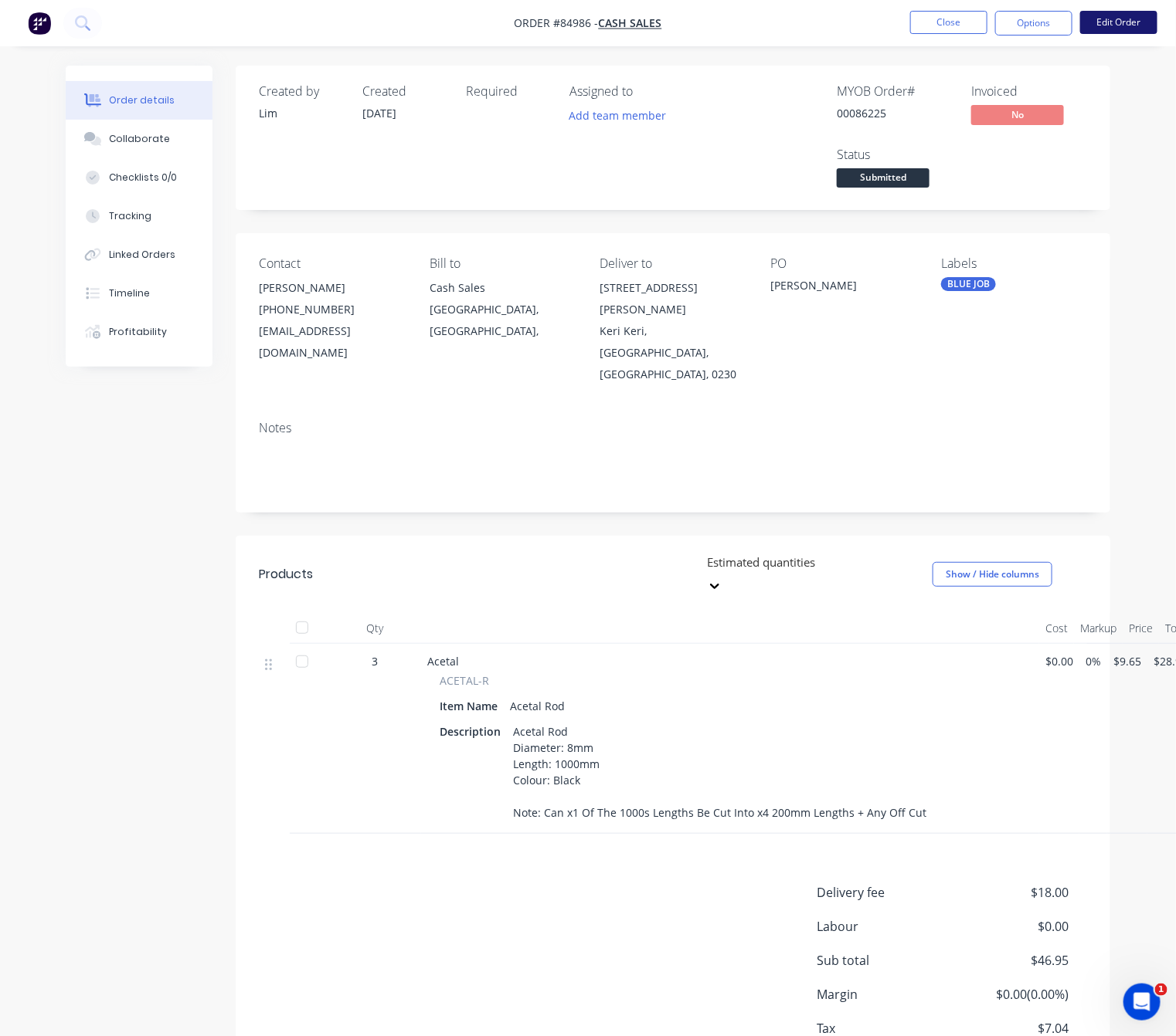
click at [1128, 30] on button "Edit Order" at bounding box center [1119, 22] width 78 height 23
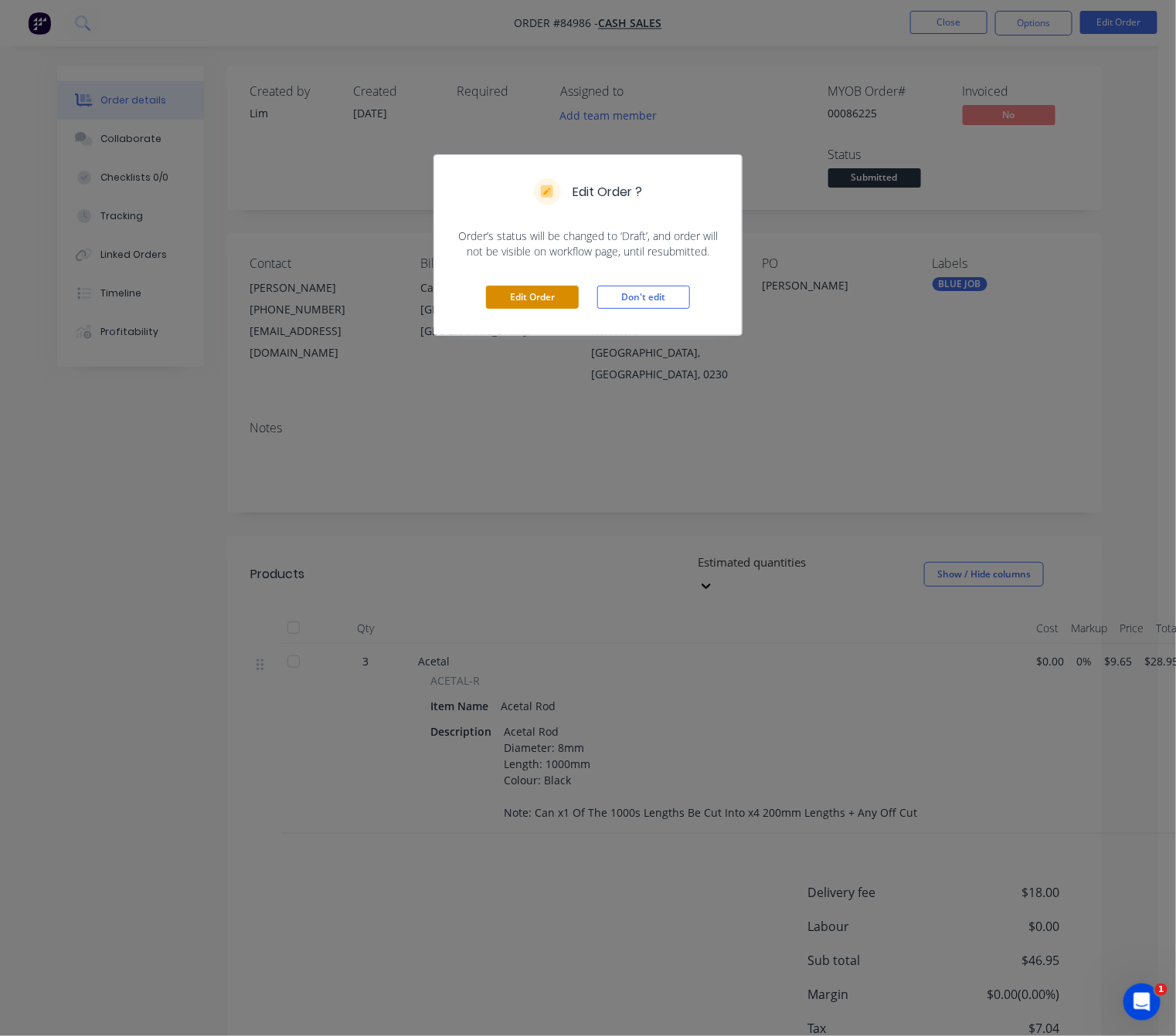
click at [533, 301] on button "Edit Order" at bounding box center [532, 298] width 93 height 23
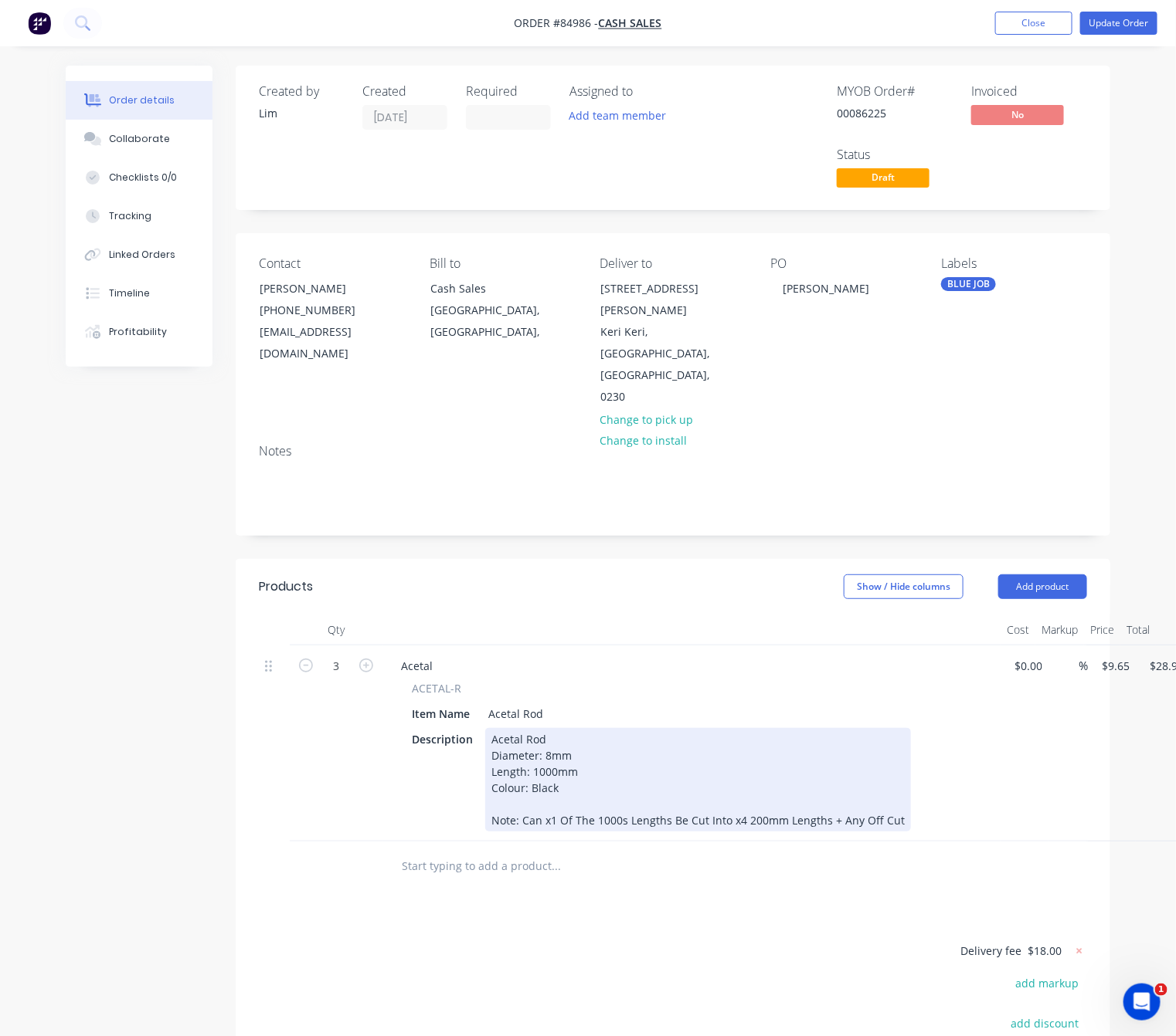
click at [543, 755] on div "Acetal Rod Diameter: 8mm Length: 1000mm Colour: Black Note: Can x1 Of The 1000s…" at bounding box center [697, 779] width 426 height 104
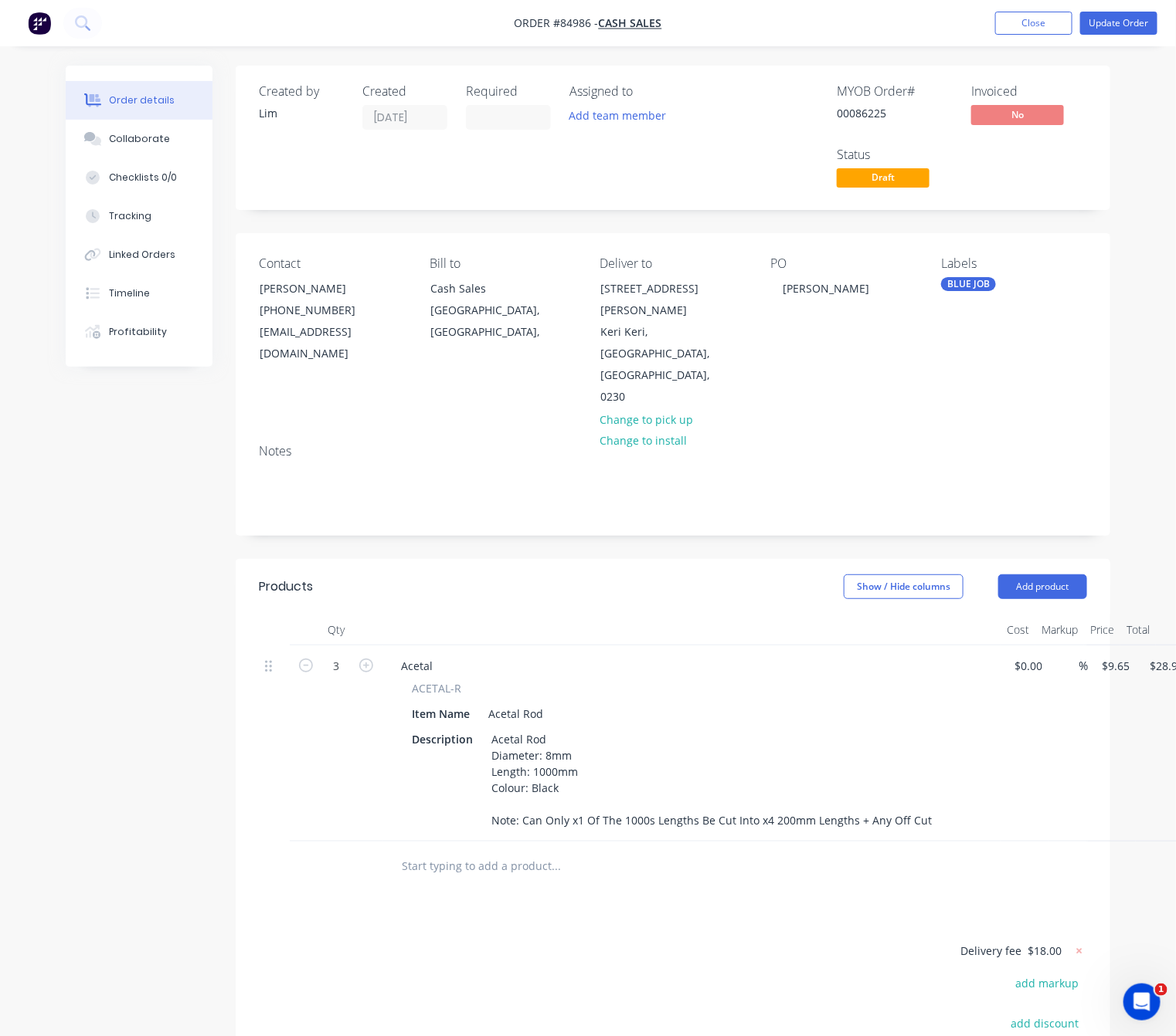
click at [1138, 21] on button "Update Order" at bounding box center [1119, 23] width 78 height 23
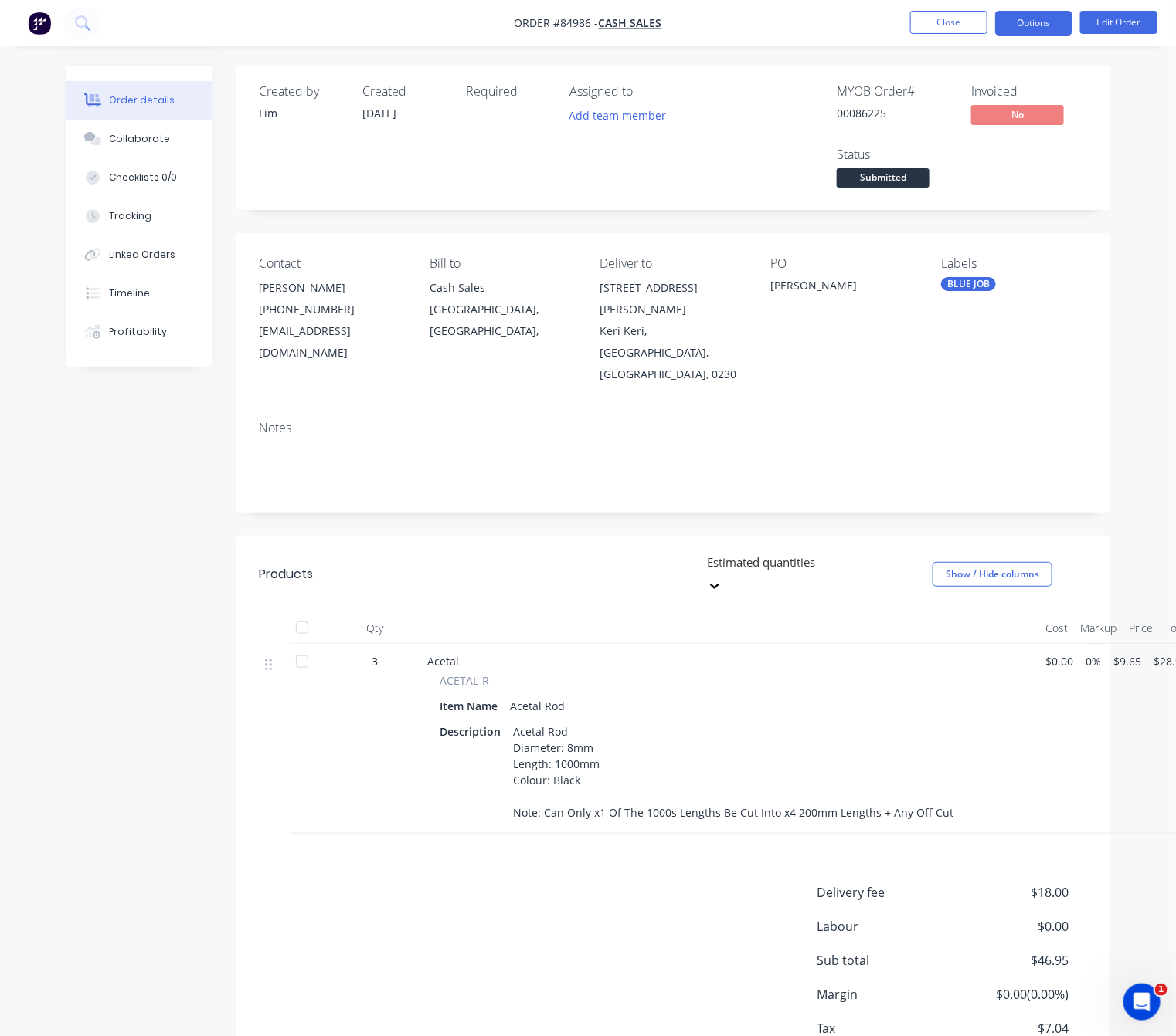
click at [1029, 25] on button "Options" at bounding box center [1033, 23] width 78 height 25
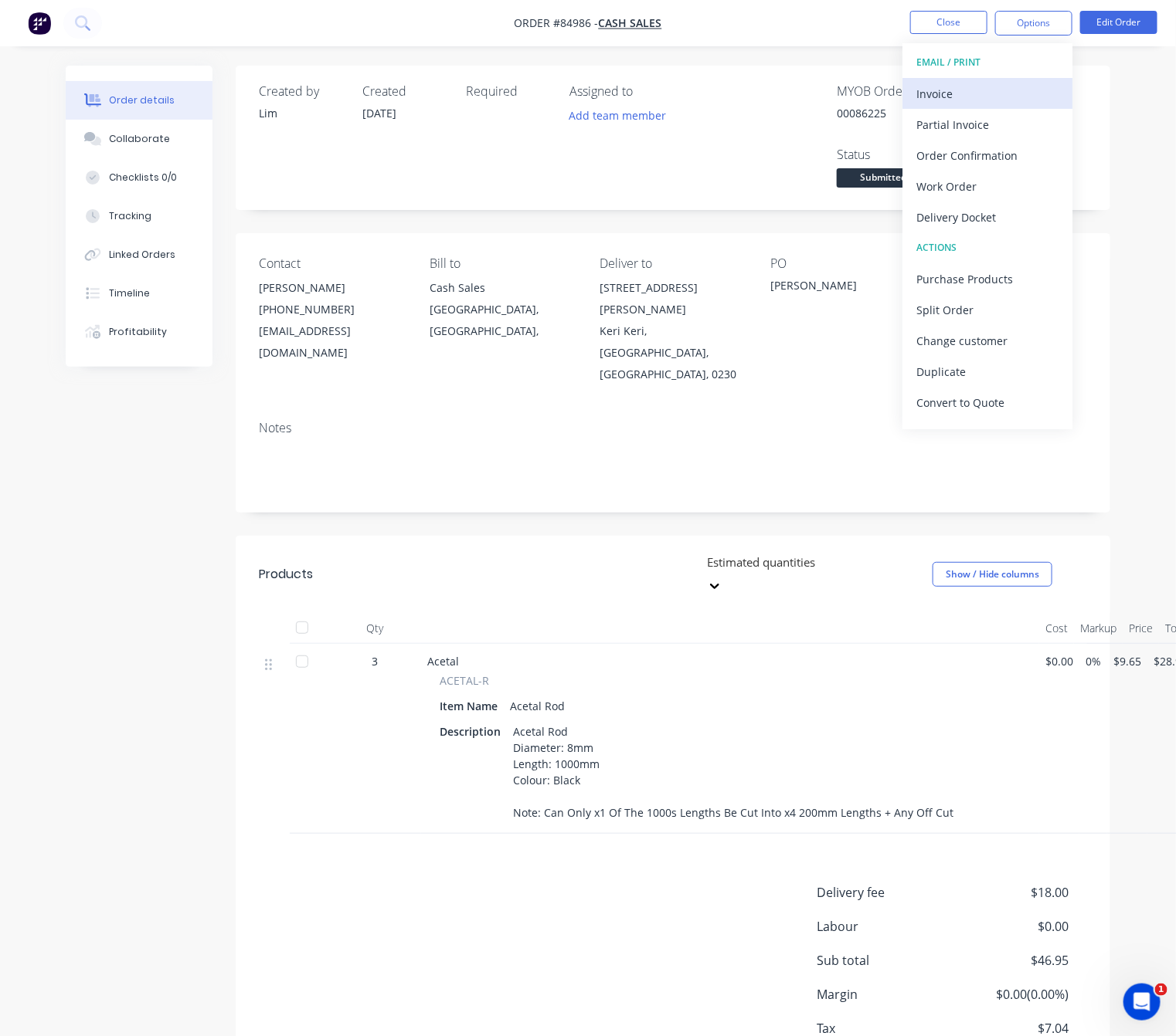
click at [1002, 93] on div "Invoice" at bounding box center [987, 93] width 143 height 22
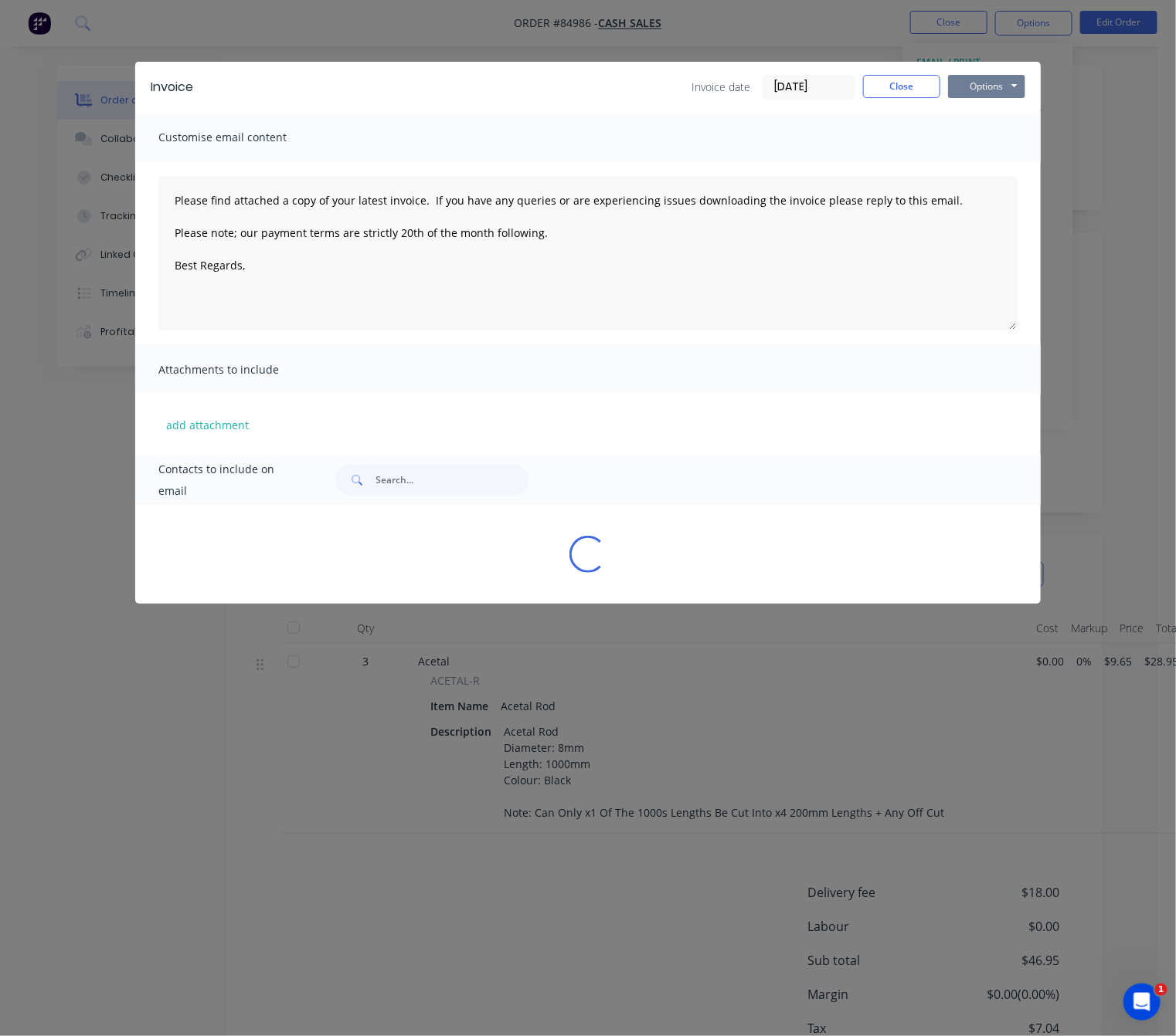
click at [1004, 81] on button "Options" at bounding box center [987, 86] width 78 height 23
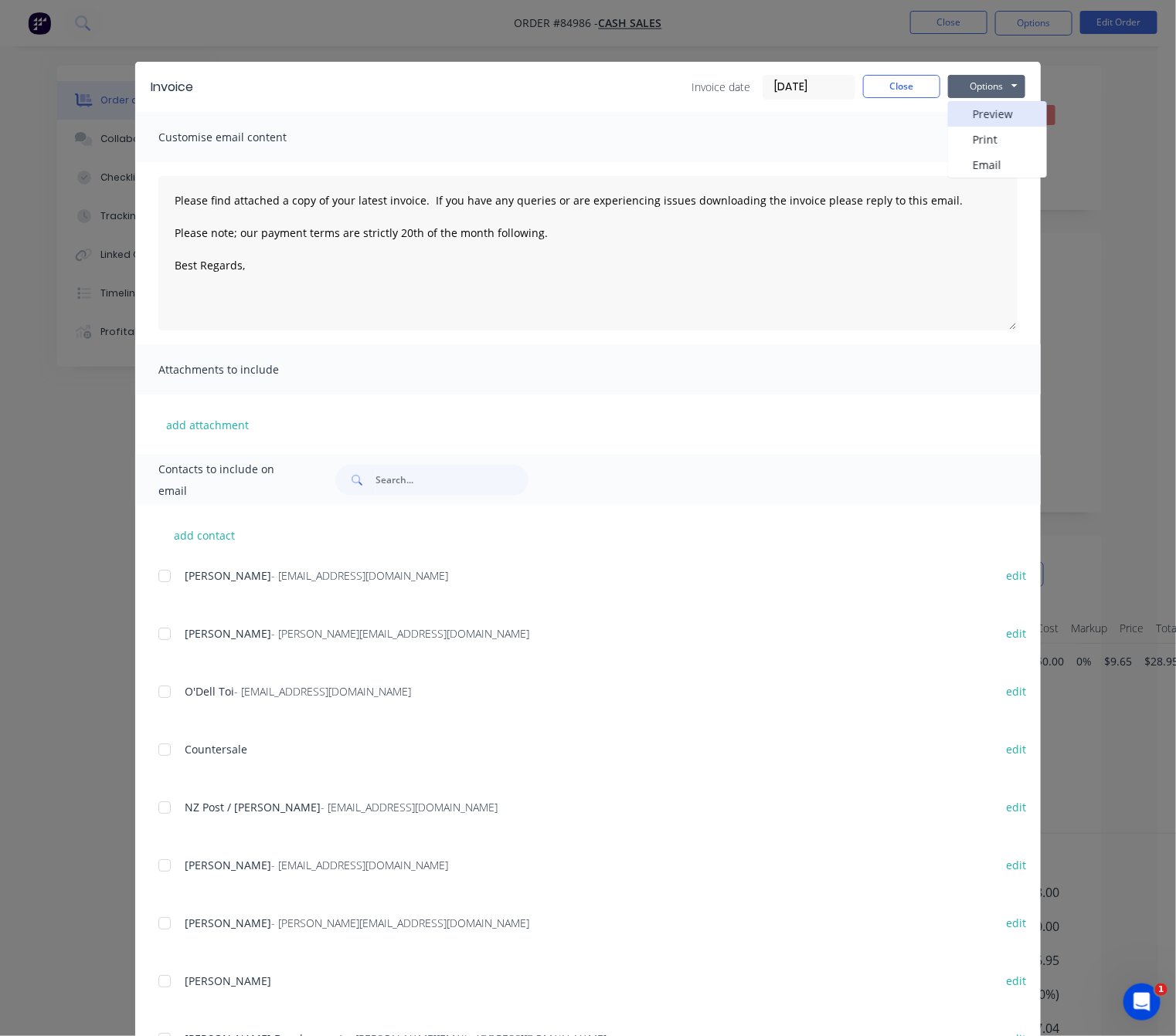
click at [1011, 109] on button "Preview" at bounding box center [998, 113] width 99 height 25
click at [900, 78] on button "Close" at bounding box center [902, 86] width 78 height 23
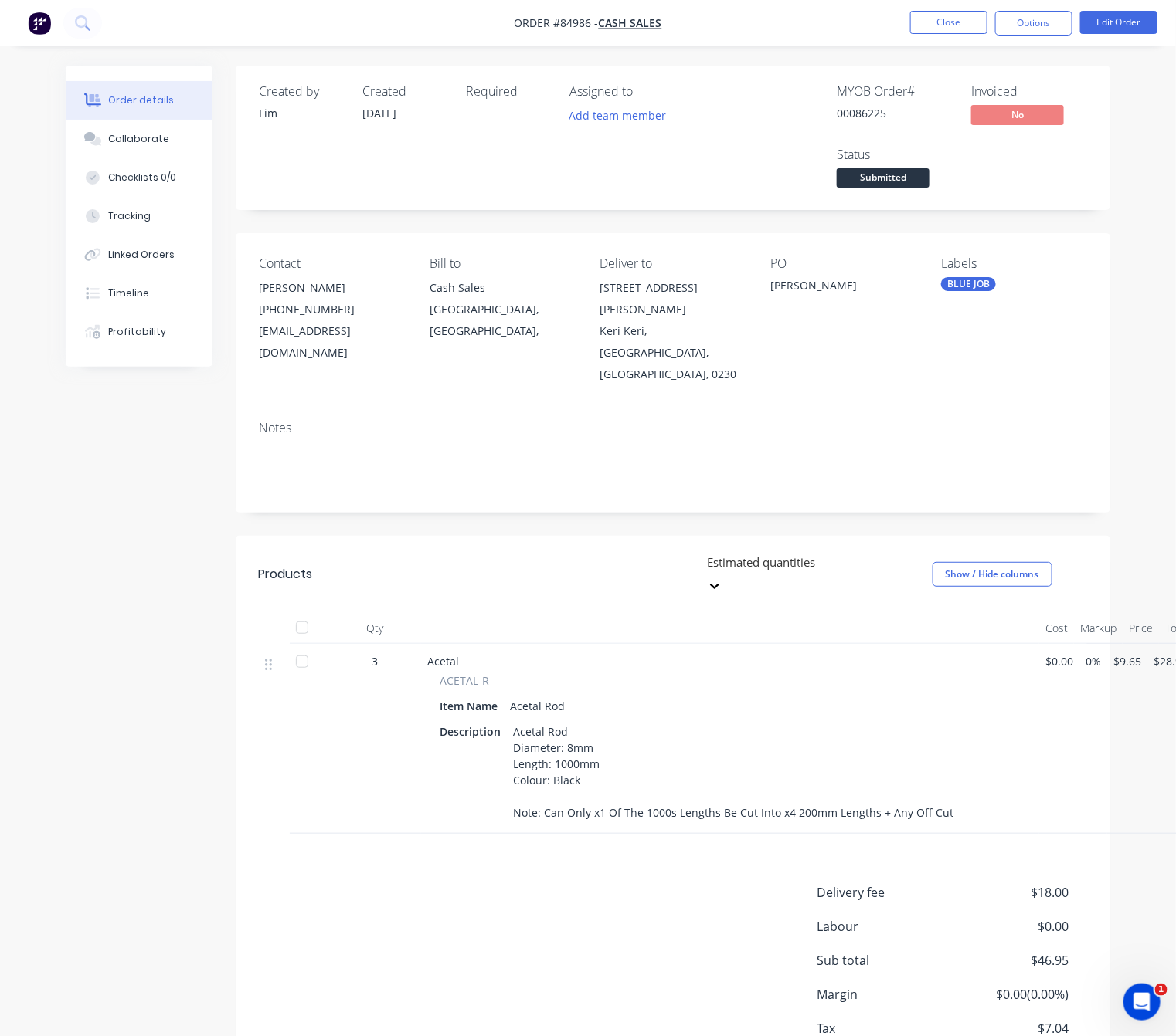
click at [588, 884] on div "Delivery fee $18.00 Labour $0.00 Sub total $46.95 Margin $0.00 ( 0.00 %) Tax $7…" at bounding box center [673, 990] width 828 height 213
click at [1029, 28] on button "Options" at bounding box center [1033, 23] width 78 height 25
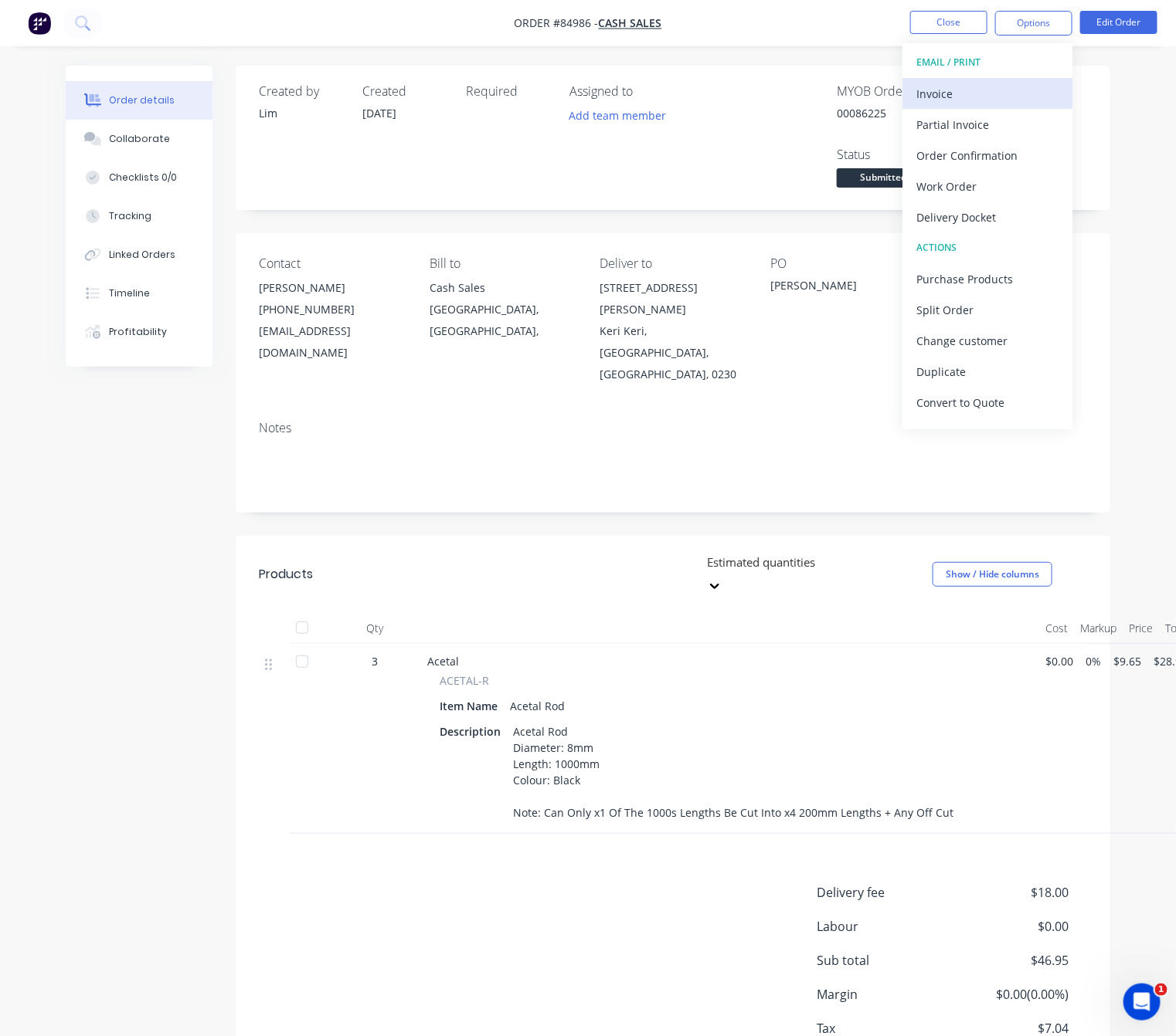
click at [995, 84] on div "Invoice" at bounding box center [987, 93] width 143 height 22
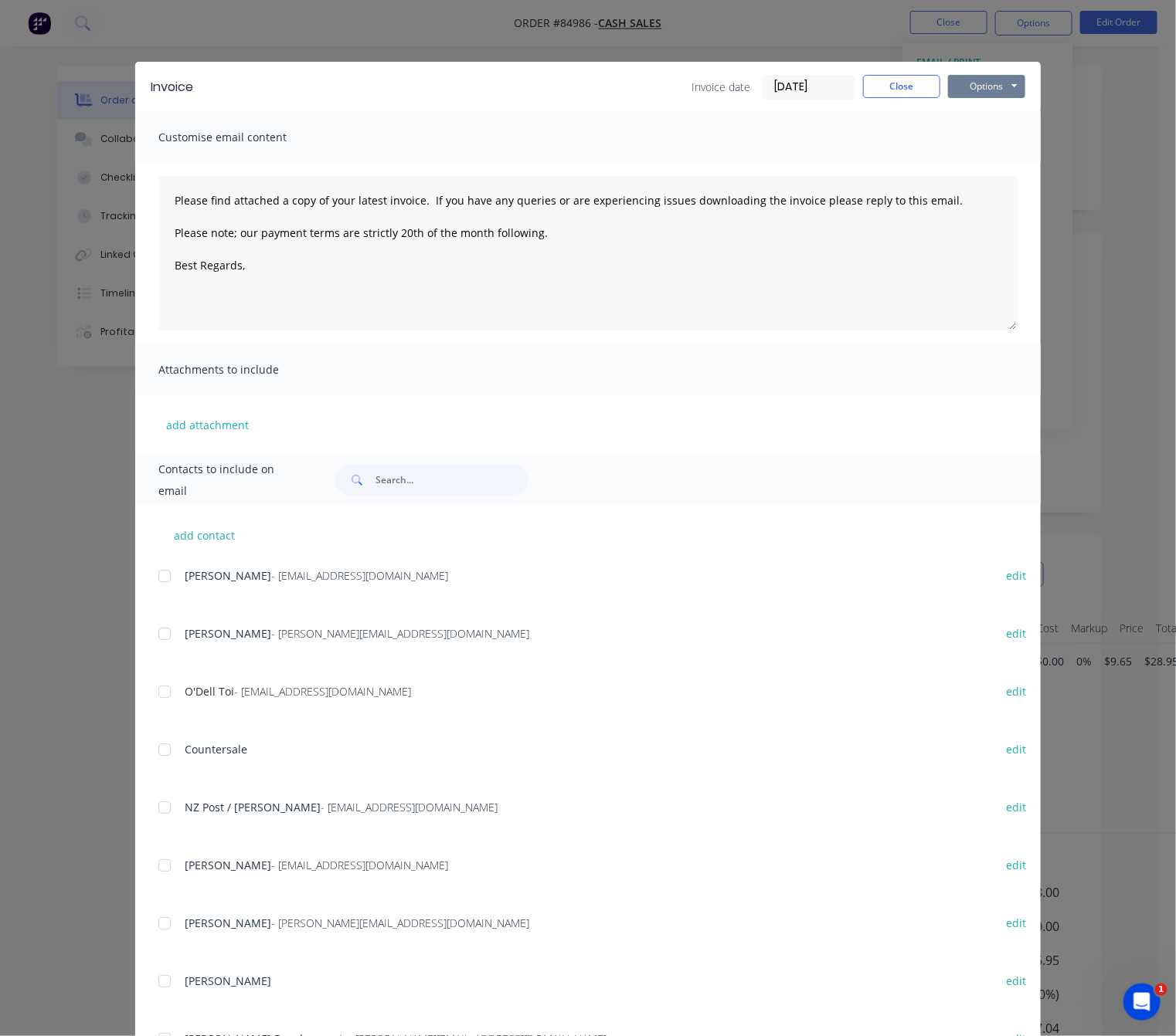
click at [978, 86] on button "Options" at bounding box center [987, 86] width 78 height 23
click at [995, 120] on button "Preview" at bounding box center [998, 113] width 99 height 25
click at [873, 93] on button "Close" at bounding box center [902, 86] width 78 height 23
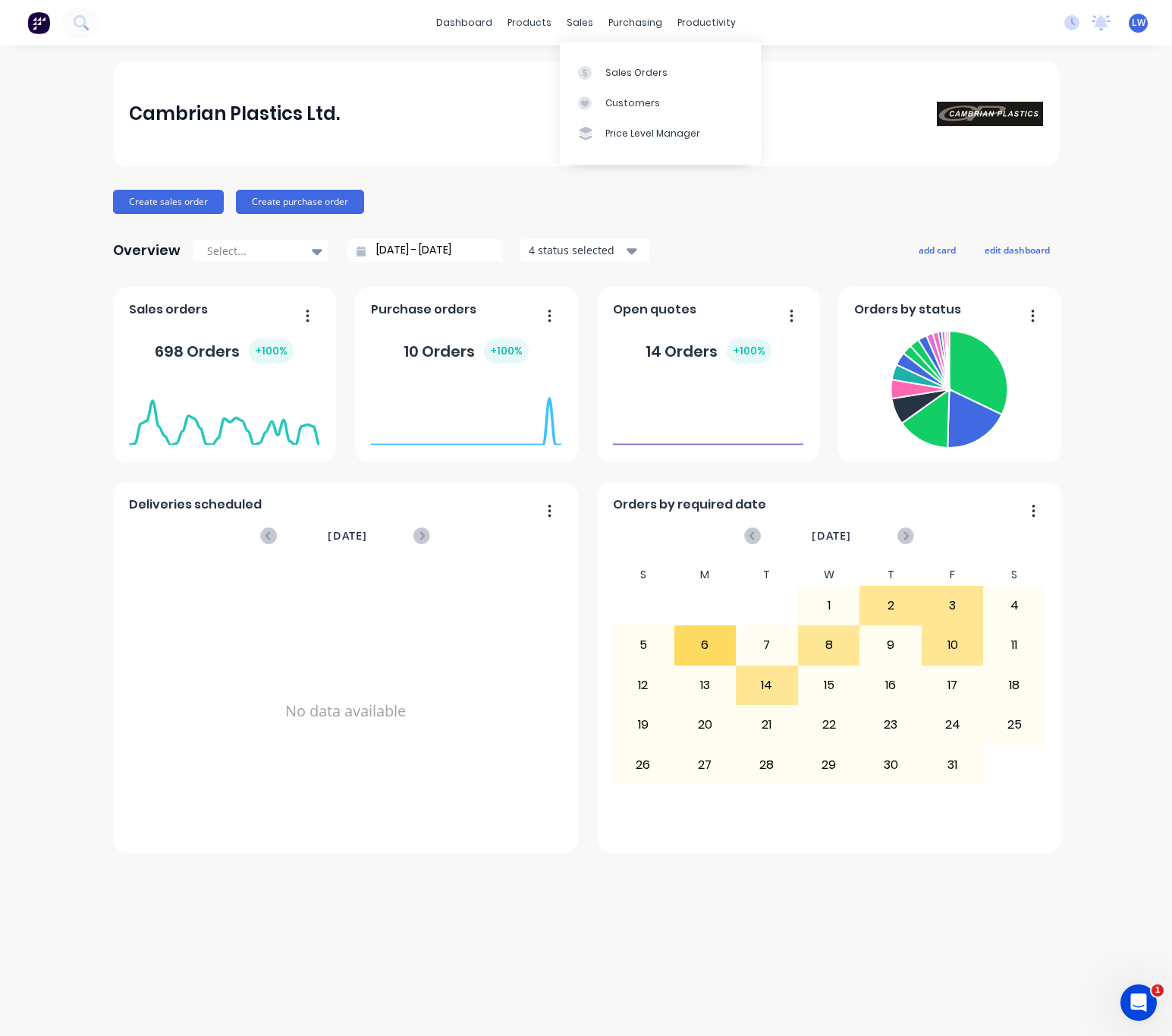
drag, startPoint x: 589, startPoint y: 18, endPoint x: 600, endPoint y: 55, distance: 38.6
click at [589, 19] on div "sales" at bounding box center [580, 23] width 42 height 23
click at [612, 66] on div "Sales Orders" at bounding box center [636, 72] width 62 height 13
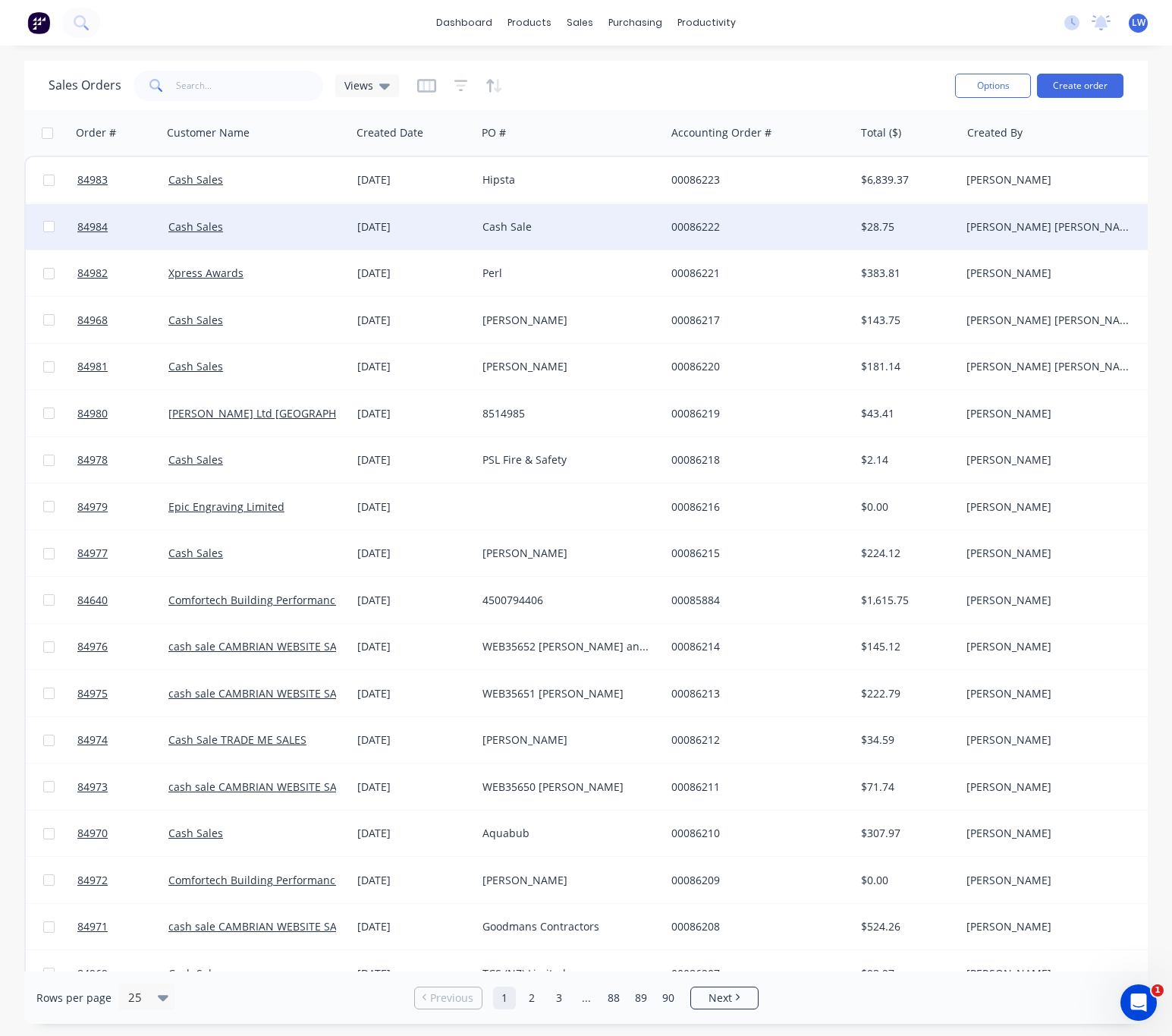
click at [594, 229] on div "Cash Sale" at bounding box center [566, 227] width 169 height 15
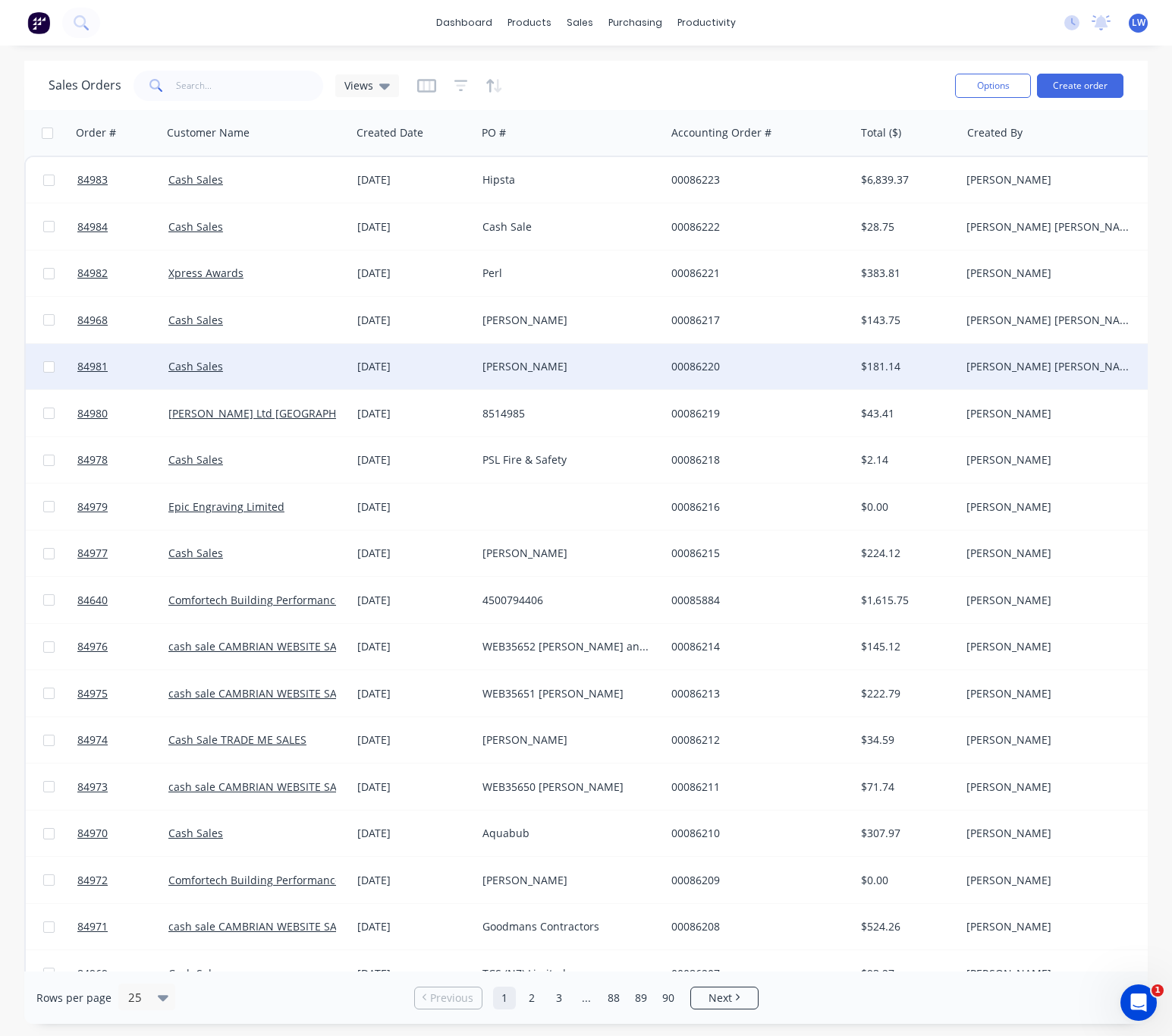
click at [596, 349] on div "[PERSON_NAME]" at bounding box center [570, 367] width 189 height 46
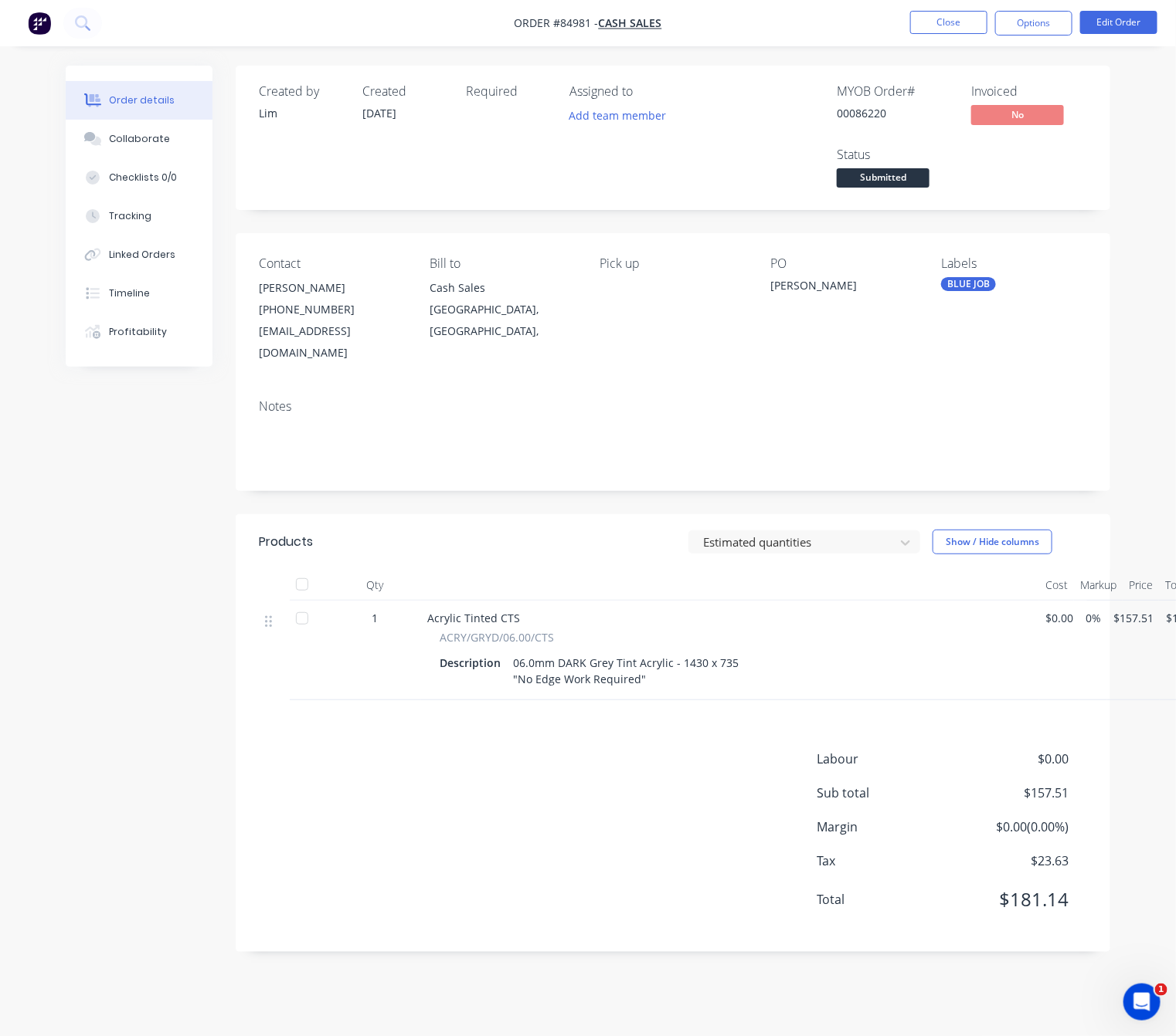
click at [523, 751] on div "Labour $0.00 Sub total $157.51 Margin $0.00 ( 0.00 %) Tax $23.63 Total $181.14" at bounding box center [673, 839] width 828 height 179
click at [888, 173] on span "Submitted" at bounding box center [883, 178] width 93 height 19
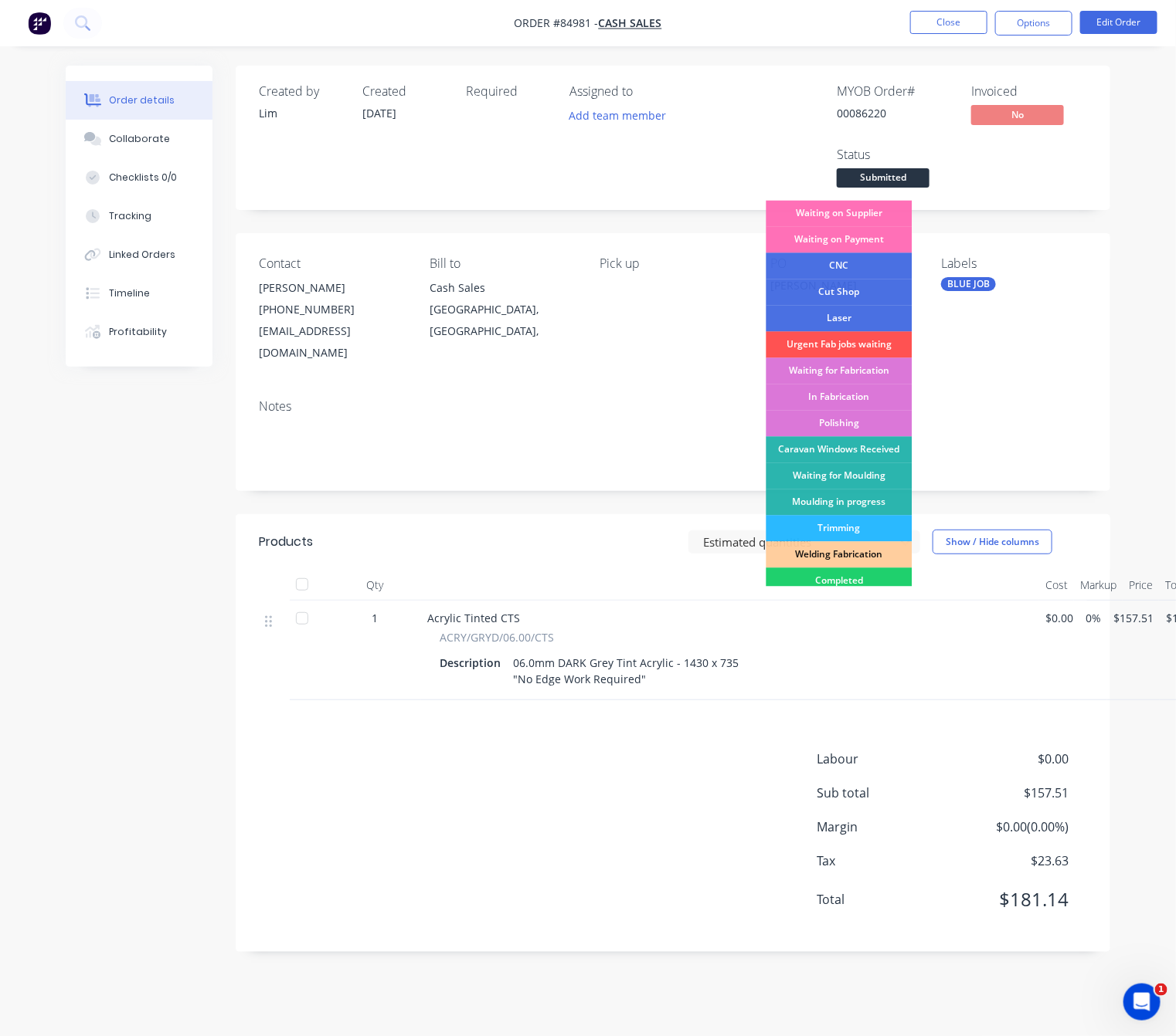
click at [861, 215] on div "Waiting on Supplier" at bounding box center [840, 213] width 146 height 26
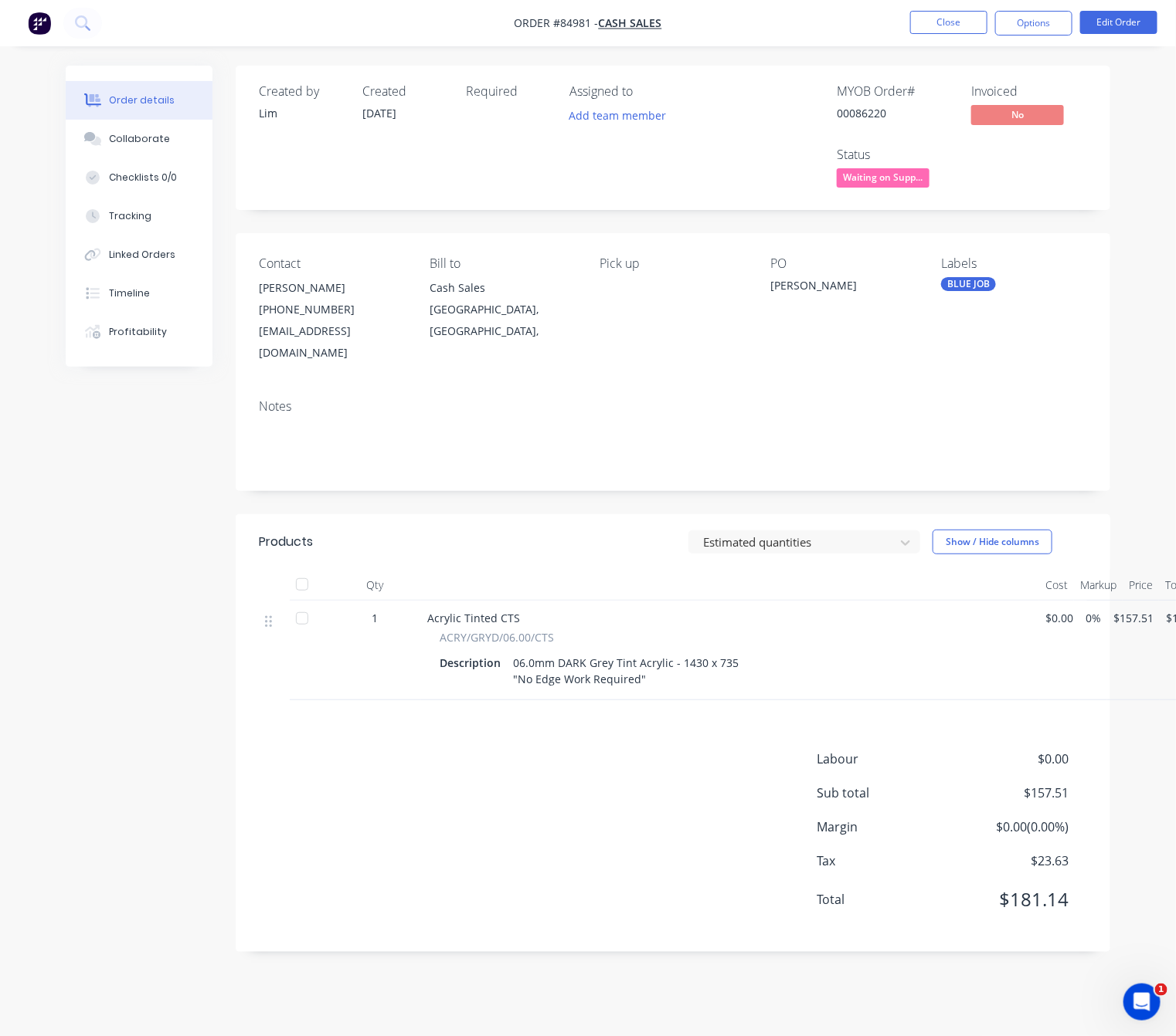
click at [510, 827] on div "Labour $0.00 Sub total $157.51 Margin $0.00 ( 0.00 %) Tax $23.63 Total $181.14" at bounding box center [673, 839] width 828 height 179
click at [941, 6] on nav "Order #84981 - Cash Sales Close Options Edit Order" at bounding box center [588, 23] width 1176 height 47
click at [955, 36] on nav "Order #84981 - Cash Sales Close Options Edit Order" at bounding box center [588, 23] width 1176 height 47
click at [955, 28] on button "Close" at bounding box center [949, 22] width 78 height 23
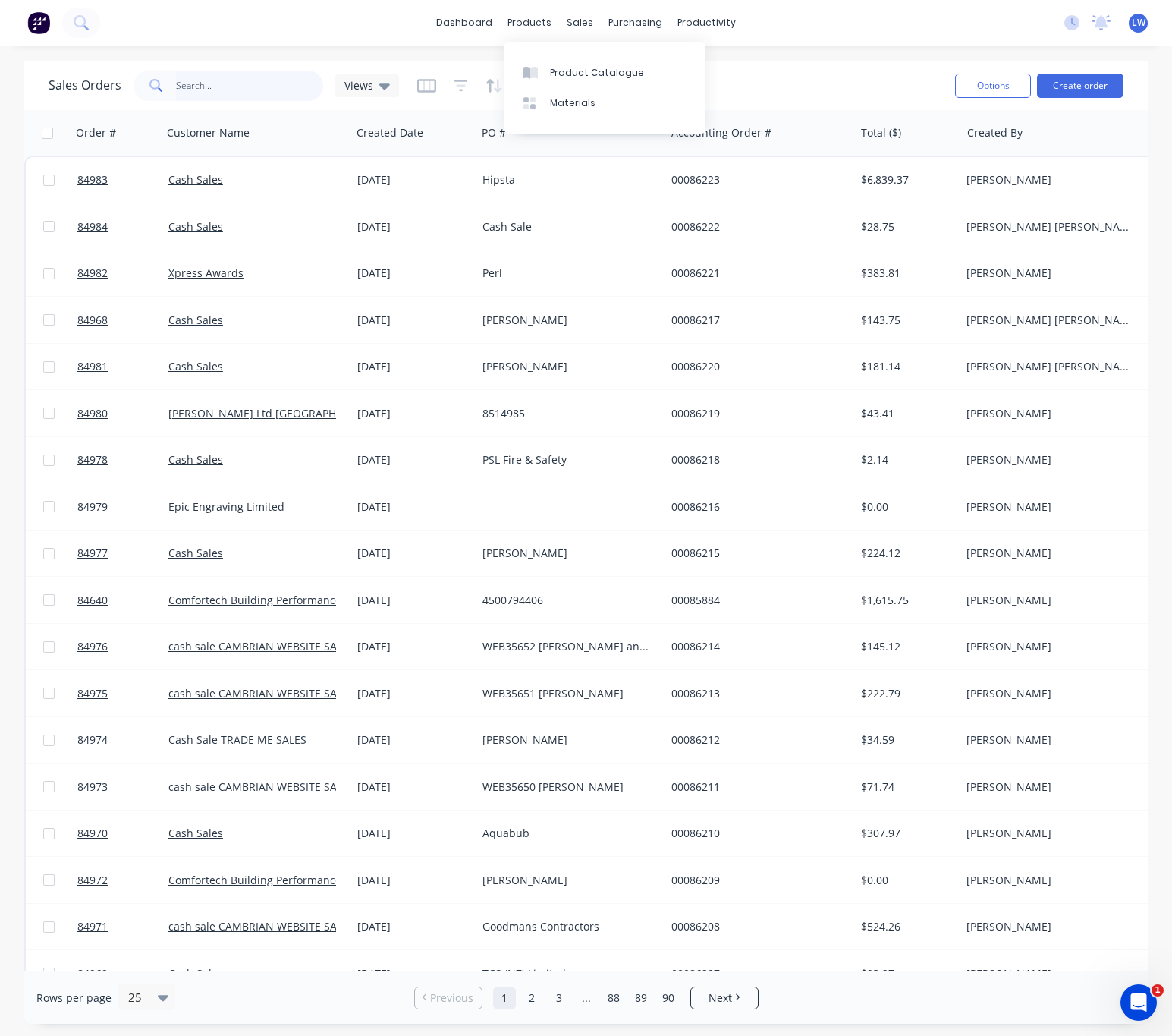
click at [280, 75] on input "text" at bounding box center [249, 86] width 148 height 30
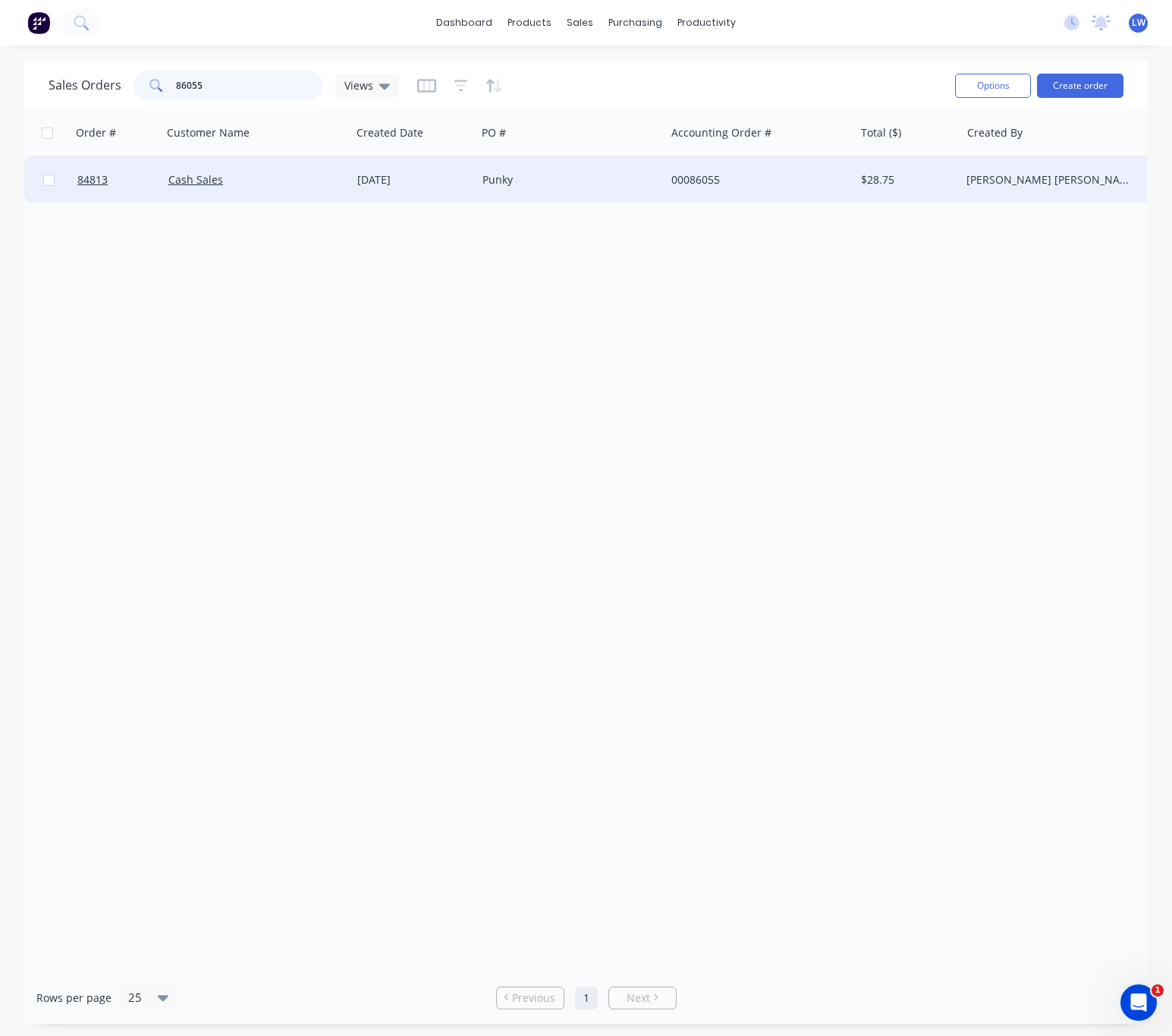
type input "86055"
click at [392, 176] on div "[DATE]" at bounding box center [413, 180] width 113 height 15
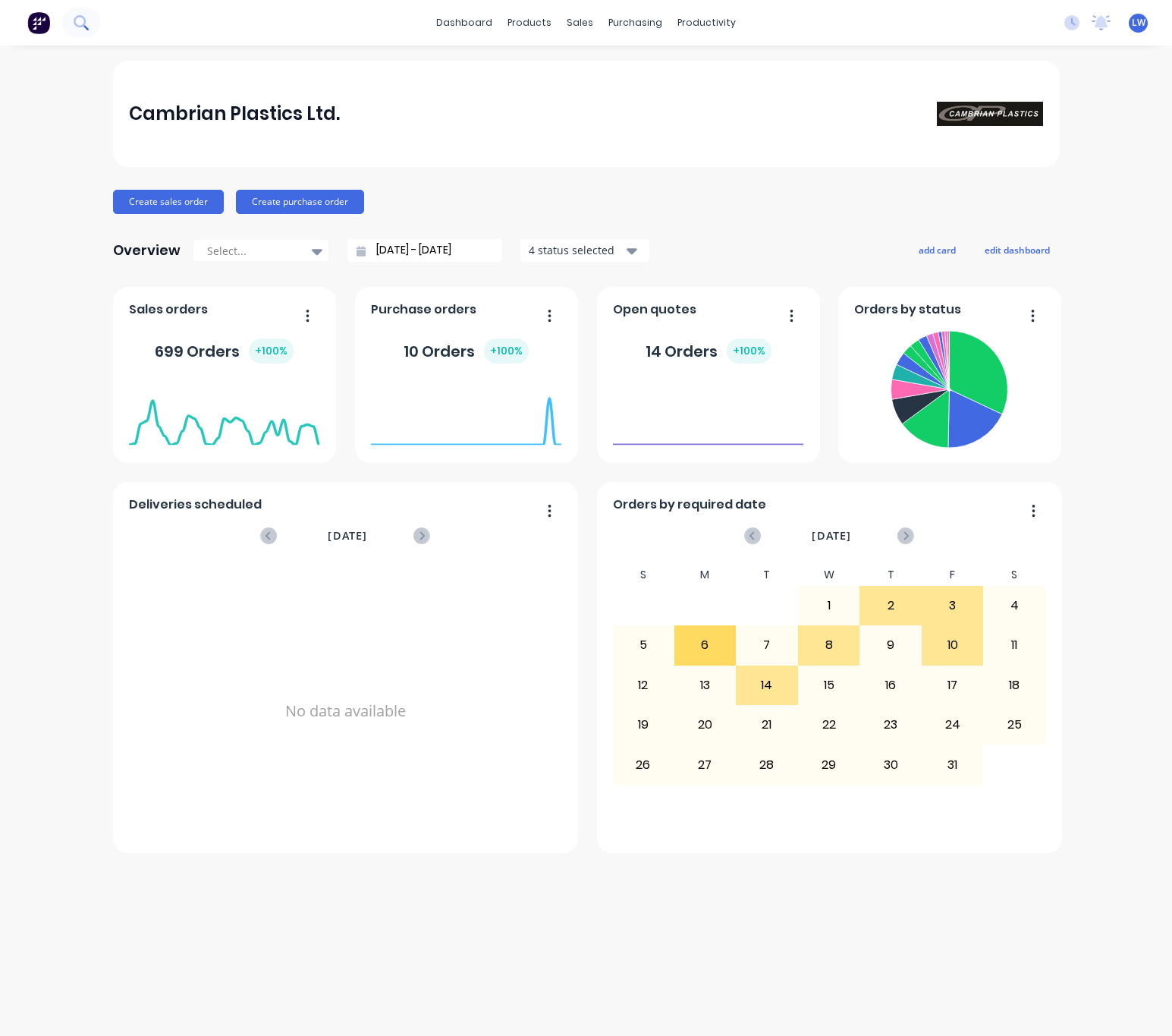
click at [78, 23] on icon at bounding box center [80, 22] width 14 height 14
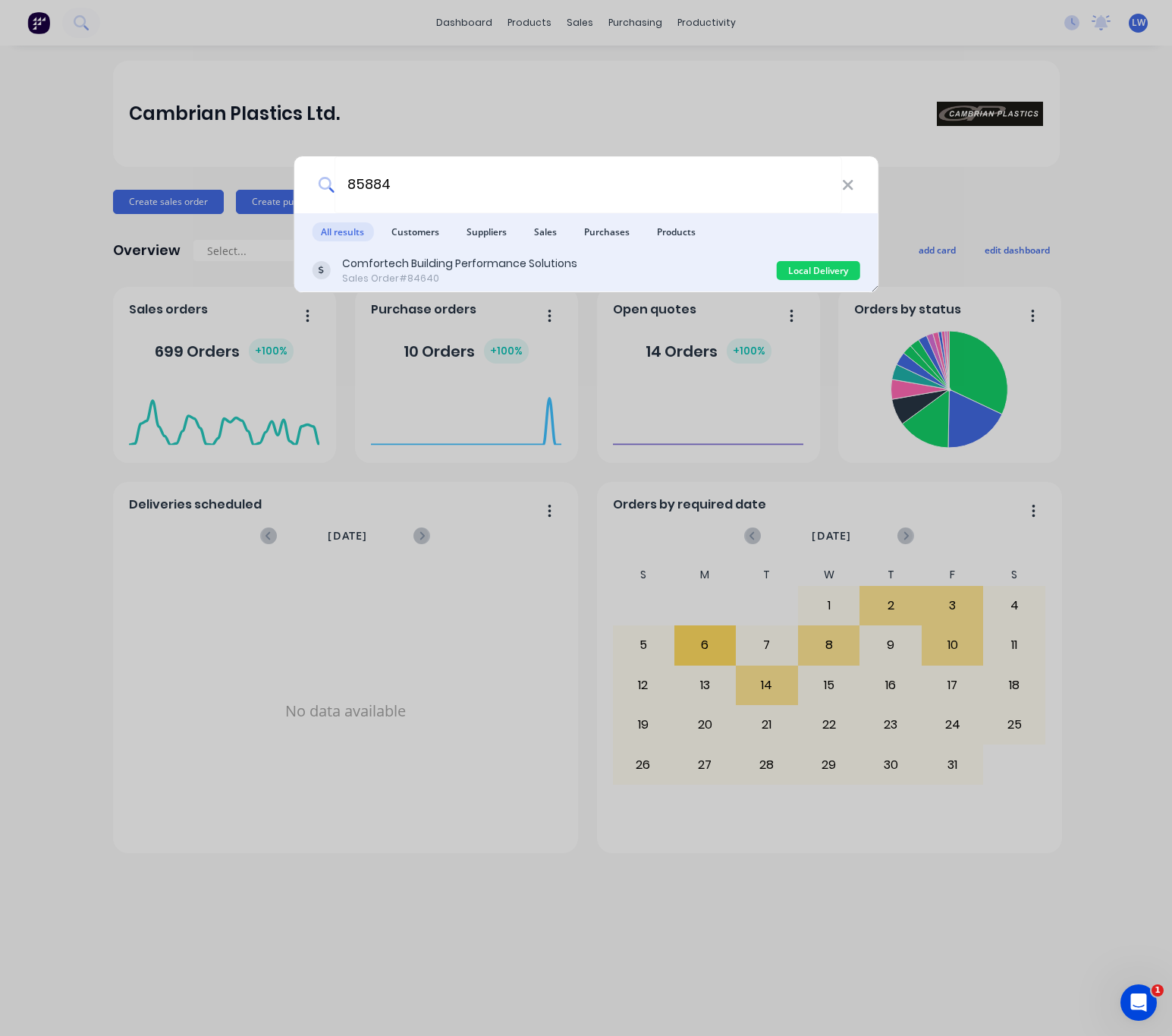
type input "85884"
click at [433, 281] on div "Sales Order #84640" at bounding box center [459, 278] width 235 height 13
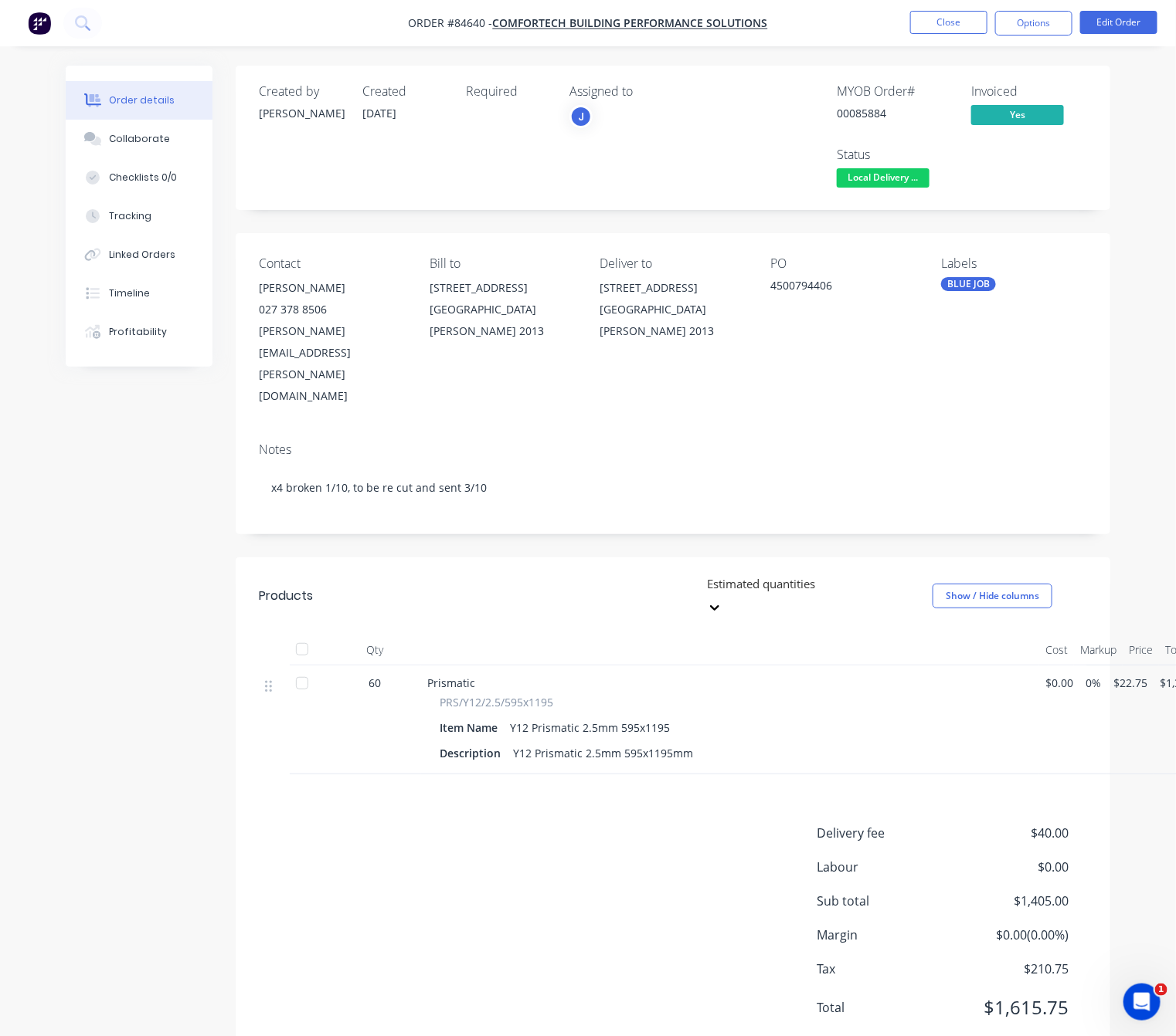
drag, startPoint x: 466, startPoint y: 728, endPoint x: 471, endPoint y: 738, distance: 11.2
click at [470, 732] on div "Products Estimated quantities Show / Hide columns Qty Cost Markup Price Total 6…" at bounding box center [673, 808] width 874 height 503
click at [1045, 28] on button "Options" at bounding box center [1033, 23] width 78 height 25
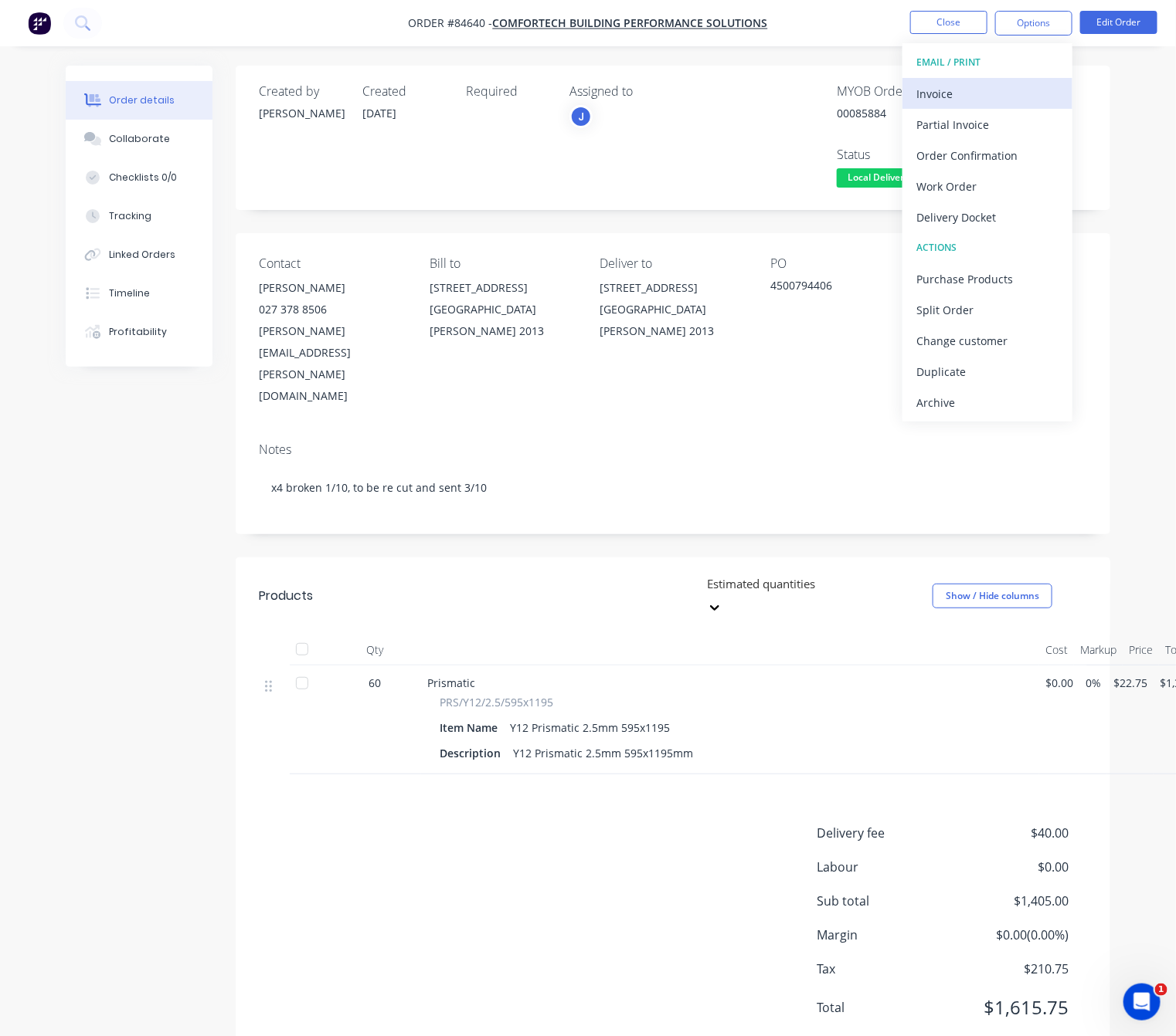
click at [1052, 91] on div "Invoice" at bounding box center [987, 93] width 143 height 22
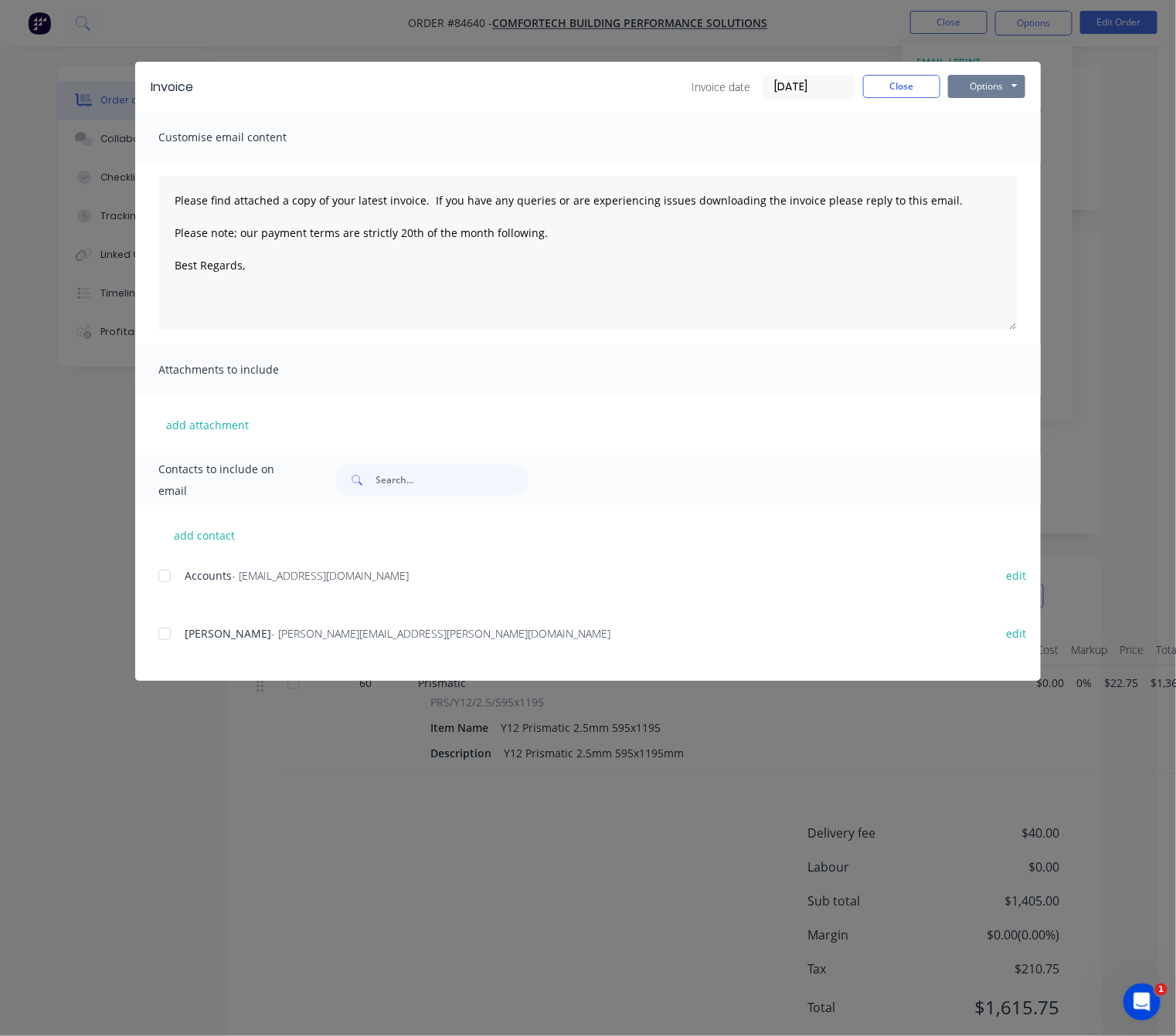
click at [1004, 78] on button "Options" at bounding box center [987, 86] width 78 height 23
click at [904, 93] on button "Close" at bounding box center [902, 86] width 78 height 23
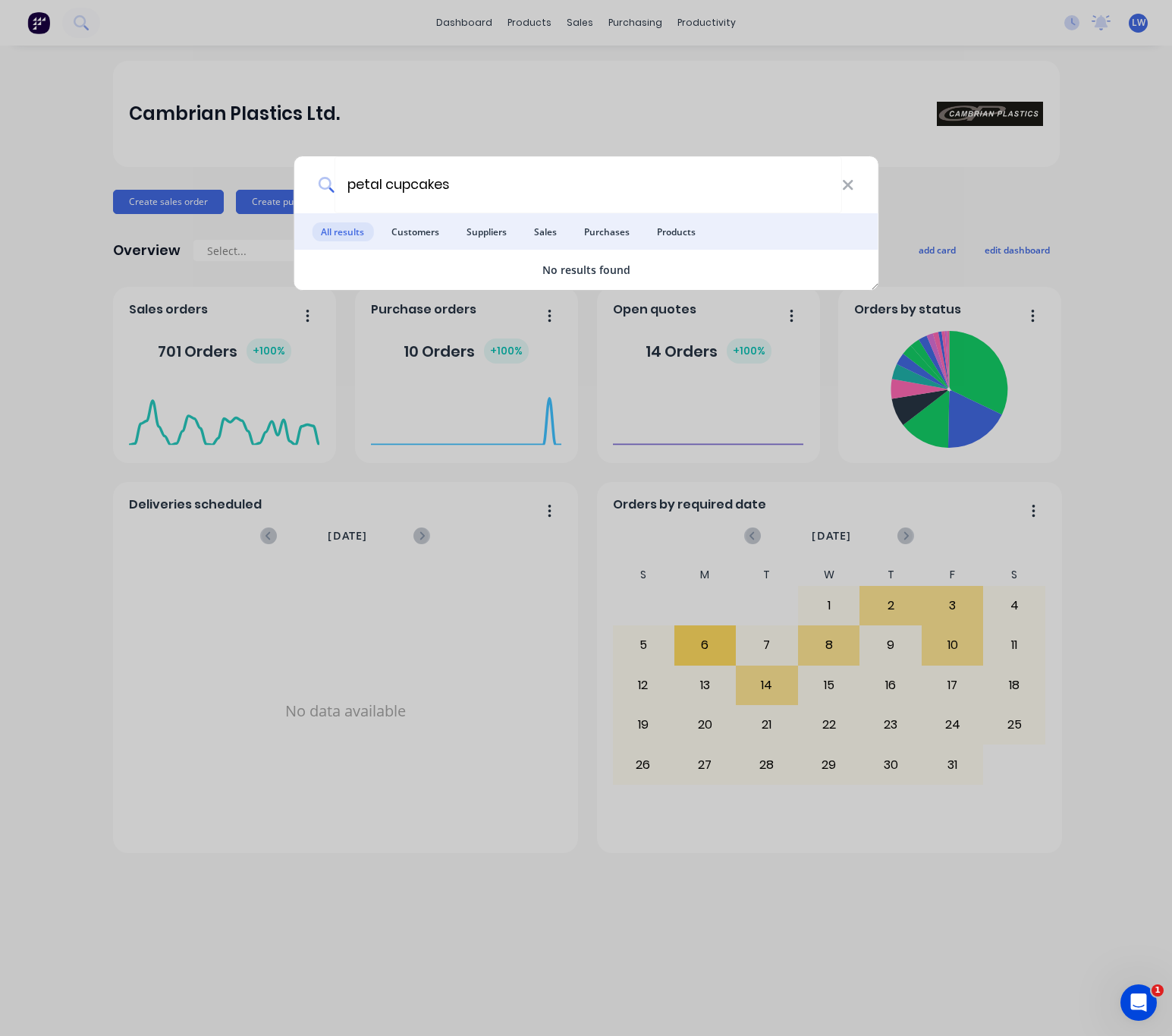
type input "petal cupcakes"
click at [611, 52] on div "petal cupcakes All results Customers Suppliers Sales Purchases Products No resu…" at bounding box center [586, 518] width 1172 height 1036
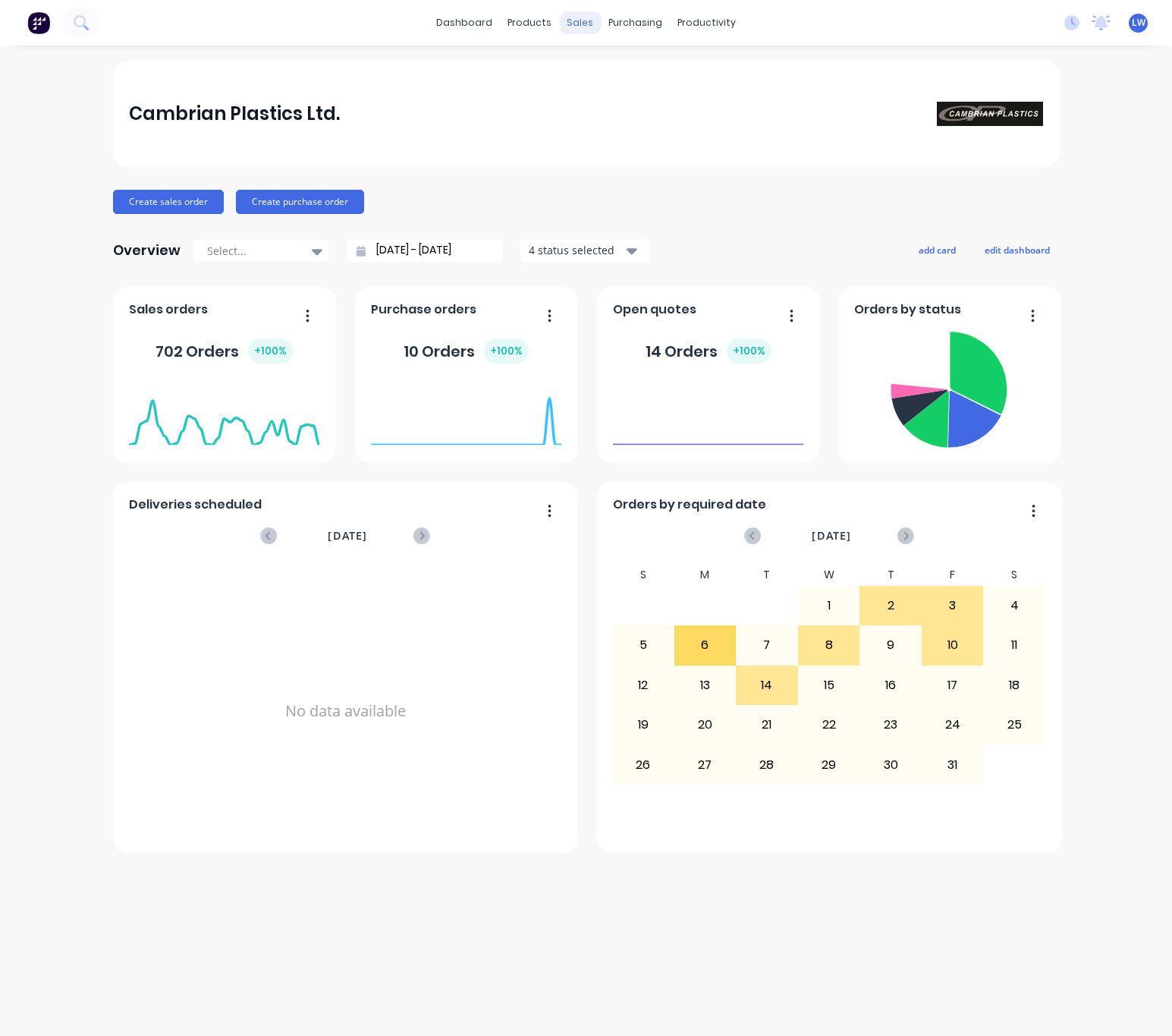
click at [573, 16] on div "sales" at bounding box center [580, 23] width 42 height 23
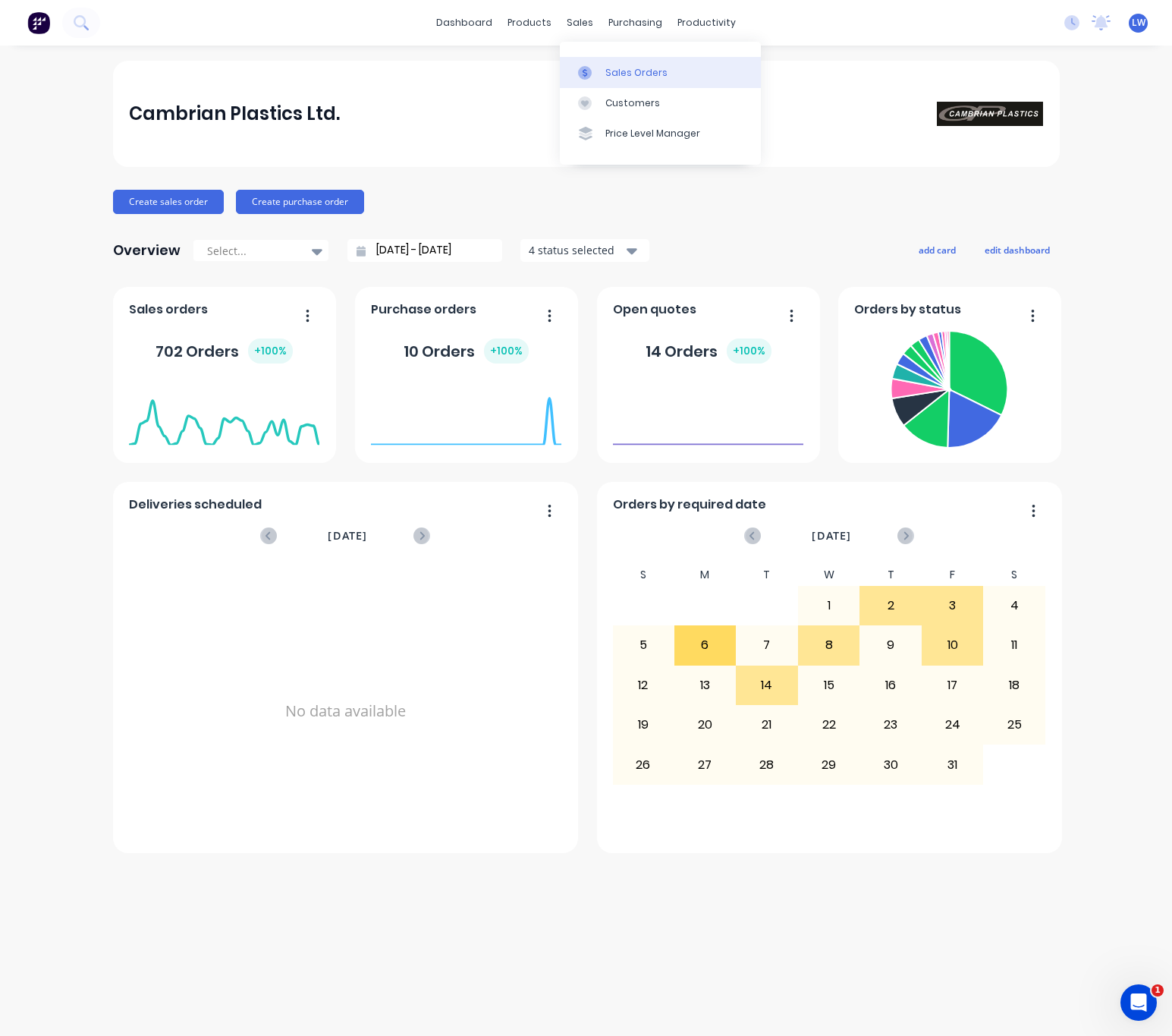
click at [640, 80] on link "Sales Orders" at bounding box center [660, 72] width 201 height 30
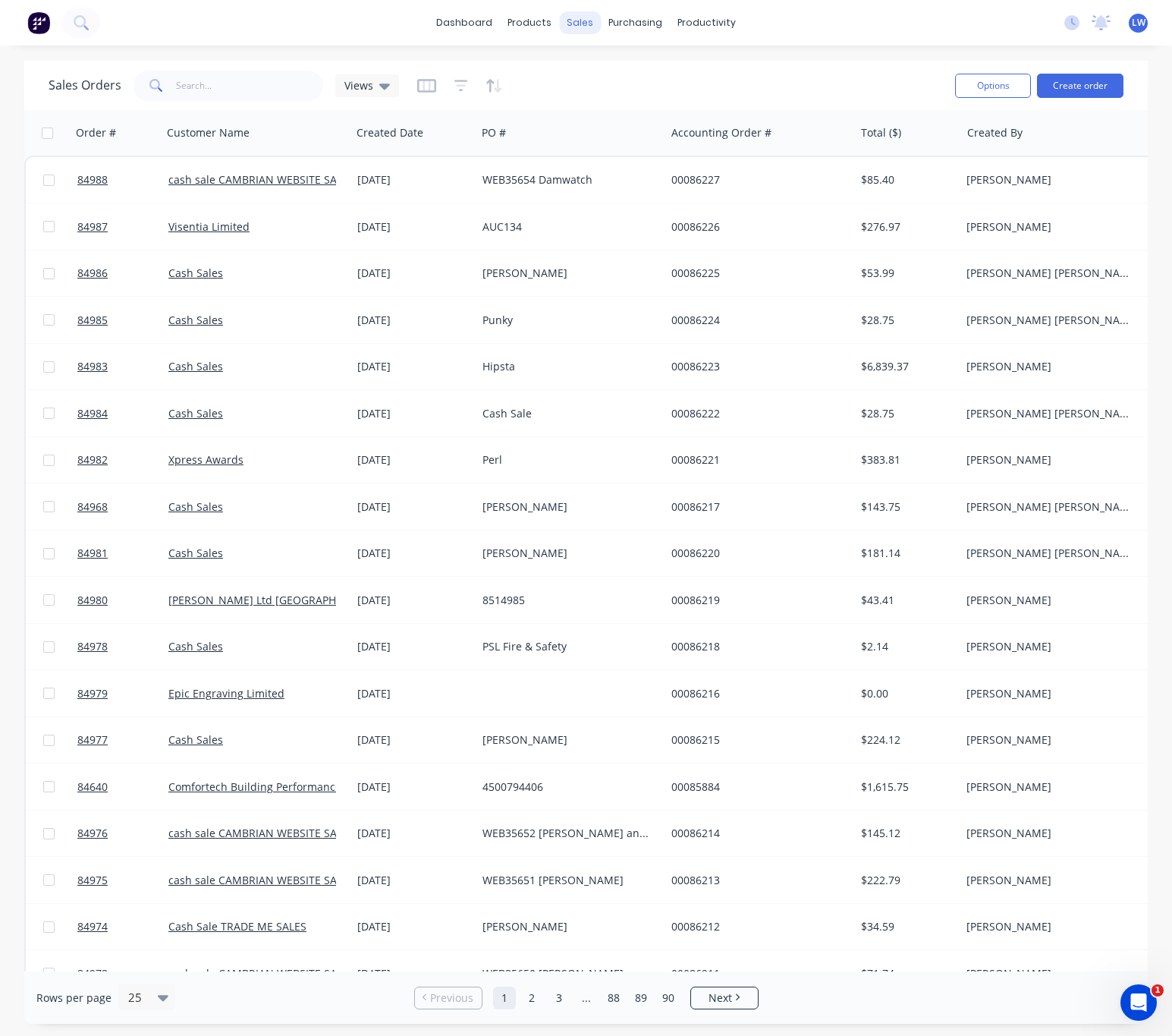
click at [585, 14] on div "sales" at bounding box center [580, 23] width 42 height 23
click at [611, 66] on div "Sales Orders" at bounding box center [636, 72] width 62 height 13
click at [624, 75] on div "Sales Orders" at bounding box center [636, 72] width 62 height 13
click at [208, 73] on input "text" at bounding box center [249, 86] width 148 height 30
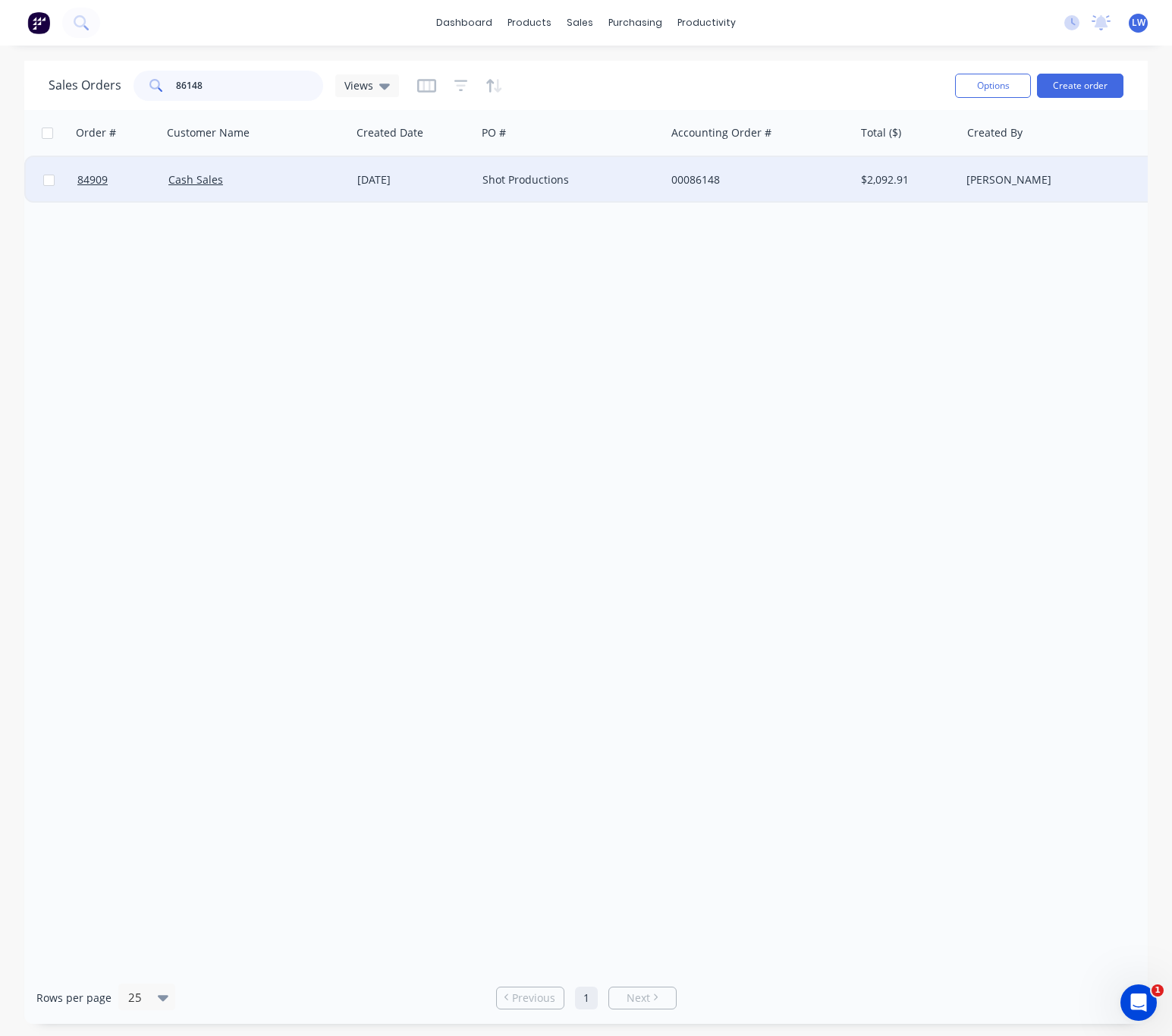
type input "86148"
click at [458, 185] on div "[DATE]" at bounding box center [413, 180] width 113 height 15
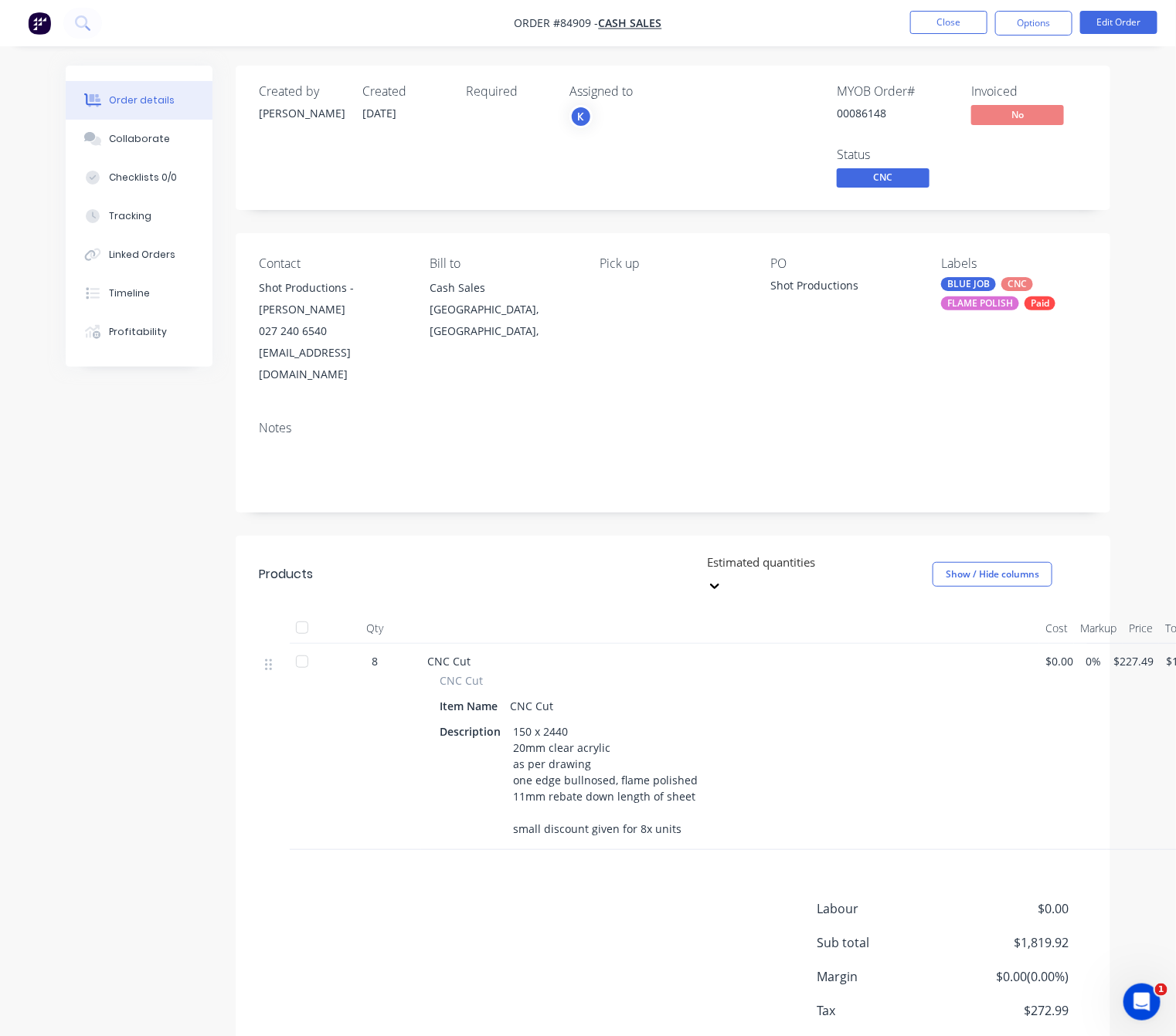
click at [153, 748] on div "Created by [PERSON_NAME] Created [DATE] Required Assigned to K MYOB Order # 000…" at bounding box center [588, 595] width 1044 height 1059
click at [1034, 731] on div "CNC Cut CNC Cut Item Name CNC Cut Description 150 x 2440 20mm clear acrylic as …" at bounding box center [730, 747] width 619 height 206
